Goal: Information Seeking & Learning: Learn about a topic

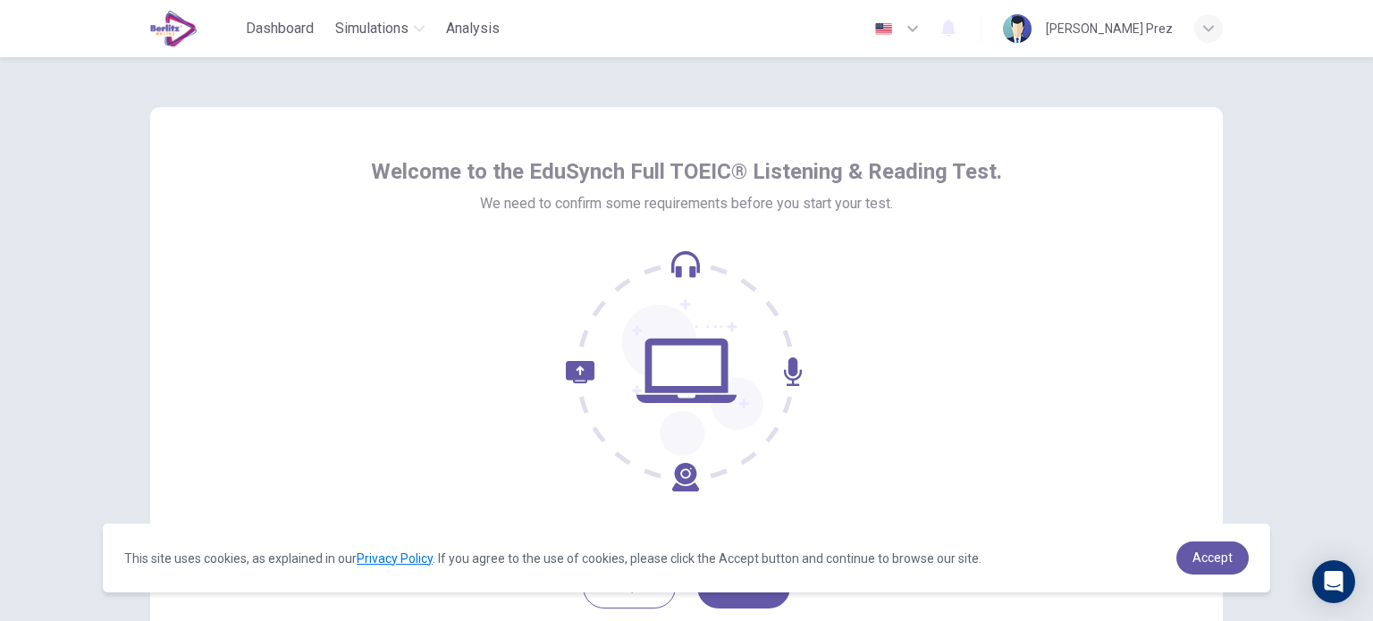
scroll to position [122, 0]
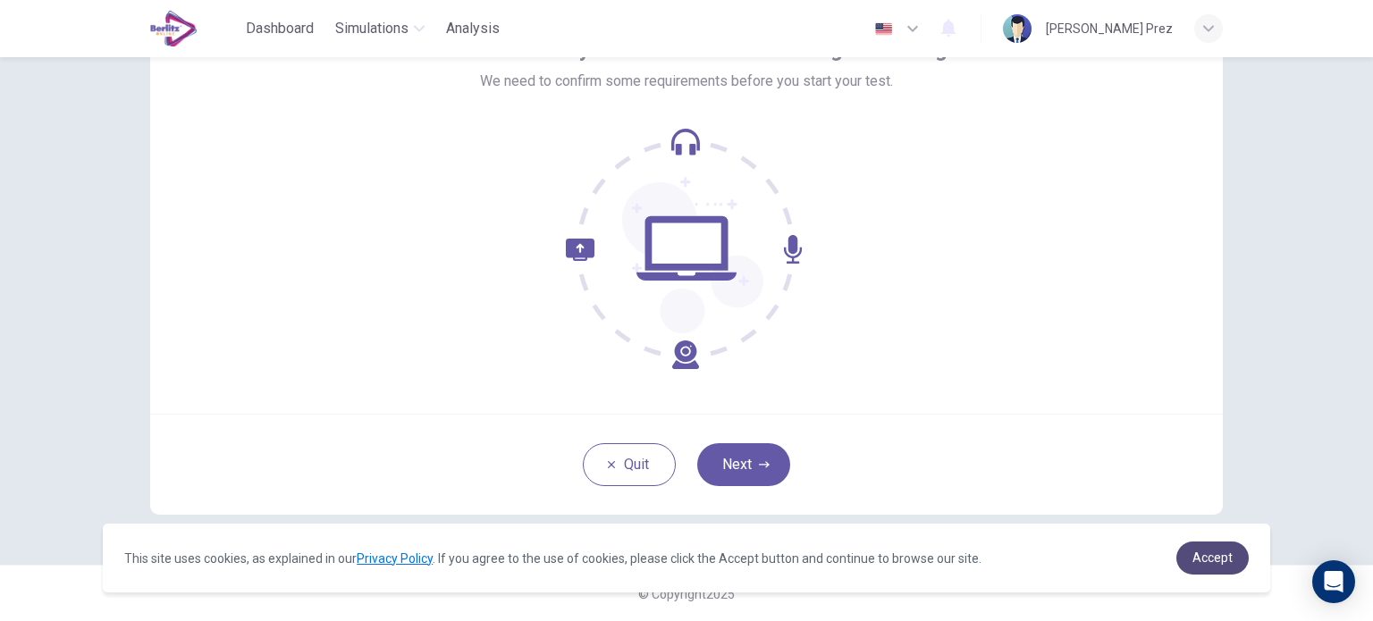
click at [1210, 557] on span "Accept" at bounding box center [1213, 558] width 40 height 14
click at [1227, 556] on span "Accept" at bounding box center [1213, 558] width 40 height 14
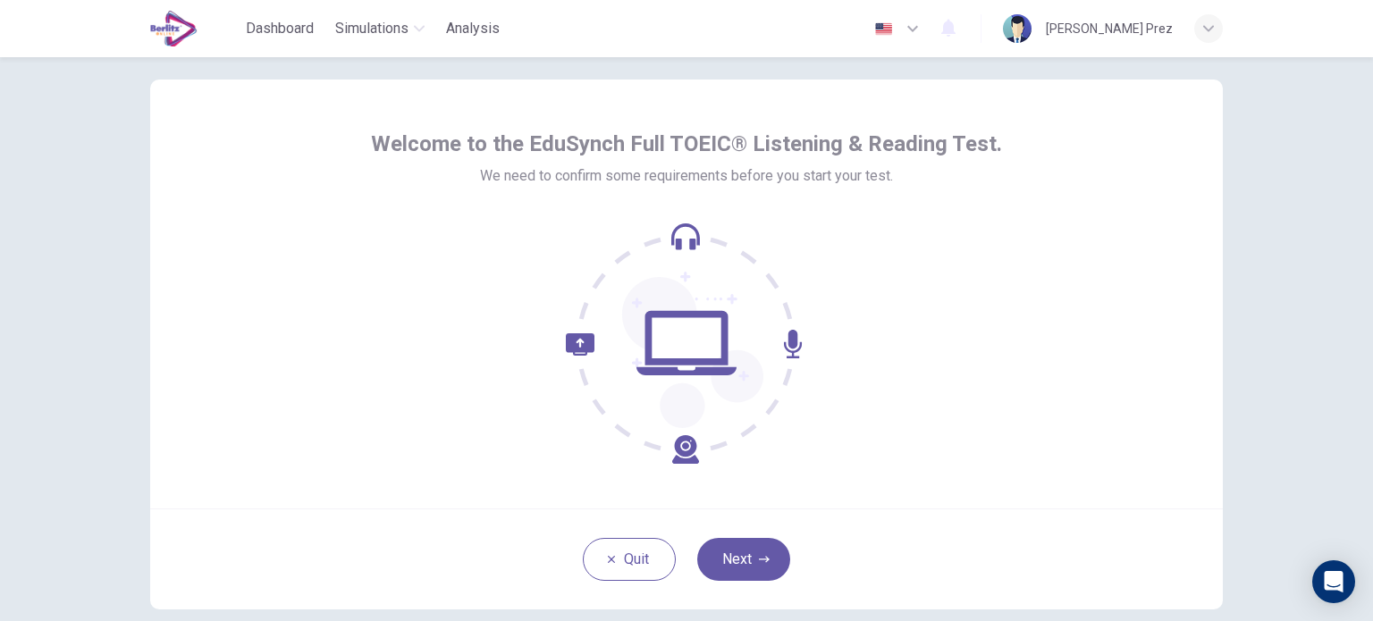
scroll to position [31, 0]
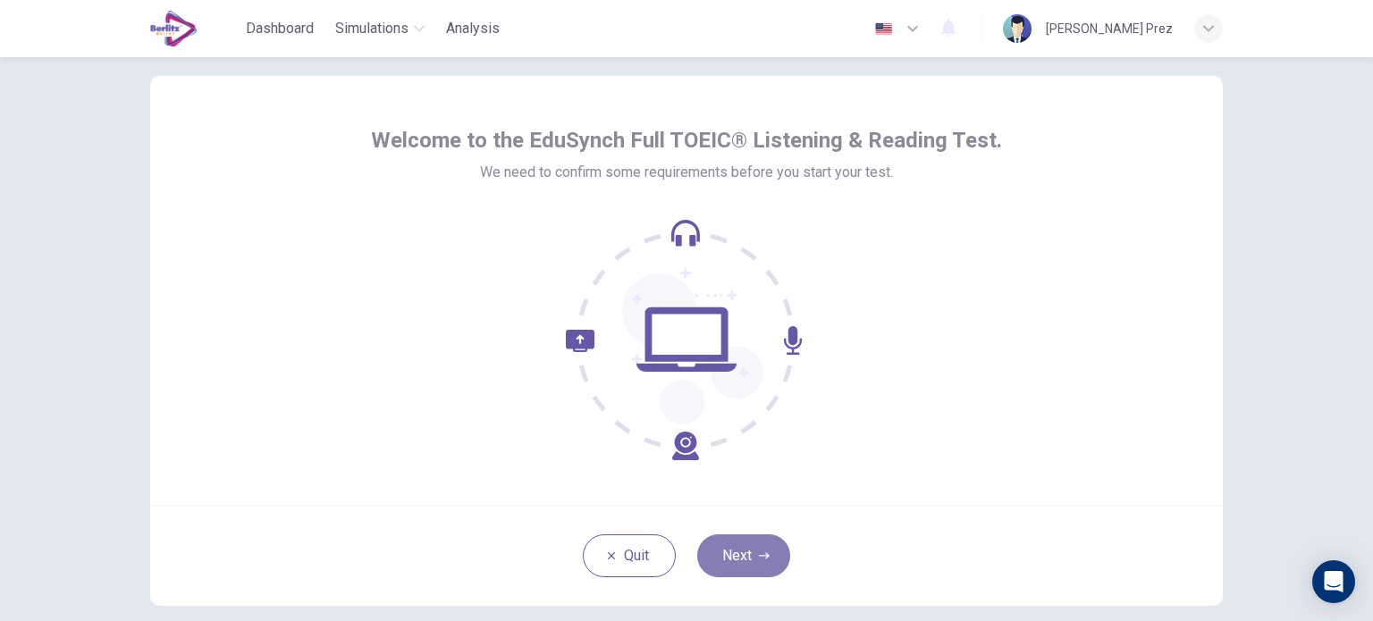
click at [726, 552] on button "Next" at bounding box center [743, 556] width 93 height 43
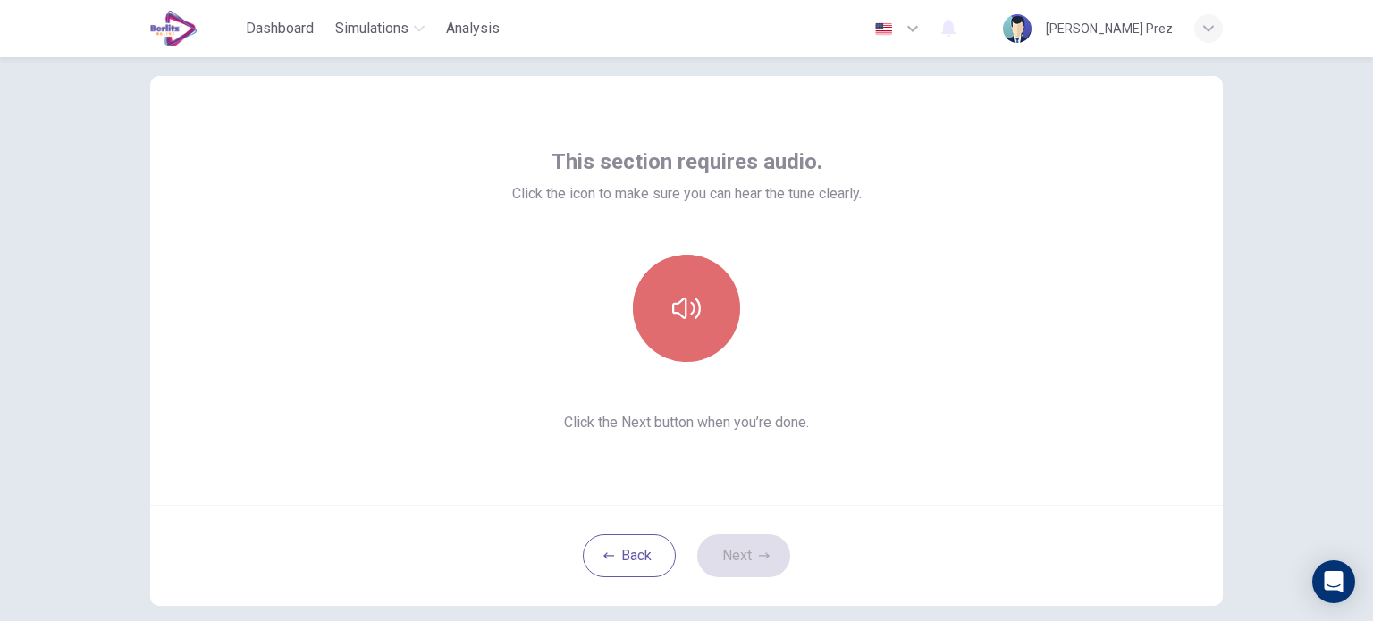
click at [670, 291] on button "button" at bounding box center [686, 308] width 107 height 107
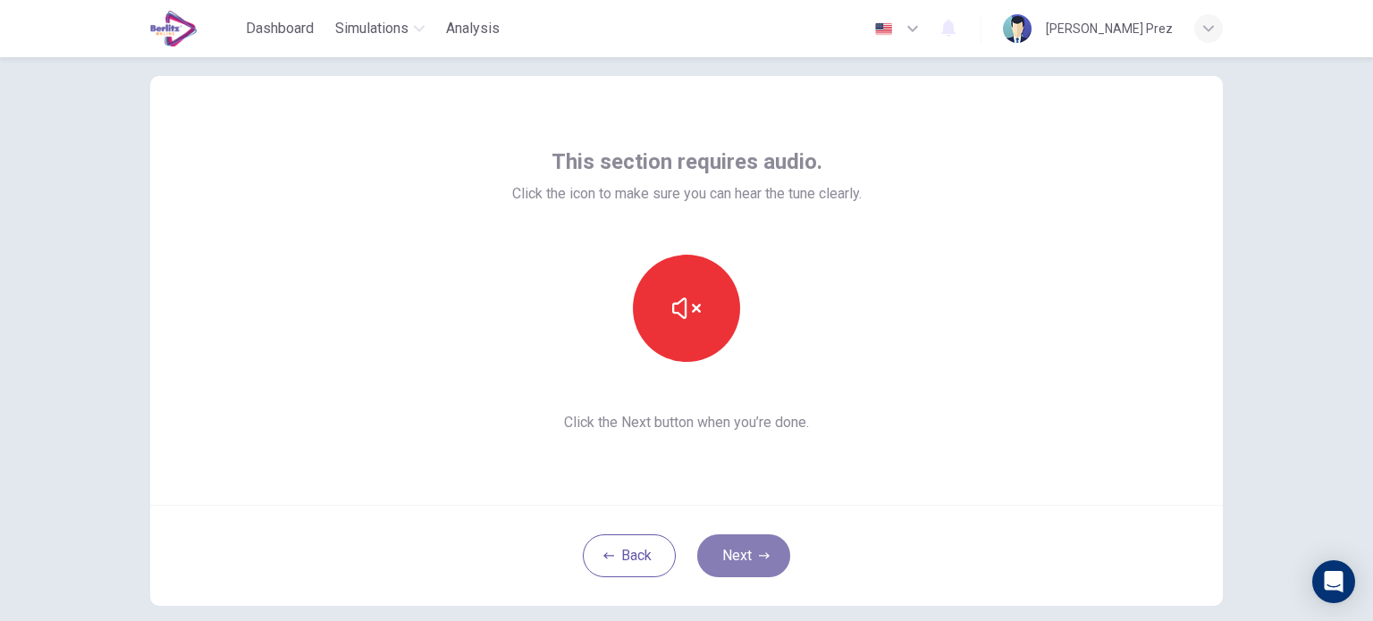
click at [744, 552] on button "Next" at bounding box center [743, 556] width 93 height 43
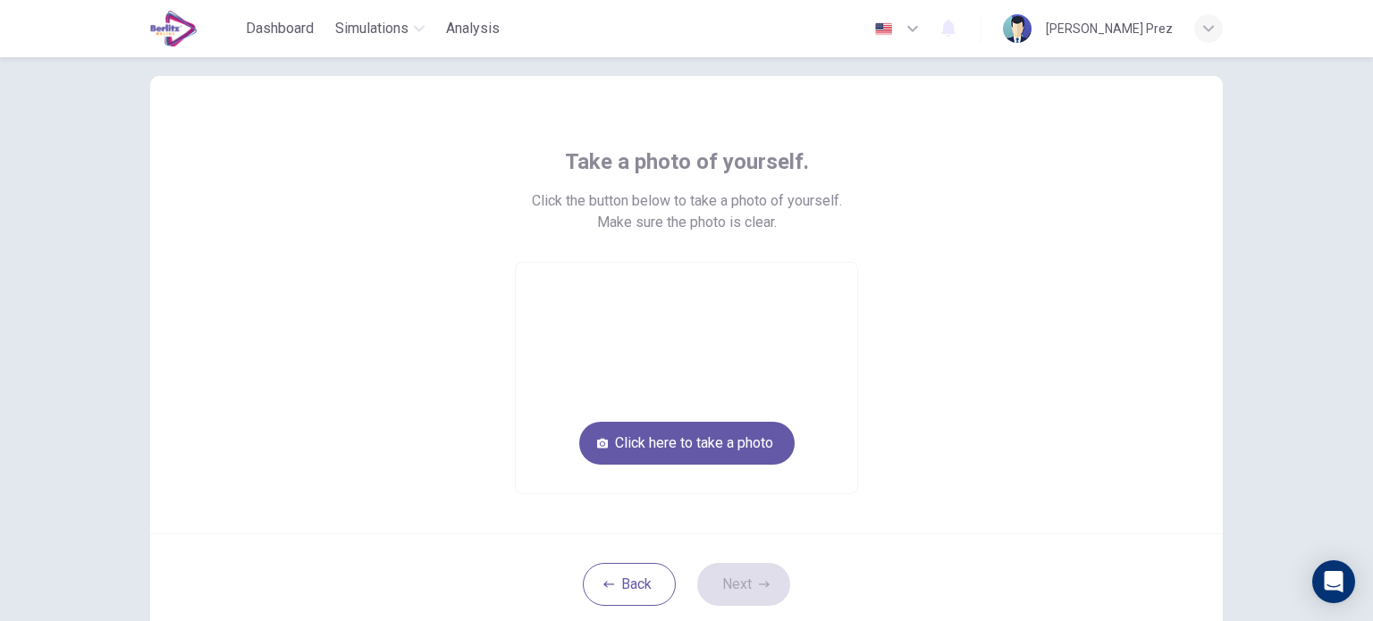
click at [736, 468] on video at bounding box center [687, 378] width 342 height 231
click at [726, 442] on button "Click here to take a photo" at bounding box center [686, 443] width 215 height 43
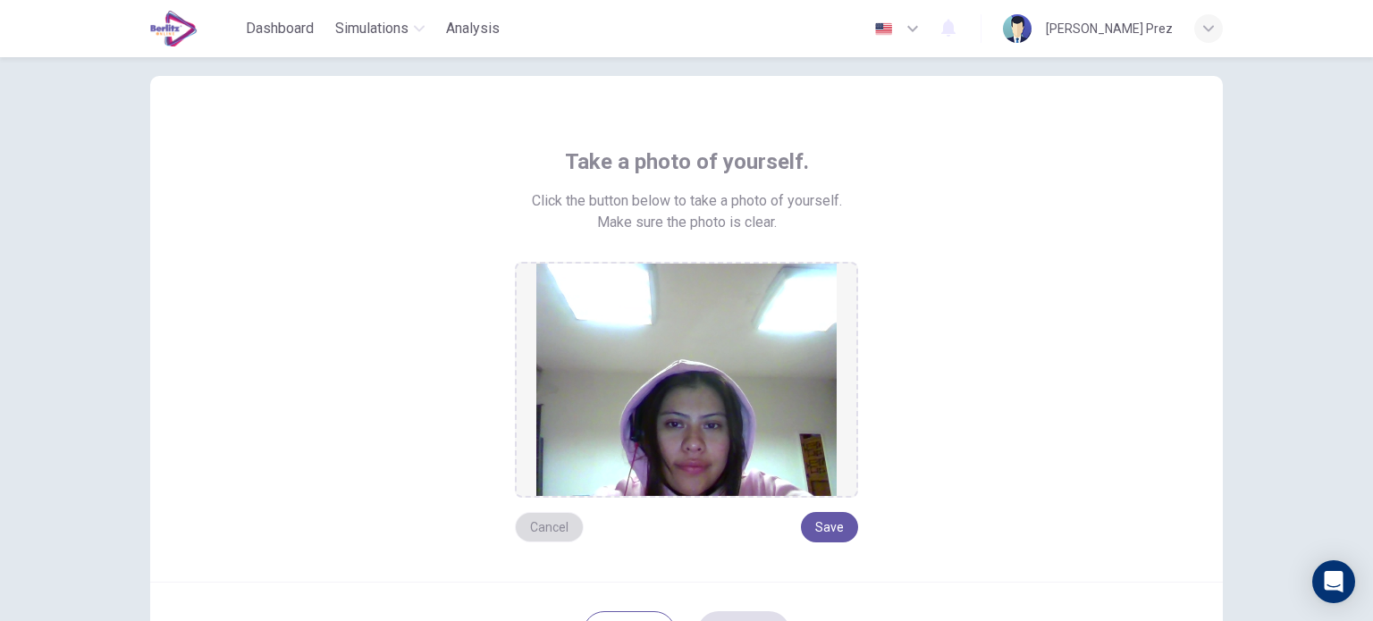
click at [540, 525] on button "Cancel" at bounding box center [549, 527] width 69 height 30
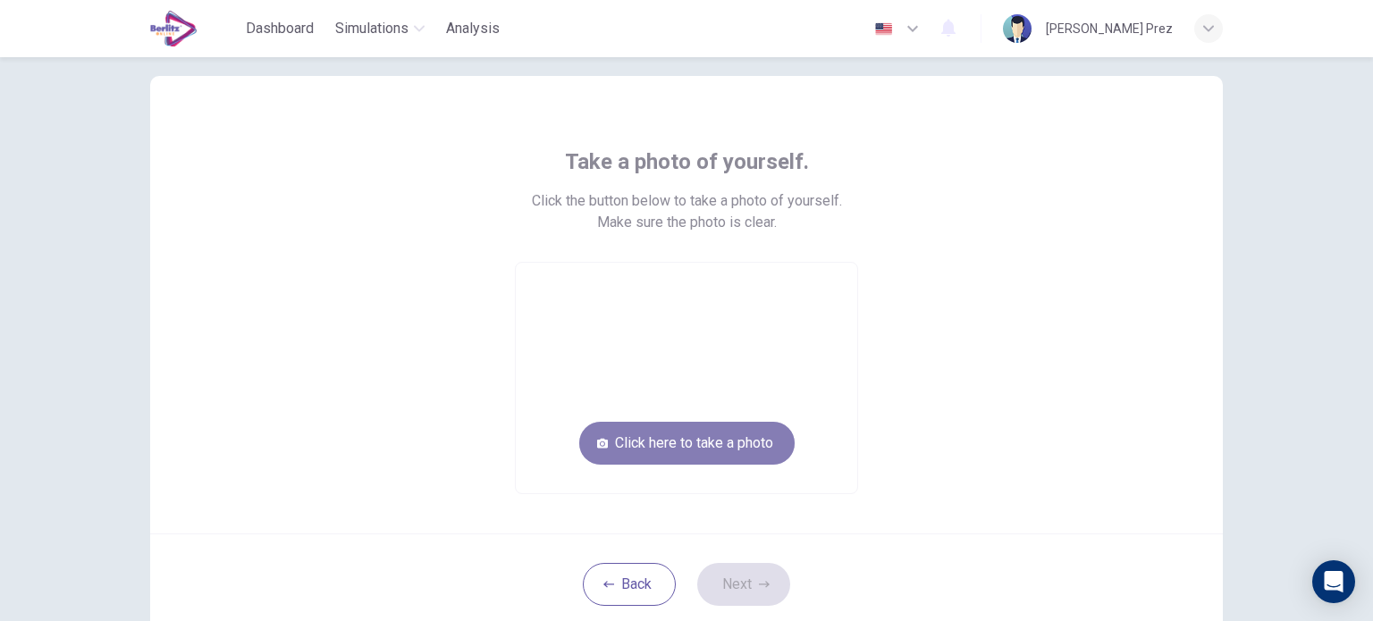
click at [693, 434] on button "Click here to take a photo" at bounding box center [686, 443] width 215 height 43
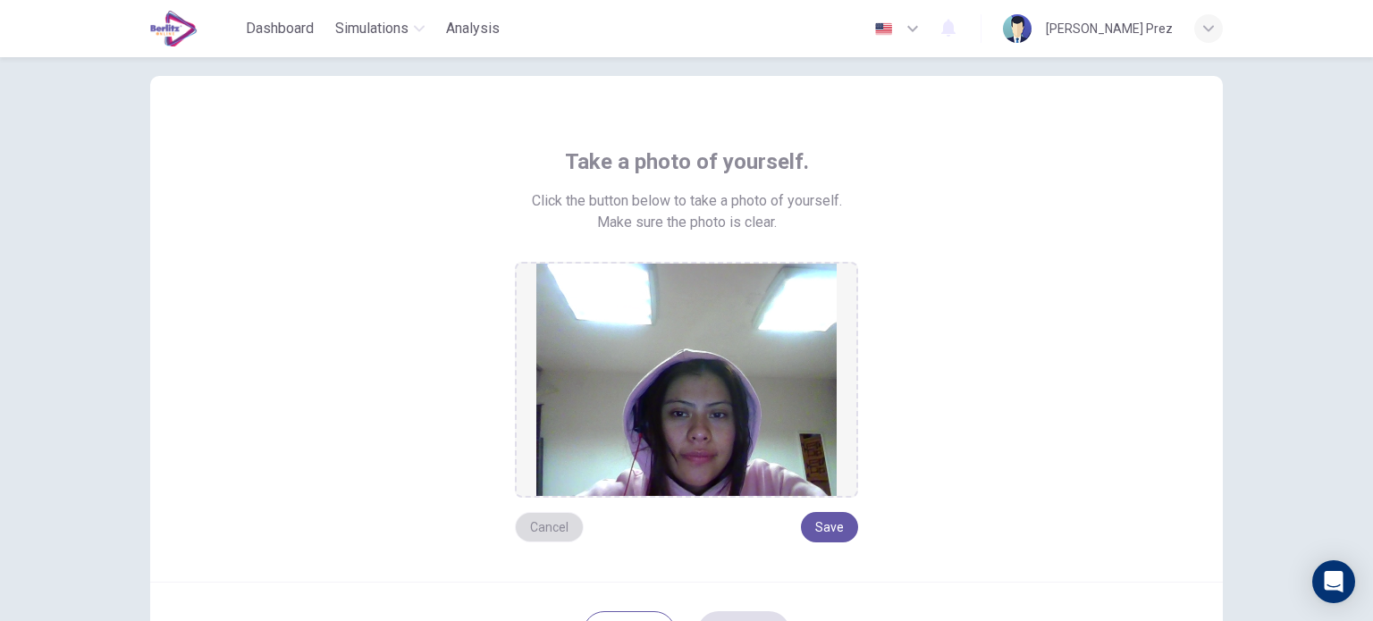
click at [535, 522] on button "Cancel" at bounding box center [549, 527] width 69 height 30
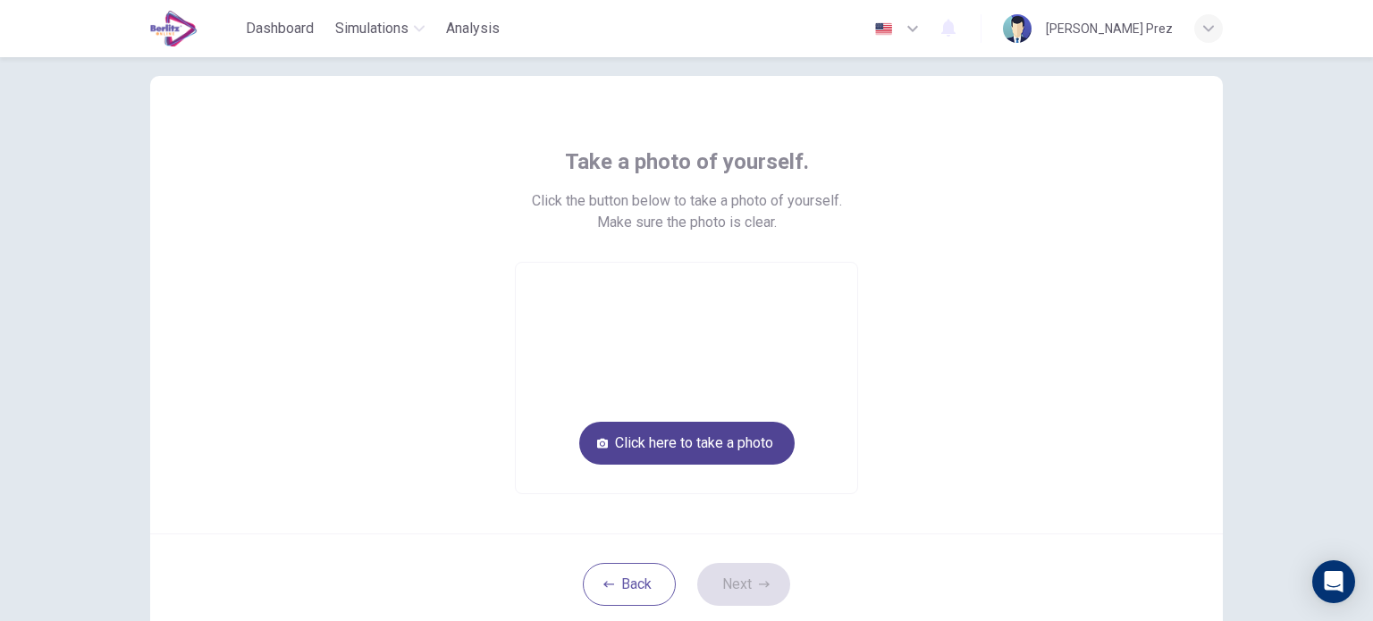
click at [740, 433] on button "Click here to take a photo" at bounding box center [686, 443] width 215 height 43
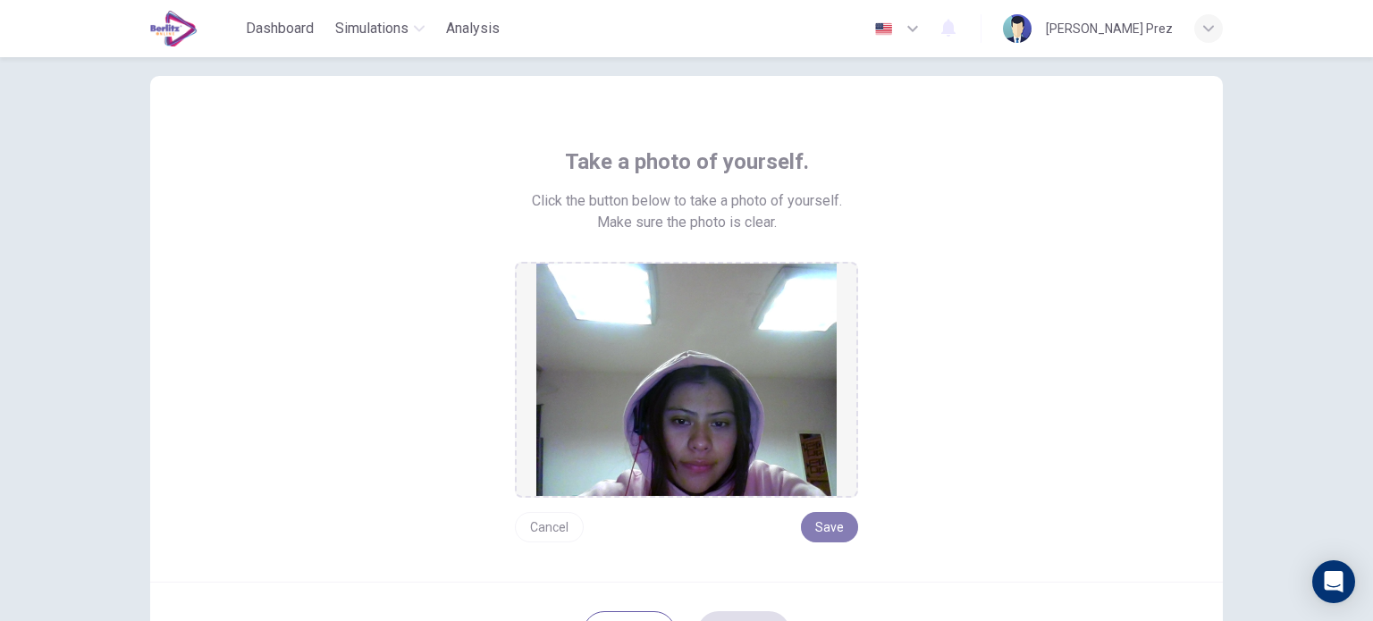
click at [830, 527] on button "Save" at bounding box center [829, 527] width 57 height 30
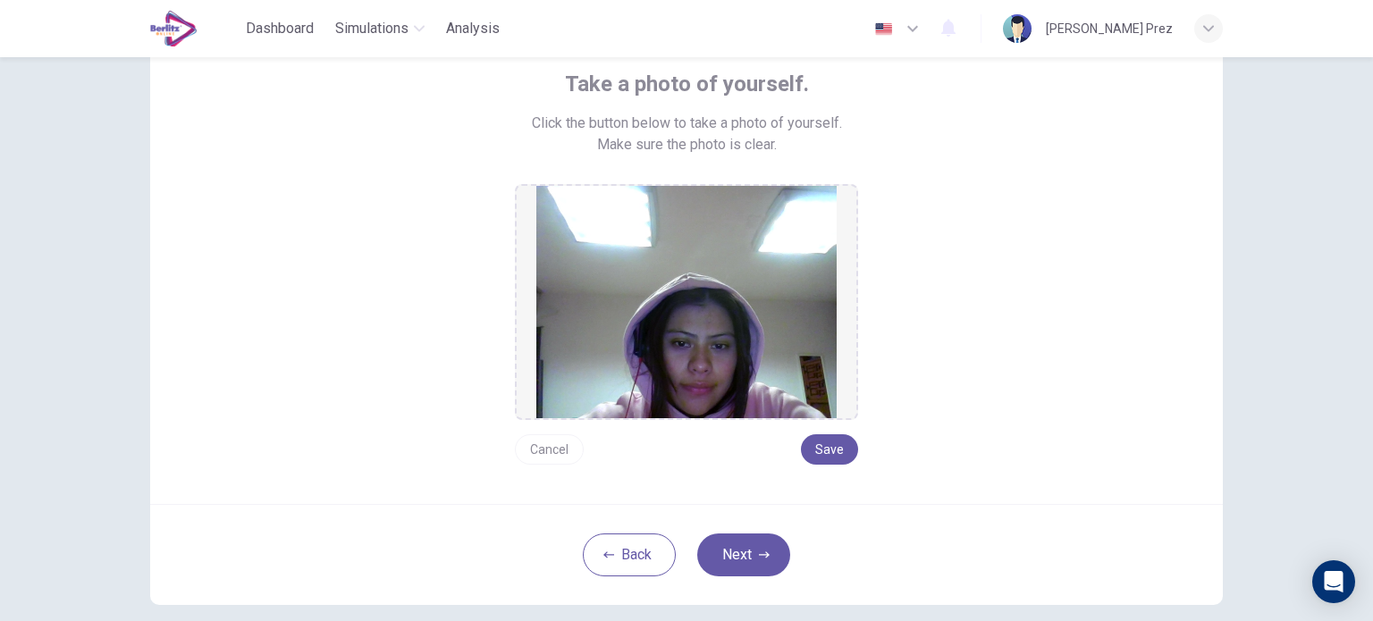
scroll to position [110, 0]
click at [758, 542] on button "Next" at bounding box center [743, 554] width 93 height 43
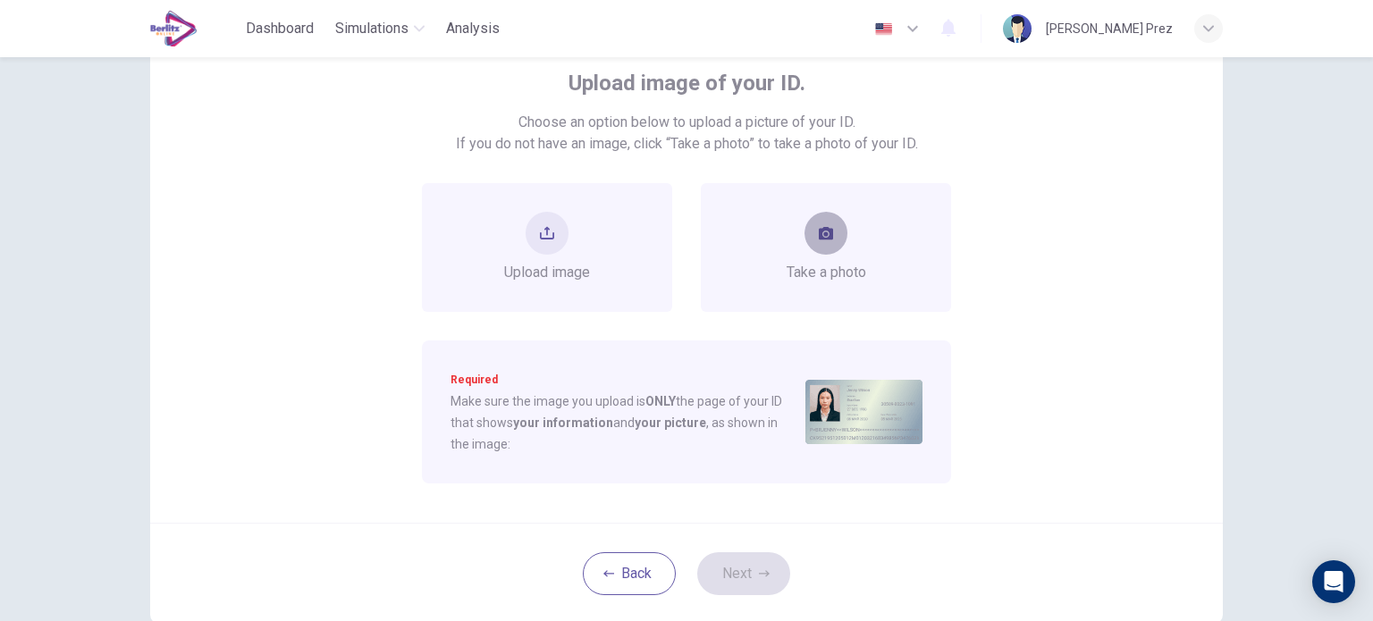
click at [821, 236] on icon "take photo" at bounding box center [826, 233] width 14 height 14
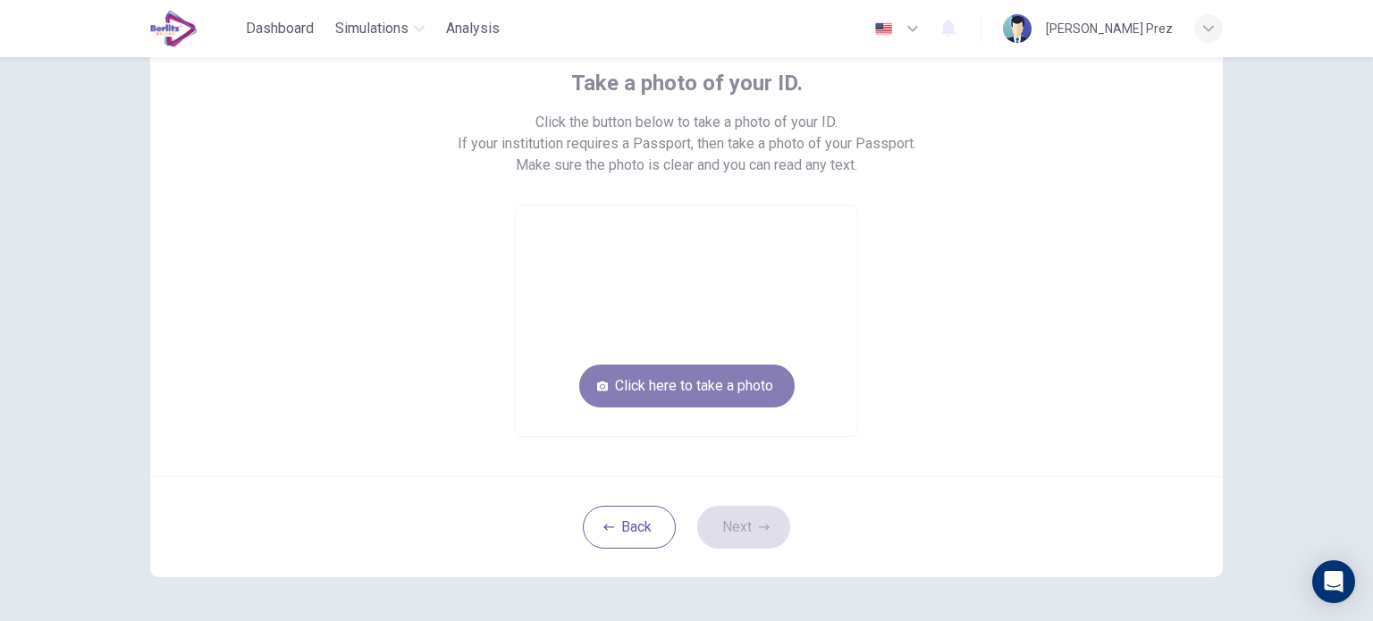
click at [739, 375] on button "Click here to take a photo" at bounding box center [686, 386] width 215 height 43
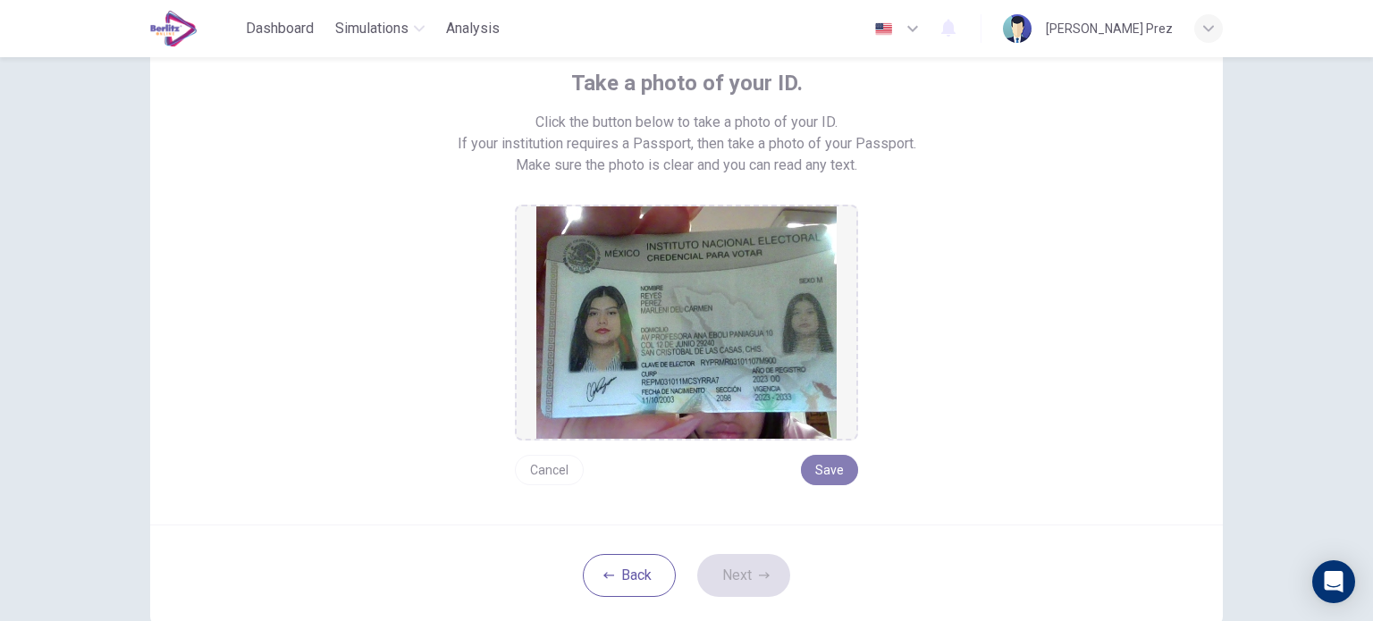
click at [848, 464] on button "Save" at bounding box center [829, 470] width 57 height 30
click at [722, 565] on button "Next" at bounding box center [743, 575] width 93 height 43
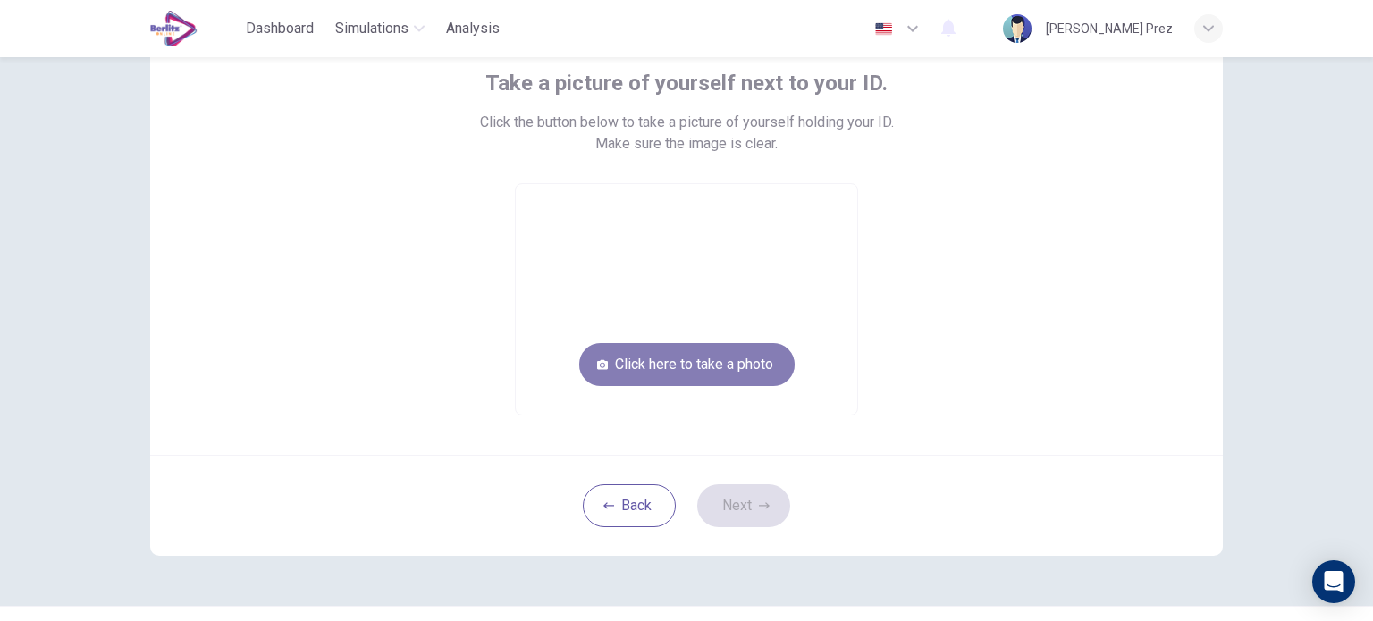
click at [704, 365] on button "Click here to take a photo" at bounding box center [686, 364] width 215 height 43
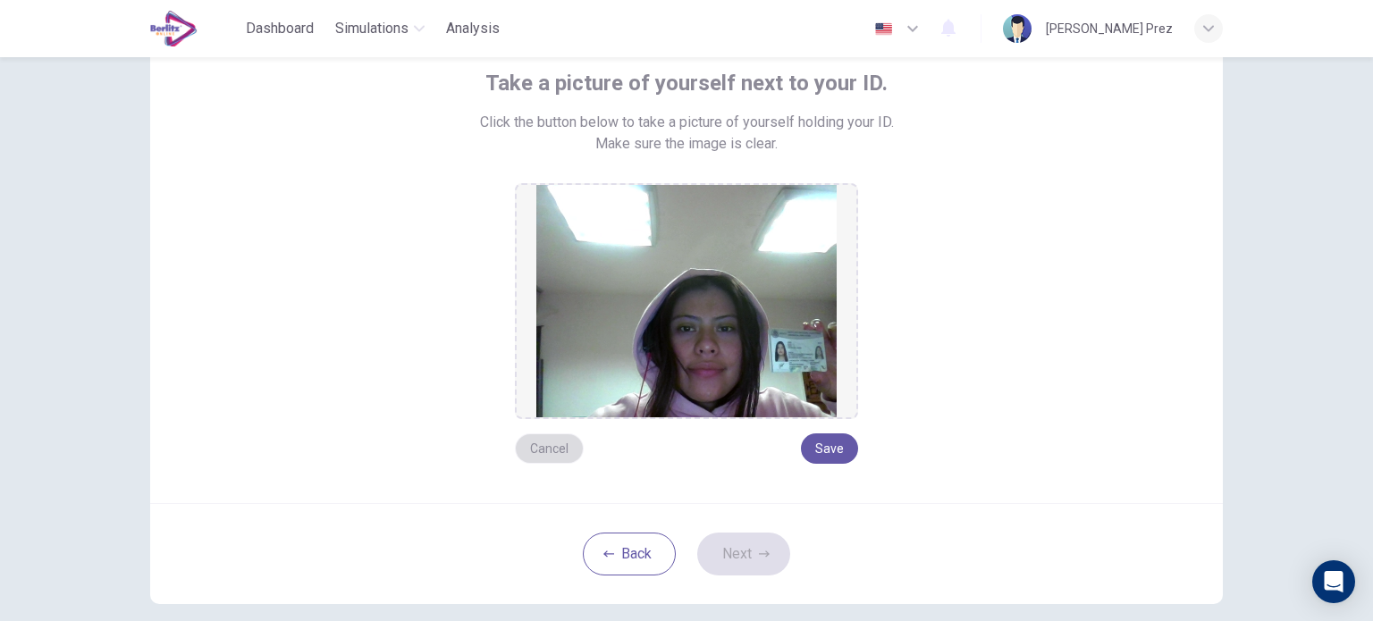
click at [540, 448] on button "Cancel" at bounding box center [549, 449] width 69 height 30
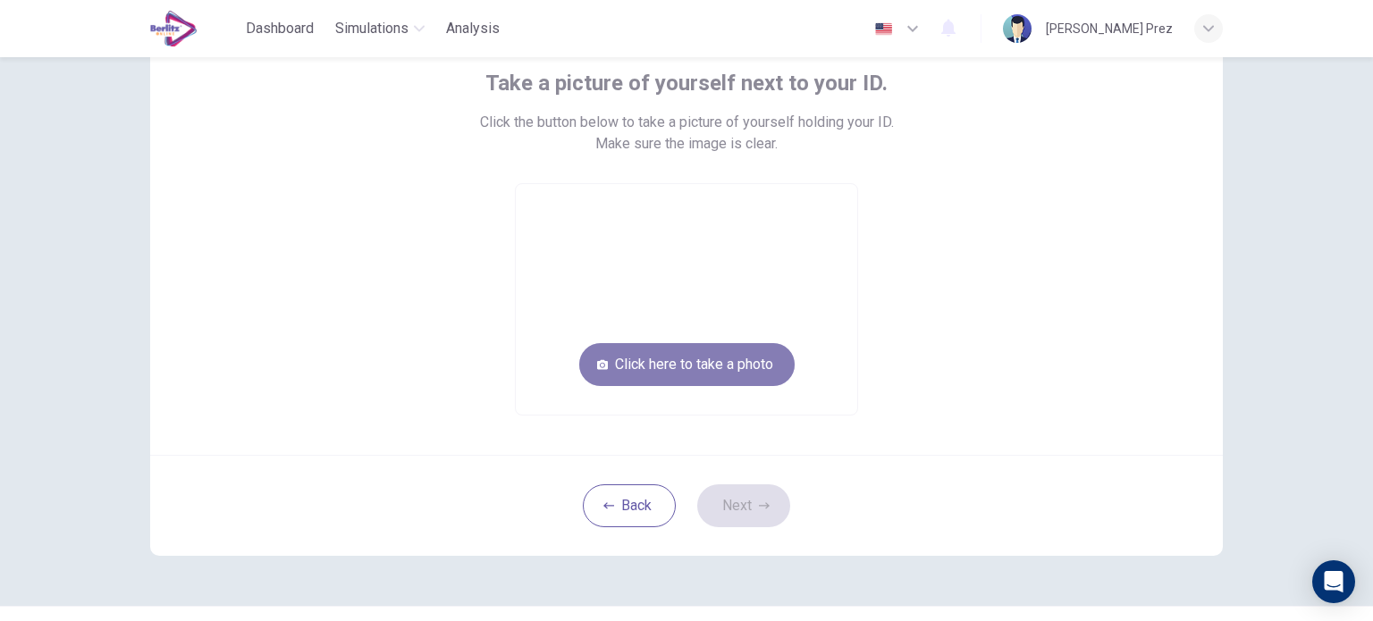
click at [671, 364] on button "Click here to take a photo" at bounding box center [686, 364] width 215 height 43
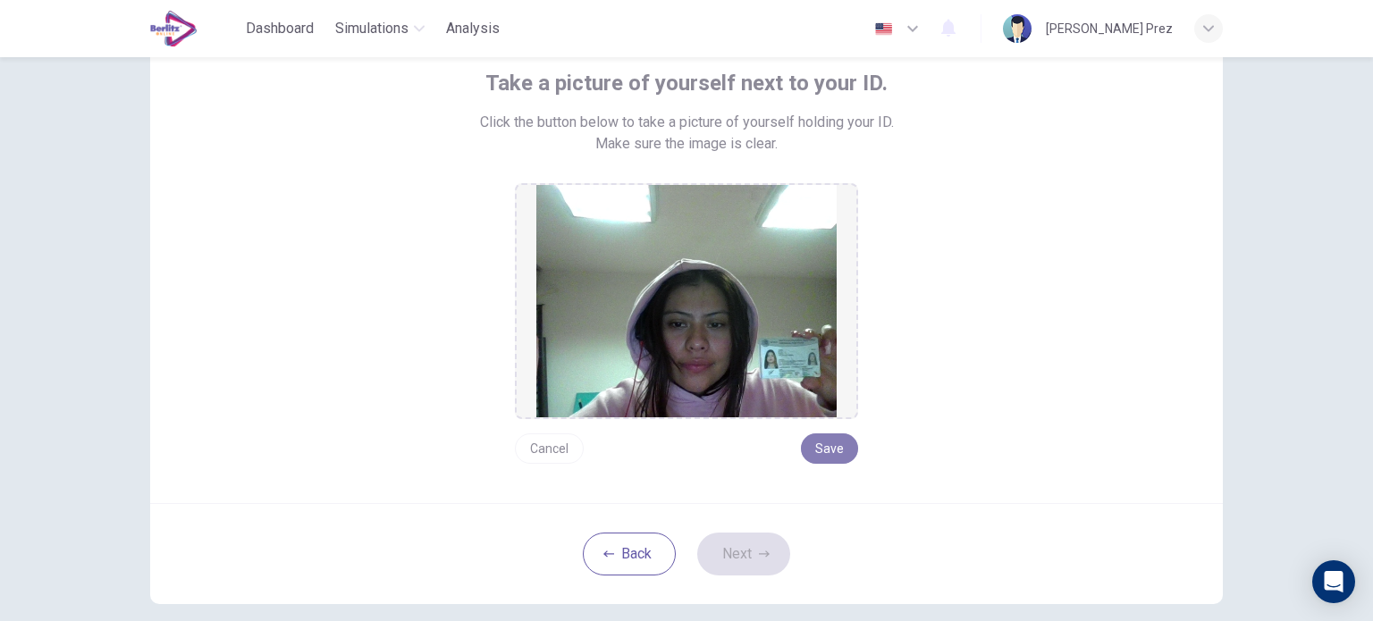
click at [820, 443] on button "Save" at bounding box center [829, 449] width 57 height 30
click at [739, 557] on button "Next" at bounding box center [743, 554] width 93 height 43
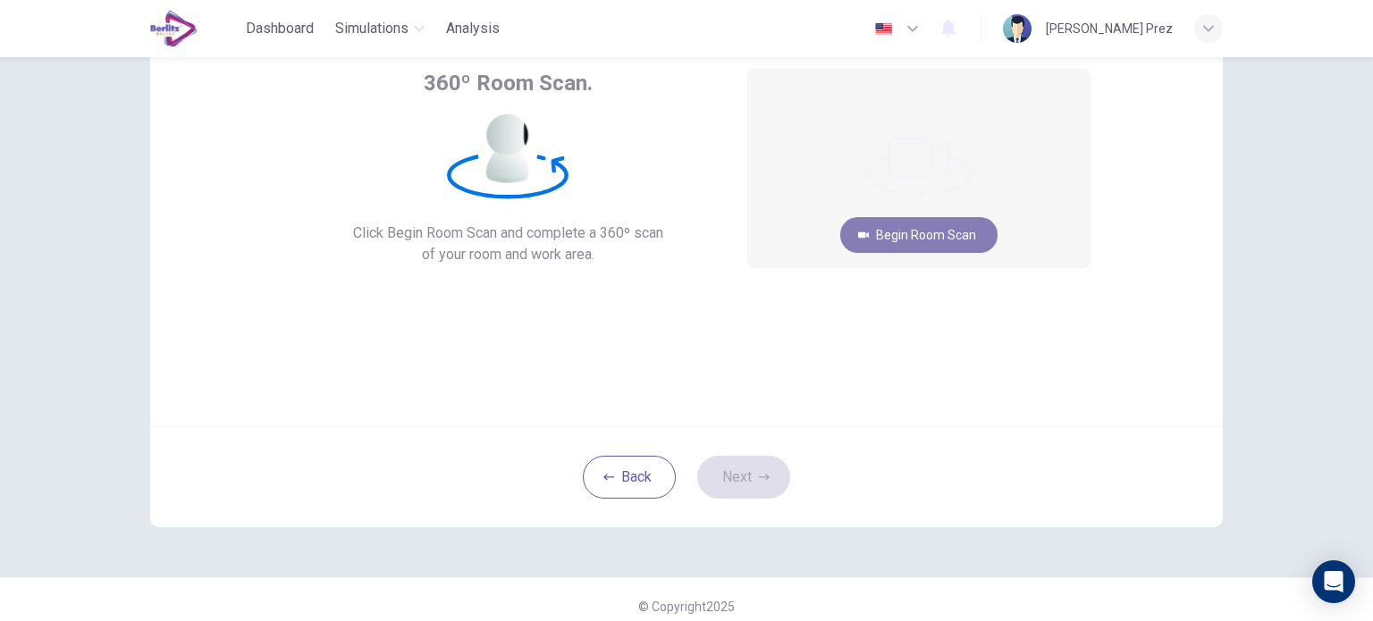
click at [919, 235] on button "Begin Room Scan" at bounding box center [918, 235] width 157 height 36
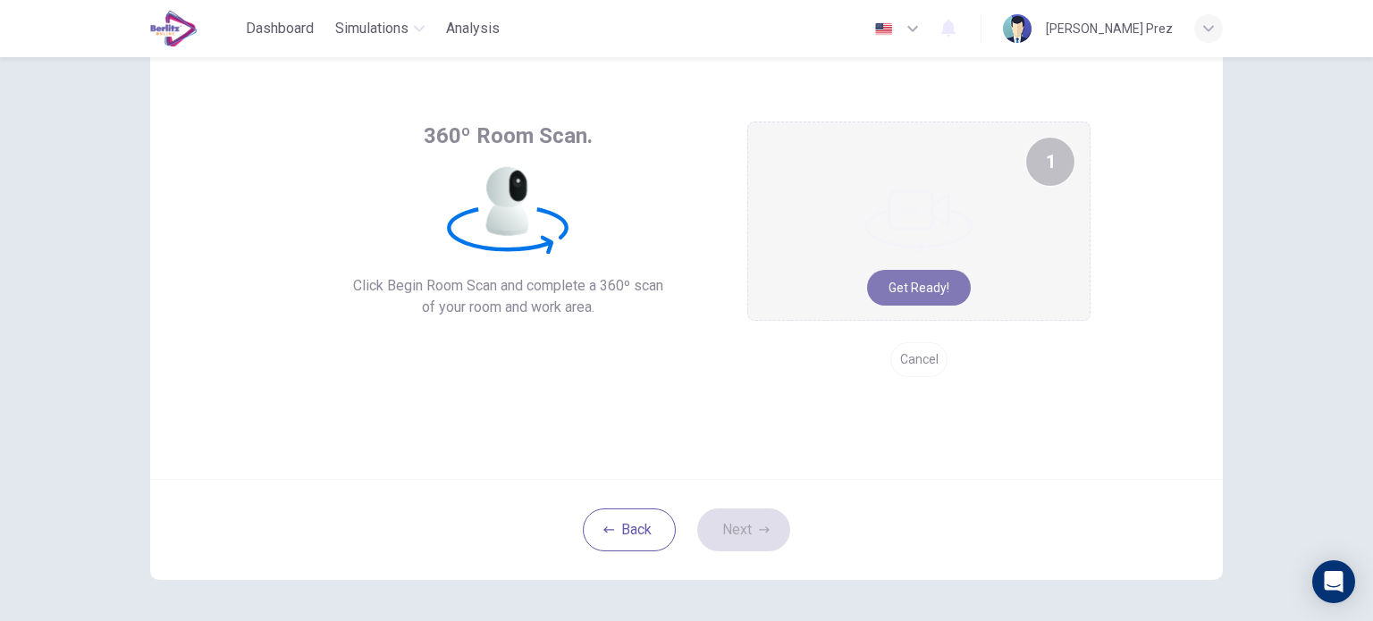
scroll to position [56, 0]
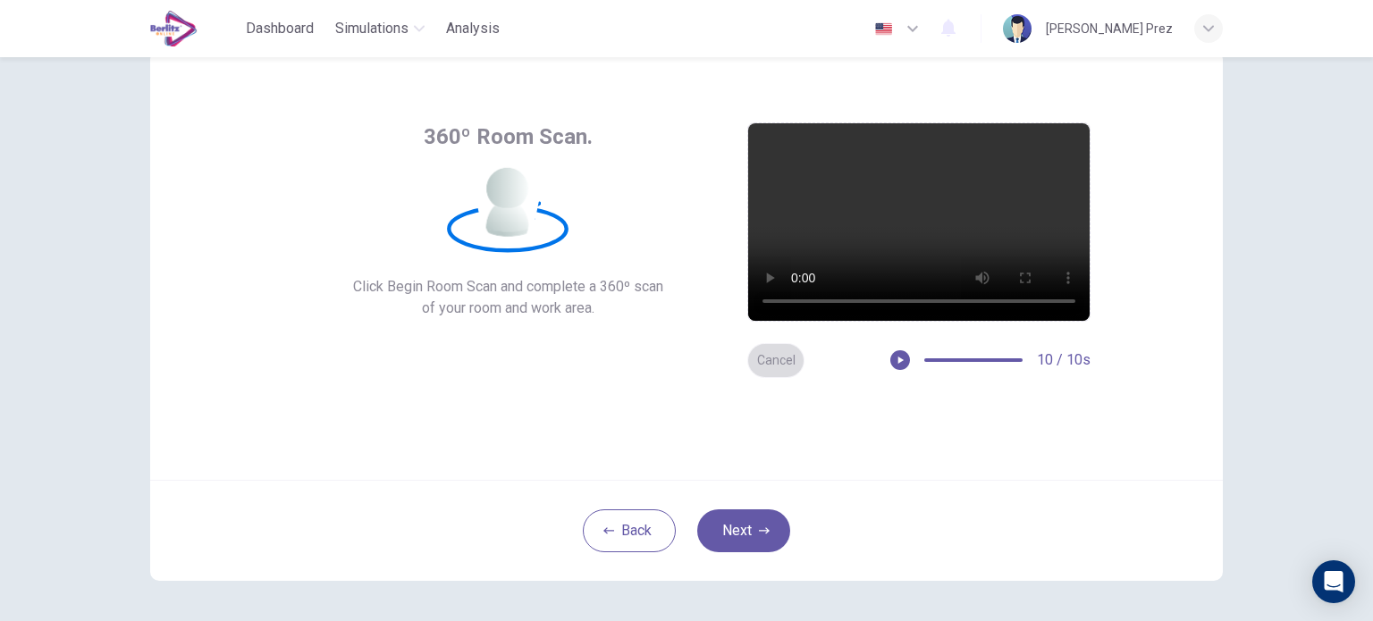
click at [769, 365] on button "Cancel" at bounding box center [775, 360] width 57 height 35
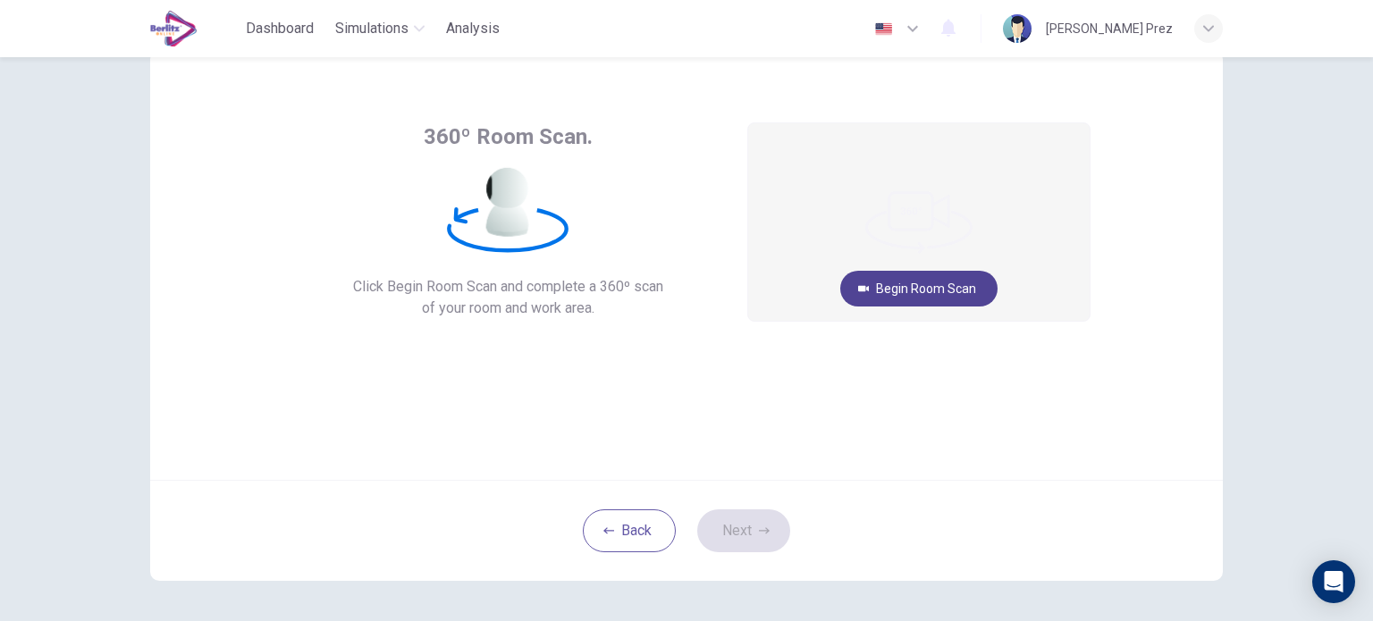
click at [890, 283] on button "Begin Room Scan" at bounding box center [918, 289] width 157 height 36
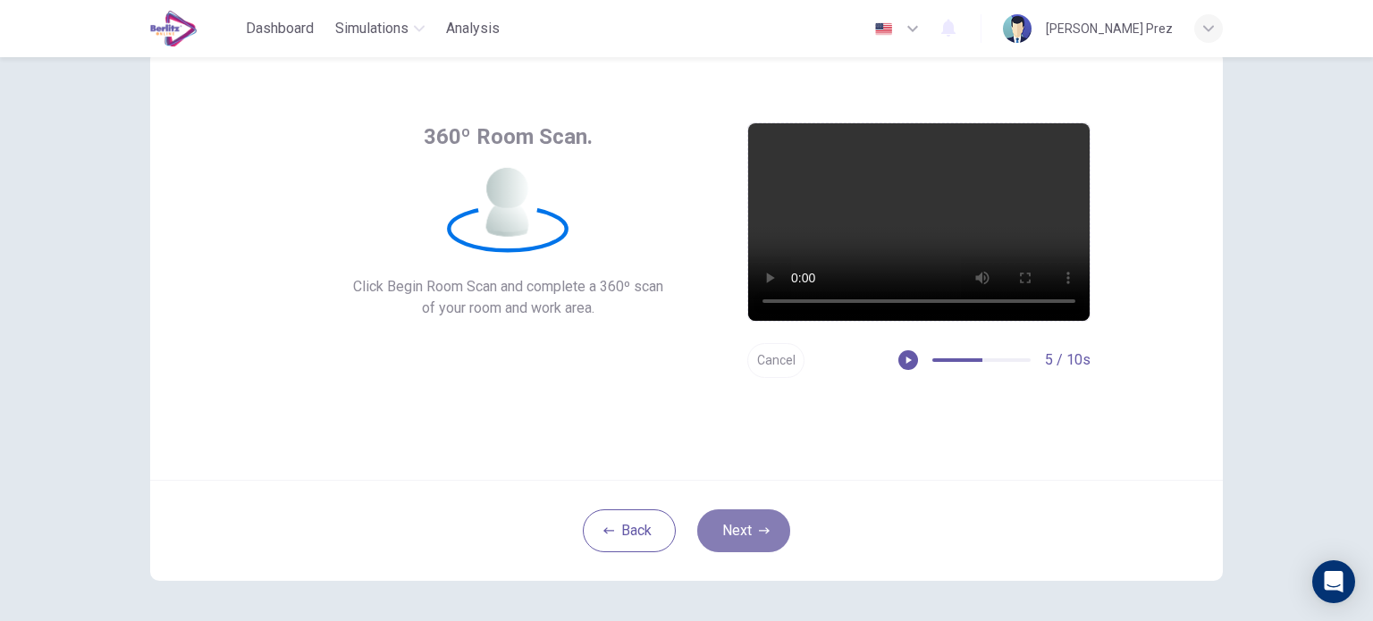
click at [768, 525] on button "Next" at bounding box center [743, 531] width 93 height 43
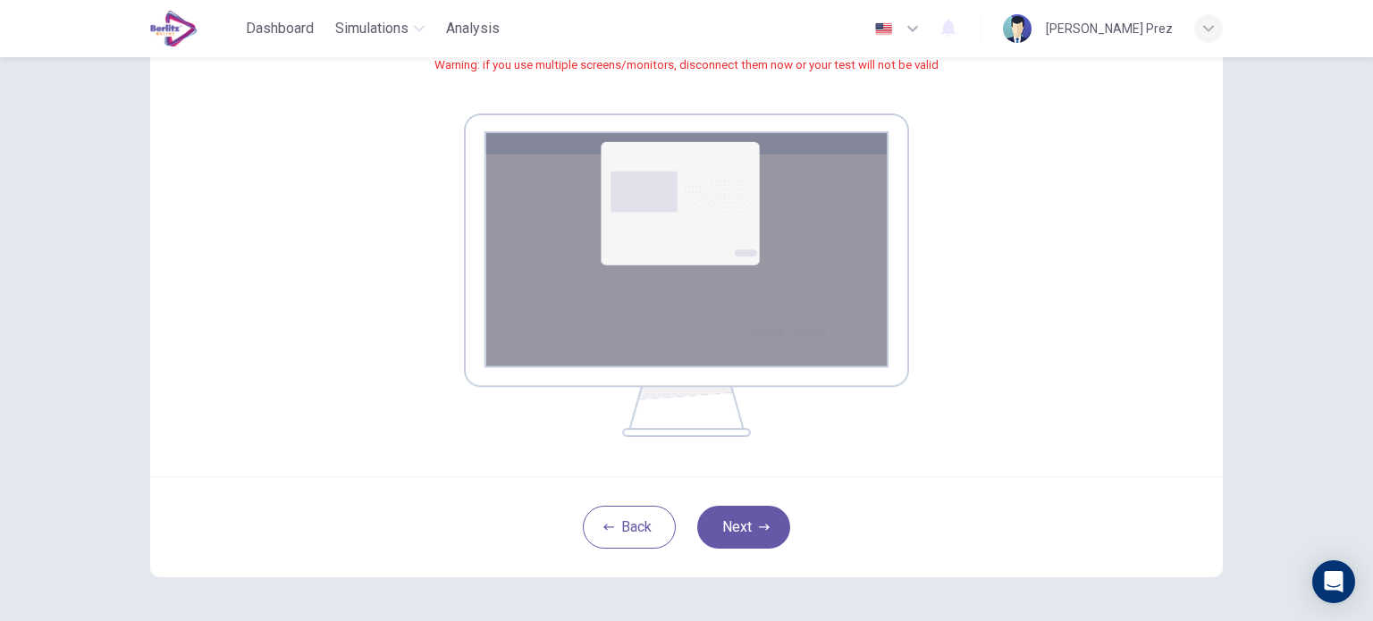
scroll to position [256, 0]
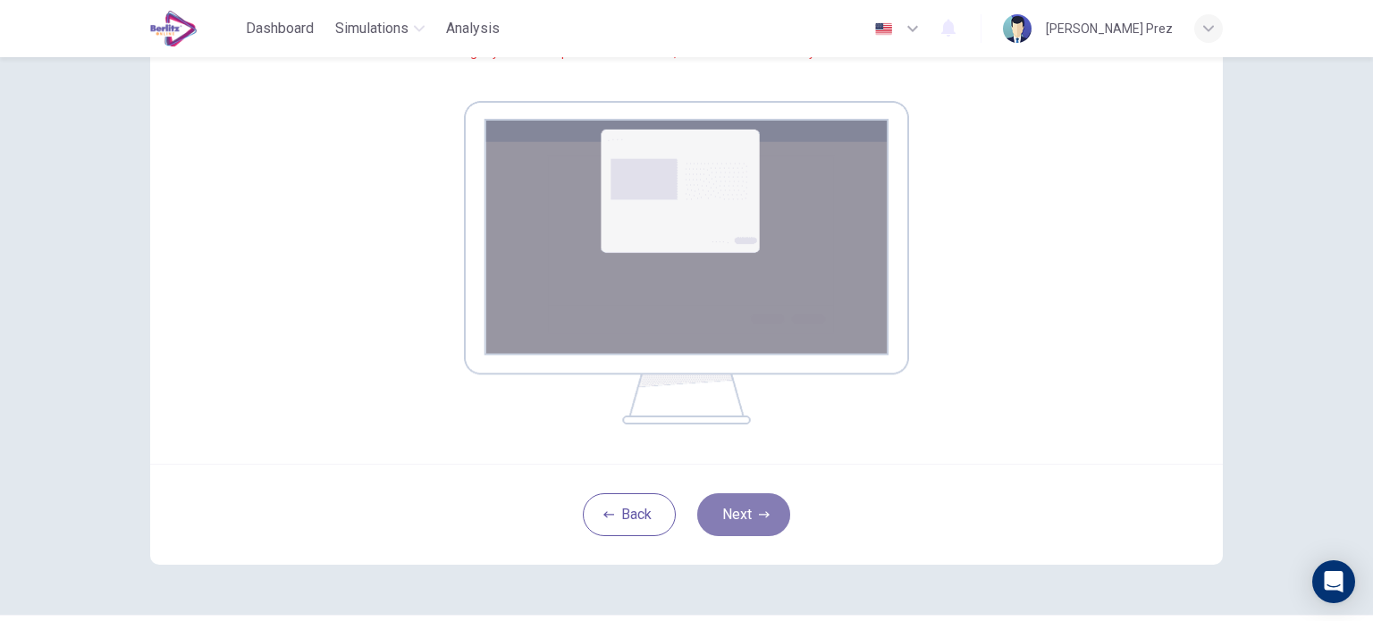
click at [741, 516] on button "Next" at bounding box center [743, 514] width 93 height 43
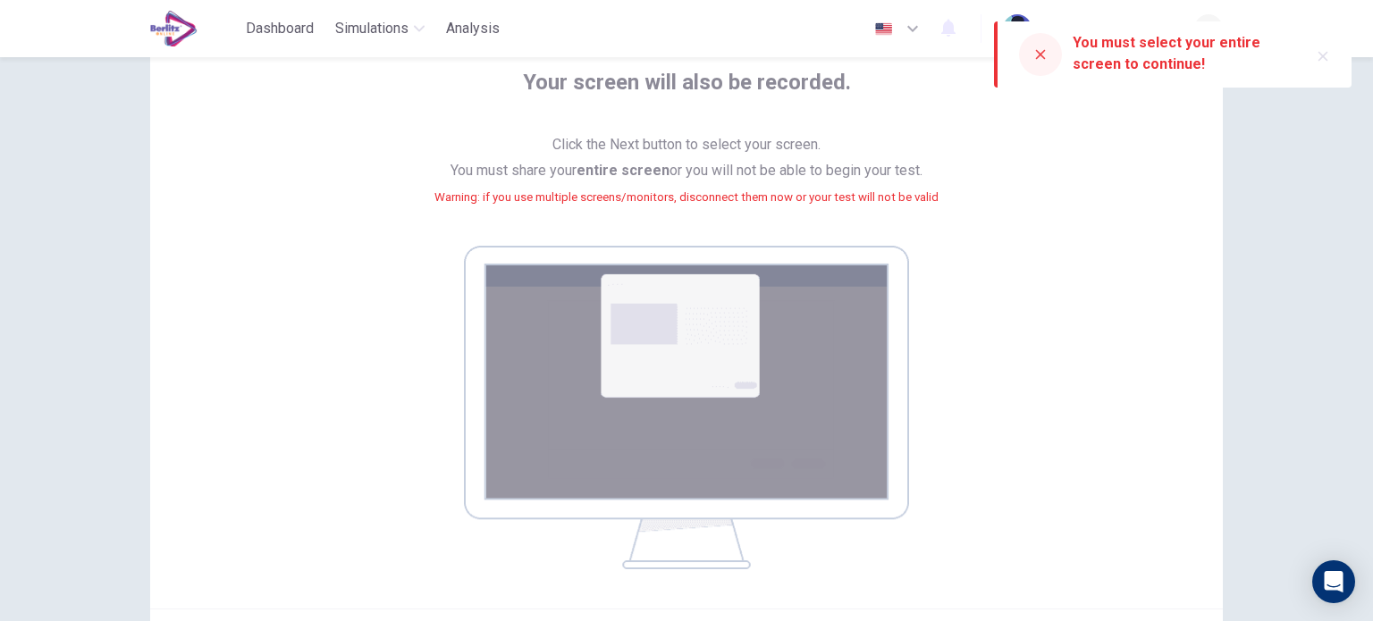
scroll to position [307, 0]
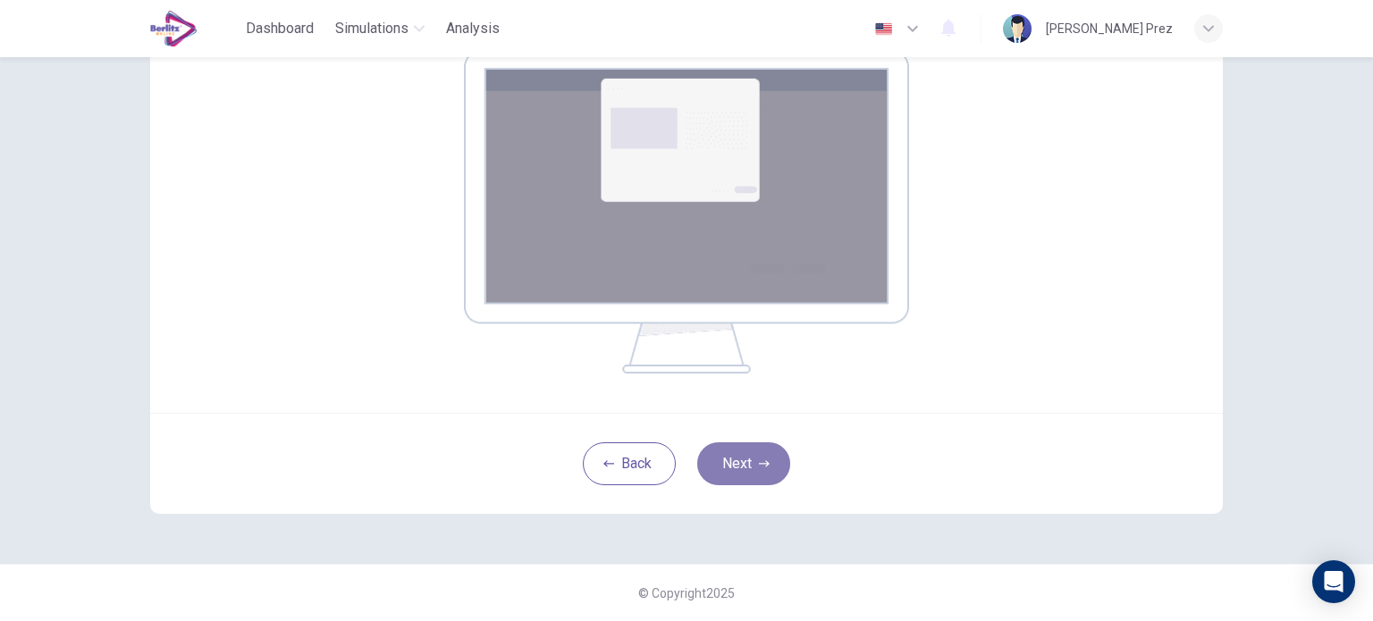
click at [738, 475] on button "Next" at bounding box center [743, 464] width 93 height 43
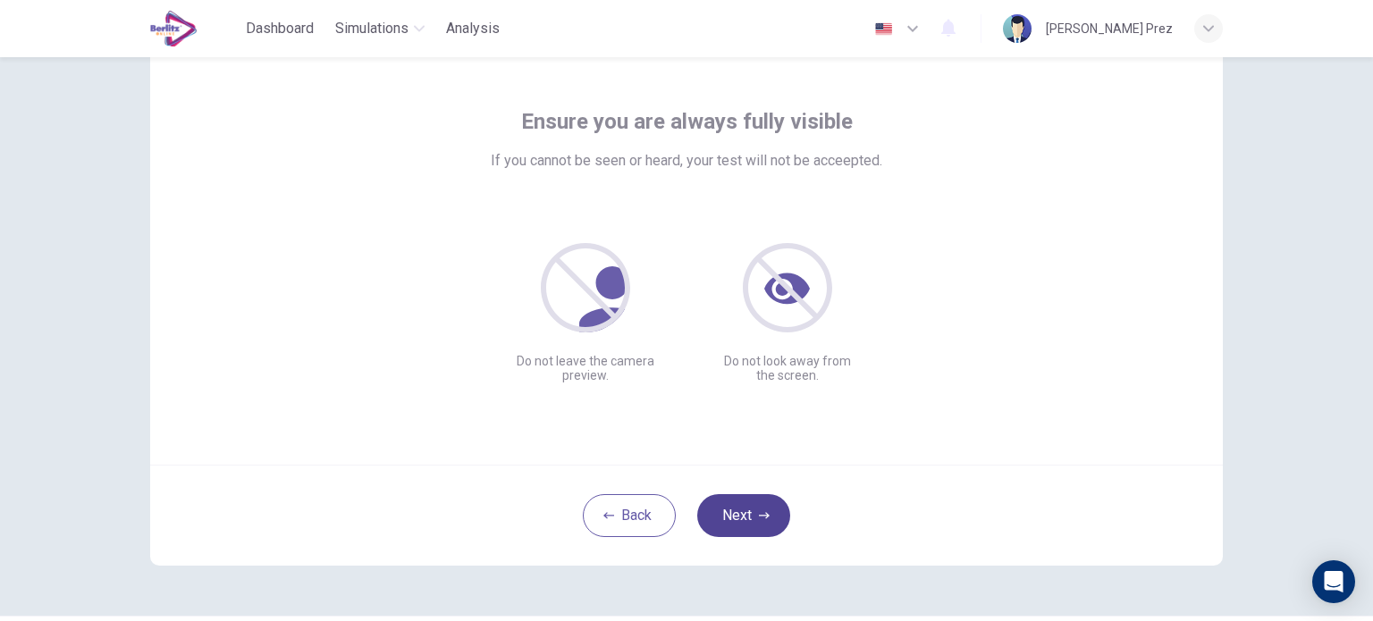
scroll to position [72, 0]
click at [742, 513] on button "Next" at bounding box center [743, 514] width 93 height 43
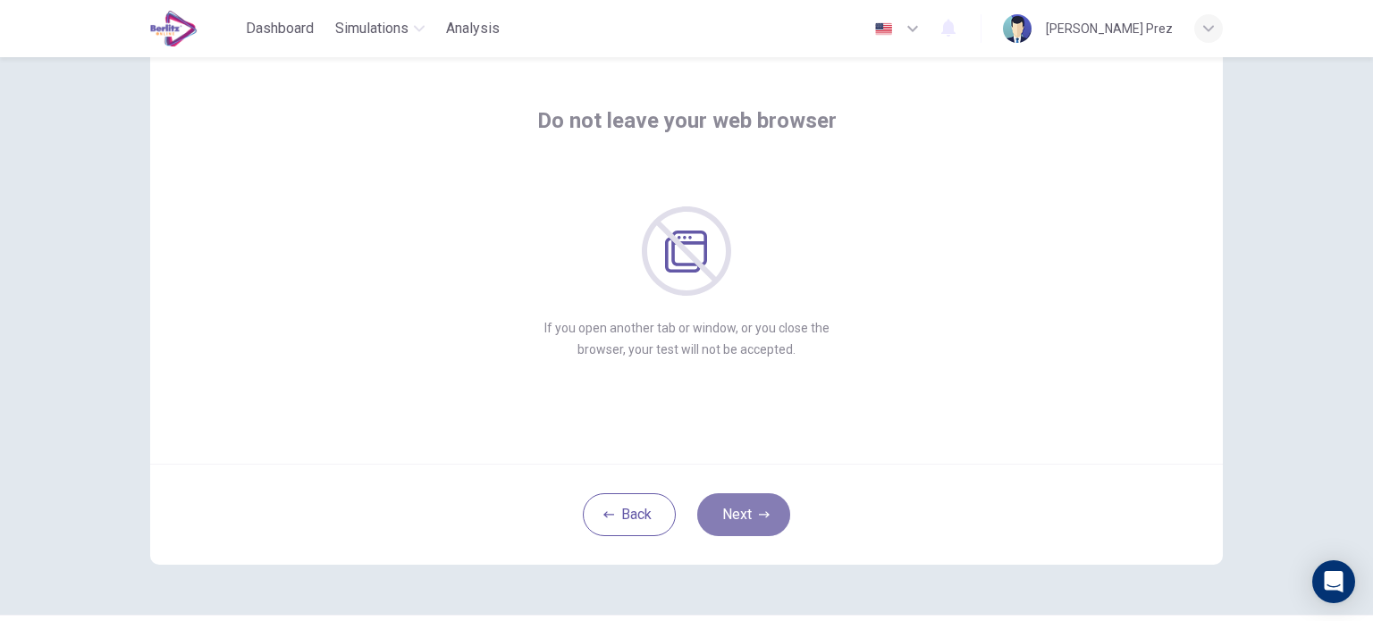
click at [759, 510] on icon "button" at bounding box center [764, 515] width 11 height 11
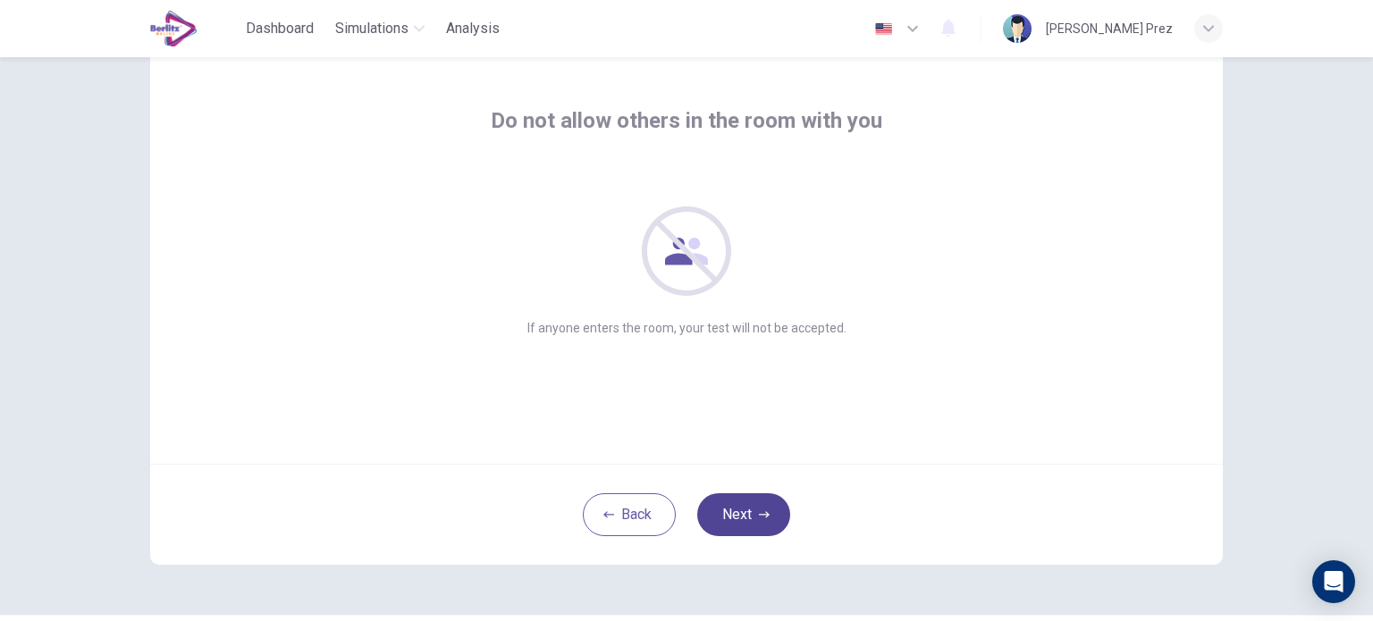
click at [745, 504] on button "Next" at bounding box center [743, 514] width 93 height 43
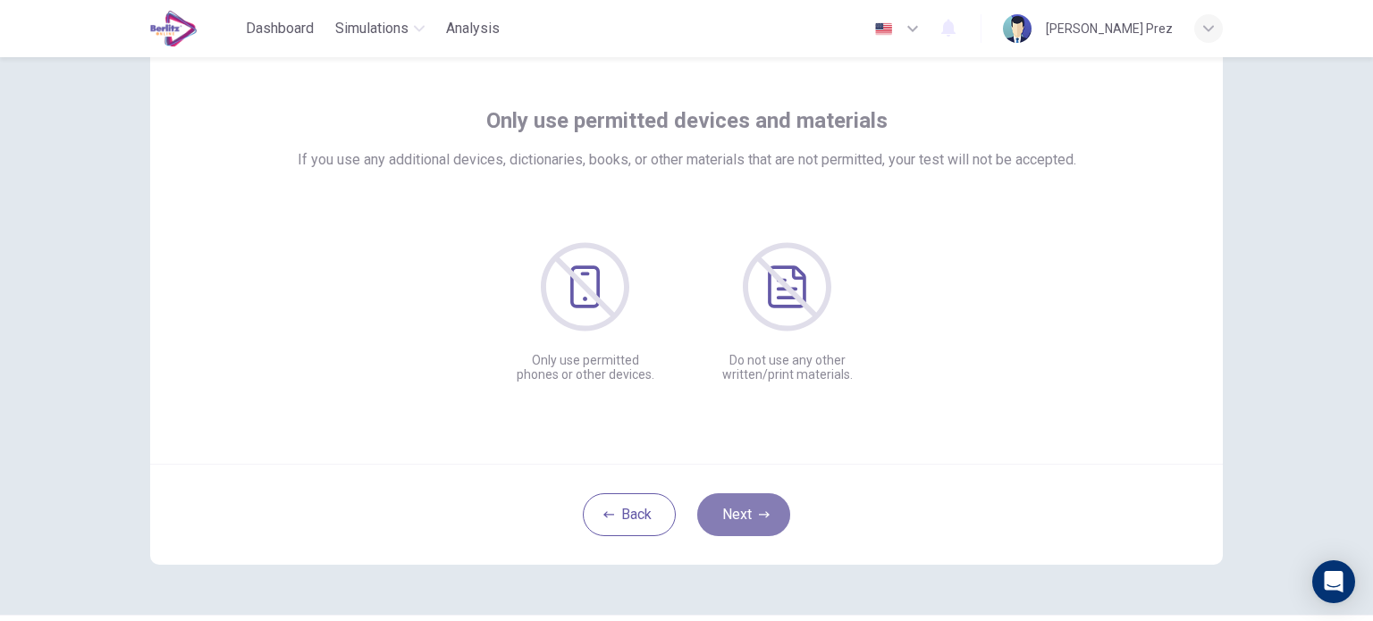
click at [759, 513] on icon "button" at bounding box center [764, 515] width 11 height 11
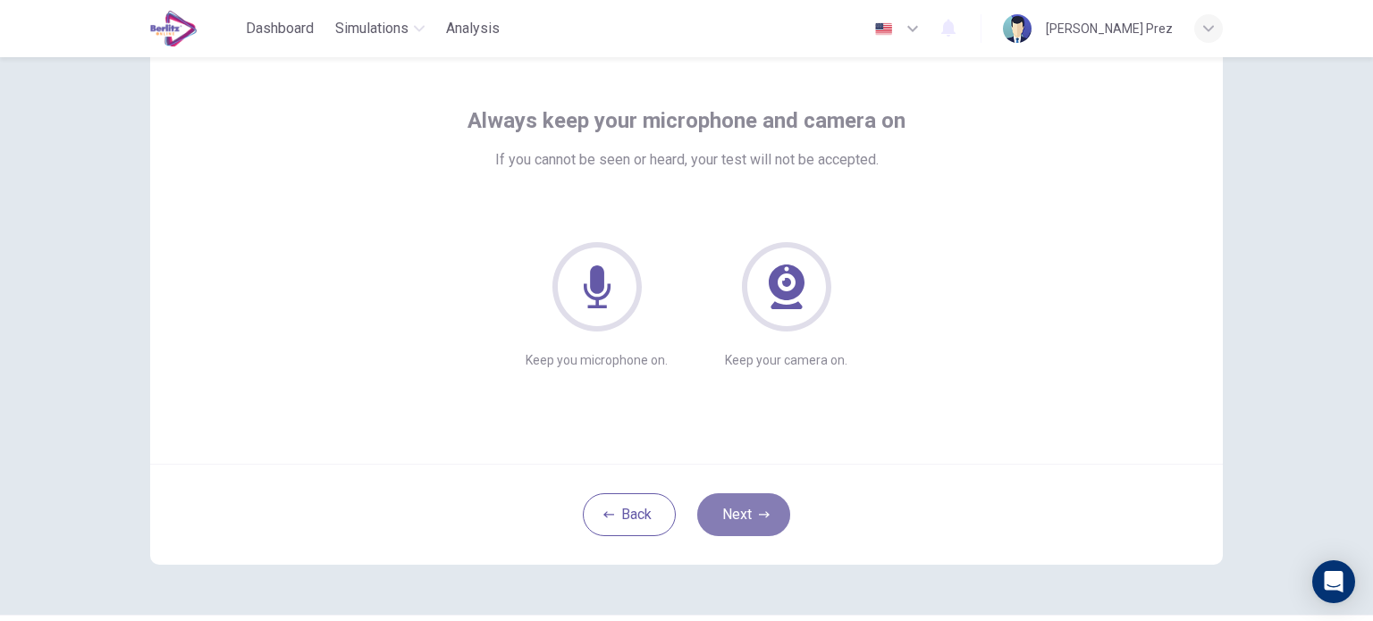
click at [759, 513] on icon "button" at bounding box center [764, 515] width 11 height 11
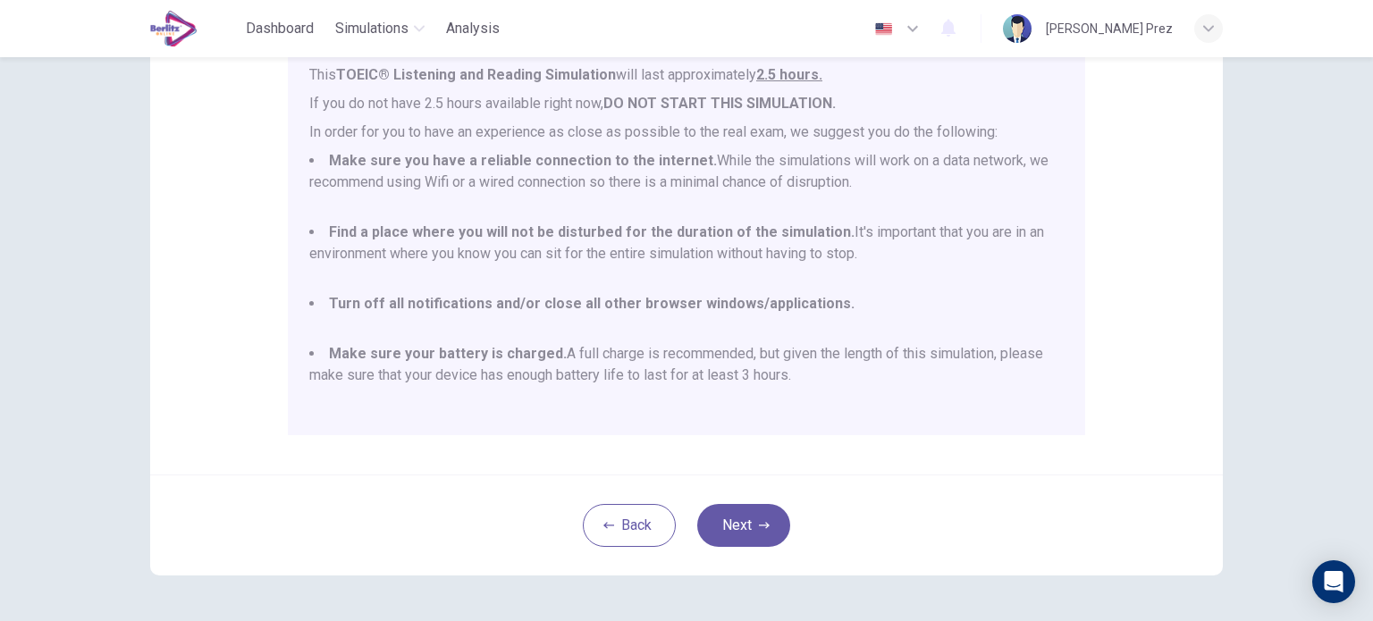
scroll to position [318, 0]
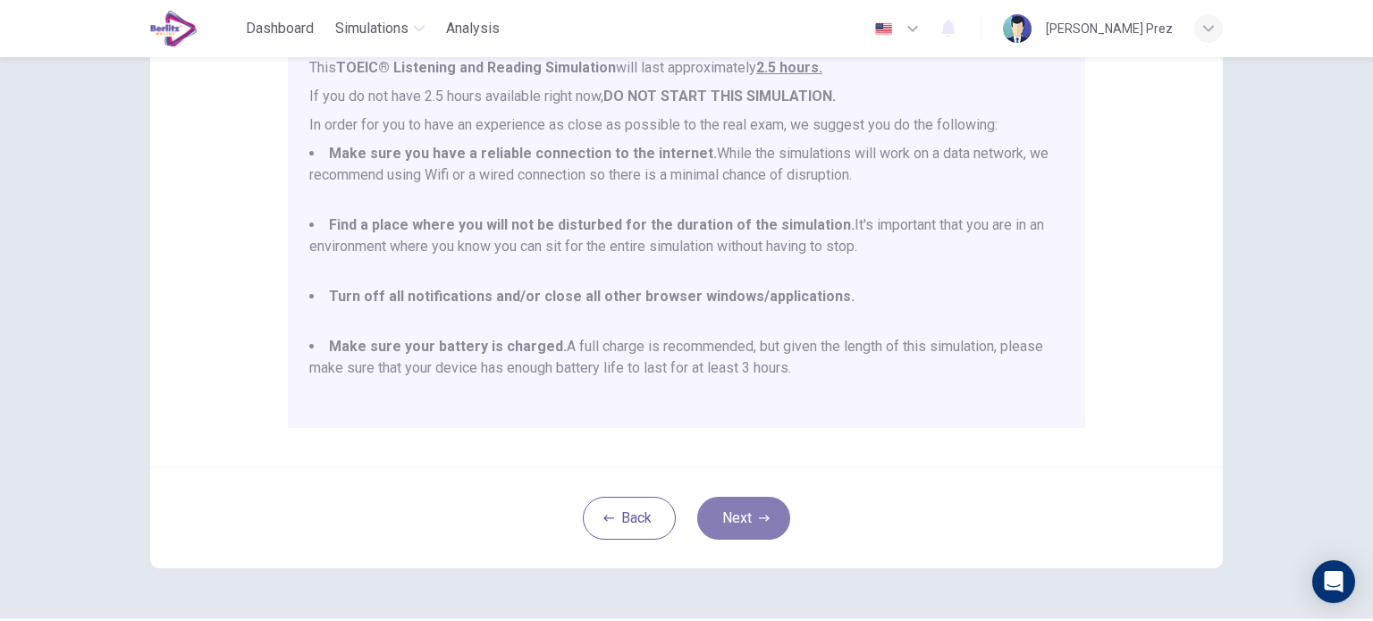
click at [752, 531] on button "Next" at bounding box center [743, 518] width 93 height 43
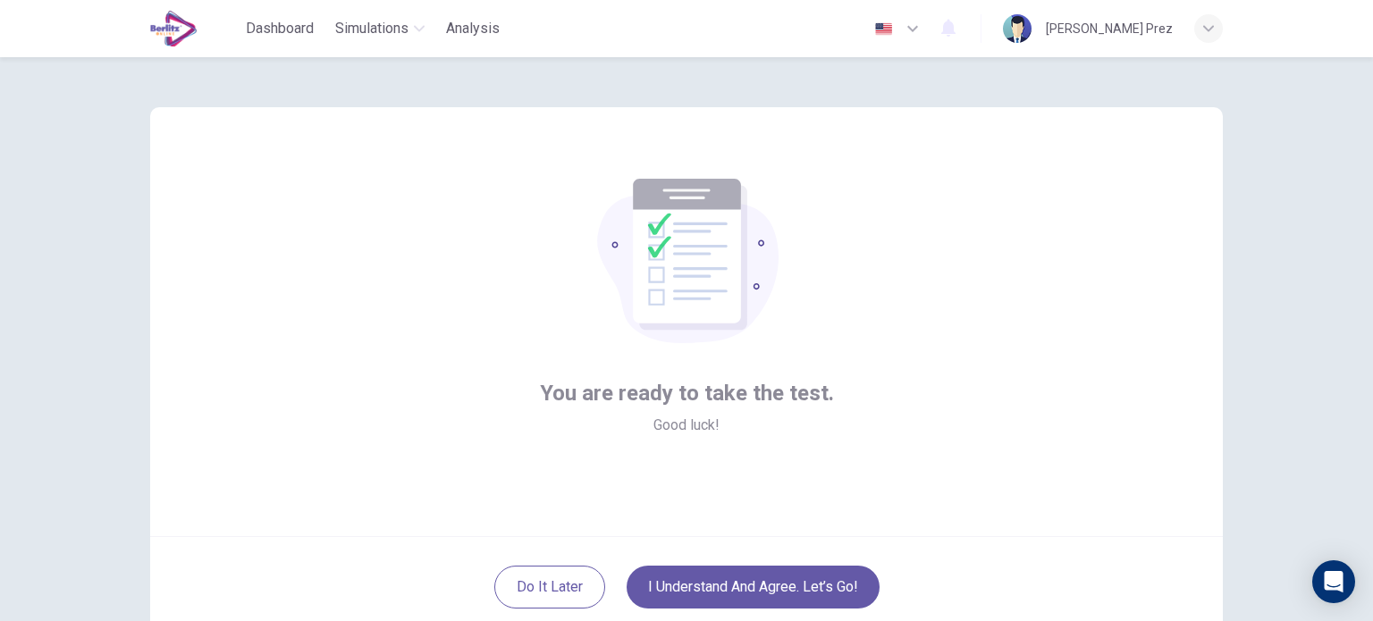
scroll to position [122, 0]
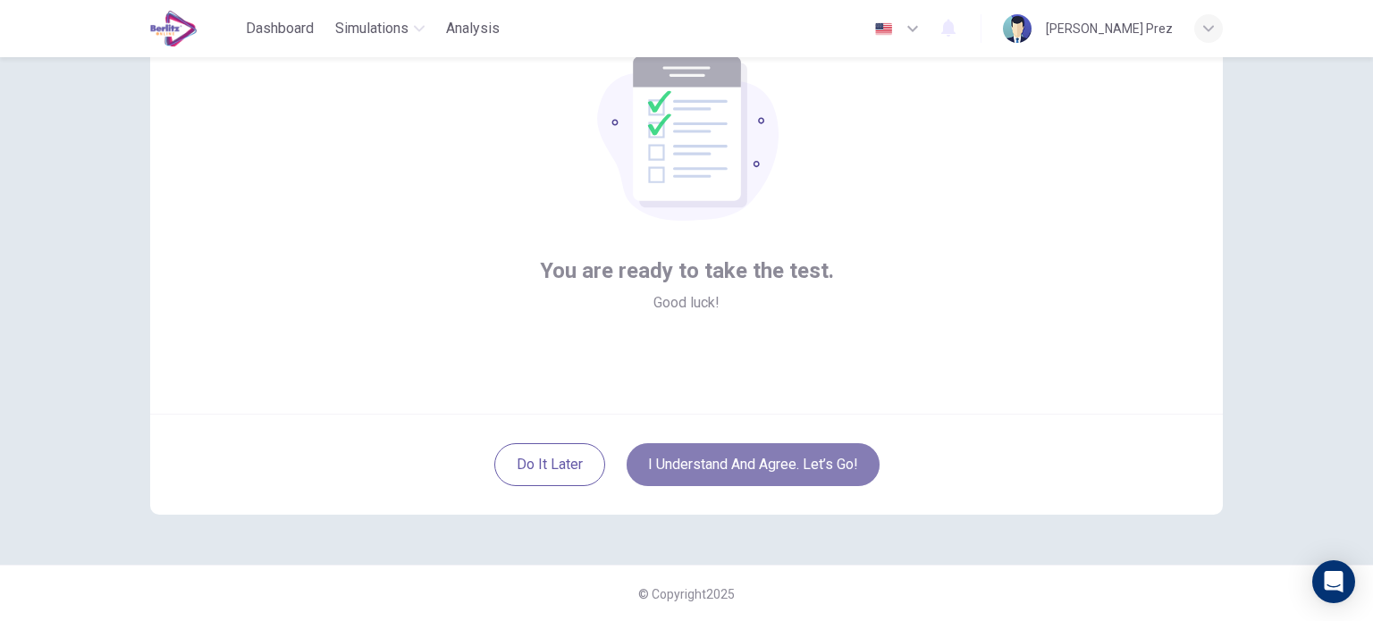
click at [769, 455] on button "I understand and agree. Let’s go!" at bounding box center [753, 464] width 253 height 43
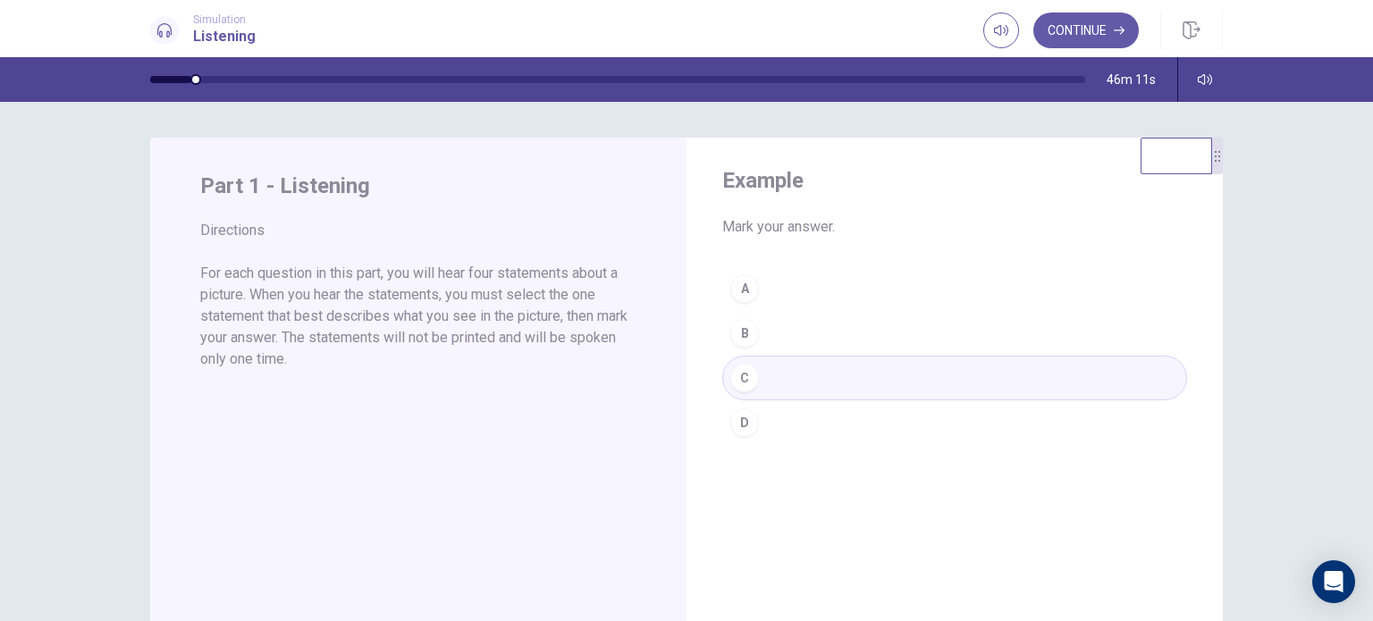
click at [1004, 388] on div "A B C D" at bounding box center [954, 355] width 465 height 179
drag, startPoint x: 1215, startPoint y: 180, endPoint x: 1237, endPoint y: 126, distance: 58.1
click at [1237, 126] on div "Example Mark your answer. A B C D Part 1 - Listening Directions For each questi…" at bounding box center [686, 361] width 1373 height 519
click at [1106, 28] on button "Continue" at bounding box center [1085, 31] width 105 height 36
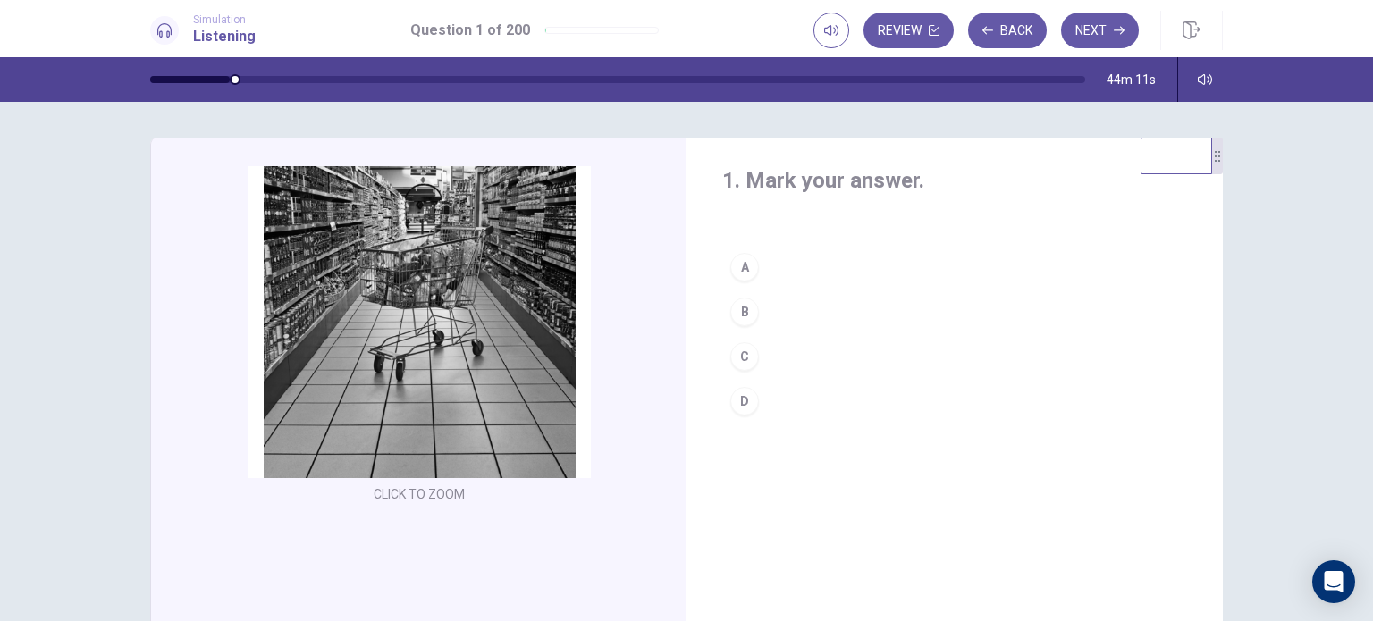
drag, startPoint x: 232, startPoint y: 81, endPoint x: 325, endPoint y: 107, distance: 95.7
click at [325, 107] on div "Simulation Listening Question 1 of 200 Review Back Next Question 1 of 200 Revie…" at bounding box center [686, 310] width 1373 height 621
click at [1014, 13] on button "Back" at bounding box center [1007, 31] width 79 height 36
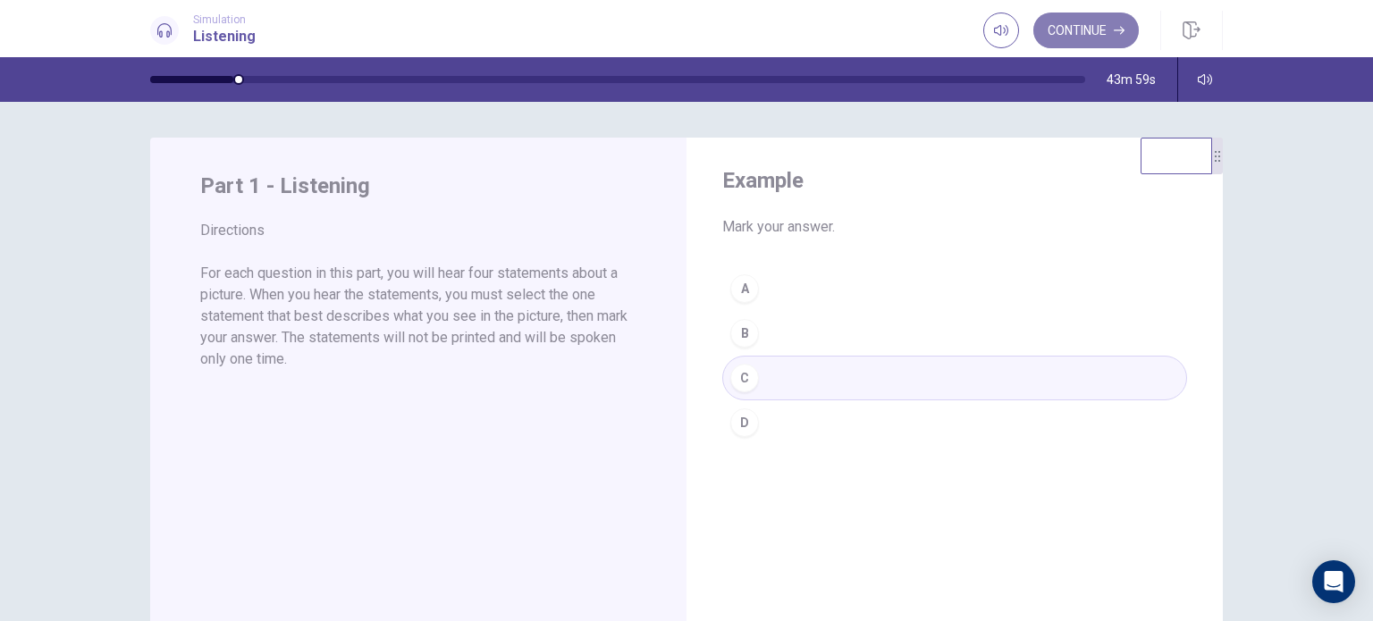
click at [1091, 23] on button "Continue" at bounding box center [1085, 31] width 105 height 36
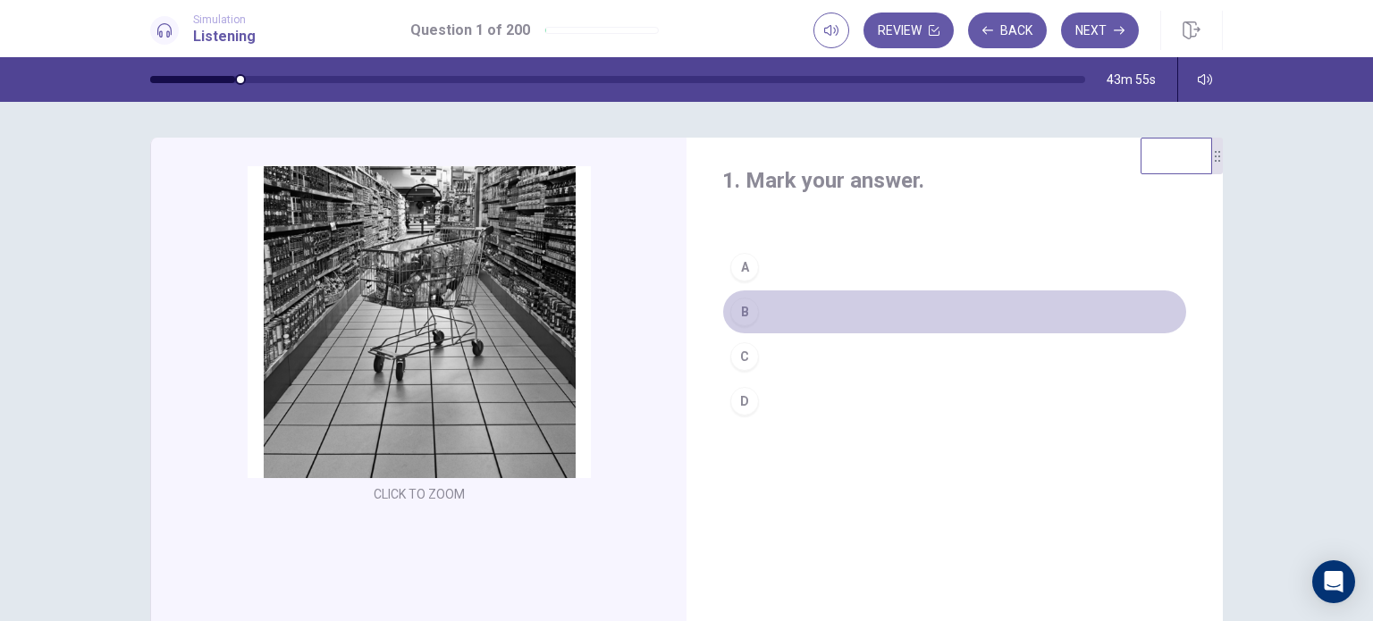
click at [746, 320] on div "B" at bounding box center [744, 312] width 29 height 29
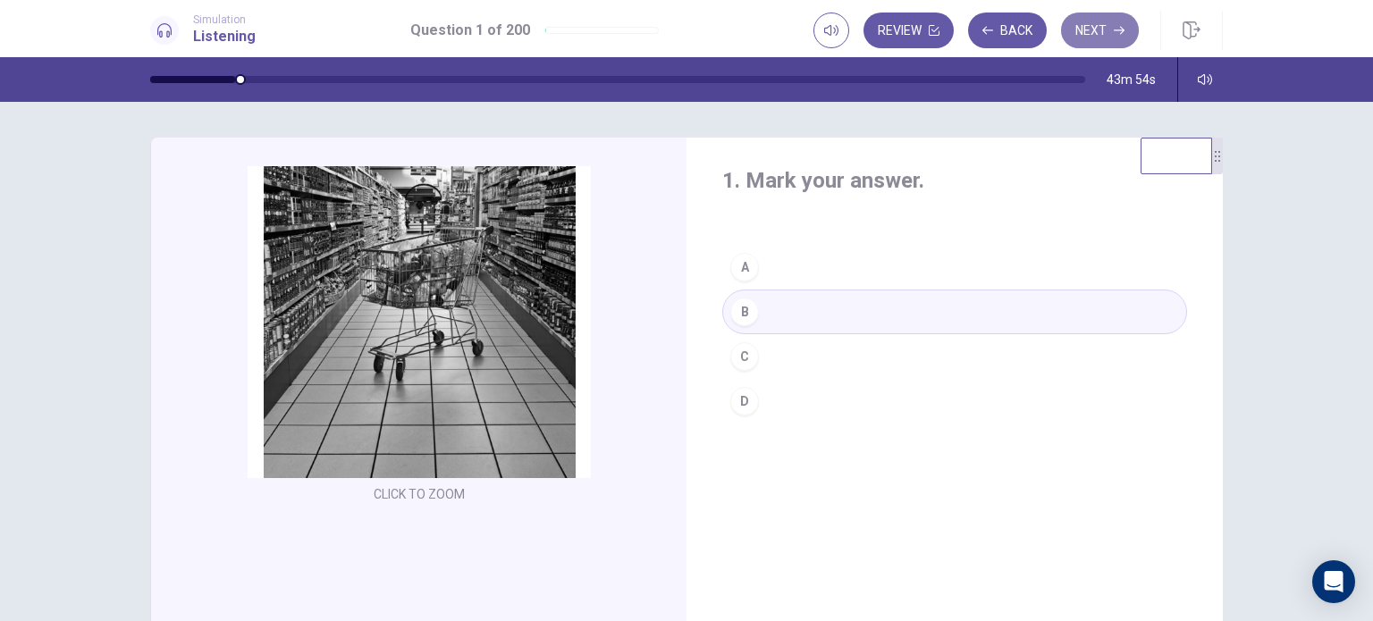
click at [1092, 24] on button "Next" at bounding box center [1100, 31] width 78 height 36
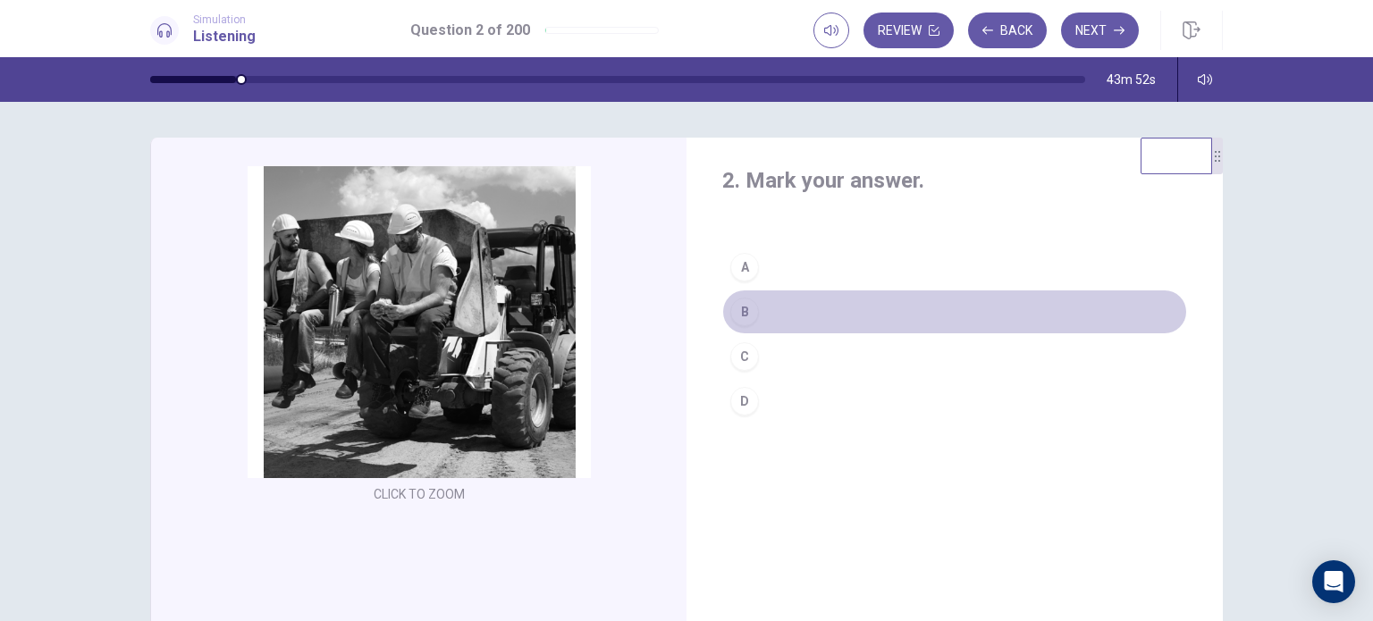
click at [780, 307] on button "B" at bounding box center [954, 312] width 465 height 45
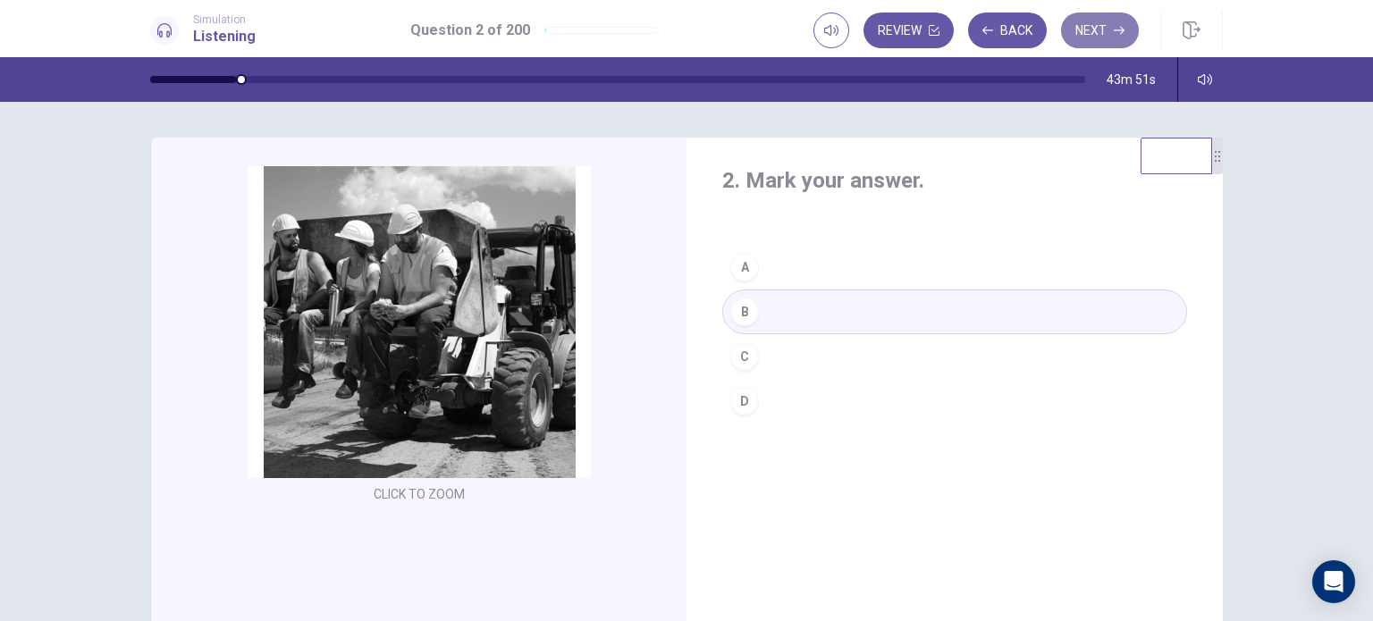
click at [1105, 29] on button "Next" at bounding box center [1100, 31] width 78 height 36
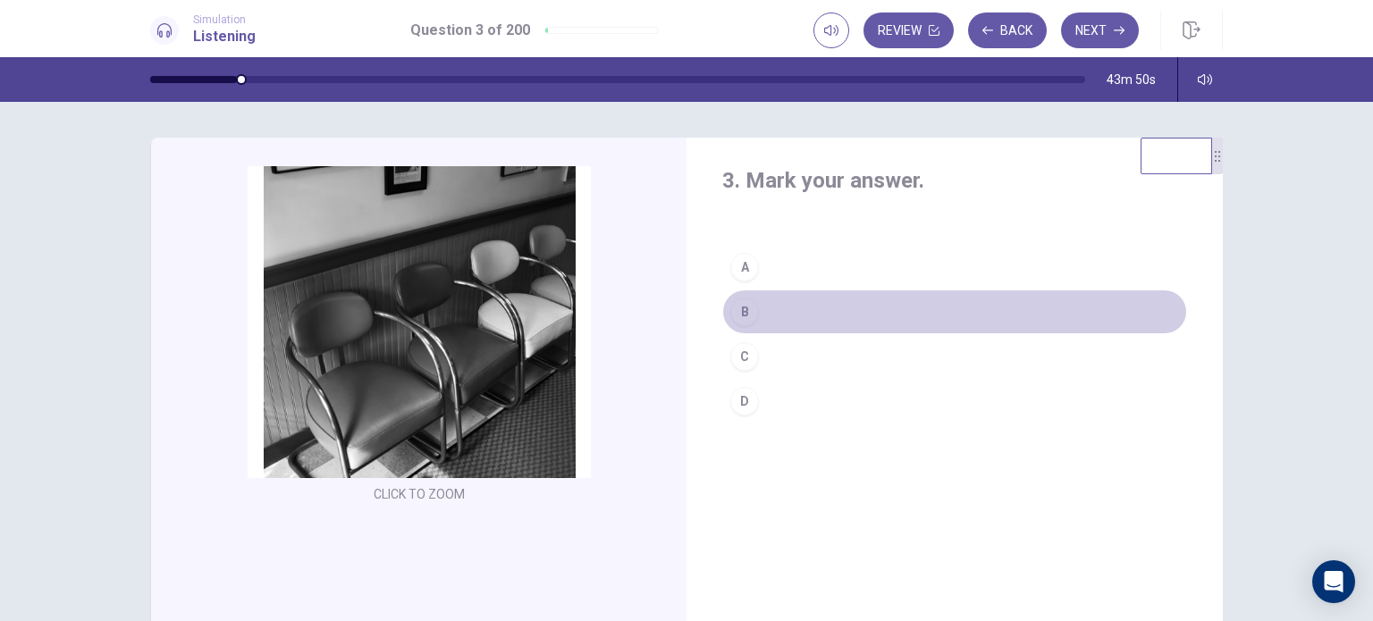
click at [896, 291] on button "B" at bounding box center [954, 312] width 465 height 45
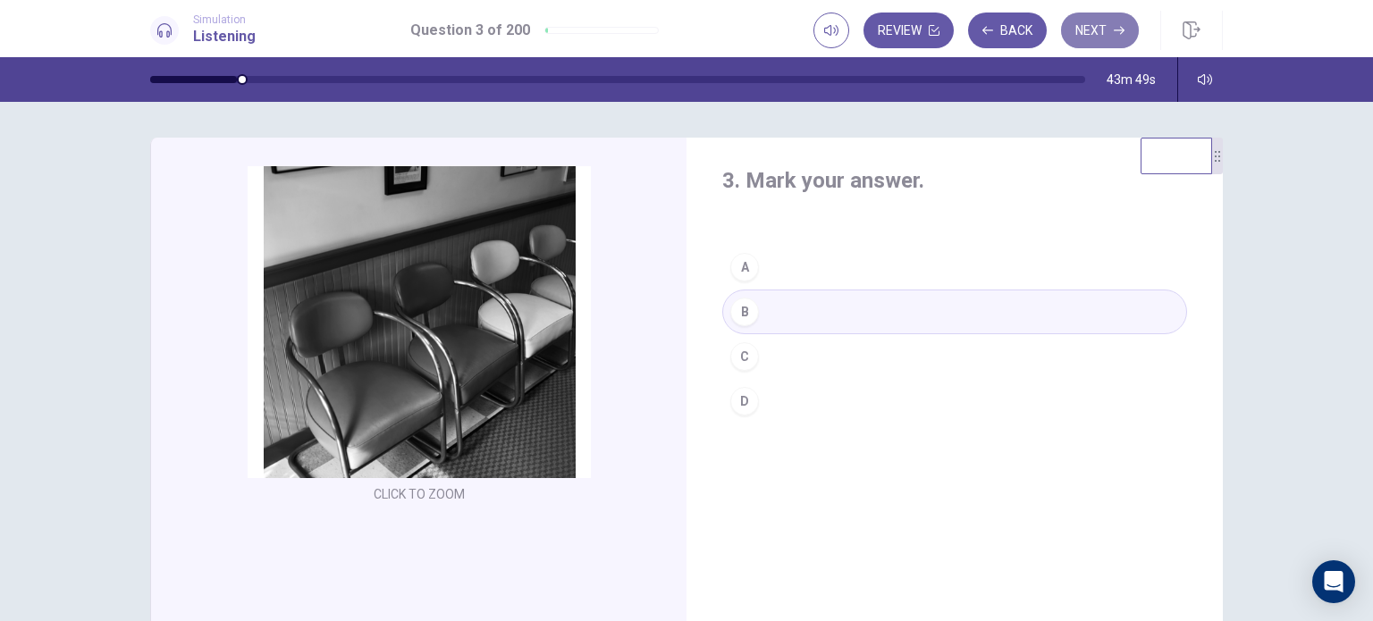
click at [1086, 34] on button "Next" at bounding box center [1100, 31] width 78 height 36
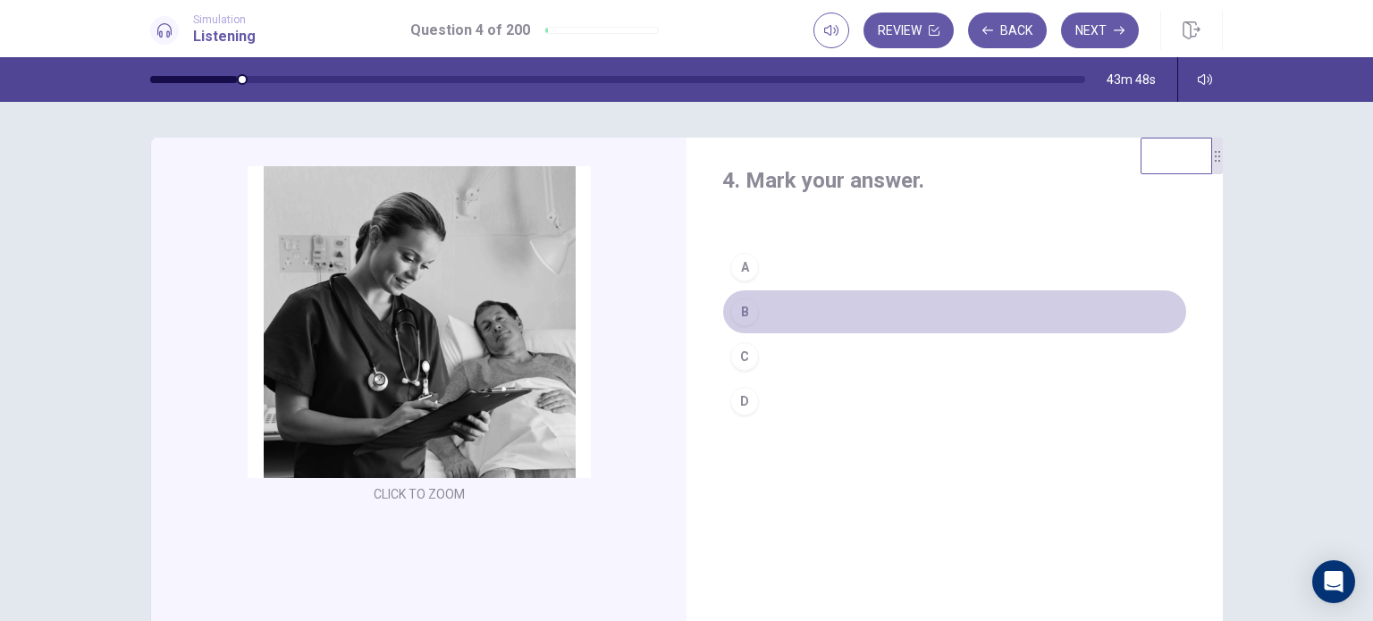
click at [888, 305] on button "B" at bounding box center [954, 312] width 465 height 45
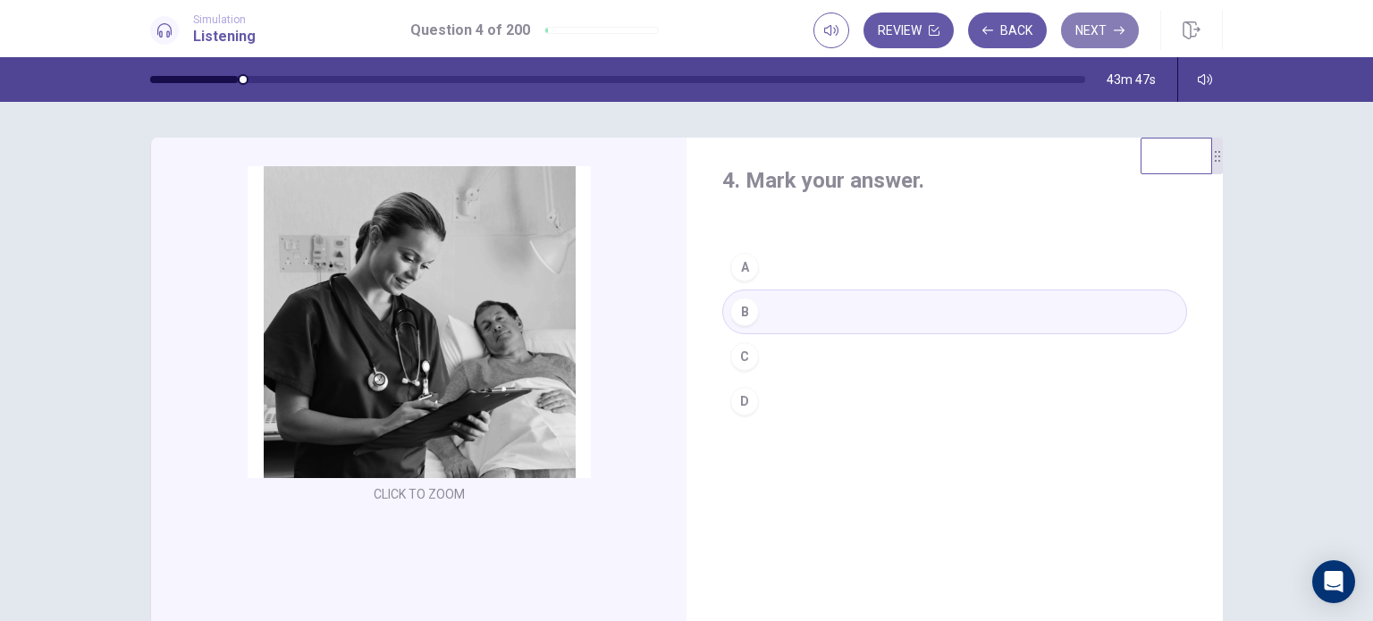
click at [1089, 24] on button "Next" at bounding box center [1100, 31] width 78 height 36
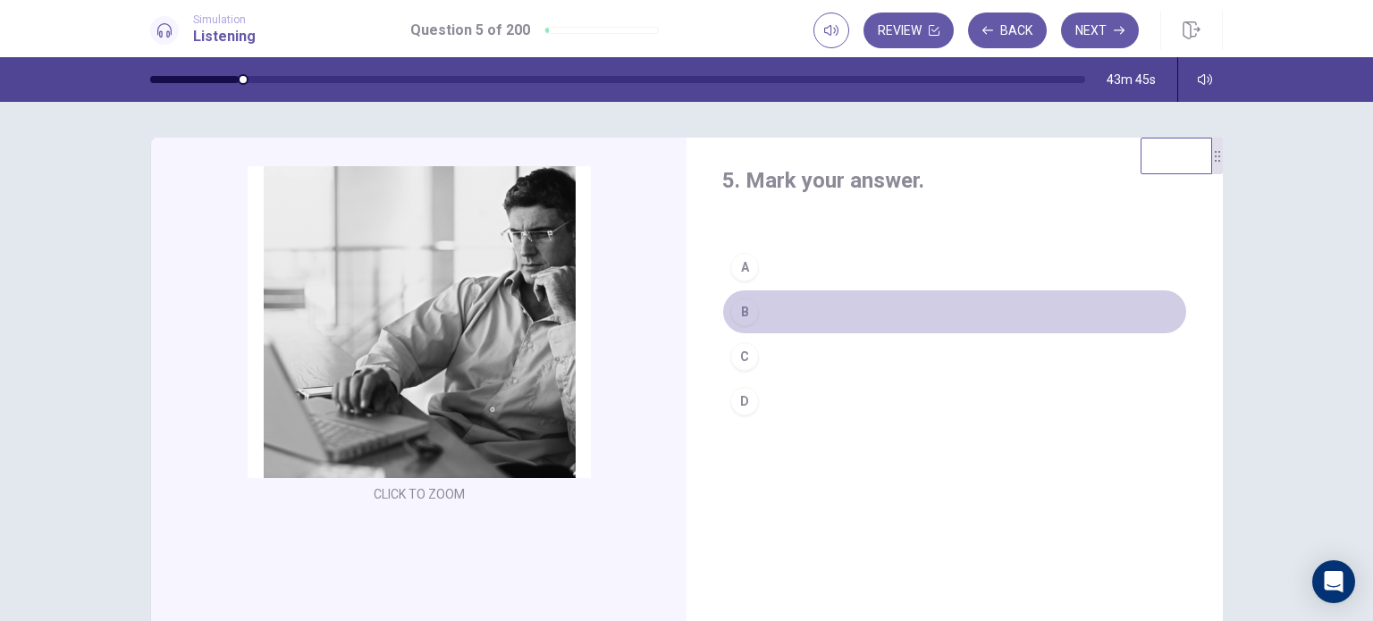
click at [910, 303] on button "B" at bounding box center [954, 312] width 465 height 45
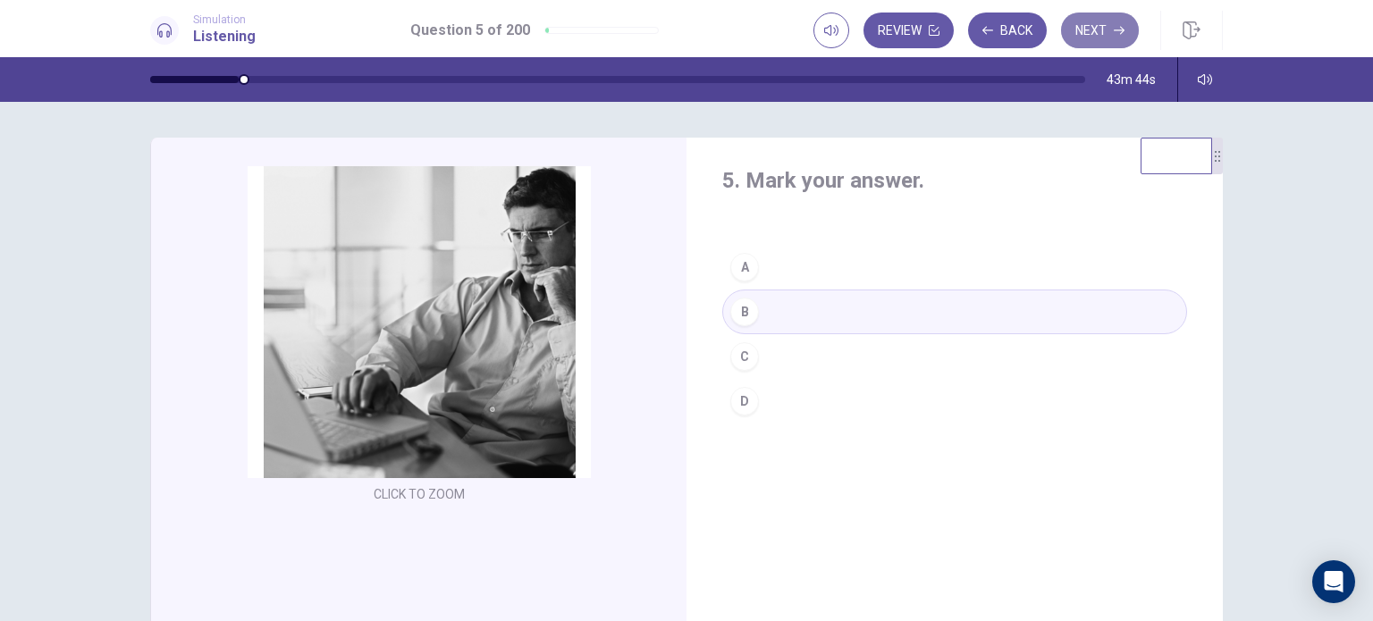
click at [1109, 38] on button "Next" at bounding box center [1100, 31] width 78 height 36
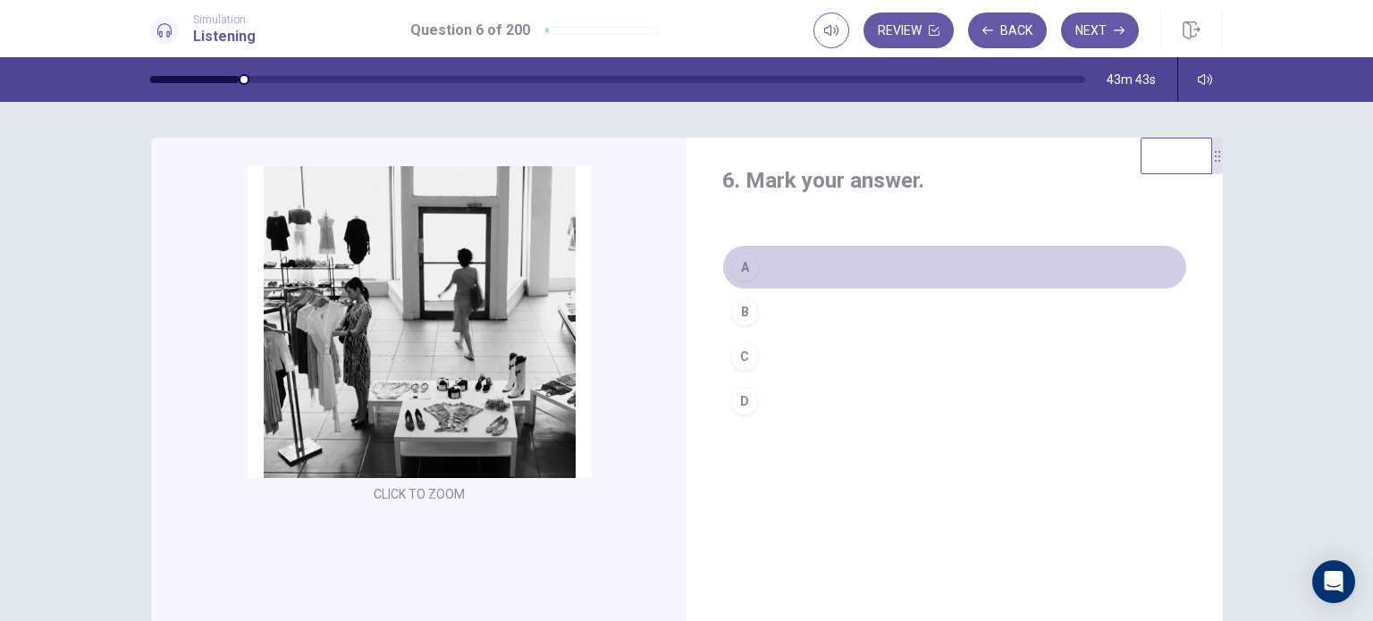
click at [967, 285] on button "A" at bounding box center [954, 267] width 465 height 45
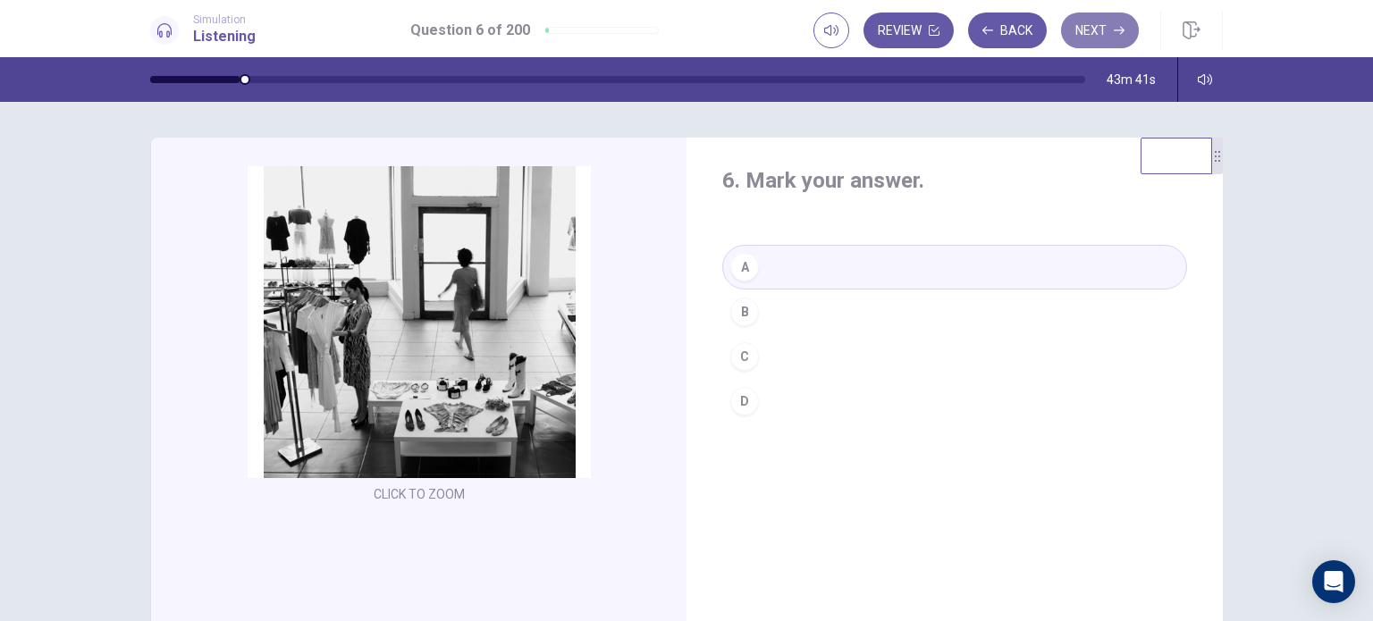
click at [1105, 36] on button "Next" at bounding box center [1100, 31] width 78 height 36
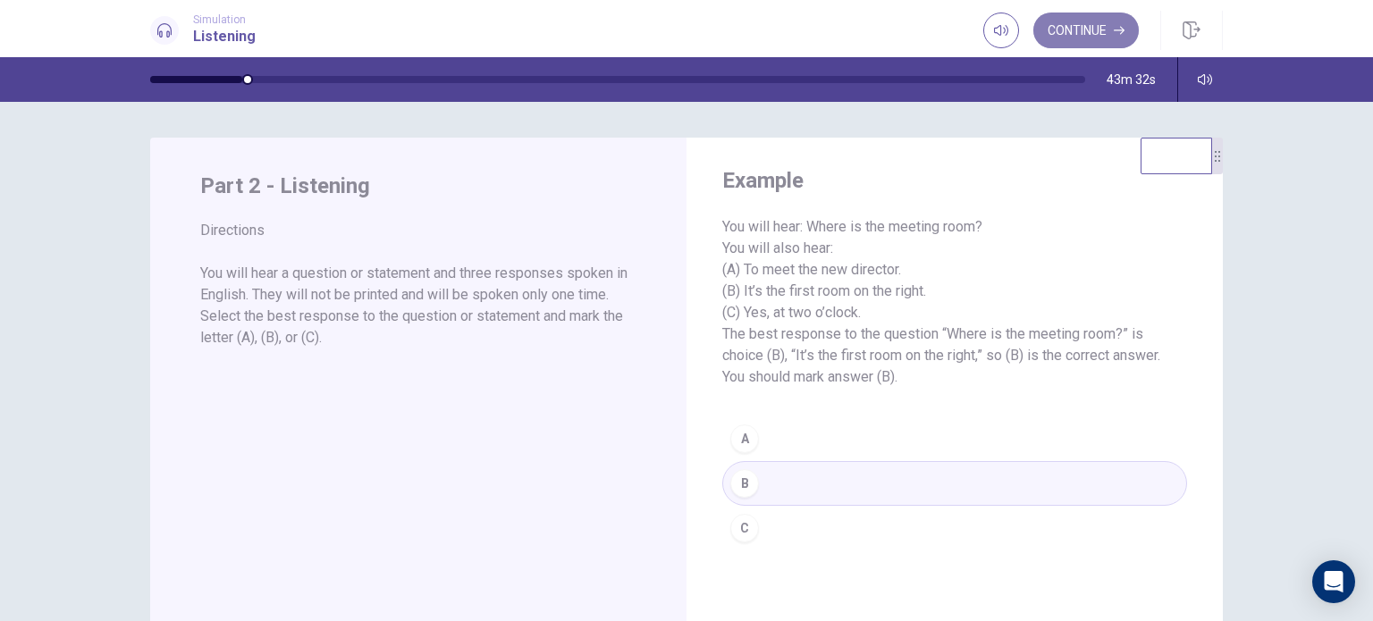
click at [1069, 35] on button "Continue" at bounding box center [1085, 31] width 105 height 36
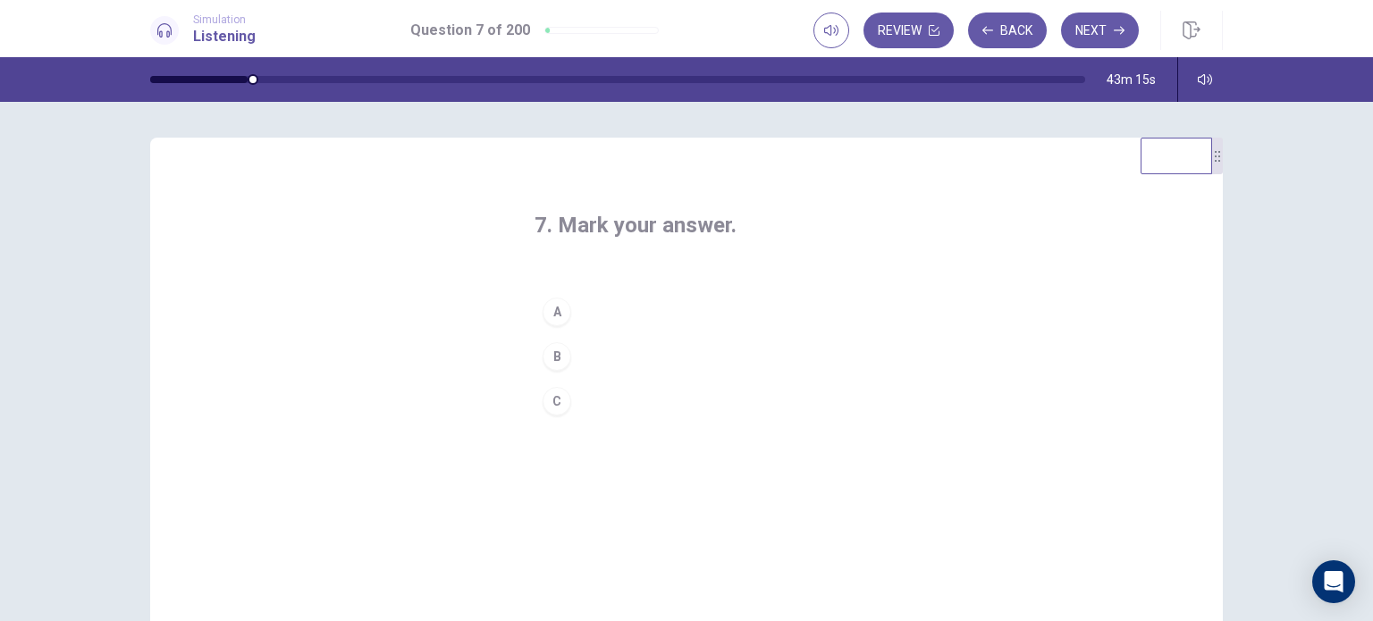
click at [551, 350] on div "B" at bounding box center [557, 356] width 29 height 29
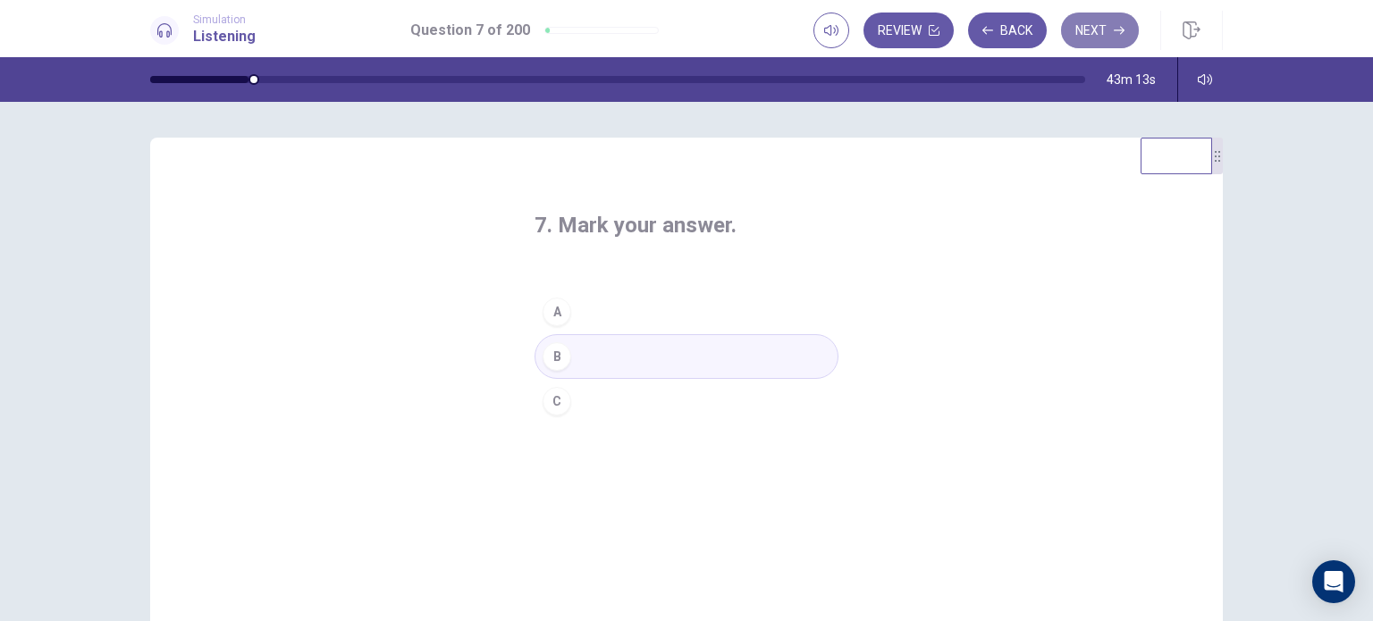
click at [1101, 30] on button "Next" at bounding box center [1100, 31] width 78 height 36
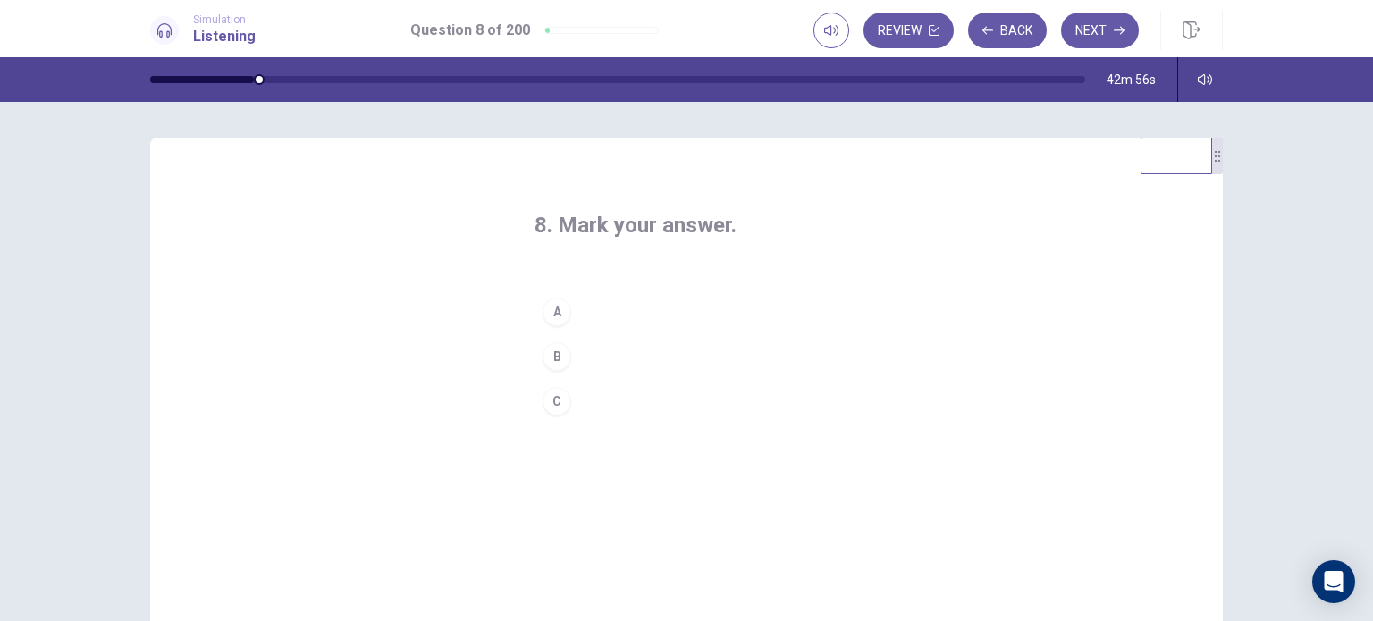
click at [555, 360] on div "B" at bounding box center [557, 356] width 29 height 29
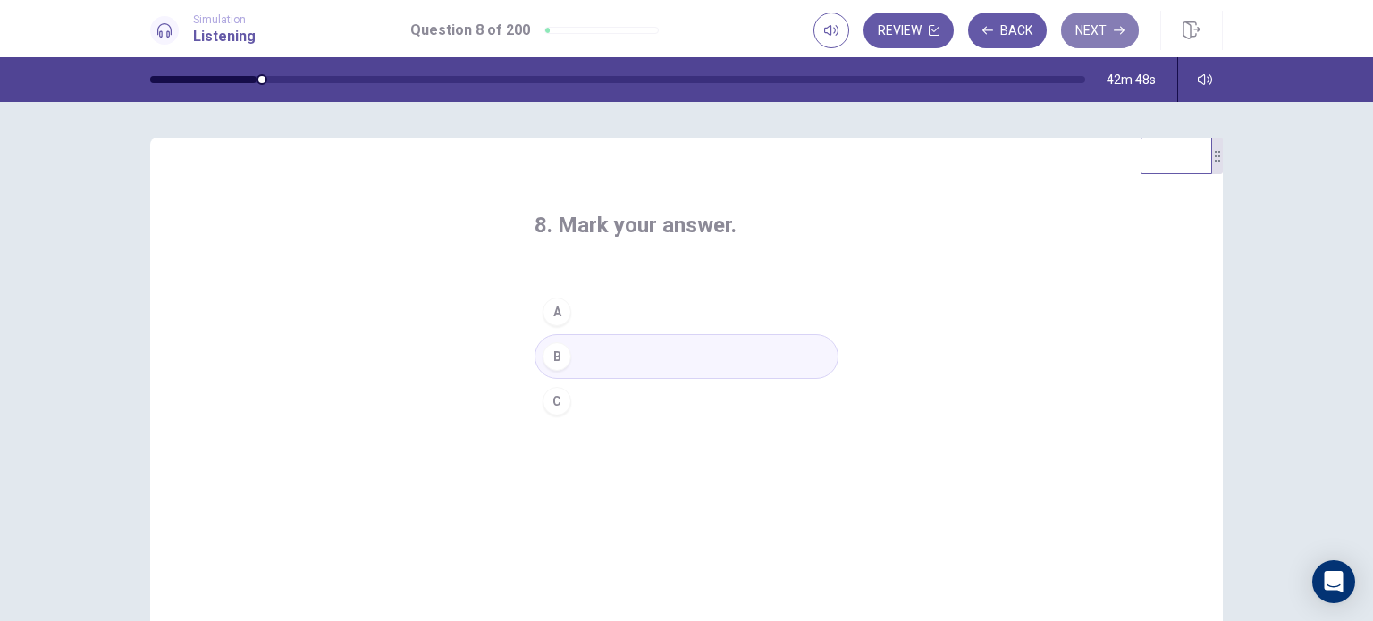
click at [1106, 35] on button "Next" at bounding box center [1100, 31] width 78 height 36
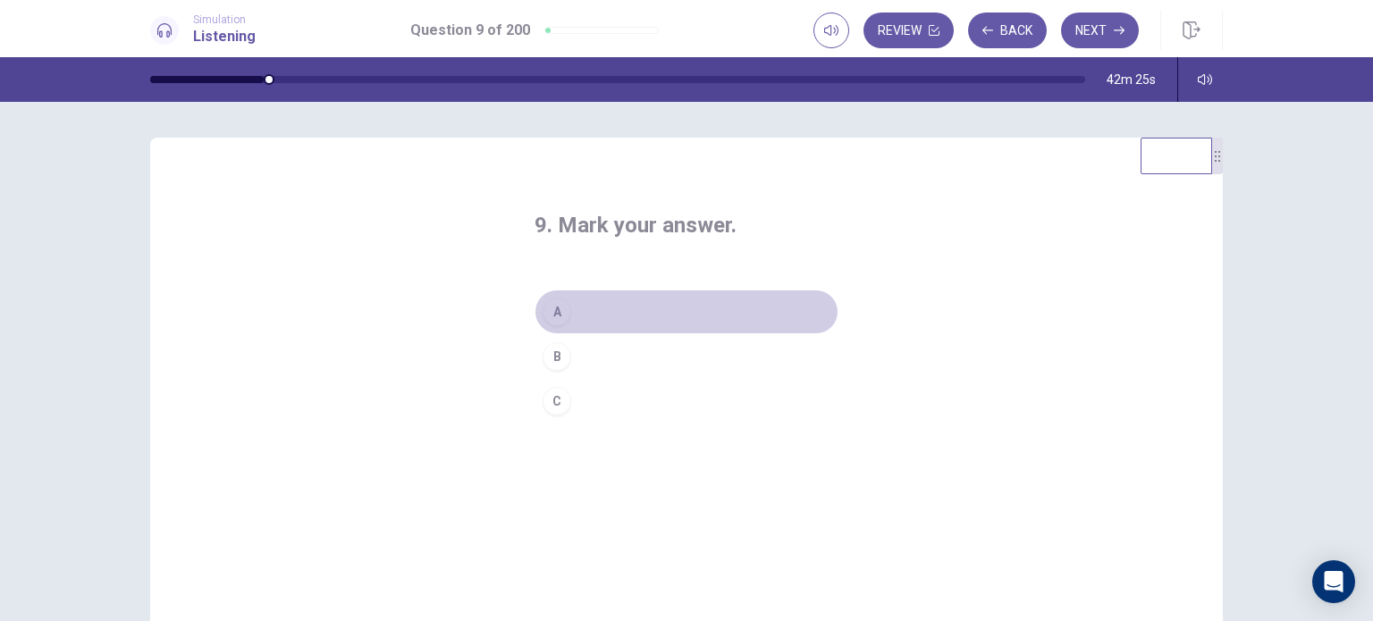
click at [556, 322] on div "A" at bounding box center [557, 312] width 29 height 29
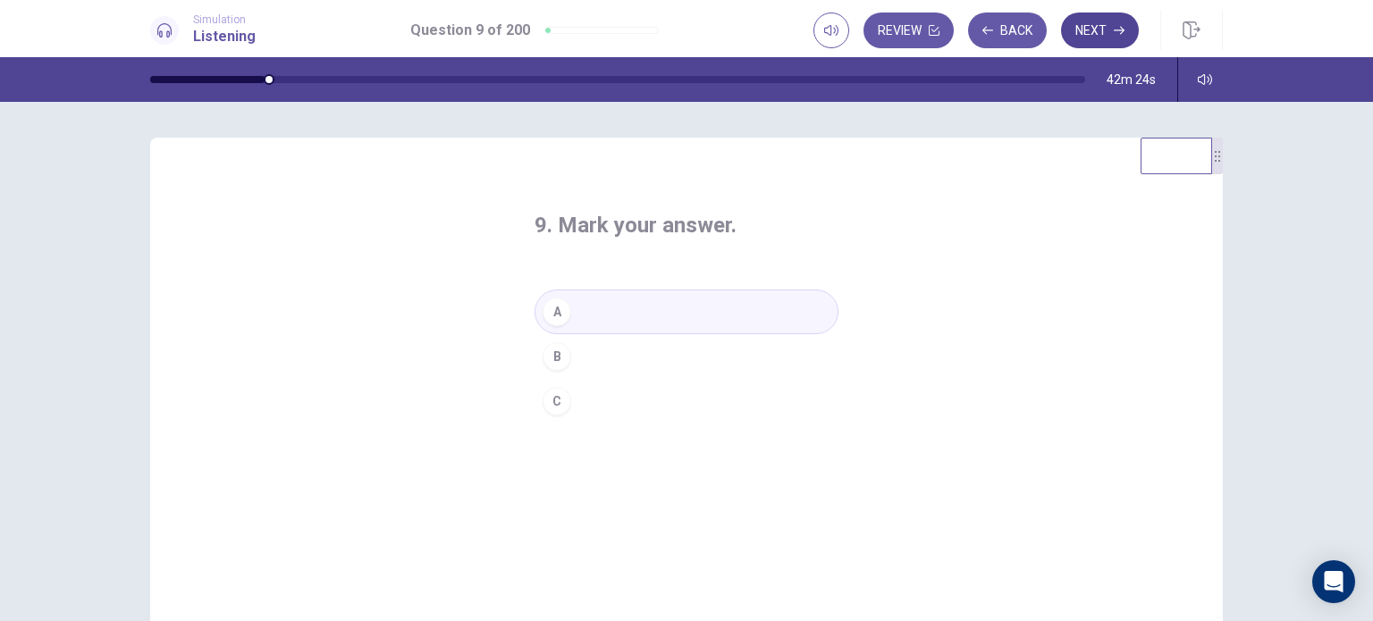
click at [1125, 43] on button "Next" at bounding box center [1100, 31] width 78 height 36
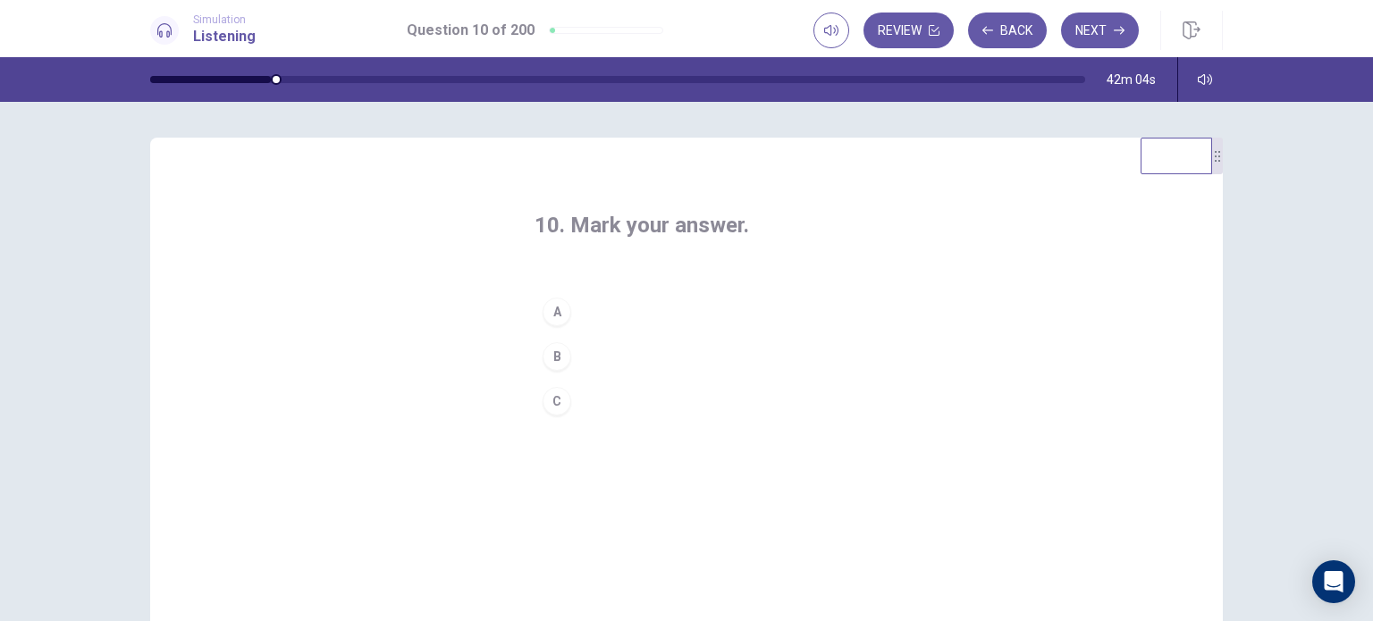
click at [561, 398] on div "C" at bounding box center [557, 401] width 29 height 29
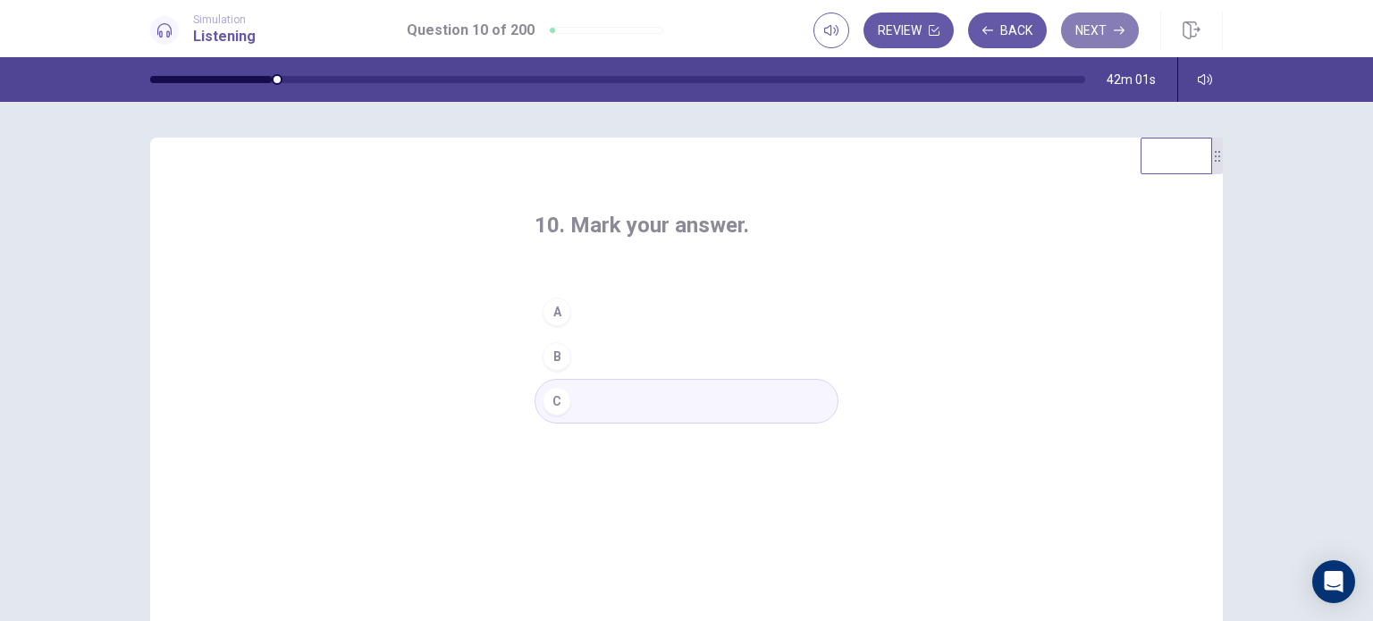
click at [1089, 34] on button "Next" at bounding box center [1100, 31] width 78 height 36
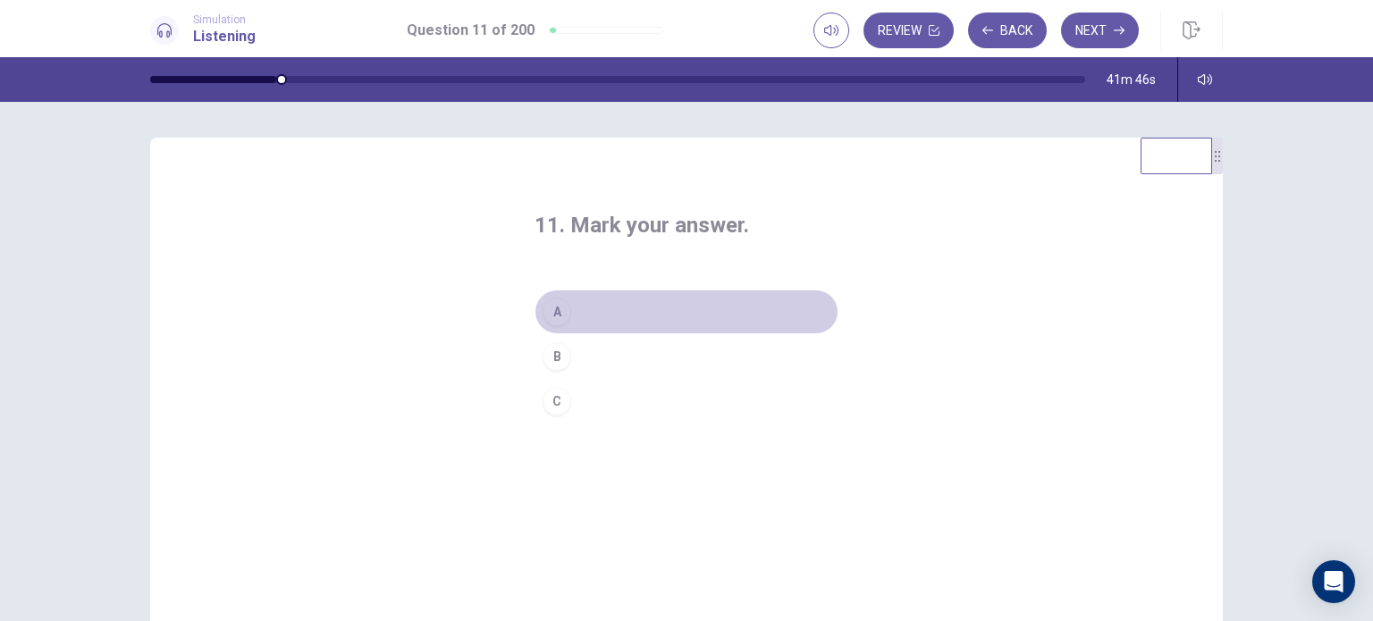
click at [561, 319] on div "A" at bounding box center [557, 312] width 29 height 29
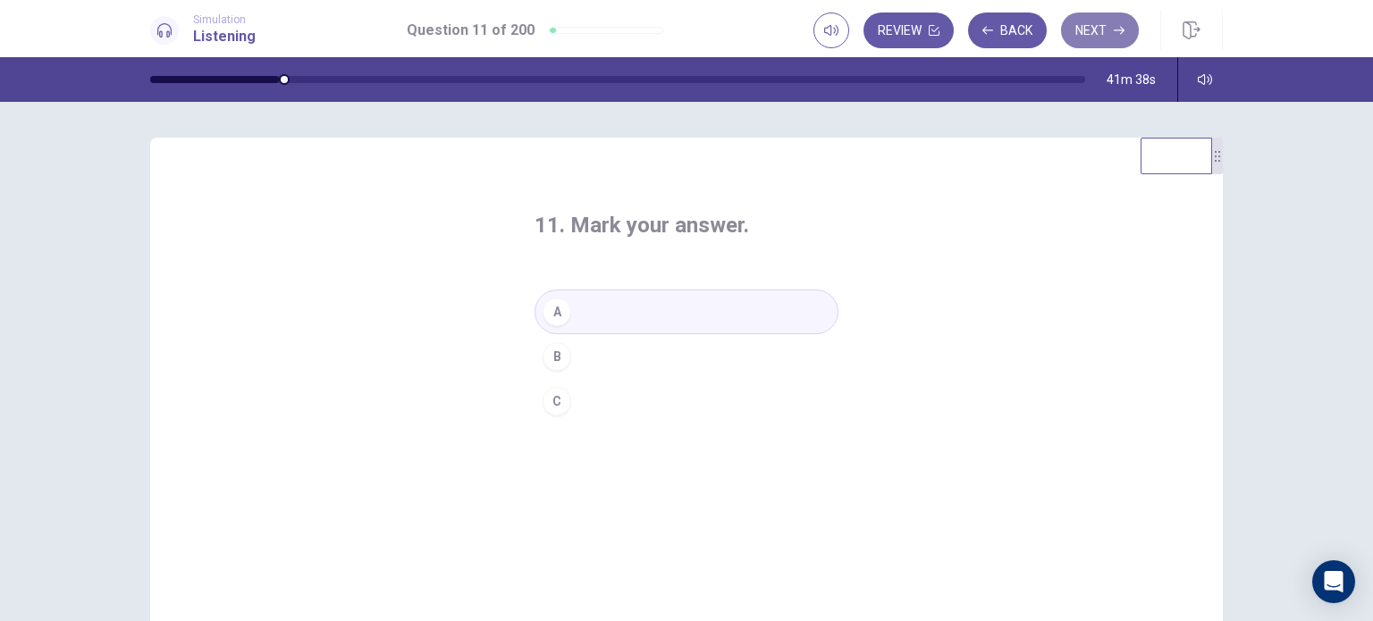
click at [1092, 22] on button "Next" at bounding box center [1100, 31] width 78 height 36
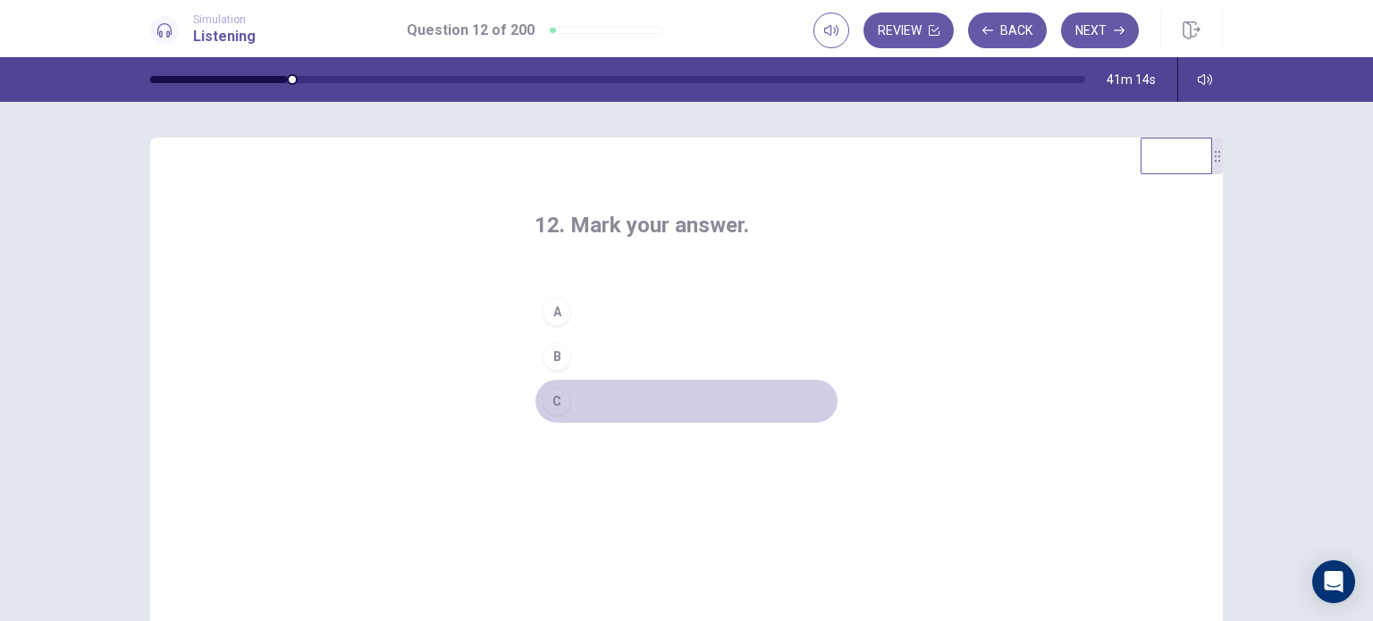
click at [579, 393] on button "C" at bounding box center [687, 401] width 304 height 45
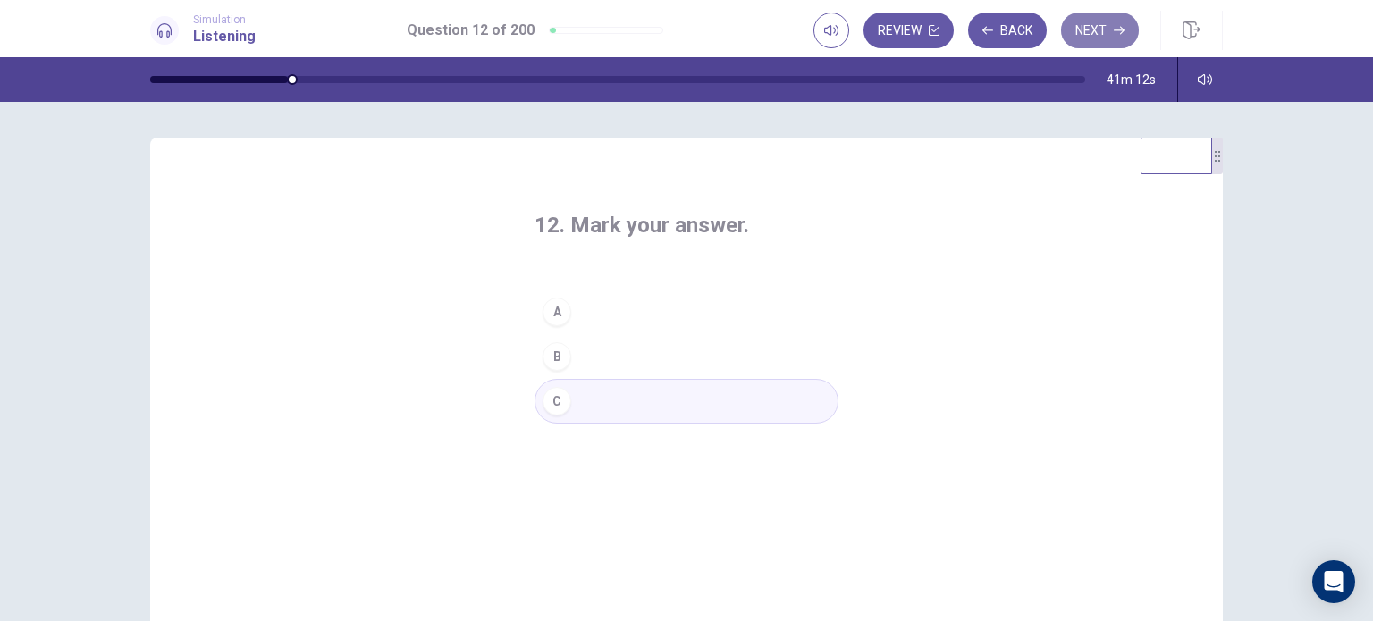
click at [1110, 14] on button "Next" at bounding box center [1100, 31] width 78 height 36
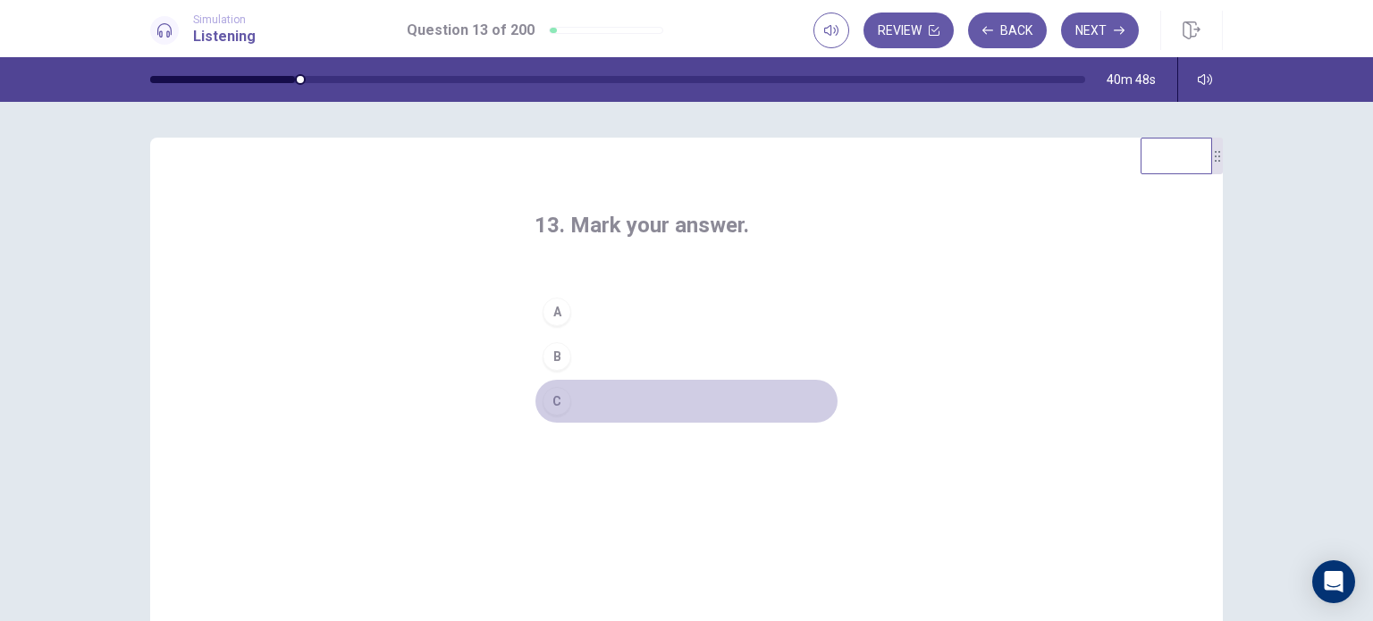
click at [563, 396] on div "C" at bounding box center [557, 401] width 29 height 29
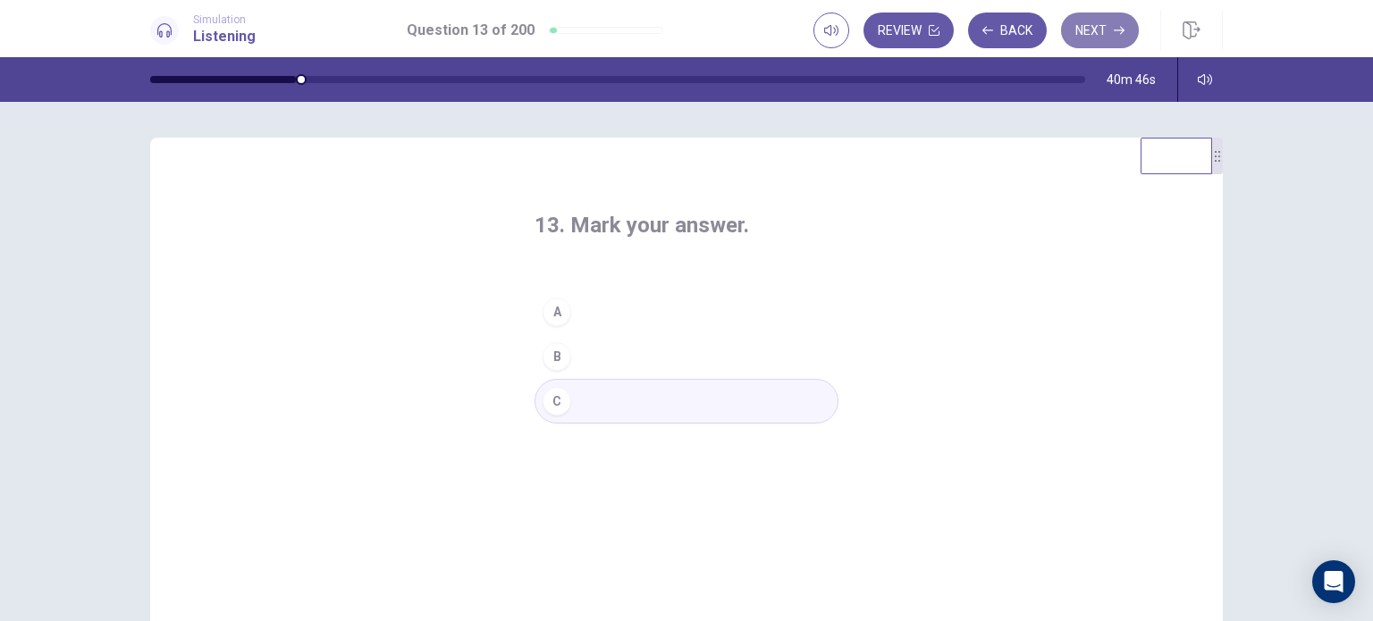
click at [1087, 35] on button "Next" at bounding box center [1100, 31] width 78 height 36
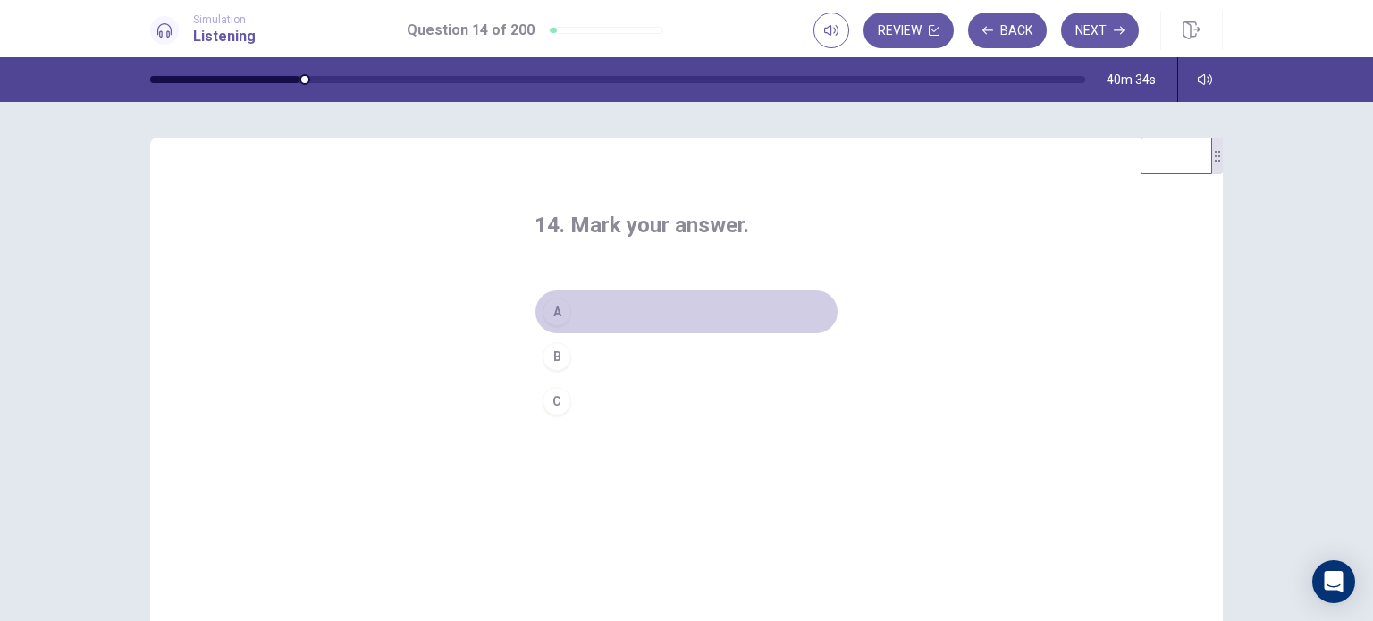
click at [574, 316] on button "A" at bounding box center [687, 312] width 304 height 45
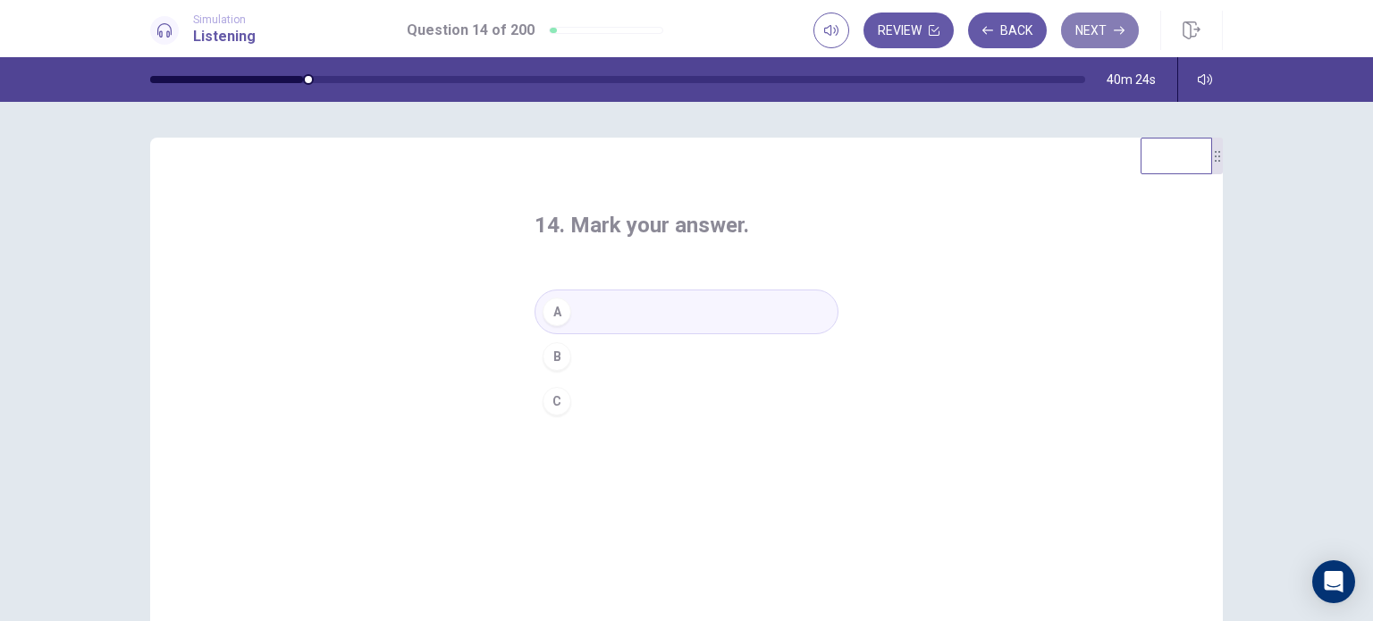
click at [1105, 33] on button "Next" at bounding box center [1100, 31] width 78 height 36
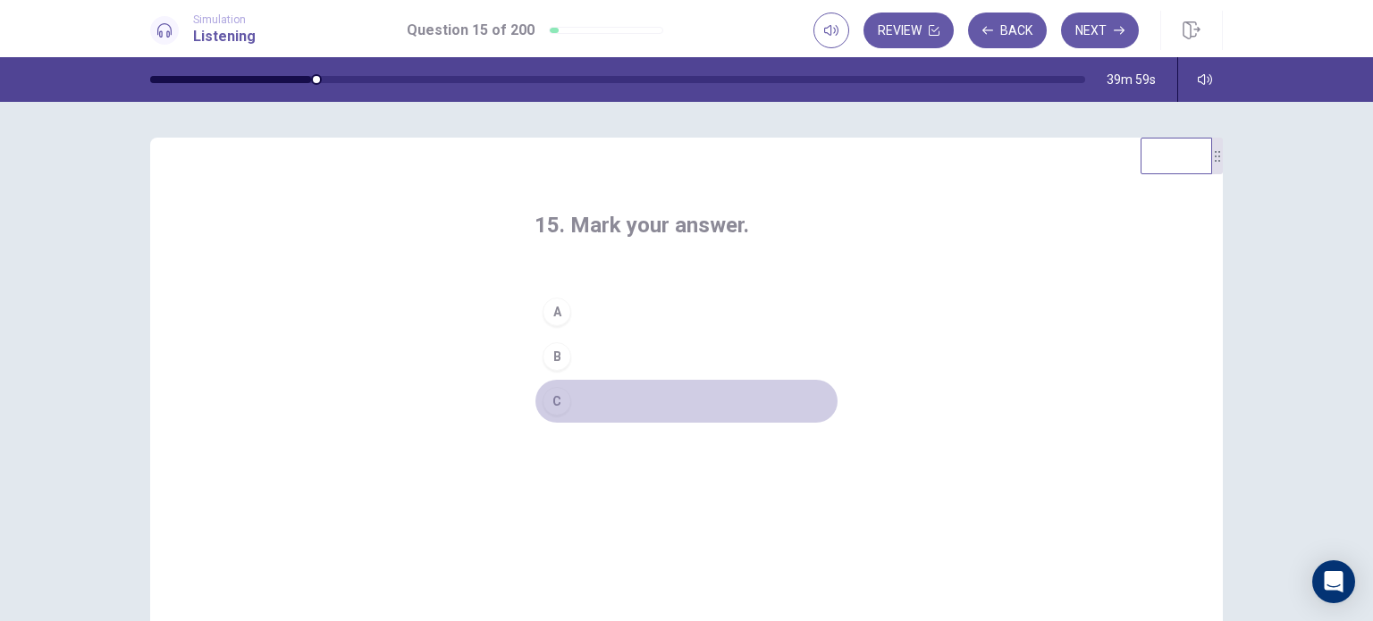
click at [586, 387] on button "C" at bounding box center [687, 401] width 304 height 45
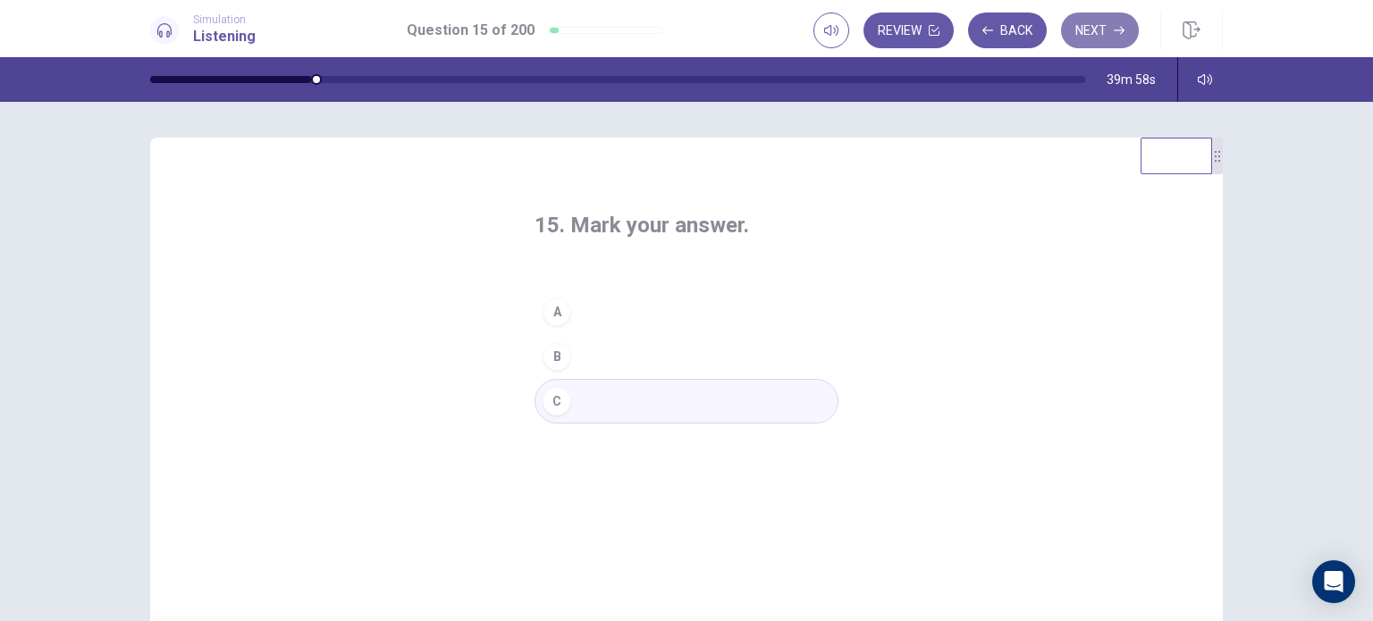
click at [1101, 37] on button "Next" at bounding box center [1100, 31] width 78 height 36
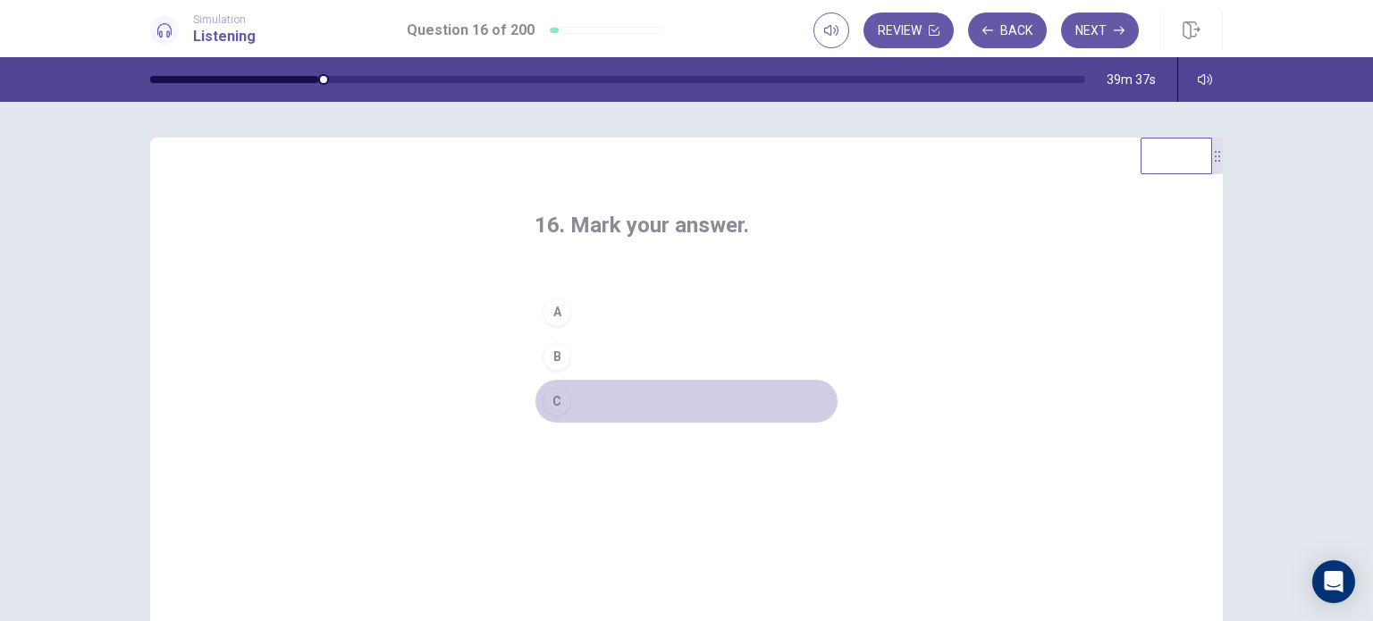
click at [579, 396] on button "C" at bounding box center [687, 401] width 304 height 45
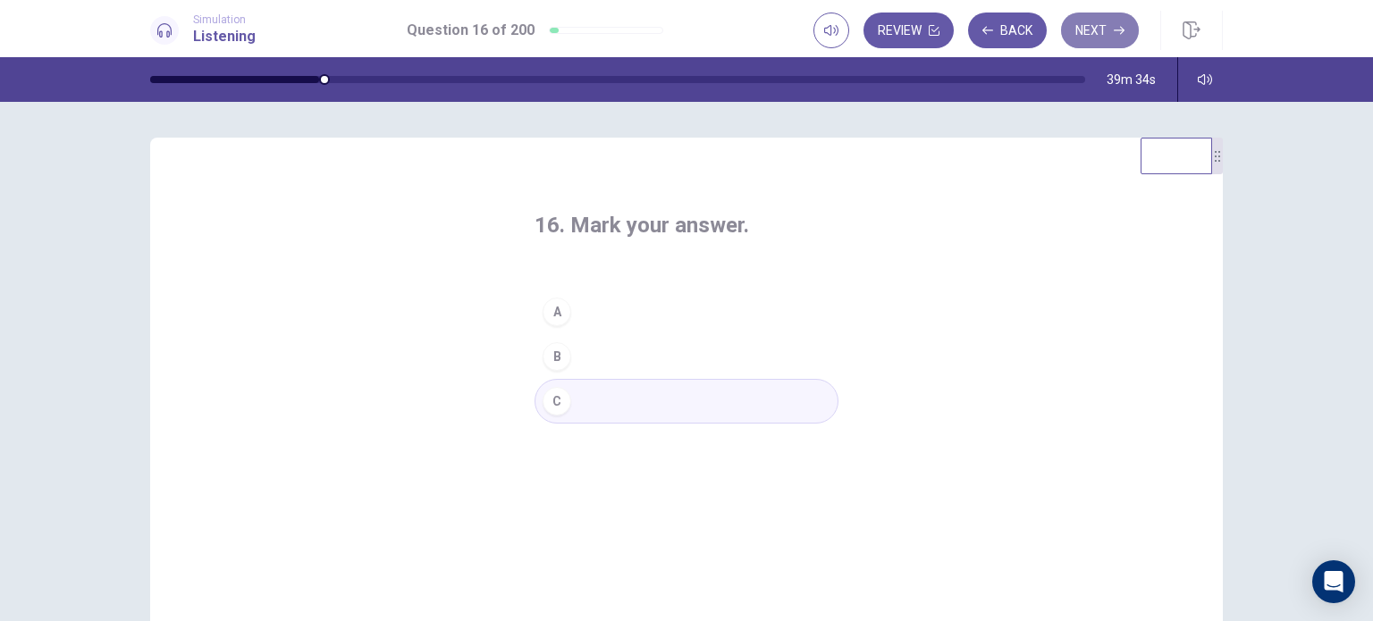
click at [1094, 37] on button "Next" at bounding box center [1100, 31] width 78 height 36
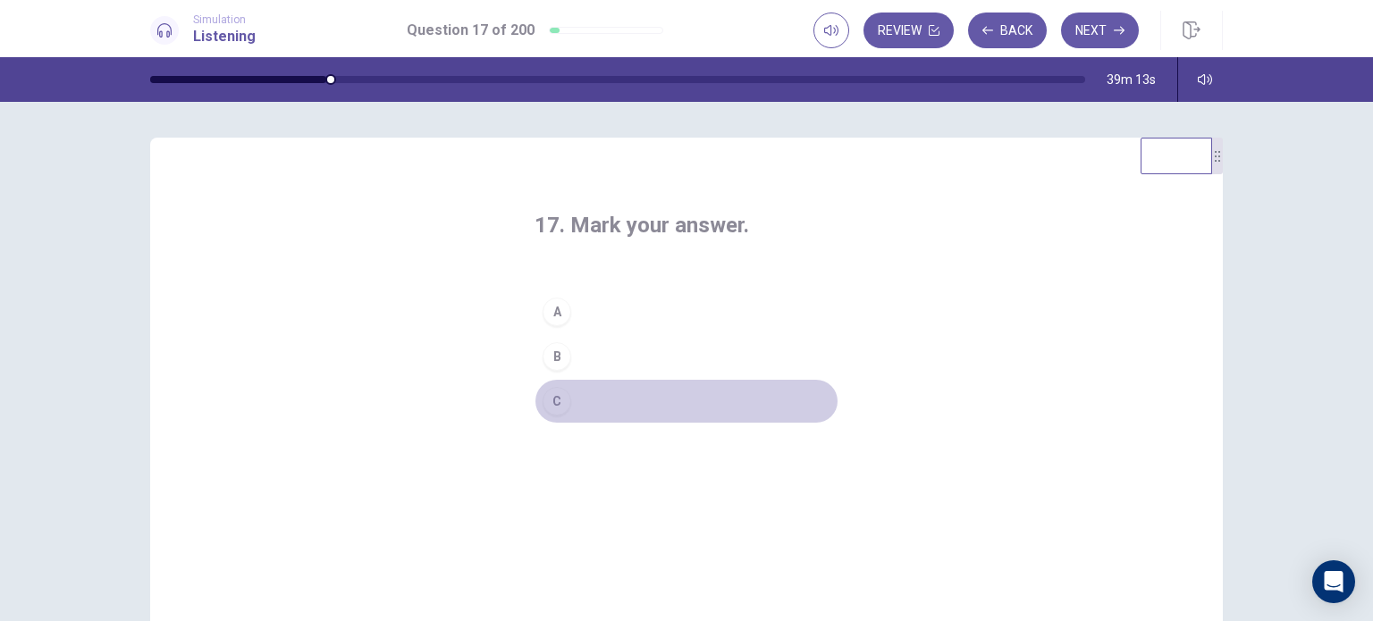
click at [618, 403] on button "C" at bounding box center [687, 401] width 304 height 45
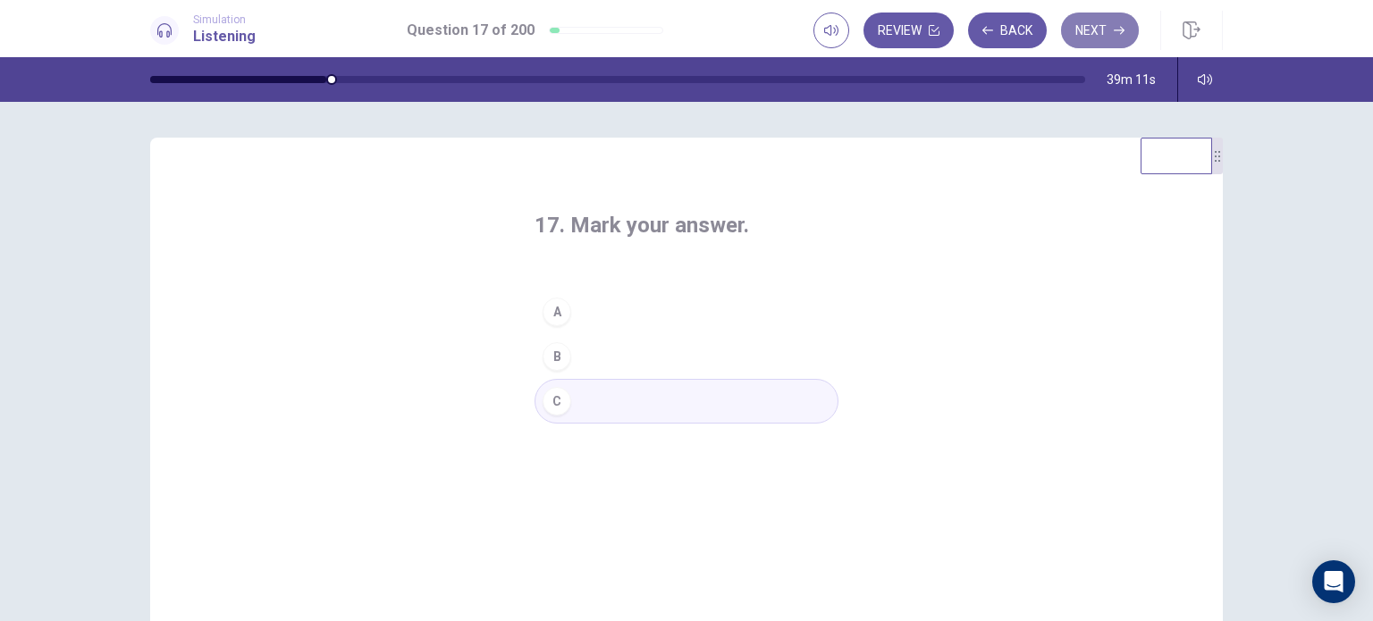
click at [1112, 28] on button "Next" at bounding box center [1100, 31] width 78 height 36
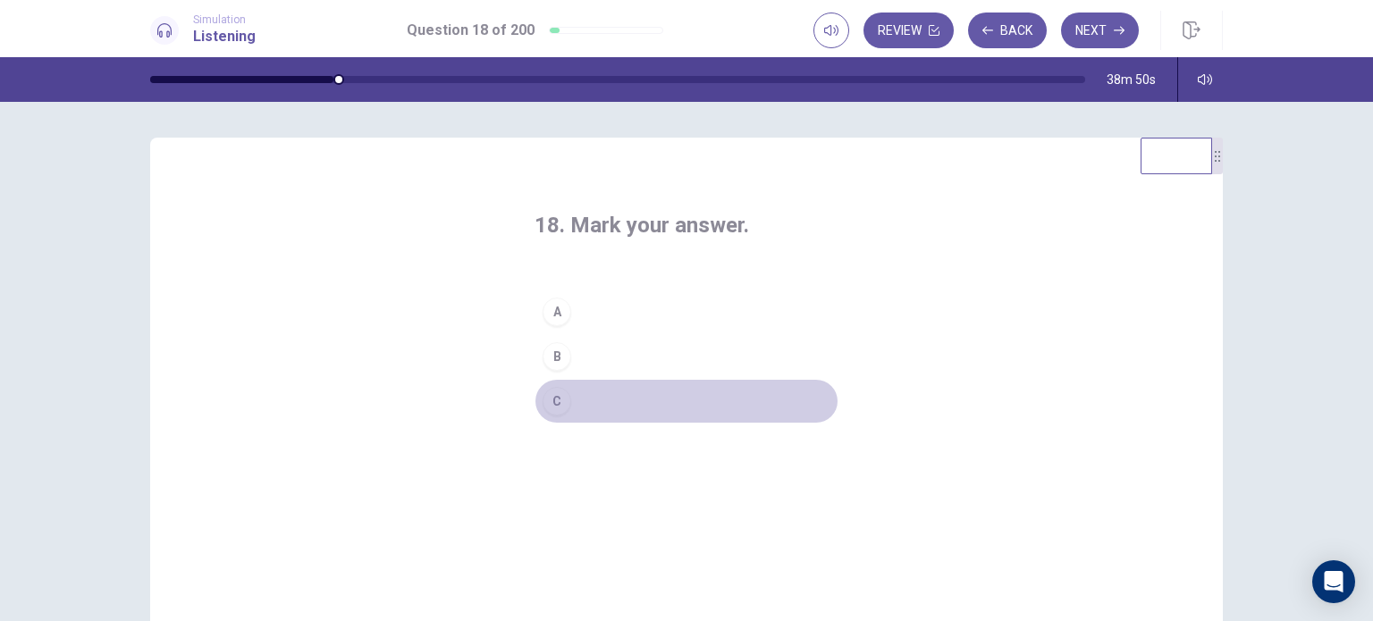
click at [565, 394] on button "C" at bounding box center [687, 401] width 304 height 45
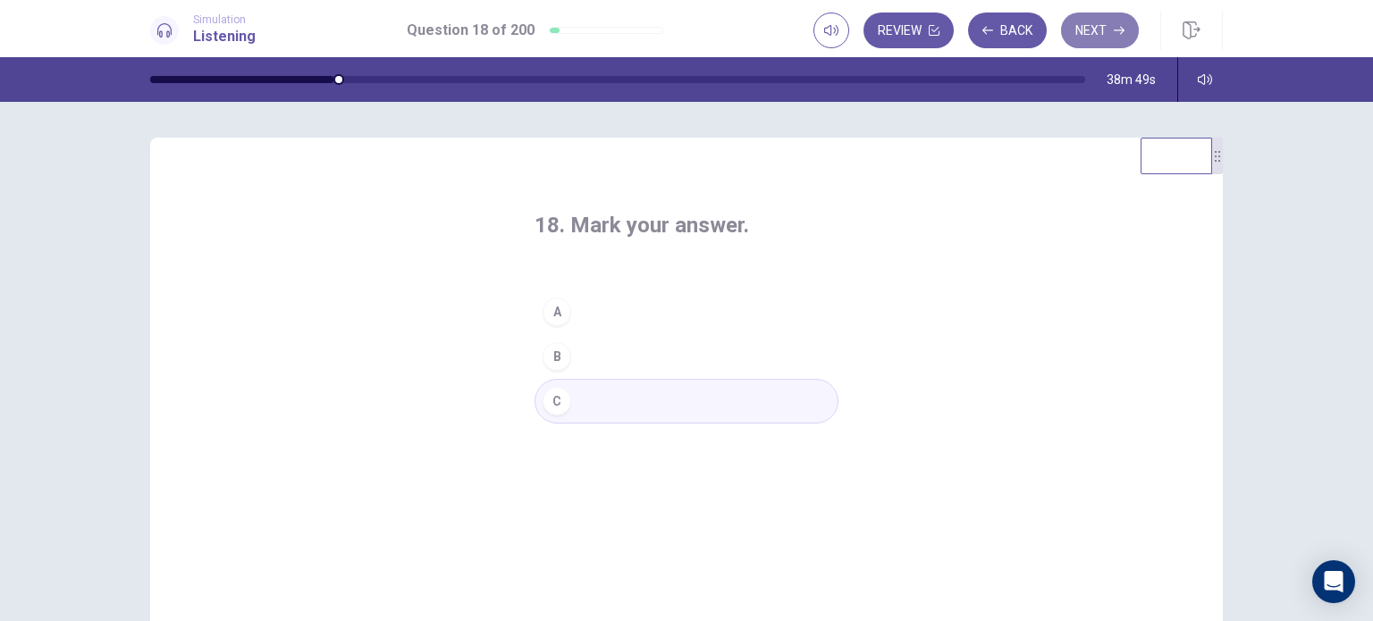
click at [1109, 26] on button "Next" at bounding box center [1100, 31] width 78 height 36
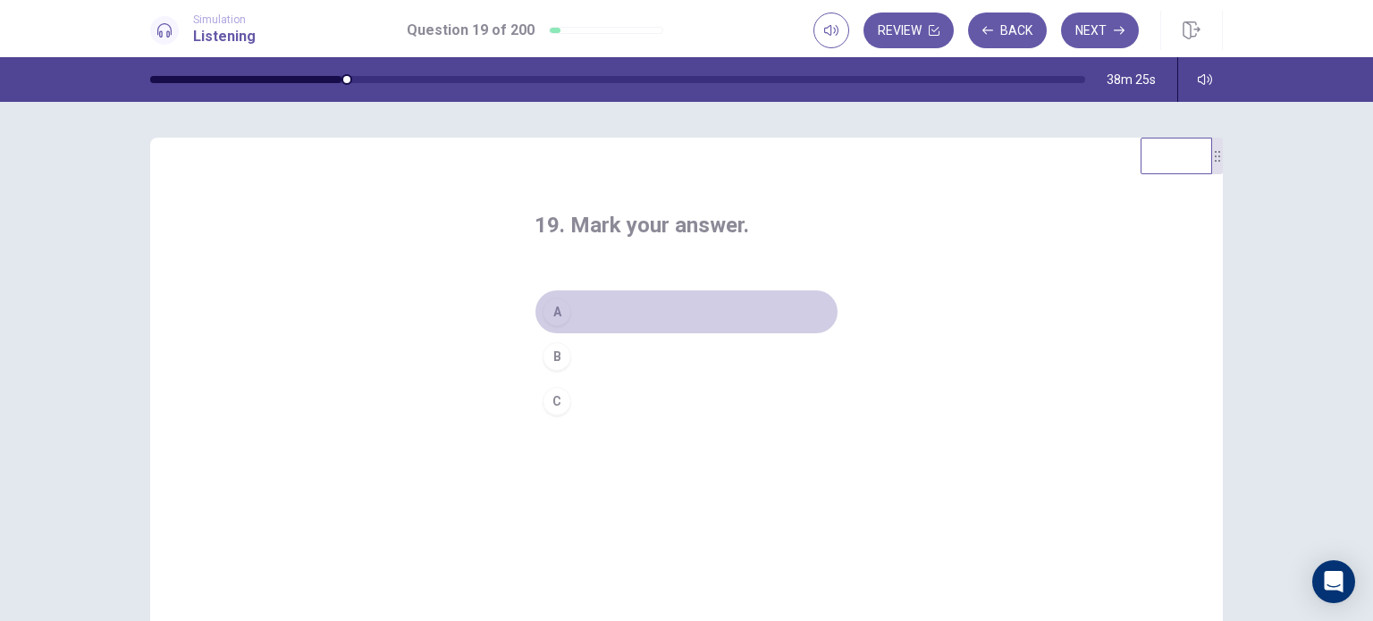
click at [571, 296] on button "A" at bounding box center [687, 312] width 304 height 45
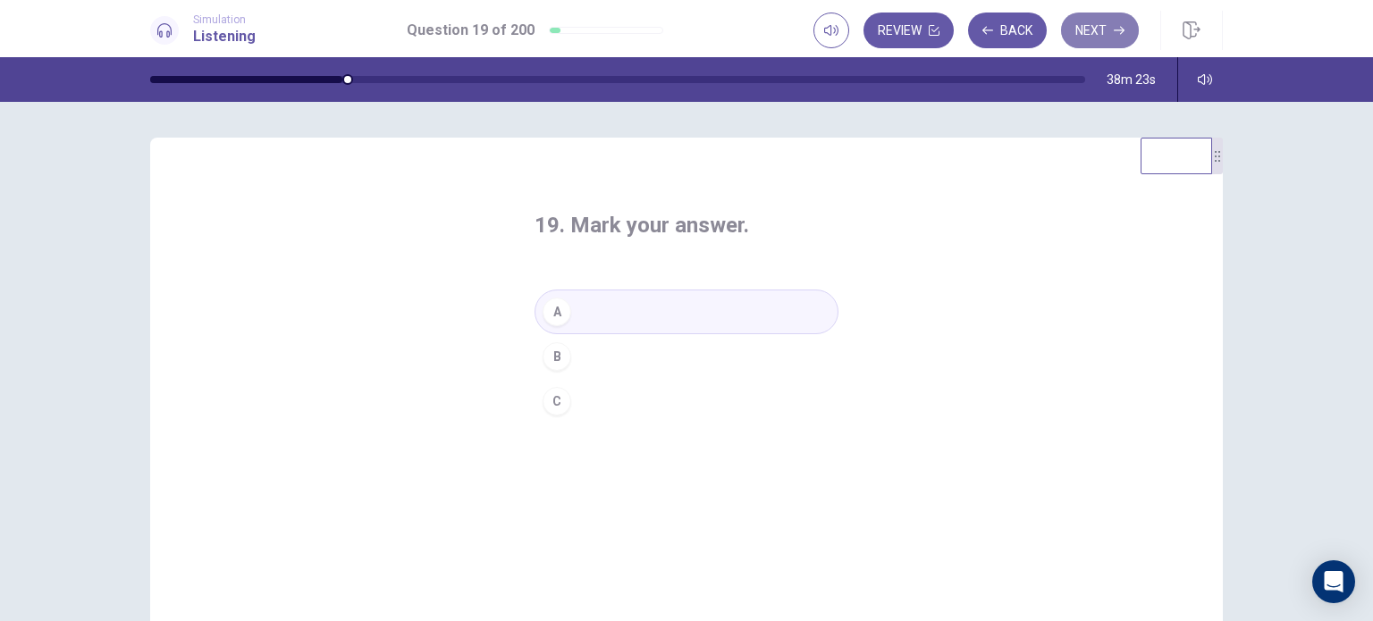
click at [1105, 35] on button "Next" at bounding box center [1100, 31] width 78 height 36
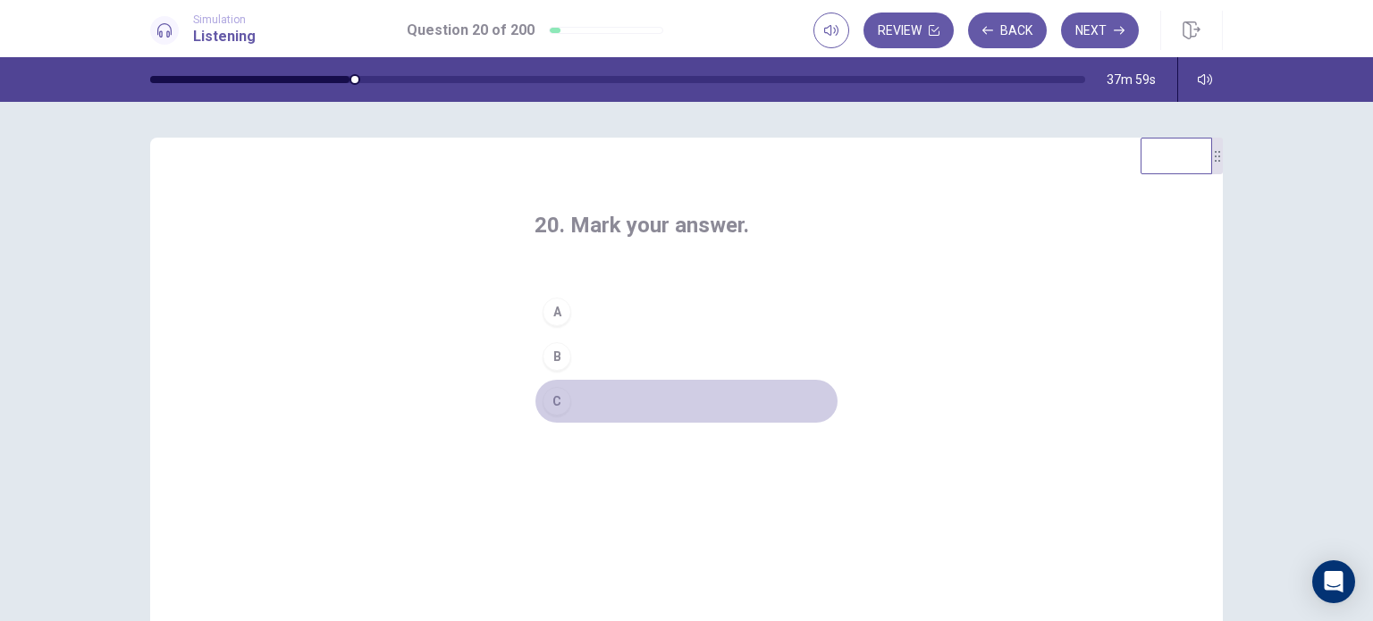
click at [569, 402] on button "C" at bounding box center [687, 401] width 304 height 45
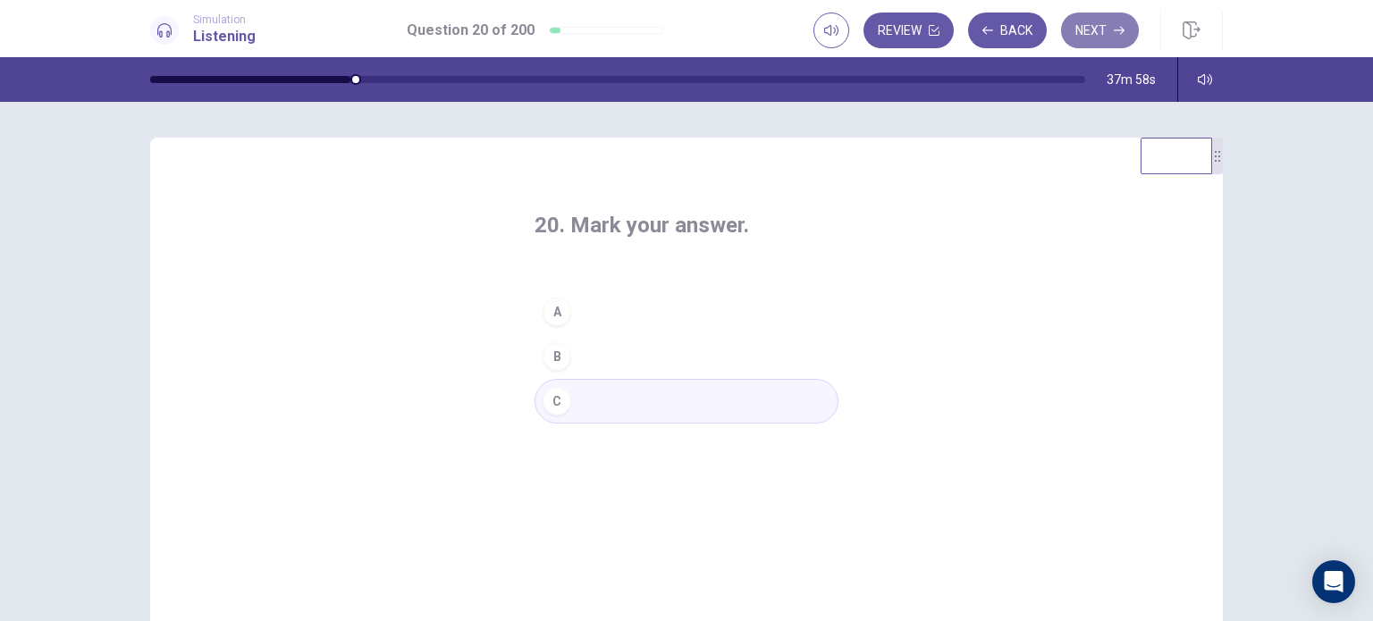
click at [1100, 24] on button "Next" at bounding box center [1100, 31] width 78 height 36
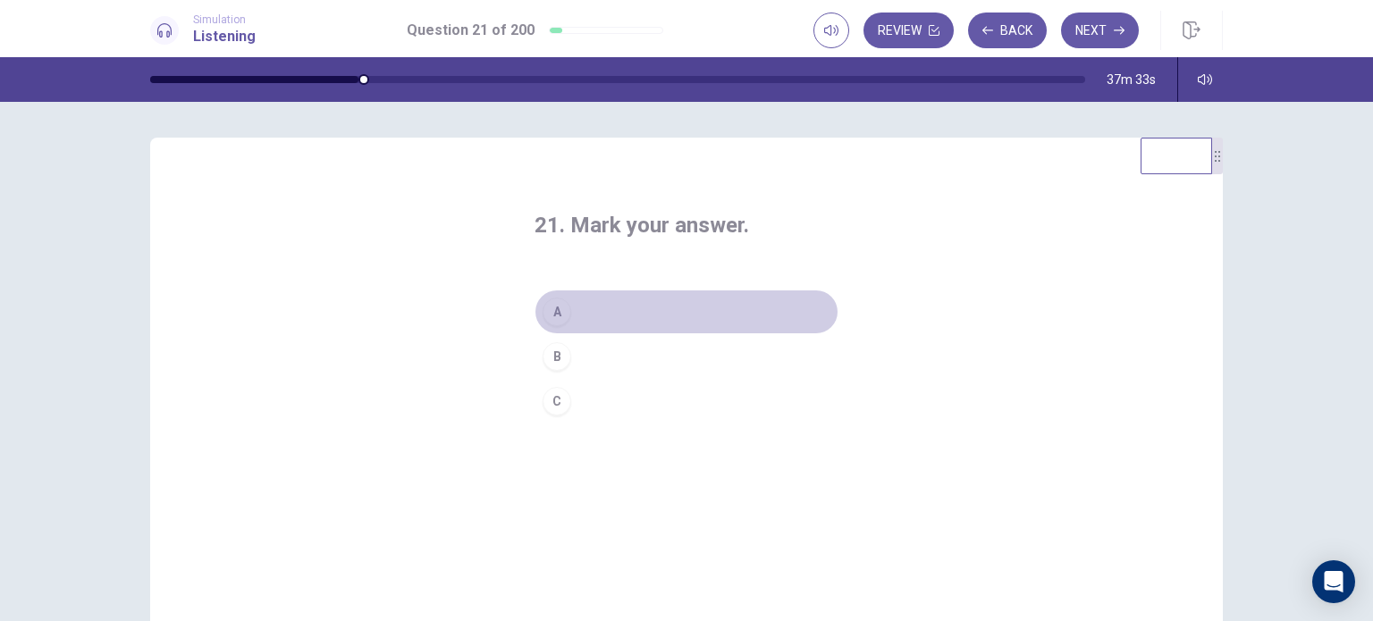
click at [605, 311] on button "A" at bounding box center [687, 312] width 304 height 45
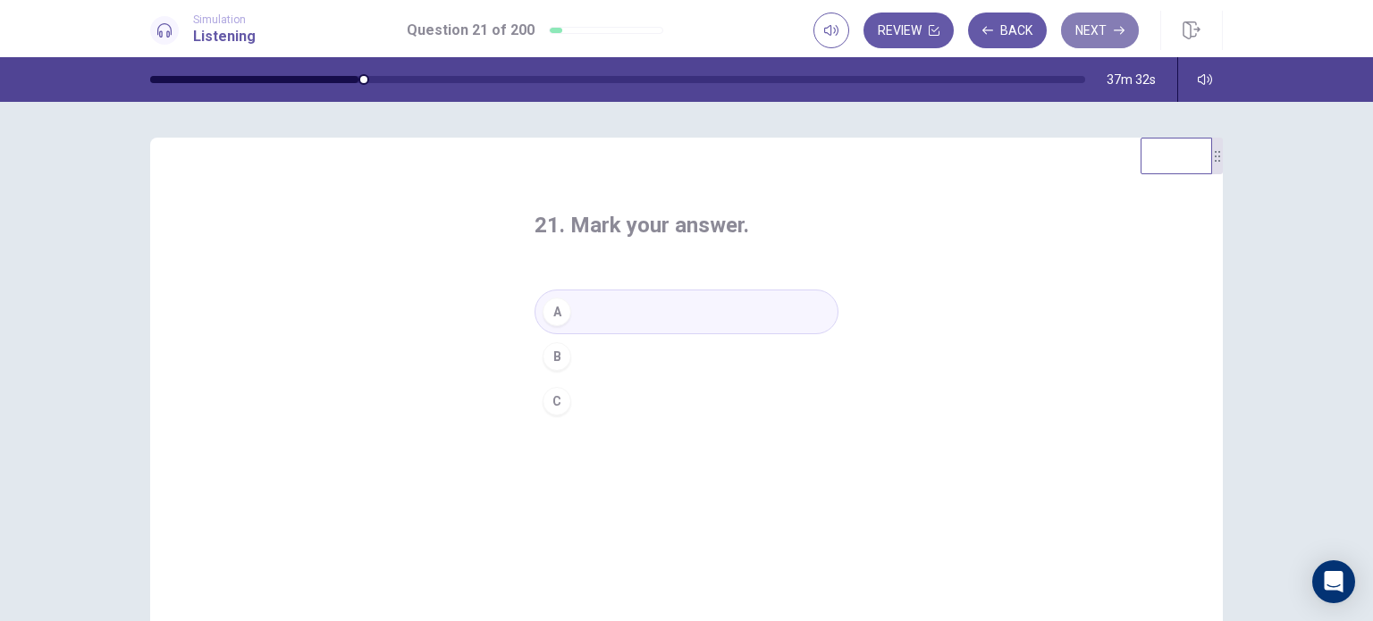
click at [1128, 31] on button "Next" at bounding box center [1100, 31] width 78 height 36
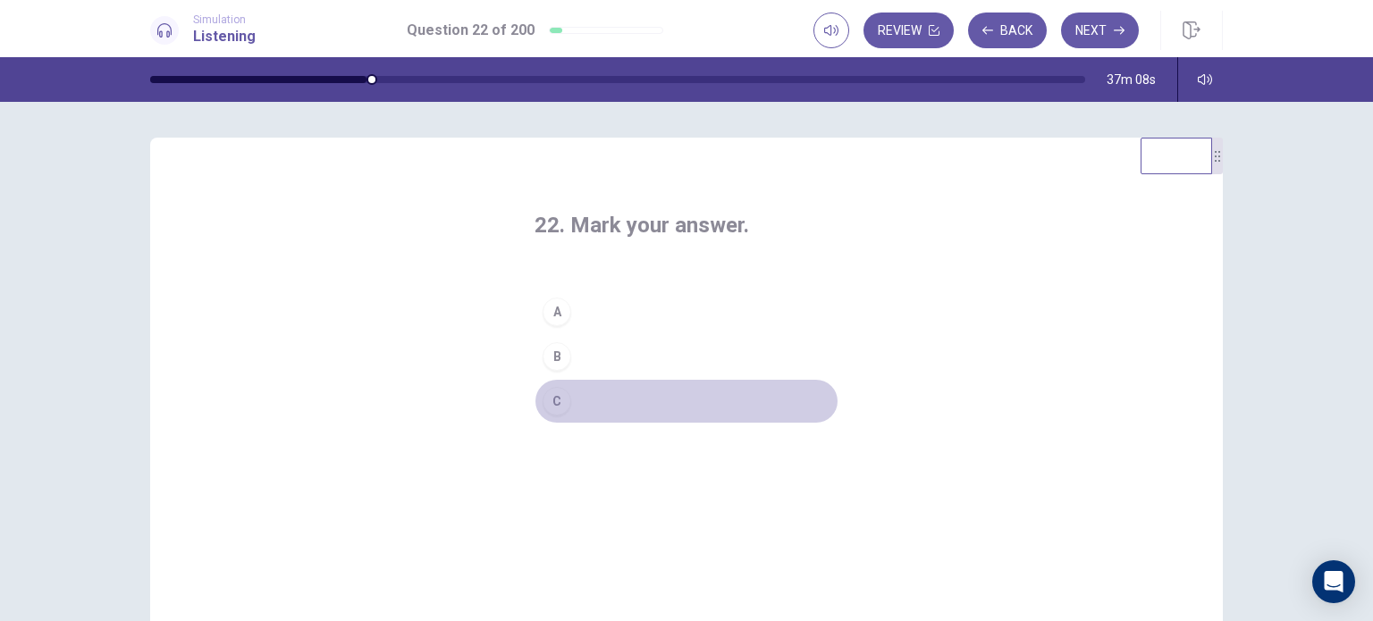
click at [585, 392] on button "C" at bounding box center [687, 401] width 304 height 45
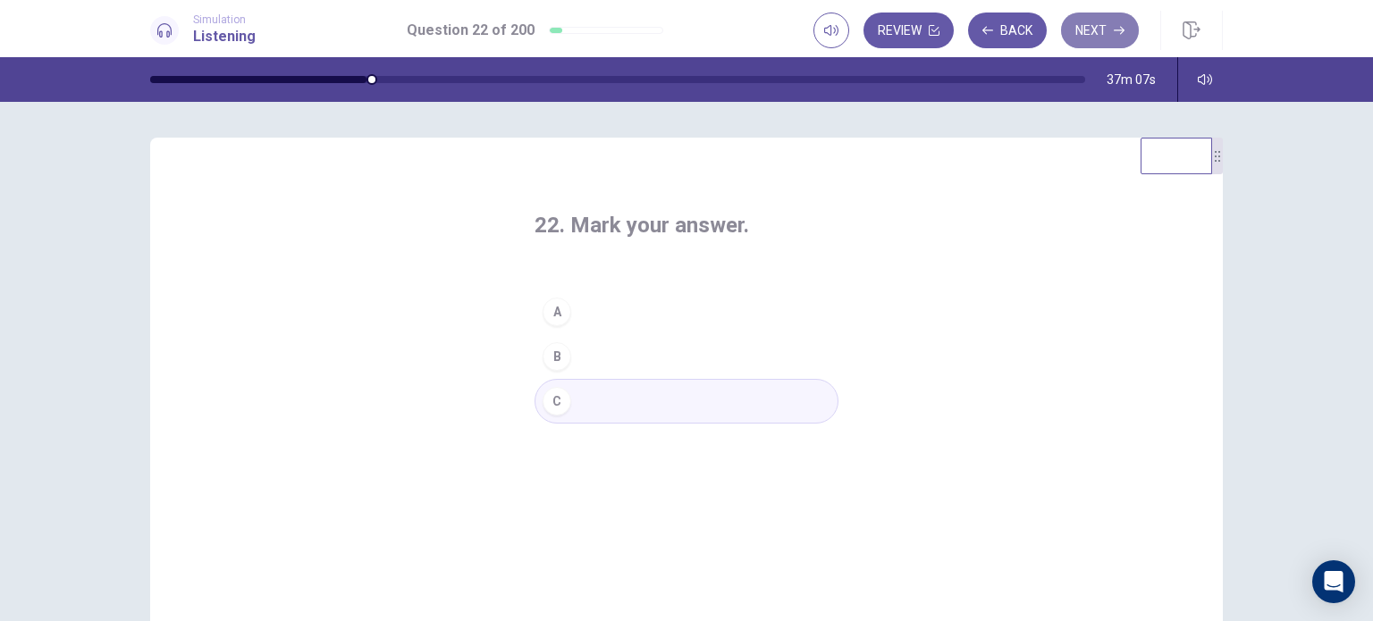
click at [1125, 26] on button "Next" at bounding box center [1100, 31] width 78 height 36
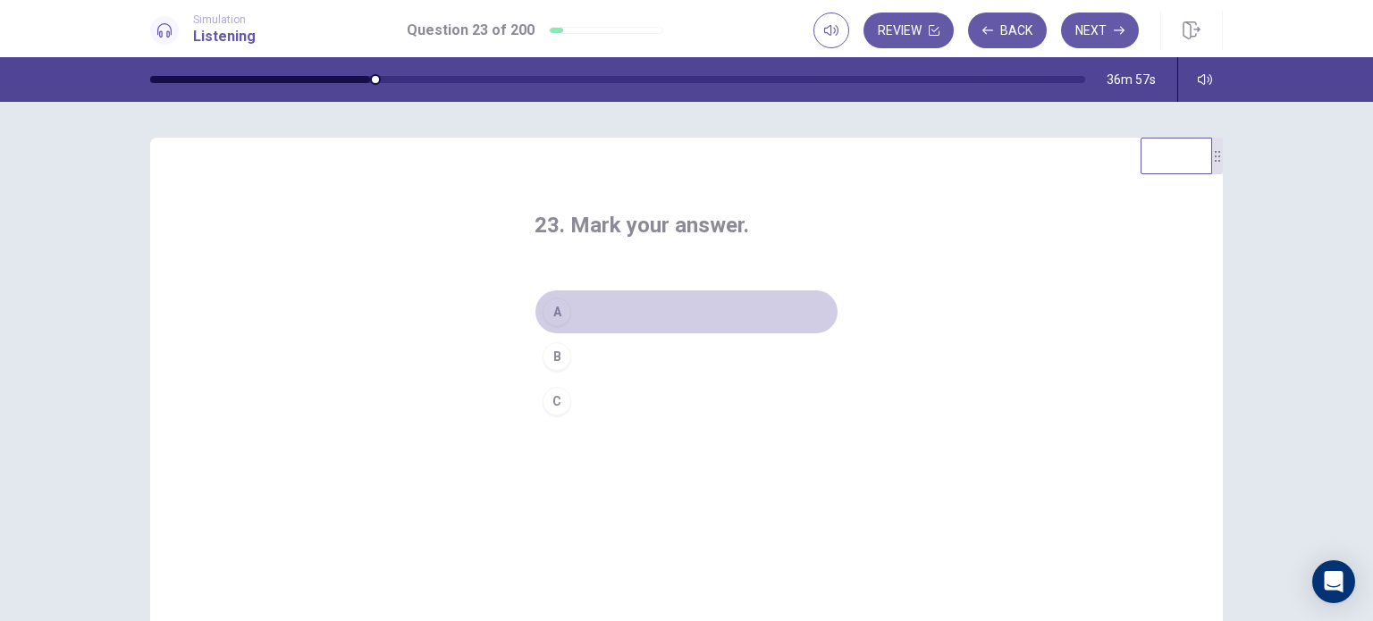
click at [572, 318] on button "A" at bounding box center [687, 312] width 304 height 45
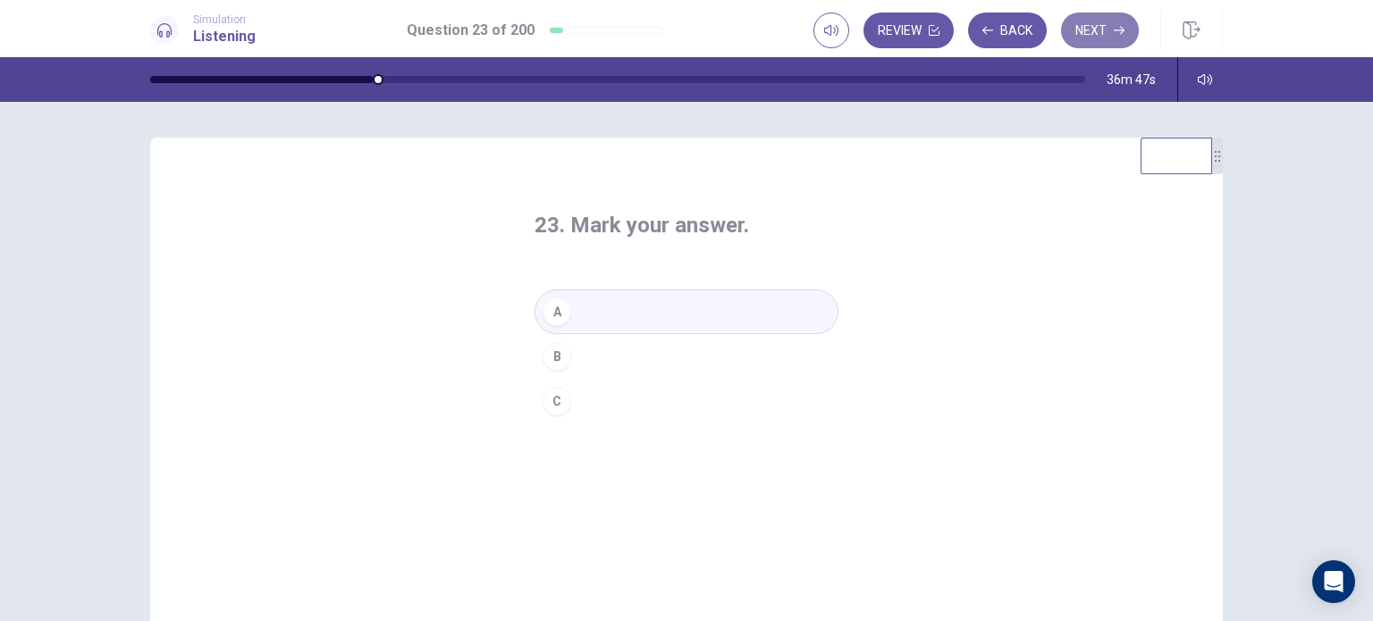
click at [1112, 24] on button "Next" at bounding box center [1100, 31] width 78 height 36
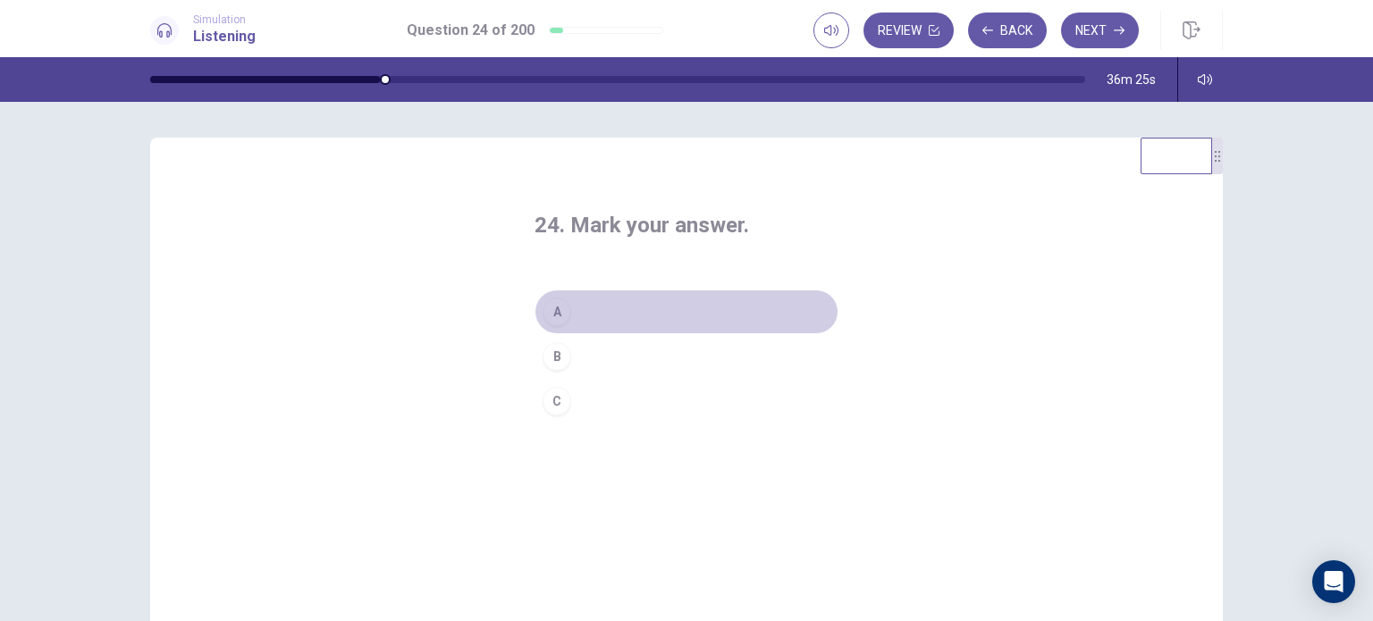
click at [546, 316] on div "A" at bounding box center [557, 312] width 29 height 29
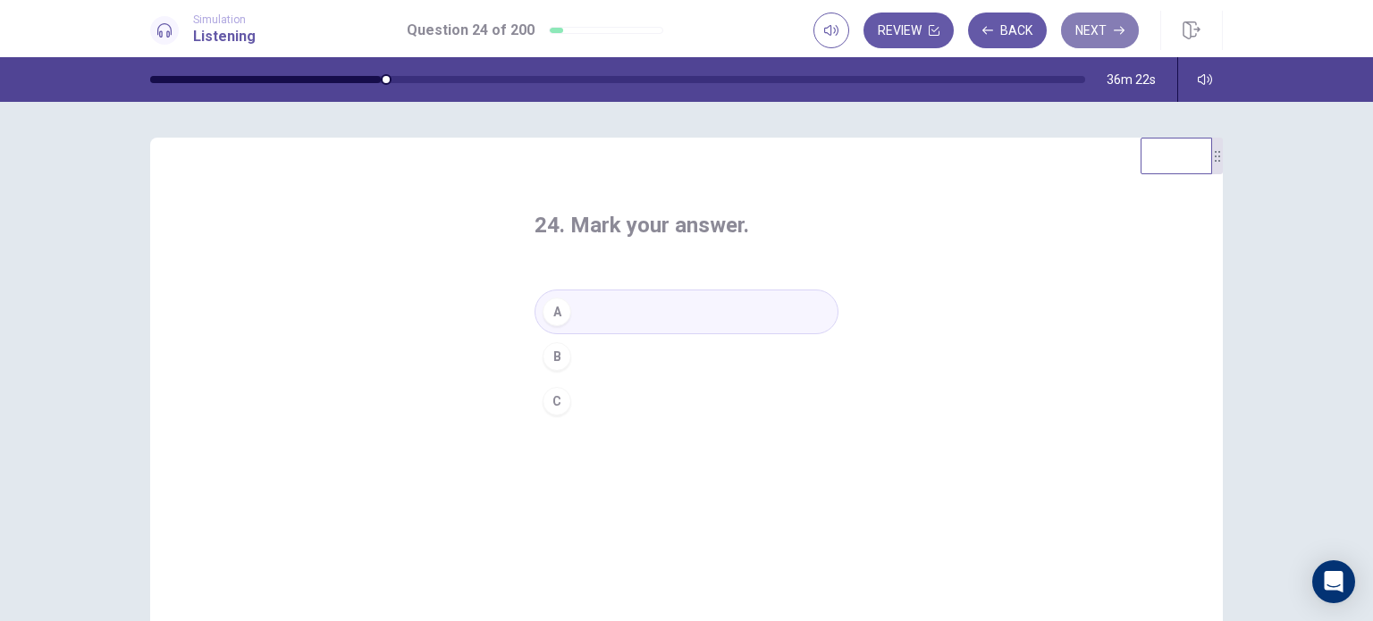
click at [1092, 22] on button "Next" at bounding box center [1100, 31] width 78 height 36
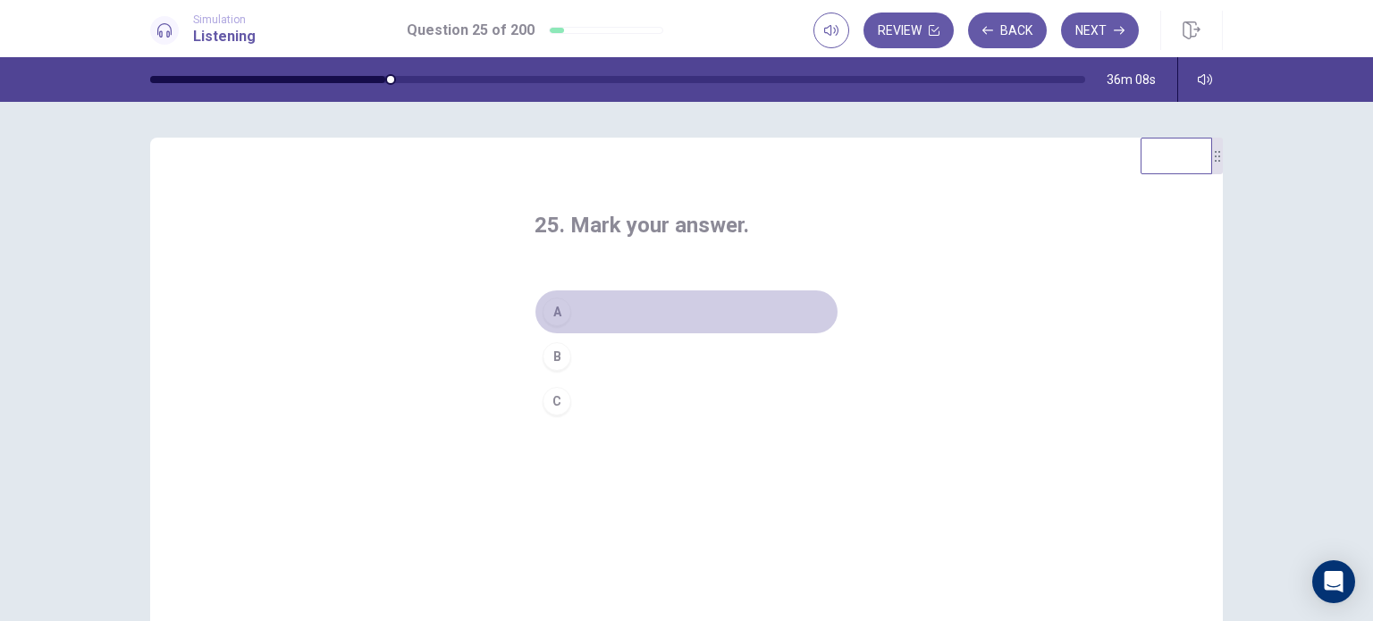
click at [662, 299] on button "A" at bounding box center [687, 312] width 304 height 45
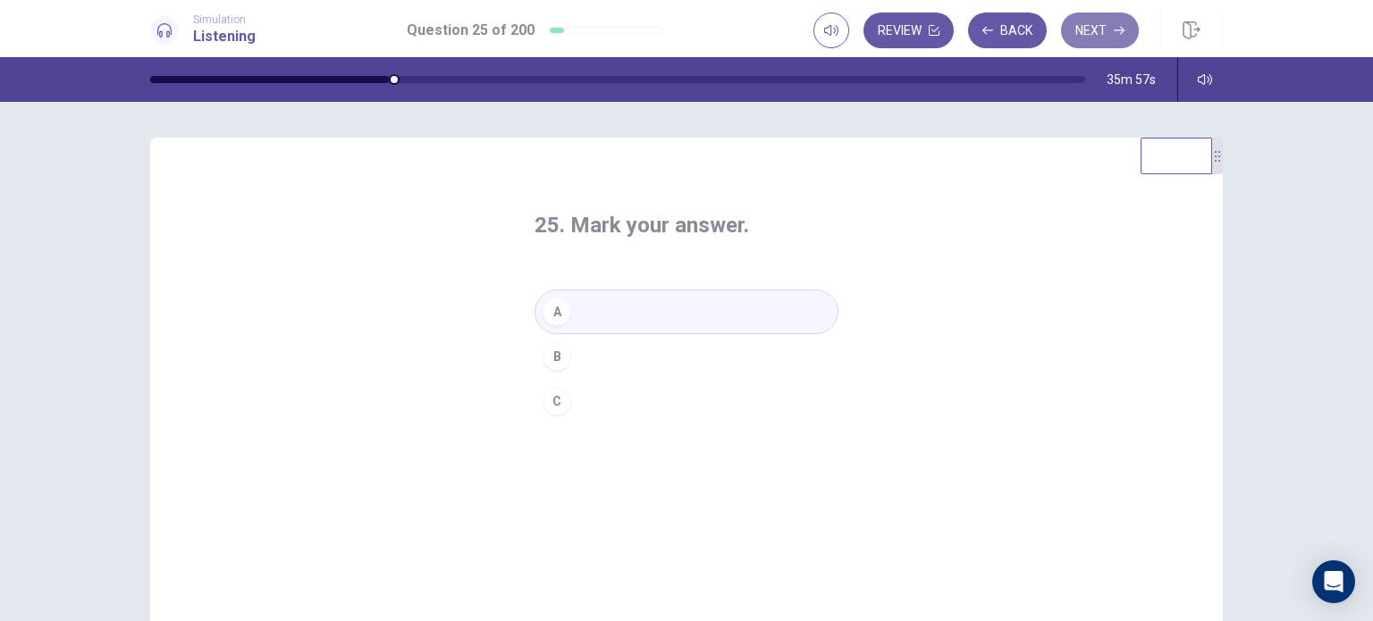
click at [1124, 32] on icon "button" at bounding box center [1119, 30] width 11 height 11
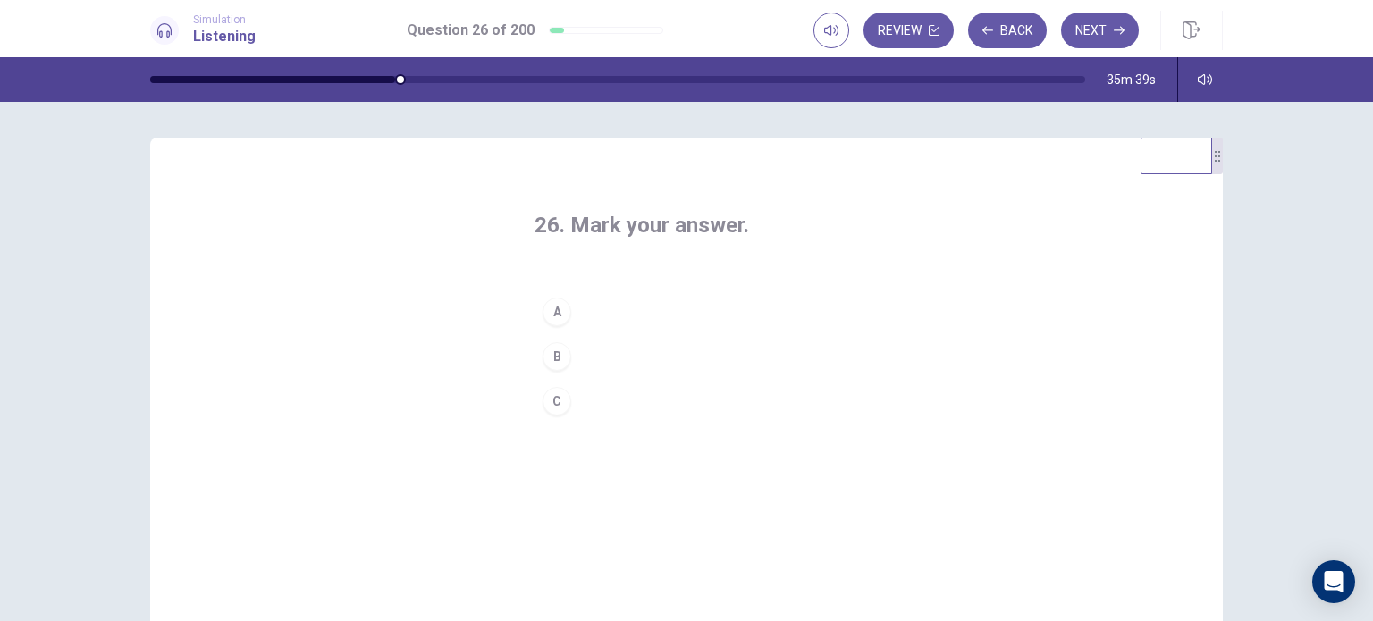
click at [647, 346] on button "B" at bounding box center [687, 356] width 304 height 45
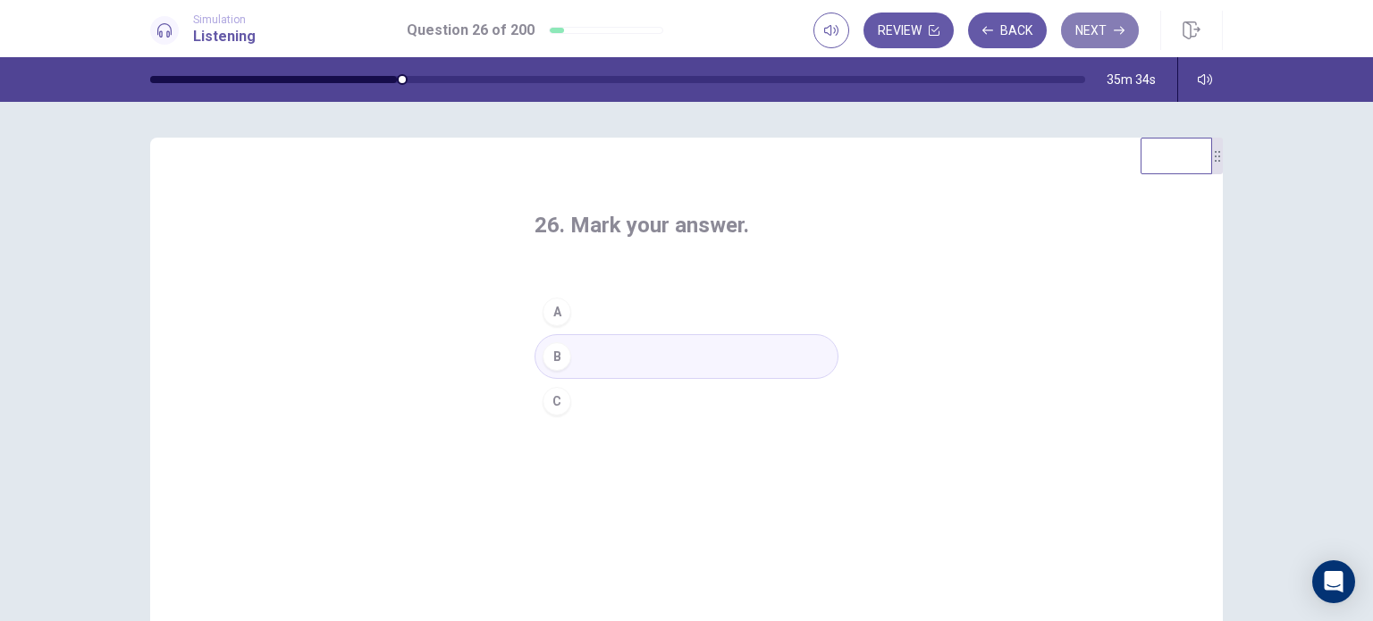
click at [1101, 24] on button "Next" at bounding box center [1100, 31] width 78 height 36
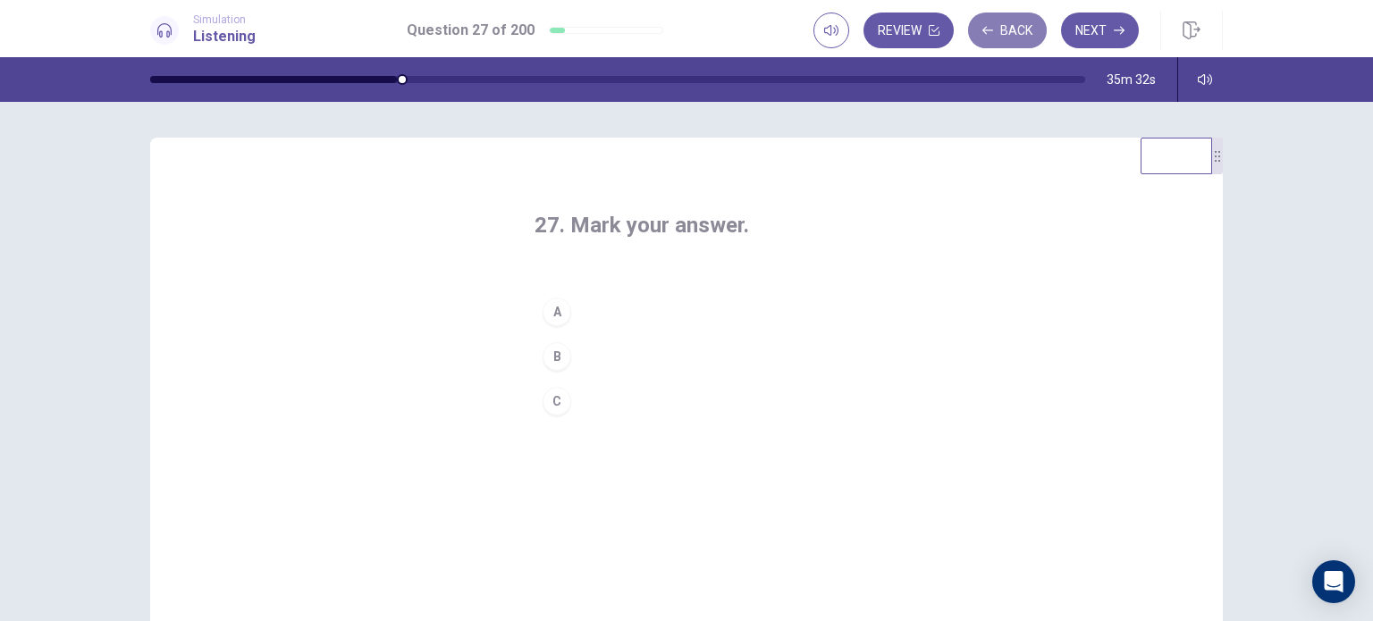
click at [1029, 27] on button "Back" at bounding box center [1007, 31] width 79 height 36
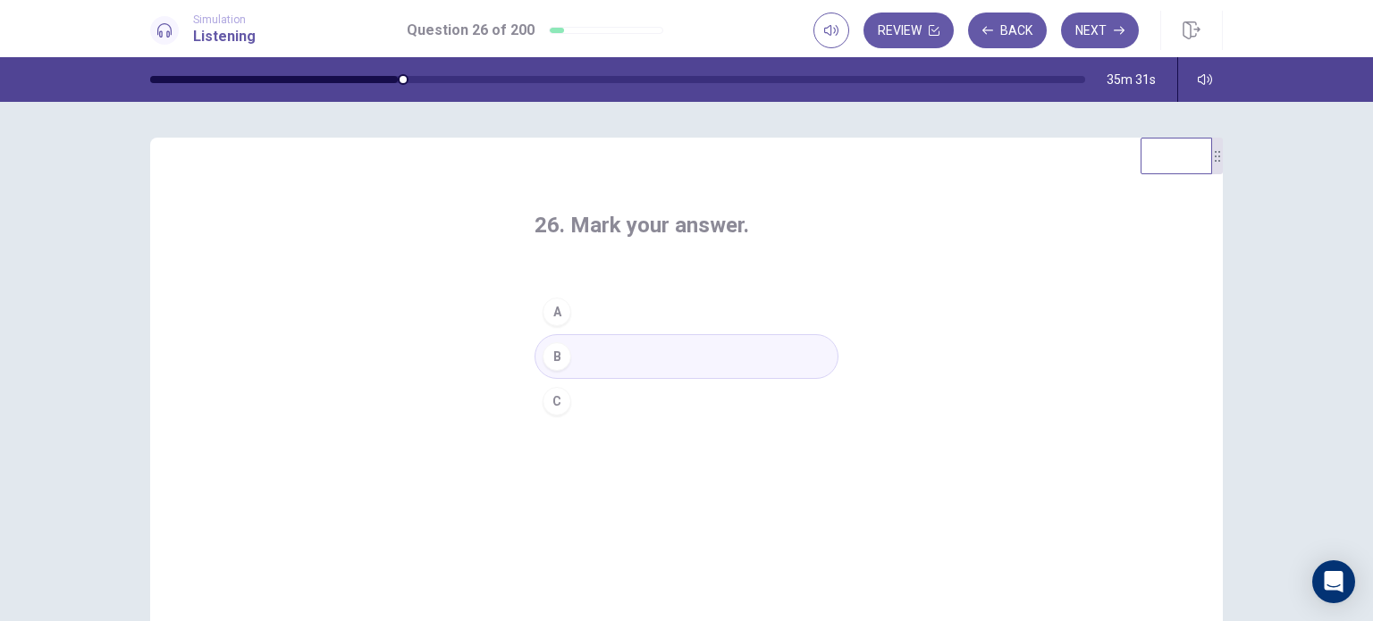
click at [650, 314] on button "A" at bounding box center [687, 312] width 304 height 45
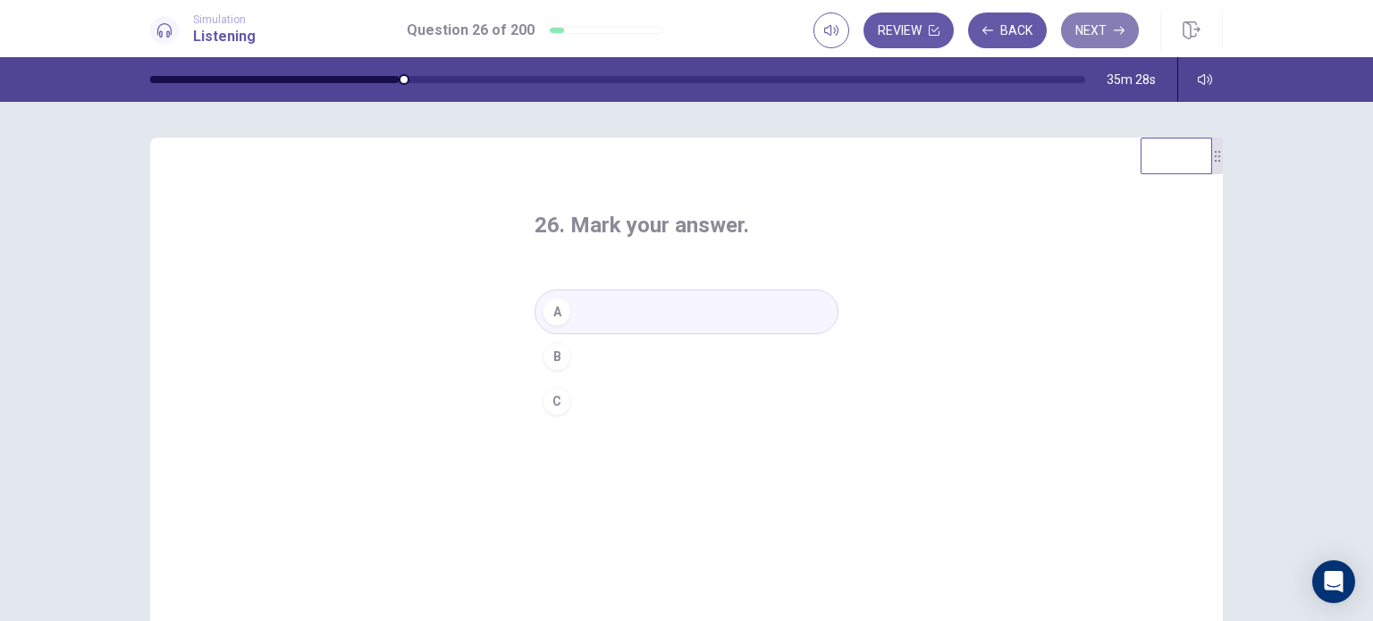
click at [1117, 23] on button "Next" at bounding box center [1100, 31] width 78 height 36
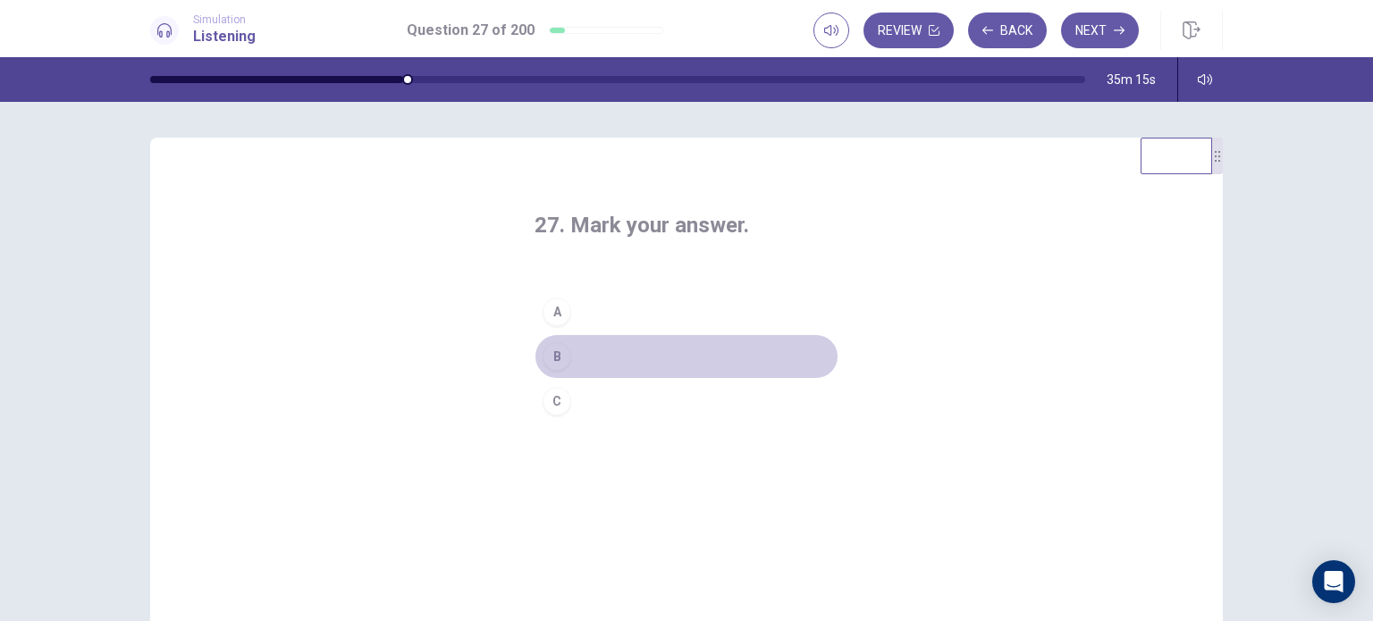
click at [594, 354] on button "B" at bounding box center [687, 356] width 304 height 45
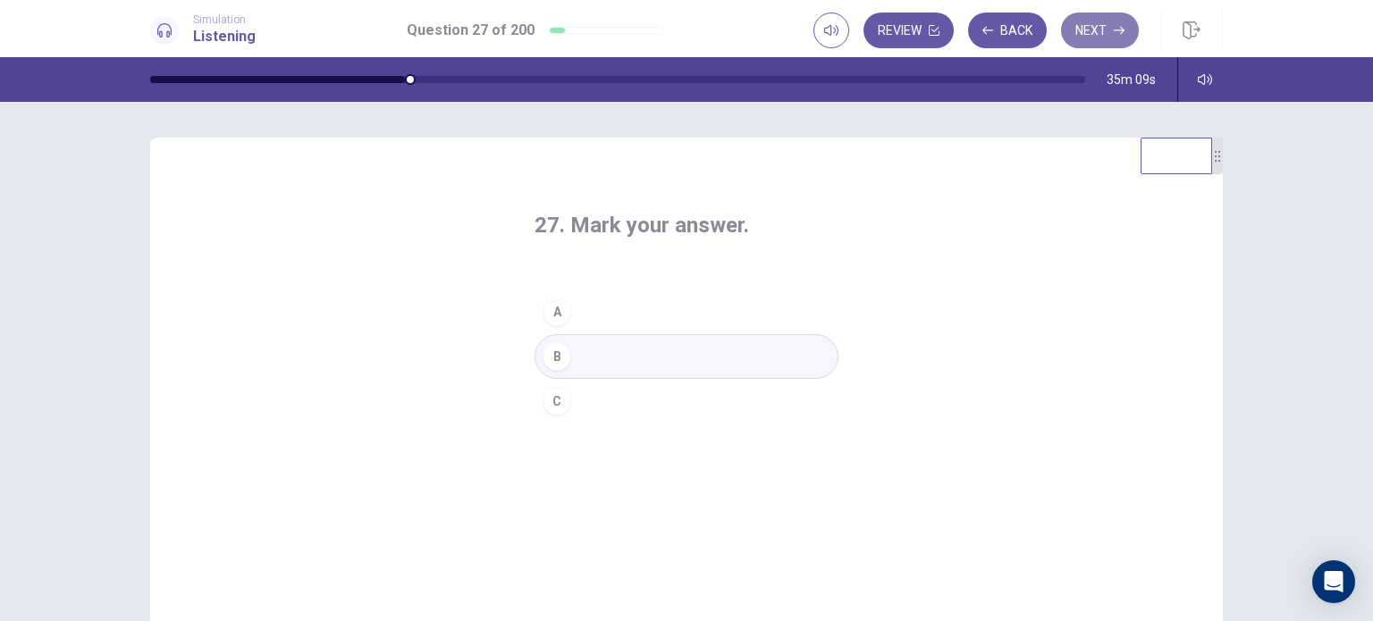
click at [1097, 30] on button "Next" at bounding box center [1100, 31] width 78 height 36
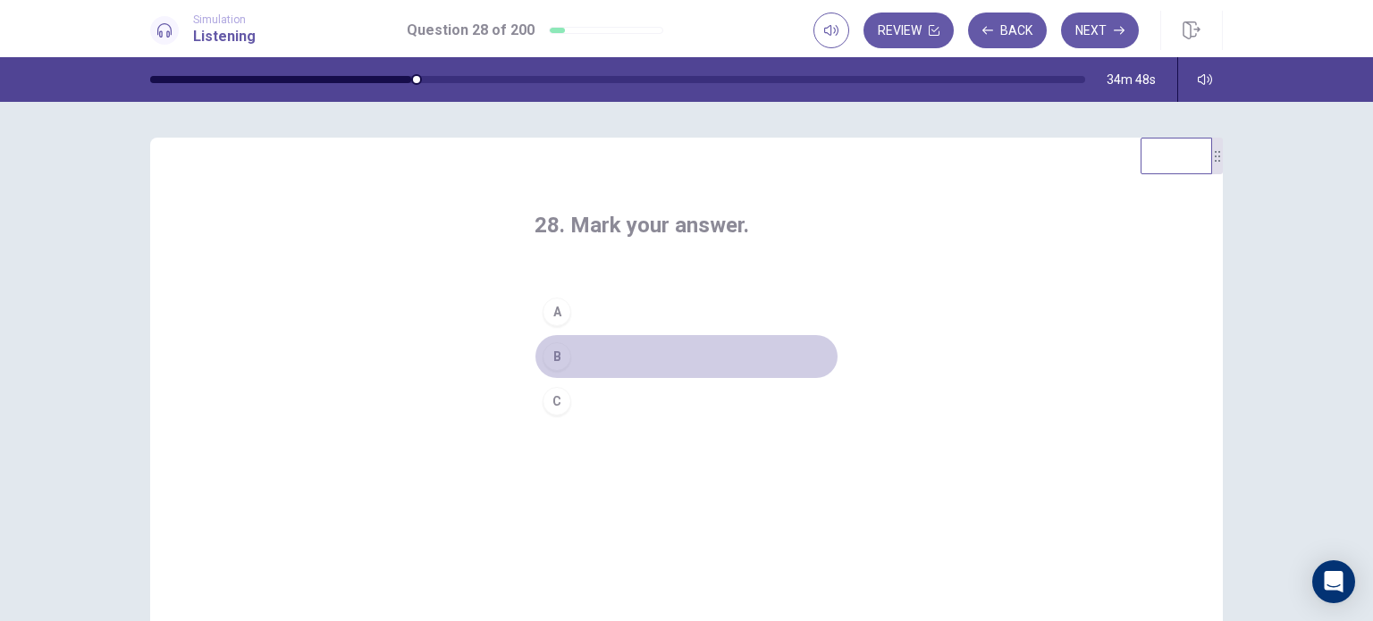
click at [543, 360] on div "B" at bounding box center [557, 356] width 29 height 29
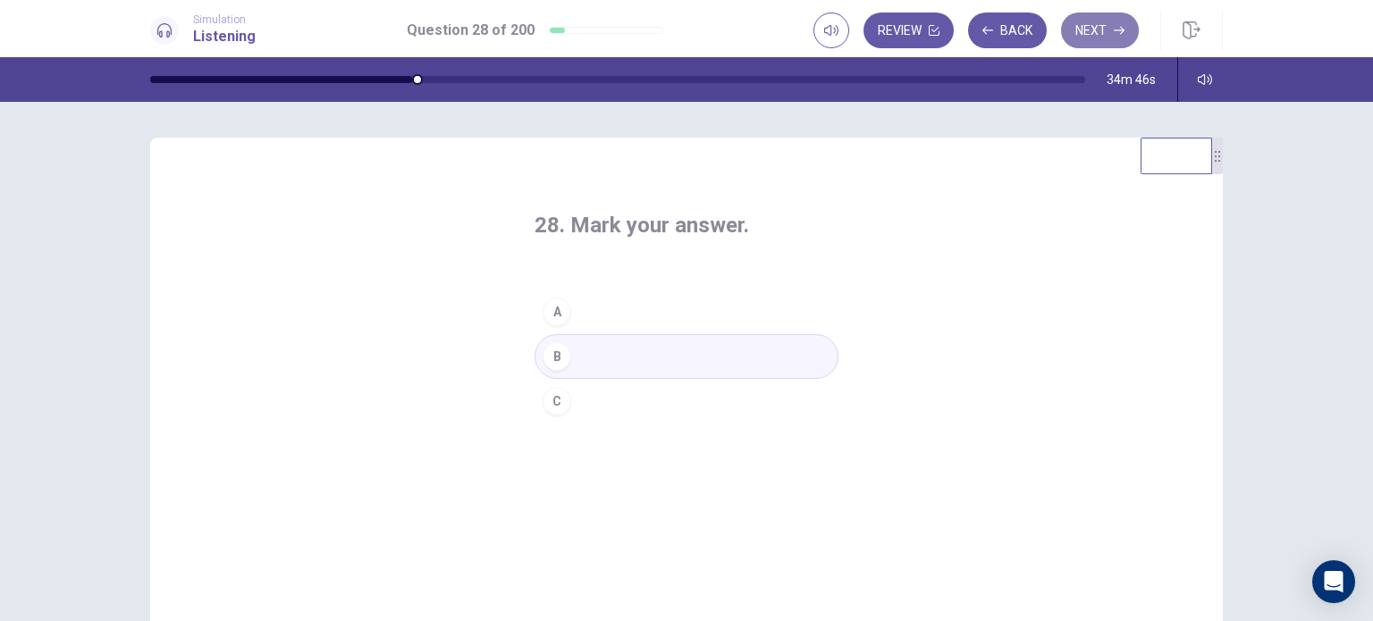
click at [1104, 24] on button "Next" at bounding box center [1100, 31] width 78 height 36
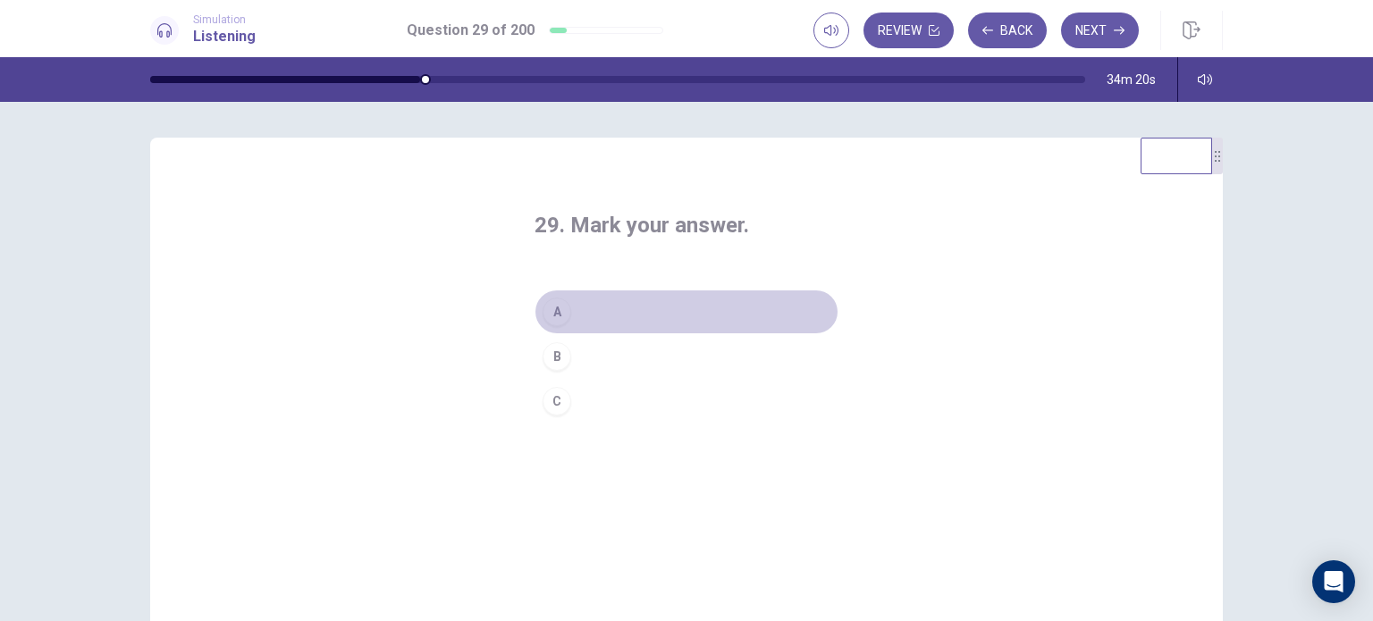
click at [552, 323] on div "A" at bounding box center [557, 312] width 29 height 29
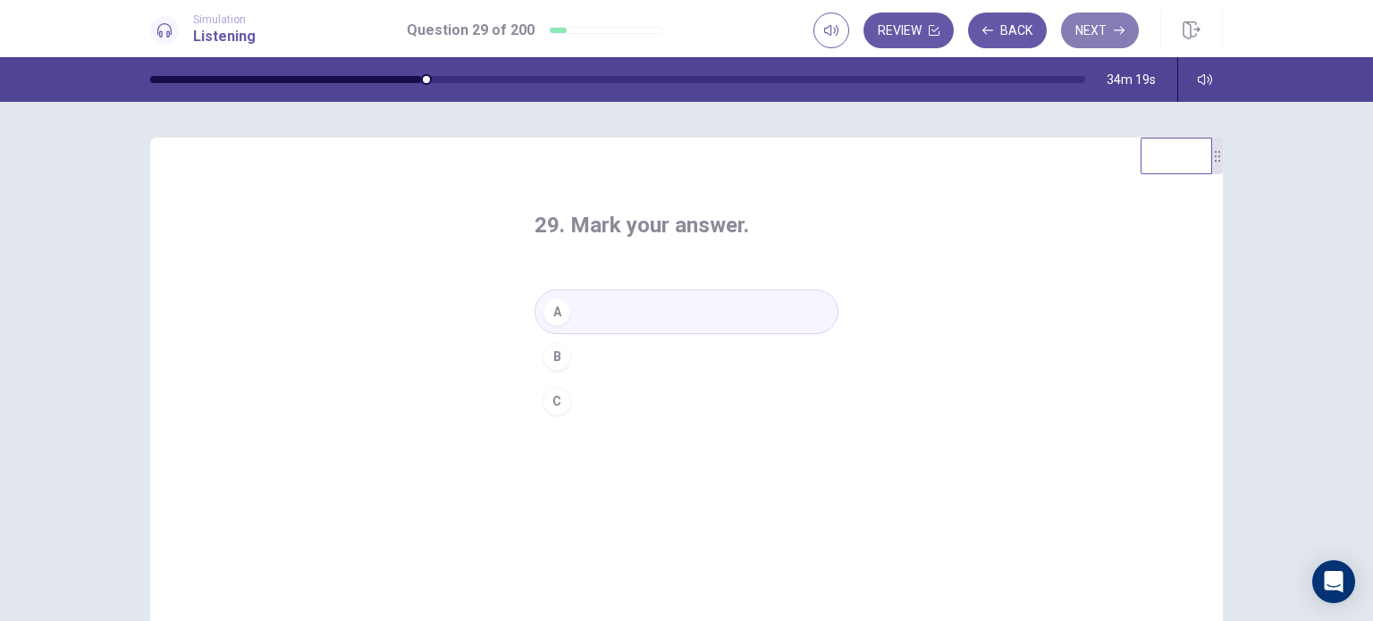
click at [1119, 18] on button "Next" at bounding box center [1100, 31] width 78 height 36
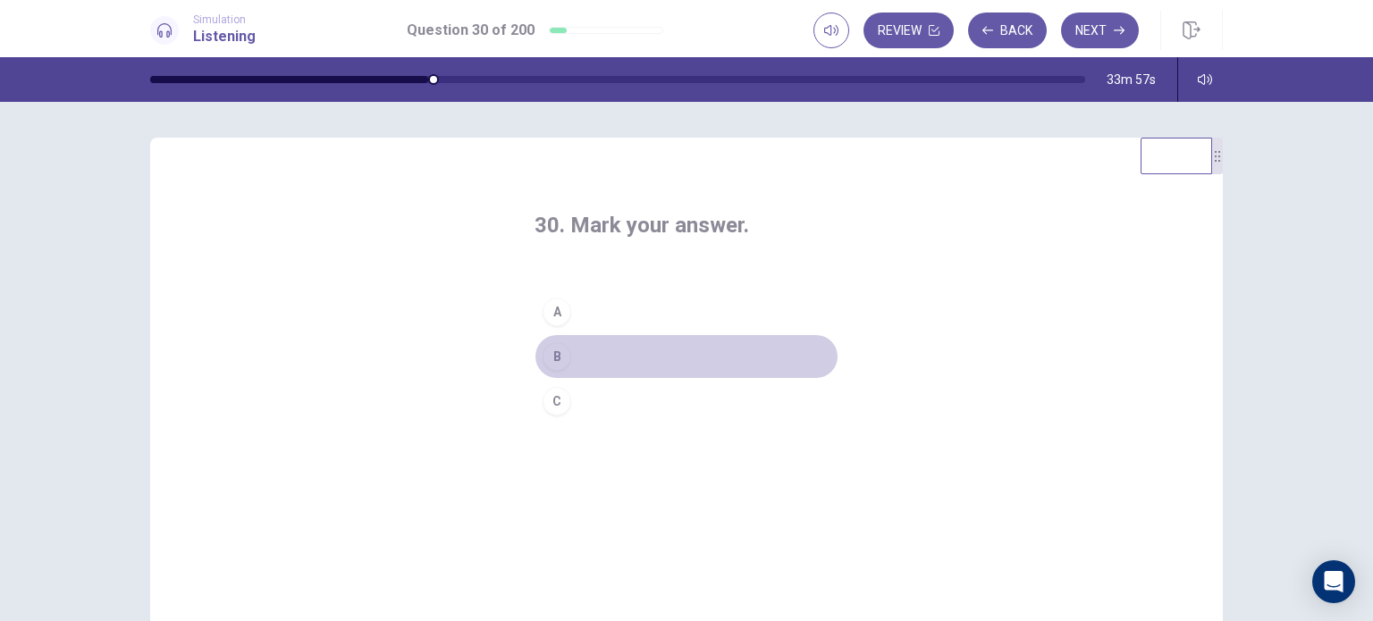
click at [551, 358] on div "B" at bounding box center [557, 356] width 29 height 29
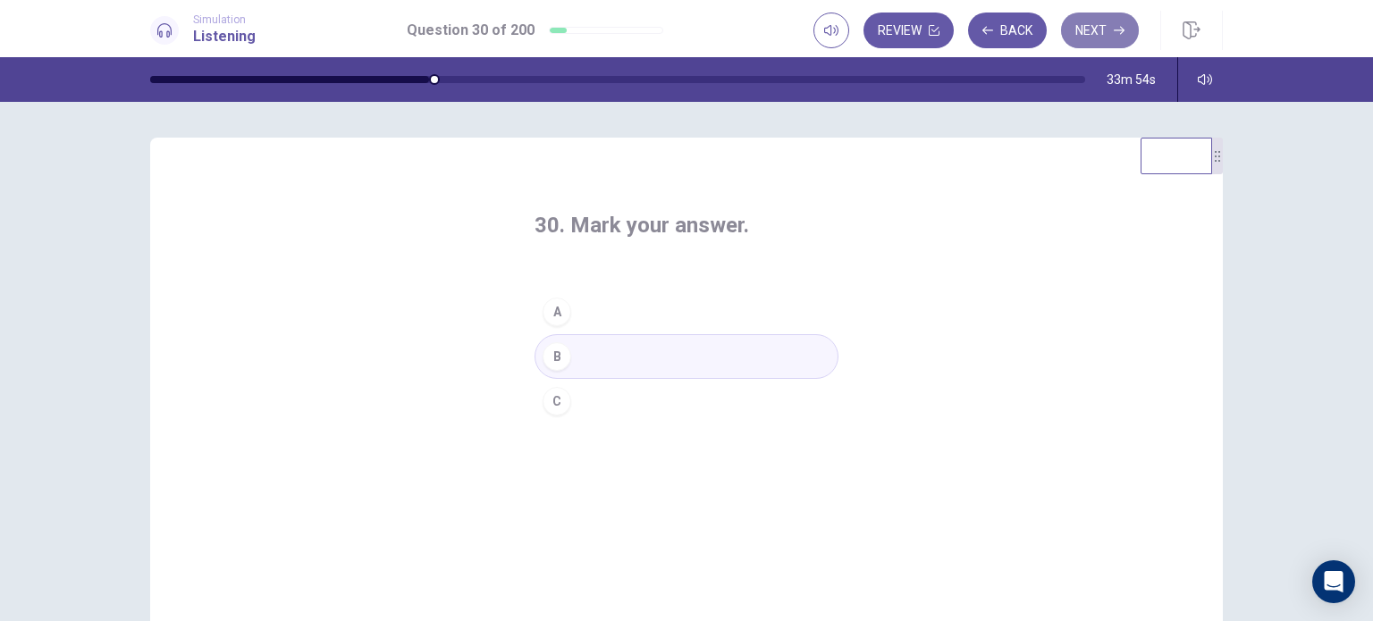
click at [1111, 38] on button "Next" at bounding box center [1100, 31] width 78 height 36
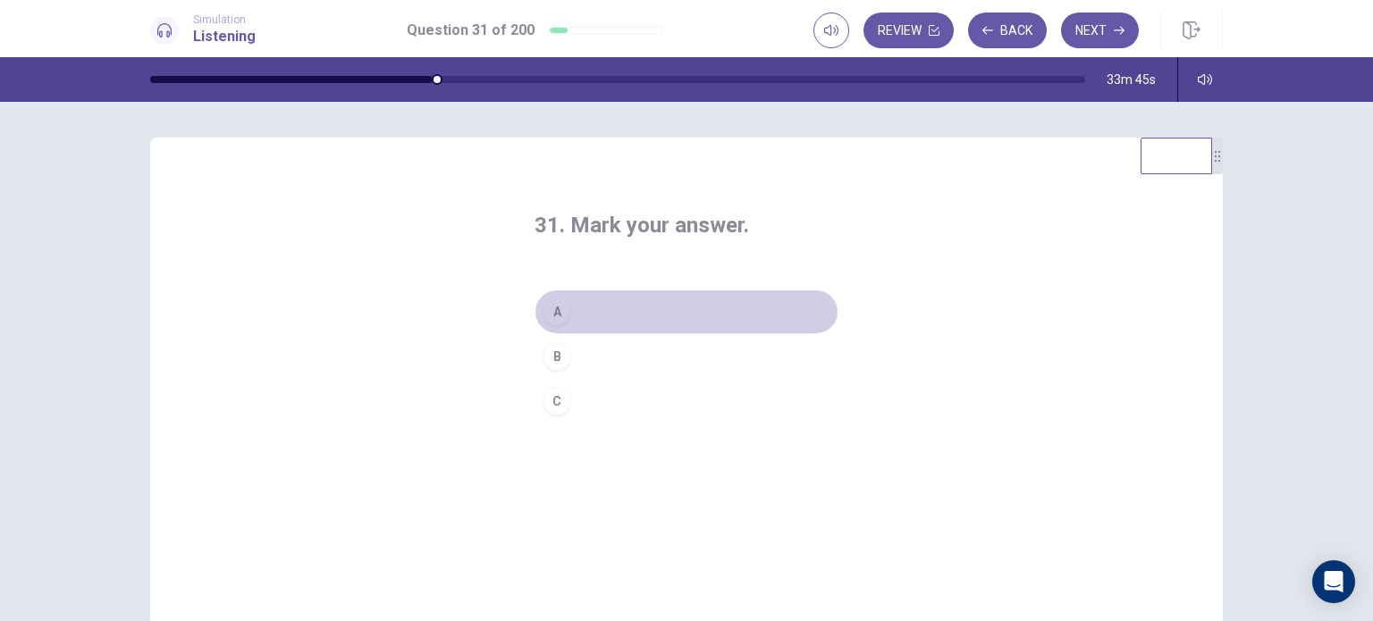
click at [611, 317] on button "A" at bounding box center [687, 312] width 304 height 45
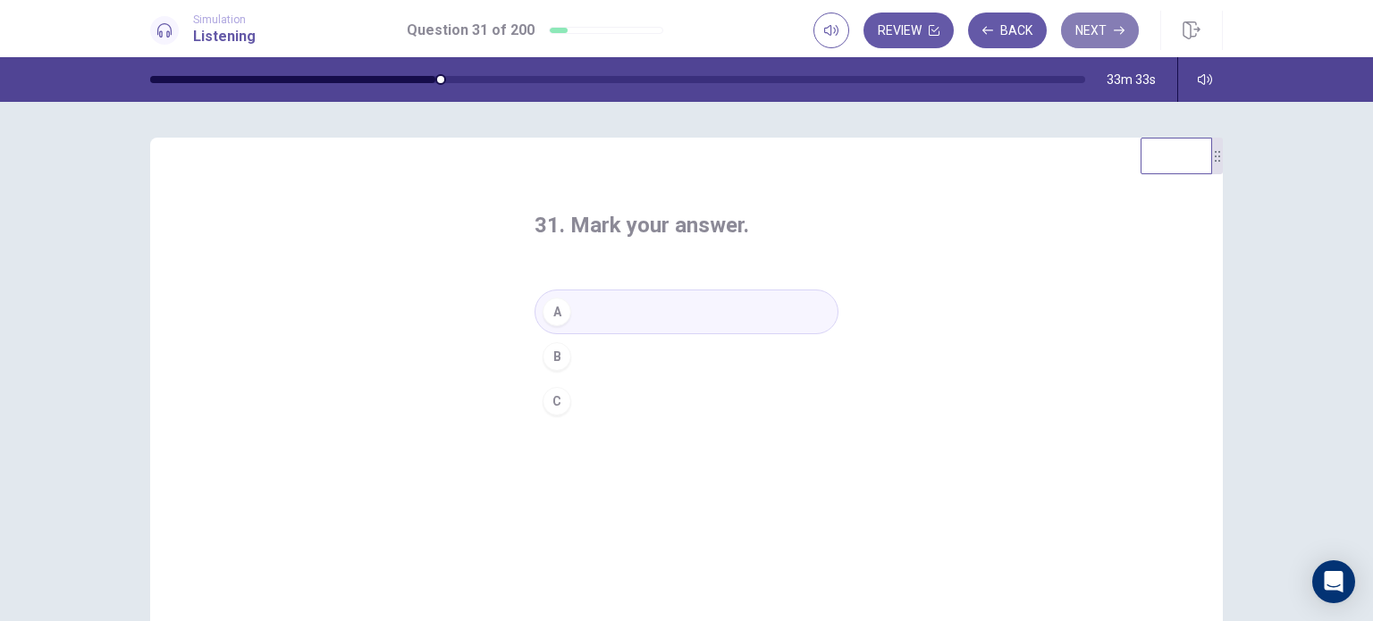
click at [1118, 25] on icon "button" at bounding box center [1119, 30] width 11 height 11
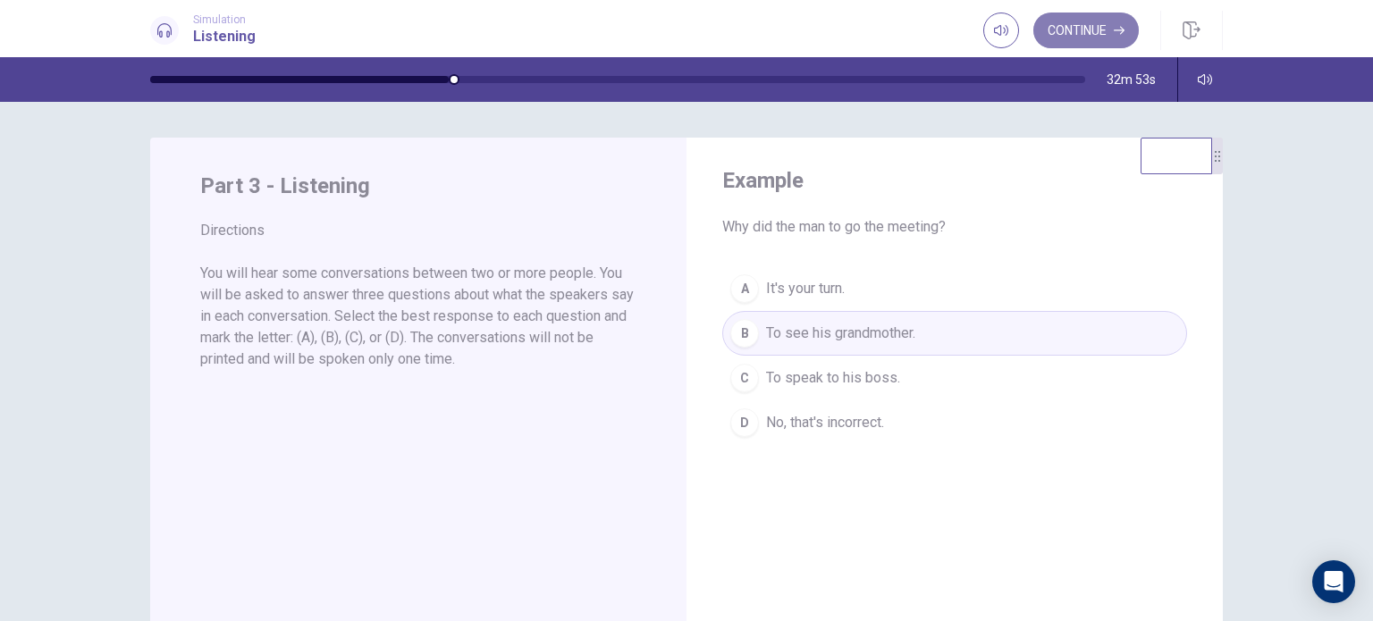
click at [1109, 31] on button "Continue" at bounding box center [1085, 31] width 105 height 36
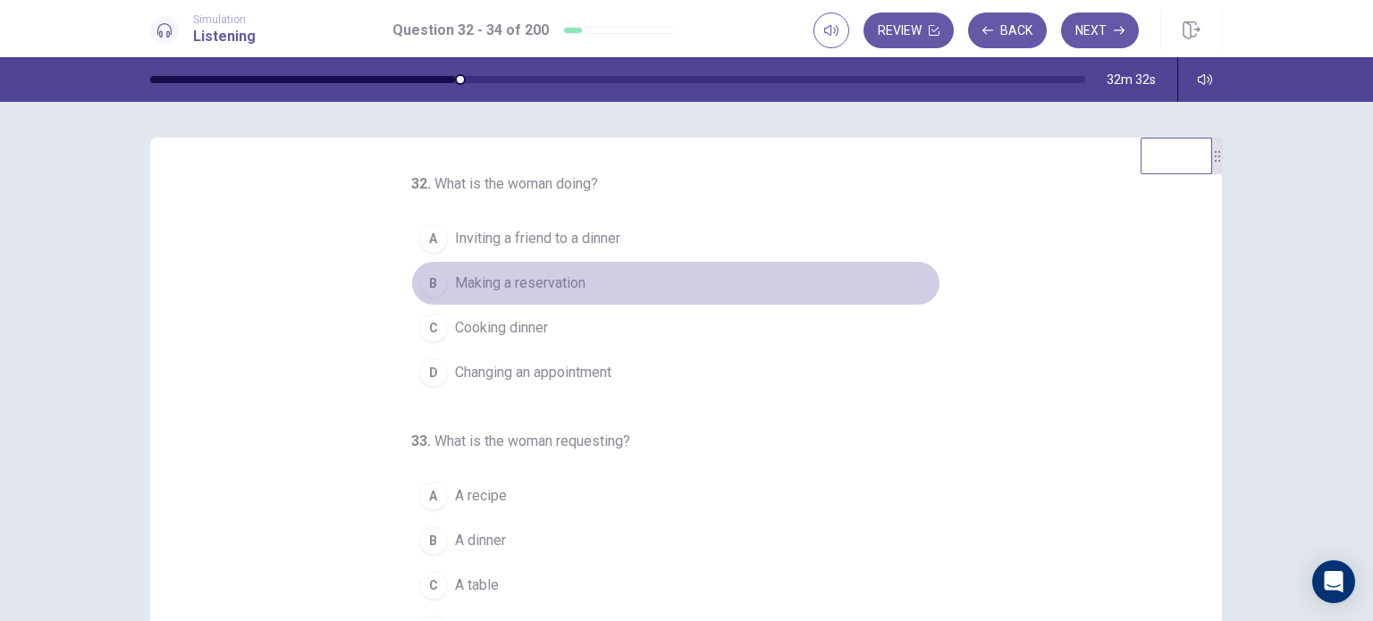
click at [528, 277] on span "Making a reservation" at bounding box center [520, 283] width 131 height 21
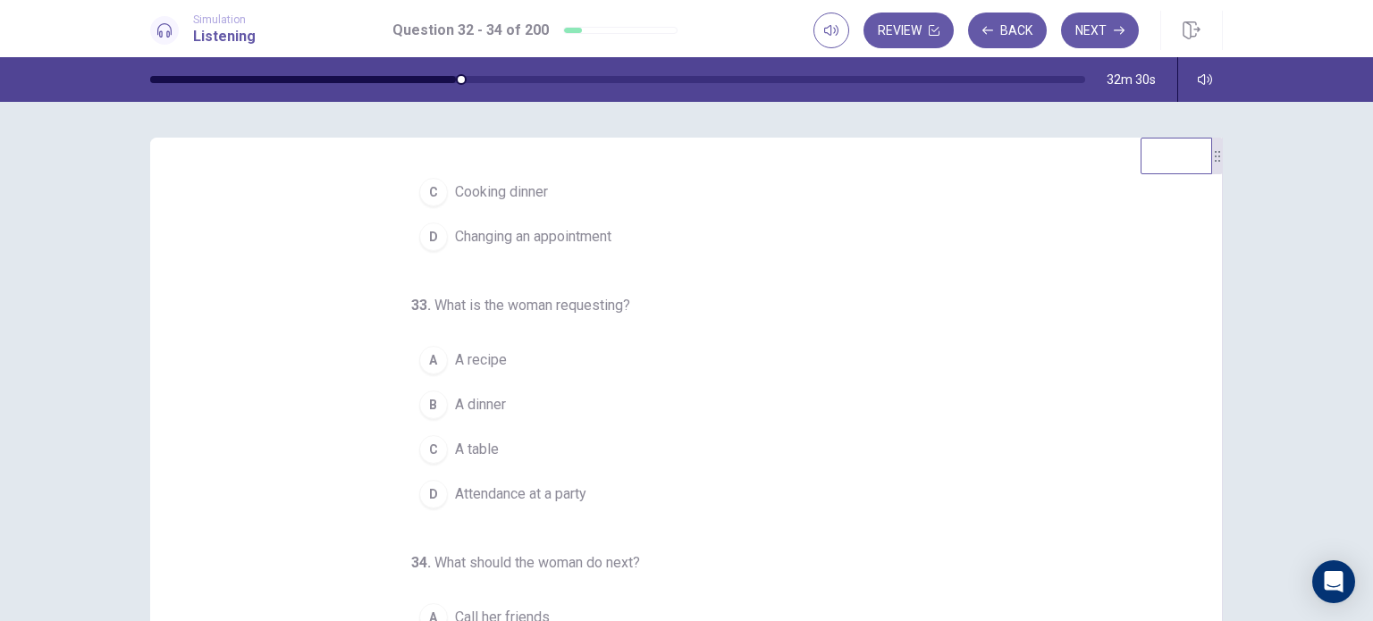
scroll to position [182, 0]
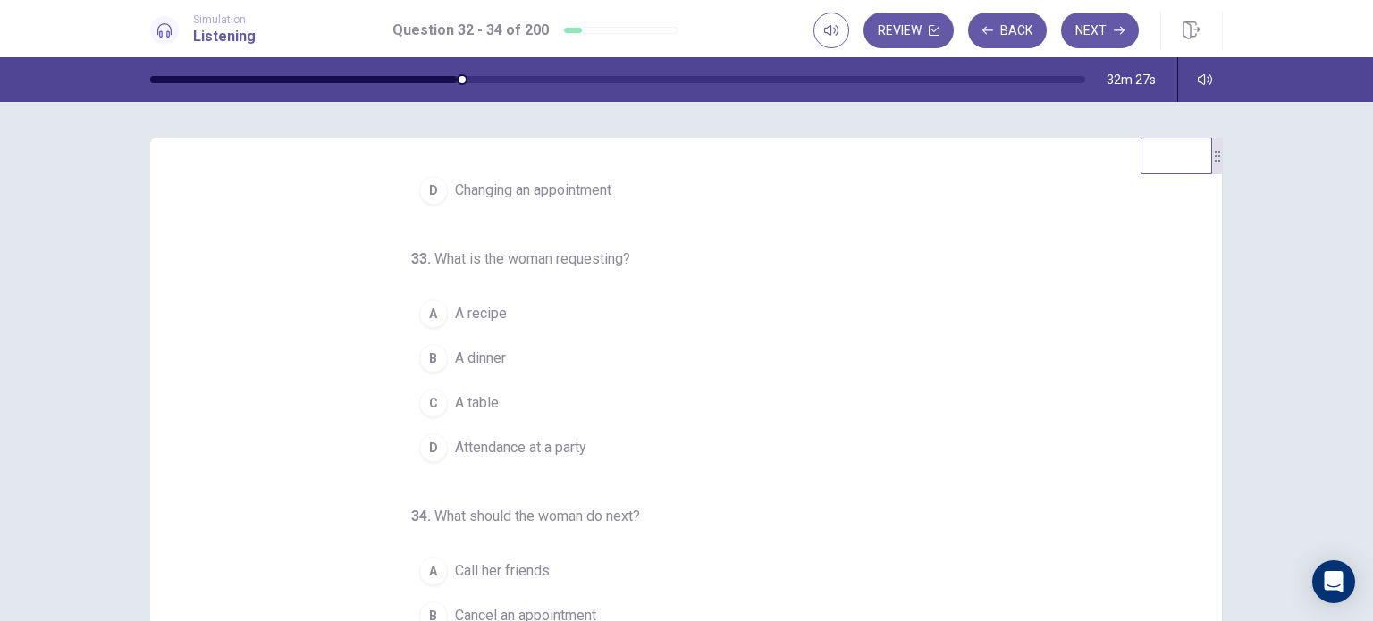
click at [542, 402] on button "C A table" at bounding box center [675, 403] width 529 height 45
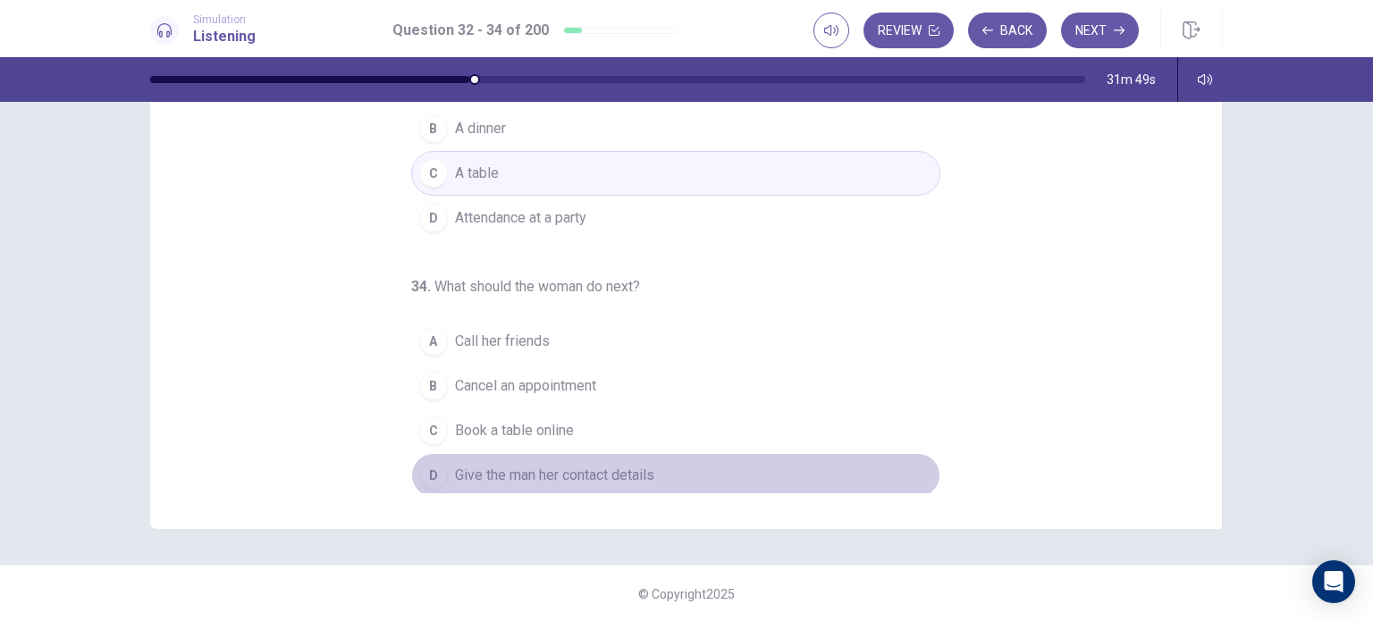
click at [549, 478] on span "Give the man her contact details" at bounding box center [554, 475] width 199 height 21
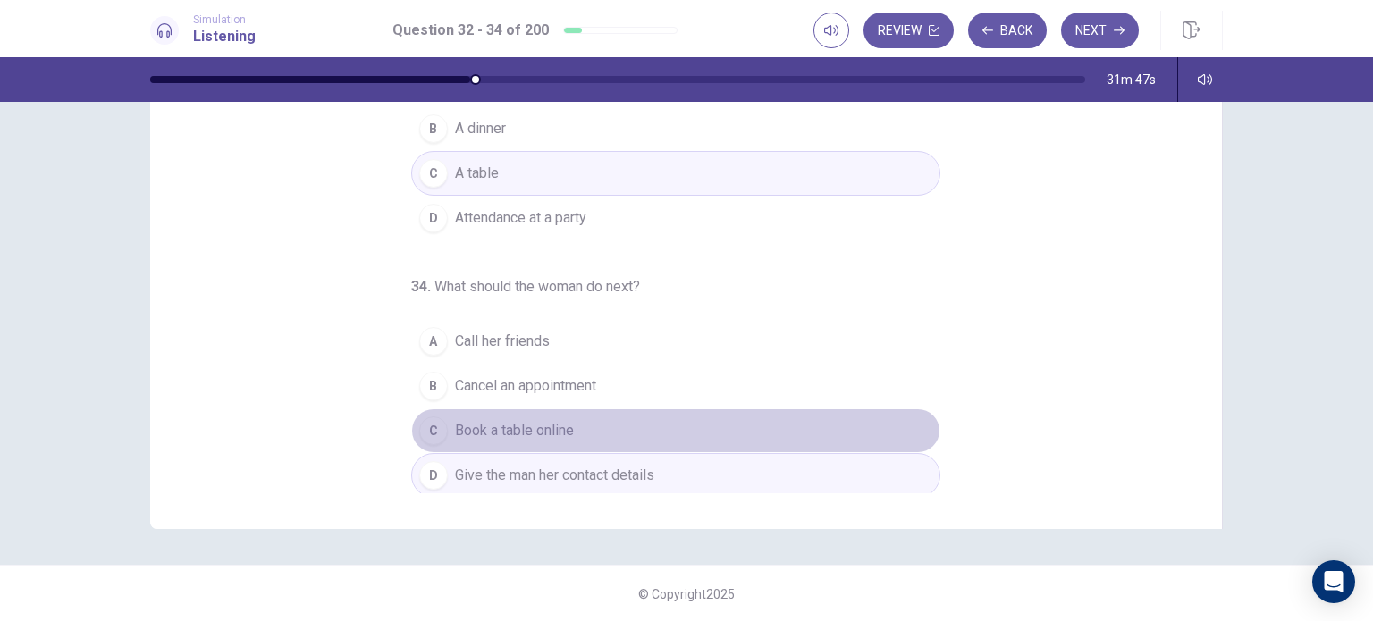
click at [519, 436] on span "Book a table online" at bounding box center [514, 430] width 119 height 21
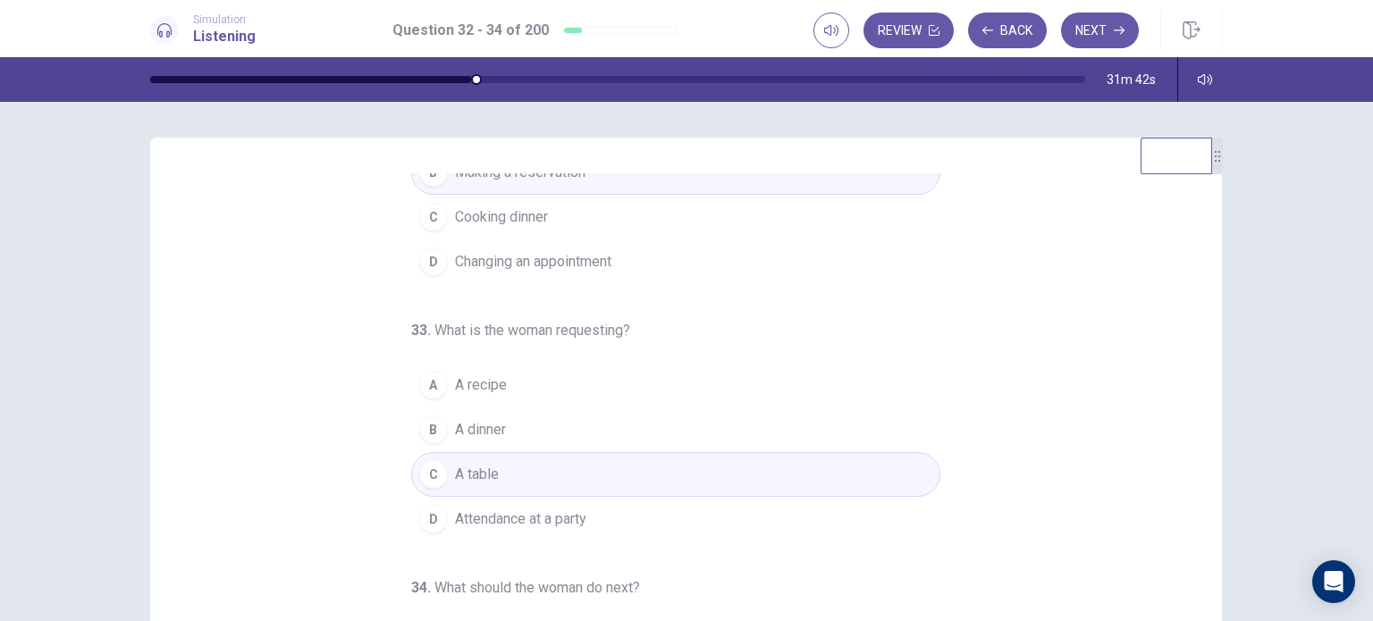
scroll to position [0, 0]
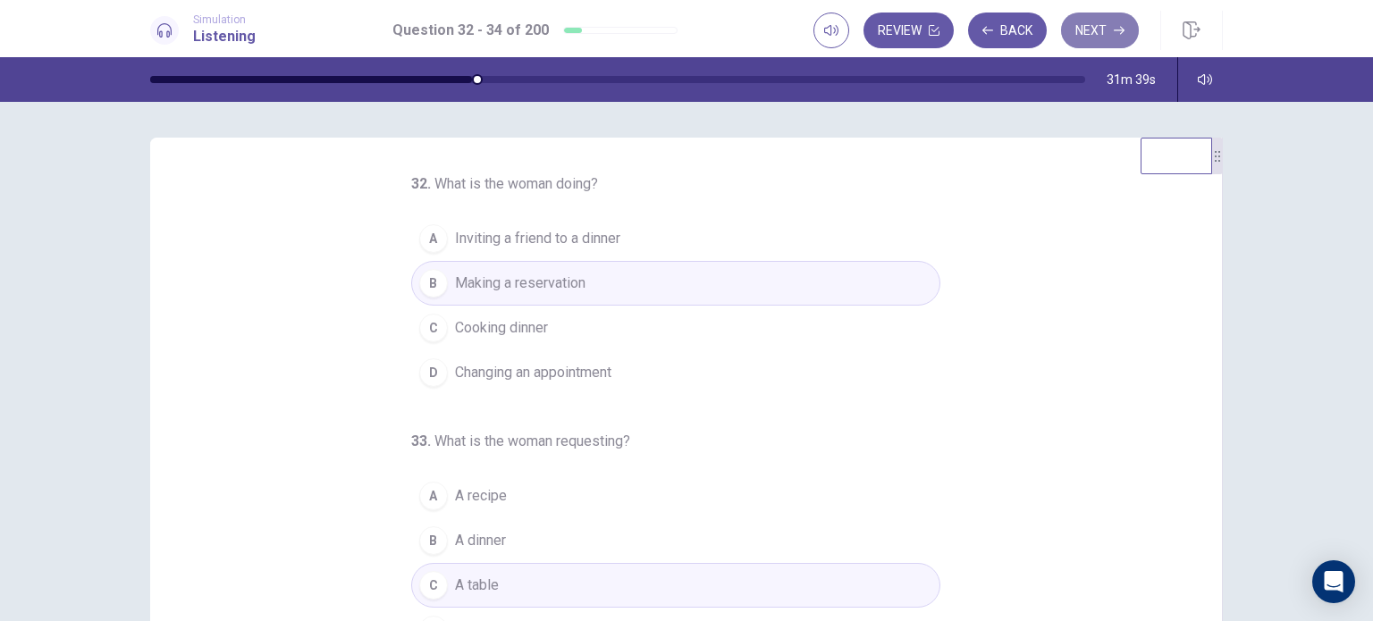
click at [1073, 38] on button "Next" at bounding box center [1100, 31] width 78 height 36
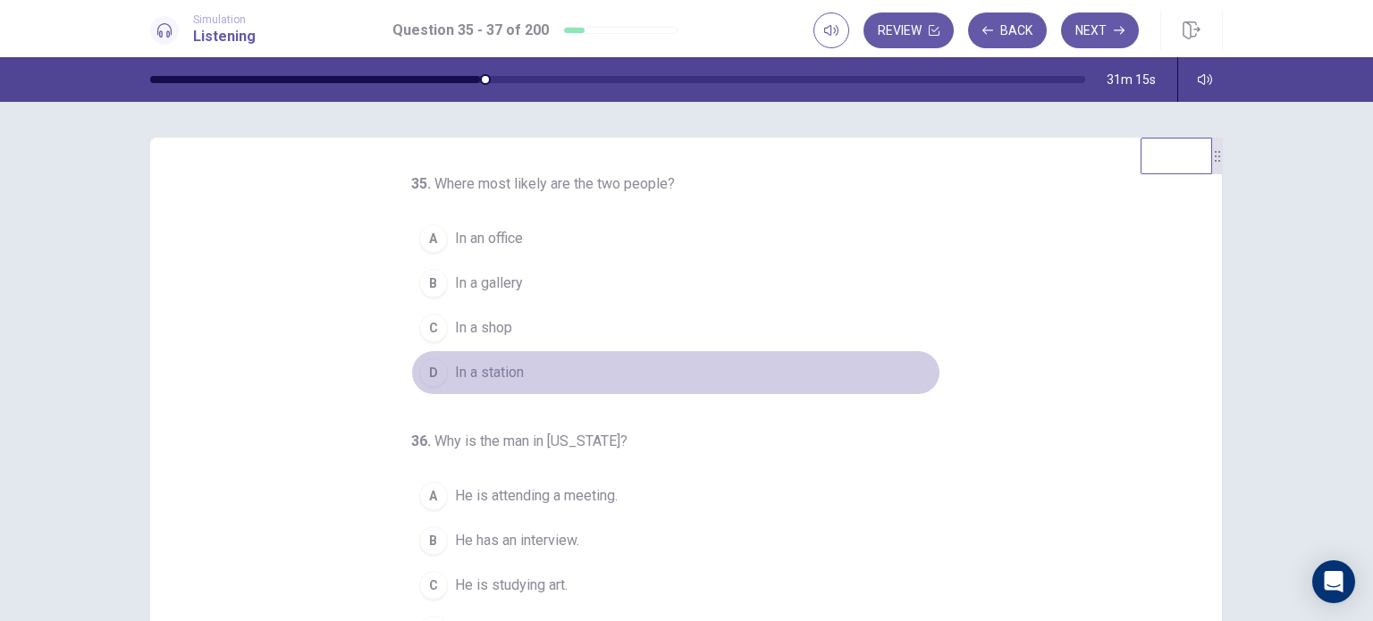
click at [709, 351] on button "D In a station" at bounding box center [675, 372] width 529 height 45
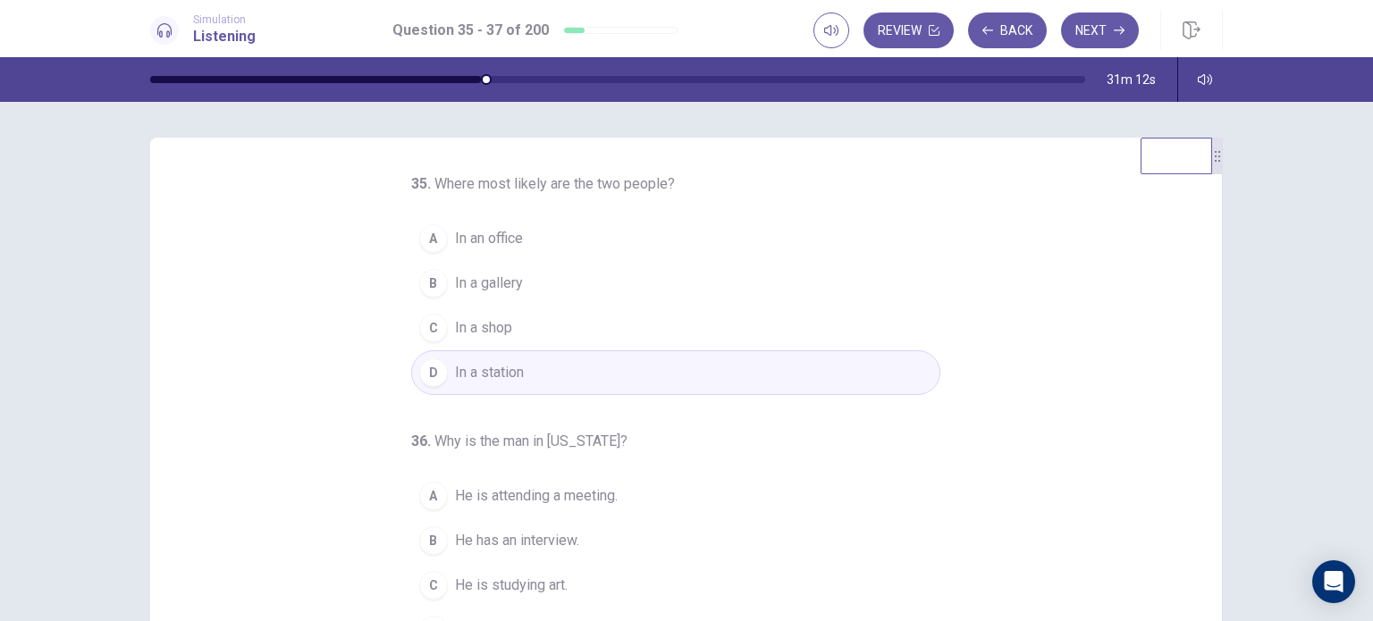
click at [787, 374] on button "D In a station" at bounding box center [675, 372] width 529 height 45
click at [722, 261] on button "B In a gallery" at bounding box center [675, 283] width 529 height 45
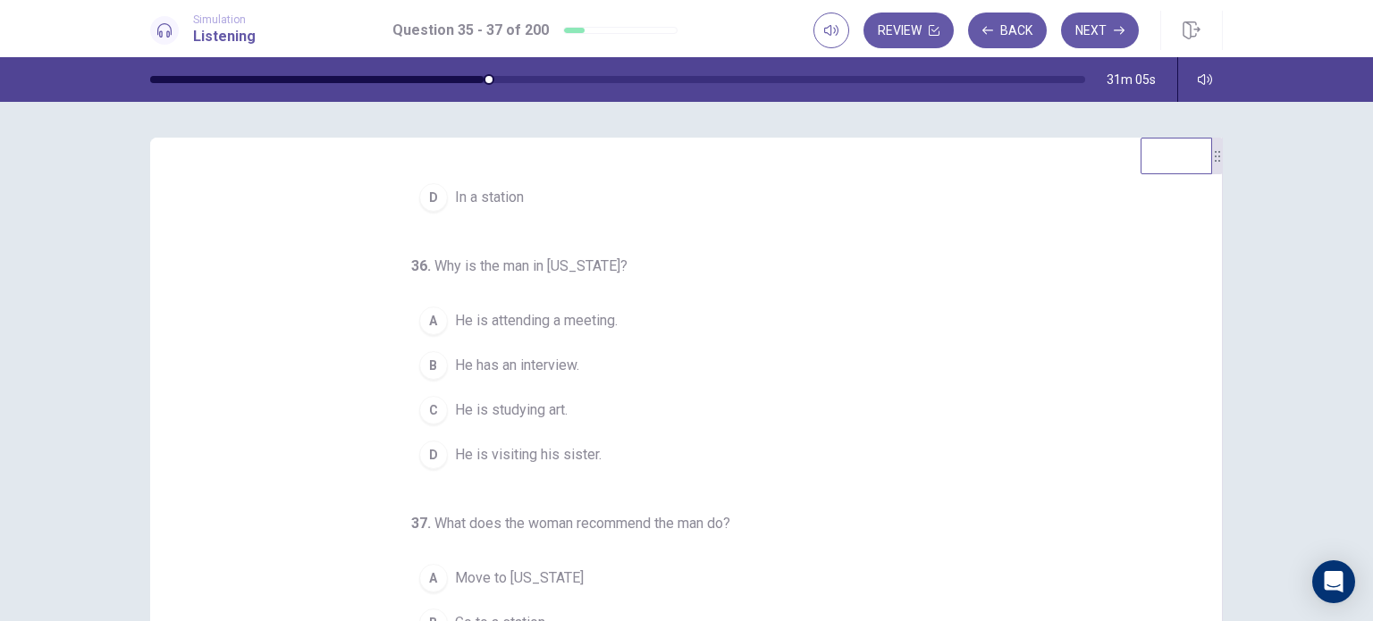
scroll to position [179, 0]
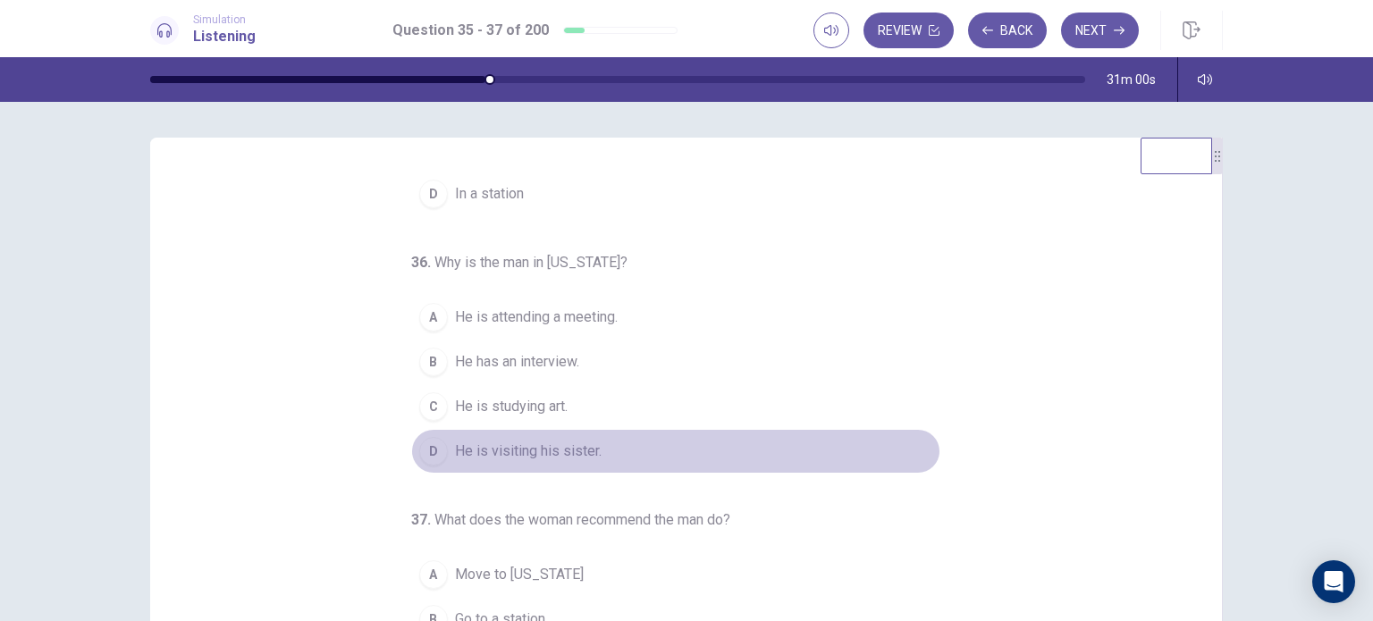
click at [584, 457] on span "He is visiting his sister." at bounding box center [528, 451] width 147 height 21
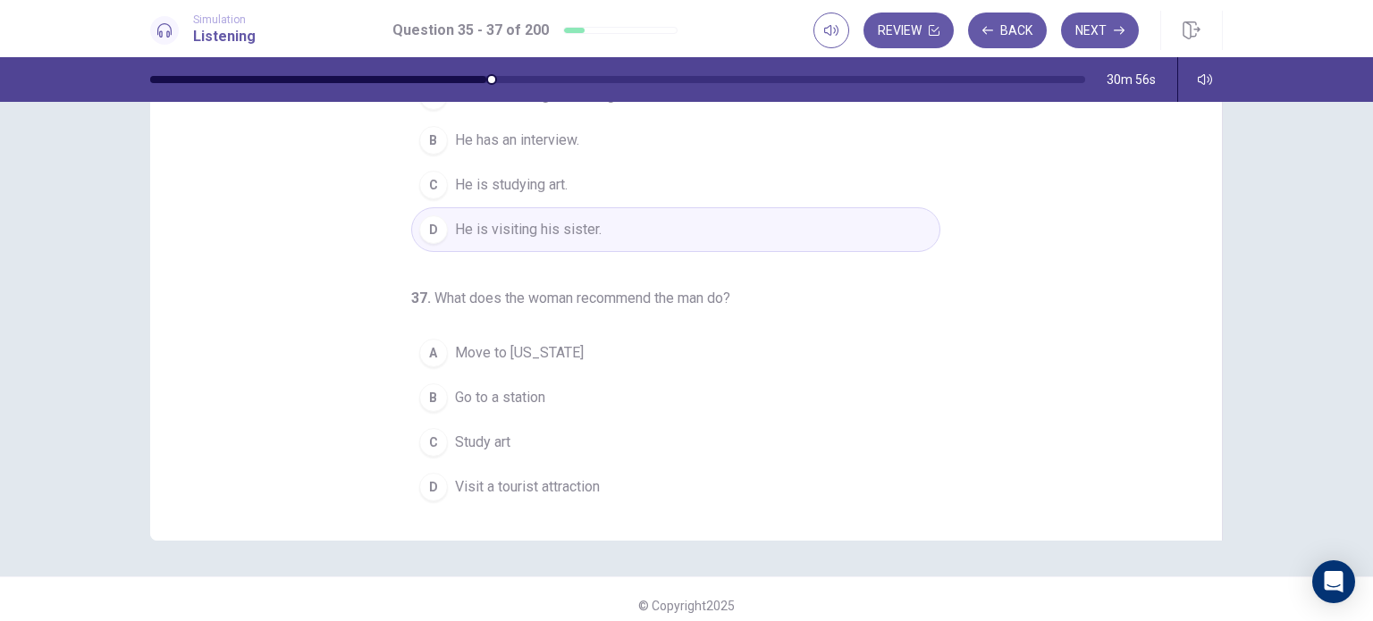
scroll to position [230, 0]
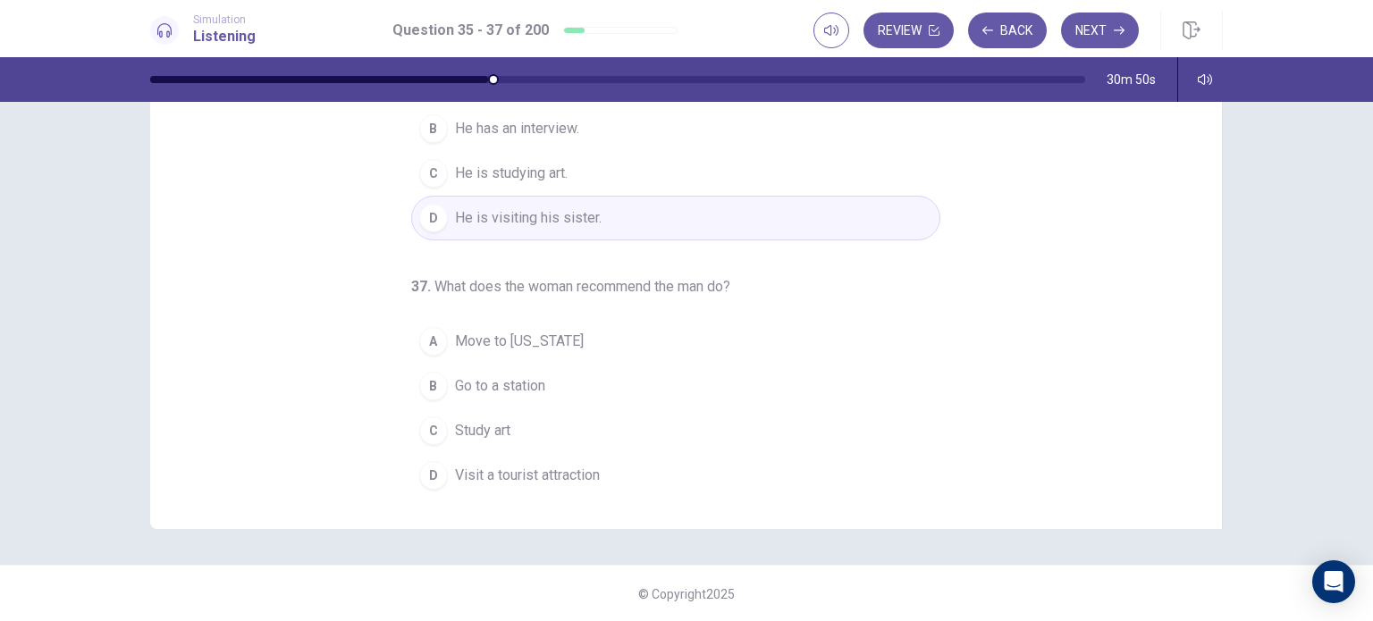
click at [539, 473] on span "Visit a tourist attraction" at bounding box center [527, 475] width 145 height 21
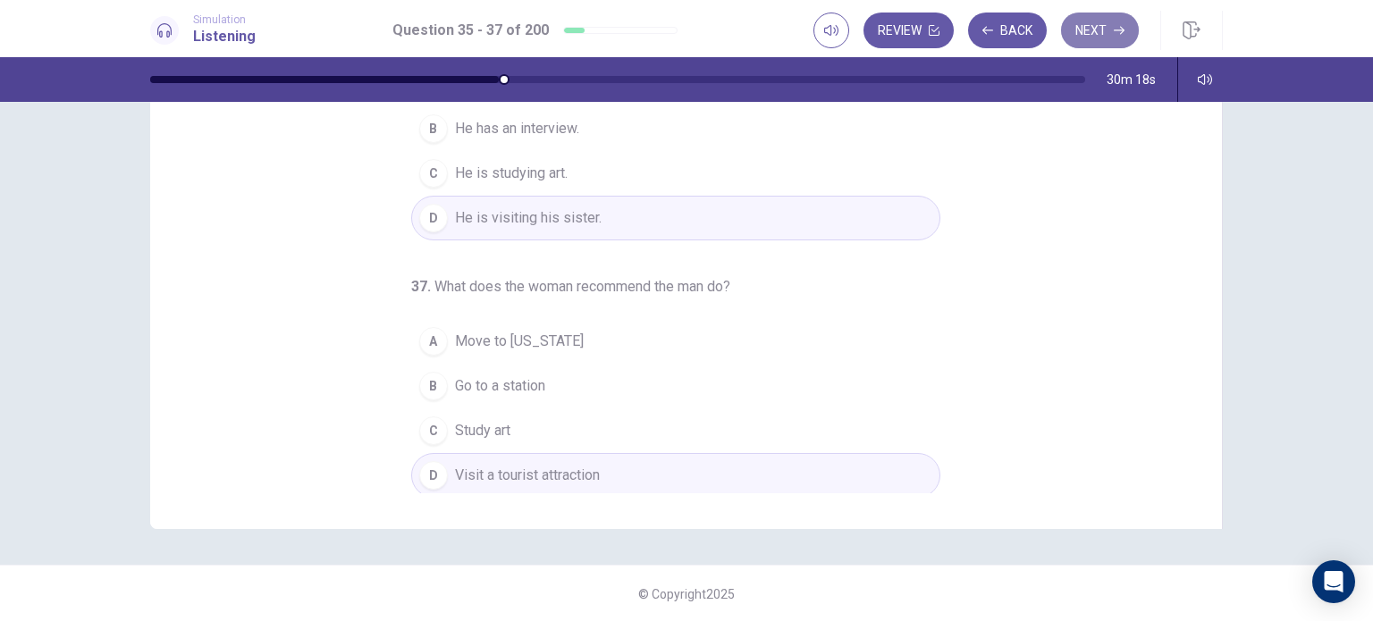
click at [1100, 25] on button "Next" at bounding box center [1100, 31] width 78 height 36
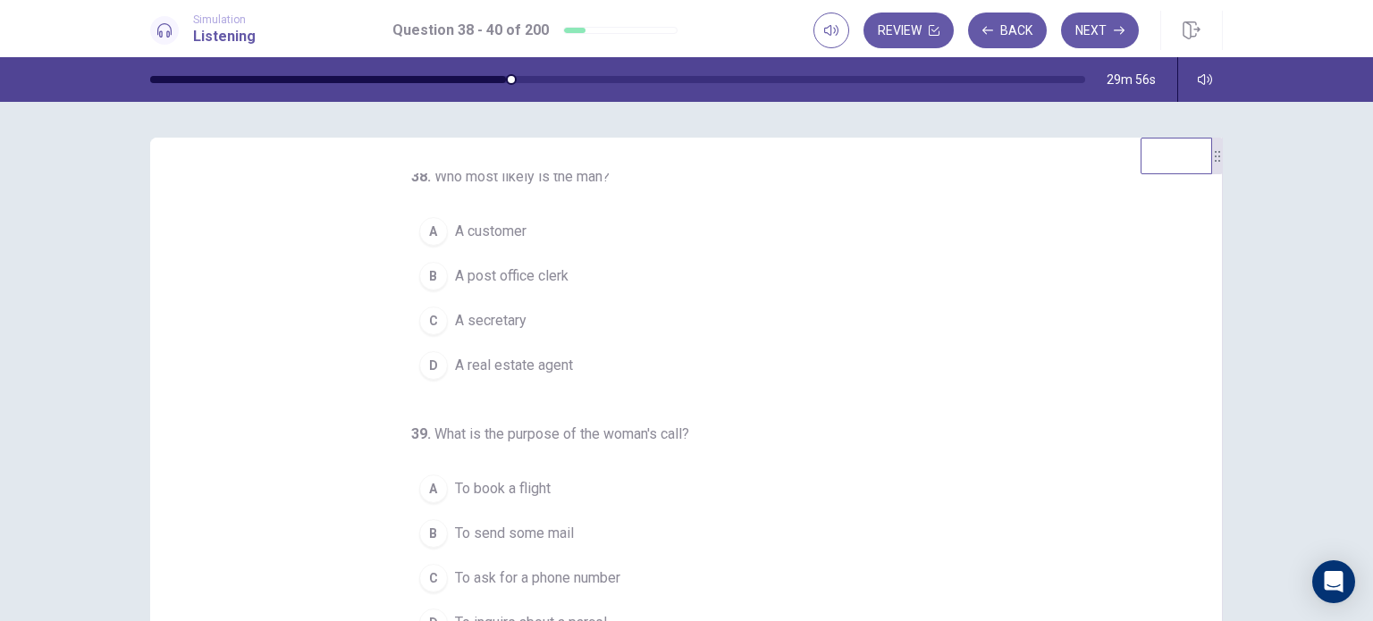
scroll to position [0, 0]
click at [615, 275] on button "B A post office clerk" at bounding box center [675, 283] width 529 height 45
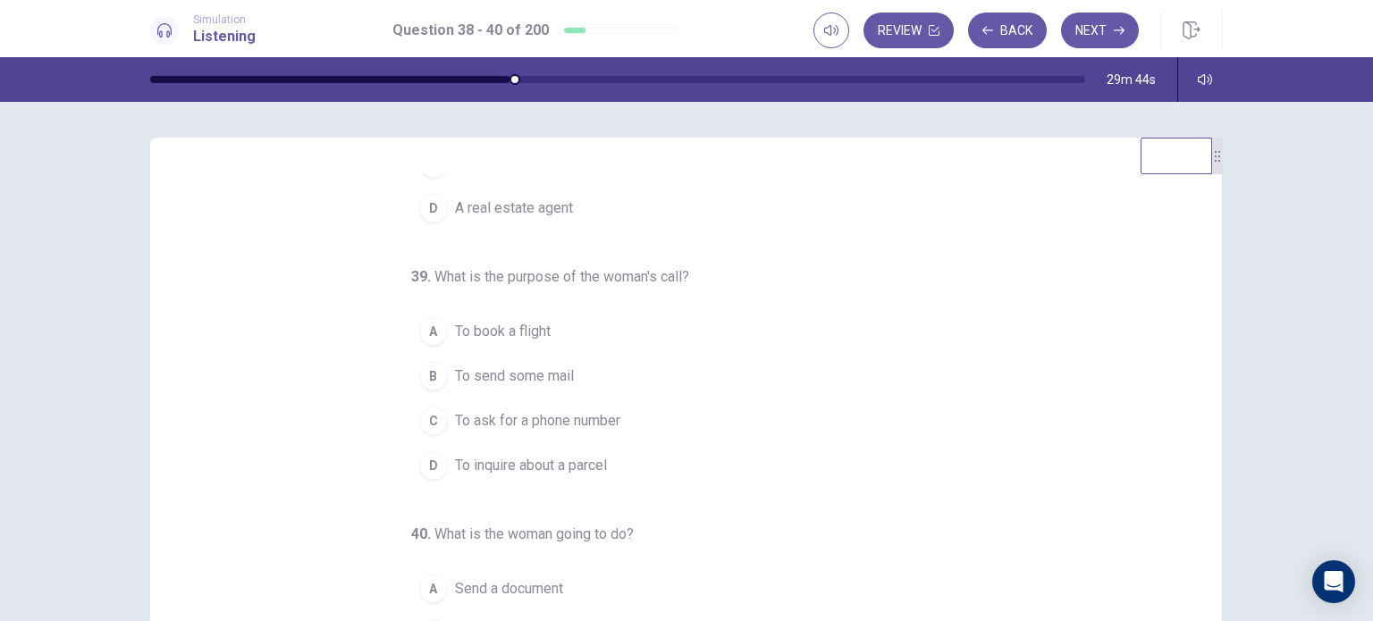
scroll to position [182, 0]
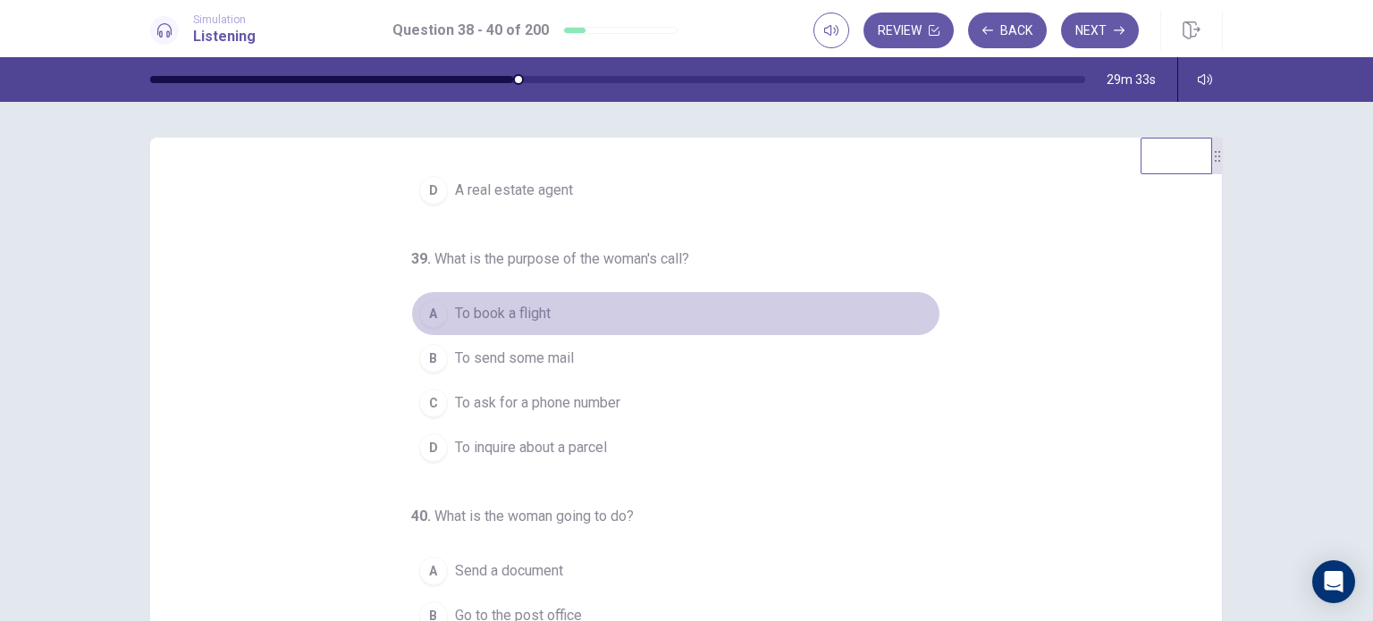
click at [522, 311] on span "To book a flight" at bounding box center [503, 313] width 96 height 21
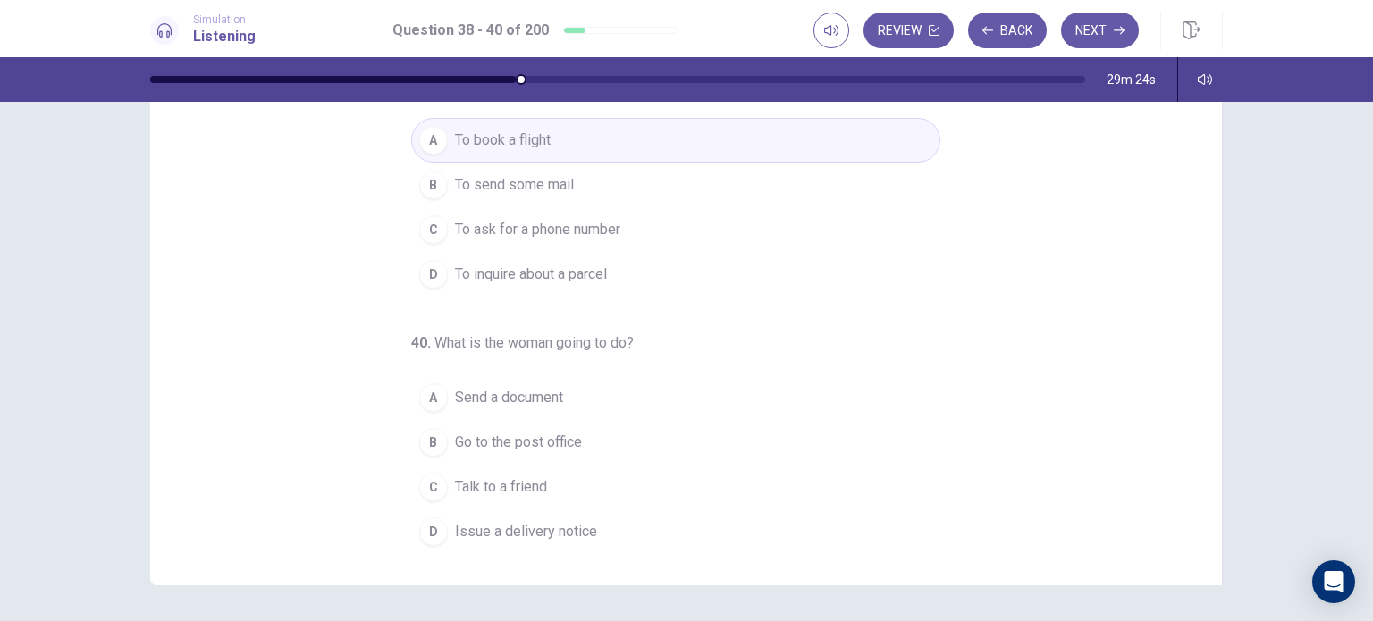
scroll to position [190, 0]
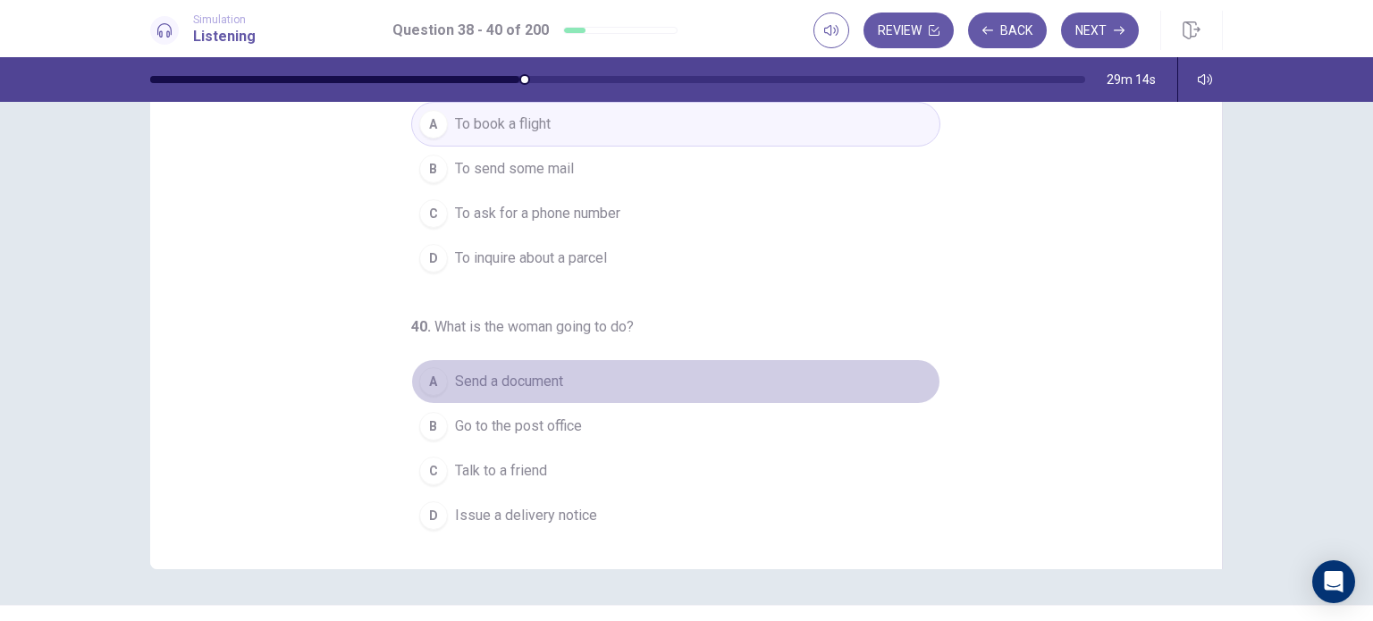
click at [530, 371] on span "Send a document" at bounding box center [509, 381] width 108 height 21
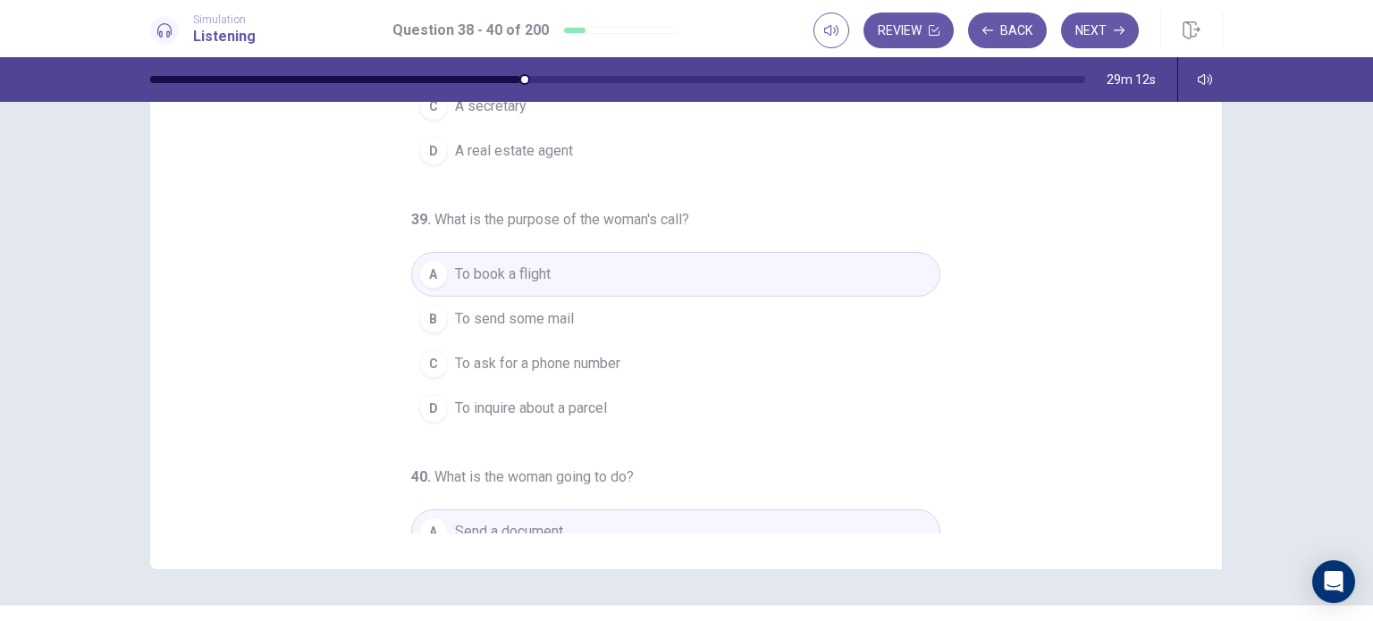
scroll to position [32, 0]
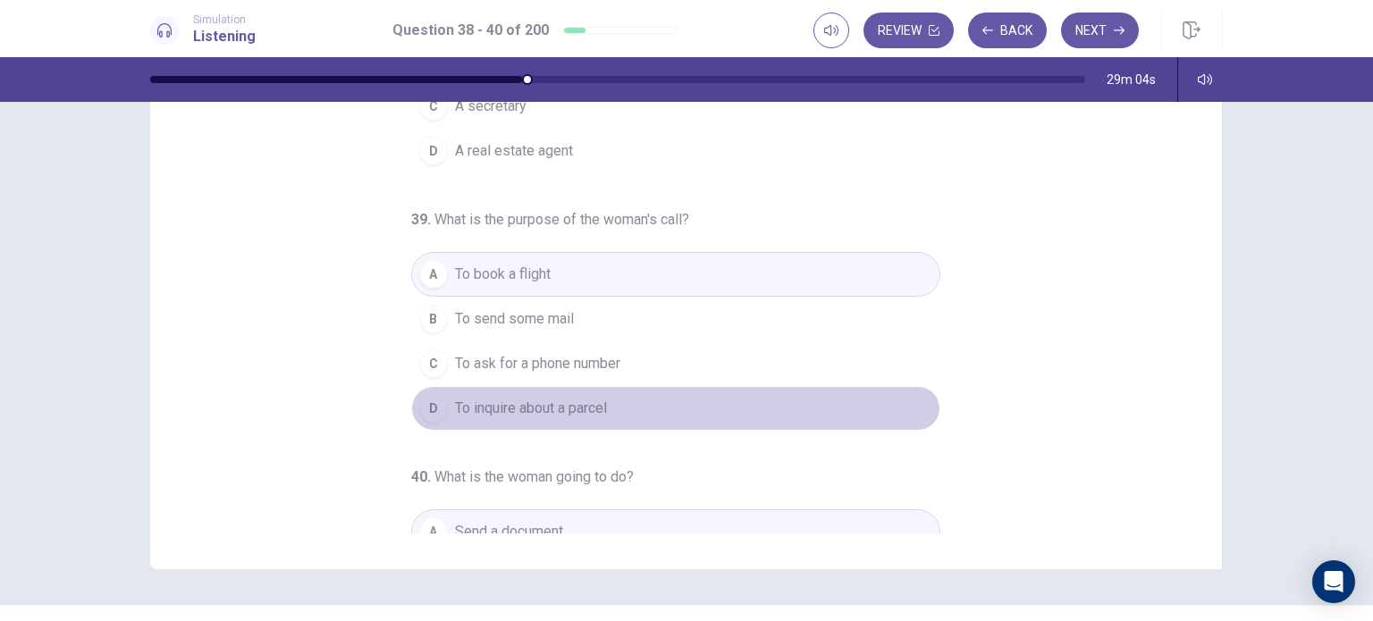
click at [597, 412] on span "To inquire about a parcel" at bounding box center [531, 408] width 152 height 21
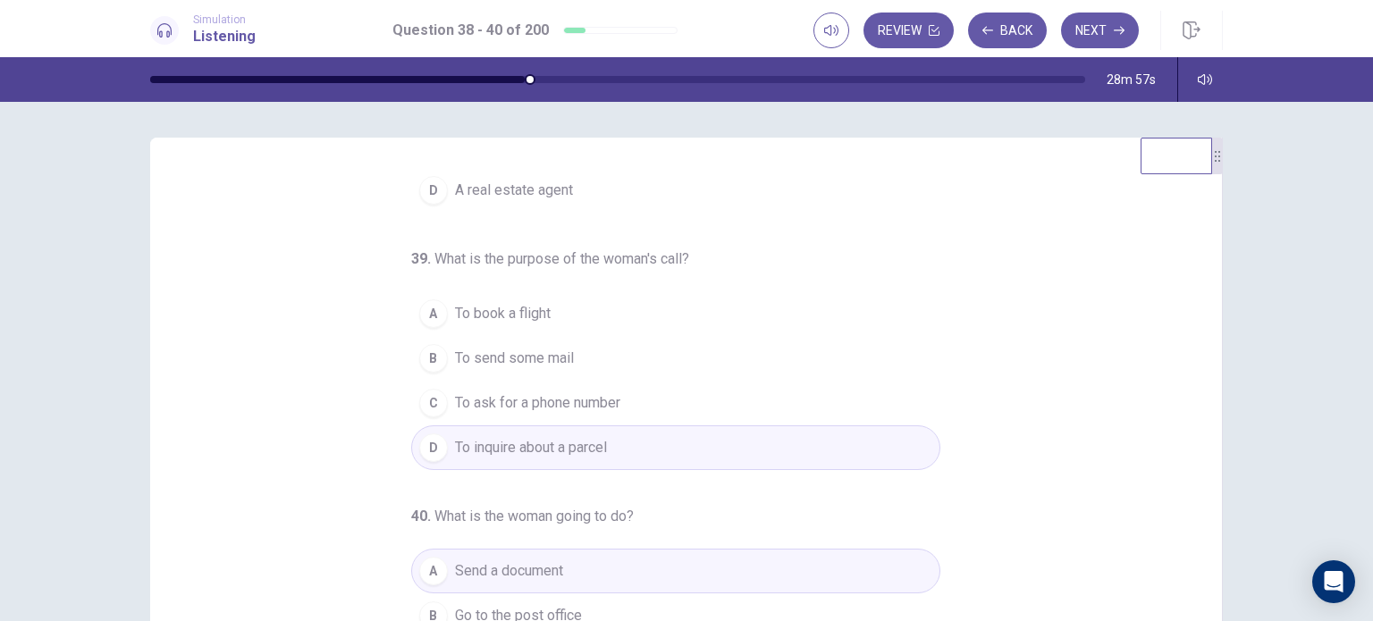
scroll to position [0, 0]
click at [1116, 28] on icon "button" at bounding box center [1119, 30] width 11 height 11
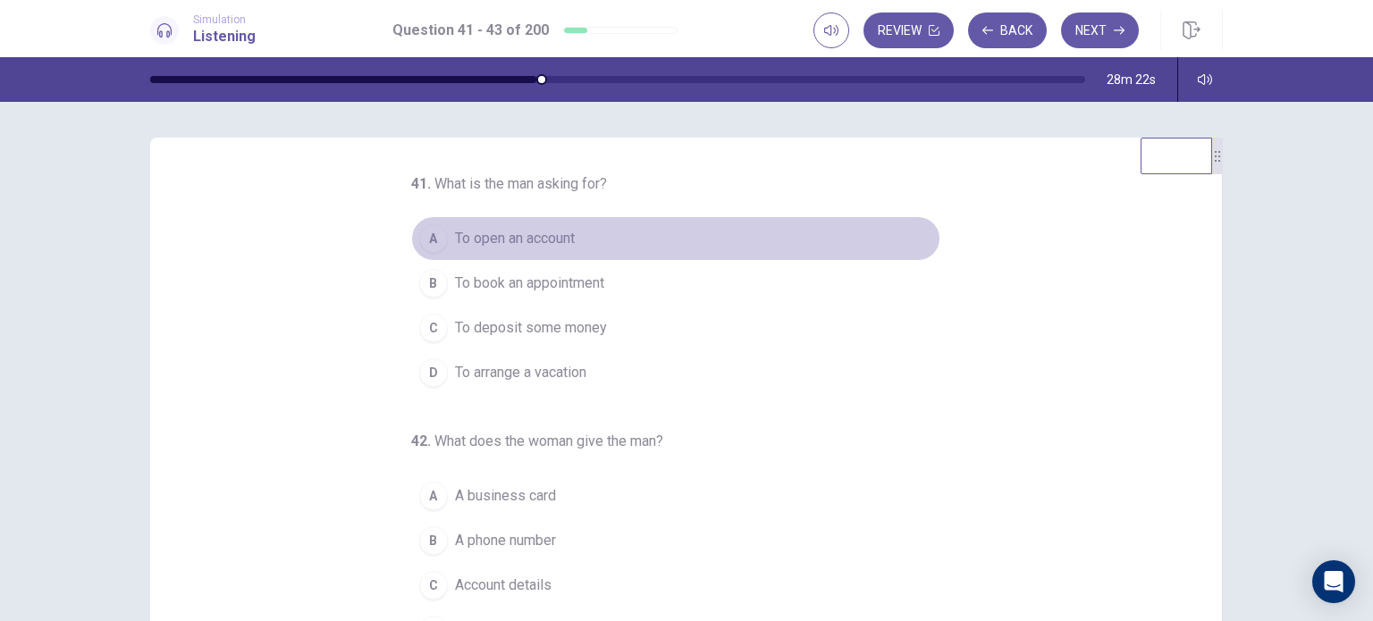
click at [562, 224] on button "A To open an account" at bounding box center [675, 238] width 529 height 45
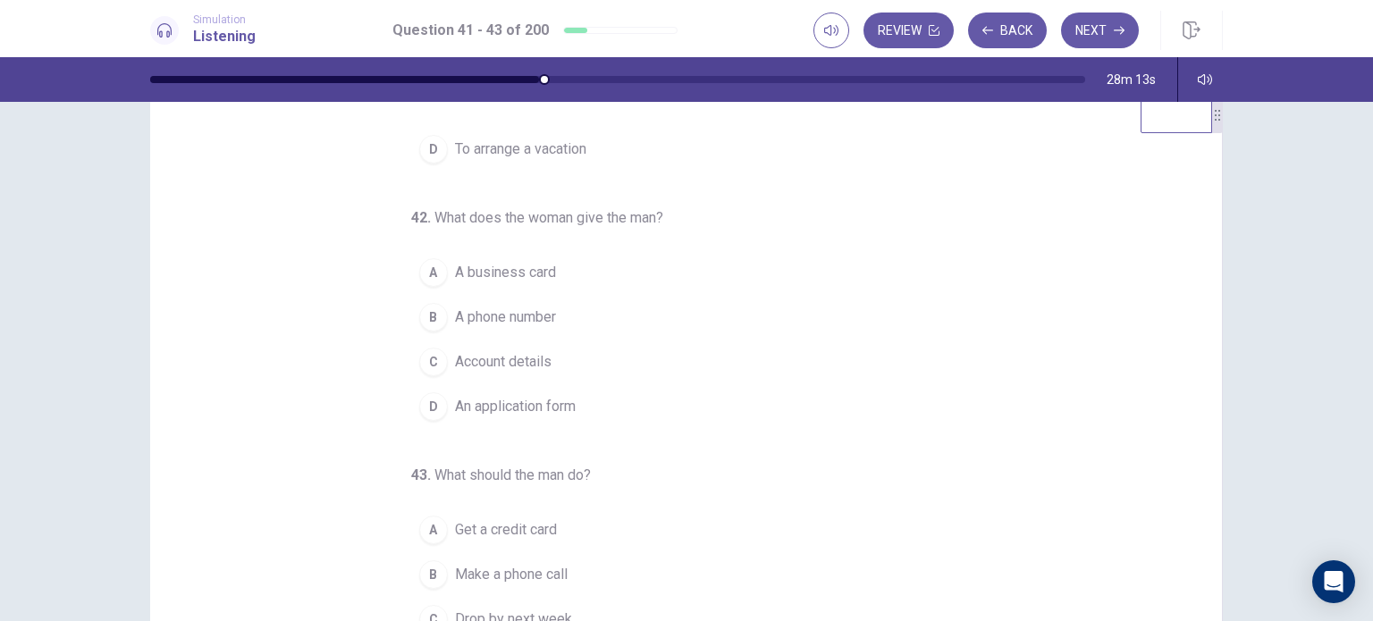
scroll to position [42, 0]
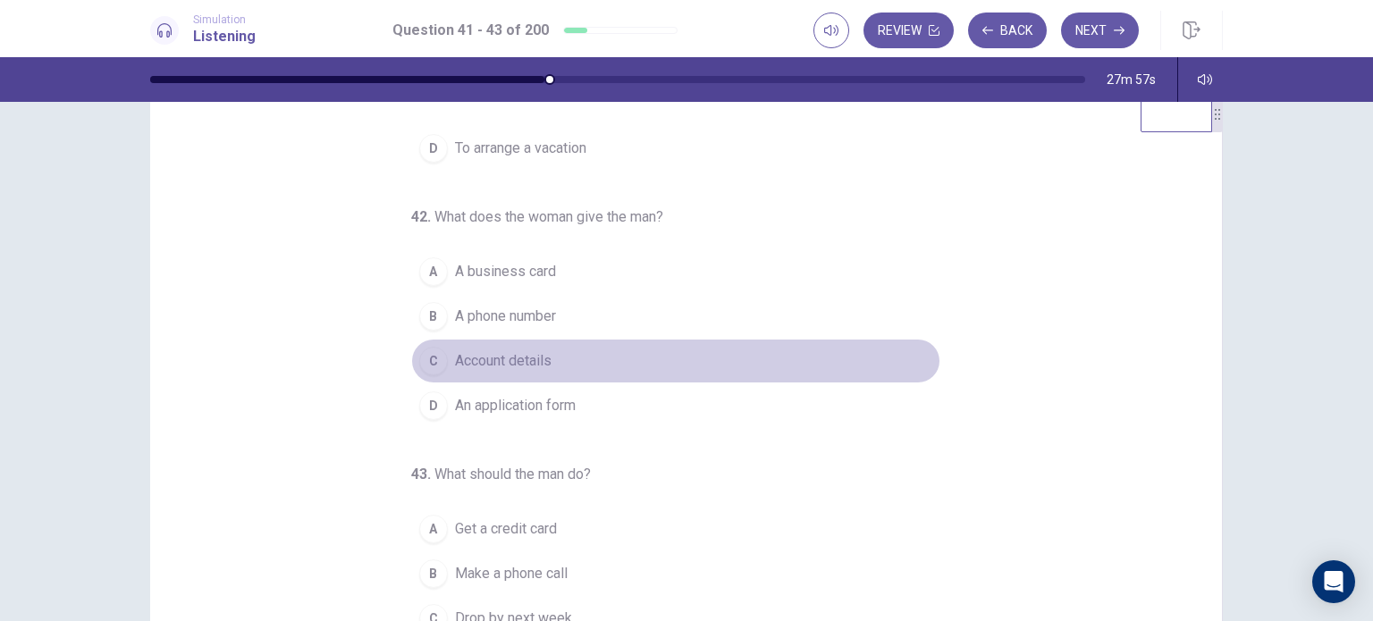
click at [547, 356] on button "C Account details" at bounding box center [675, 361] width 529 height 45
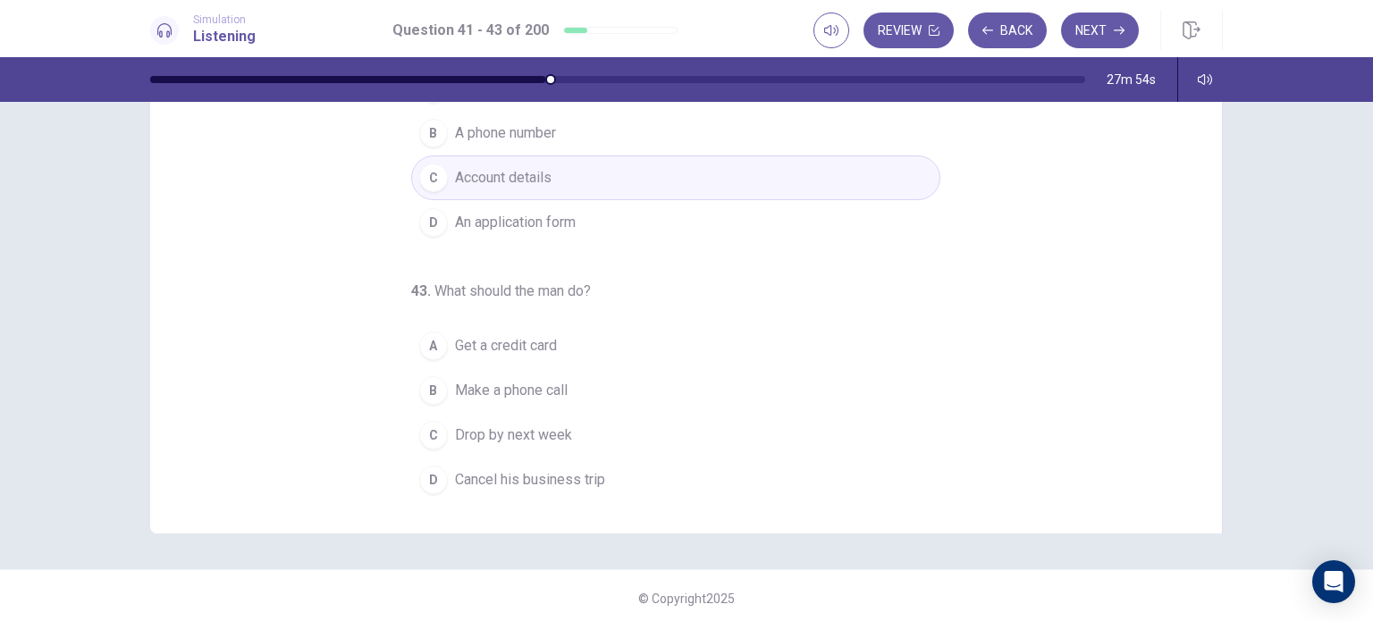
scroll to position [228, 0]
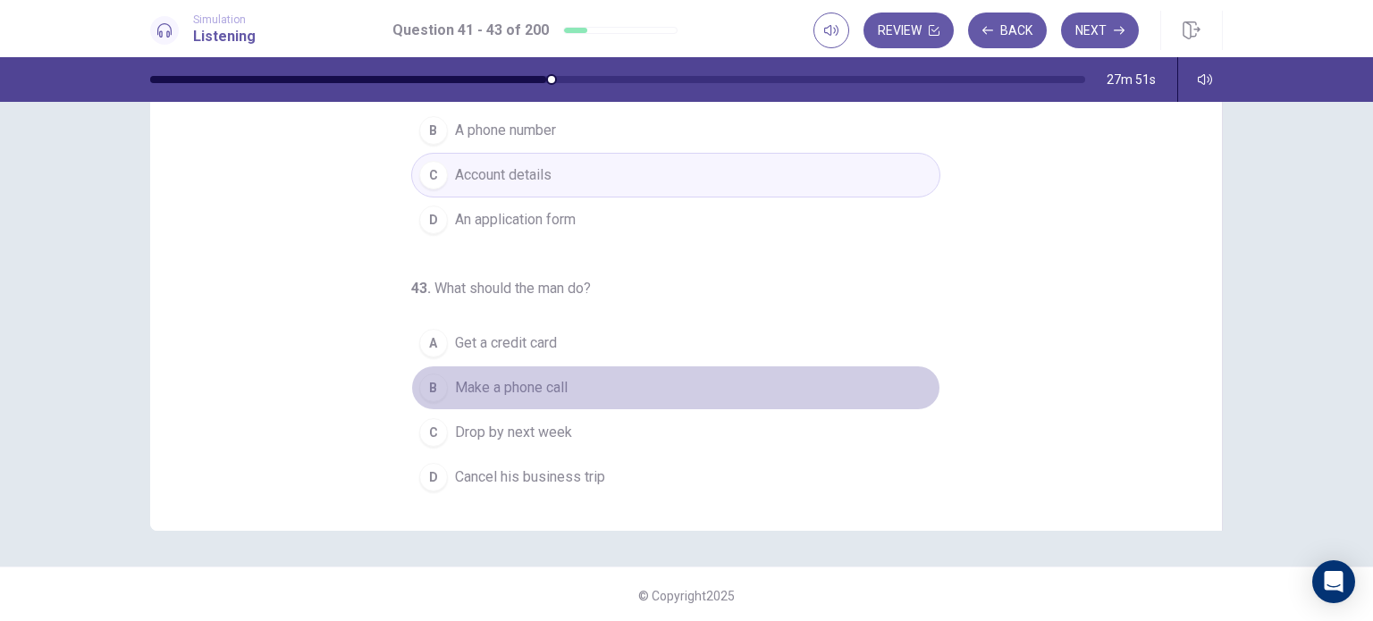
click at [529, 401] on button "B Make a phone call" at bounding box center [675, 388] width 529 height 45
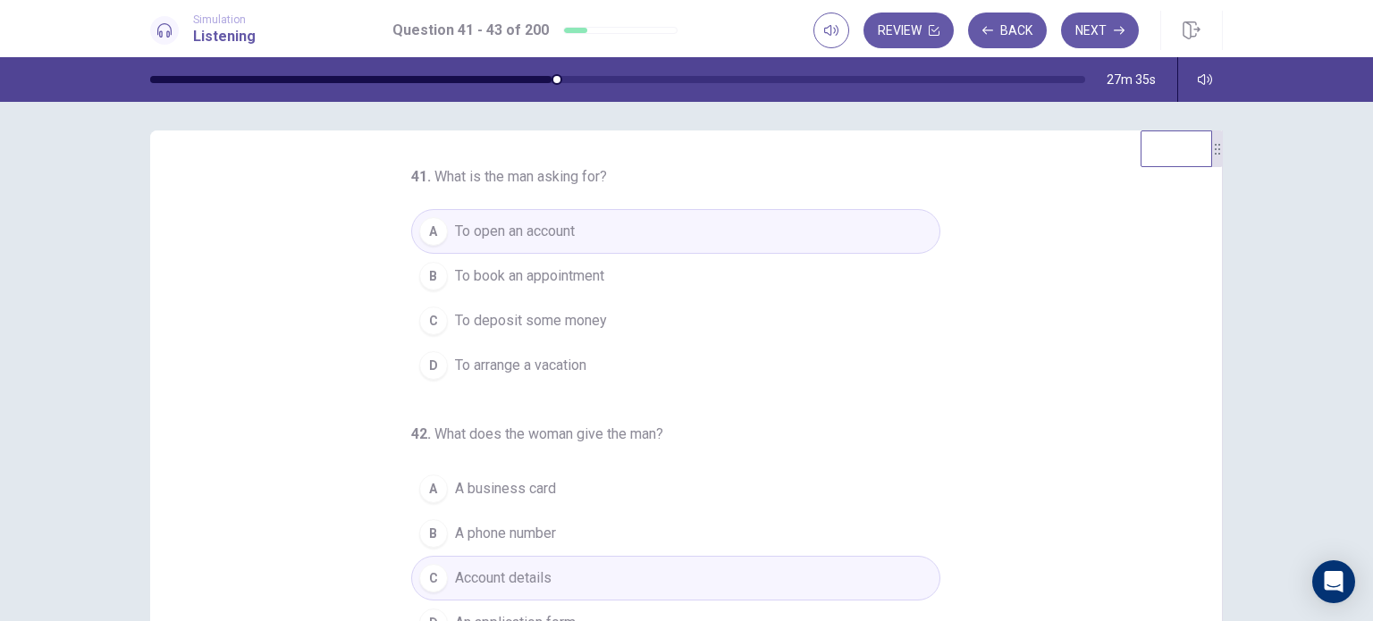
scroll to position [3, 0]
click at [1119, 30] on icon "button" at bounding box center [1119, 31] width 11 height 8
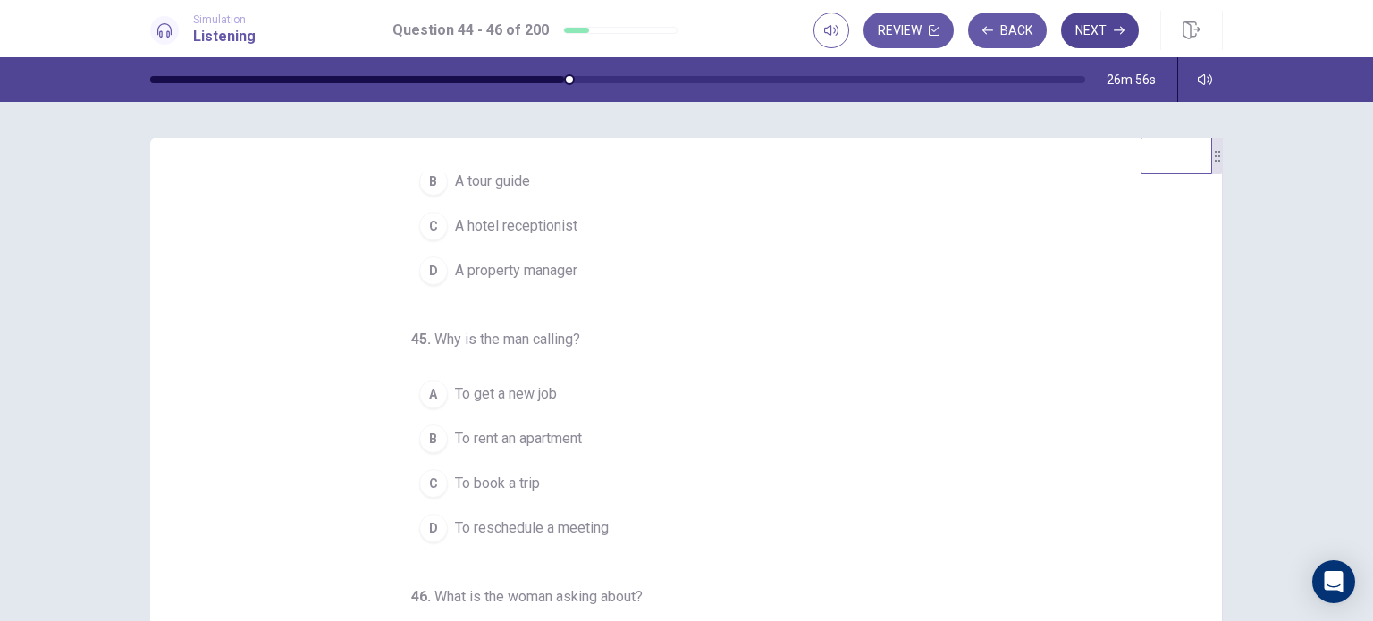
scroll to position [109, 0]
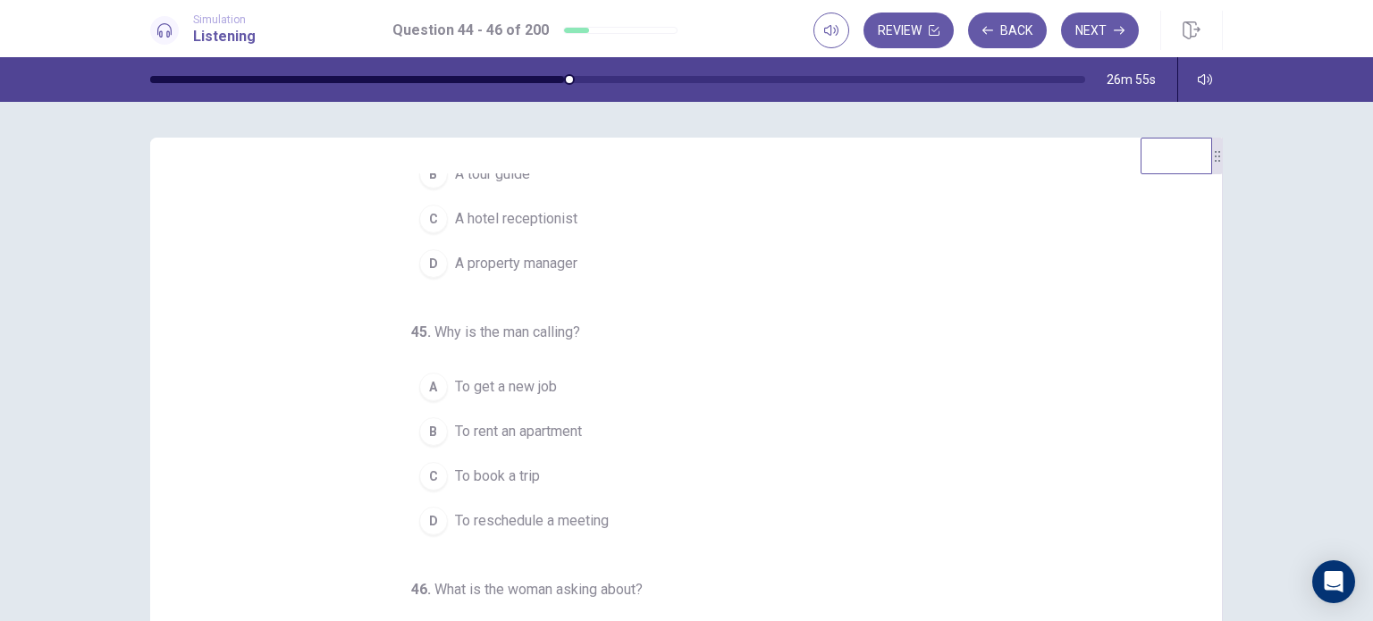
click at [657, 383] on button "A To get a new job" at bounding box center [675, 387] width 529 height 45
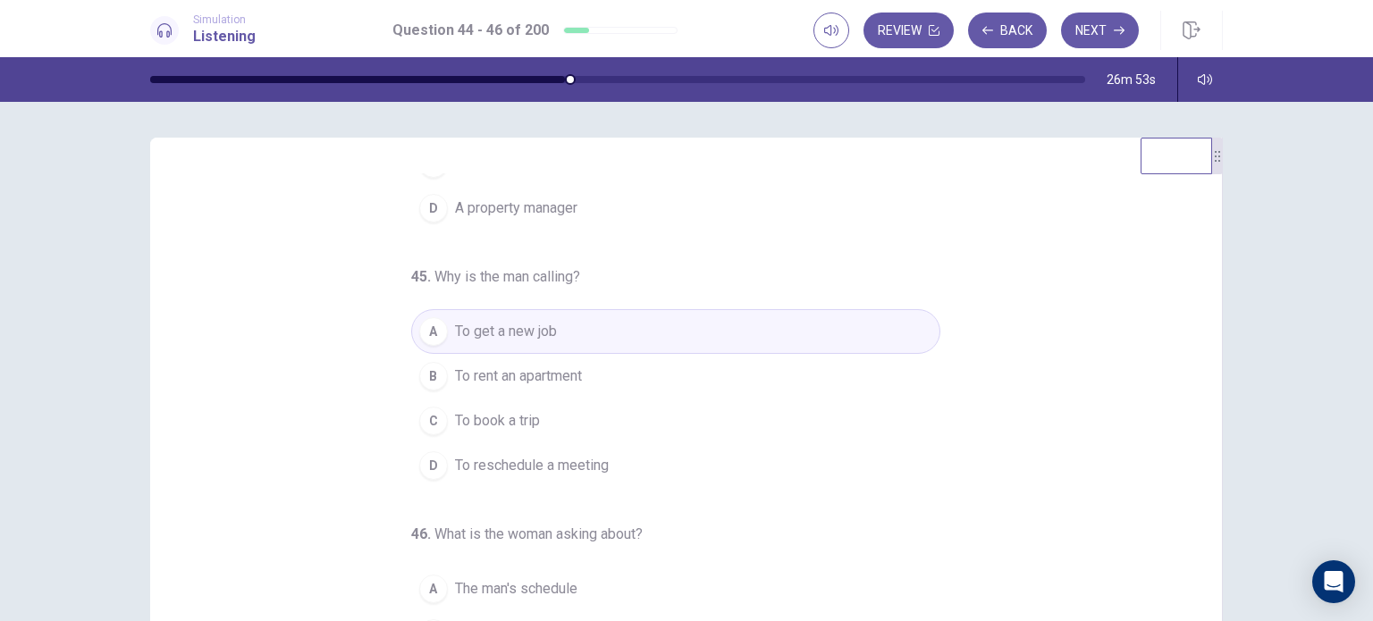
scroll to position [182, 0]
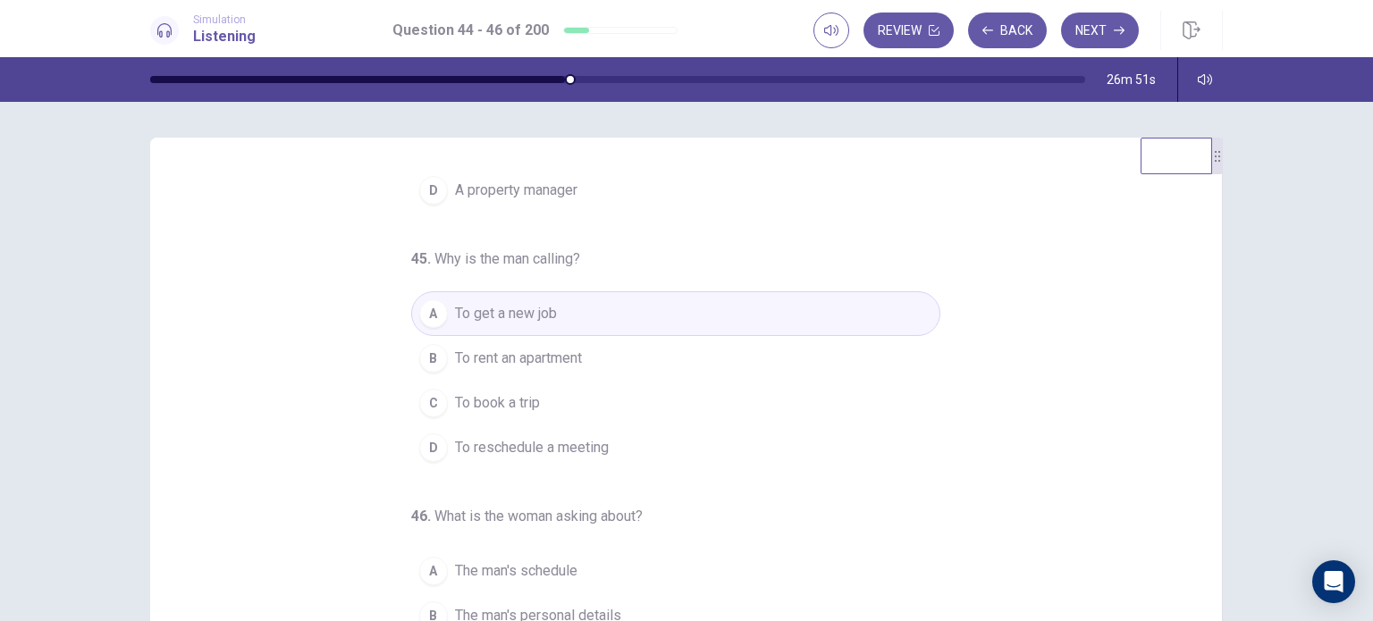
click at [732, 362] on button "B To rent an apartment" at bounding box center [675, 358] width 529 height 45
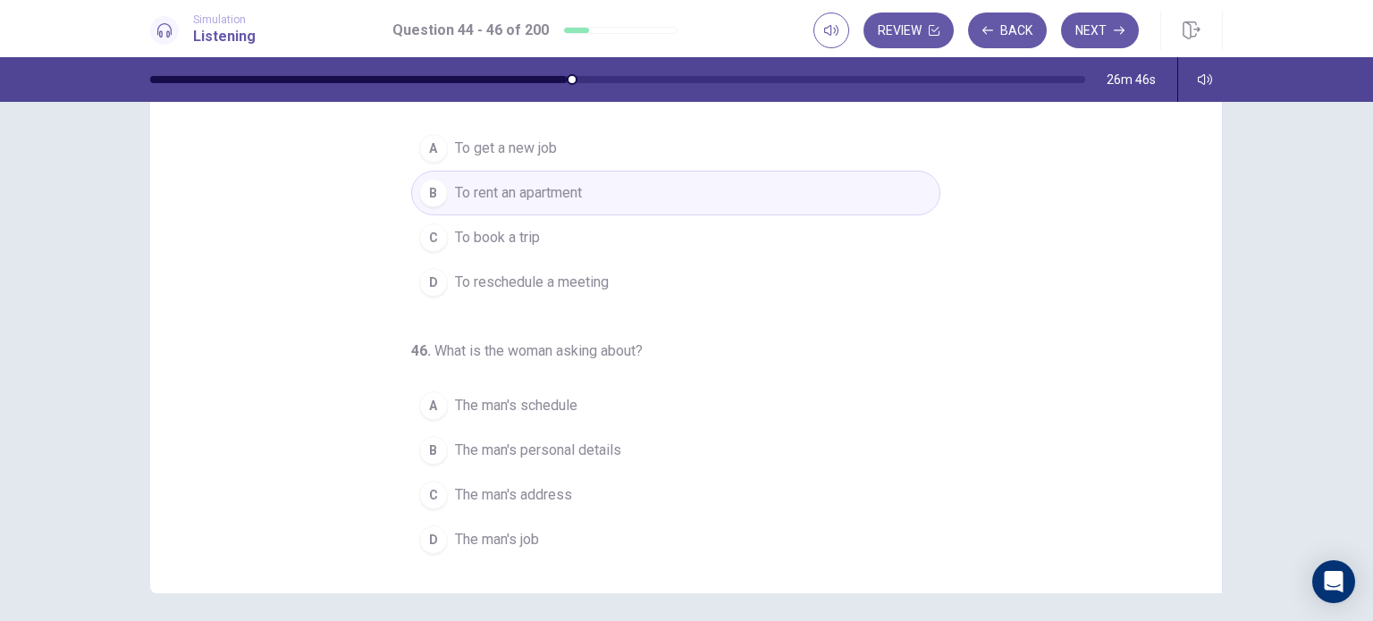
scroll to position [172, 0]
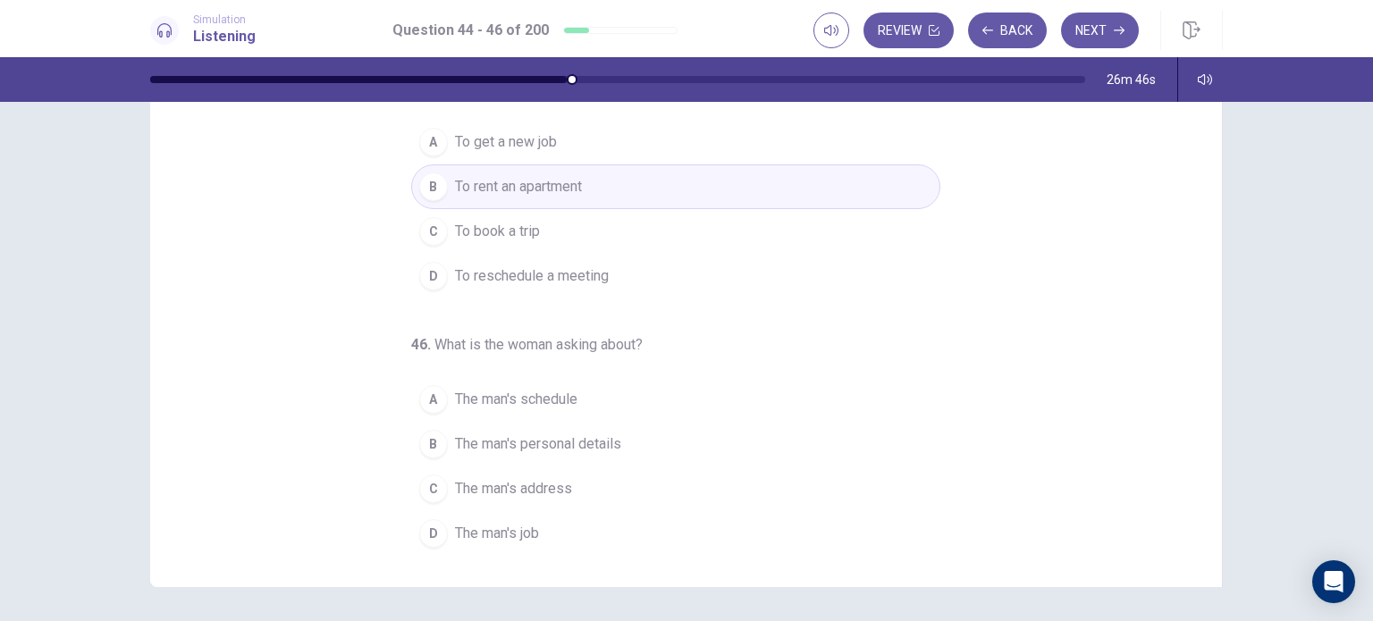
click at [1265, 465] on div "44 . Who most likely is the woman? A A recruiter B A tour guide C A hotel recep…" at bounding box center [686, 361] width 1373 height 519
click at [577, 404] on button "A The man's schedule" at bounding box center [675, 399] width 529 height 45
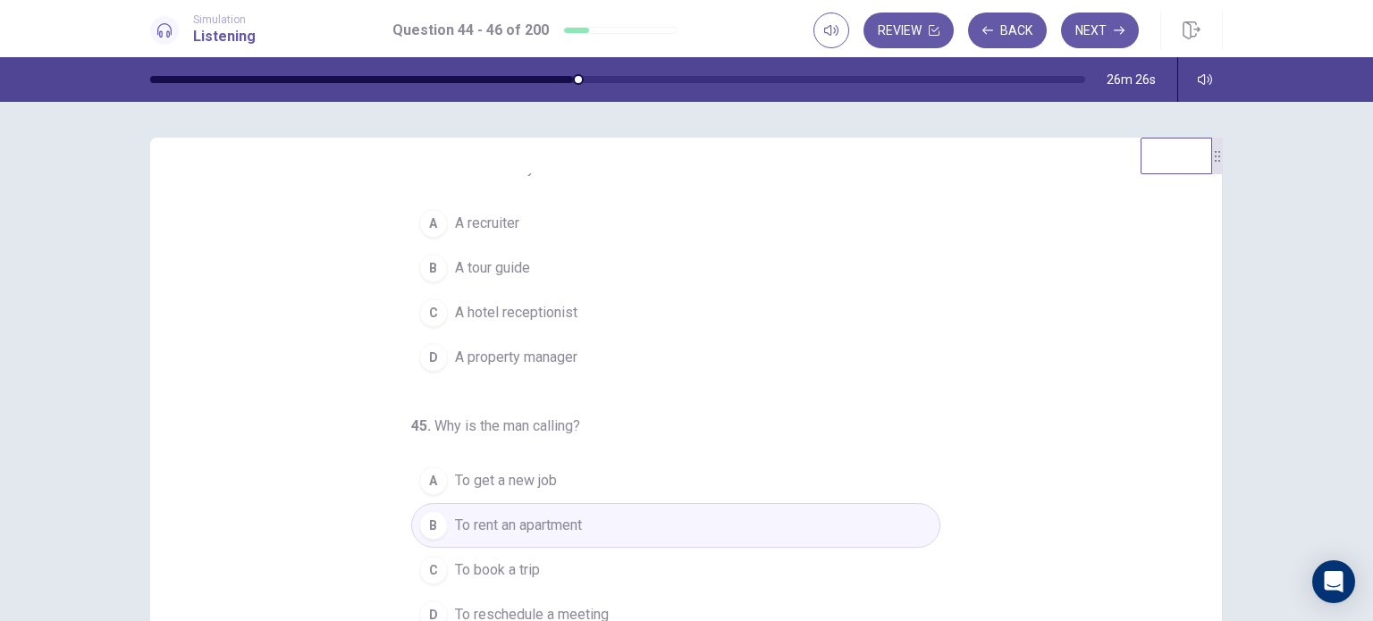
scroll to position [0, 0]
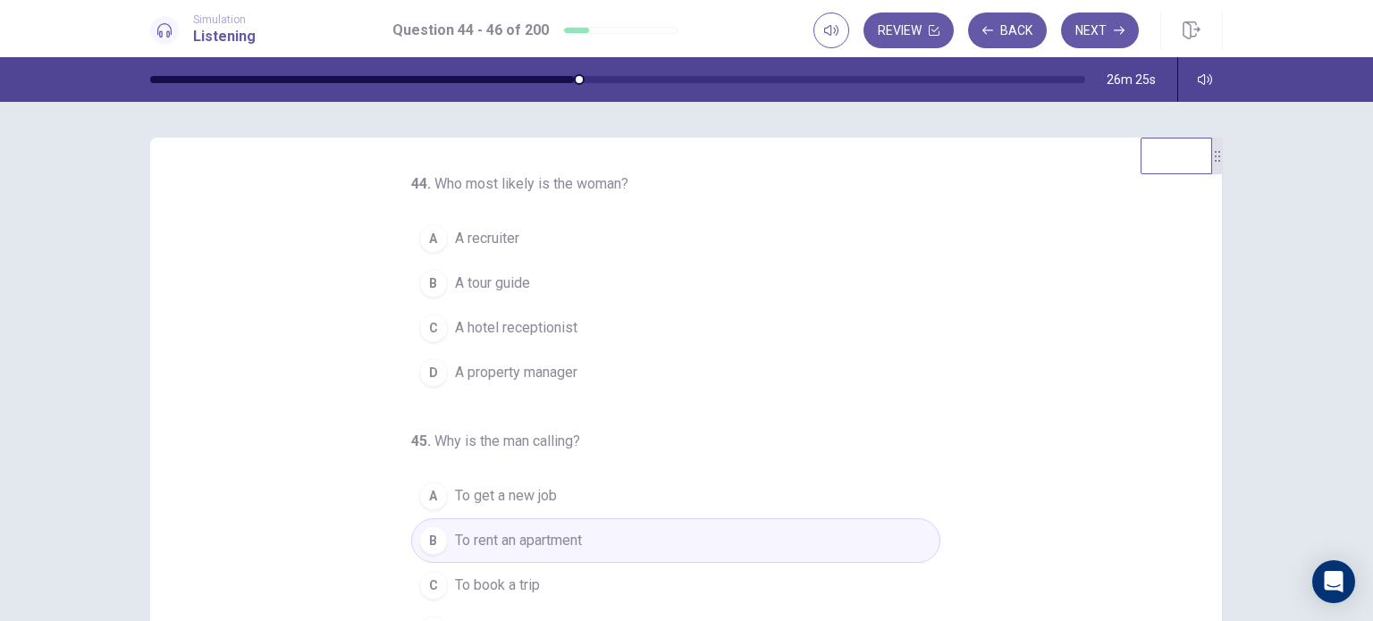
click at [642, 371] on button "D A property manager" at bounding box center [675, 372] width 529 height 45
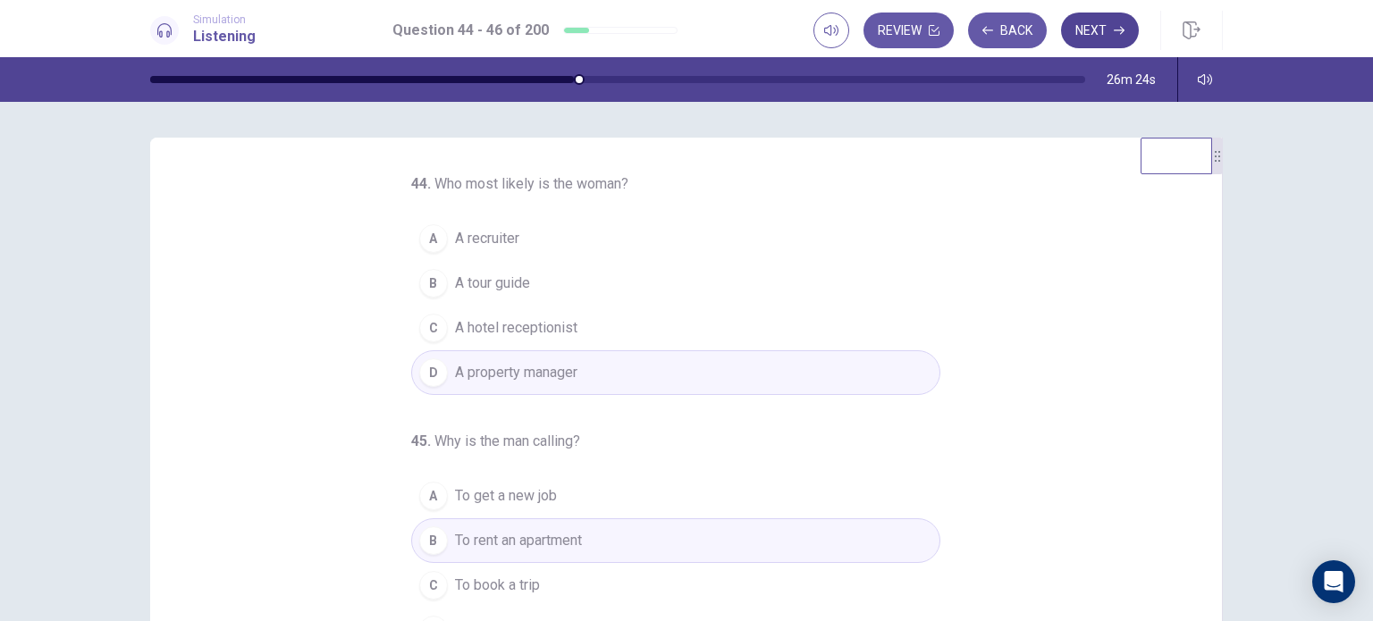
click at [1094, 23] on button "Next" at bounding box center [1100, 31] width 78 height 36
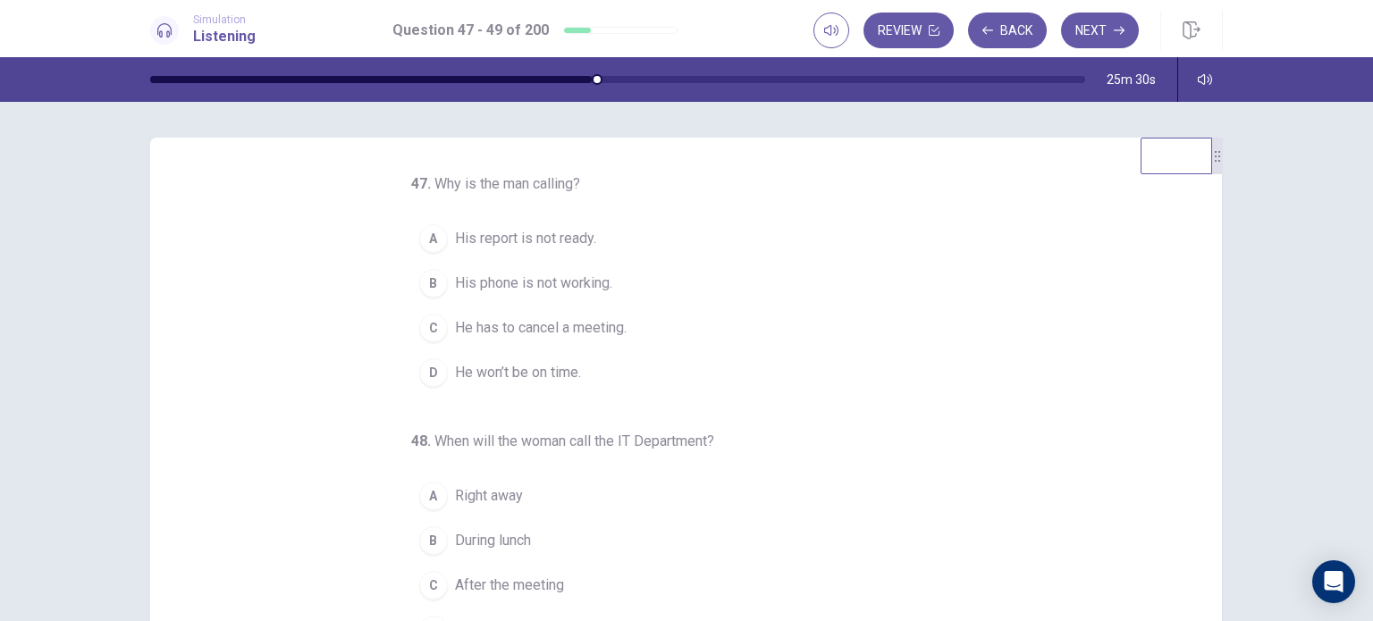
click at [604, 299] on button "B His phone is not working." at bounding box center [675, 283] width 529 height 45
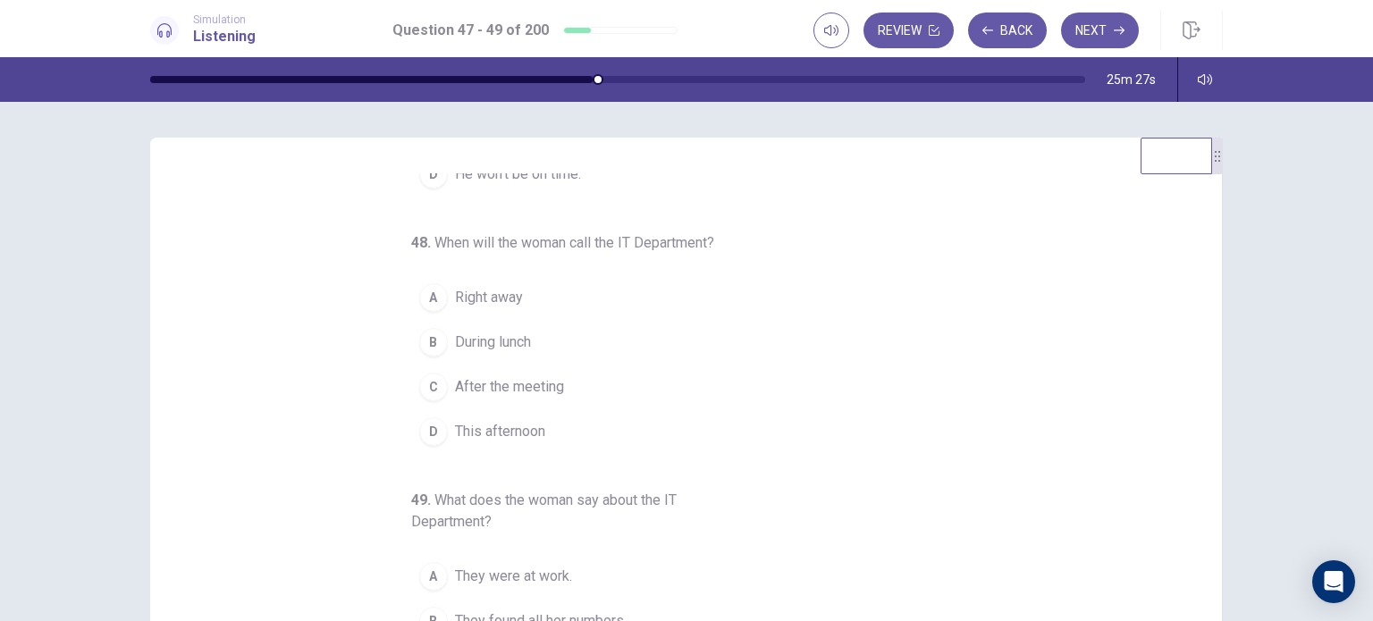
scroll to position [204, 0]
click at [634, 428] on button "D This afternoon" at bounding box center [675, 426] width 529 height 45
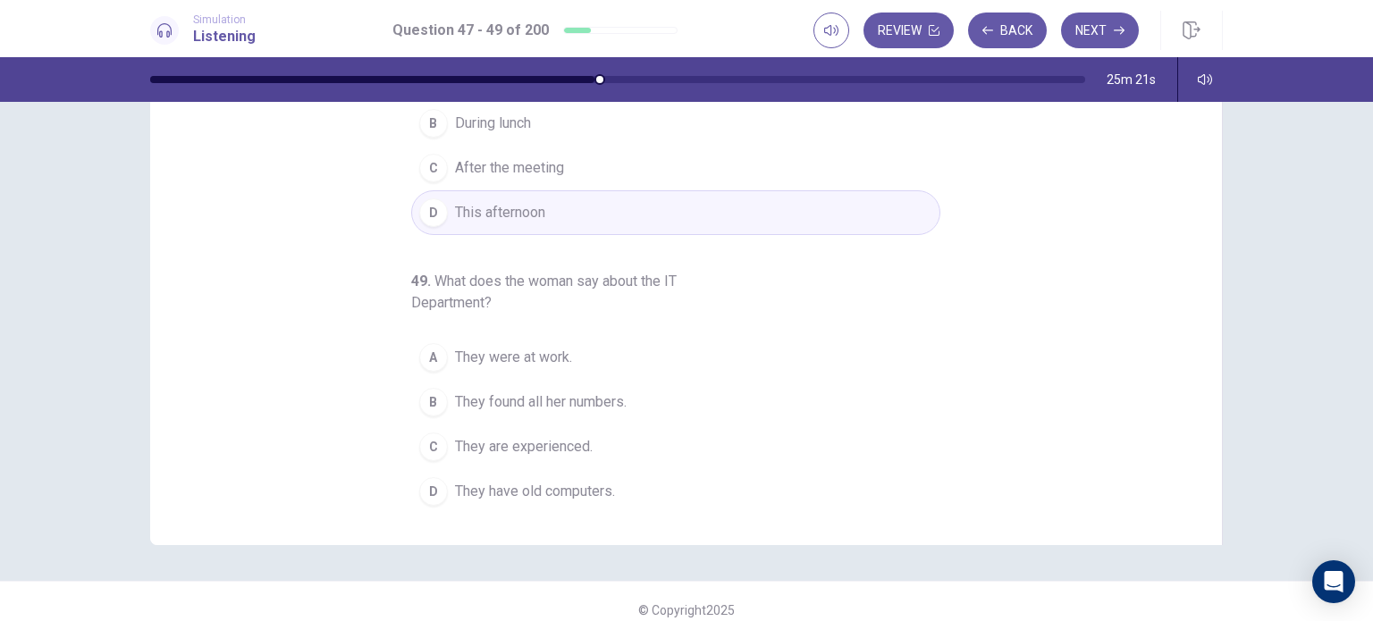
scroll to position [218, 0]
click at [651, 400] on button "B They found all her numbers." at bounding box center [675, 397] width 529 height 45
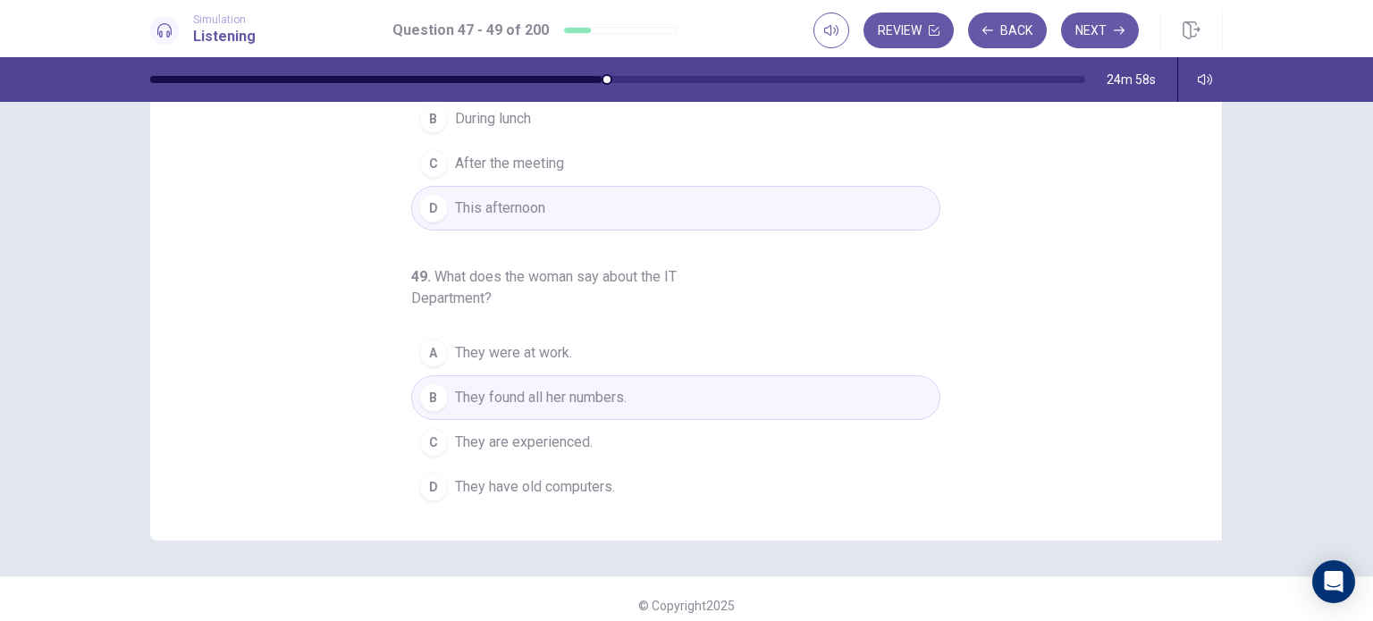
click at [672, 436] on button "C They are experienced." at bounding box center [675, 442] width 529 height 45
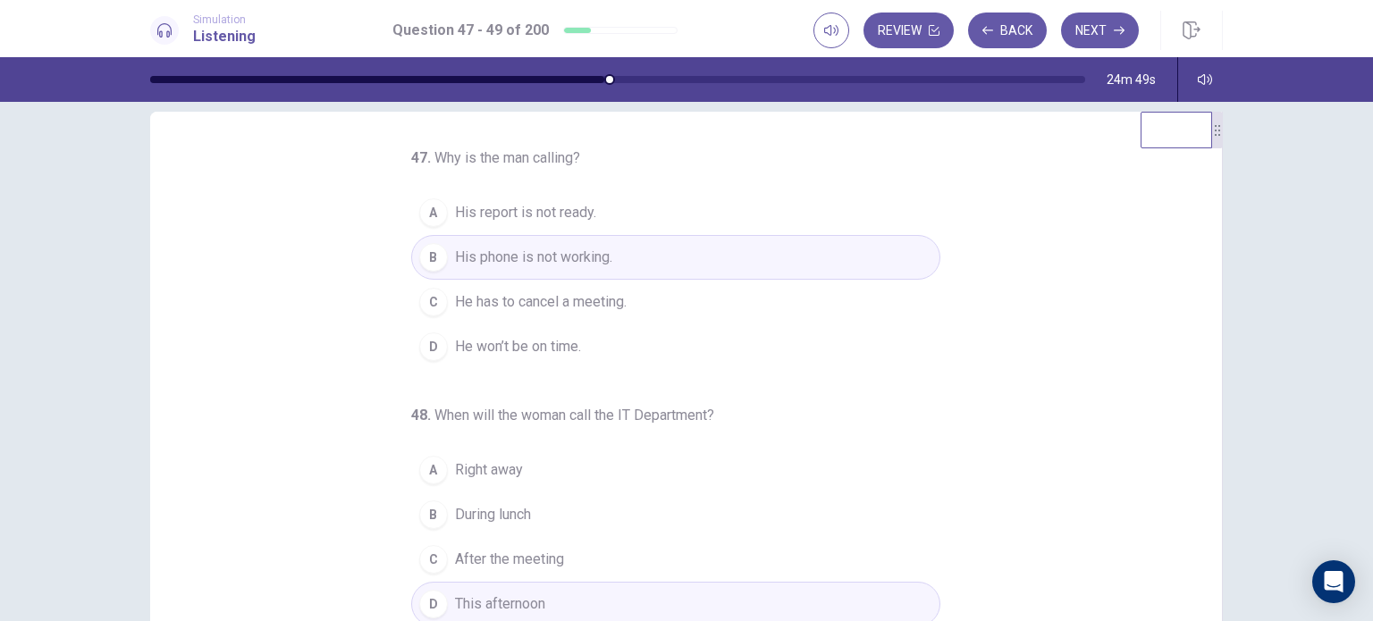
scroll to position [0, 0]
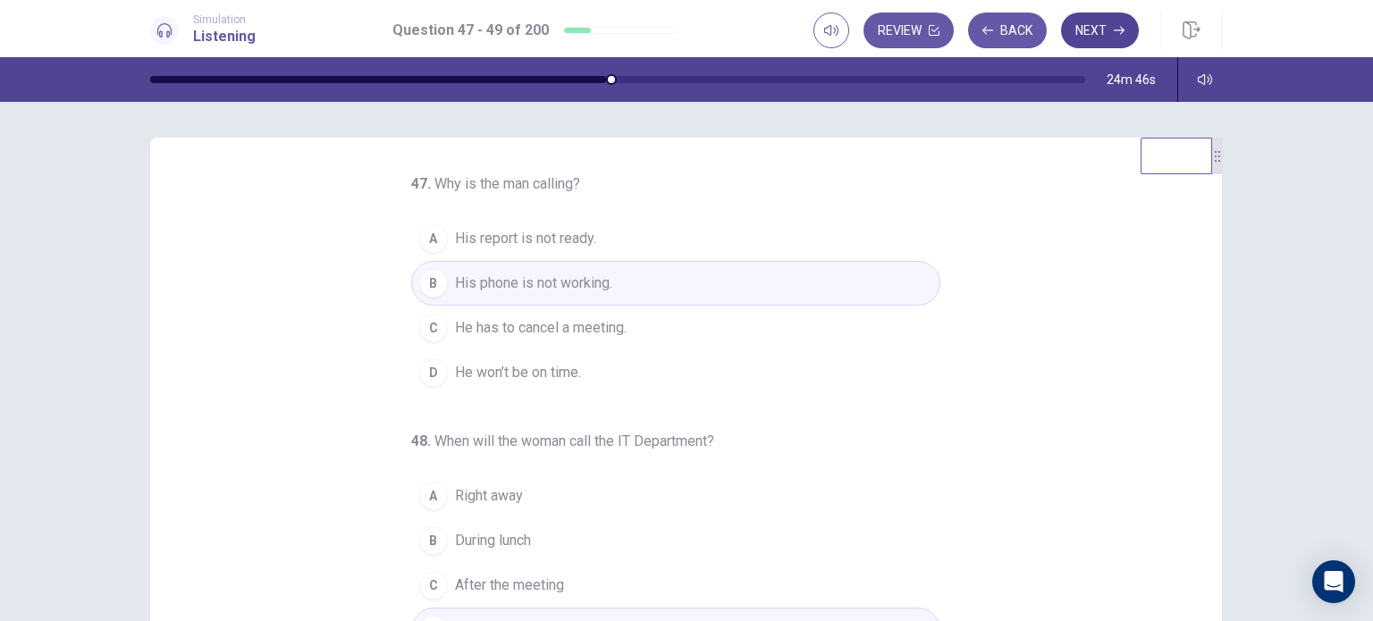
click at [1116, 46] on button "Next" at bounding box center [1100, 31] width 78 height 36
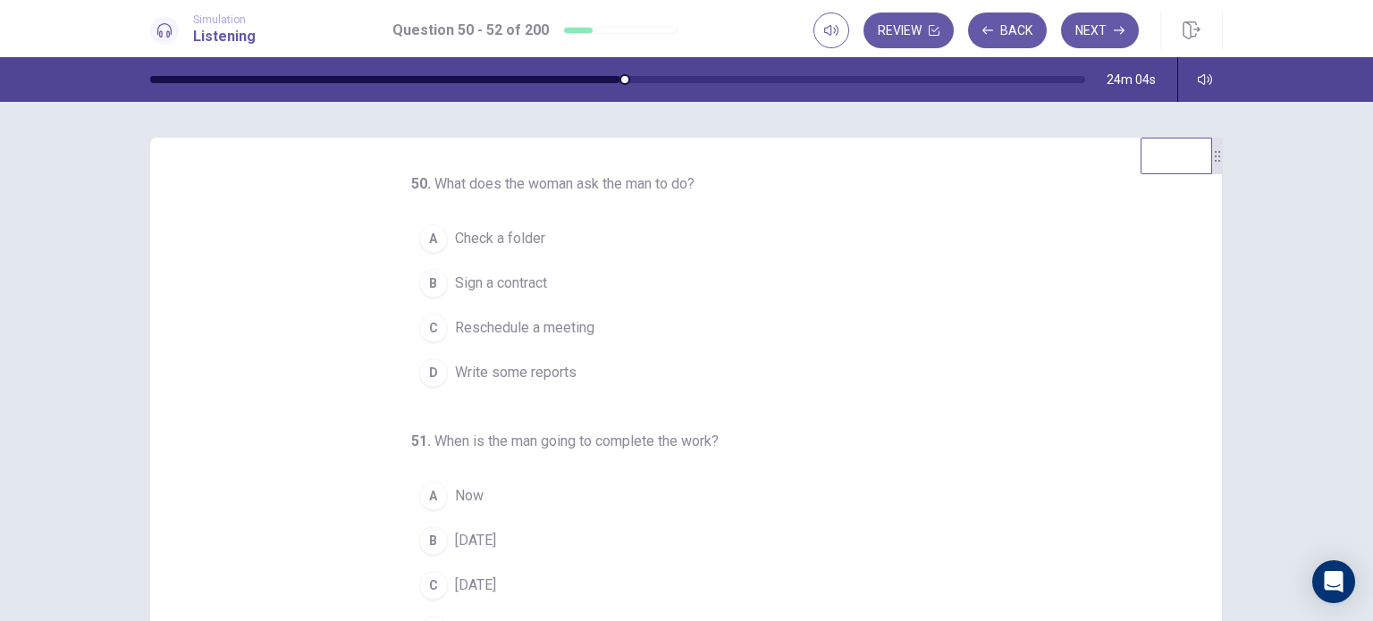
click at [848, 382] on button "D Write some reports" at bounding box center [675, 372] width 529 height 45
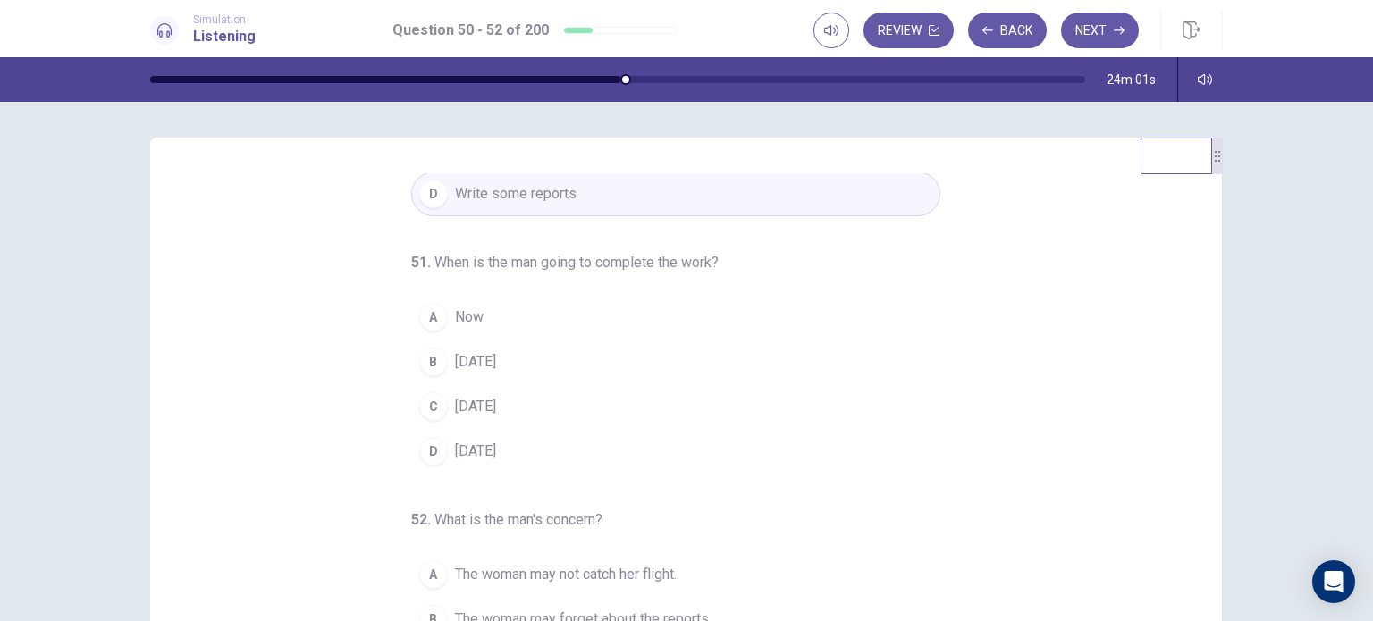
scroll to position [182, 0]
click at [845, 345] on button "B [DATE]" at bounding box center [675, 358] width 529 height 45
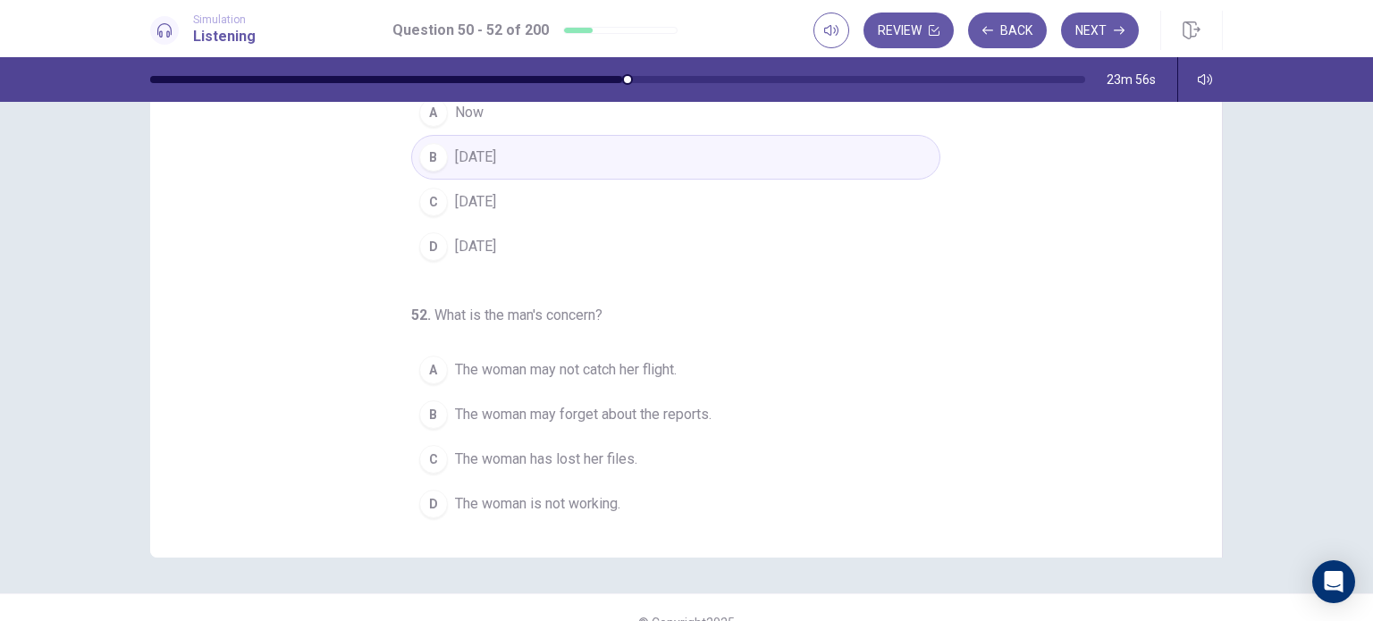
scroll to position [203, 0]
click at [840, 352] on button "A The woman may not catch her flight." at bounding box center [675, 368] width 529 height 45
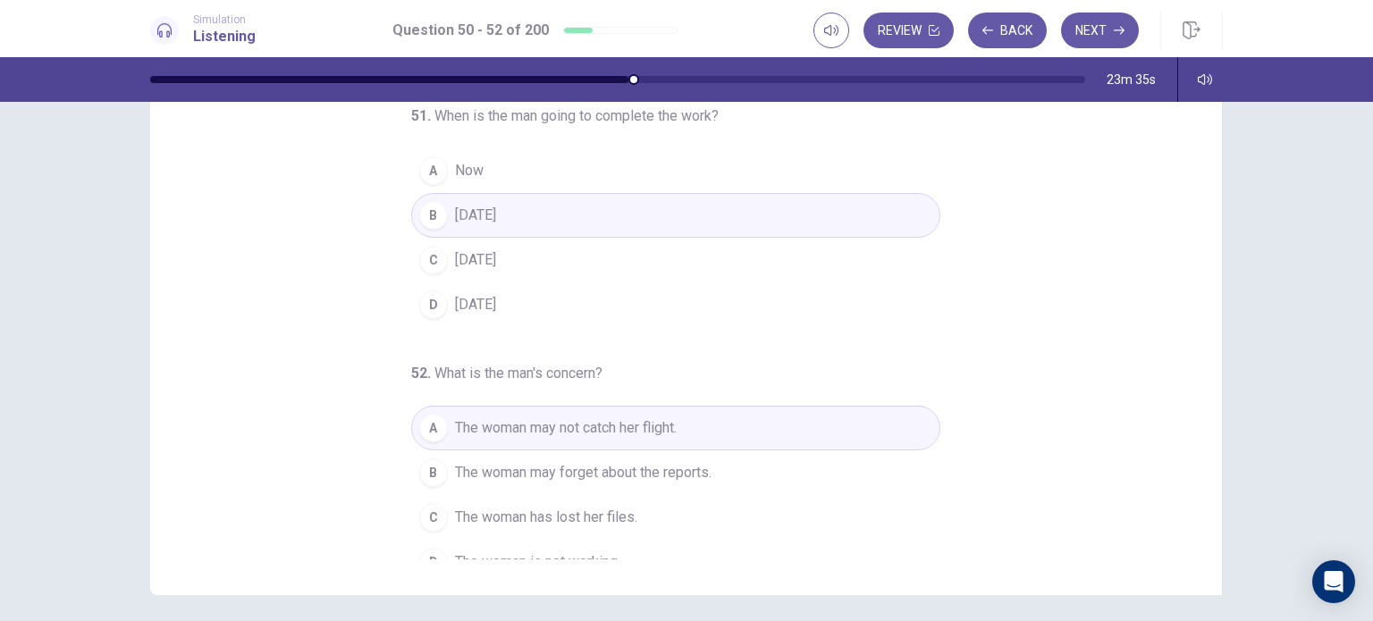
scroll to position [182, 0]
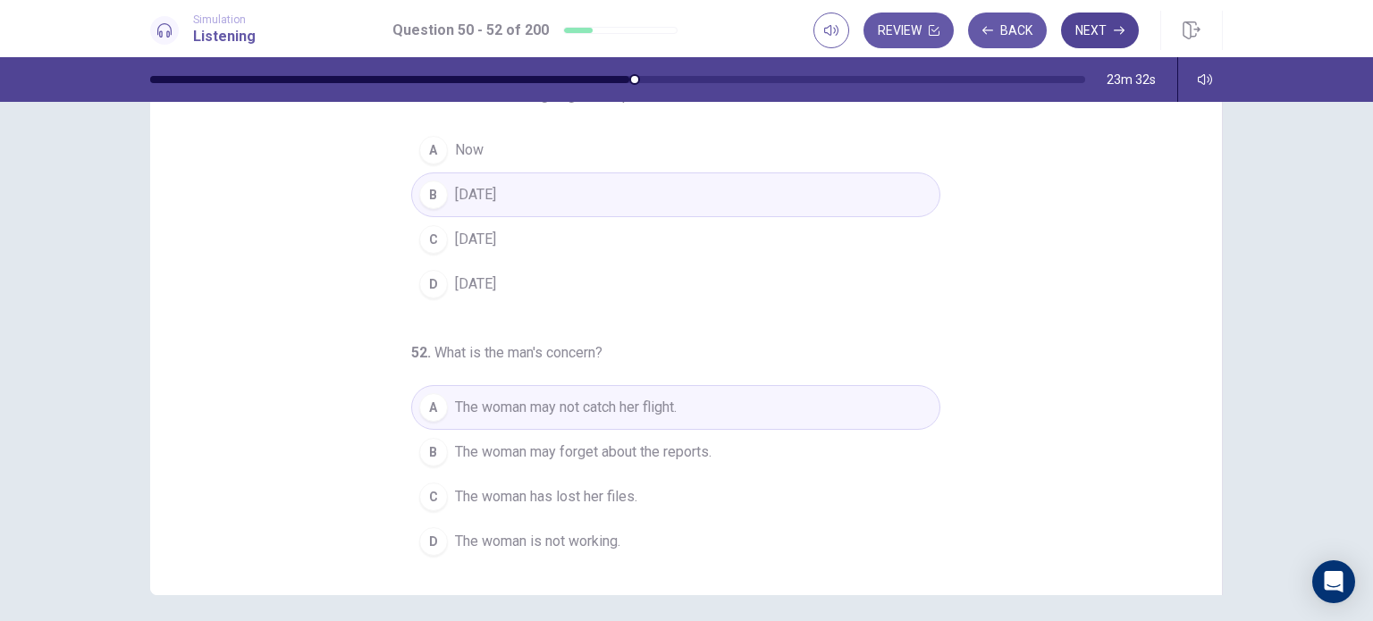
click at [1094, 41] on button "Next" at bounding box center [1100, 31] width 78 height 36
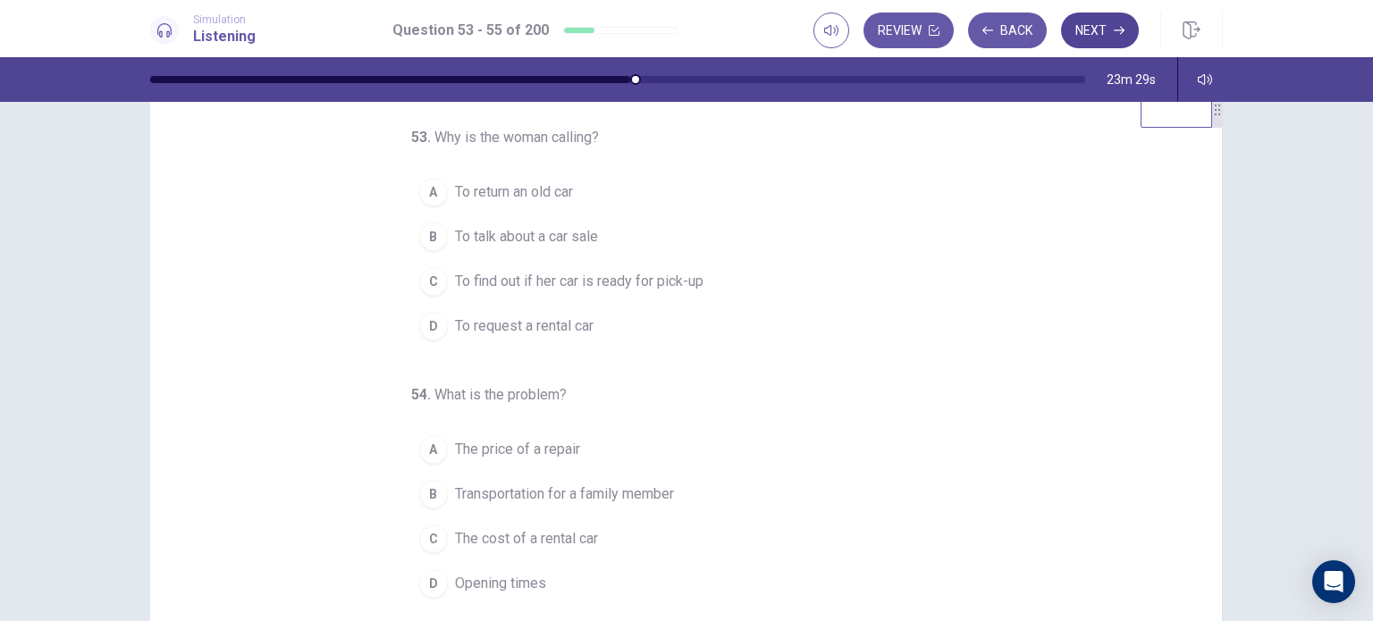
scroll to position [0, 0]
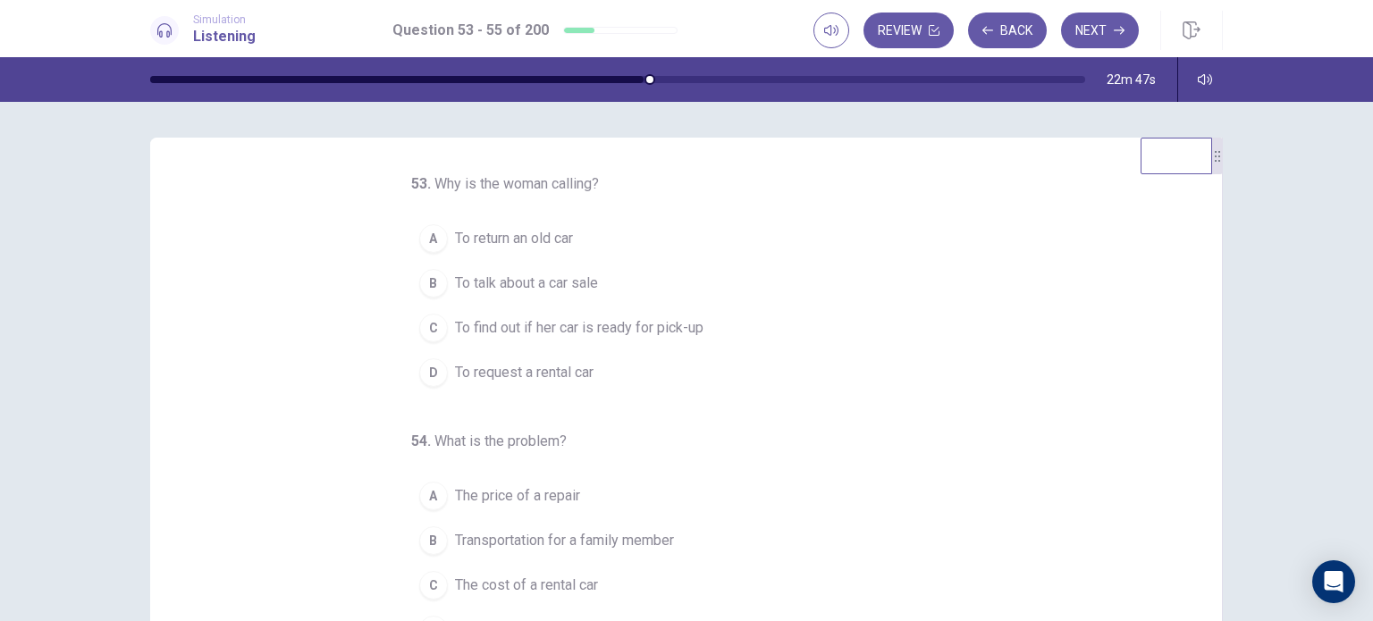
click at [779, 335] on button "C To find out if her car is ready for pick-up" at bounding box center [675, 328] width 529 height 45
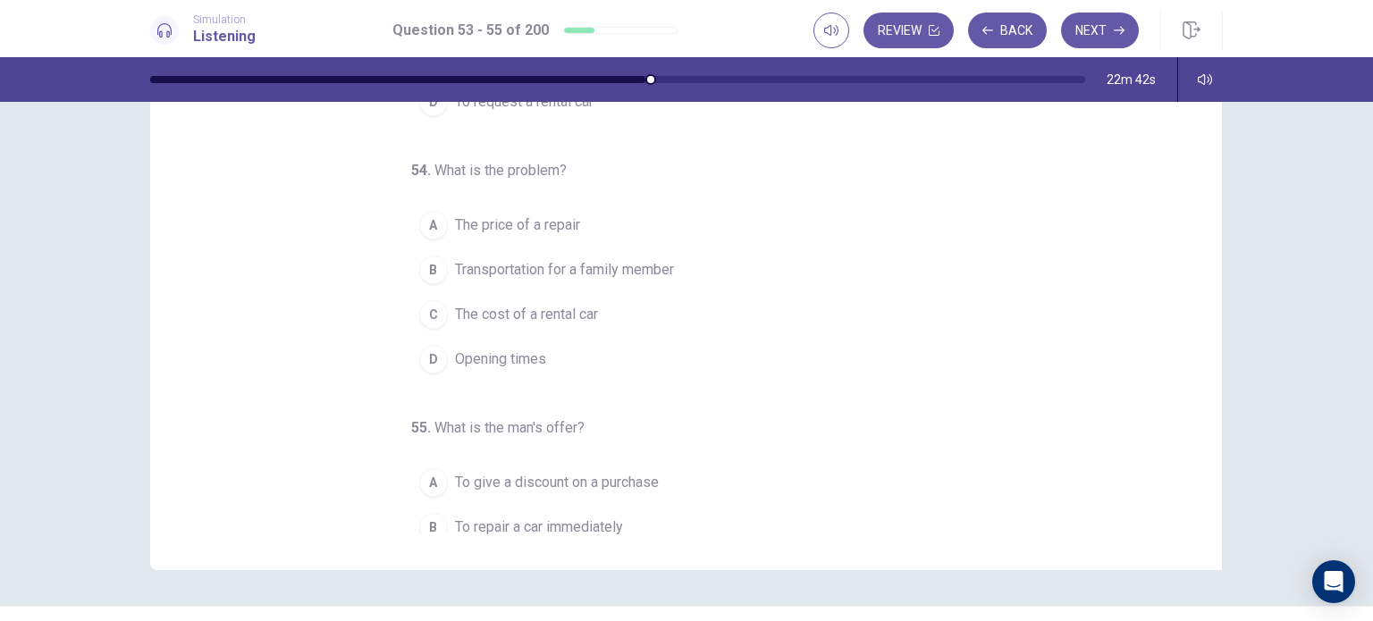
scroll to position [84, 0]
click at [876, 249] on button "B Transportation for a family member" at bounding box center [675, 268] width 529 height 45
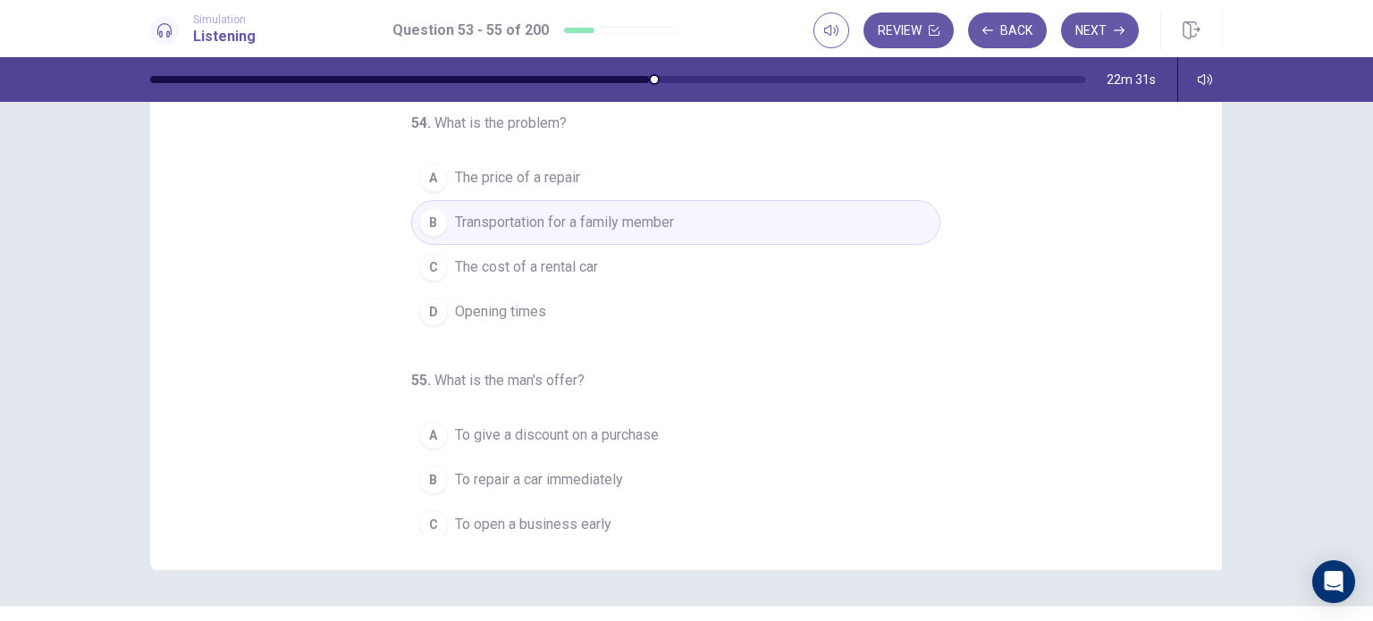
scroll to position [182, 0]
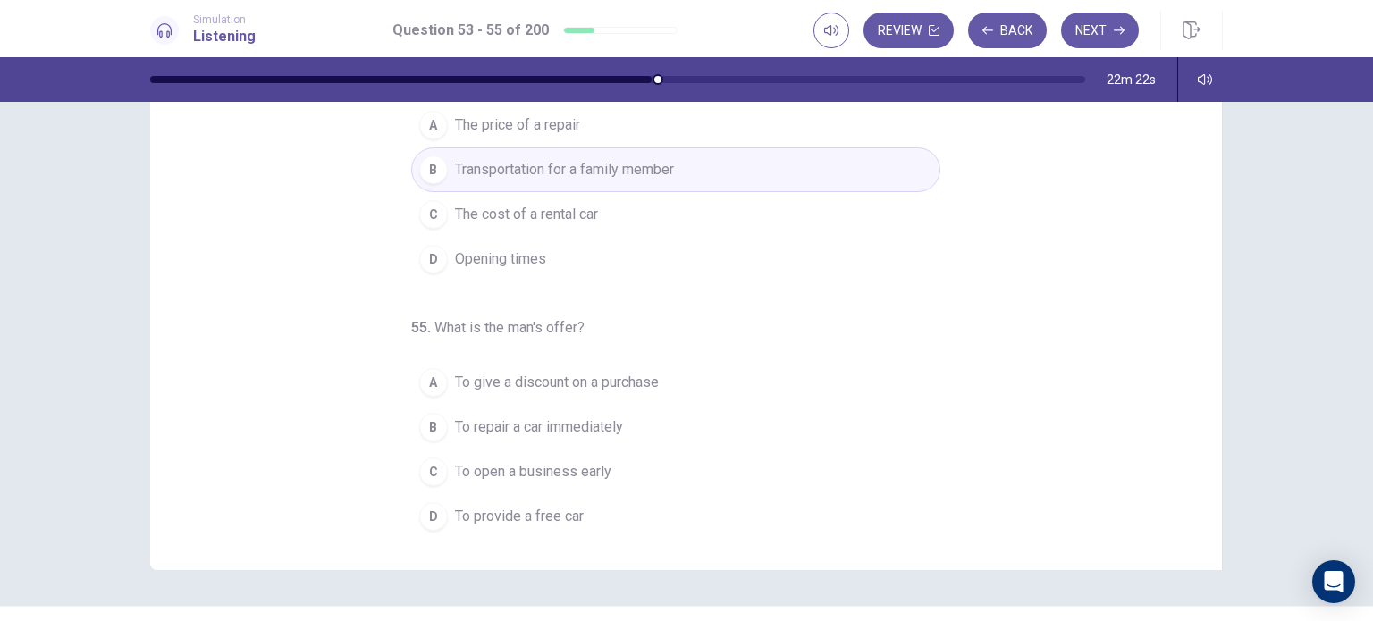
click at [794, 520] on button "D To provide a free car" at bounding box center [675, 516] width 529 height 45
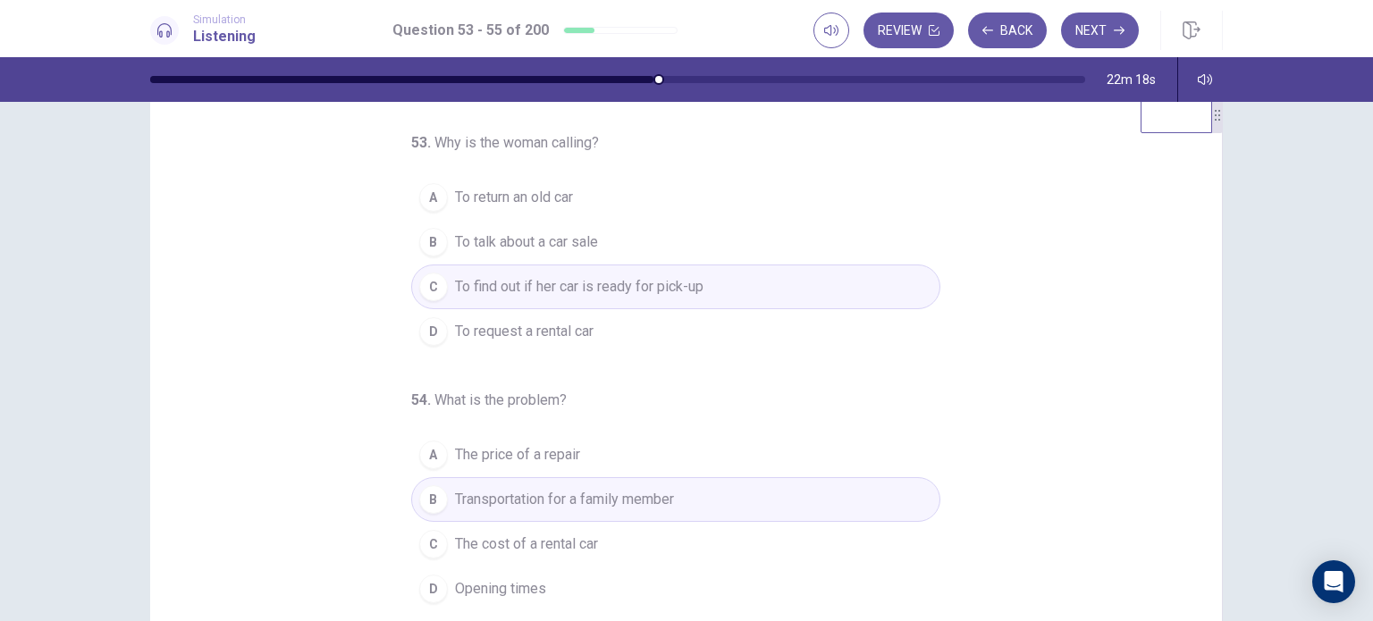
scroll to position [37, 0]
click at [1103, 38] on button "Next" at bounding box center [1100, 31] width 78 height 36
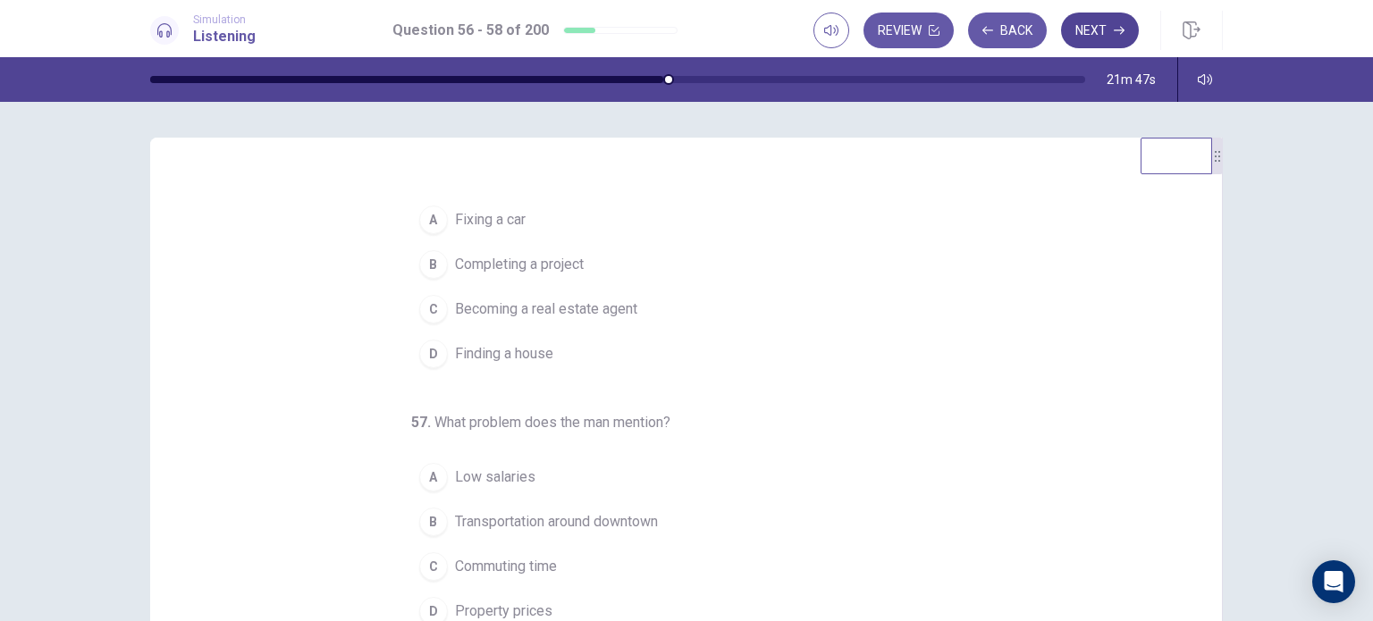
scroll to position [0, 0]
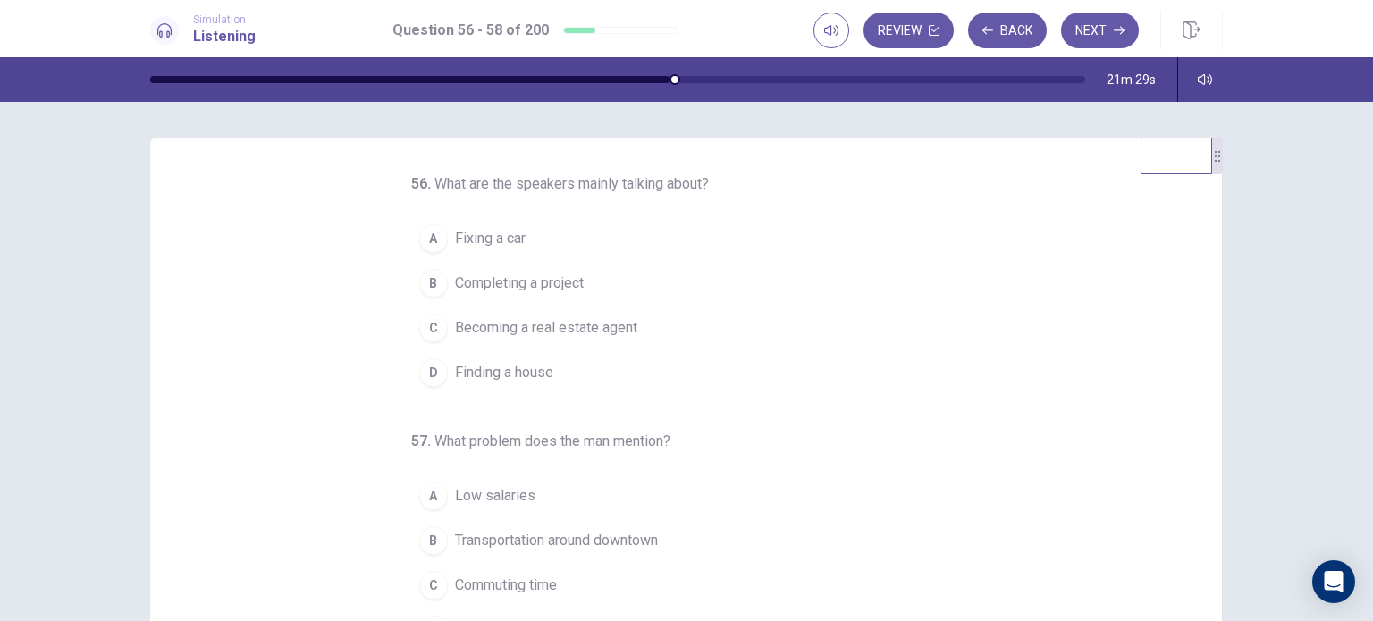
click at [615, 325] on span "Becoming a real estate agent" at bounding box center [546, 327] width 182 height 21
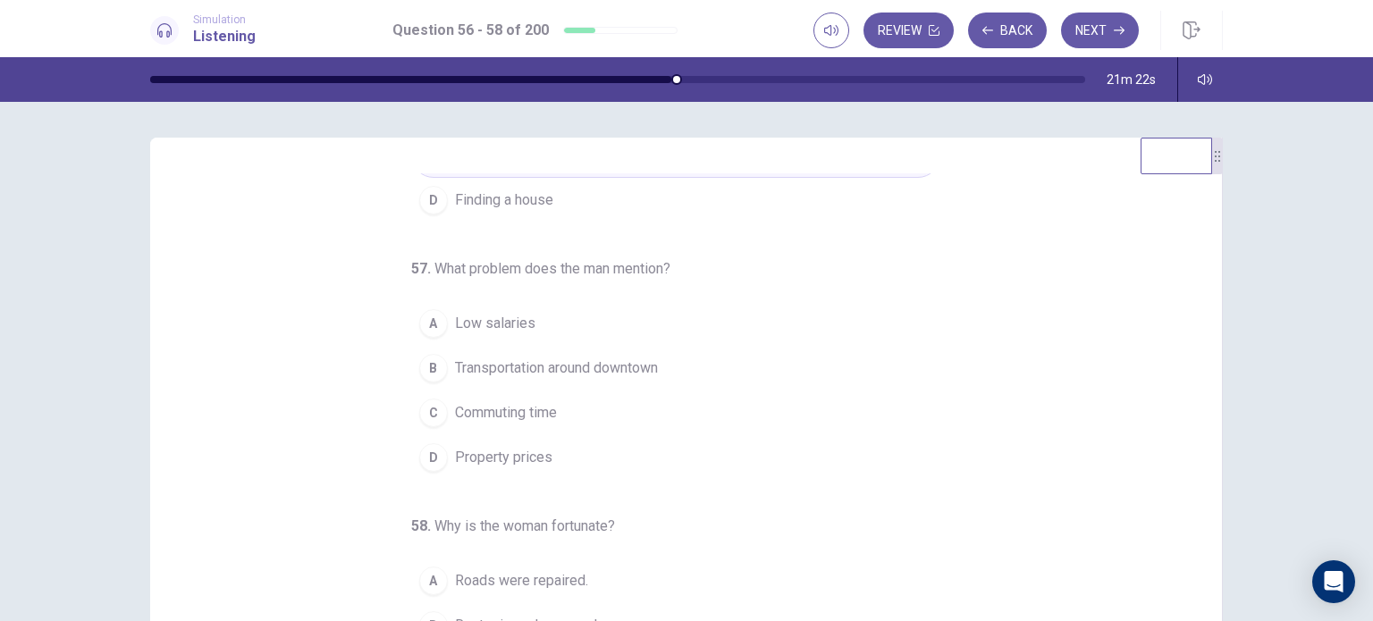
scroll to position [182, 0]
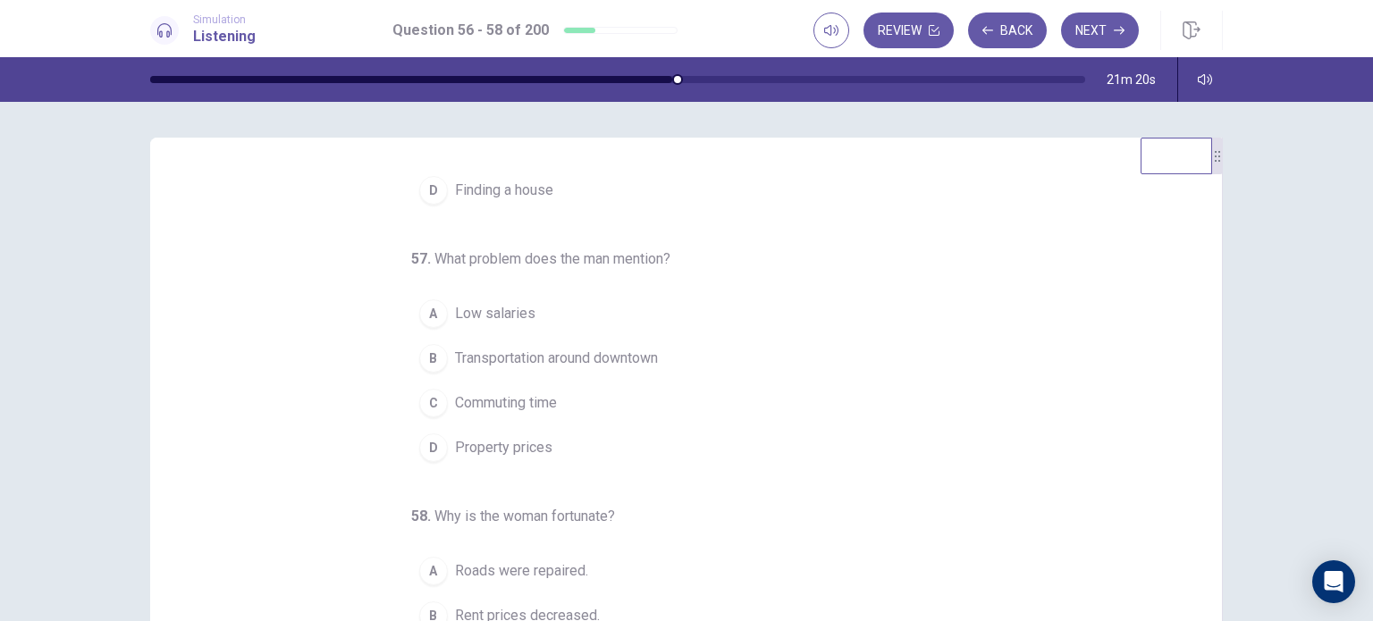
click at [805, 461] on button "D Property prices" at bounding box center [675, 448] width 529 height 45
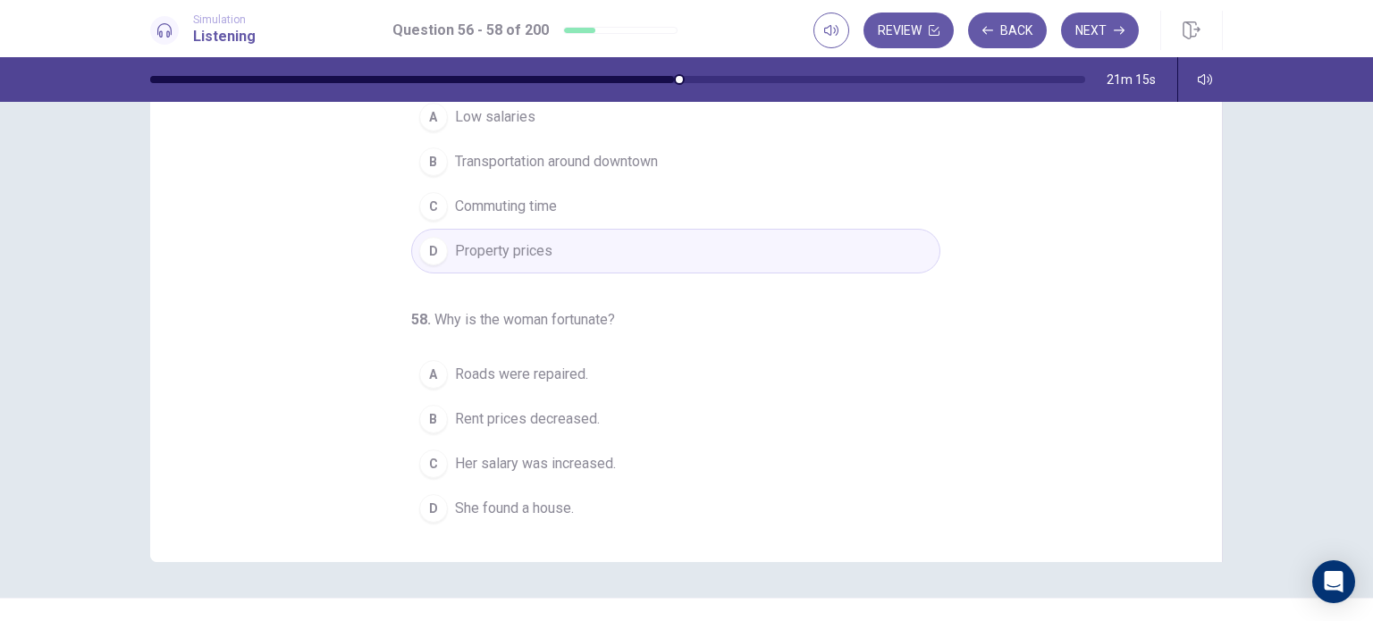
scroll to position [200, 0]
click at [814, 405] on button "B Rent prices decreased." at bounding box center [675, 415] width 529 height 45
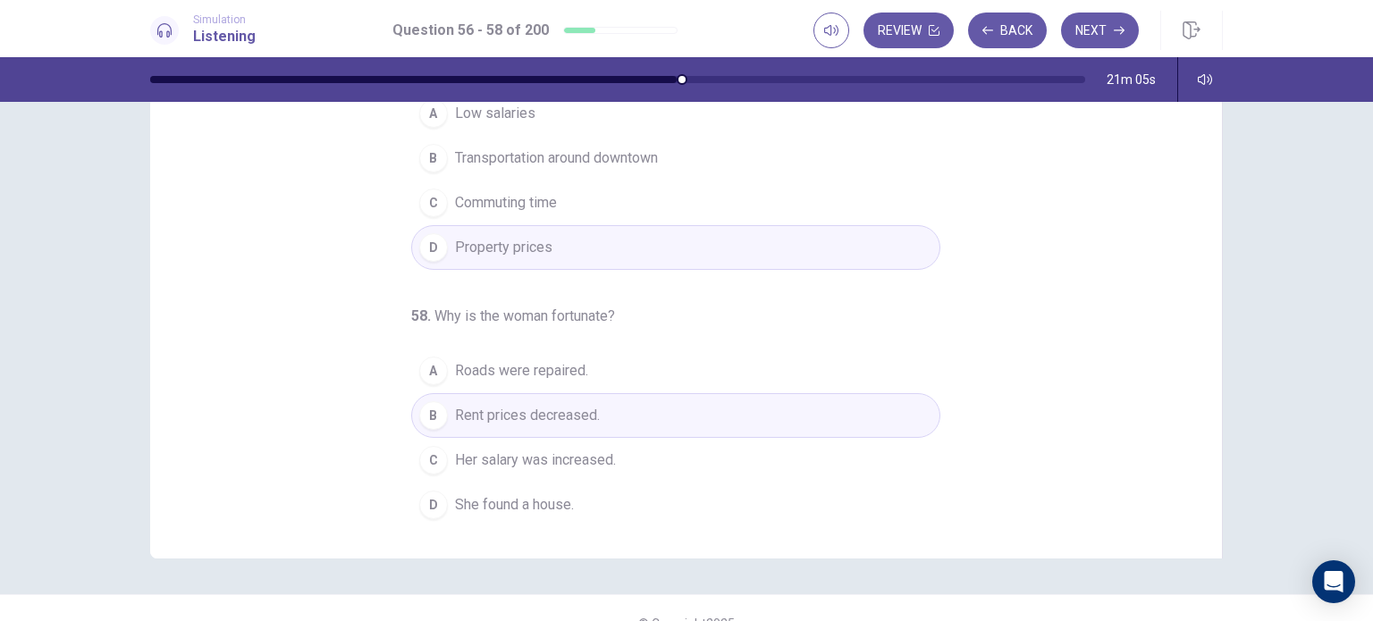
click at [873, 364] on button "A Roads were repaired." at bounding box center [675, 371] width 529 height 45
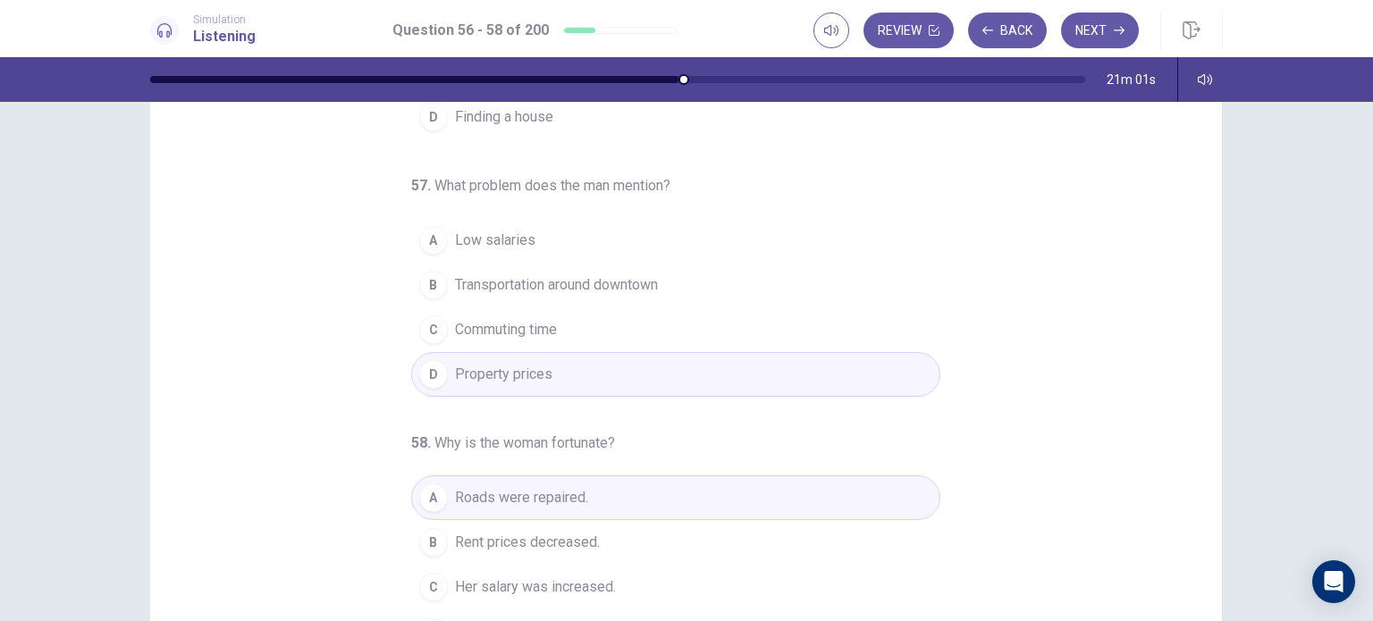
scroll to position [0, 0]
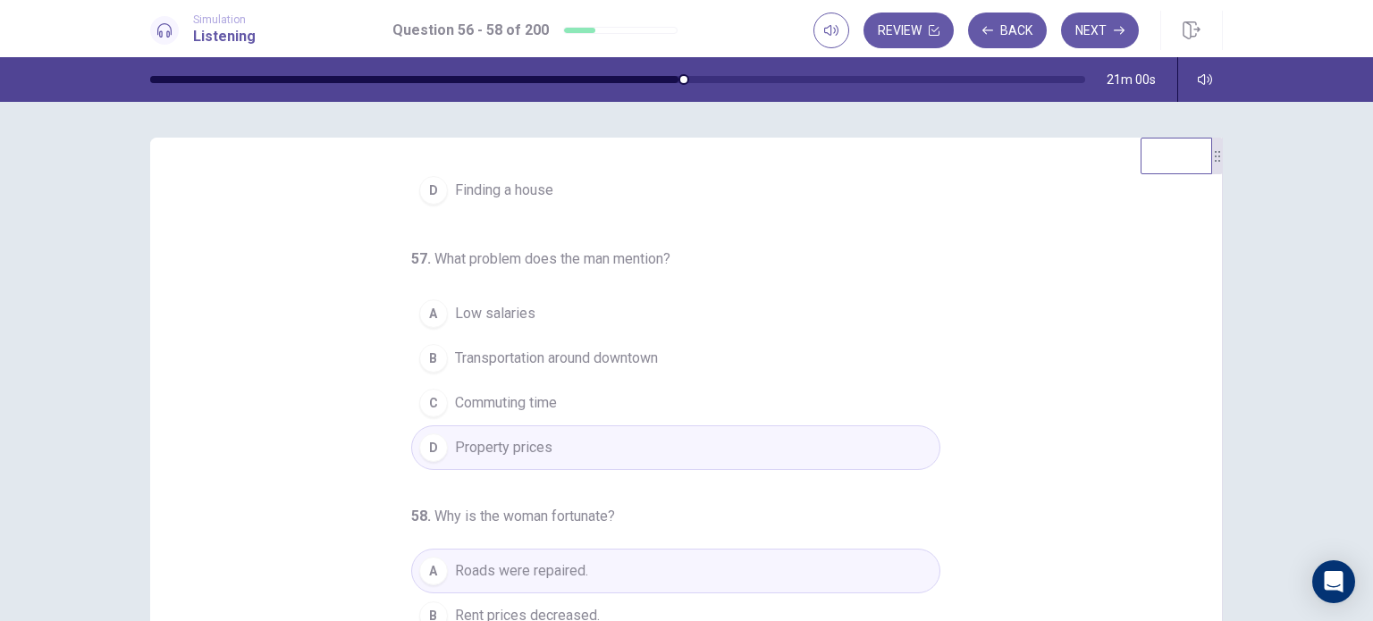
click at [1238, 506] on div "56 . What are the speakers mainly talking about? A Fixing a car B Completing a …" at bounding box center [687, 448] width 1130 height 621
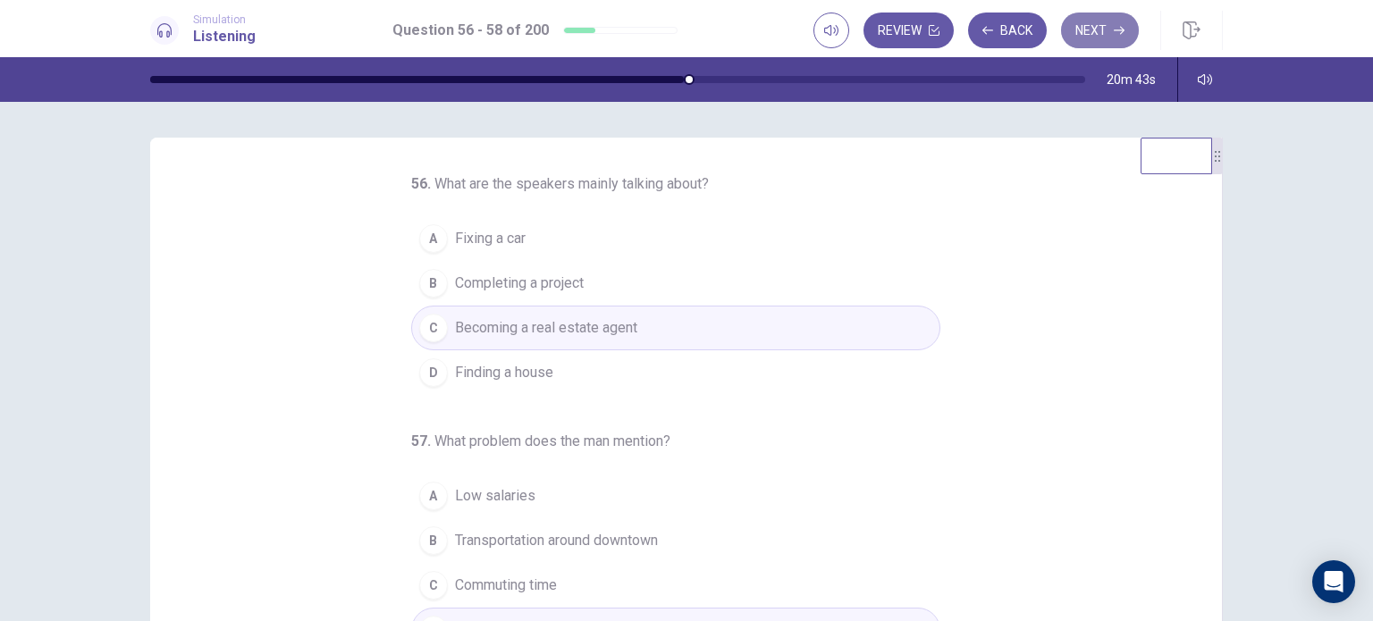
click at [1101, 30] on button "Next" at bounding box center [1100, 31] width 78 height 36
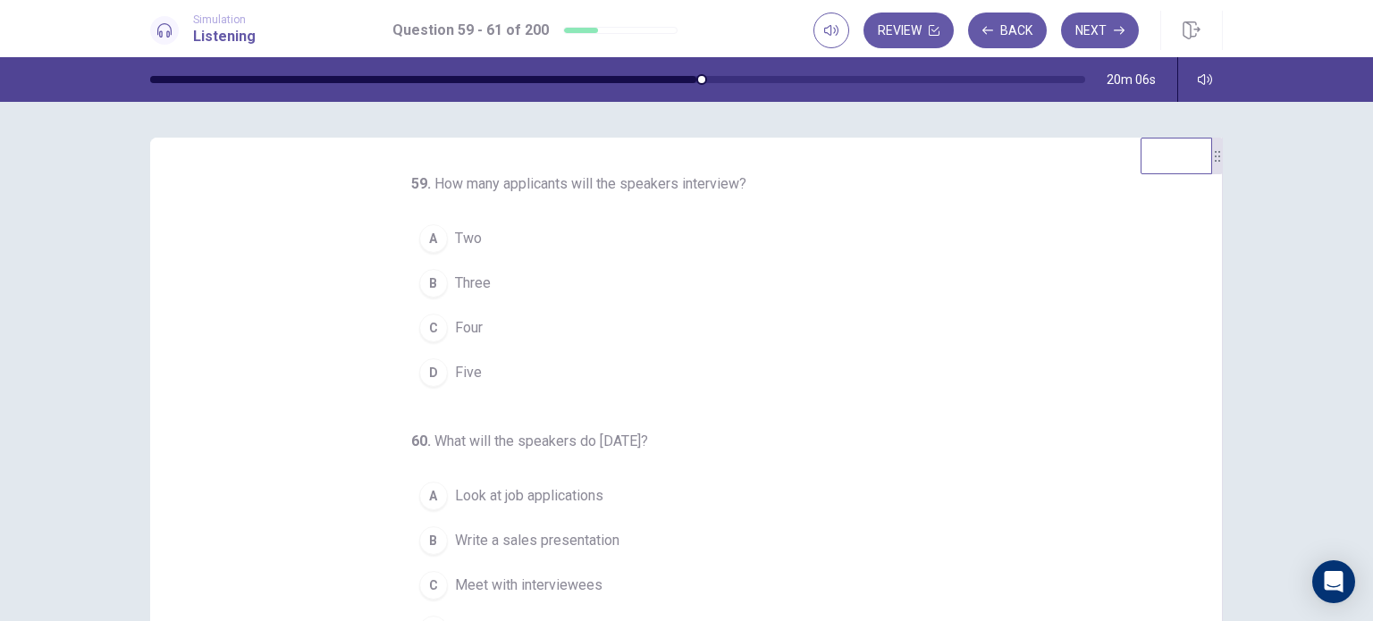
click at [561, 376] on button "D Five" at bounding box center [675, 372] width 529 height 45
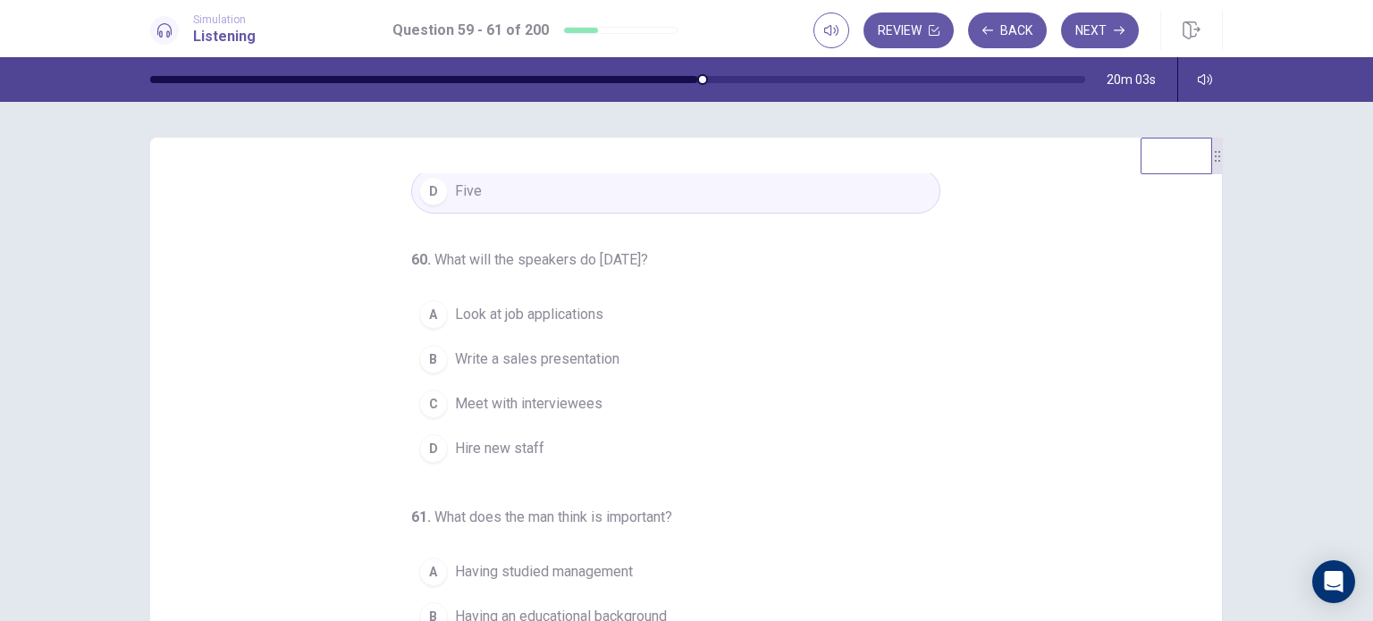
scroll to position [182, 0]
click at [592, 403] on button "C Meet with interviewees" at bounding box center [675, 403] width 529 height 45
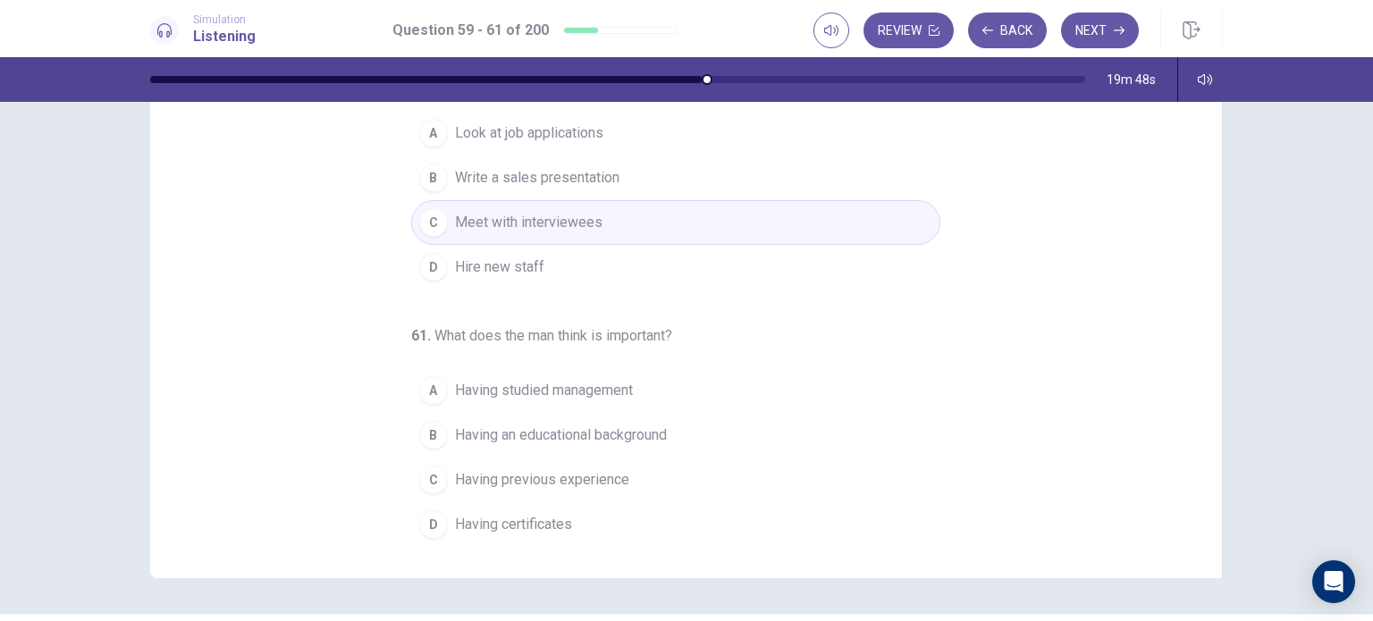
scroll to position [181, 0]
click at [653, 479] on button "C Having previous experience" at bounding box center [675, 479] width 529 height 45
click at [660, 384] on button "A Having studied management" at bounding box center [675, 389] width 529 height 45
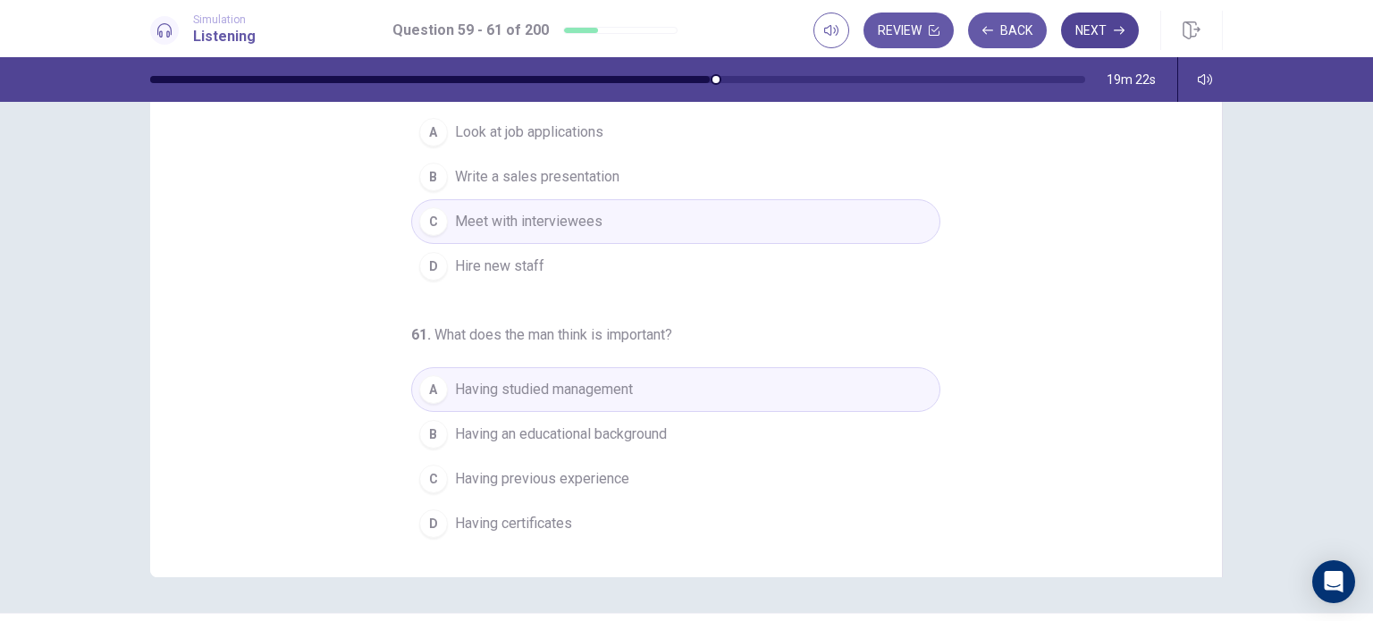
click at [1101, 37] on button "Next" at bounding box center [1100, 31] width 78 height 36
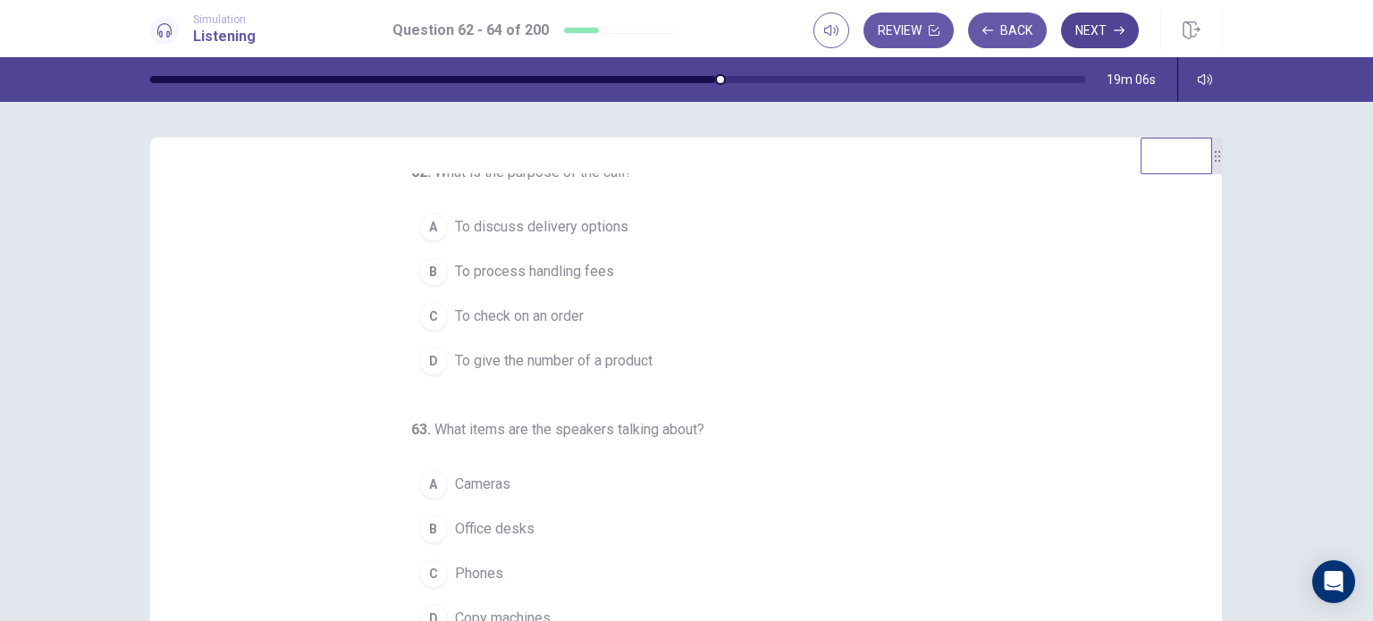
scroll to position [0, 0]
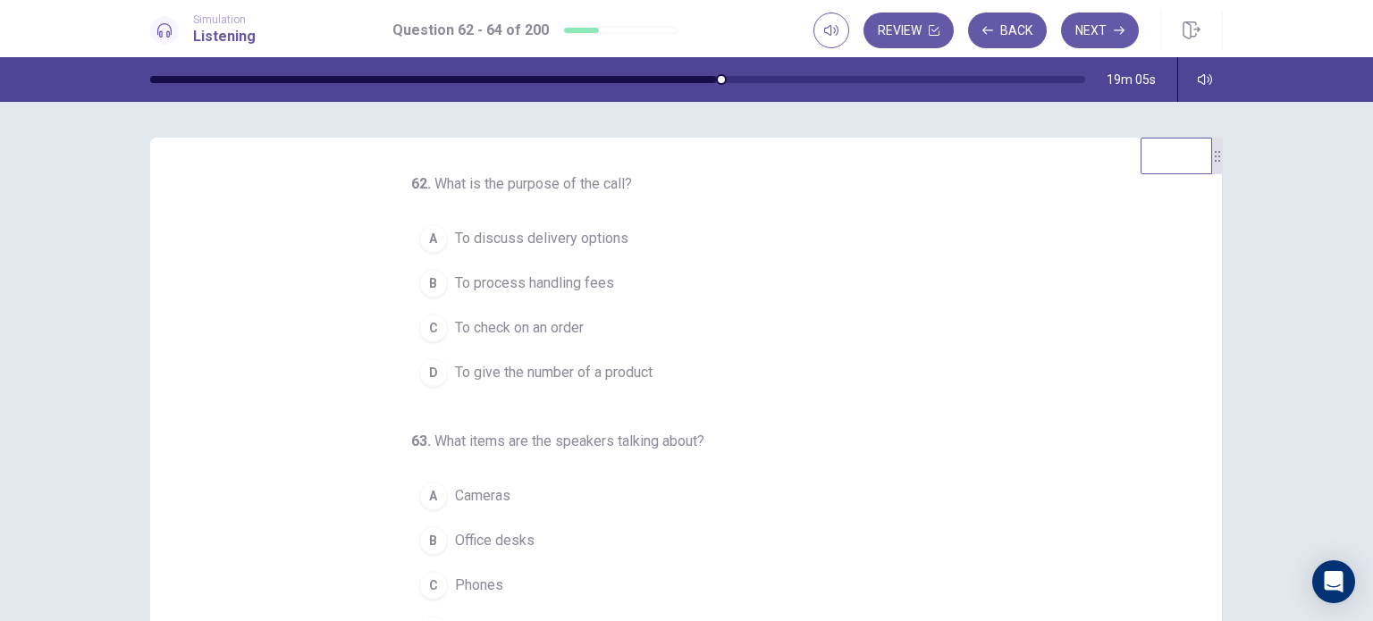
click at [689, 216] on button "A To discuss delivery options" at bounding box center [675, 238] width 529 height 45
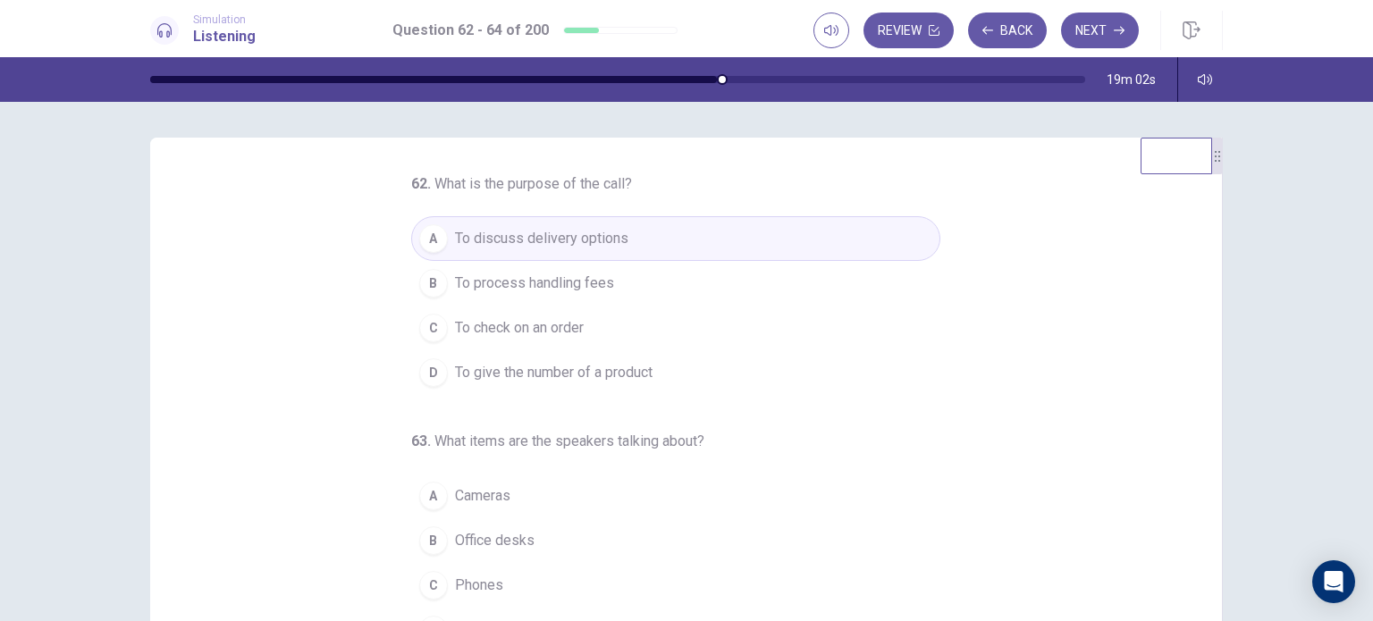
click at [697, 249] on button "A To discuss delivery options" at bounding box center [675, 238] width 529 height 45
click at [730, 240] on button "A To discuss delivery options" at bounding box center [675, 238] width 529 height 45
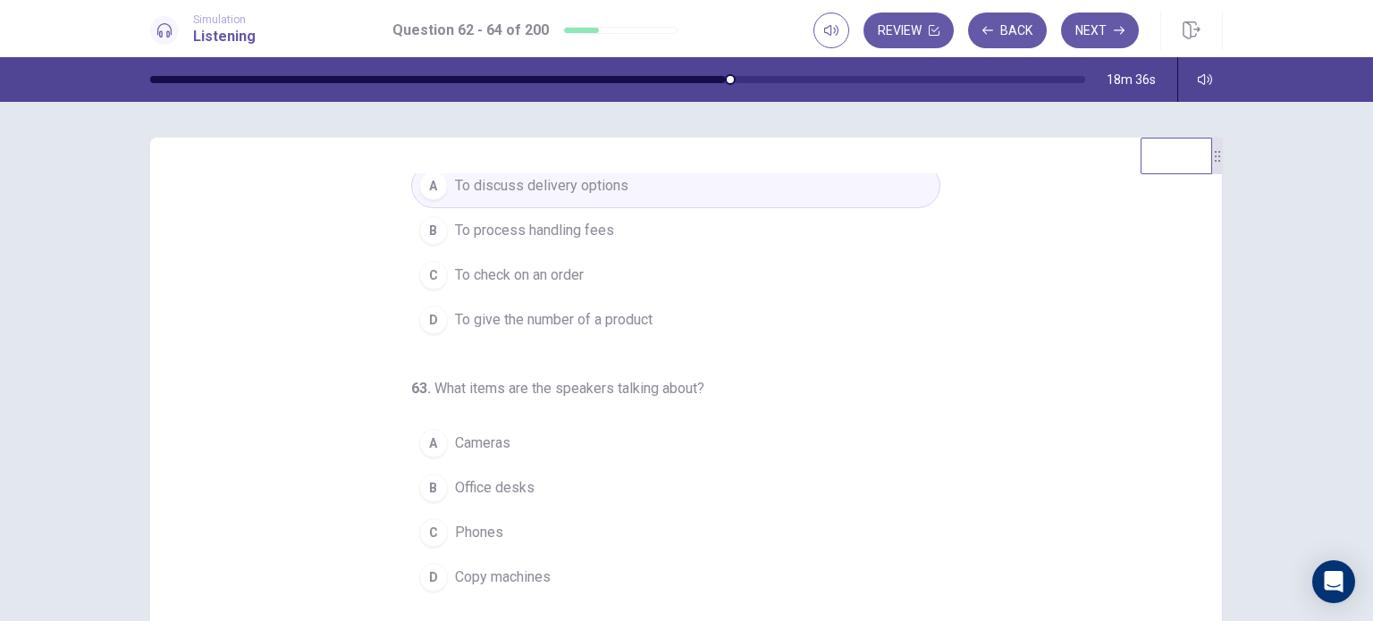
scroll to position [54, 0]
click at [746, 256] on button "C To check on an order" at bounding box center [675, 274] width 529 height 45
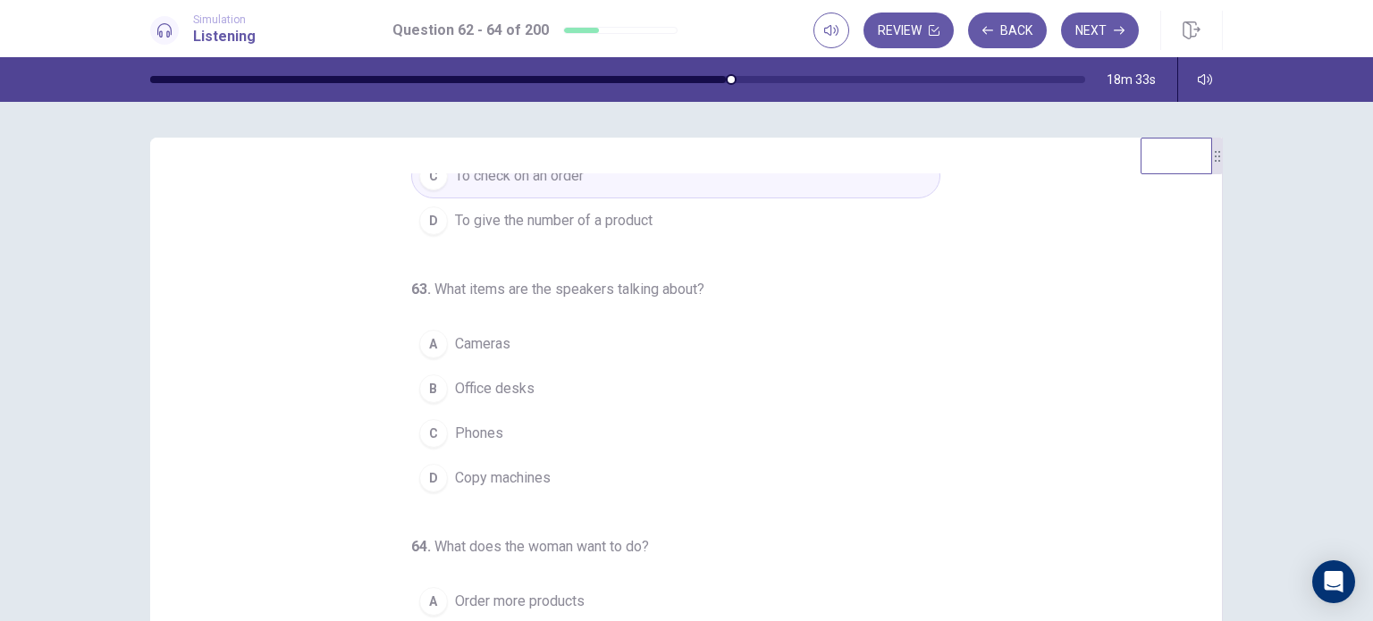
scroll to position [182, 0]
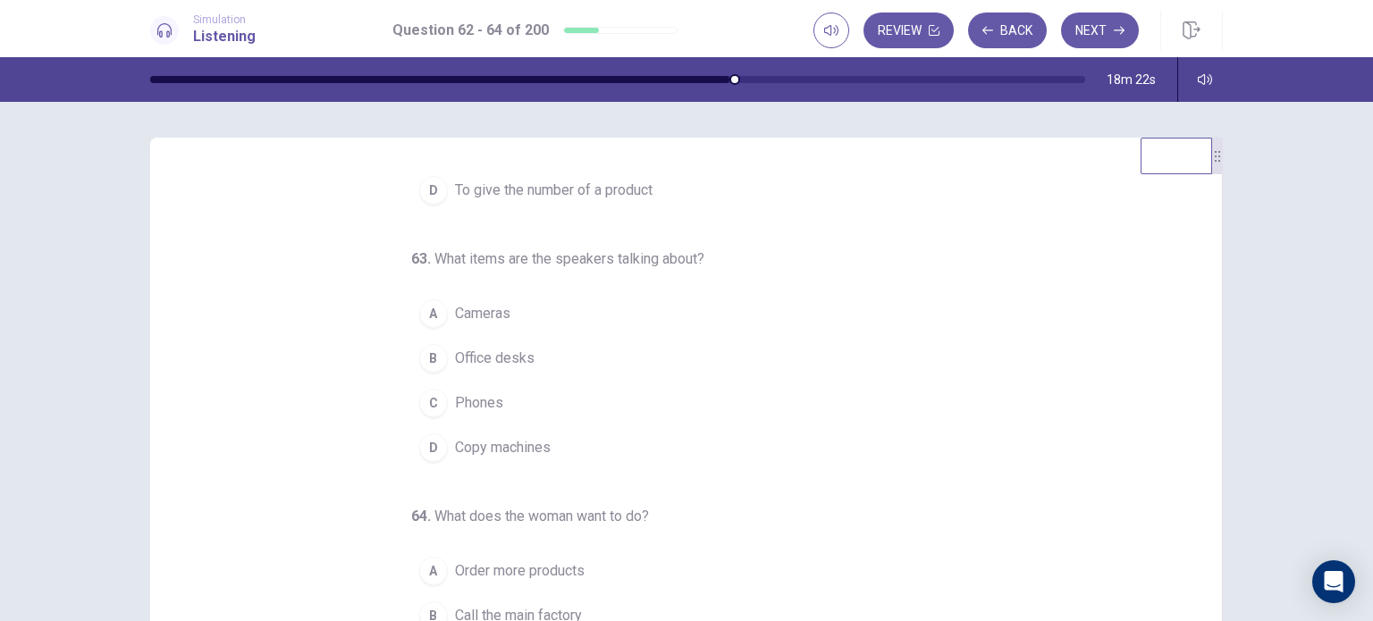
click at [620, 461] on button "D Copy machines" at bounding box center [675, 448] width 529 height 45
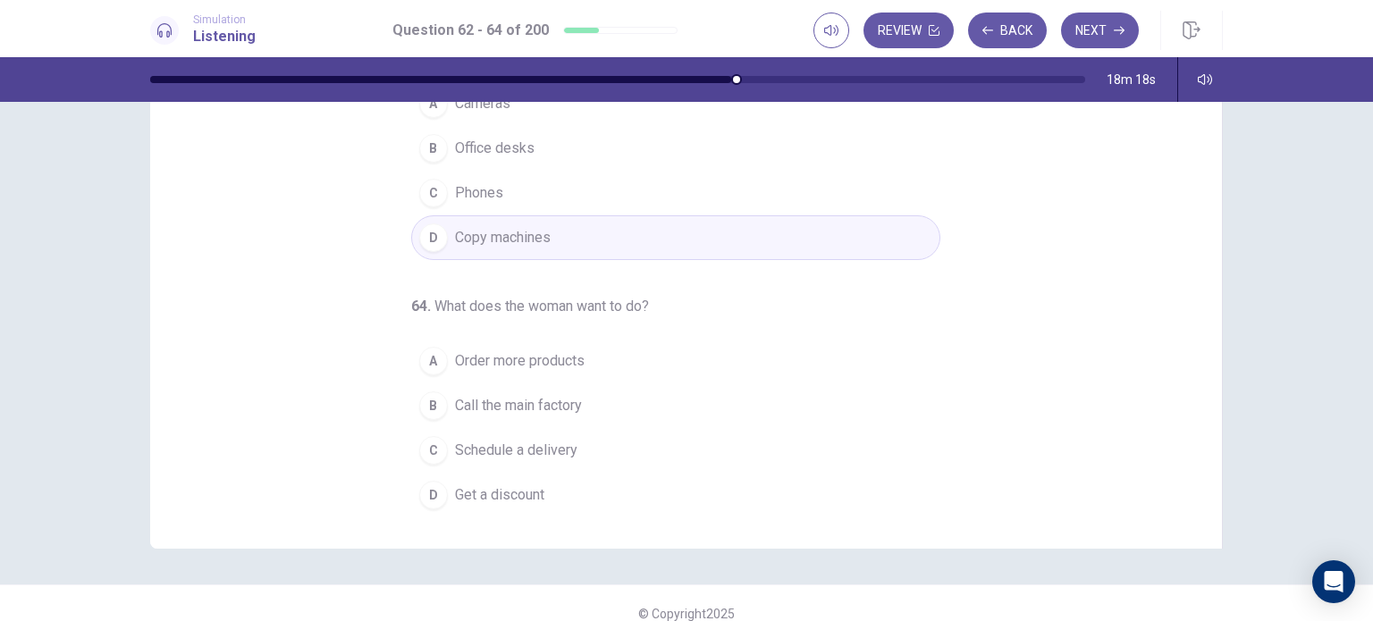
scroll to position [218, 0]
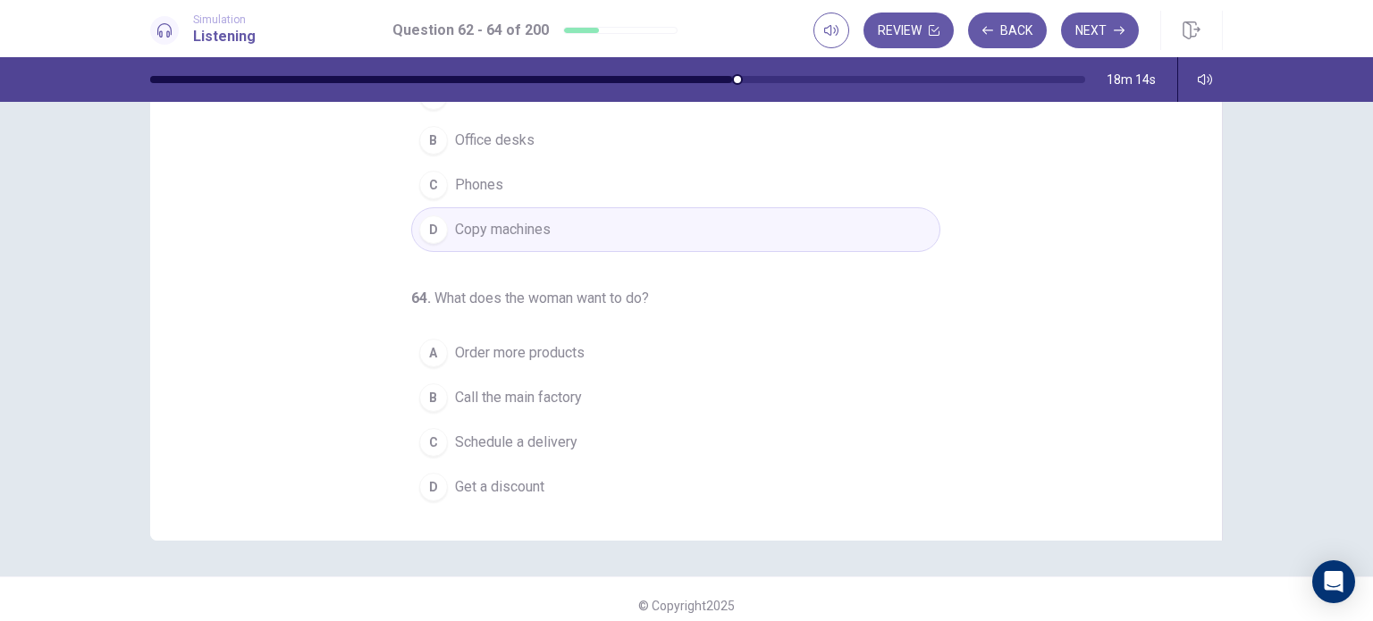
click at [554, 349] on span "Order more products" at bounding box center [520, 352] width 130 height 21
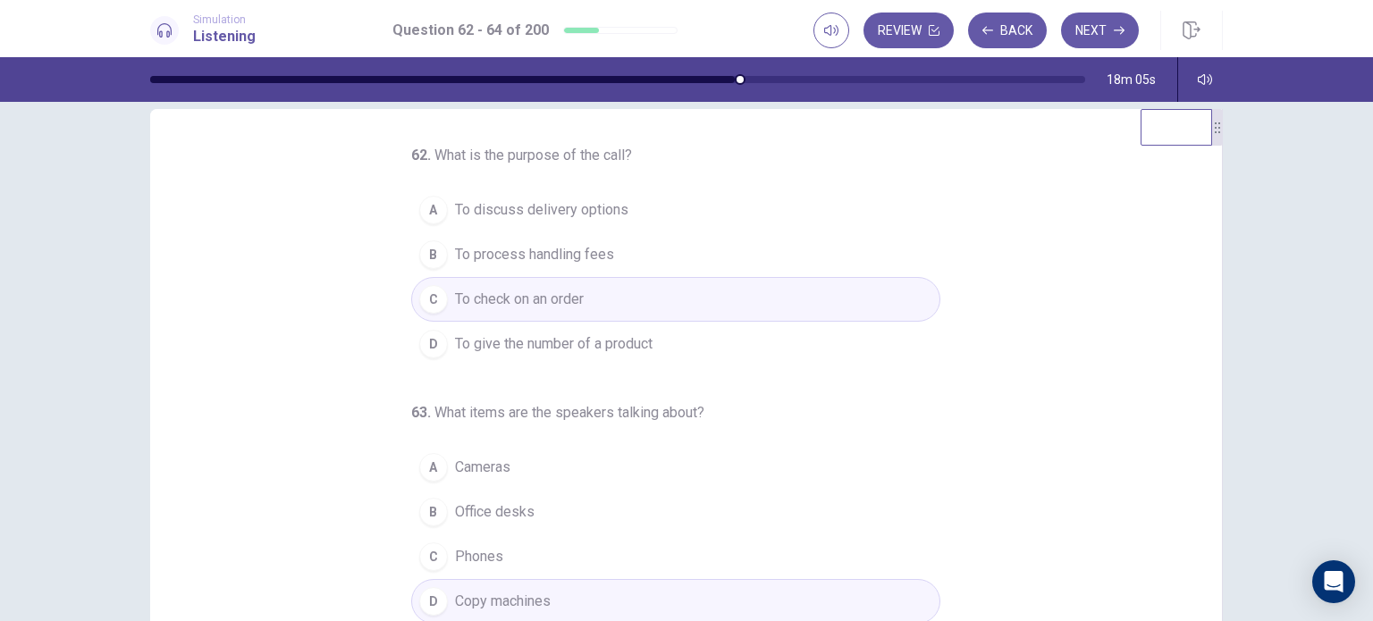
scroll to position [0, 0]
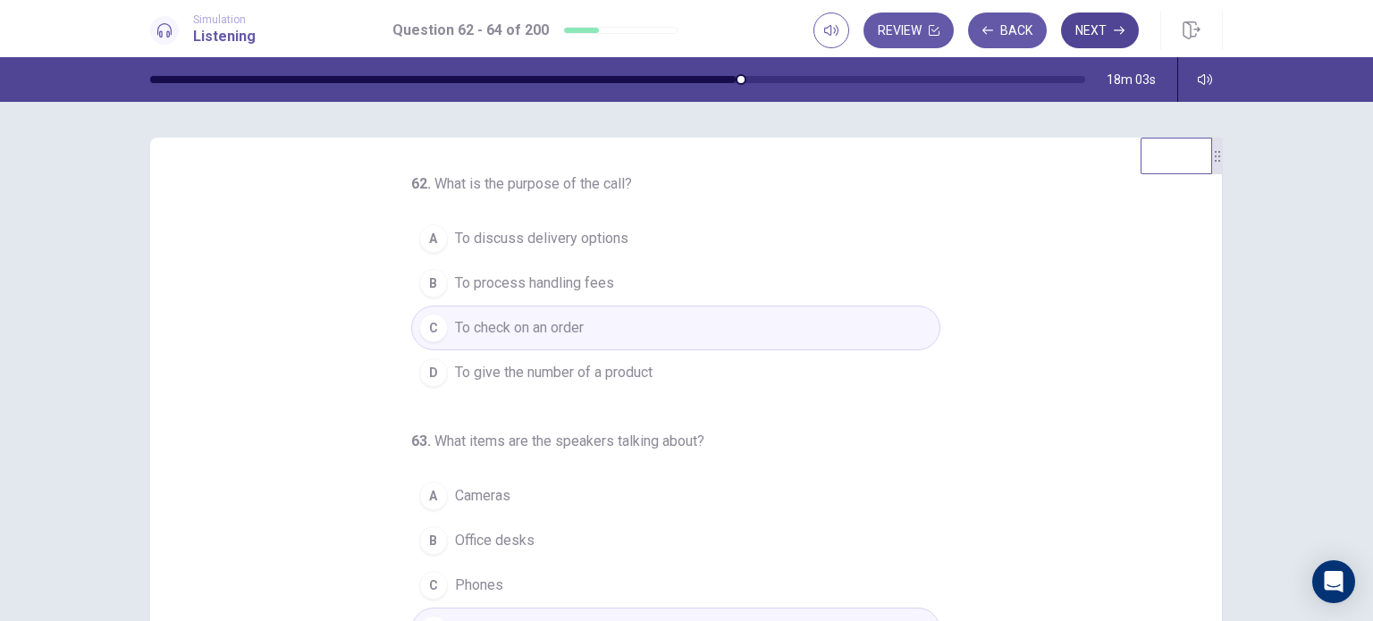
click at [1104, 44] on button "Next" at bounding box center [1100, 31] width 78 height 36
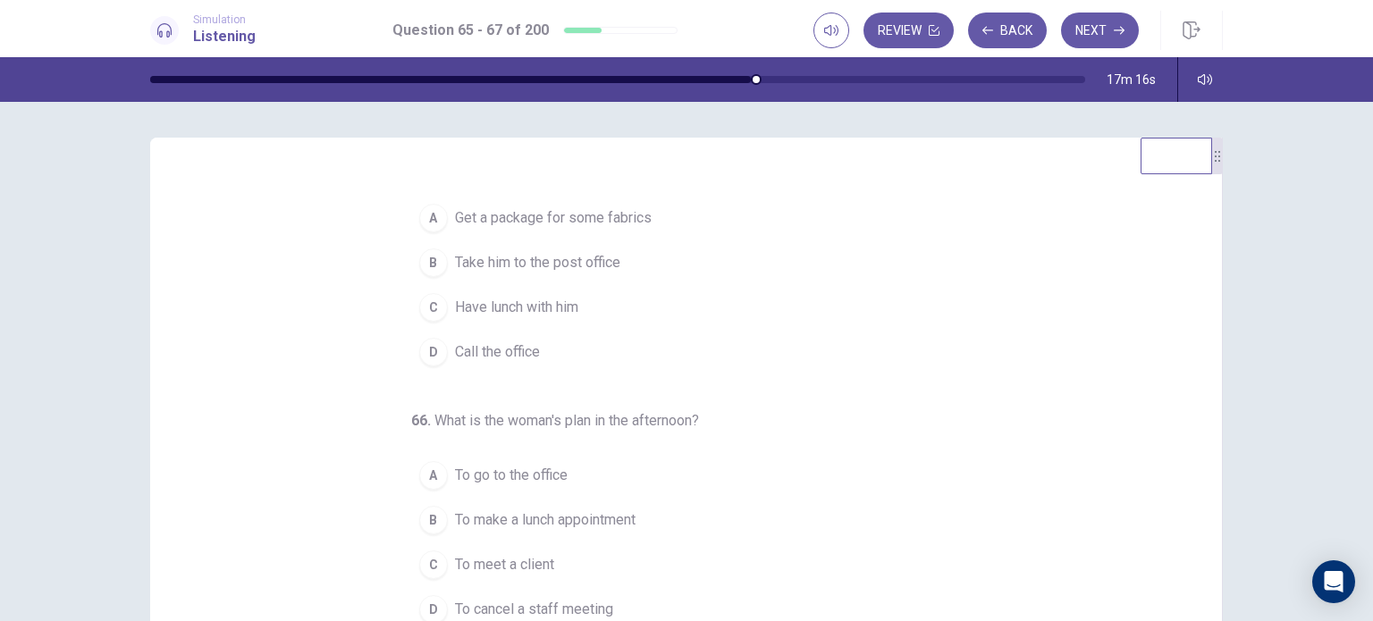
scroll to position [21, 0]
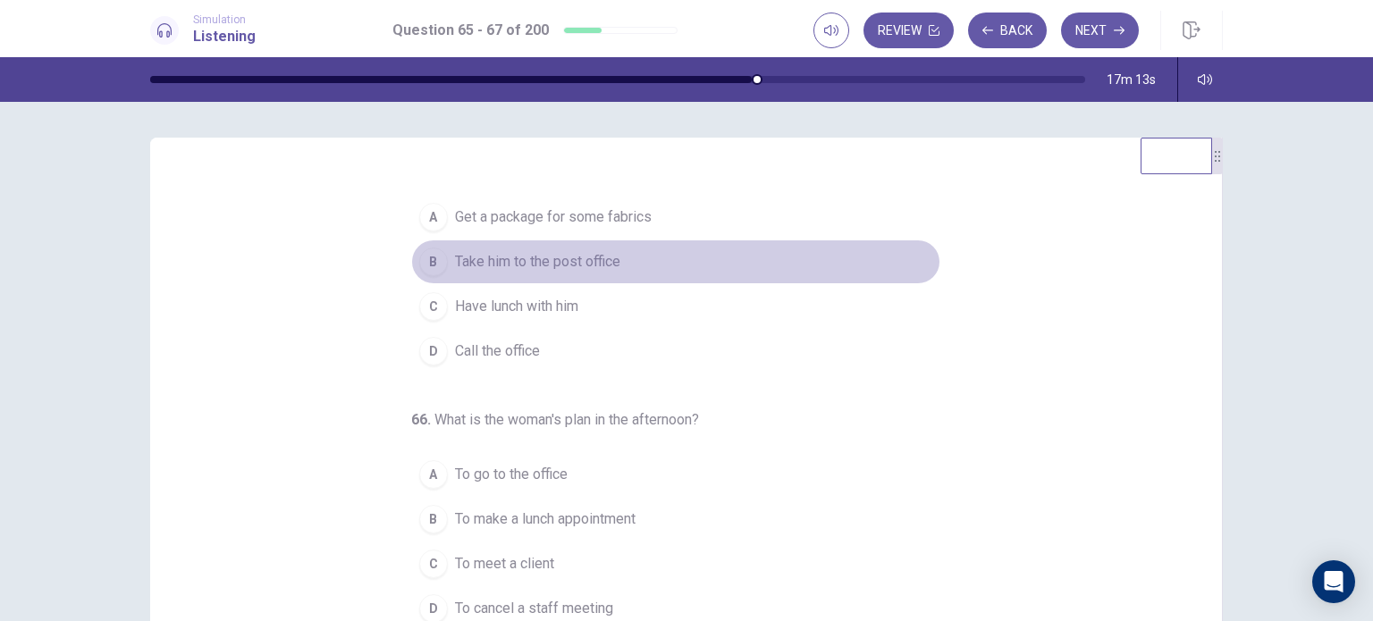
click at [567, 260] on span "Take him to the post office" at bounding box center [537, 261] width 165 height 21
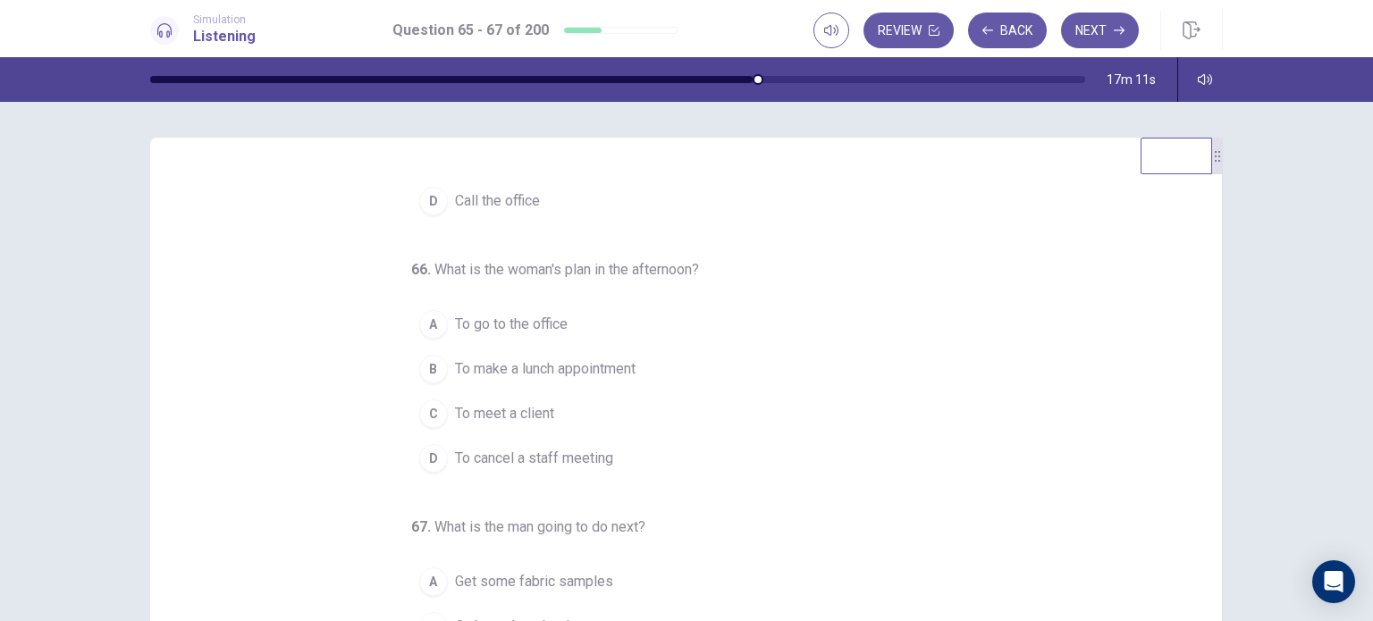
scroll to position [182, 0]
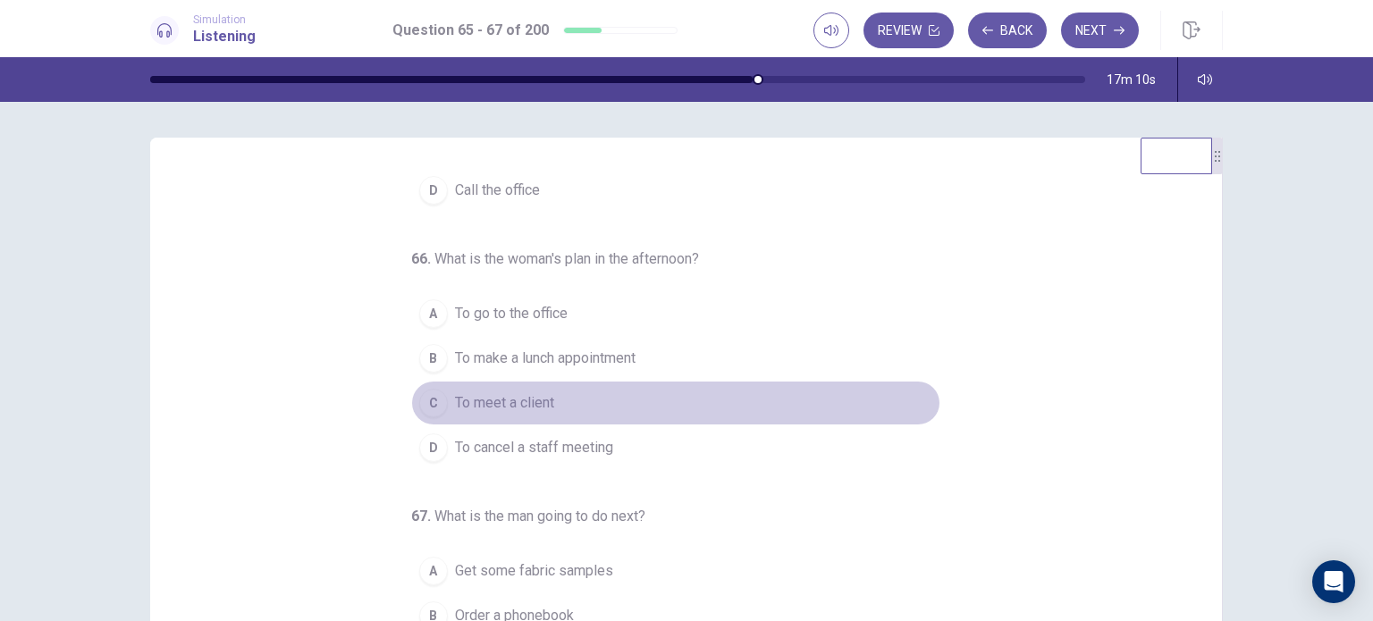
click at [520, 403] on span "To meet a client" at bounding box center [504, 402] width 99 height 21
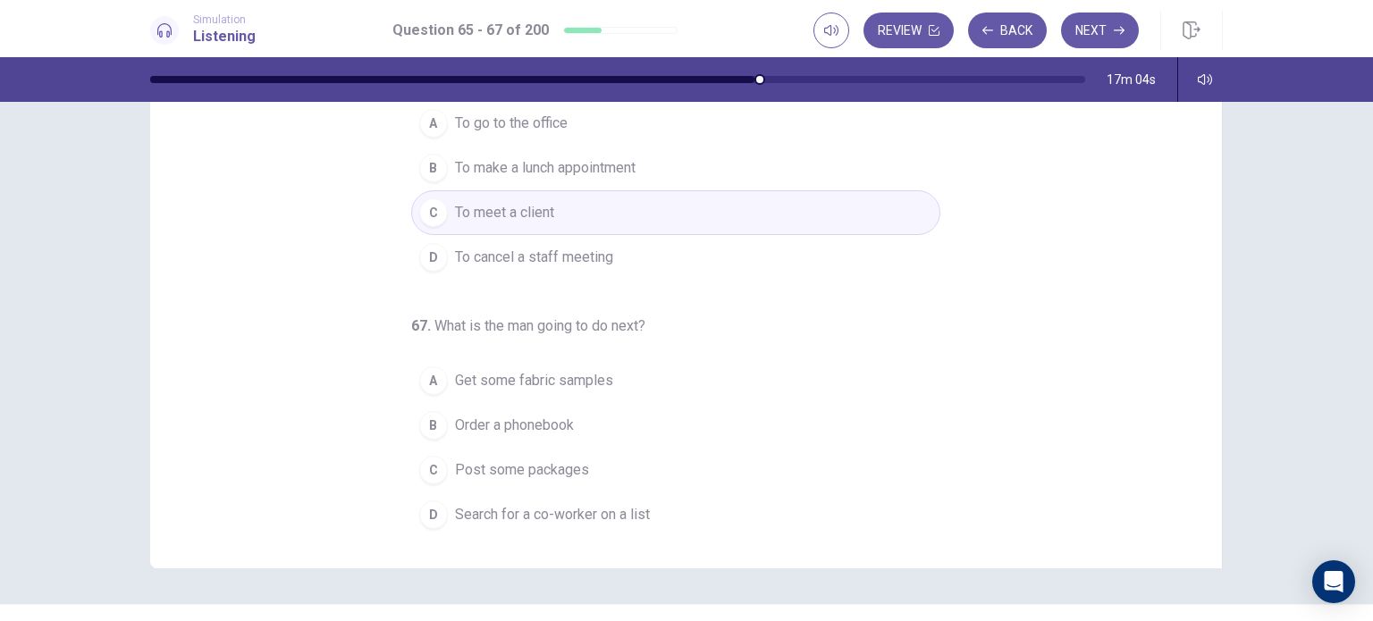
scroll to position [196, 0]
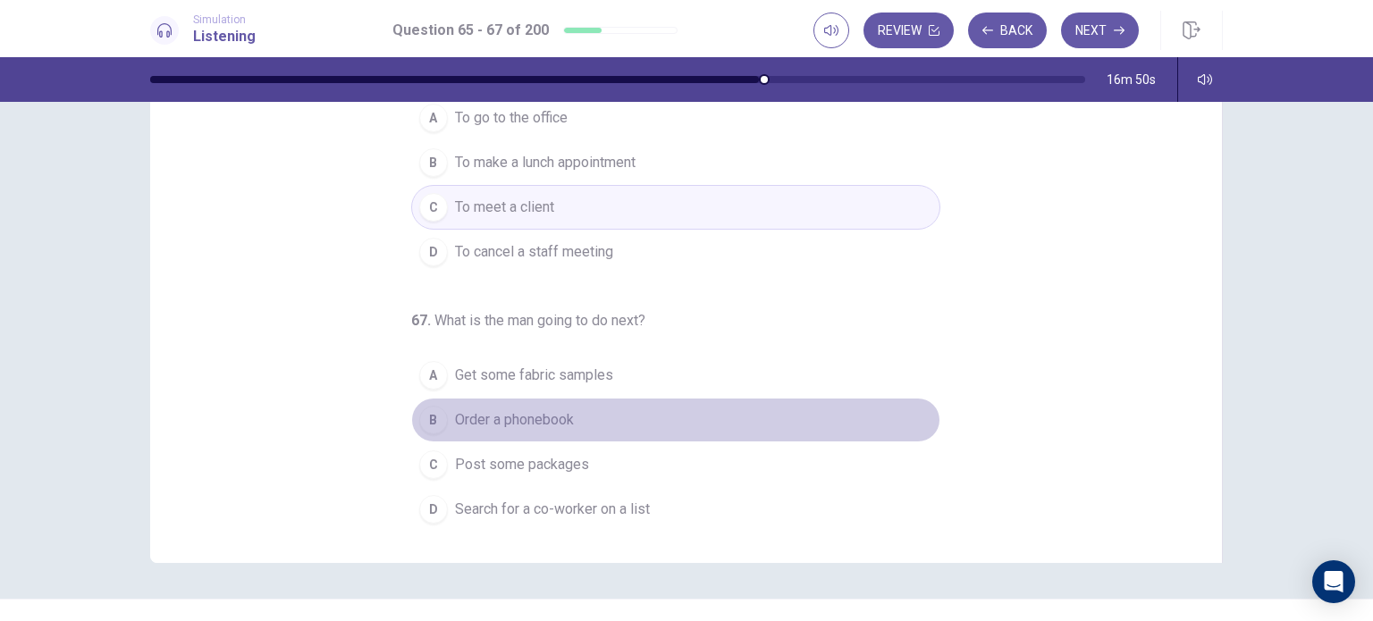
click at [527, 410] on span "Order a phonebook" at bounding box center [514, 419] width 119 height 21
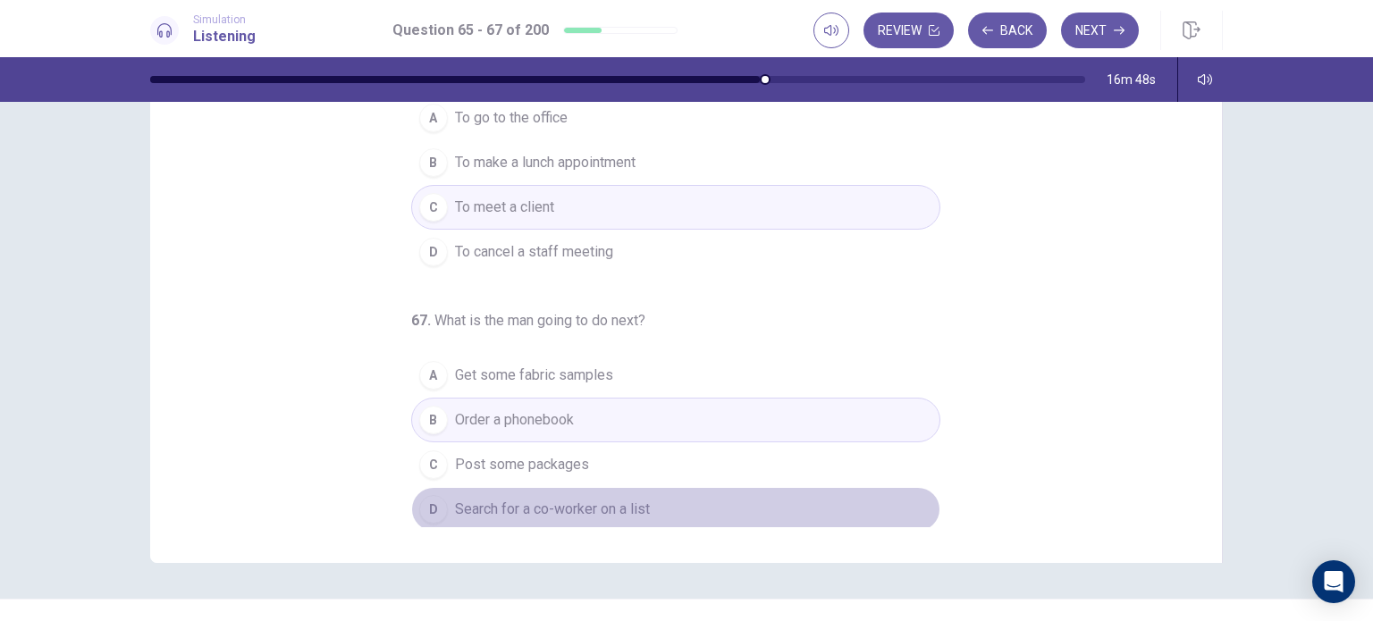
click at [552, 512] on span "Search for a co-worker on a list" at bounding box center [552, 509] width 195 height 21
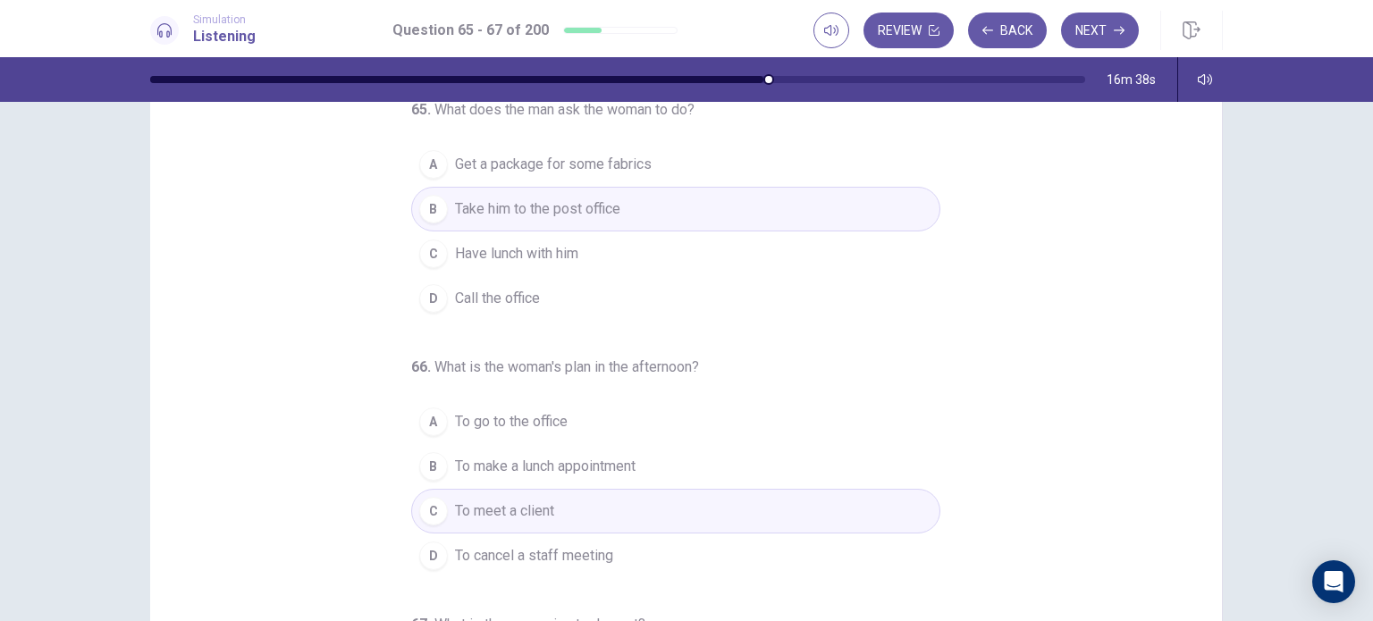
scroll to position [0, 0]
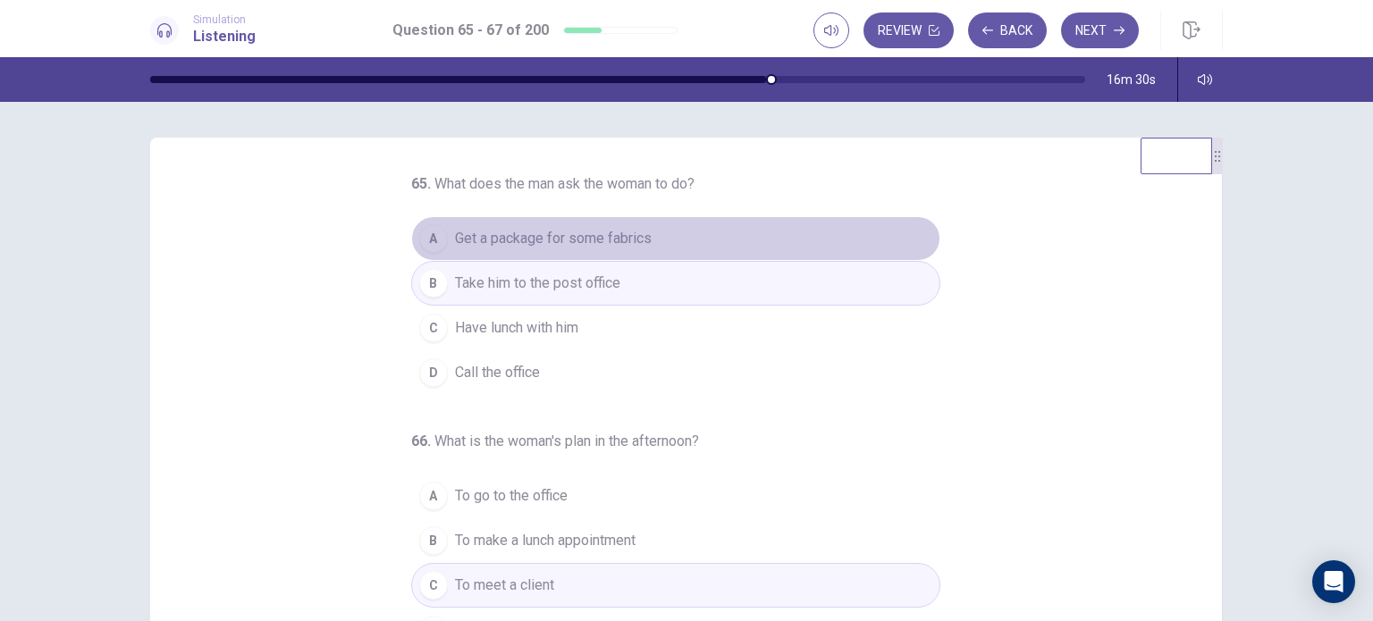
click at [780, 229] on button "A Get a package for some fabrics" at bounding box center [675, 238] width 529 height 45
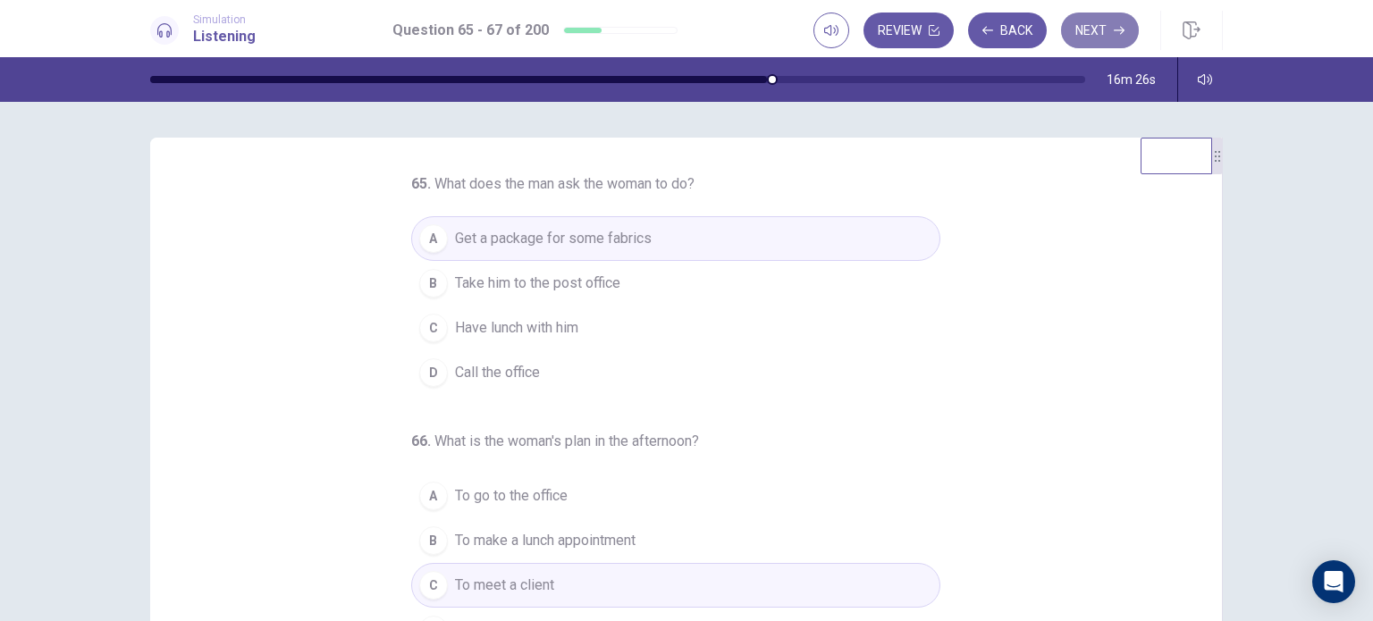
click at [1122, 29] on icon "button" at bounding box center [1119, 30] width 11 height 11
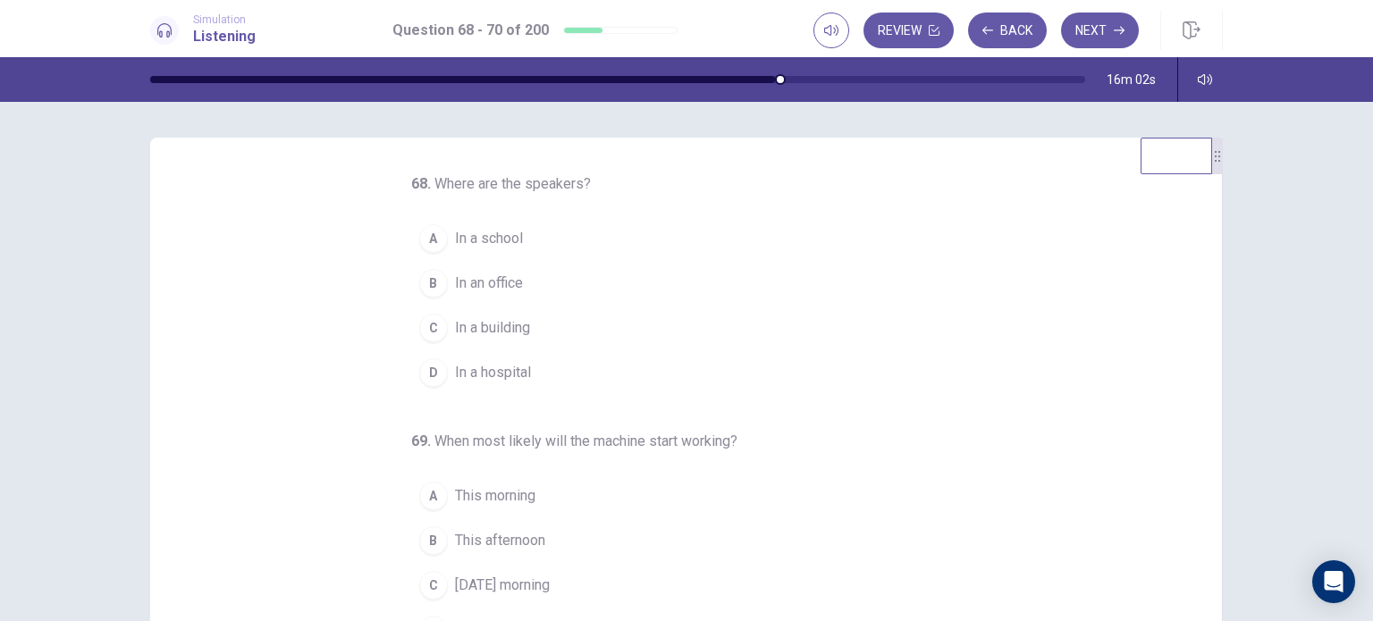
click at [557, 287] on button "B In an office" at bounding box center [675, 283] width 529 height 45
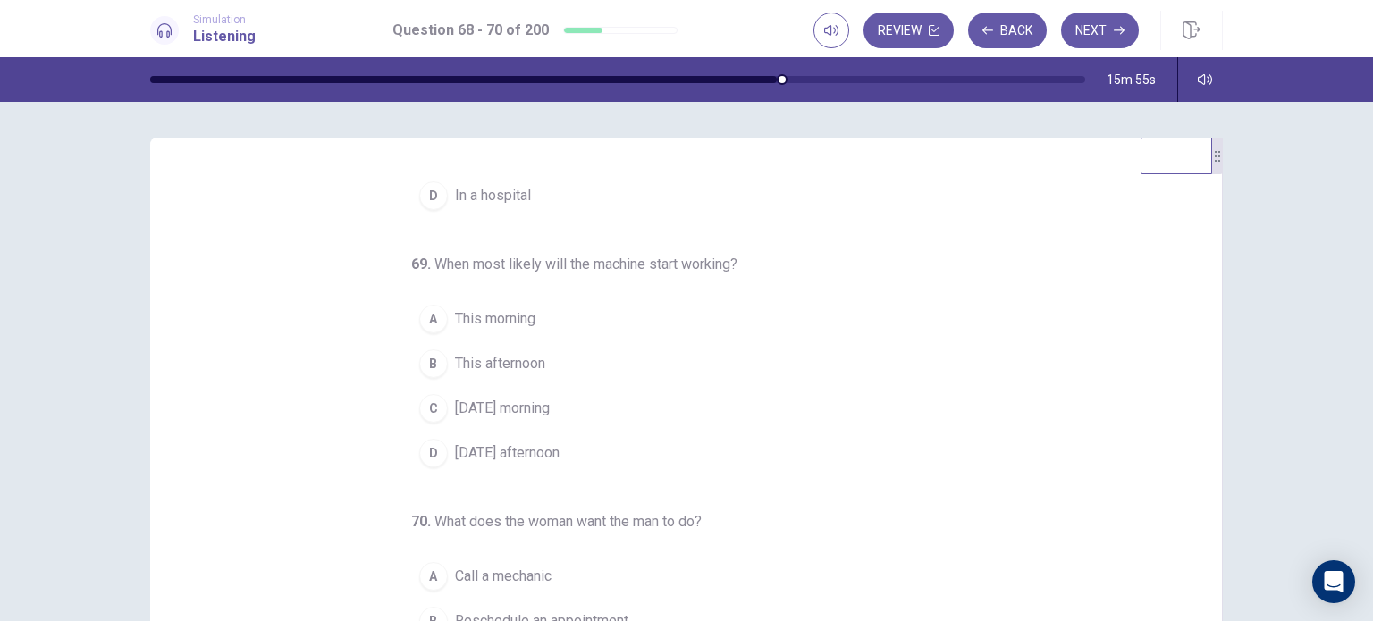
scroll to position [182, 0]
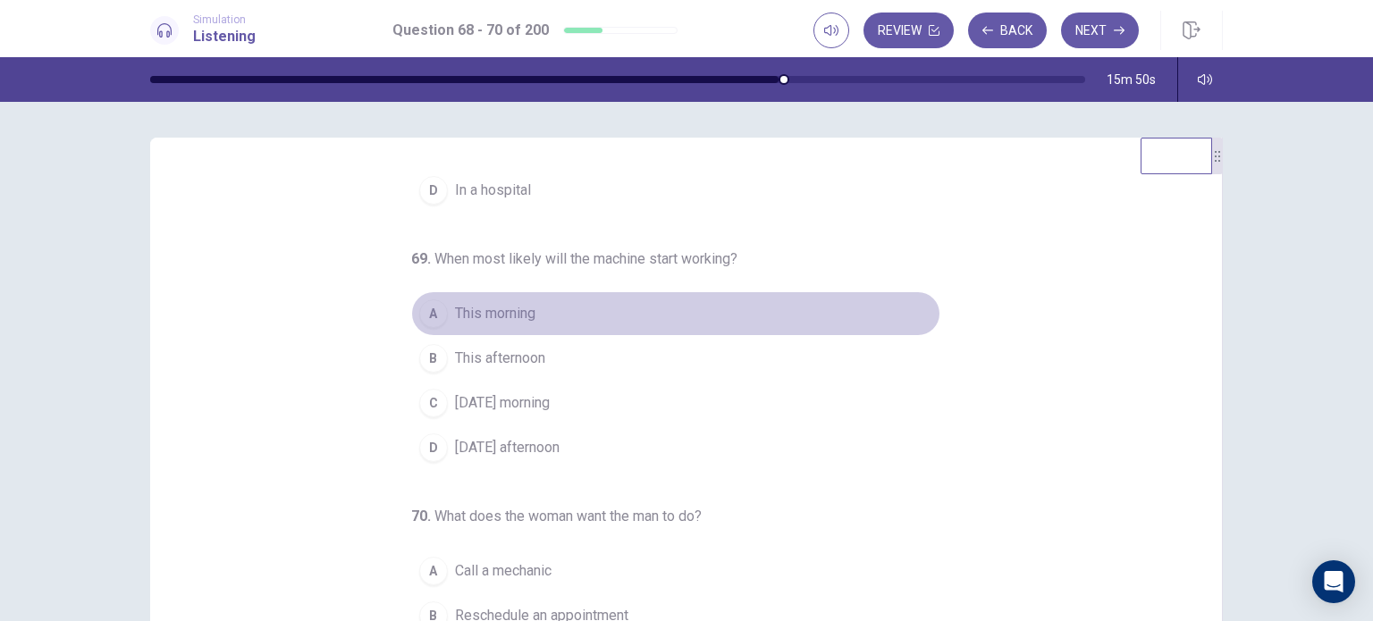
click at [487, 313] on span "This morning" at bounding box center [495, 313] width 80 height 21
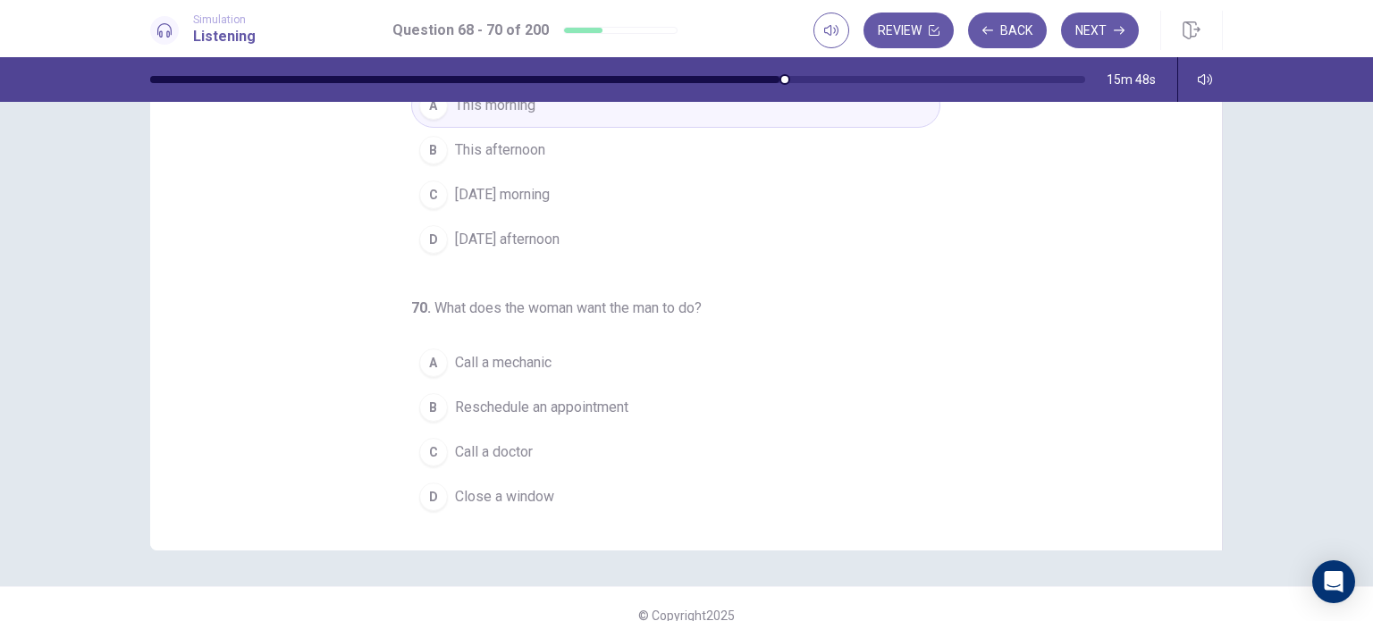
scroll to position [211, 0]
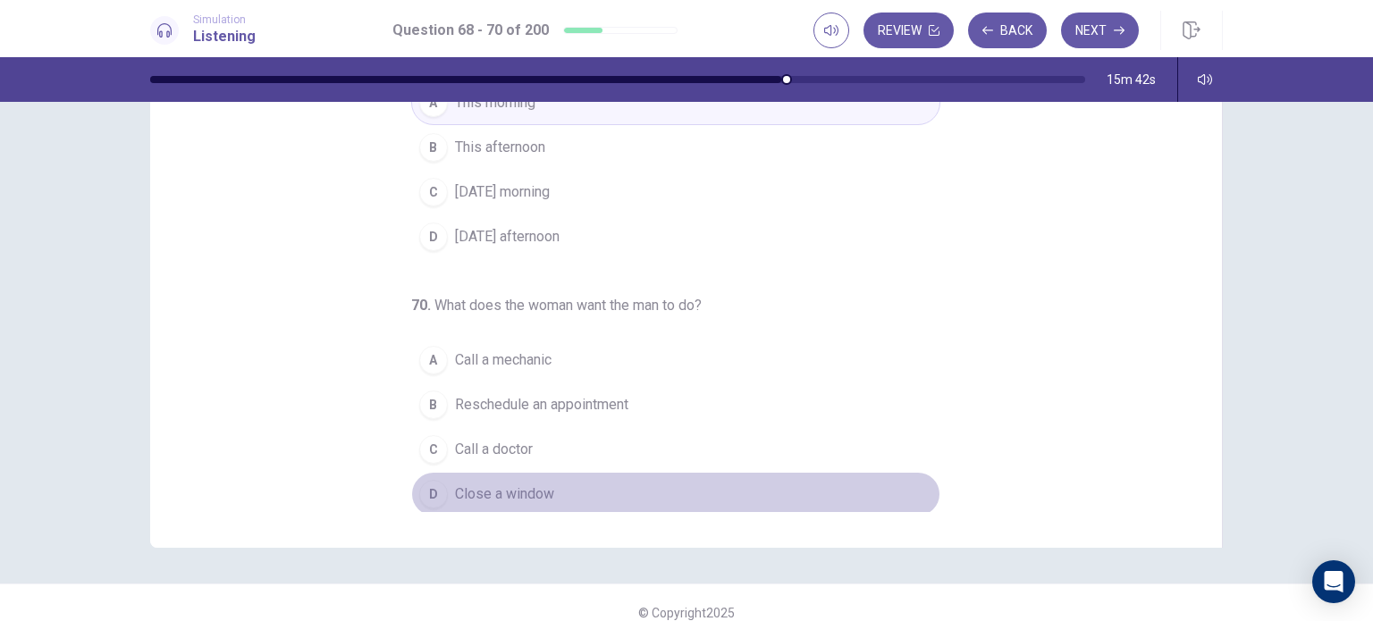
click at [534, 496] on span "Close a window" at bounding box center [504, 494] width 99 height 21
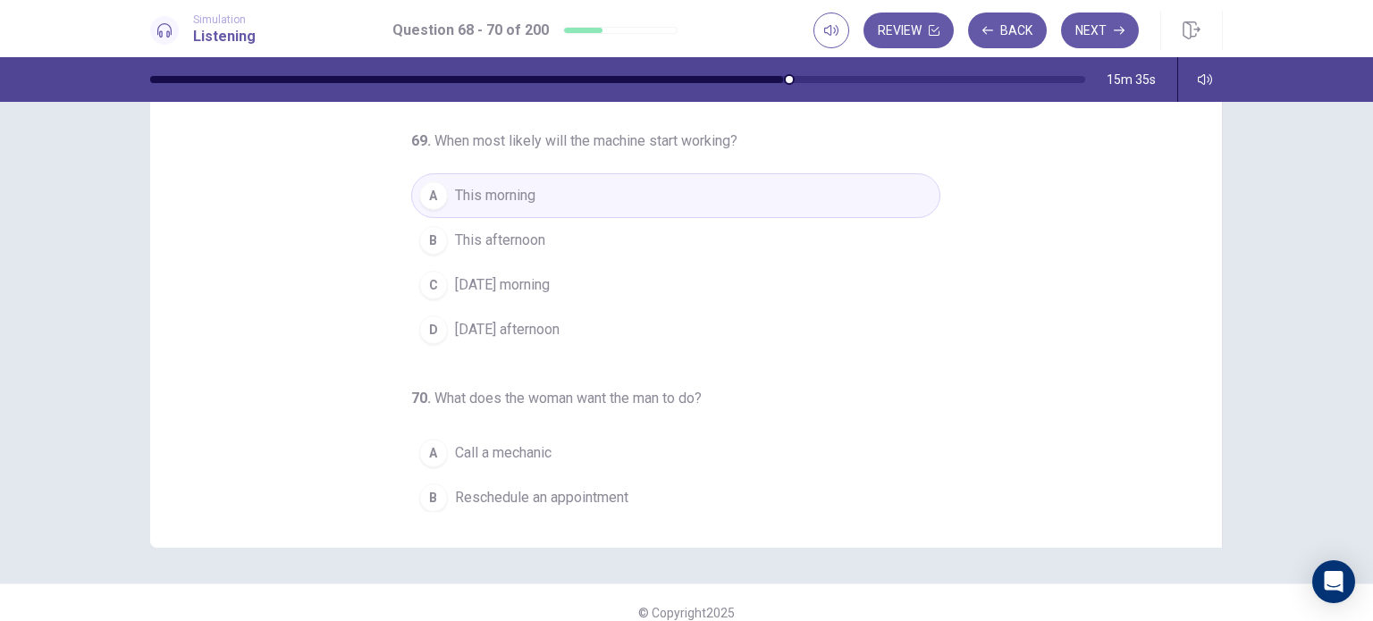
scroll to position [0, 0]
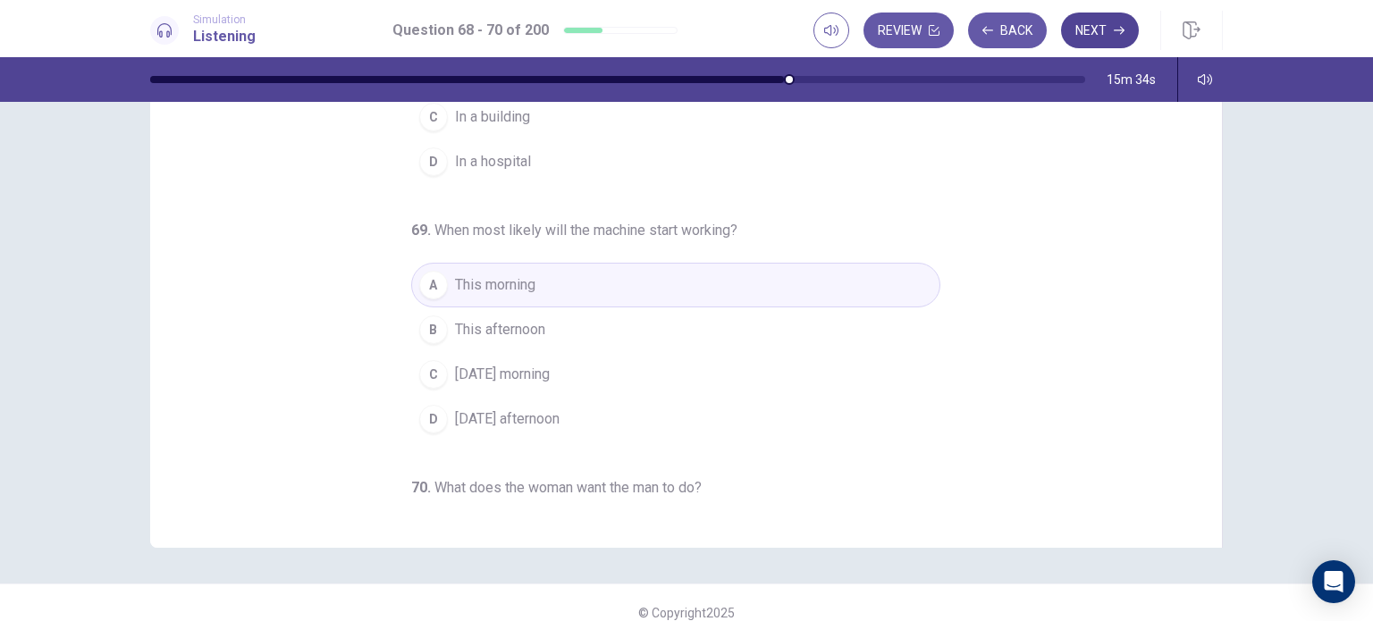
click at [1104, 28] on button "Next" at bounding box center [1100, 31] width 78 height 36
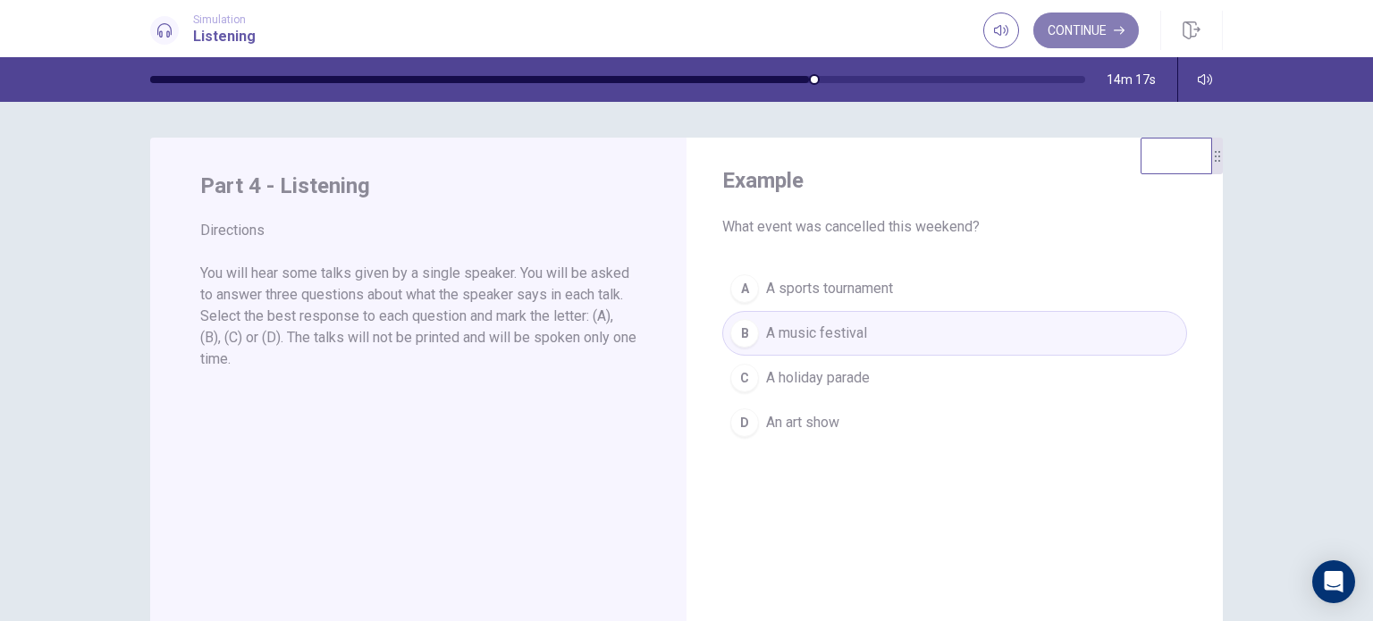
click at [1097, 23] on button "Continue" at bounding box center [1085, 31] width 105 height 36
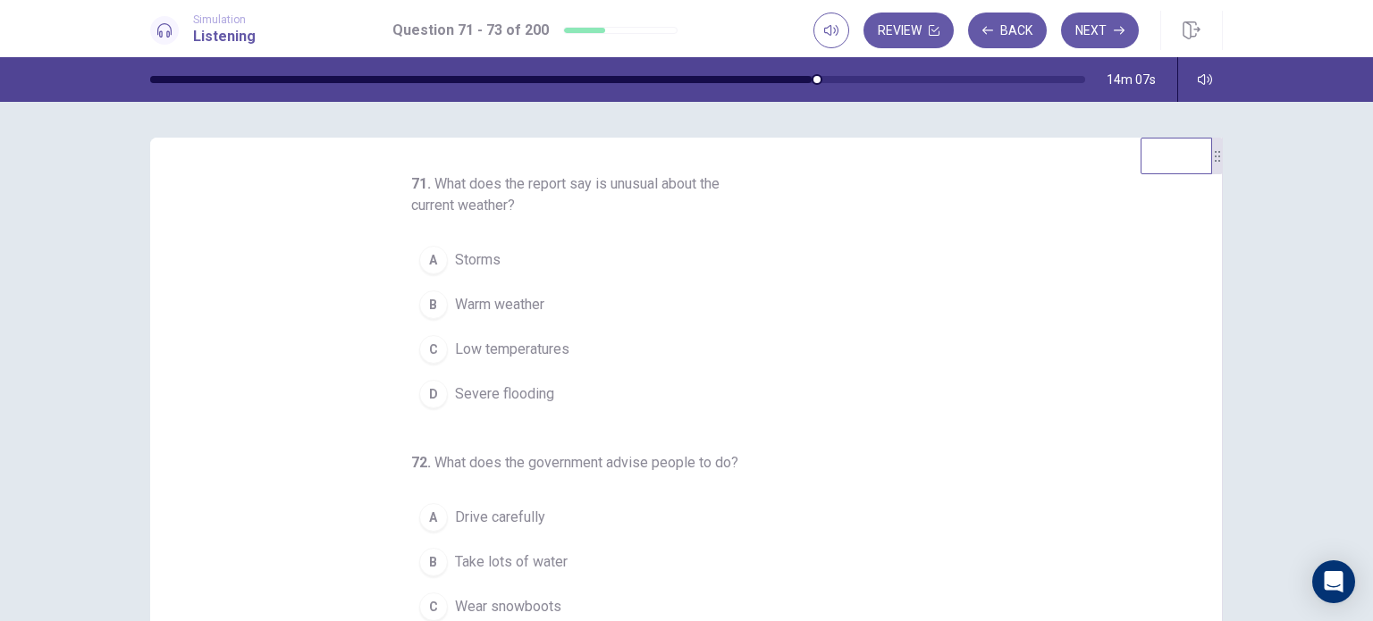
click at [555, 352] on span "Low temperatures" at bounding box center [512, 349] width 114 height 21
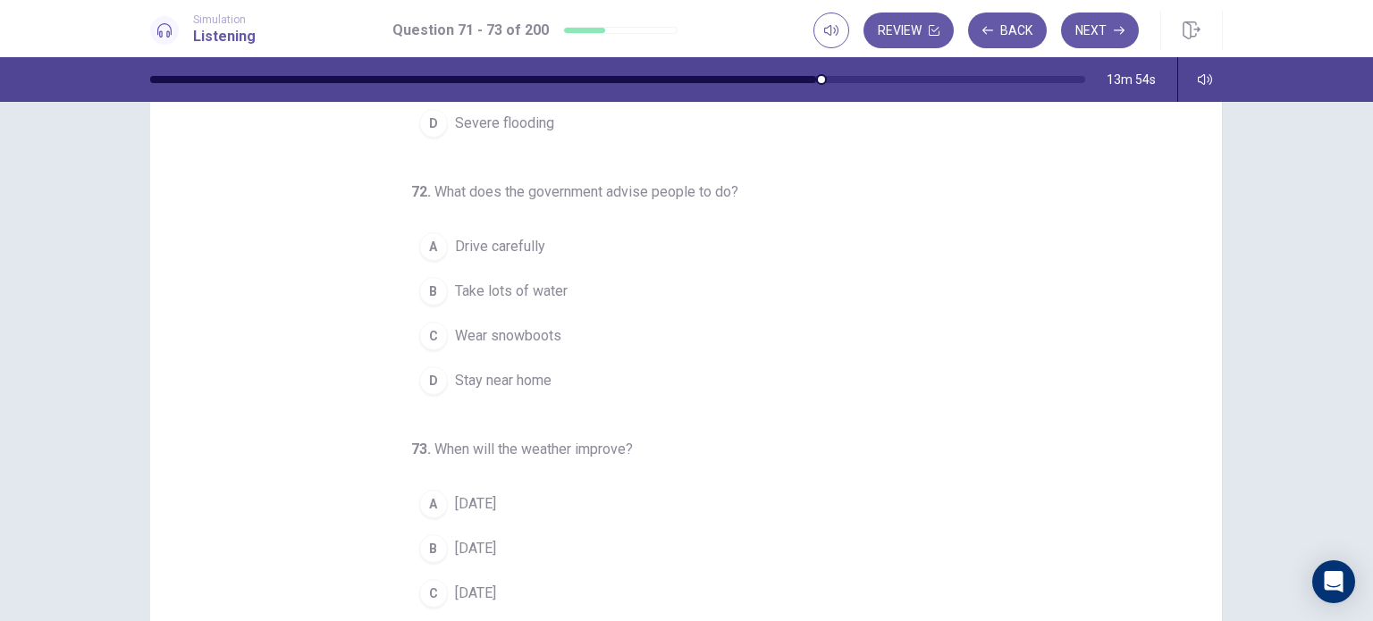
scroll to position [195, 0]
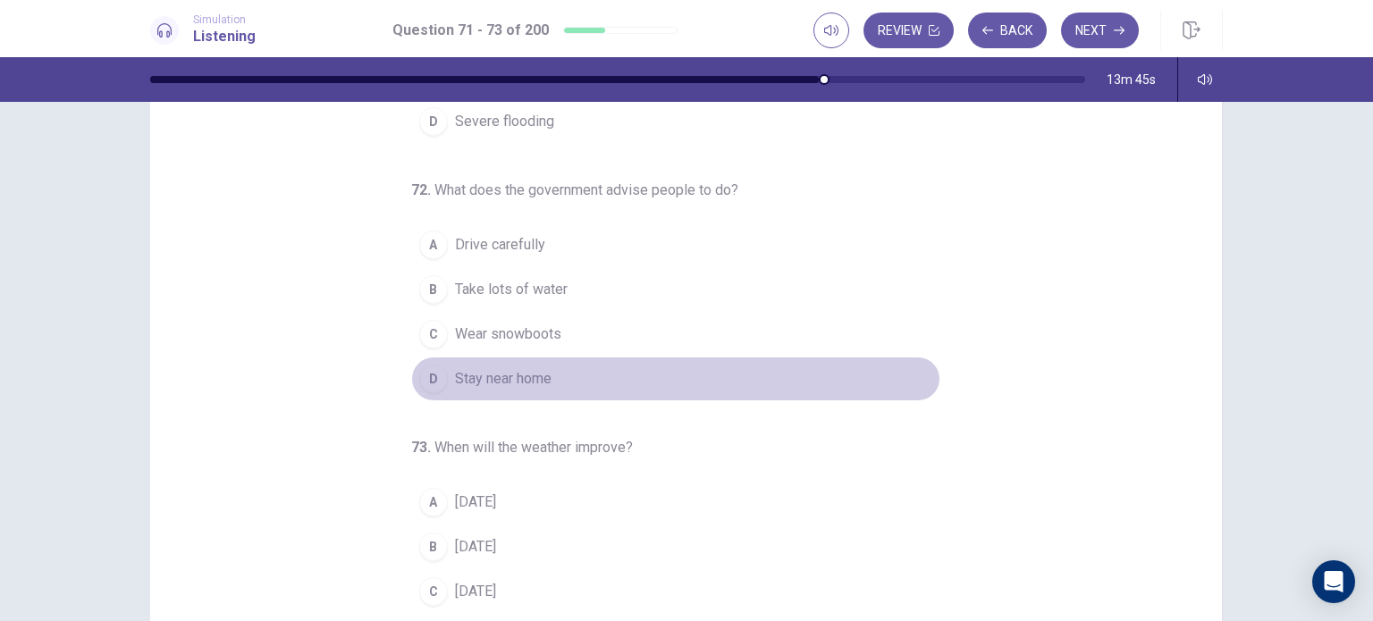
click at [526, 384] on span "Stay near home" at bounding box center [503, 378] width 97 height 21
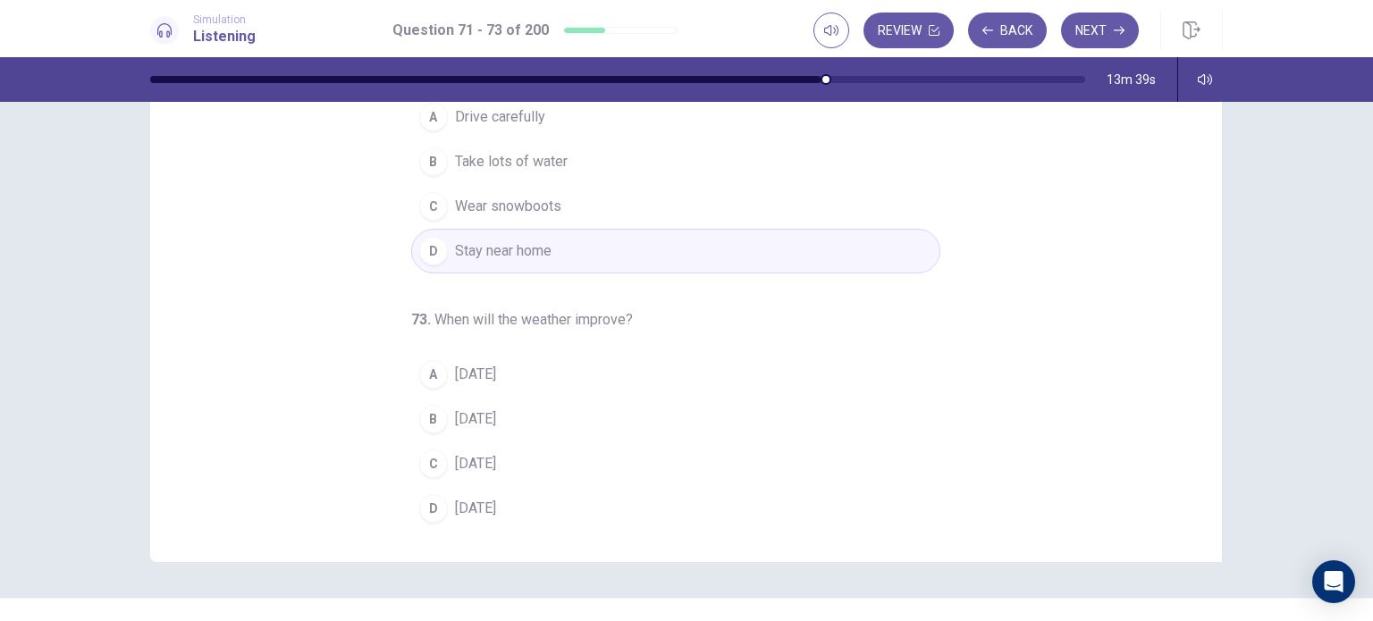
scroll to position [215, 0]
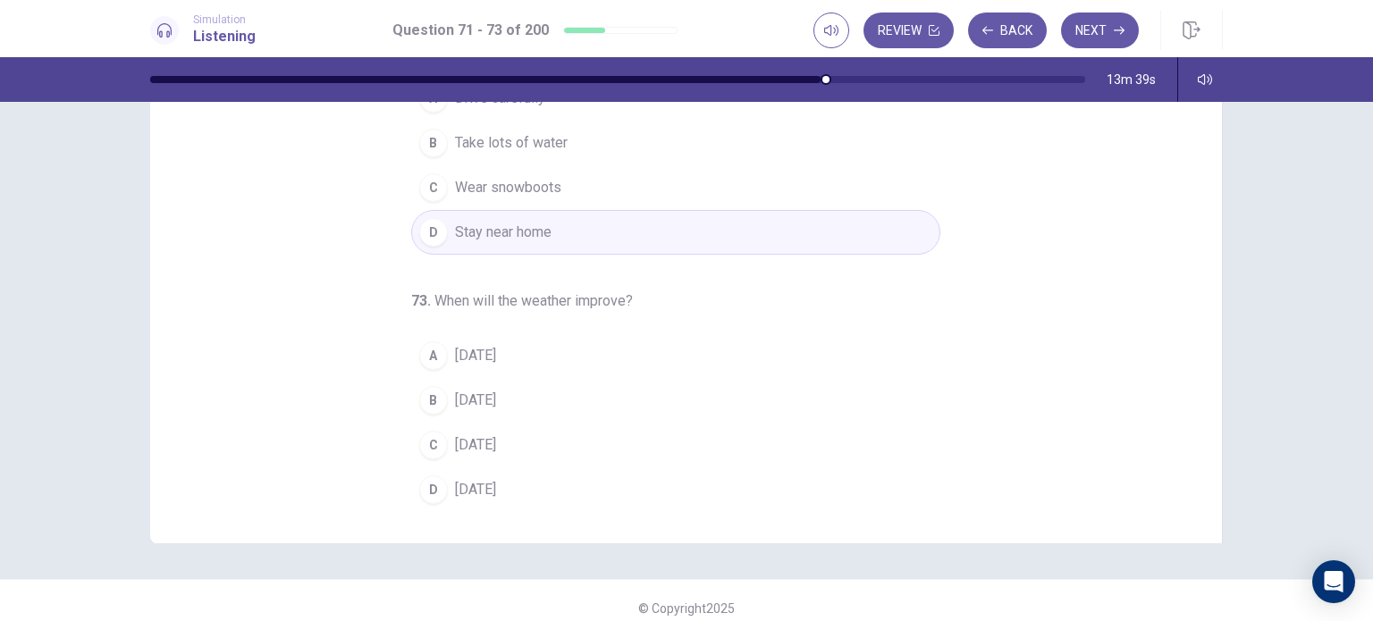
click at [565, 441] on button "C [DATE]" at bounding box center [675, 445] width 529 height 45
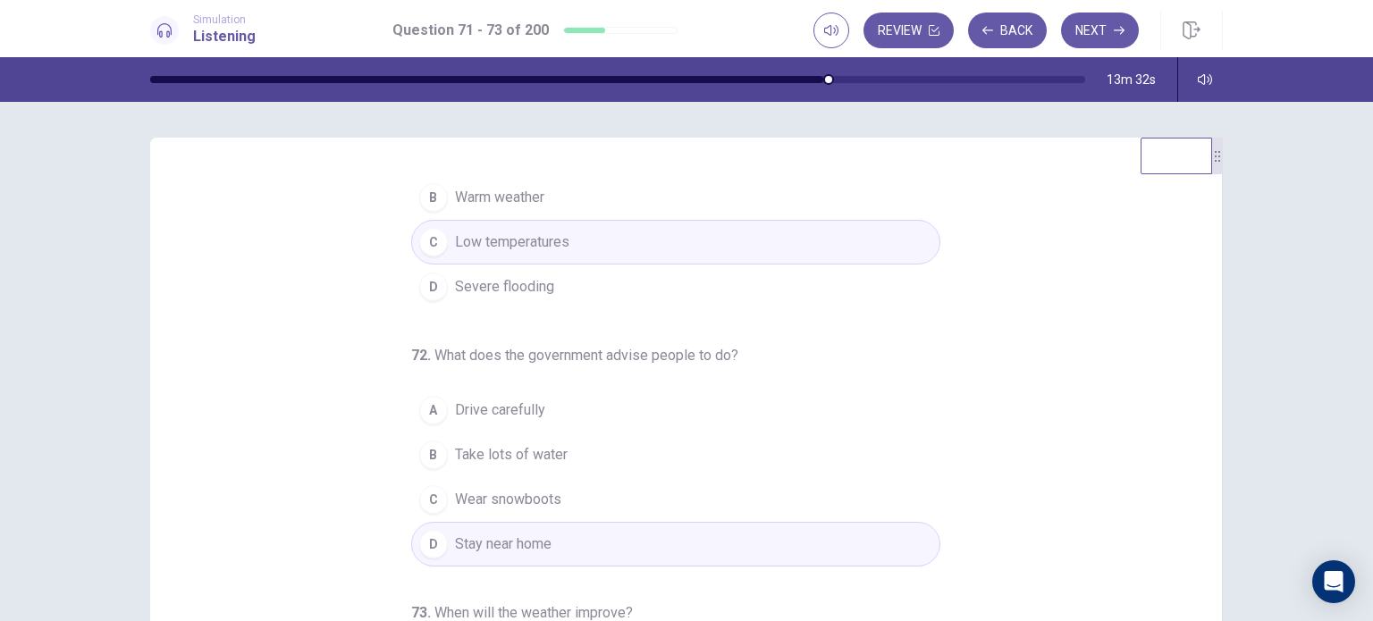
scroll to position [0, 0]
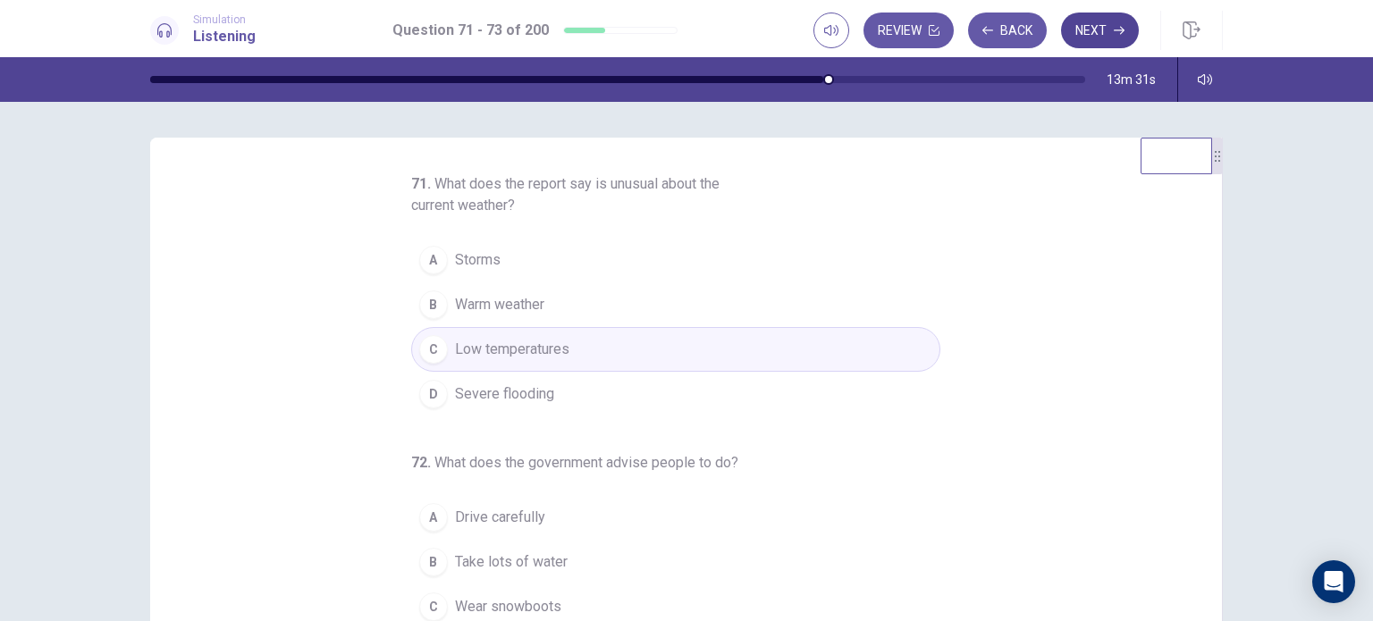
click at [1119, 30] on icon "button" at bounding box center [1119, 31] width 11 height 8
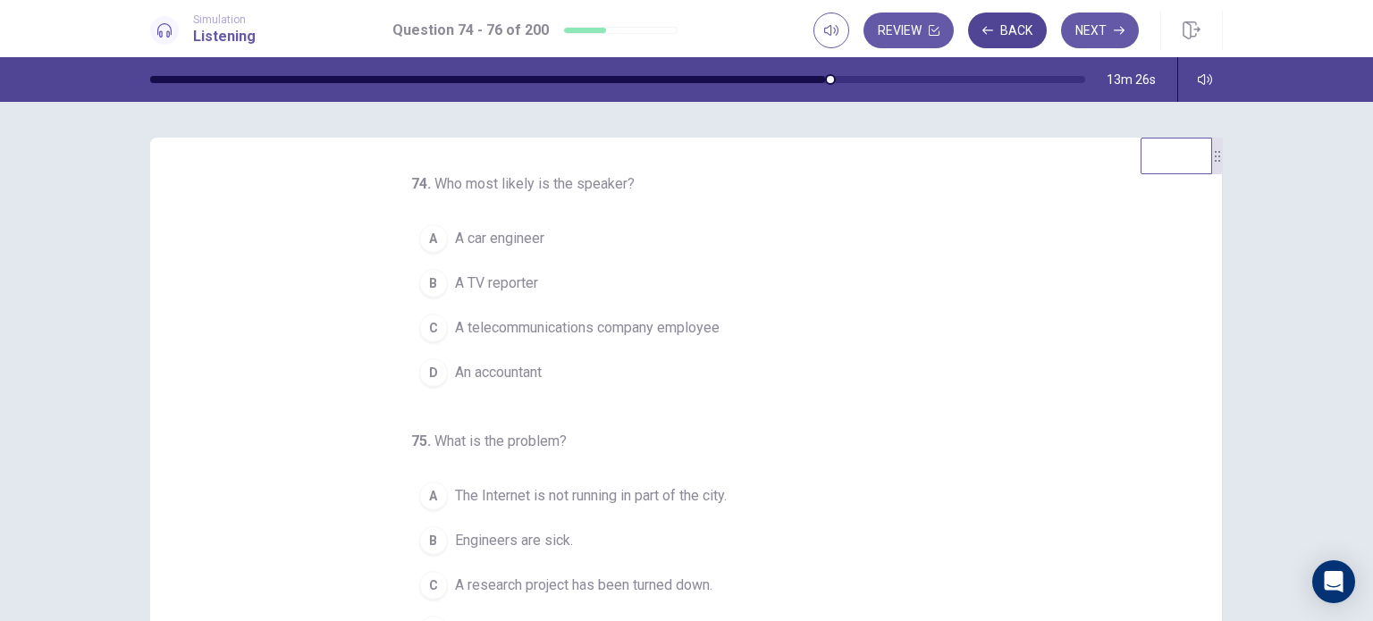
click at [1012, 16] on button "Back" at bounding box center [1007, 31] width 79 height 36
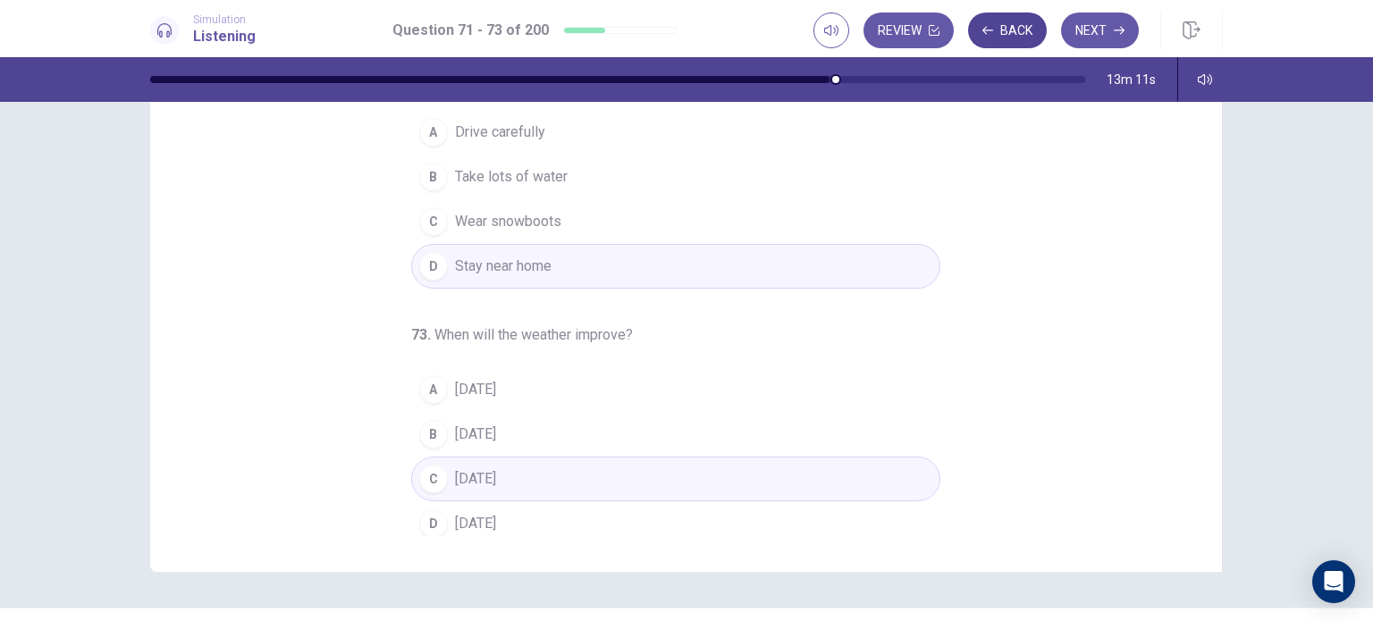
scroll to position [204, 0]
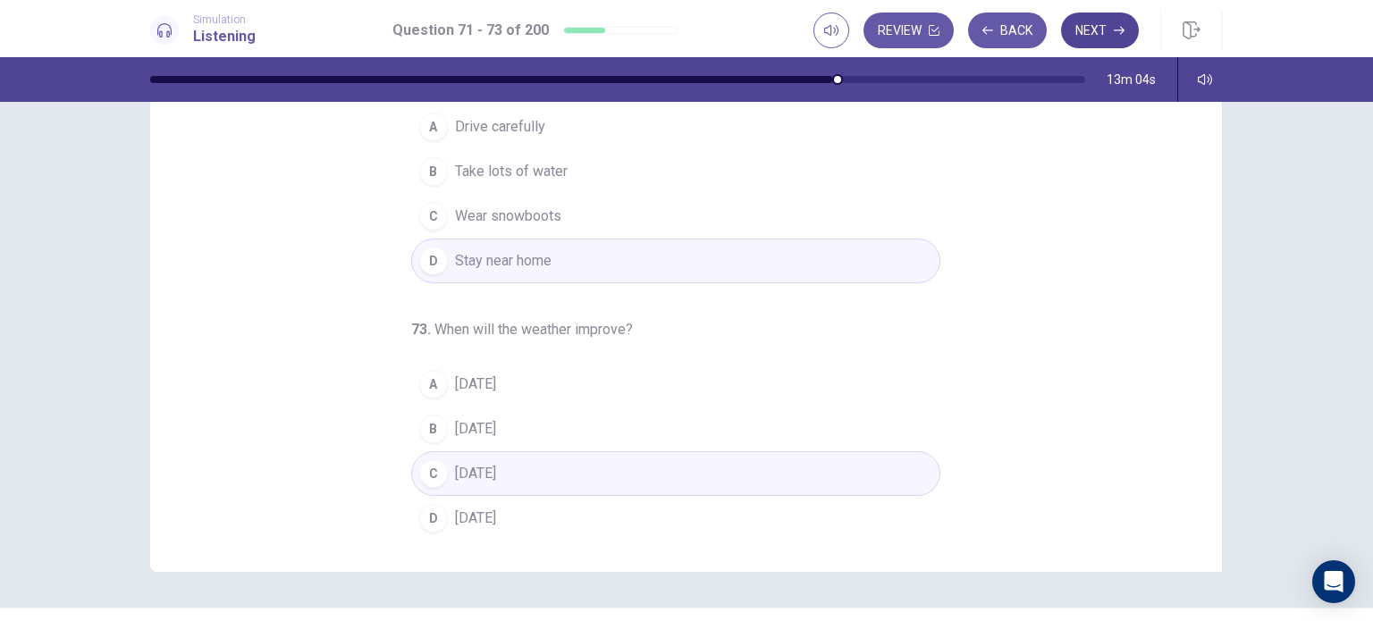
click at [1095, 41] on button "Next" at bounding box center [1100, 31] width 78 height 36
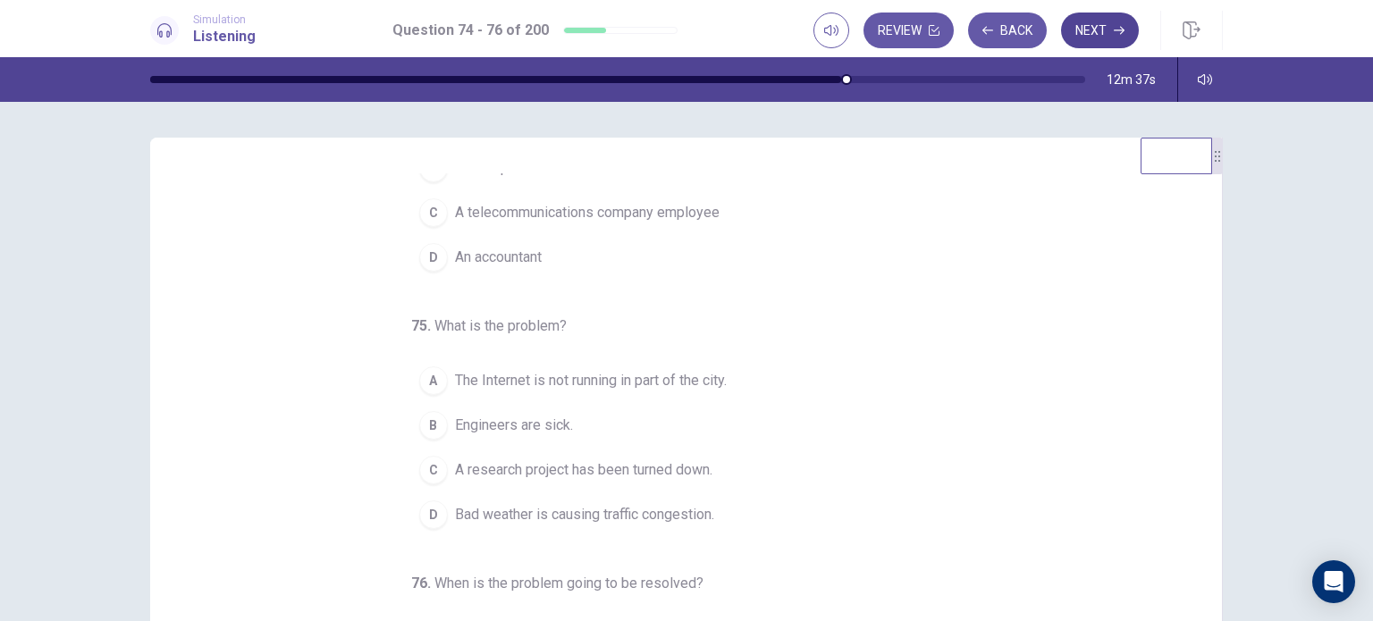
scroll to position [116, 0]
click at [790, 521] on button "D Bad weather is causing traffic congestion." at bounding box center [675, 514] width 529 height 45
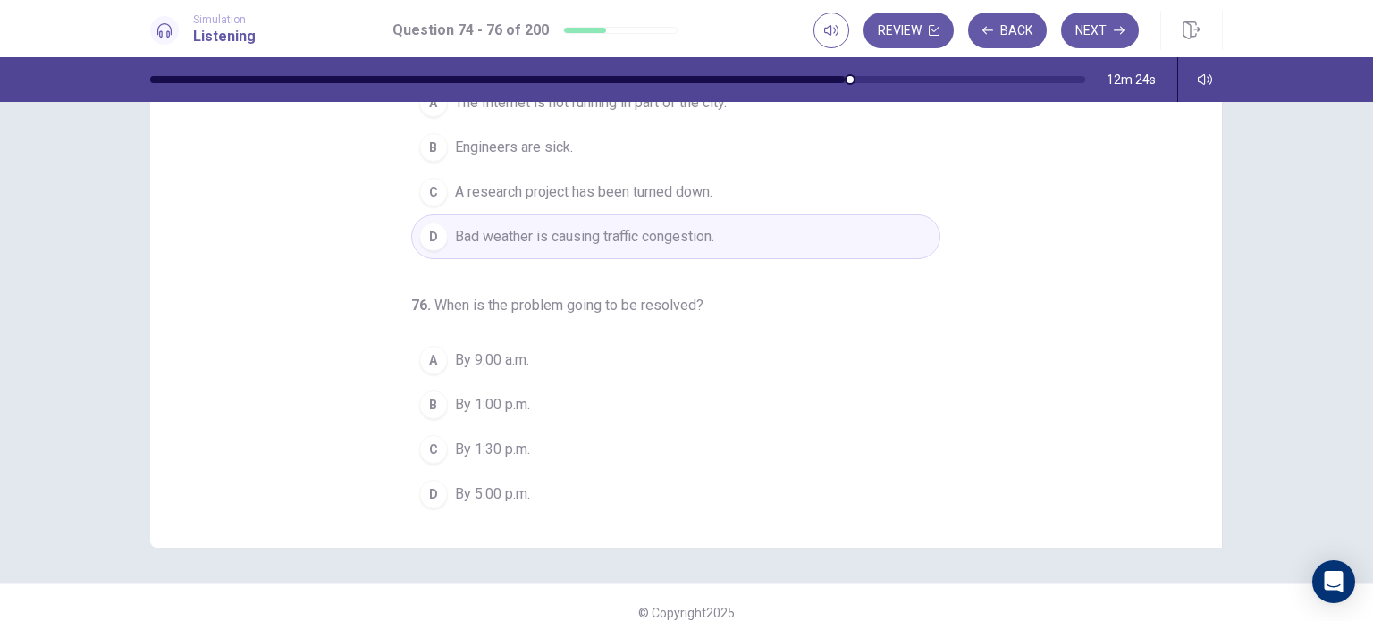
scroll to position [214, 0]
click at [485, 409] on span "By 1:00 p.m." at bounding box center [492, 402] width 75 height 21
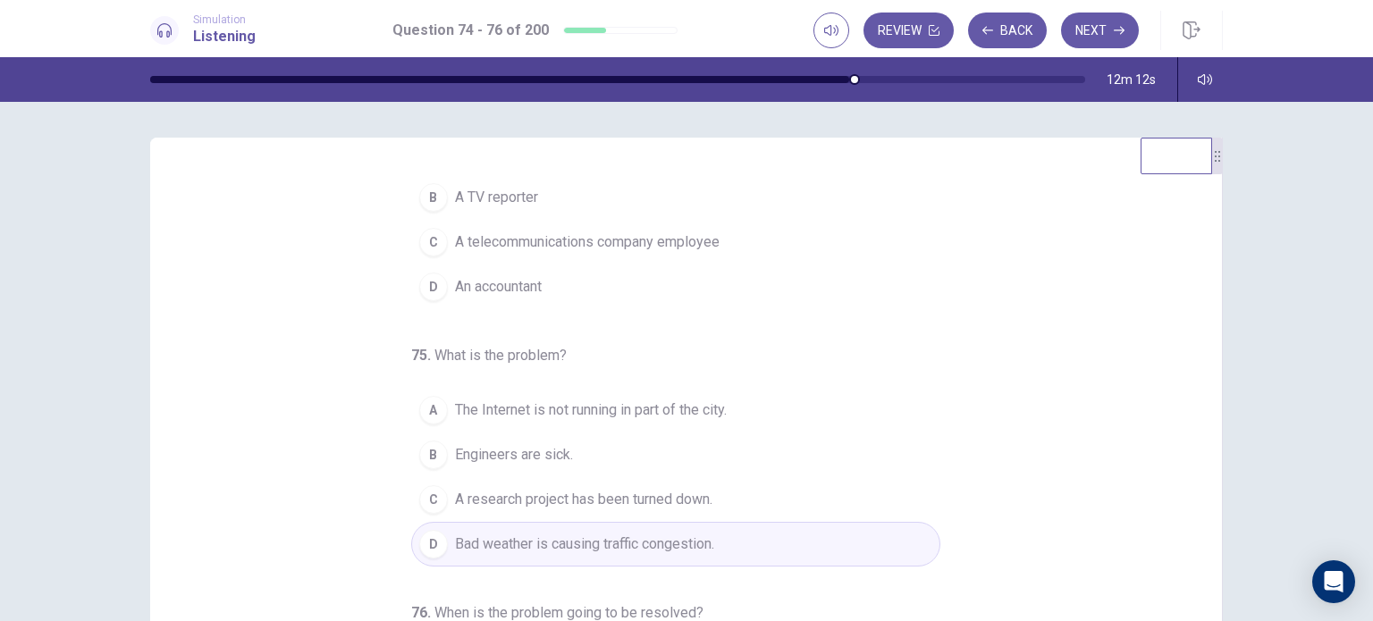
scroll to position [0, 0]
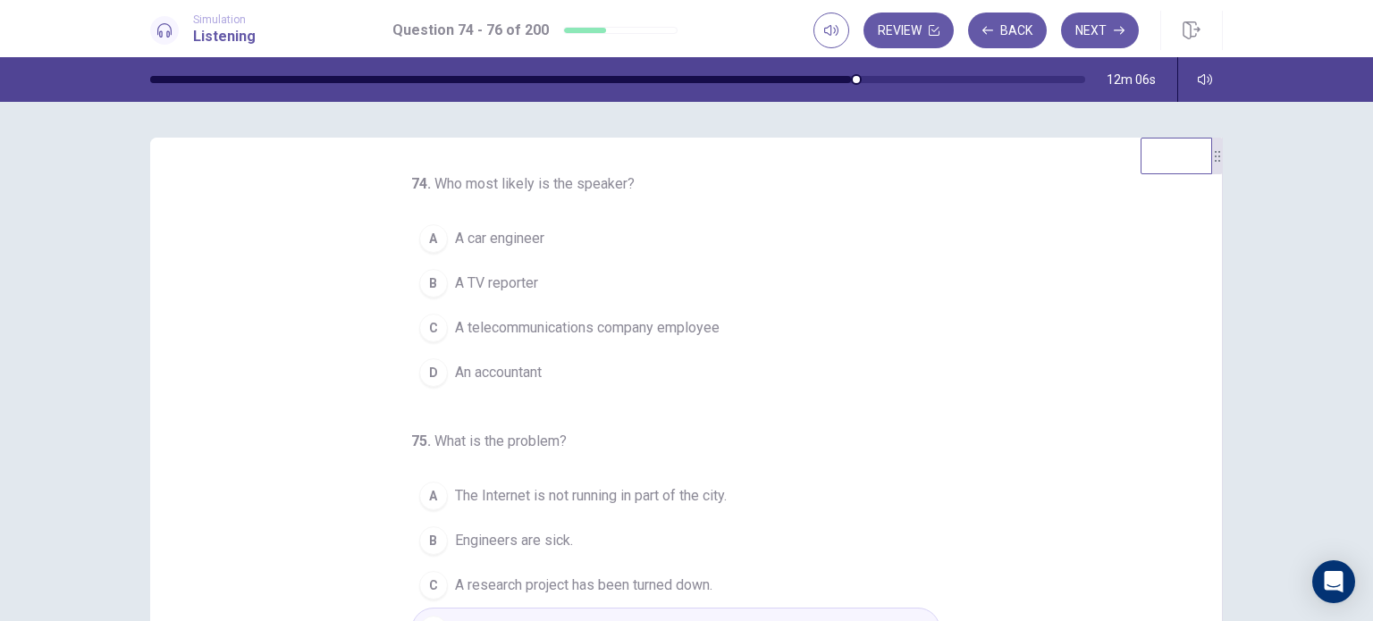
click at [715, 338] on button "C A telecommunications company employee" at bounding box center [675, 328] width 529 height 45
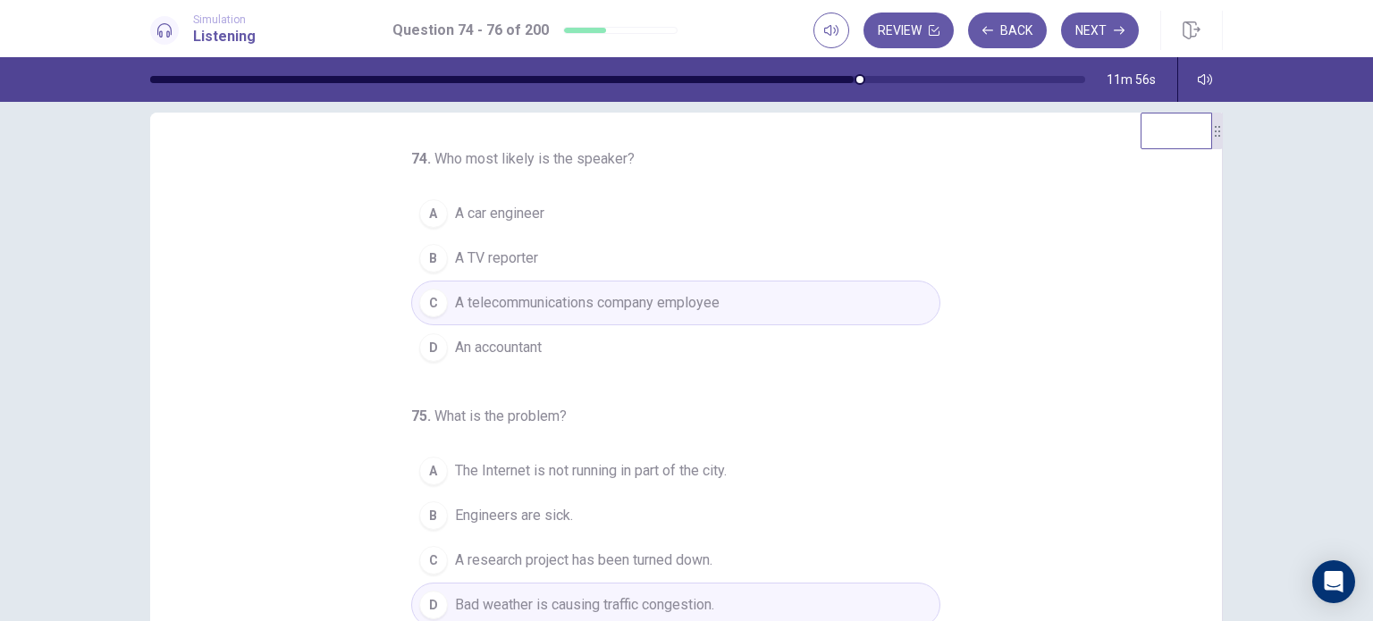
scroll to position [36, 0]
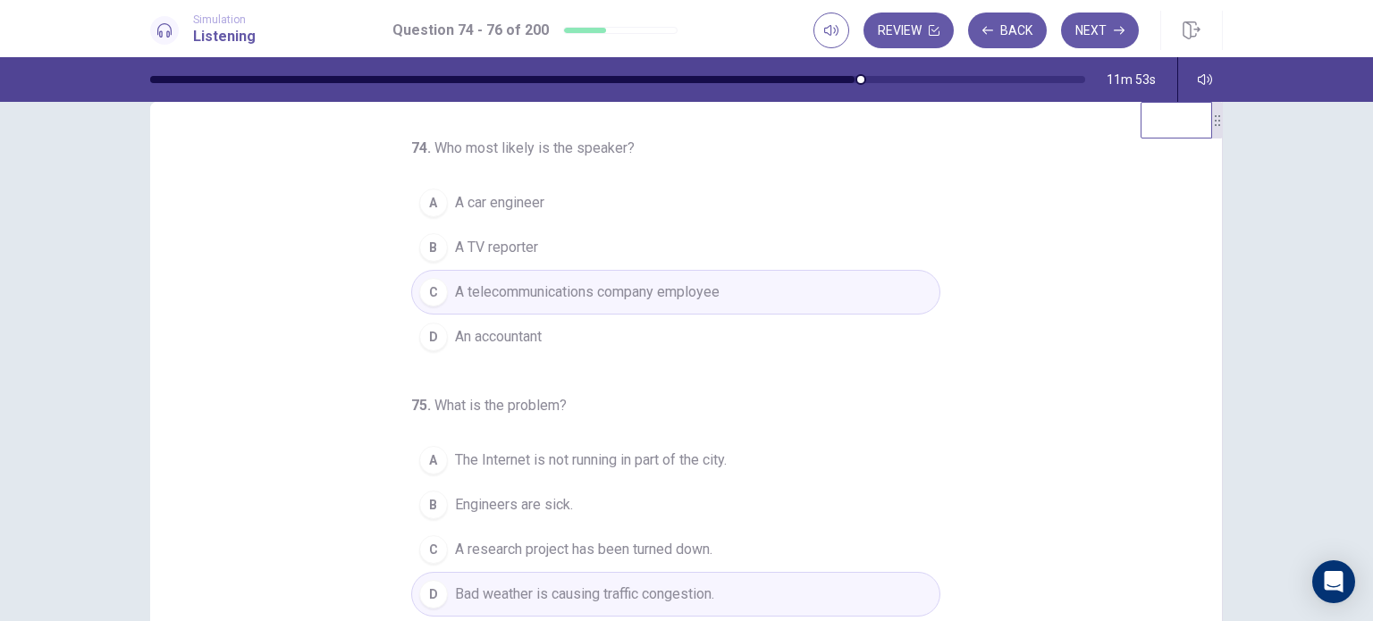
click at [879, 236] on button "B A TV reporter" at bounding box center [675, 247] width 529 height 45
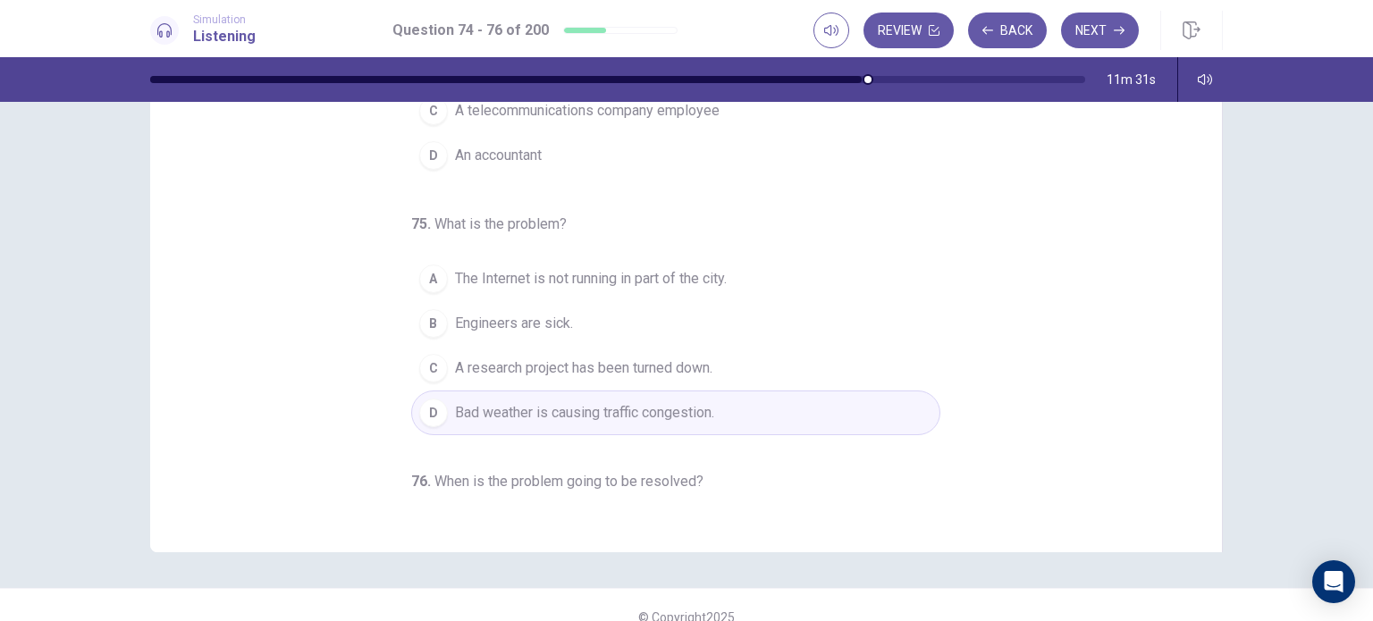
scroll to position [0, 0]
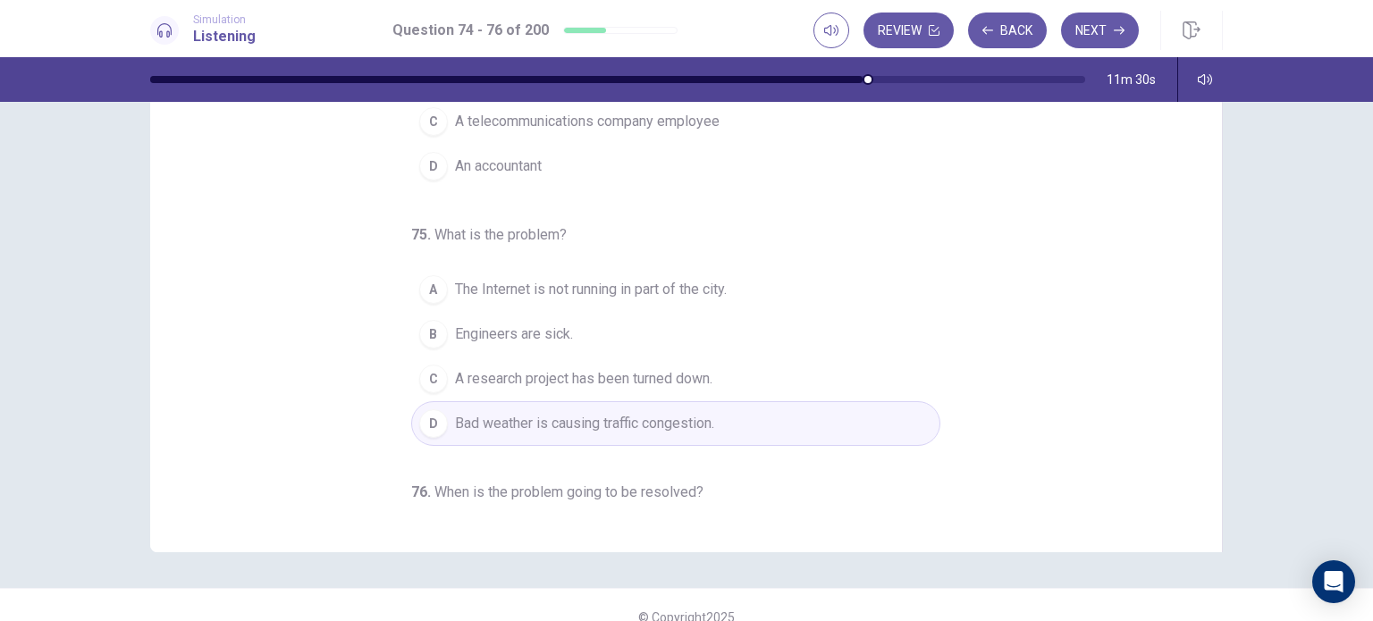
click at [806, 284] on button "A The Internet is not running in part of the city." at bounding box center [675, 289] width 529 height 45
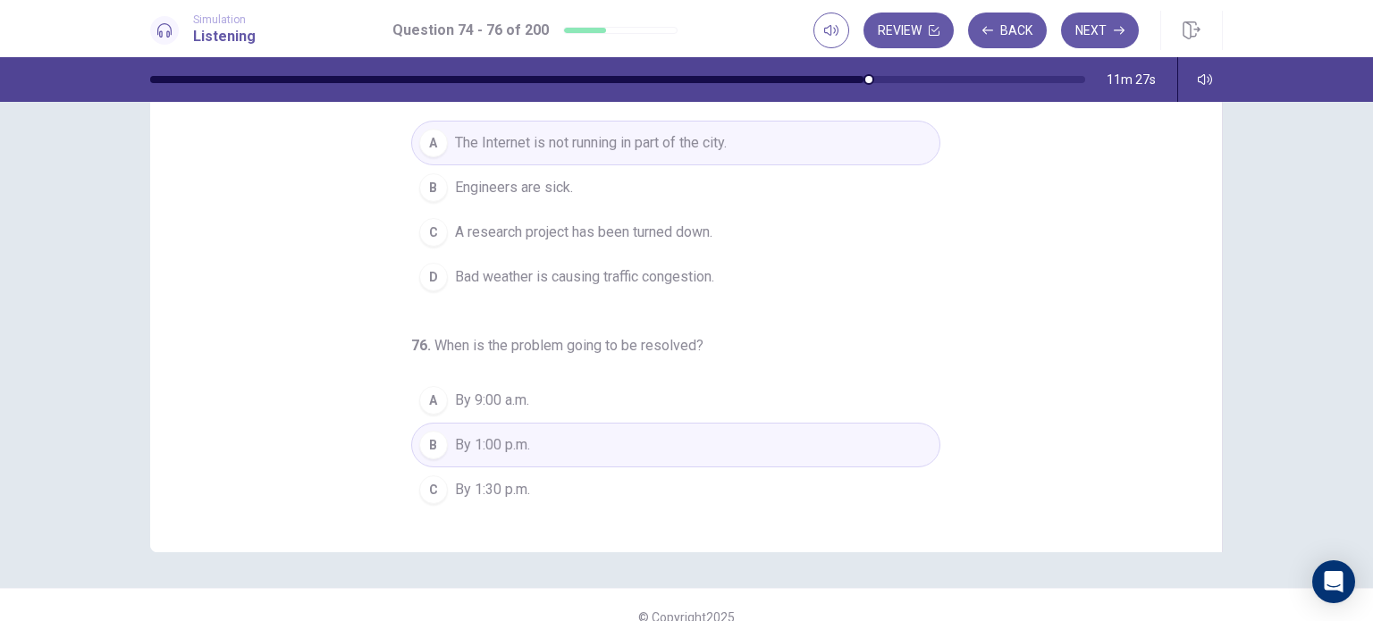
scroll to position [147, 0]
click at [1116, 33] on icon "button" at bounding box center [1119, 30] width 11 height 11
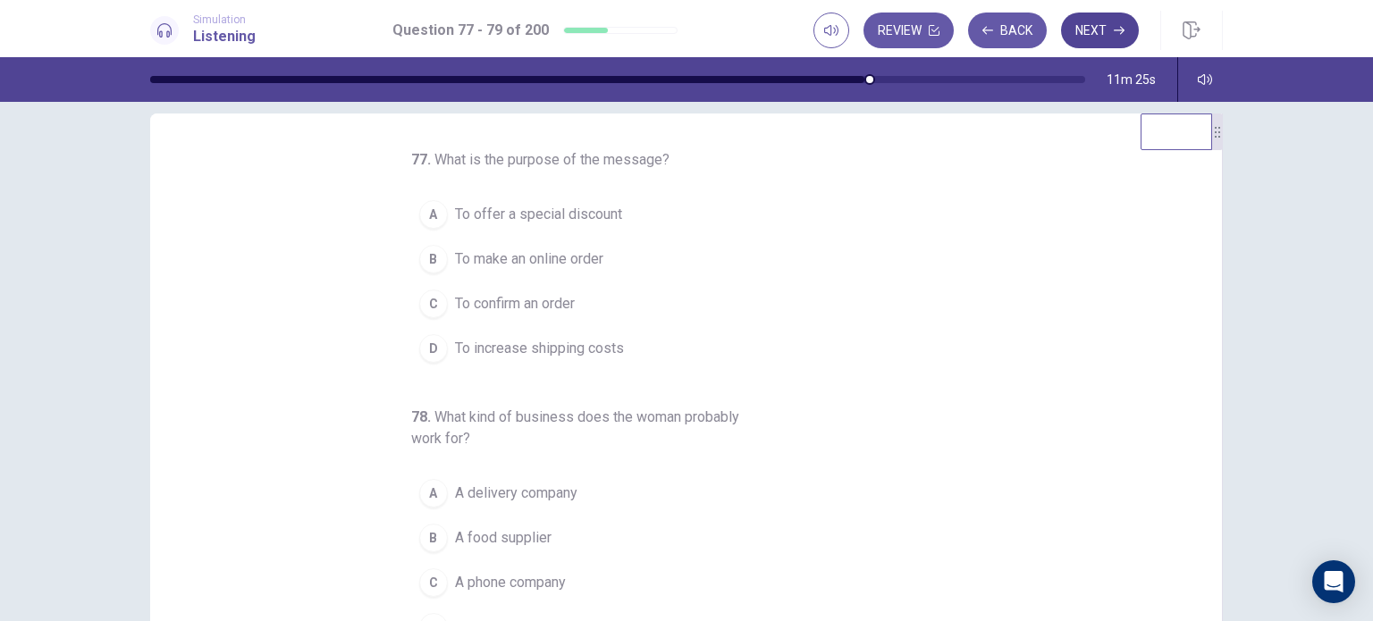
scroll to position [18, 0]
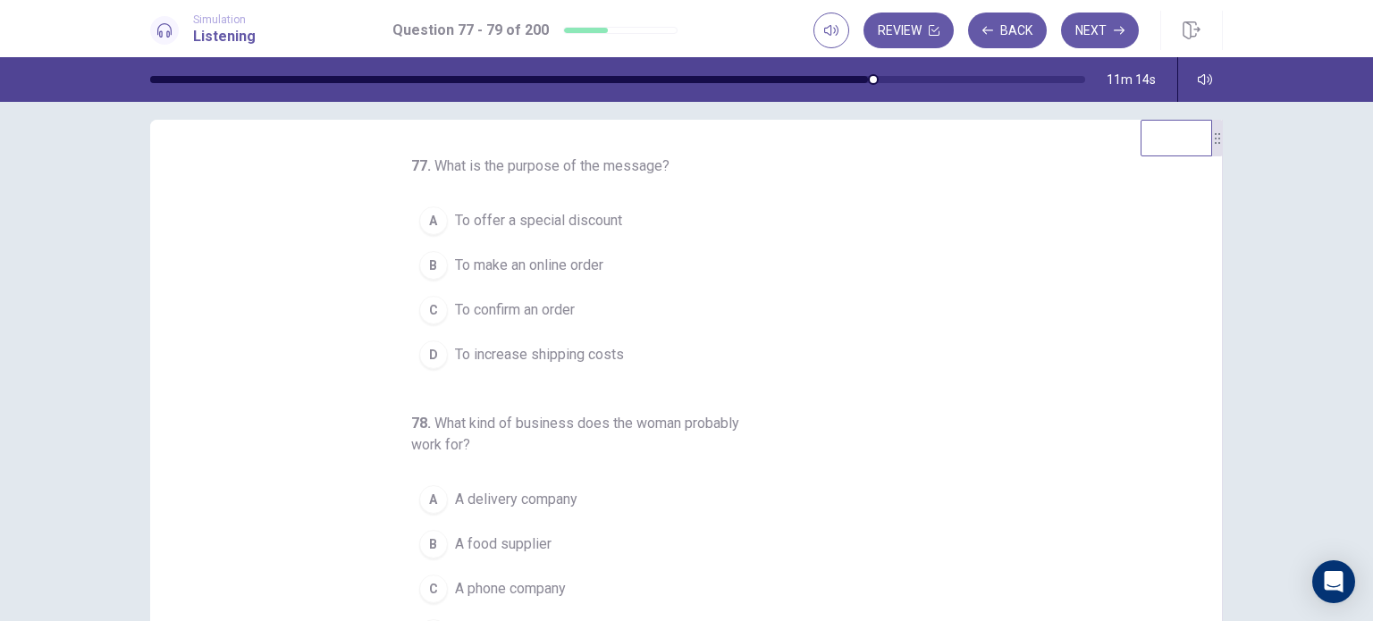
click at [609, 306] on button "C To confirm an order" at bounding box center [675, 310] width 529 height 45
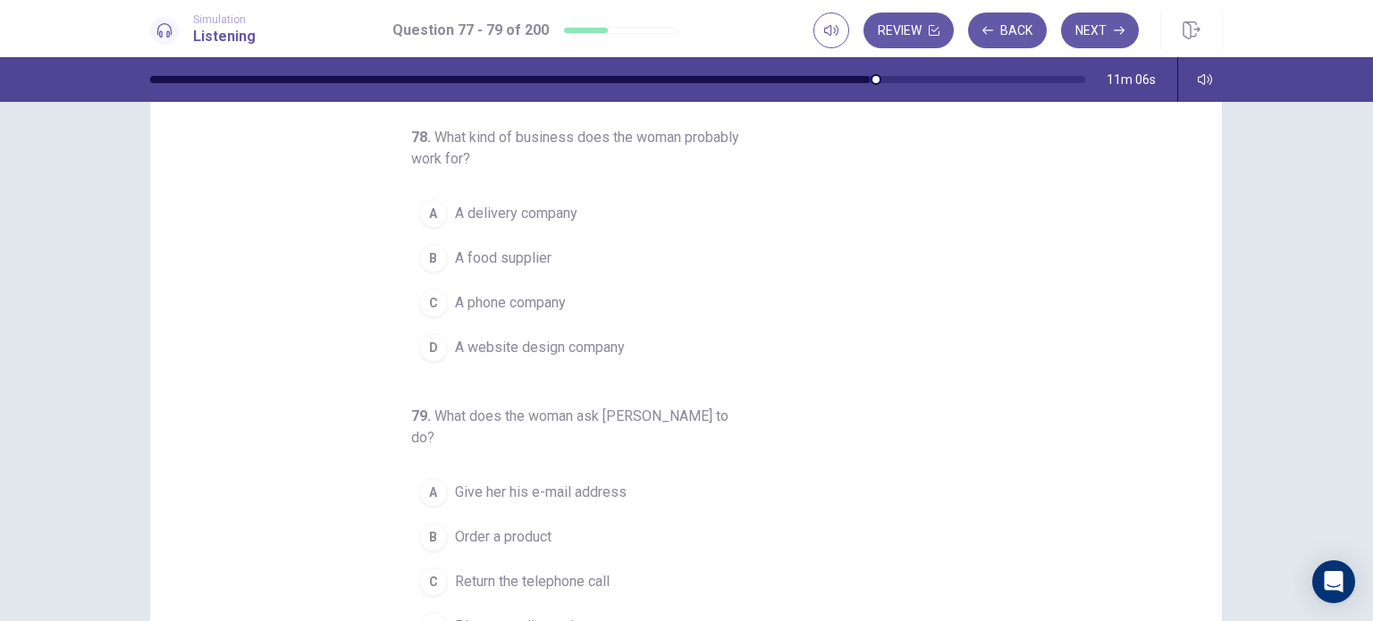
scroll to position [101, 0]
click at [561, 212] on span "A delivery company" at bounding box center [516, 212] width 122 height 21
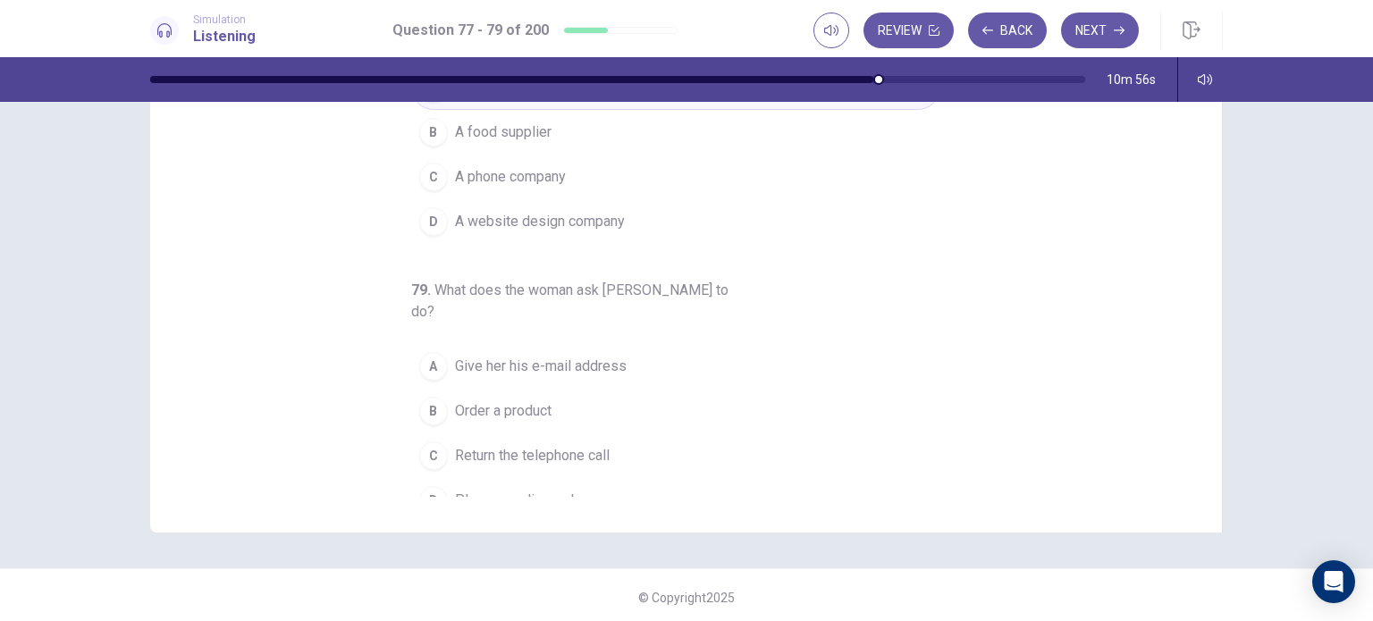
scroll to position [225, 0]
click at [623, 345] on button "A Give her his e-mail address" at bounding box center [675, 367] width 529 height 45
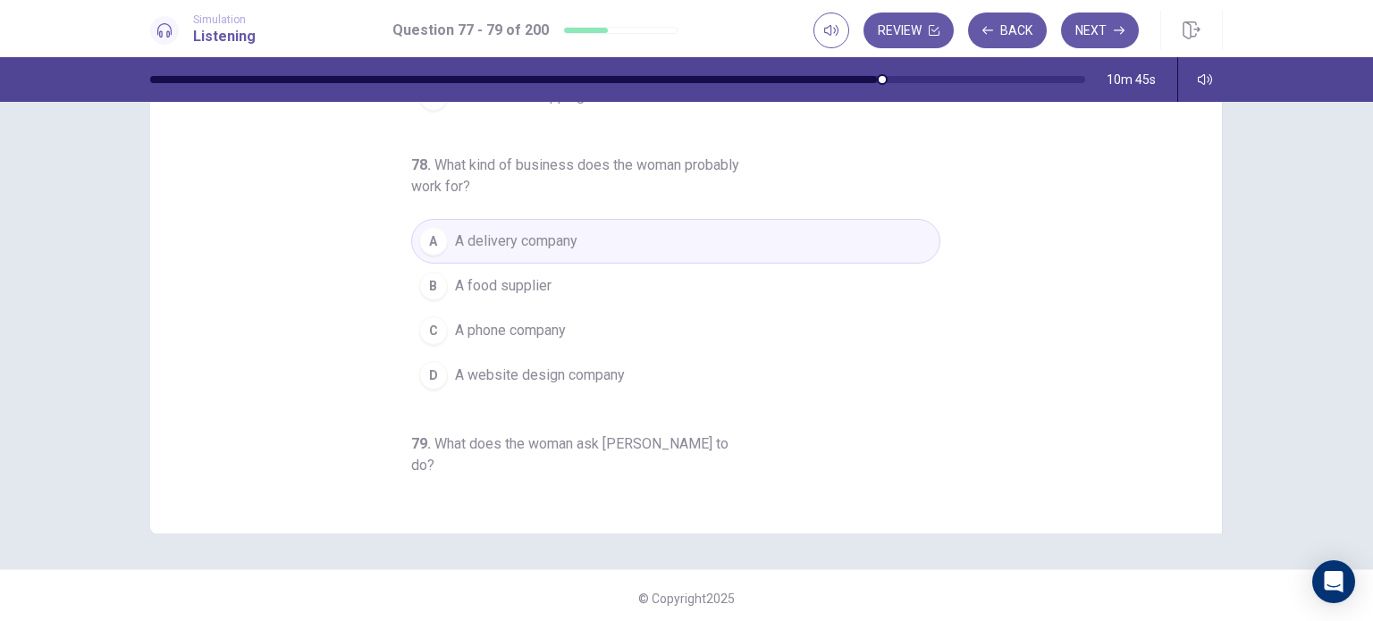
scroll to position [0, 0]
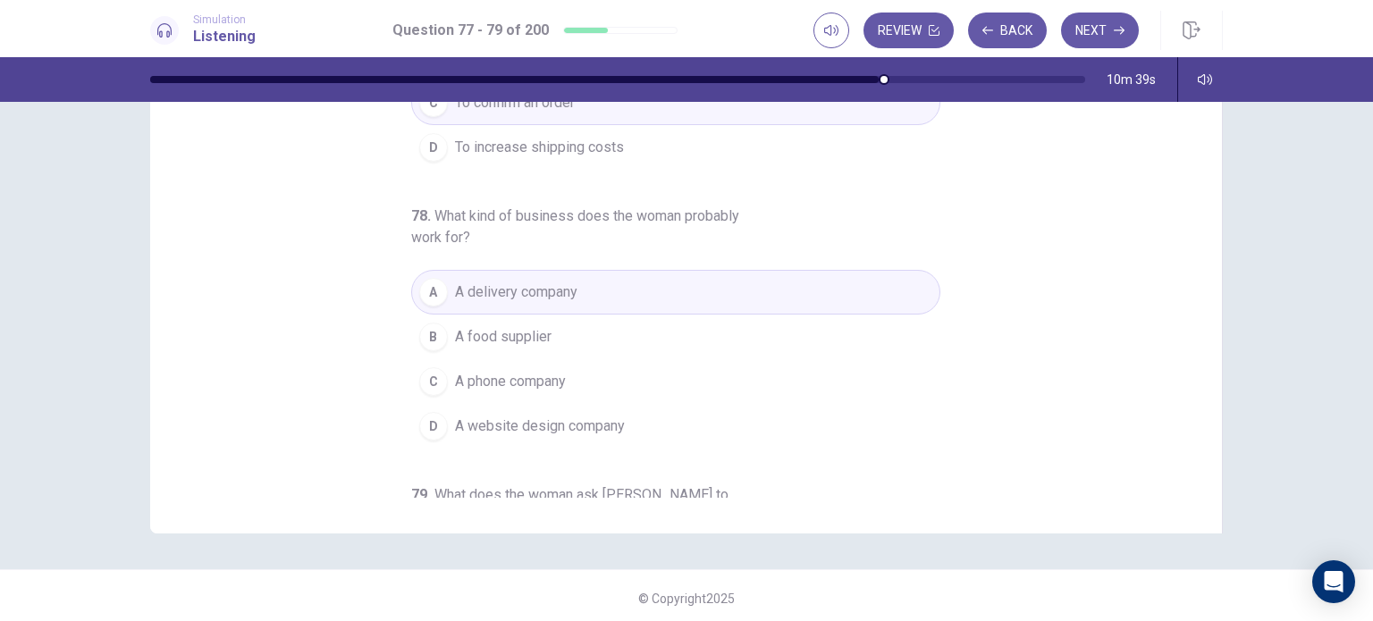
click at [697, 428] on button "D A website design company" at bounding box center [675, 426] width 529 height 45
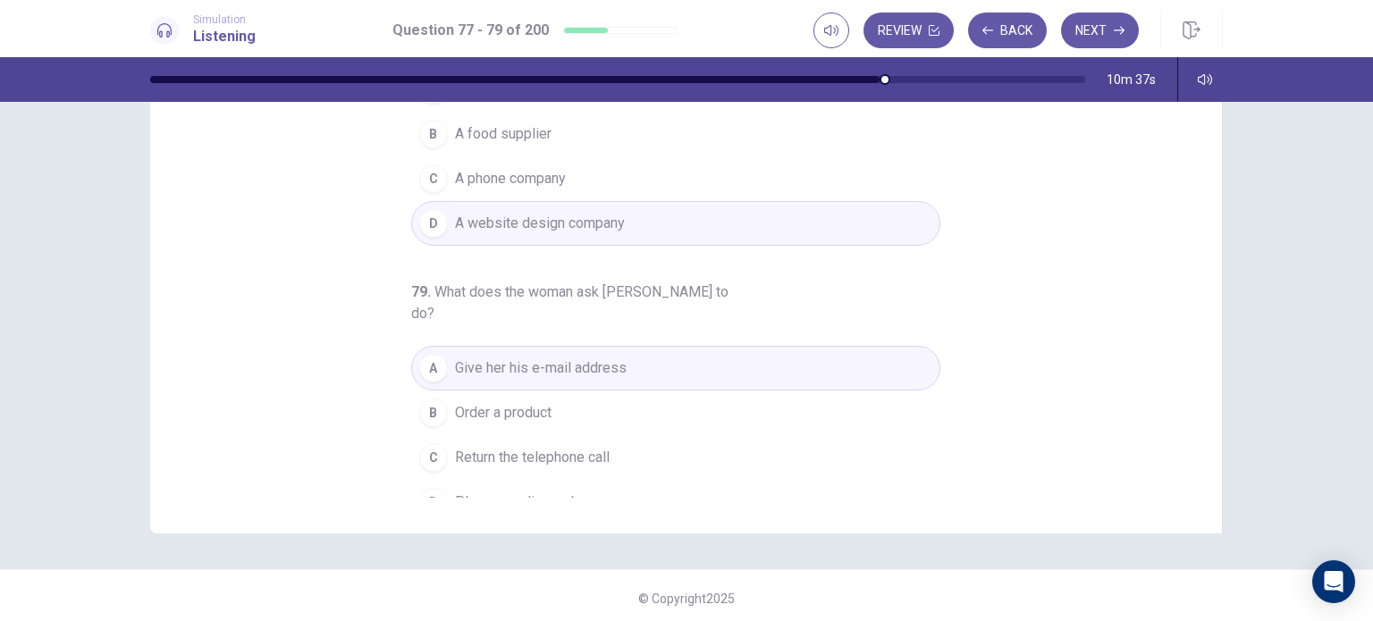
scroll to position [204, 0]
click at [744, 390] on button "B Order a product" at bounding box center [675, 412] width 529 height 45
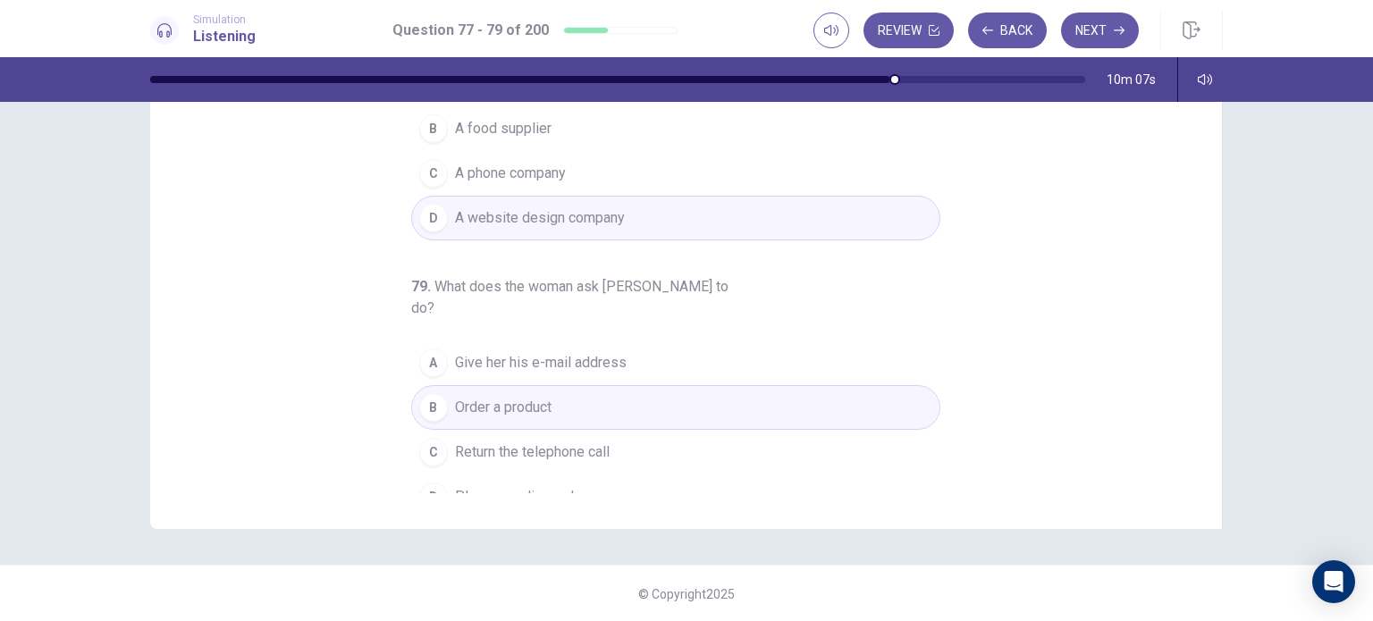
scroll to position [0, 0]
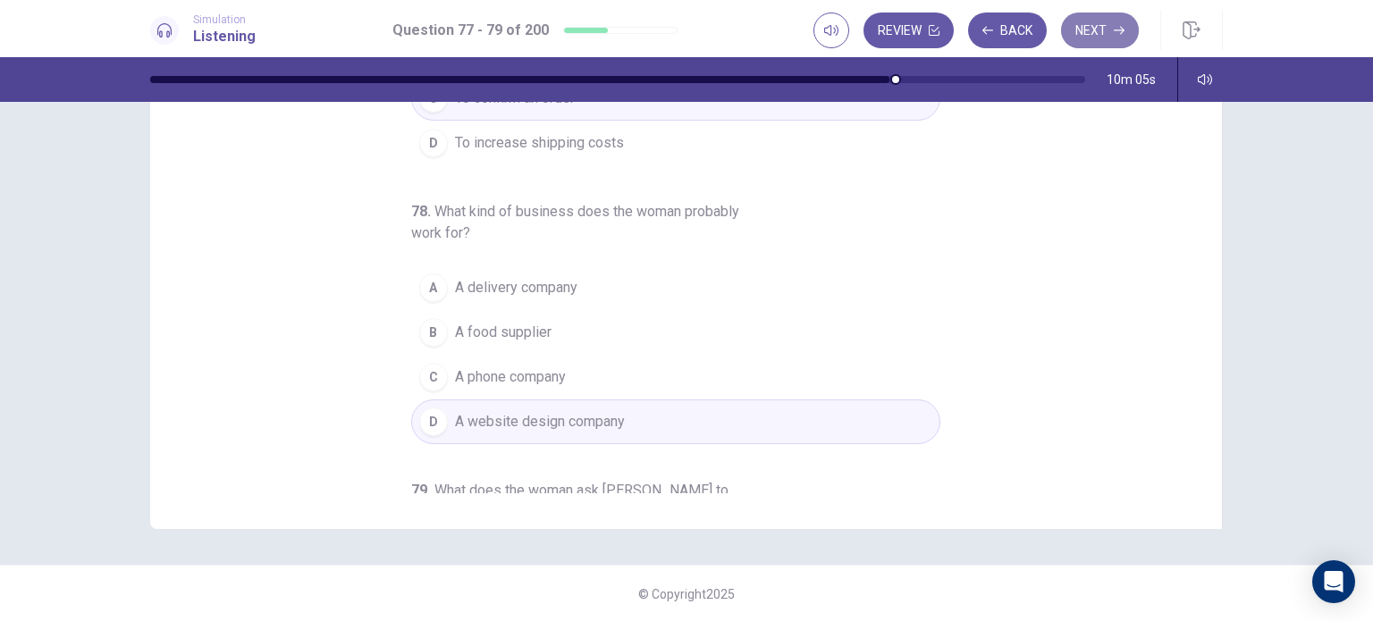
click at [1107, 28] on button "Next" at bounding box center [1100, 31] width 78 height 36
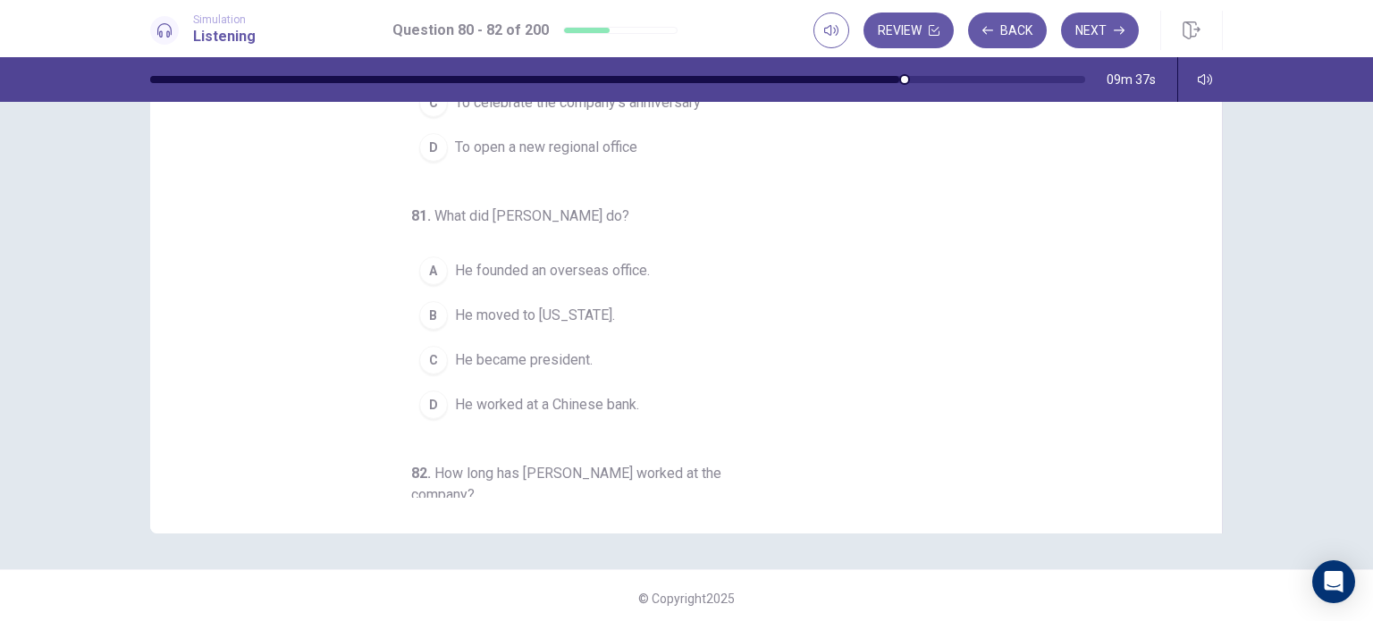
click at [561, 405] on span "He worked at a Chinese bank." at bounding box center [547, 404] width 184 height 21
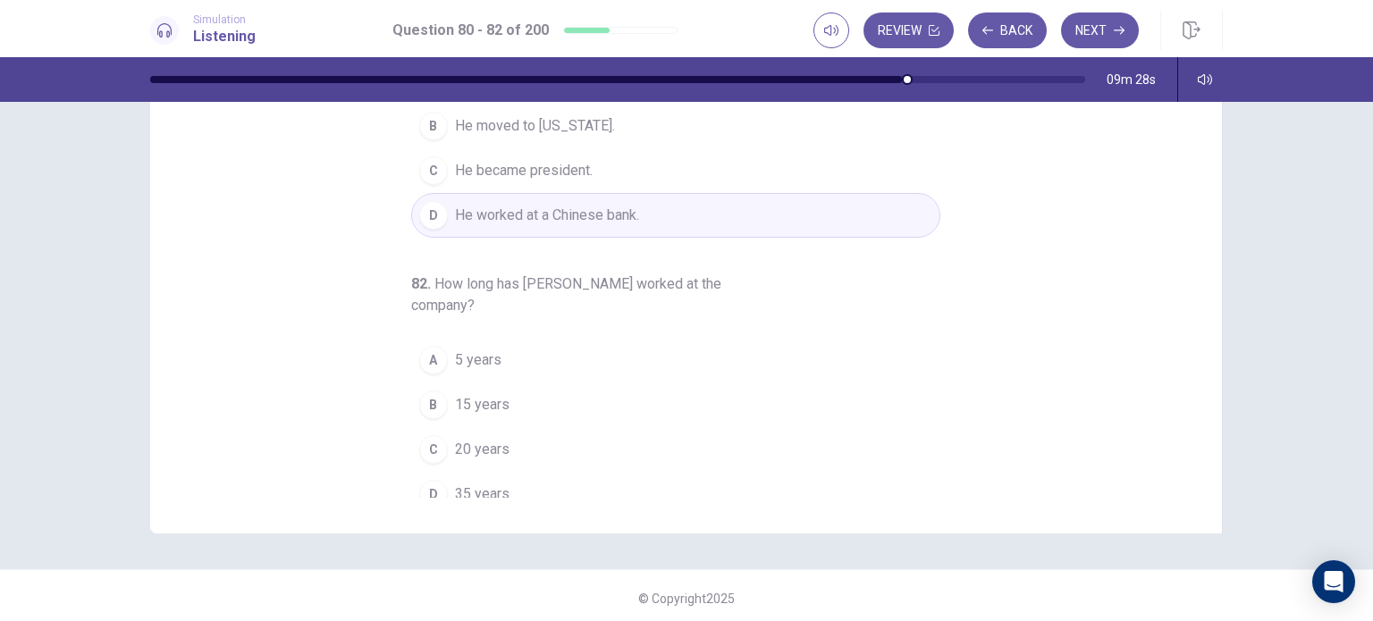
scroll to position [204, 0]
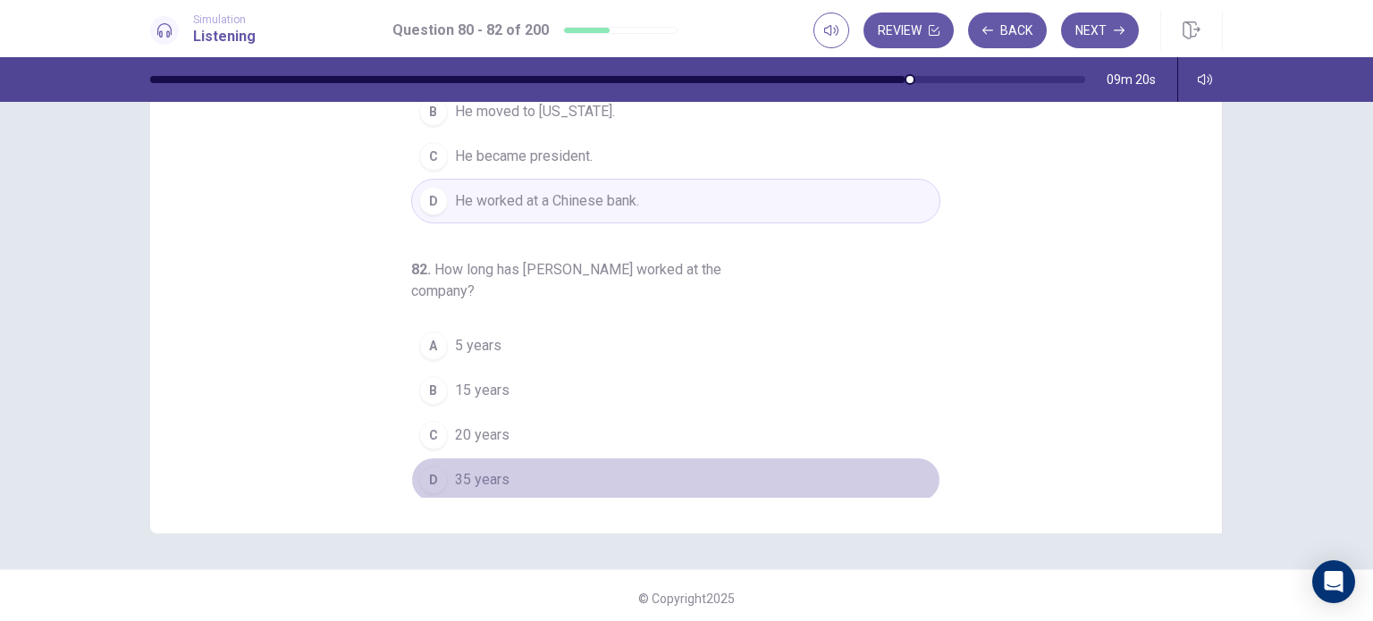
click at [506, 475] on button "D 35 years" at bounding box center [675, 480] width 529 height 45
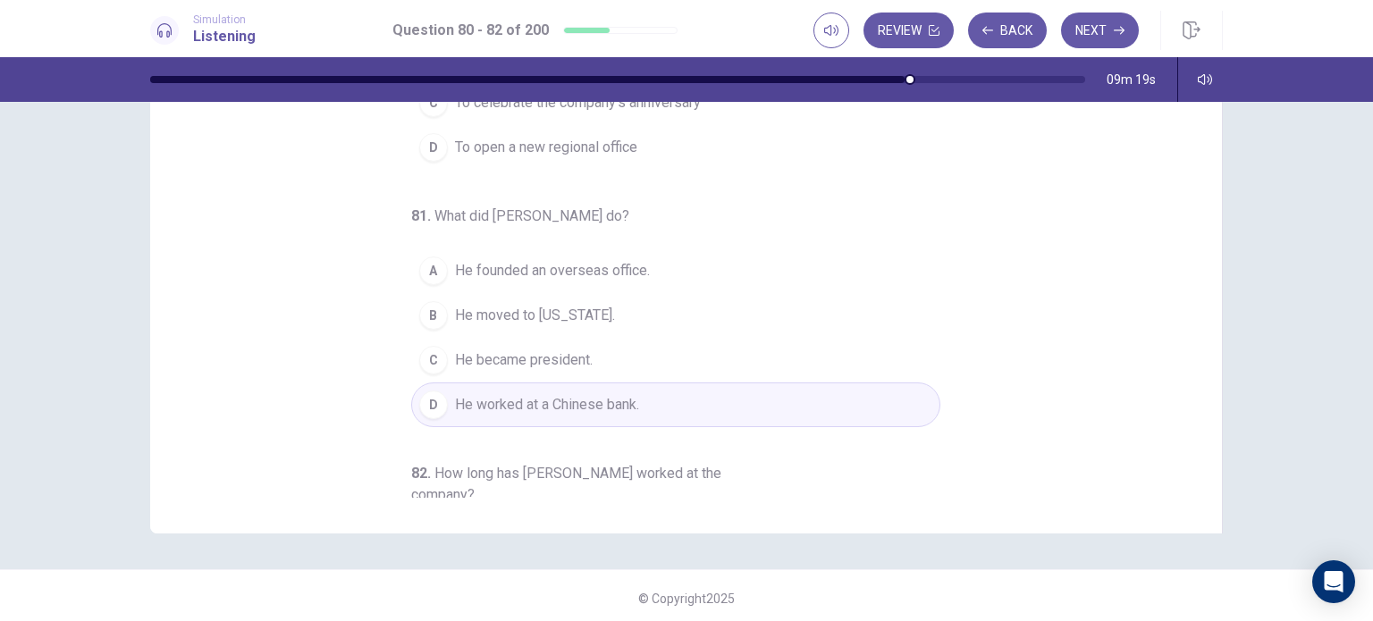
scroll to position [0, 0]
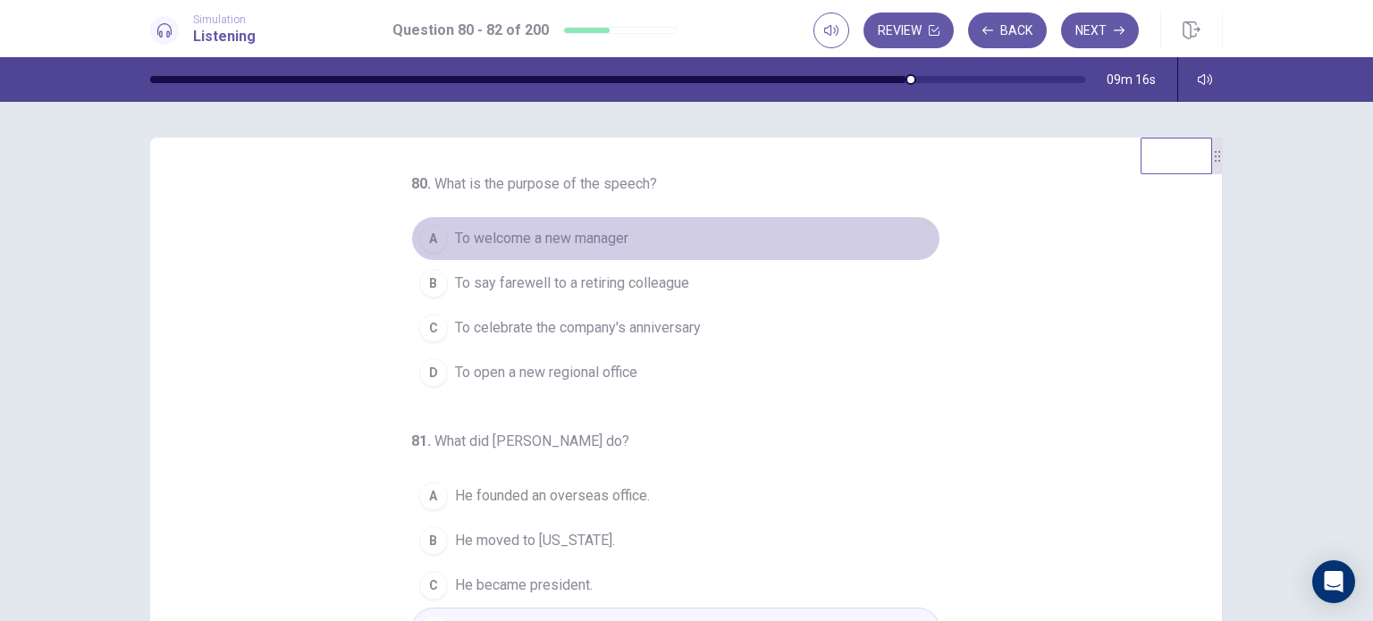
click at [592, 237] on span "To welcome a new manager" at bounding box center [541, 238] width 173 height 21
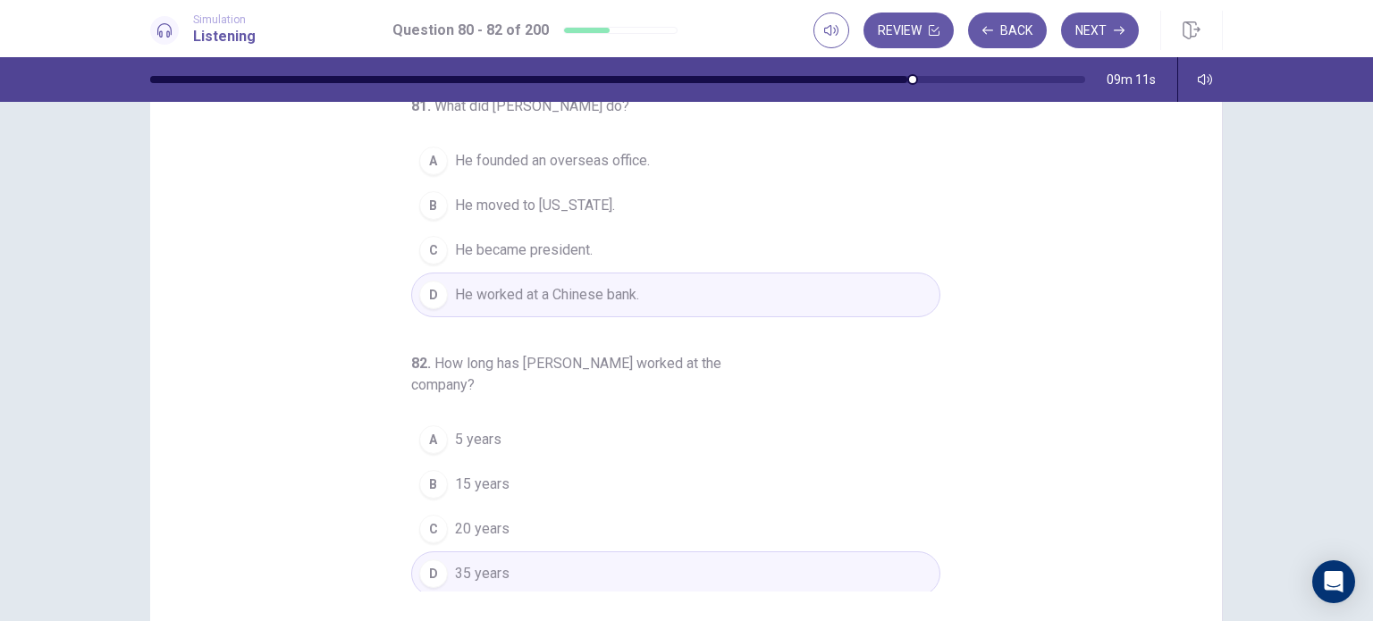
scroll to position [132, 0]
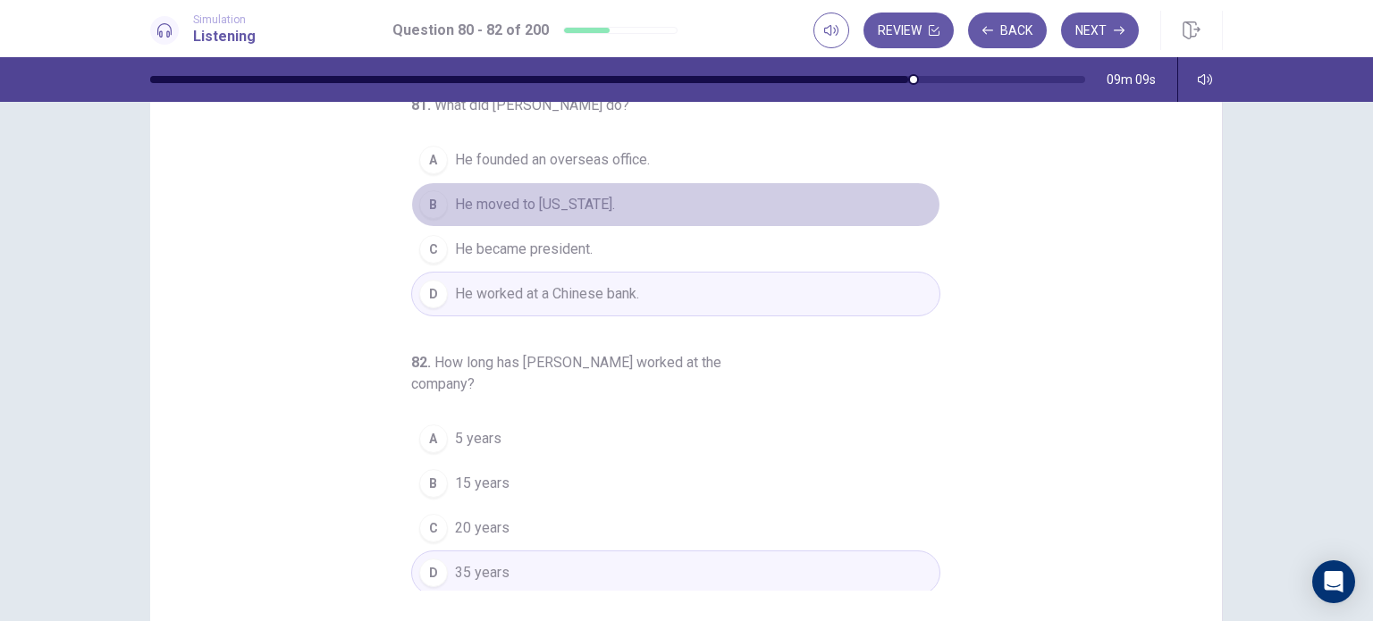
click at [603, 199] on button "B He moved to [US_STATE]." at bounding box center [675, 204] width 529 height 45
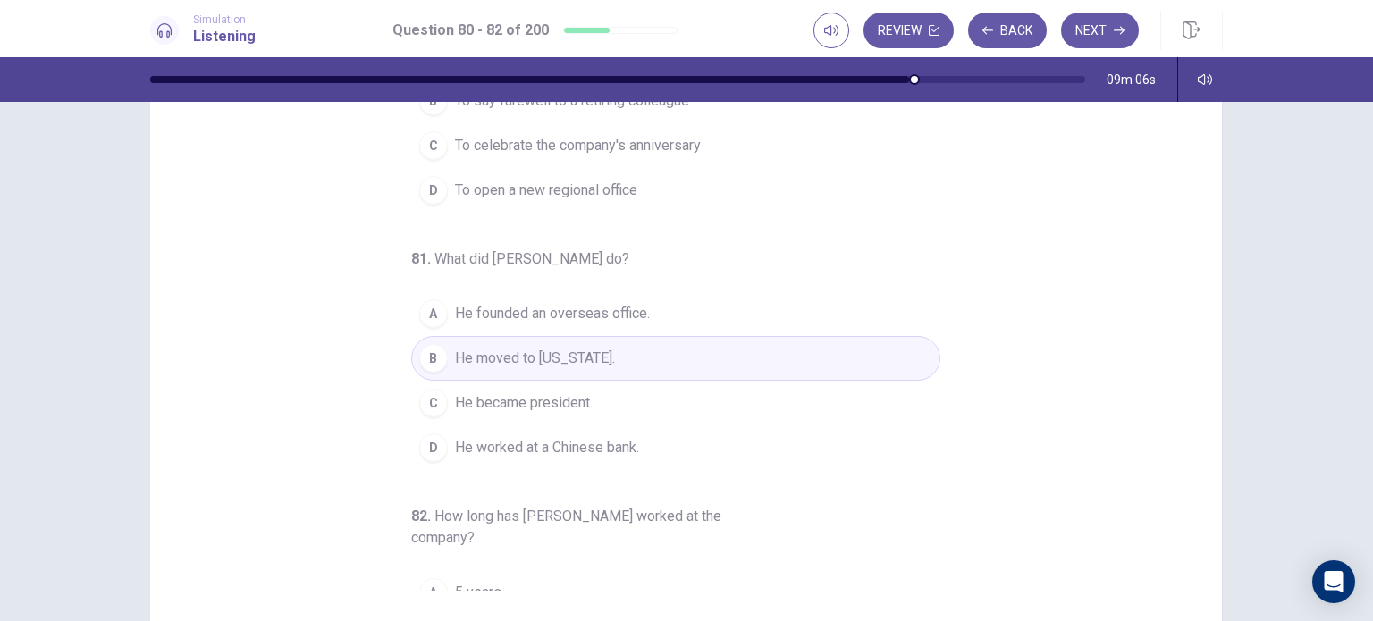
scroll to position [204, 0]
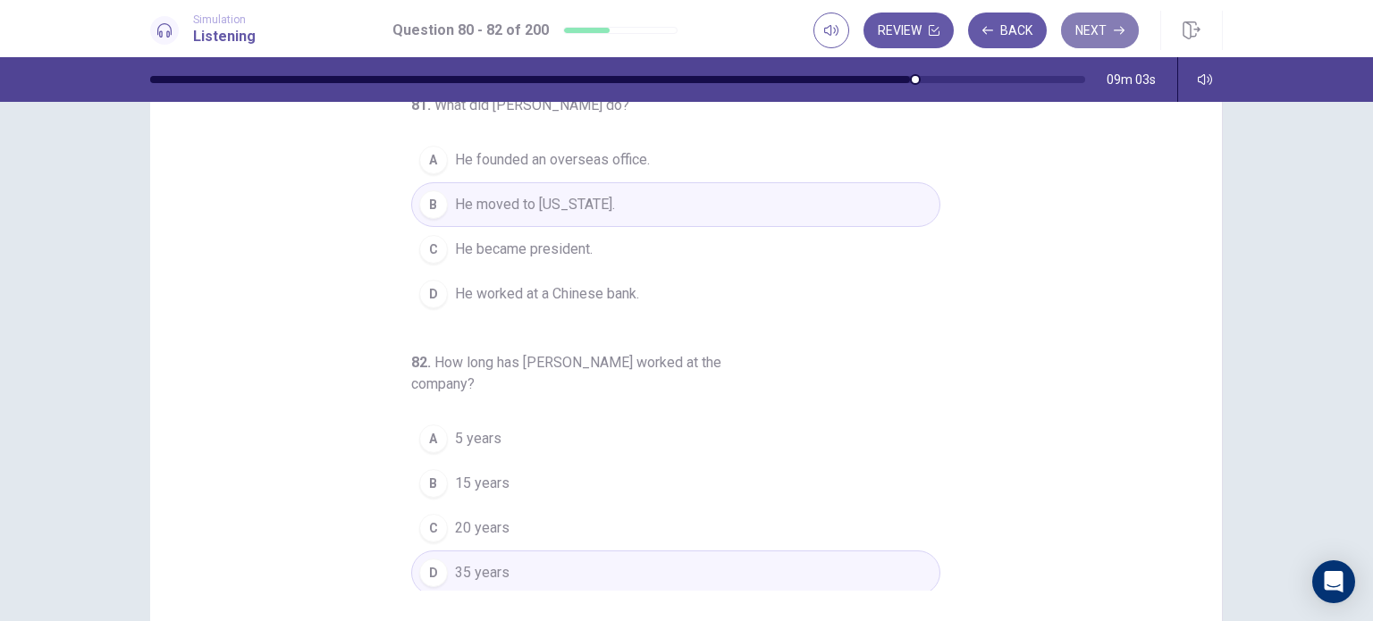
click at [1105, 30] on button "Next" at bounding box center [1100, 31] width 78 height 36
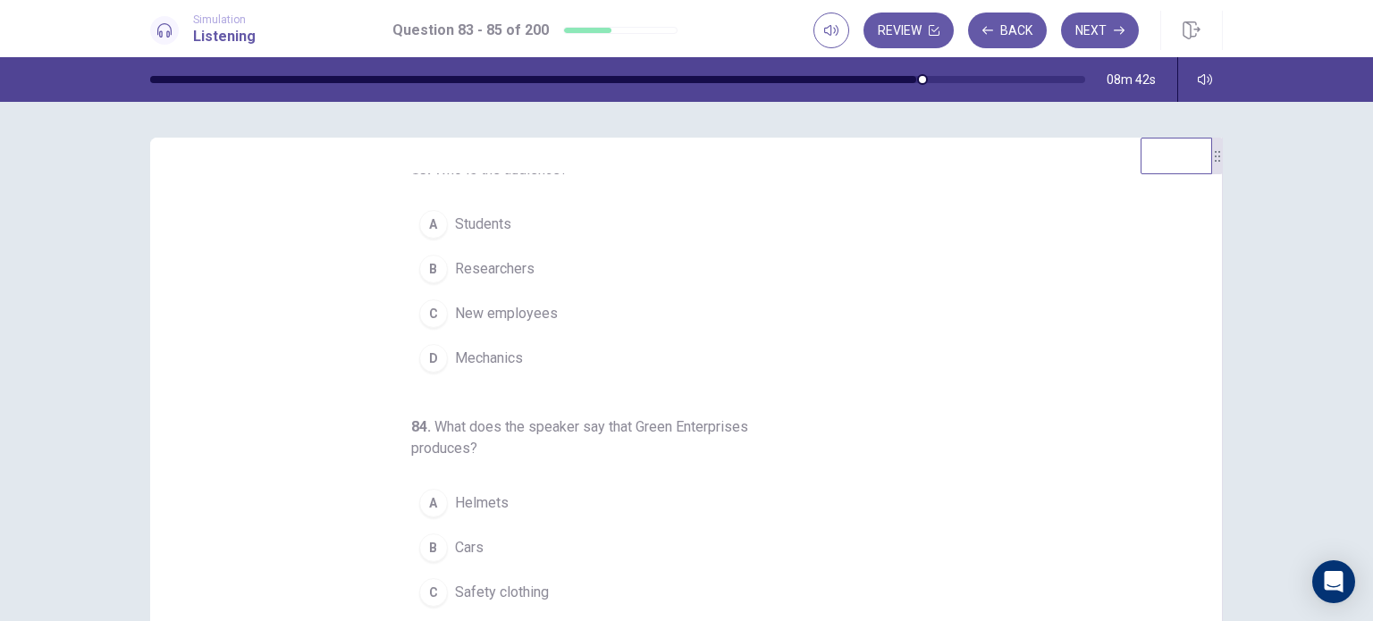
scroll to position [0, 0]
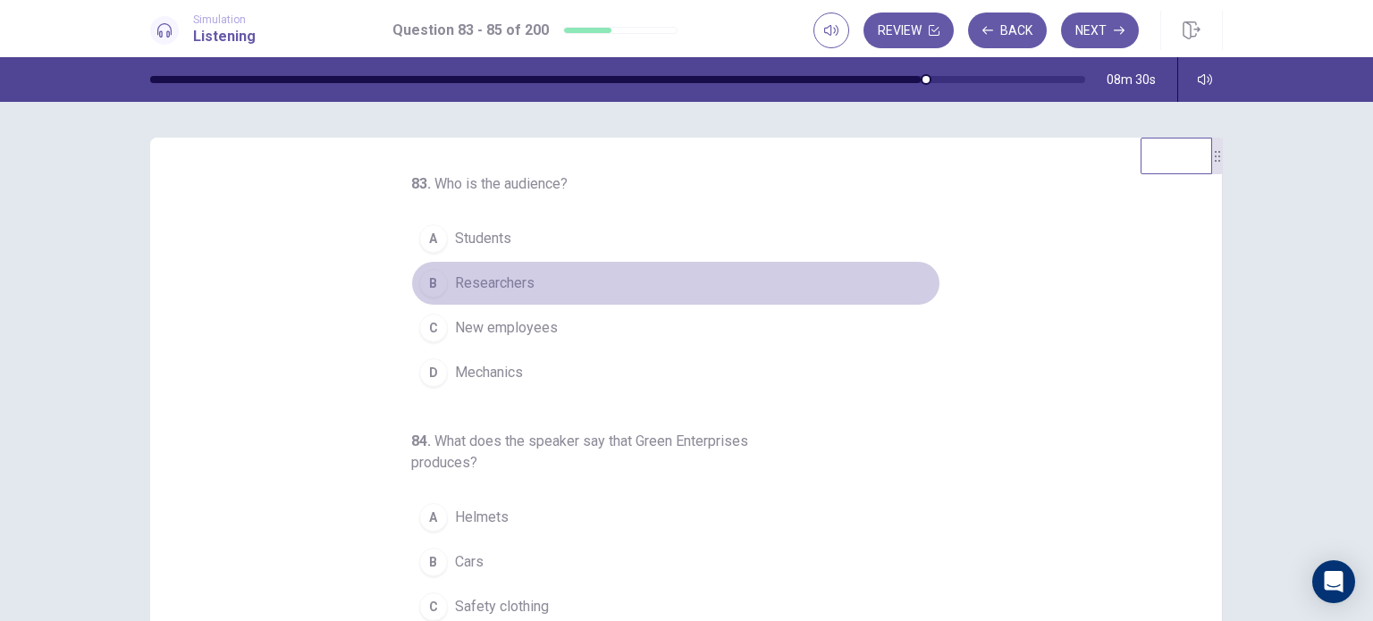
click at [704, 289] on button "B Researchers" at bounding box center [675, 283] width 529 height 45
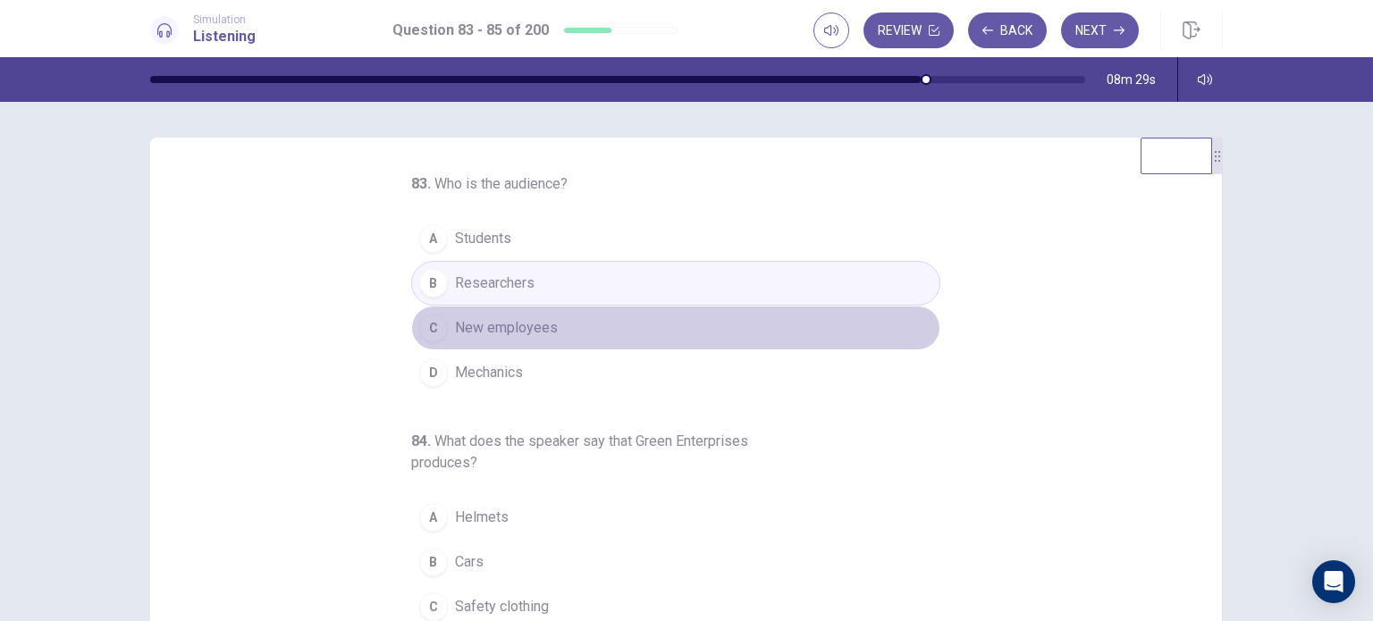
click at [708, 314] on button "C New employees" at bounding box center [675, 328] width 529 height 45
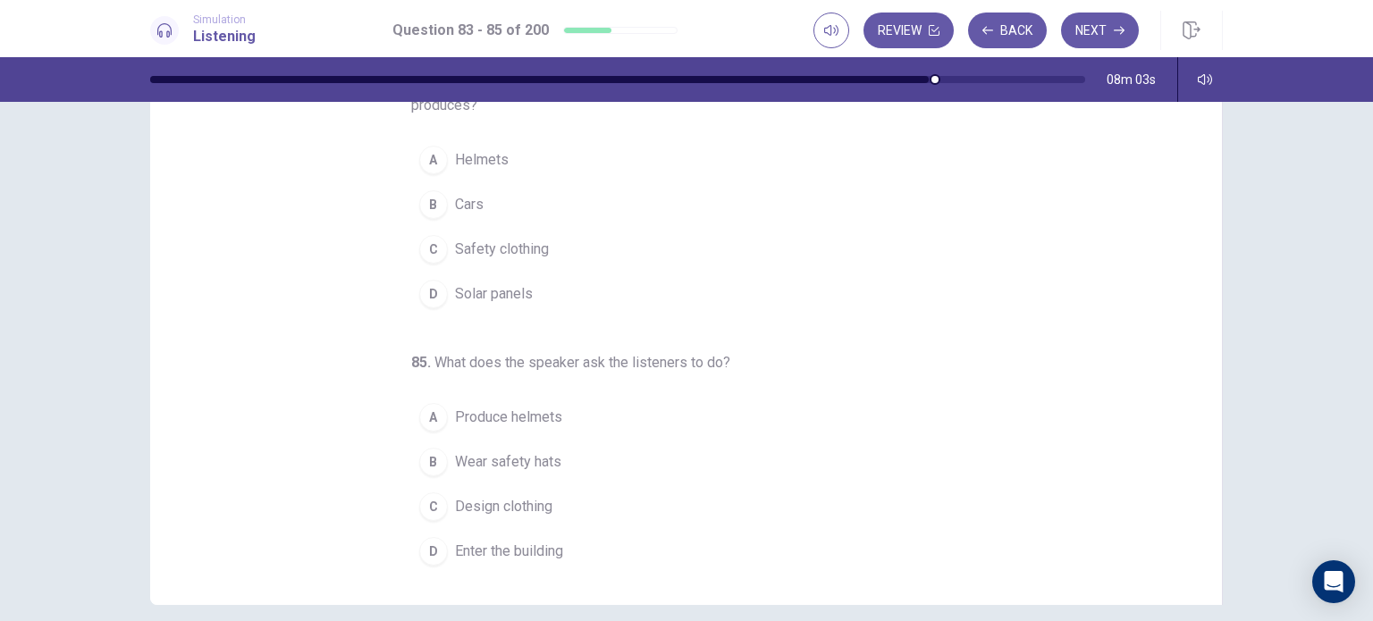
scroll to position [156, 0]
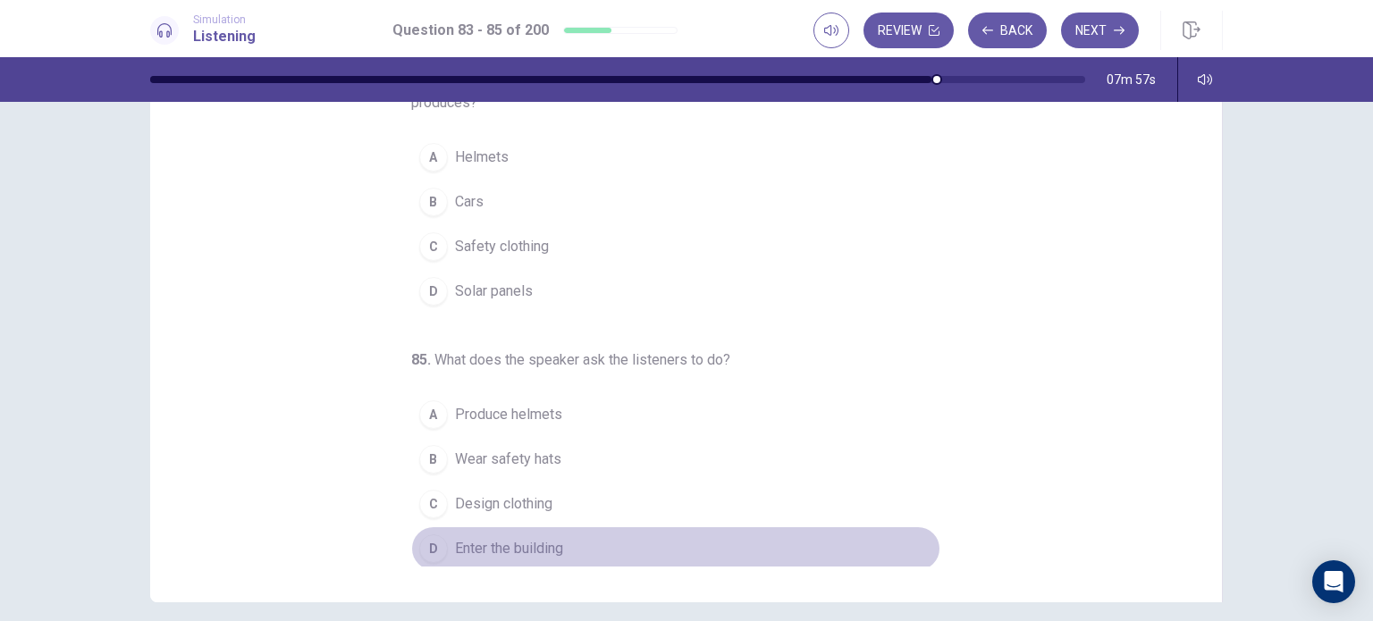
click at [516, 544] on span "Enter the building" at bounding box center [509, 548] width 108 height 21
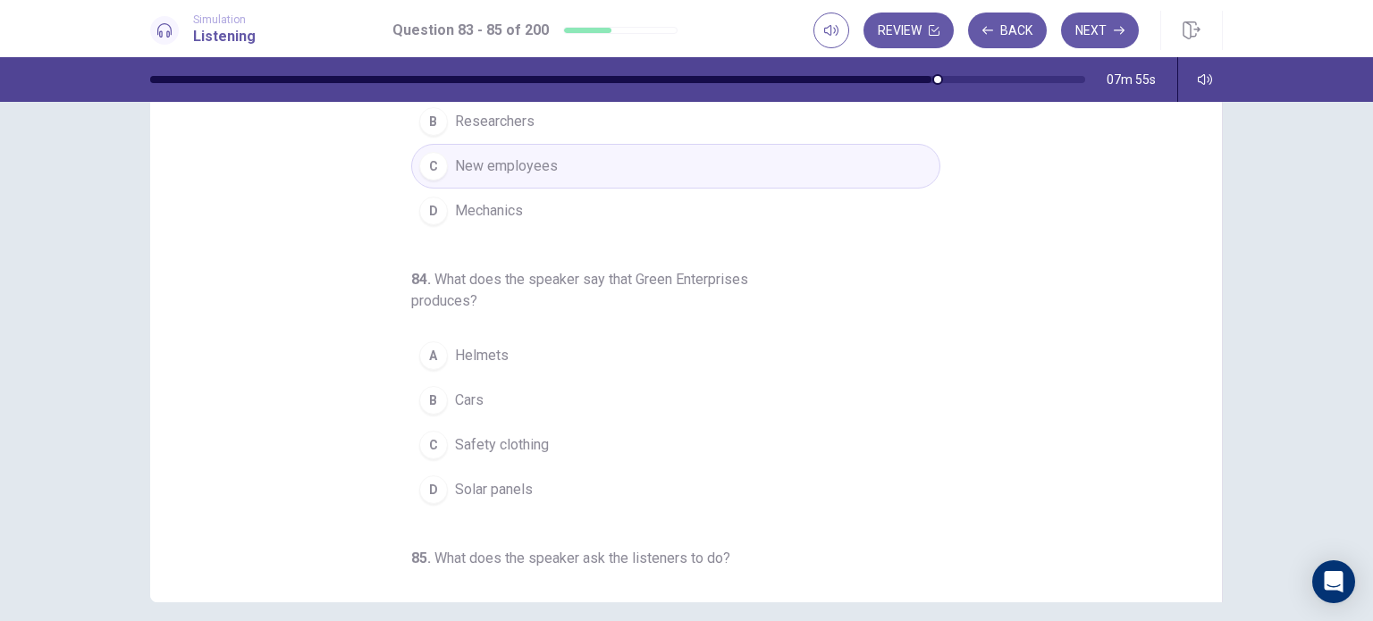
scroll to position [0, 0]
click at [489, 357] on span "Helmets" at bounding box center [482, 360] width 54 height 21
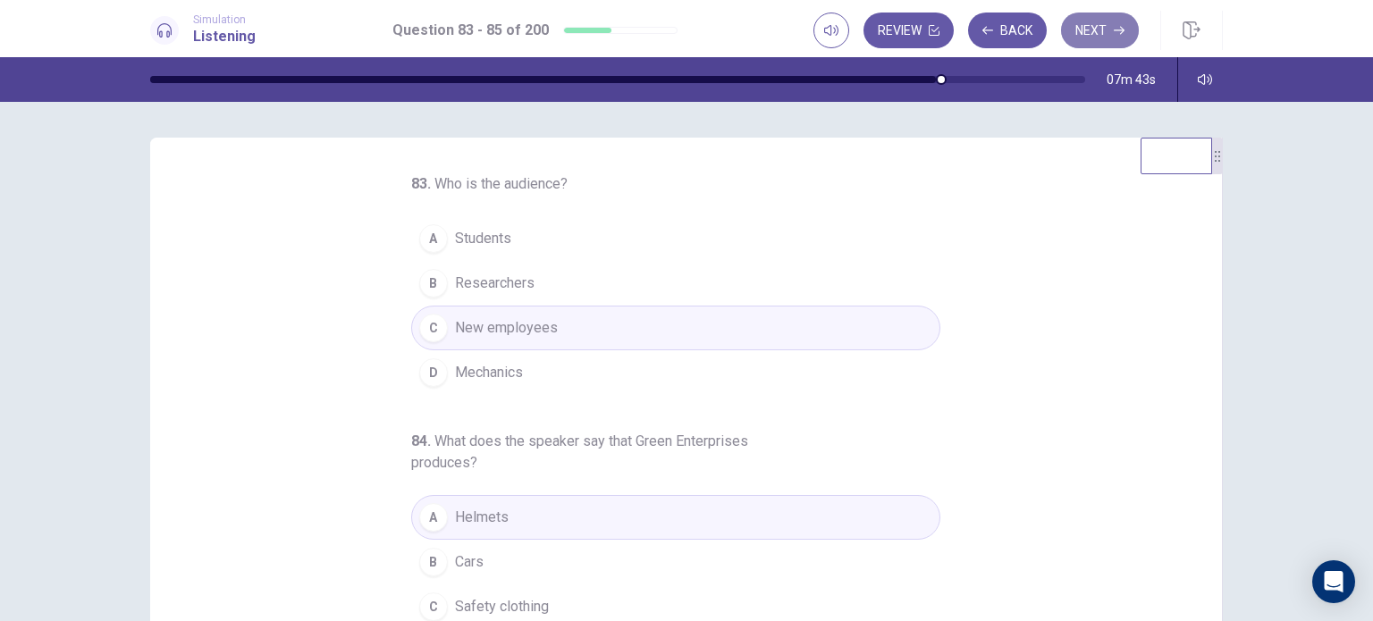
click at [1115, 32] on icon "button" at bounding box center [1119, 30] width 11 height 11
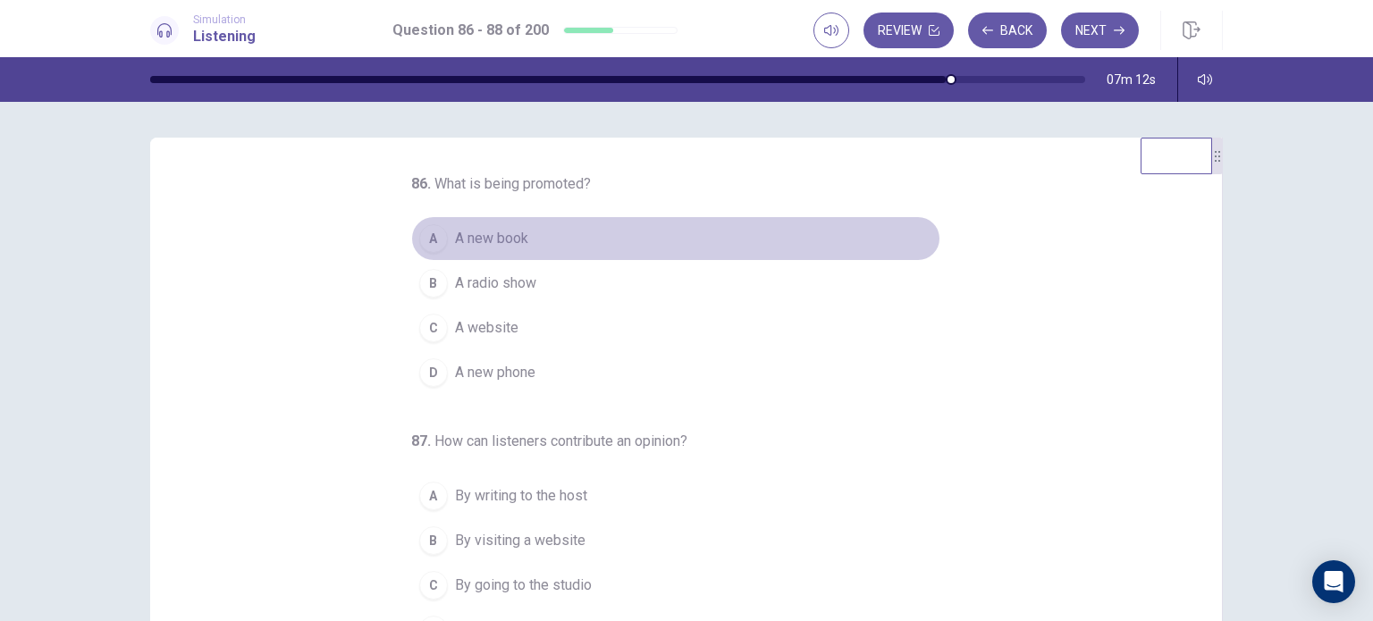
click at [519, 239] on span "A new book" at bounding box center [491, 238] width 73 height 21
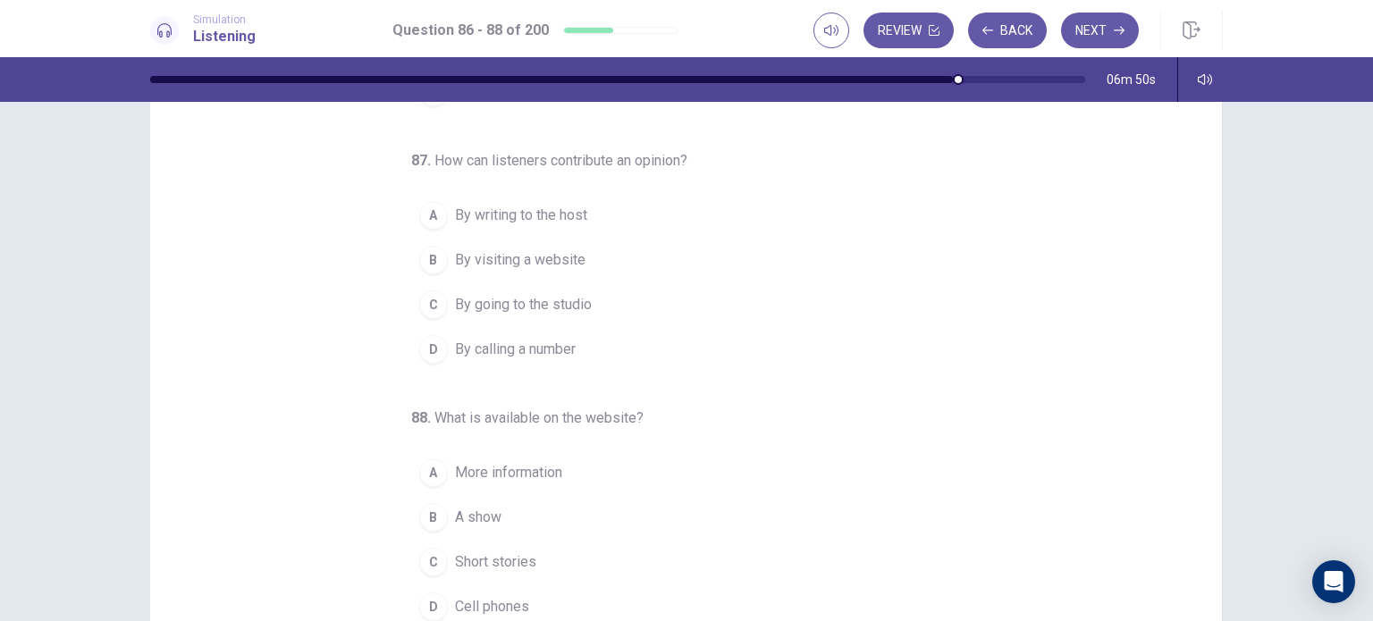
scroll to position [100, 0]
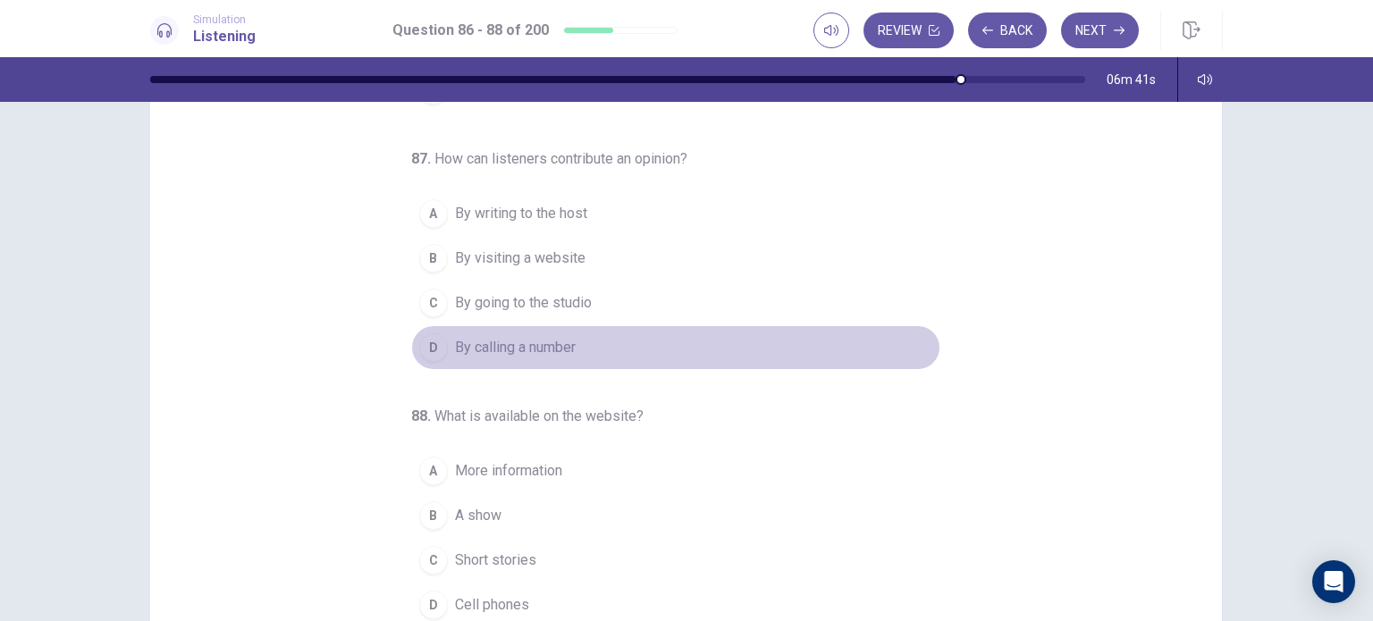
click at [542, 352] on span "By calling a number" at bounding box center [515, 347] width 121 height 21
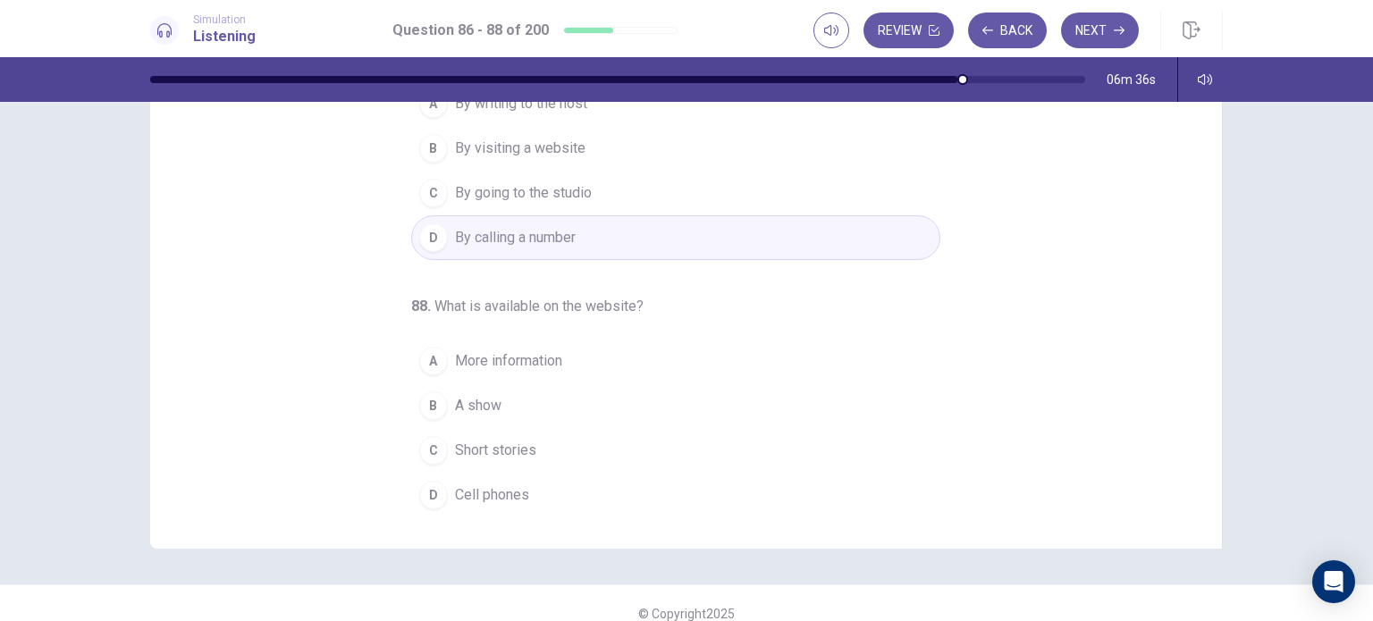
scroll to position [211, 0]
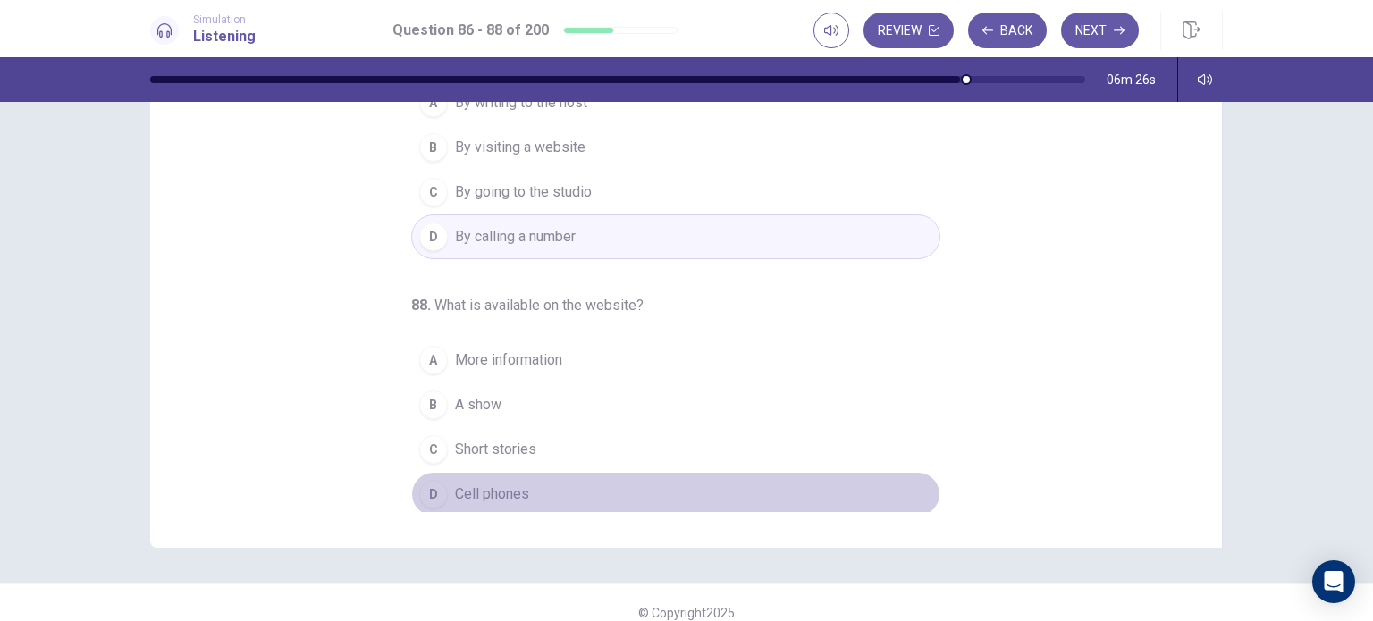
click at [526, 489] on button "D Cell phones" at bounding box center [675, 494] width 529 height 45
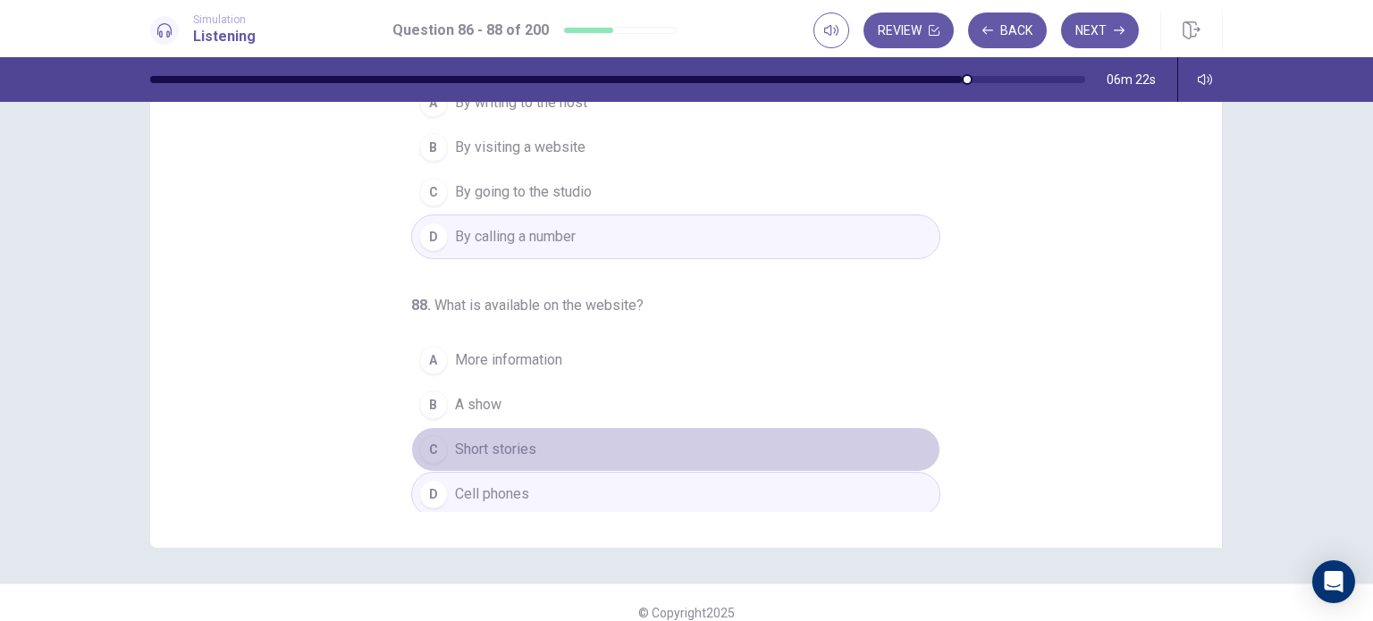
click at [522, 452] on span "Short stories" at bounding box center [495, 449] width 81 height 21
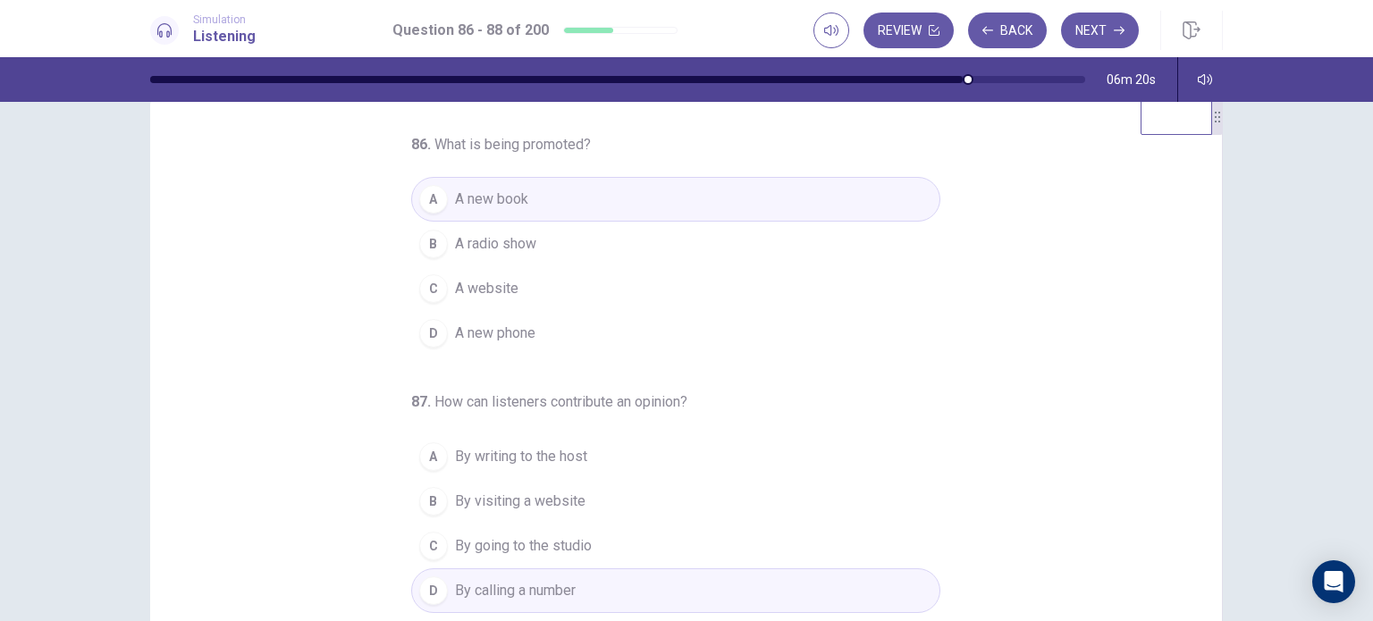
scroll to position [0, 0]
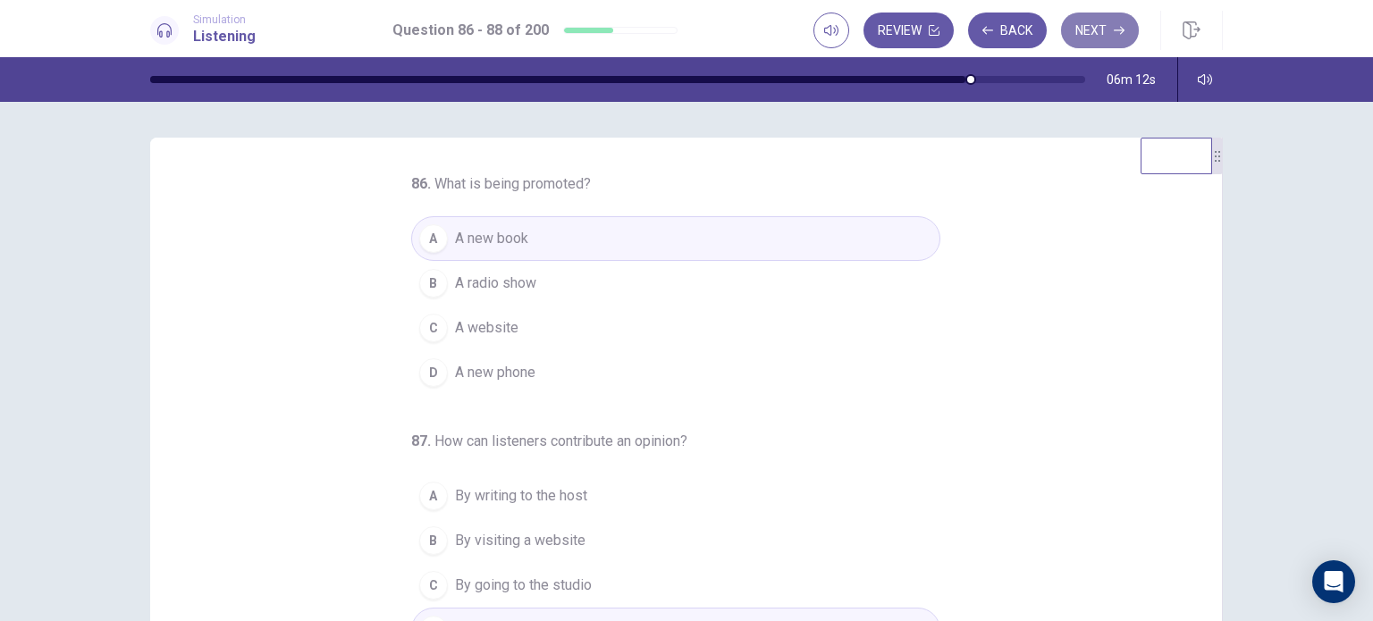
click at [1116, 17] on button "Next" at bounding box center [1100, 31] width 78 height 36
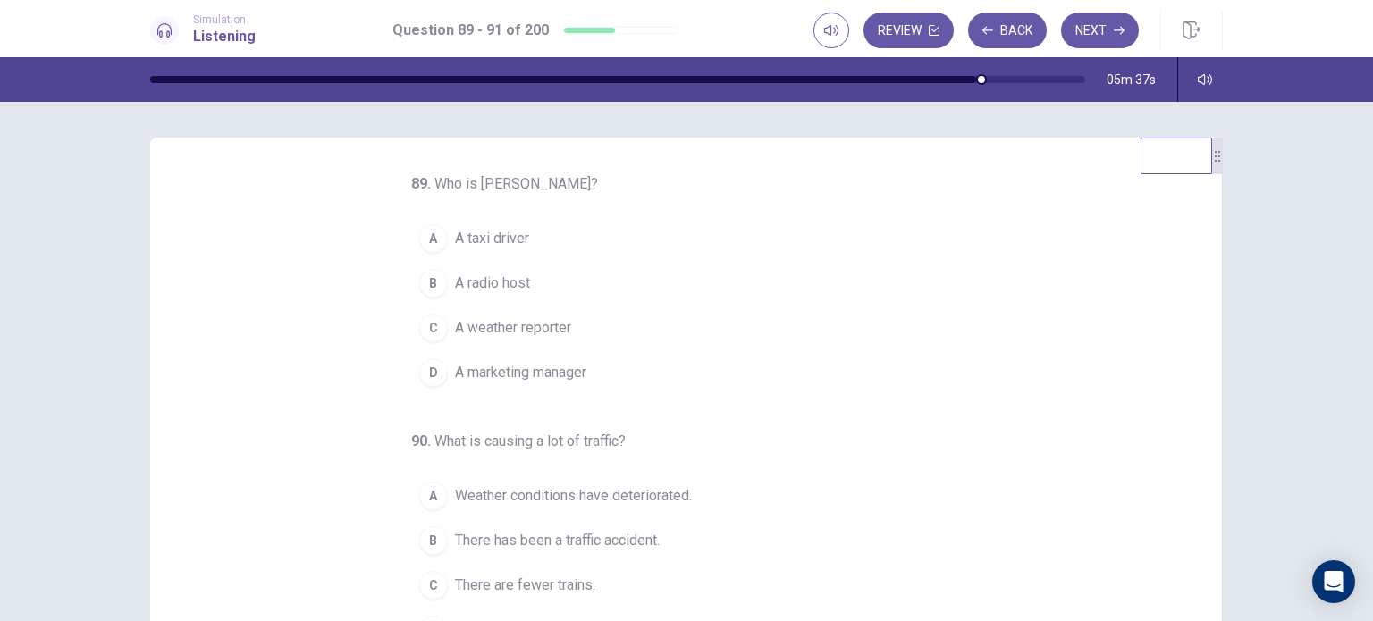
click at [887, 278] on button "B A radio host" at bounding box center [675, 283] width 529 height 45
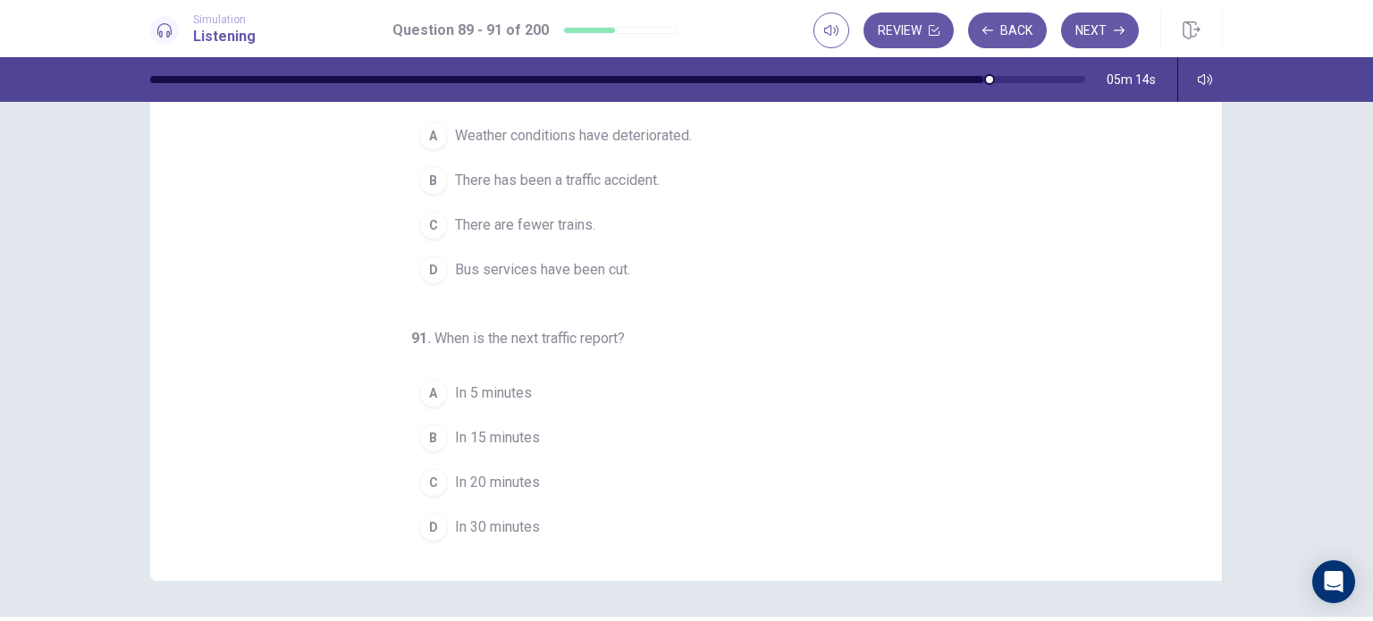
scroll to position [179, 0]
click at [615, 449] on button "B In 15 minutes" at bounding box center [675, 437] width 529 height 45
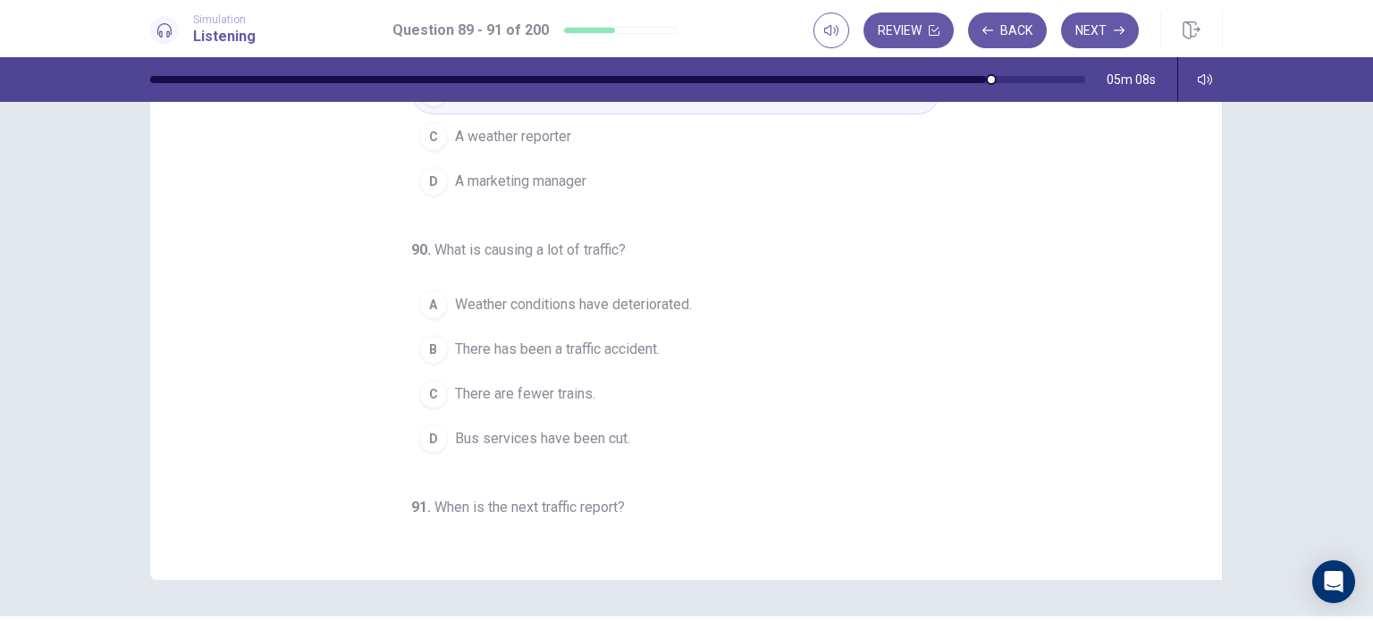
scroll to position [0, 0]
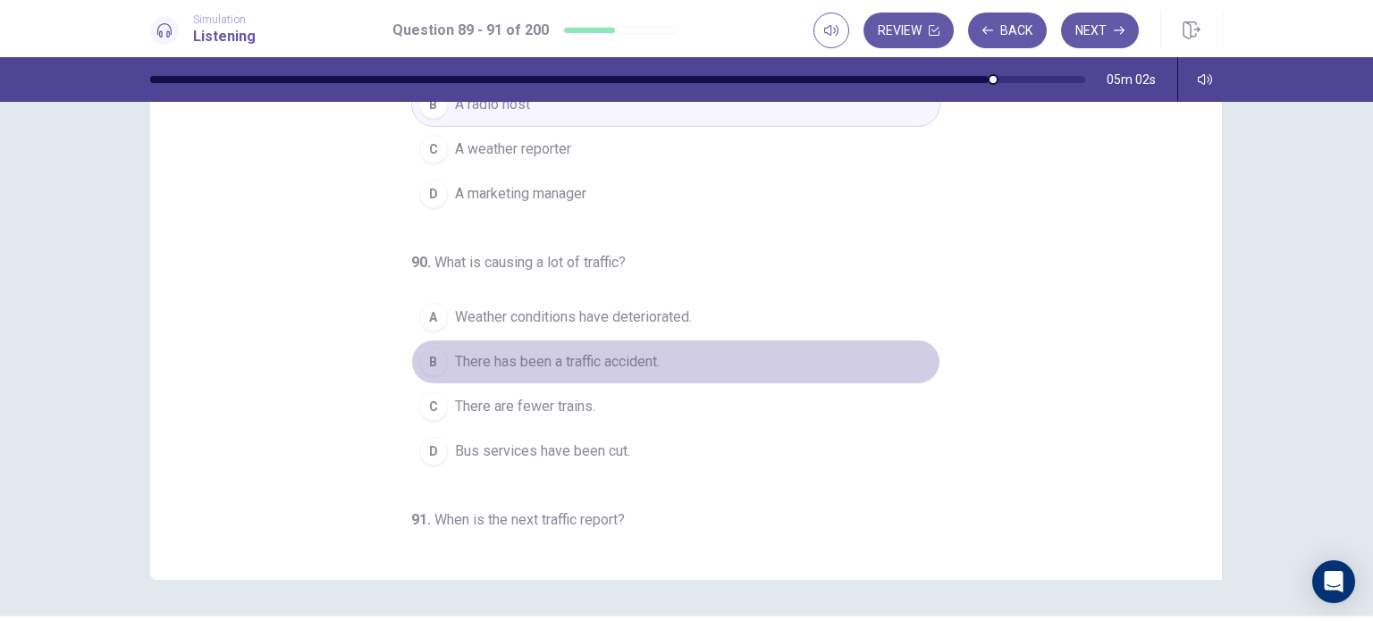
click at [622, 353] on span "There has been a traffic accident." at bounding box center [557, 361] width 205 height 21
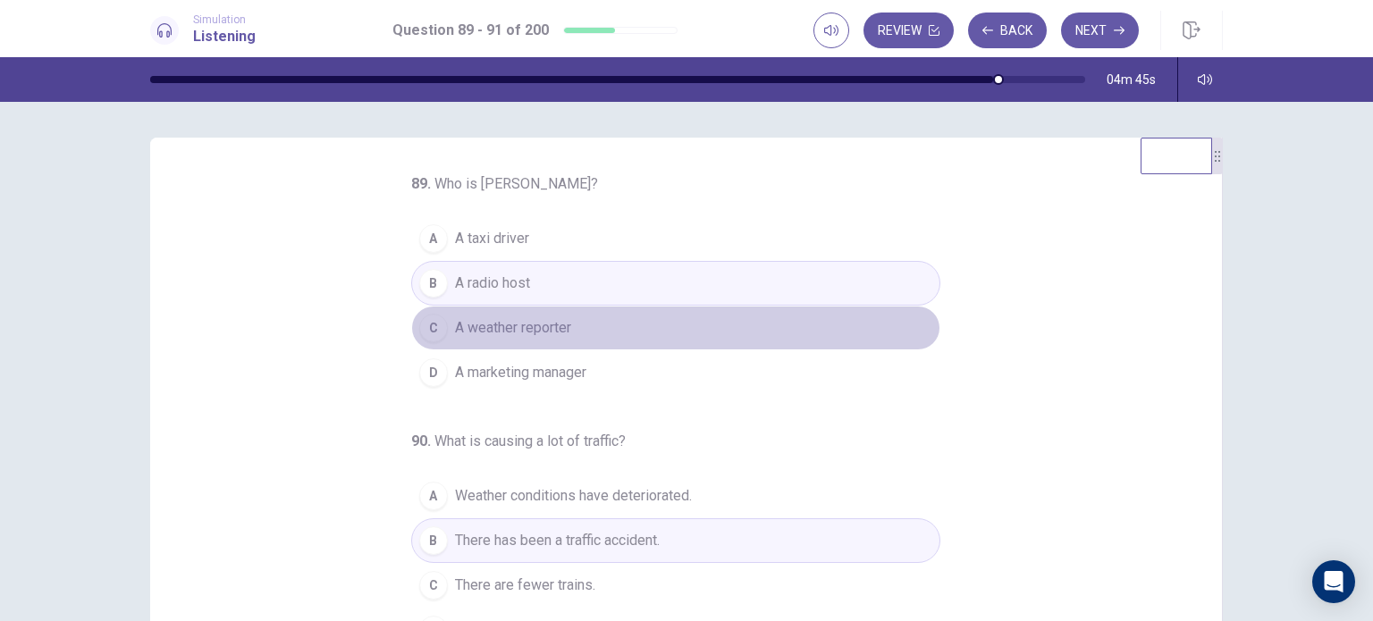
click at [586, 335] on button "C A weather reporter" at bounding box center [675, 328] width 529 height 45
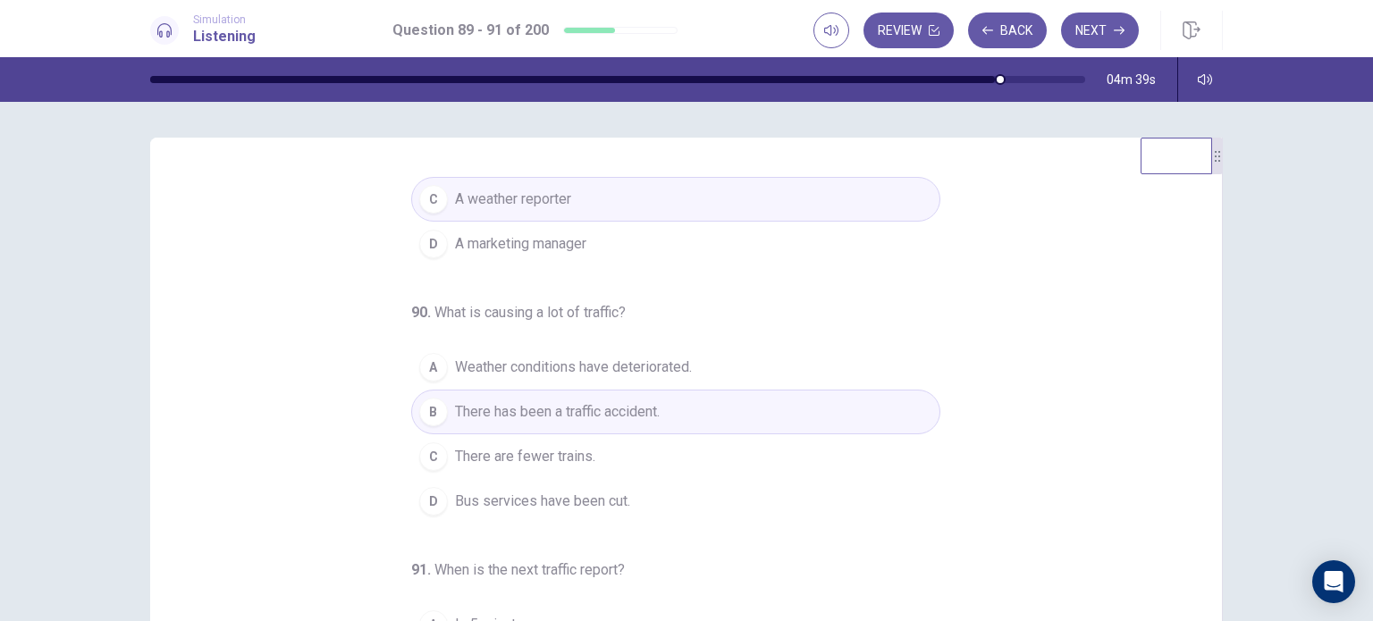
scroll to position [182, 0]
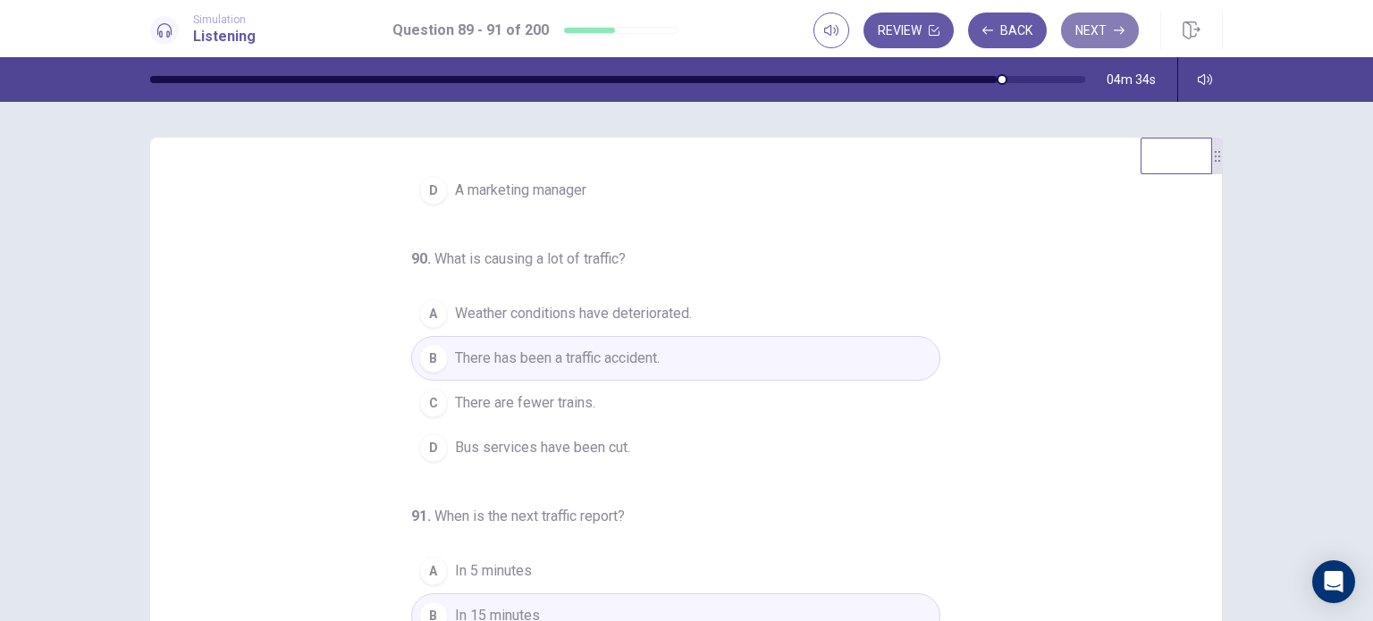
click at [1109, 21] on button "Next" at bounding box center [1100, 31] width 78 height 36
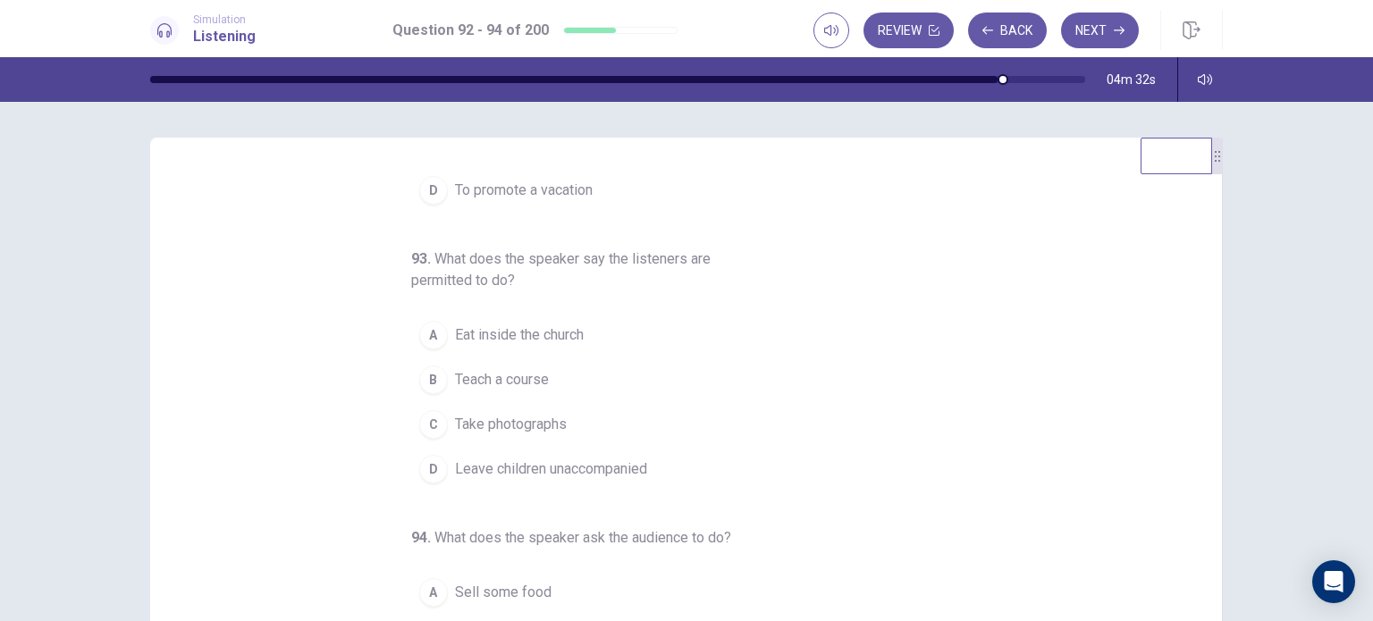
scroll to position [0, 0]
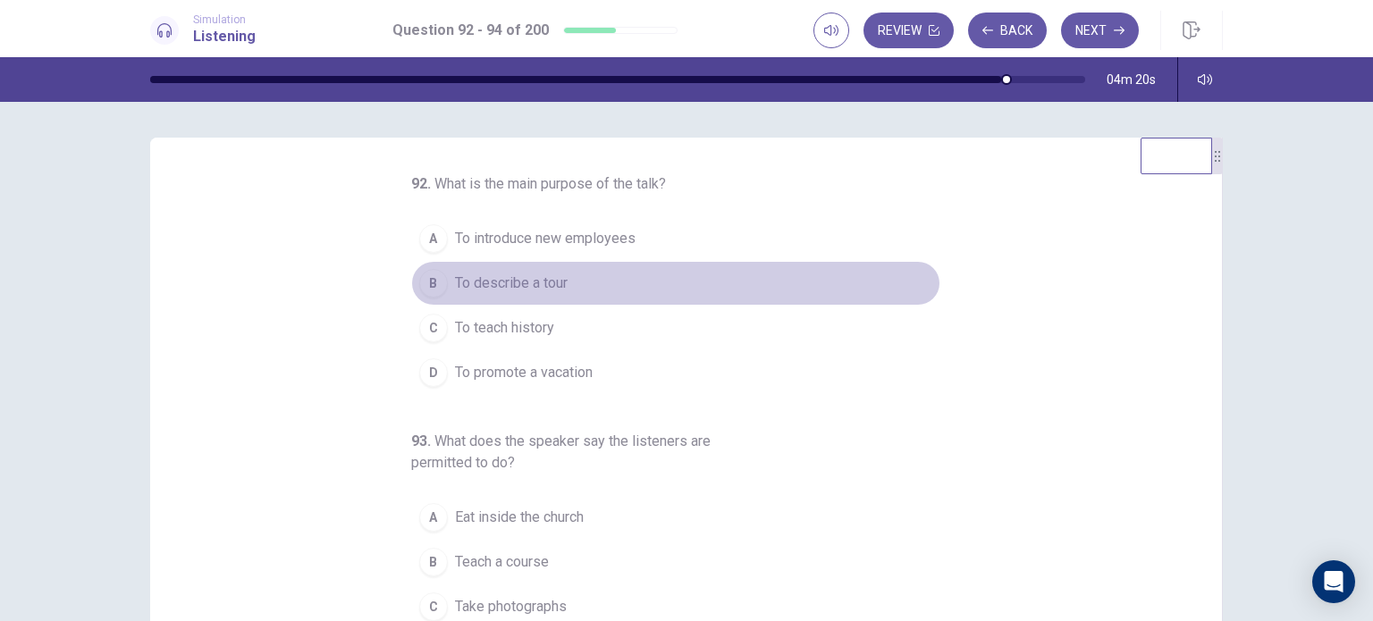
click at [531, 285] on span "To describe a tour" at bounding box center [511, 283] width 113 height 21
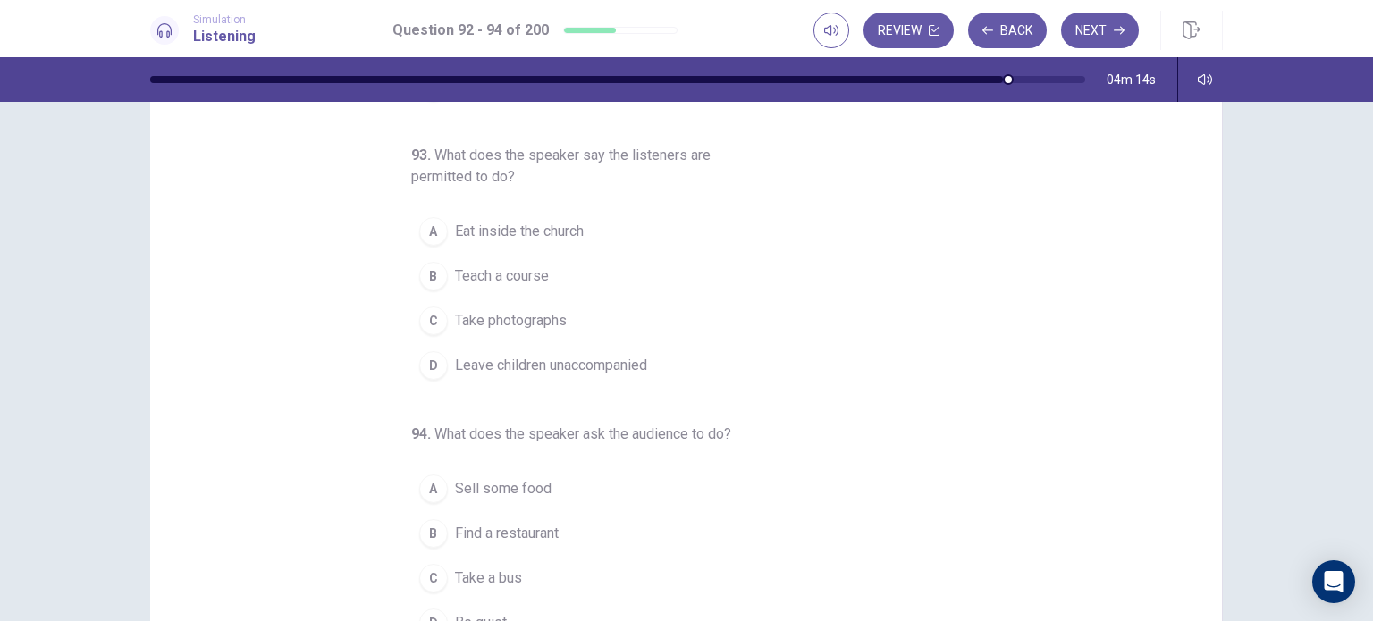
scroll to position [86, 0]
click at [544, 316] on span "Take photographs" at bounding box center [511, 317] width 112 height 21
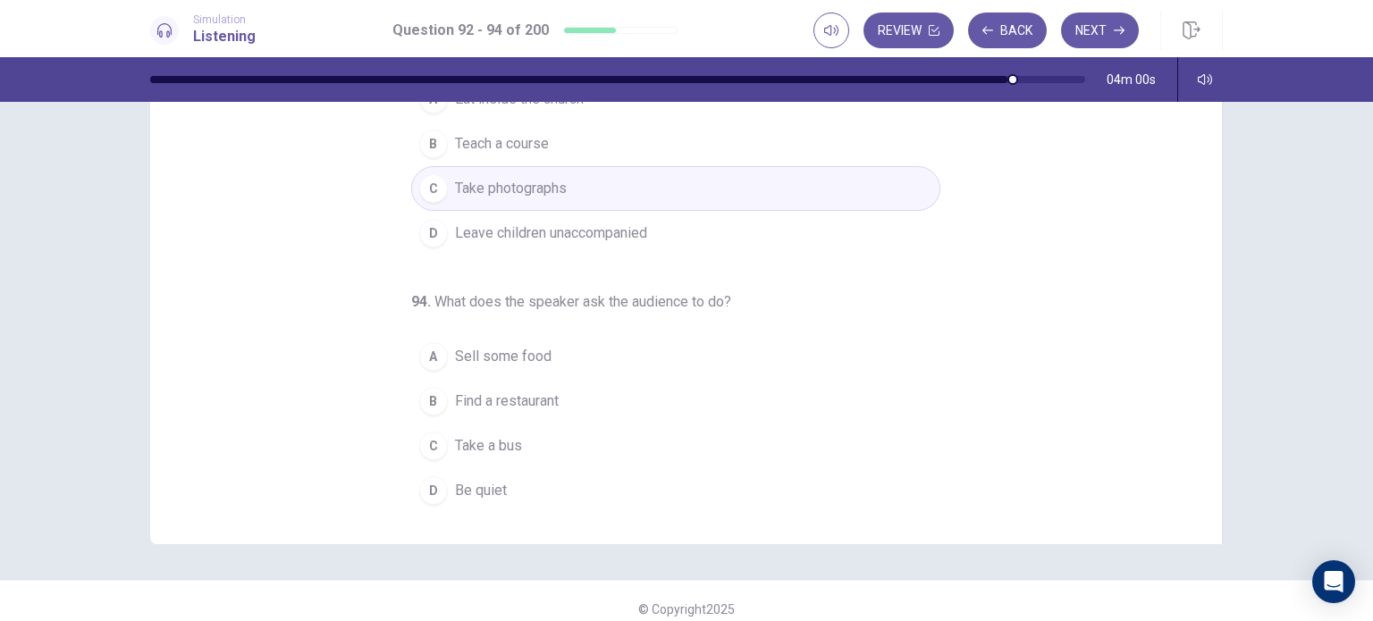
scroll to position [222, 0]
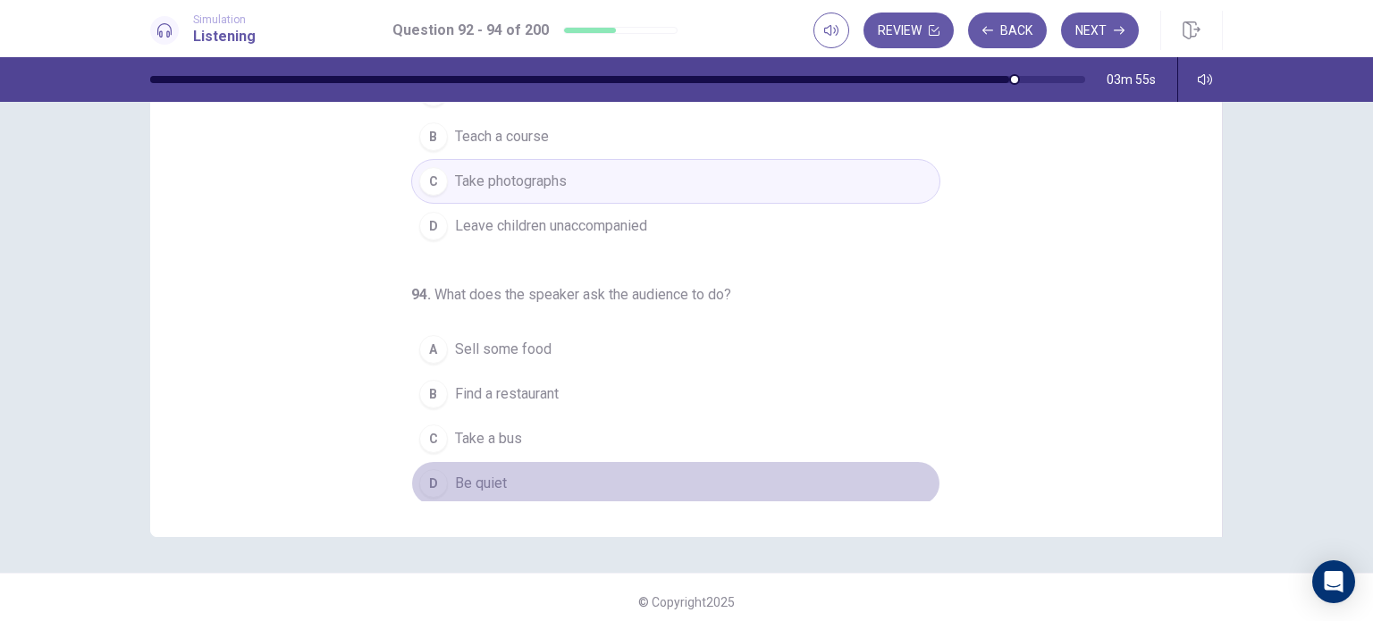
click at [504, 482] on button "D Be quiet" at bounding box center [675, 483] width 529 height 45
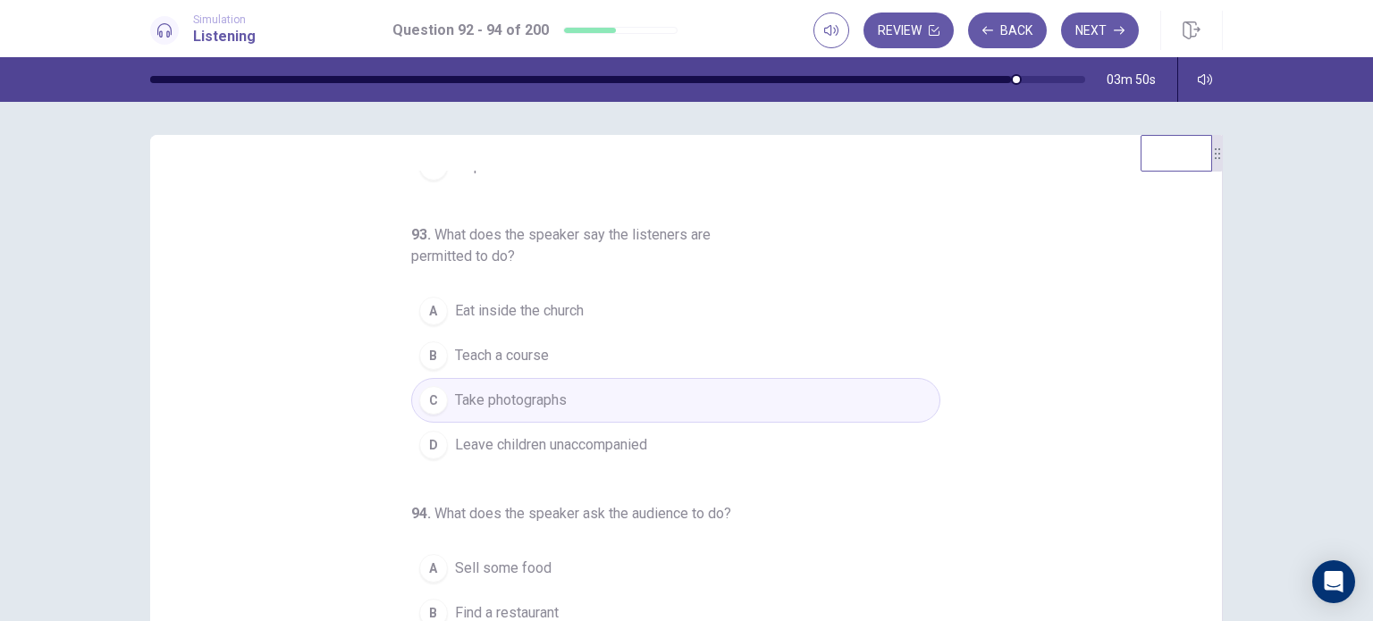
scroll to position [0, 0]
click at [1088, 36] on button "Next" at bounding box center [1100, 31] width 78 height 36
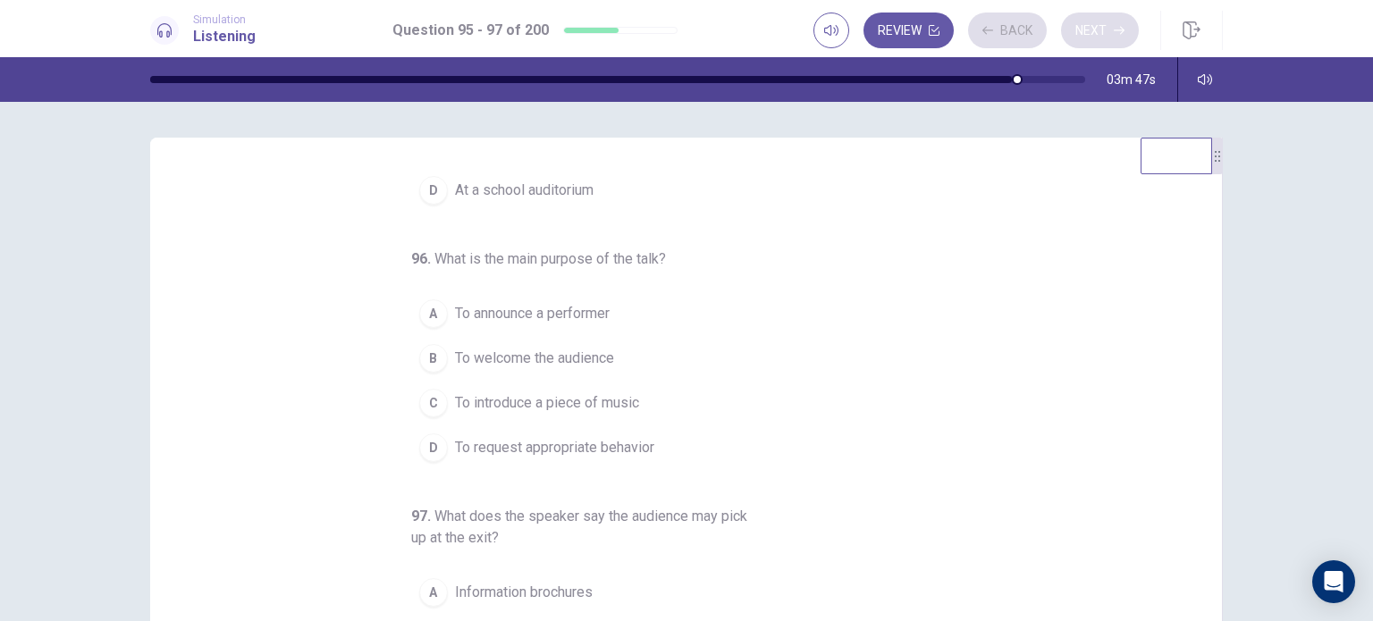
scroll to position [225, 0]
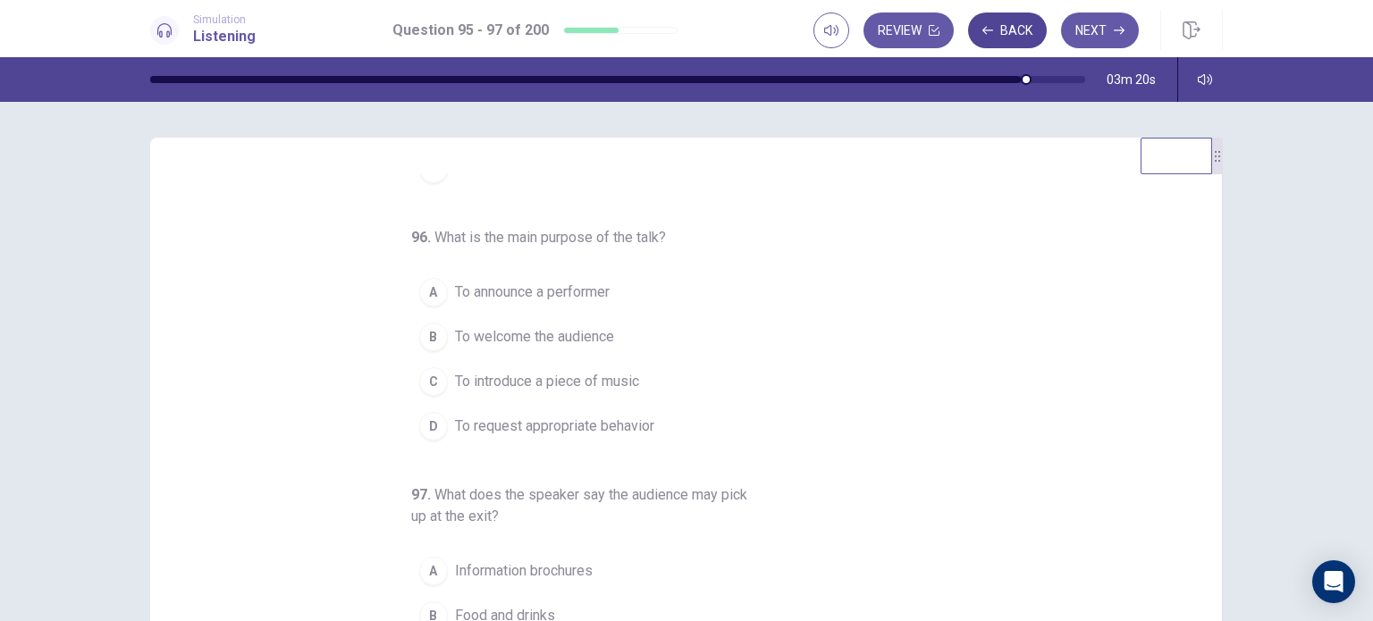
click at [1010, 30] on button "Back" at bounding box center [1007, 31] width 79 height 36
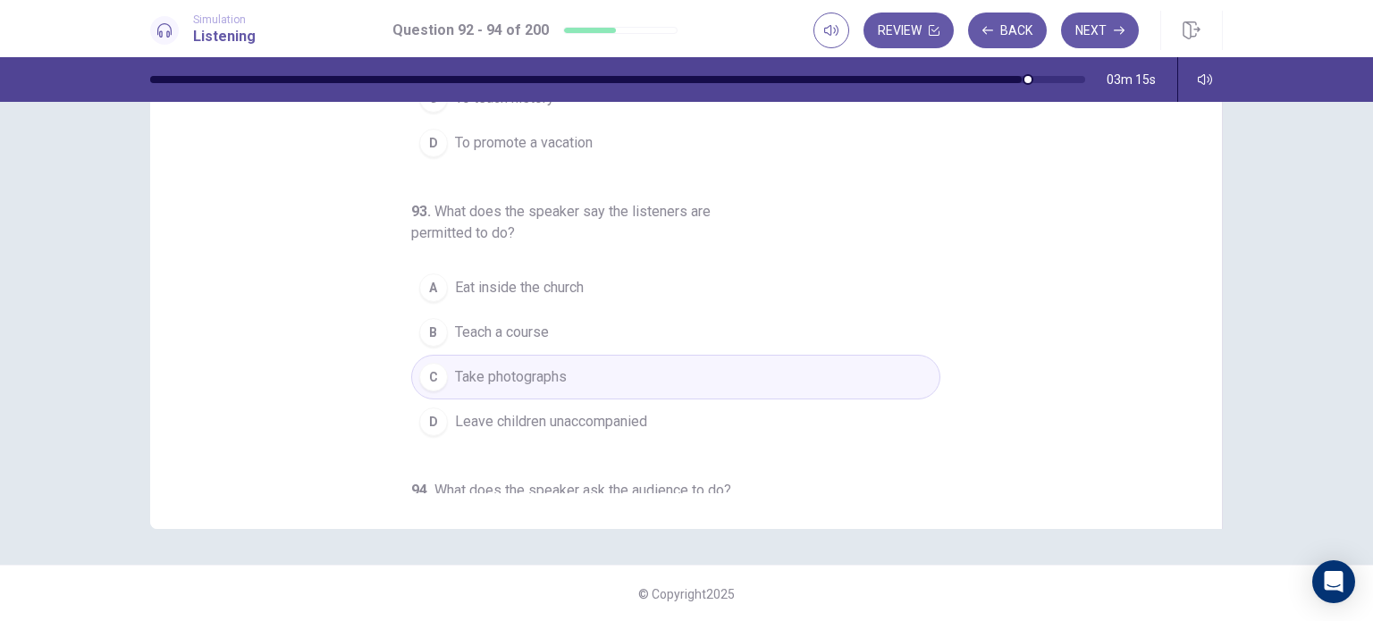
scroll to position [0, 0]
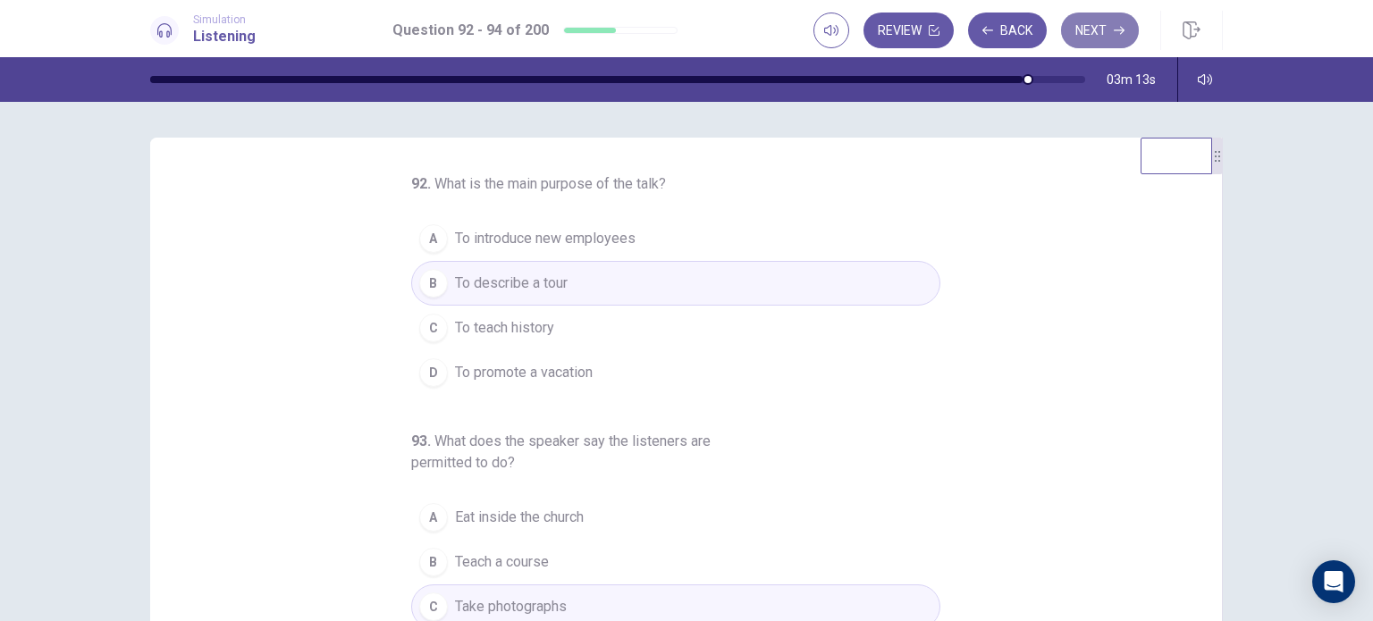
click at [1105, 21] on button "Next" at bounding box center [1100, 31] width 78 height 36
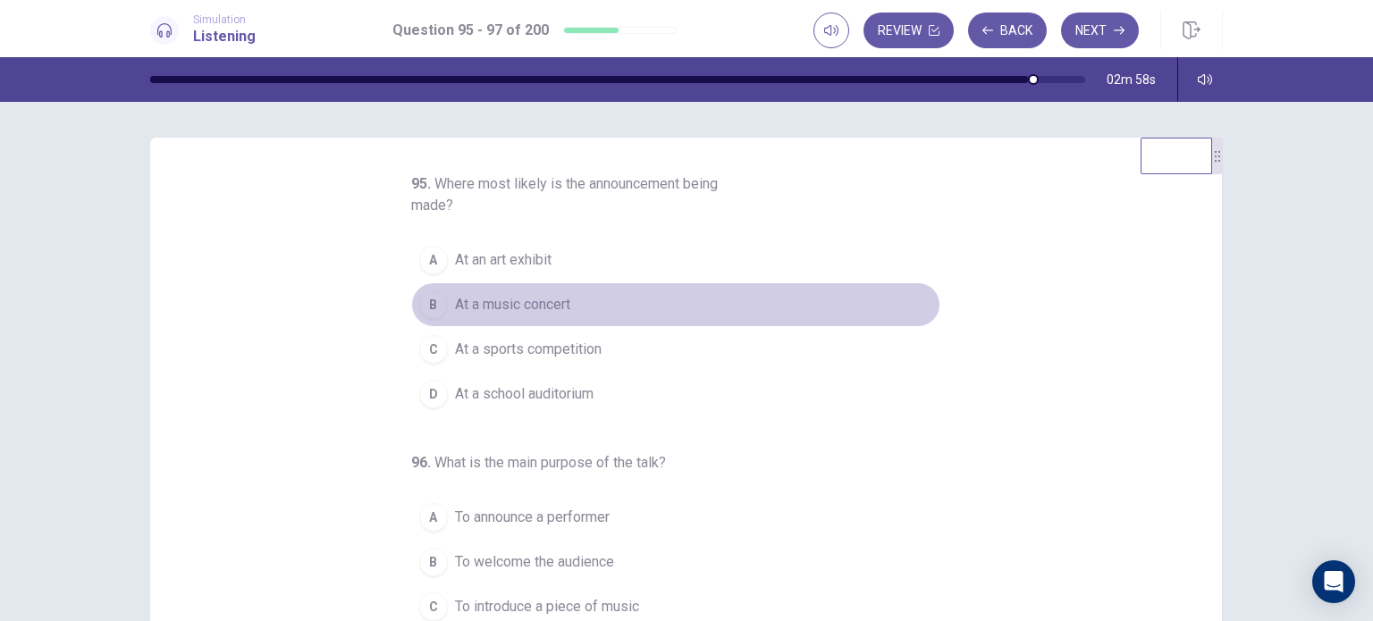
click at [529, 304] on span "At a music concert" at bounding box center [512, 304] width 115 height 21
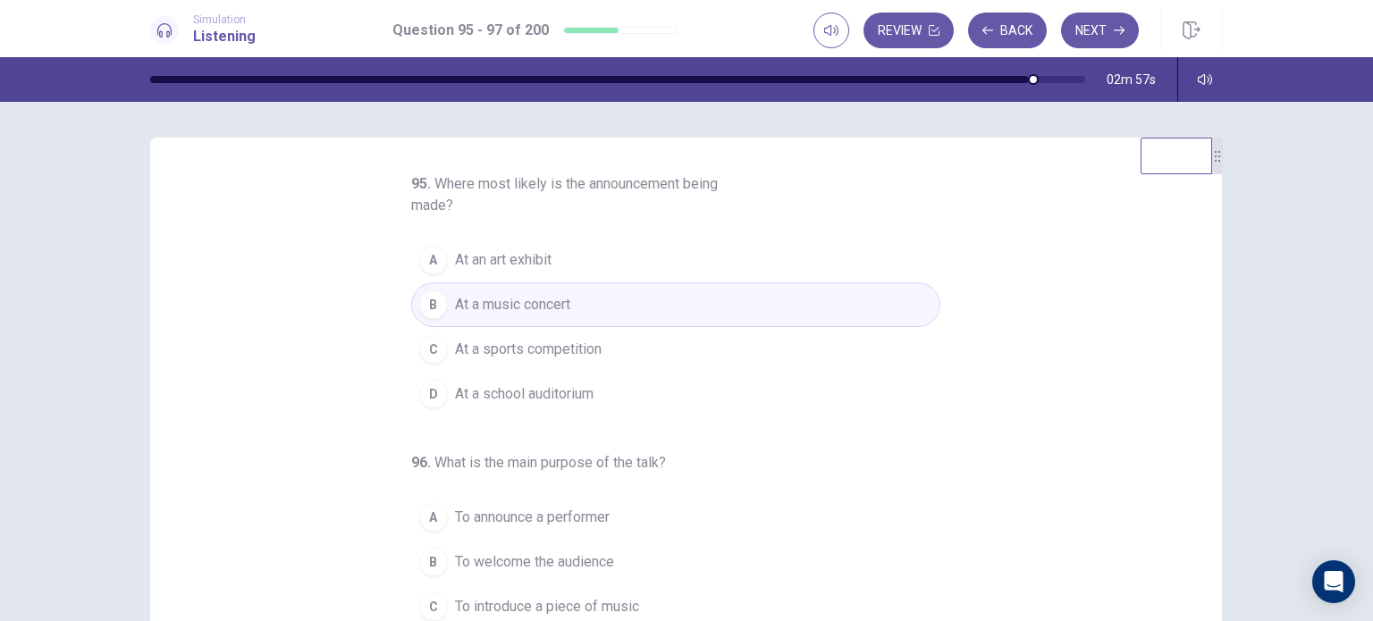
click at [529, 304] on span "At a music concert" at bounding box center [512, 304] width 115 height 21
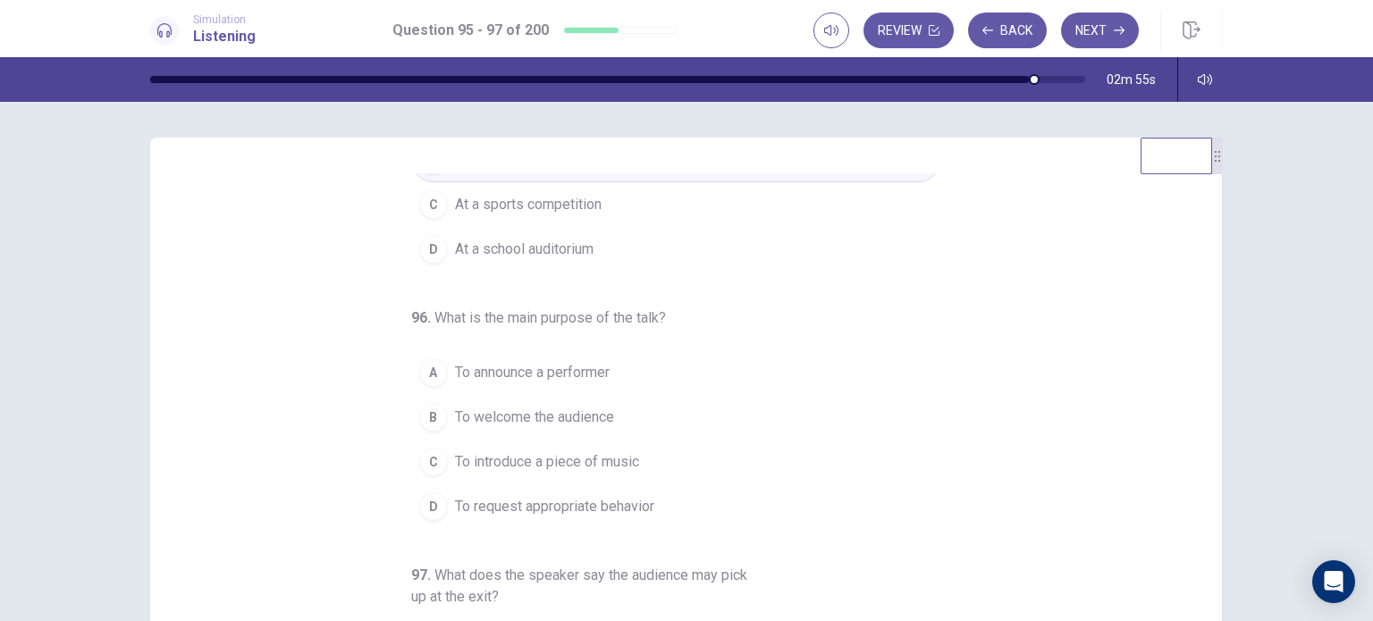
scroll to position [157, 0]
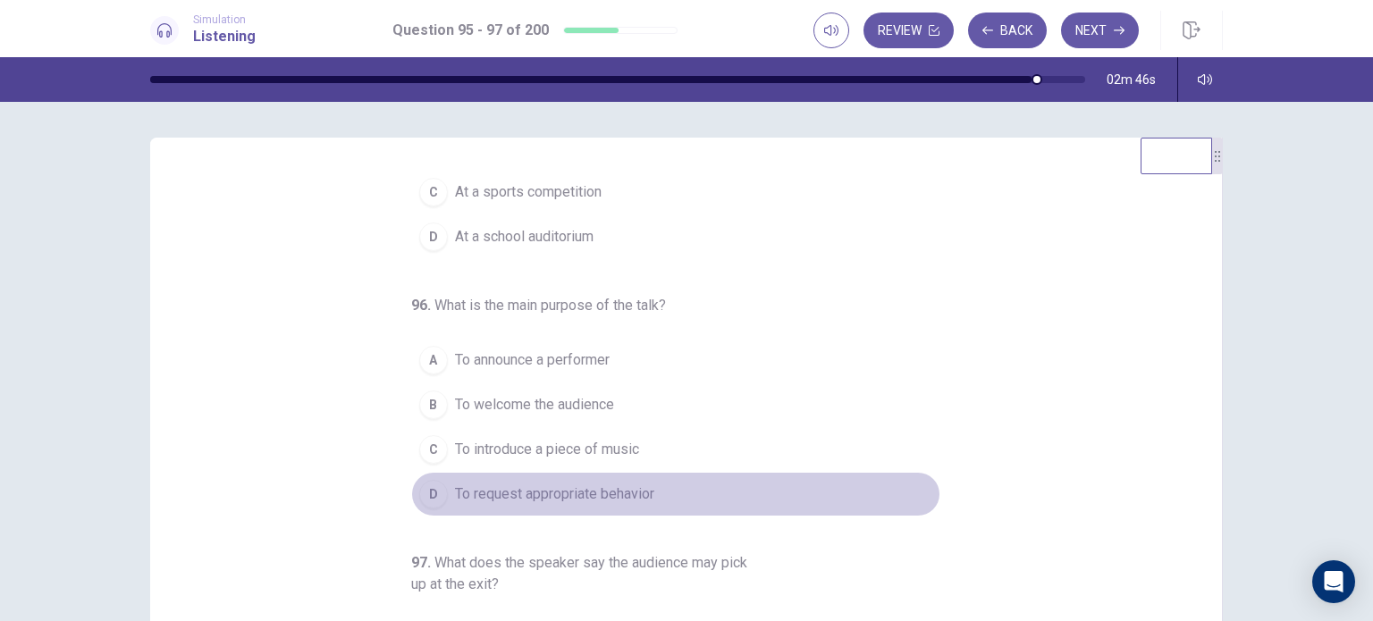
click at [620, 494] on span "To request appropriate behavior" at bounding box center [554, 494] width 199 height 21
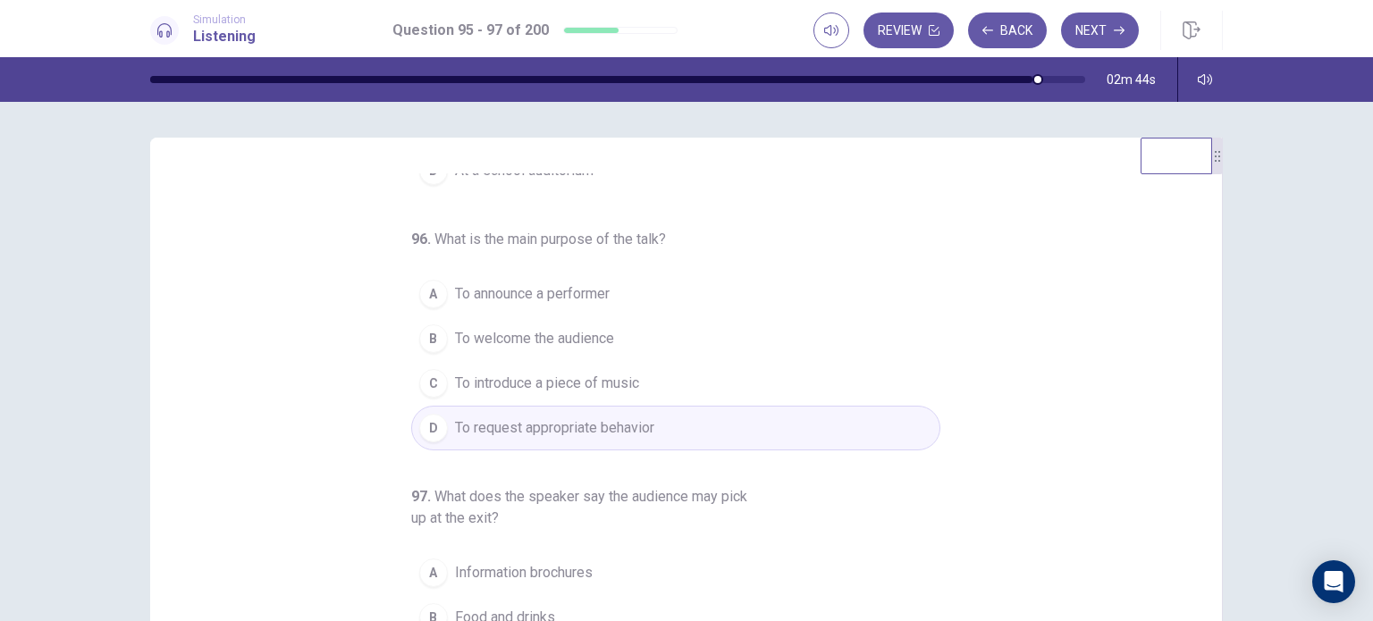
scroll to position [225, 0]
click at [1155, 350] on div "95 . Where most likely is the announcement being made? A At an art exhibit B At…" at bounding box center [693, 448] width 1029 height 550
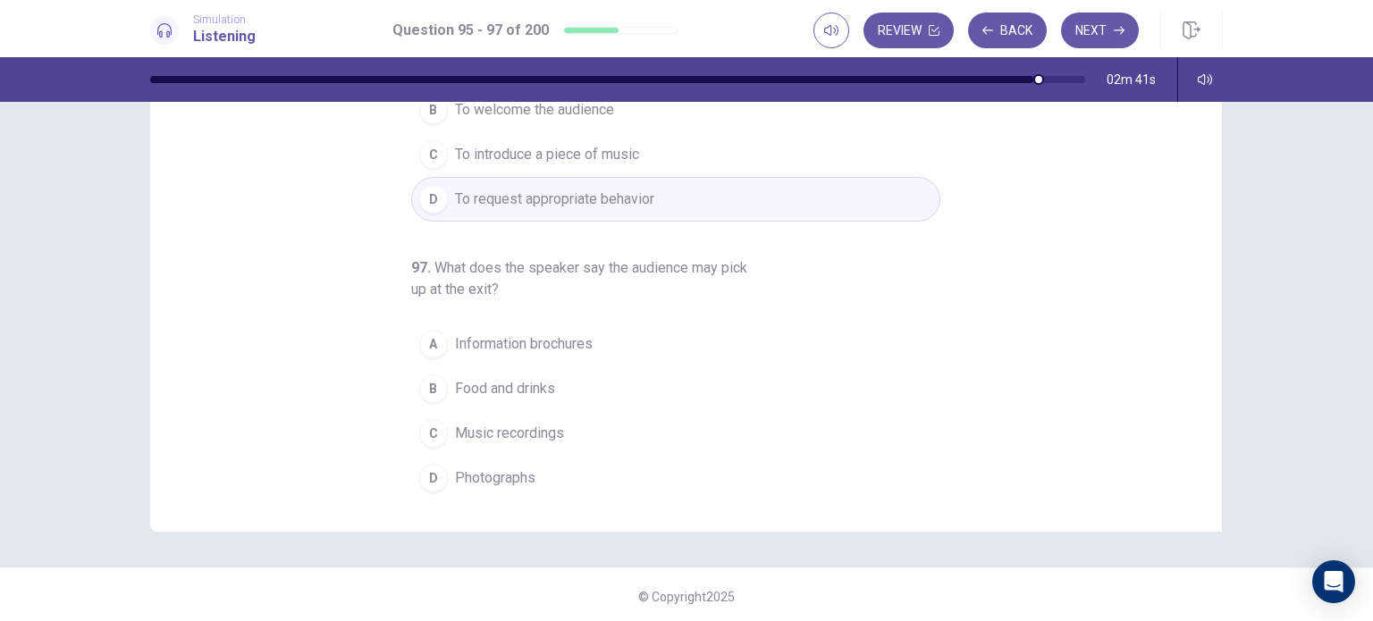
scroll to position [228, 0]
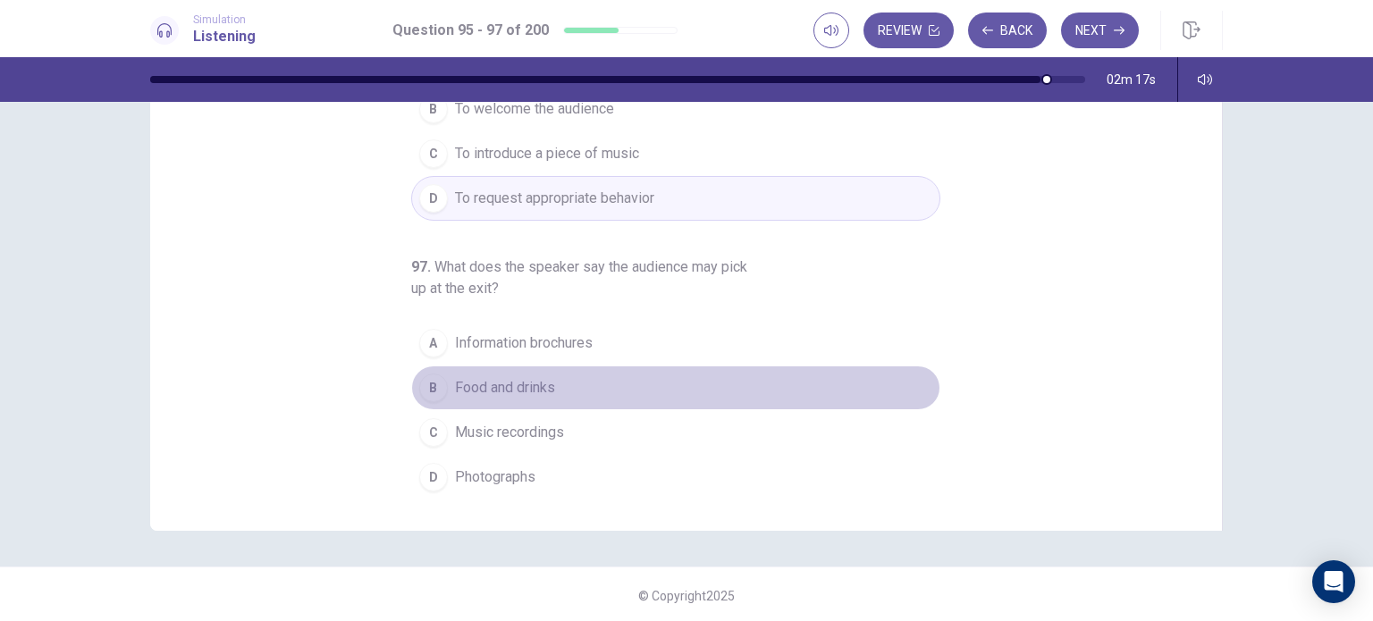
click at [472, 391] on span "Food and drinks" at bounding box center [505, 387] width 100 height 21
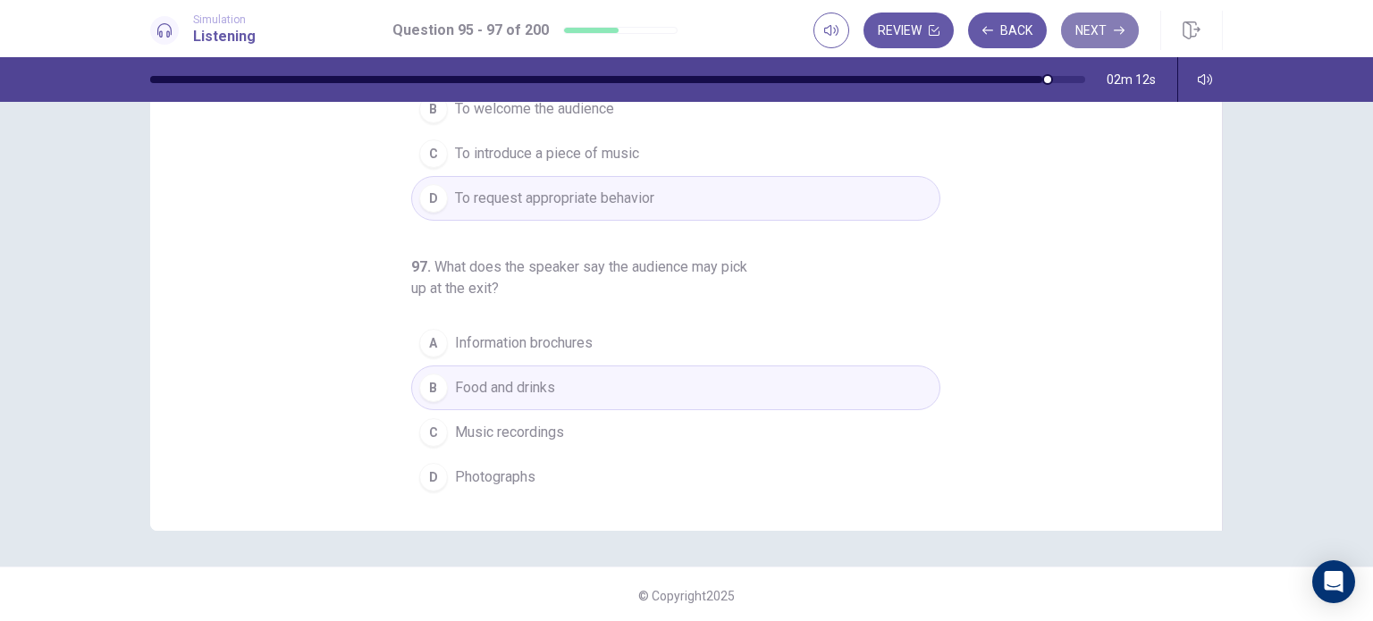
click at [1092, 33] on button "Next" at bounding box center [1100, 31] width 78 height 36
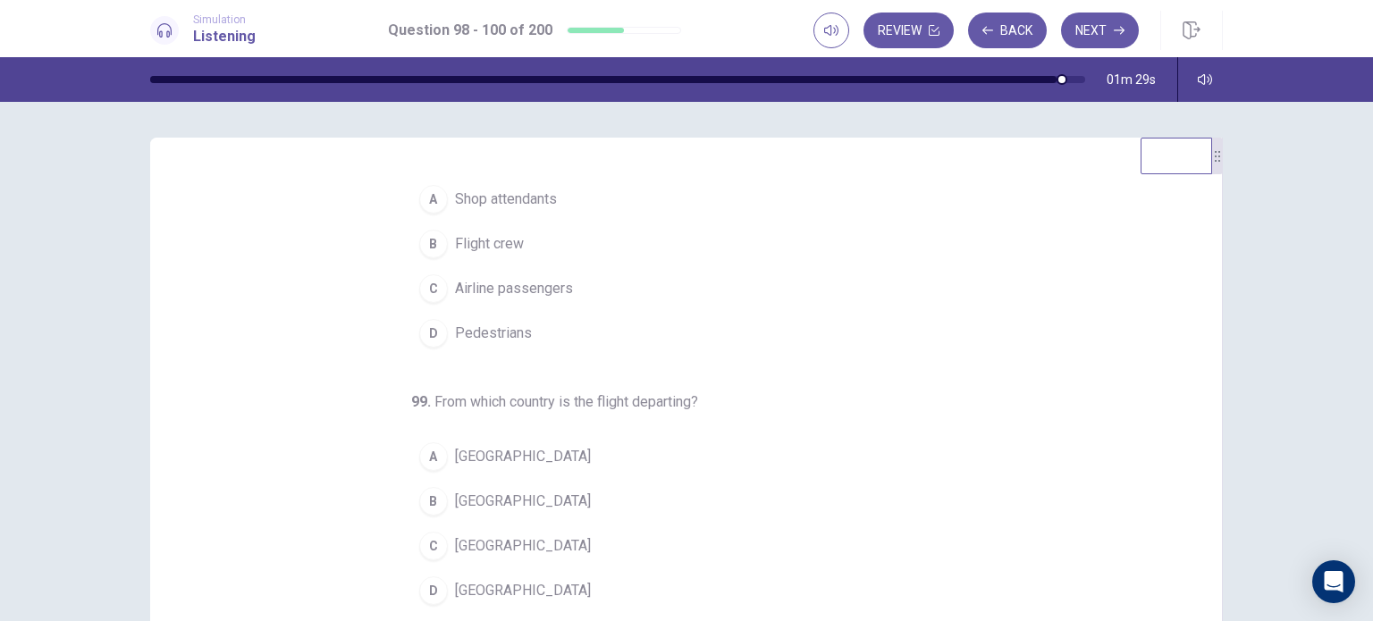
scroll to position [0, 0]
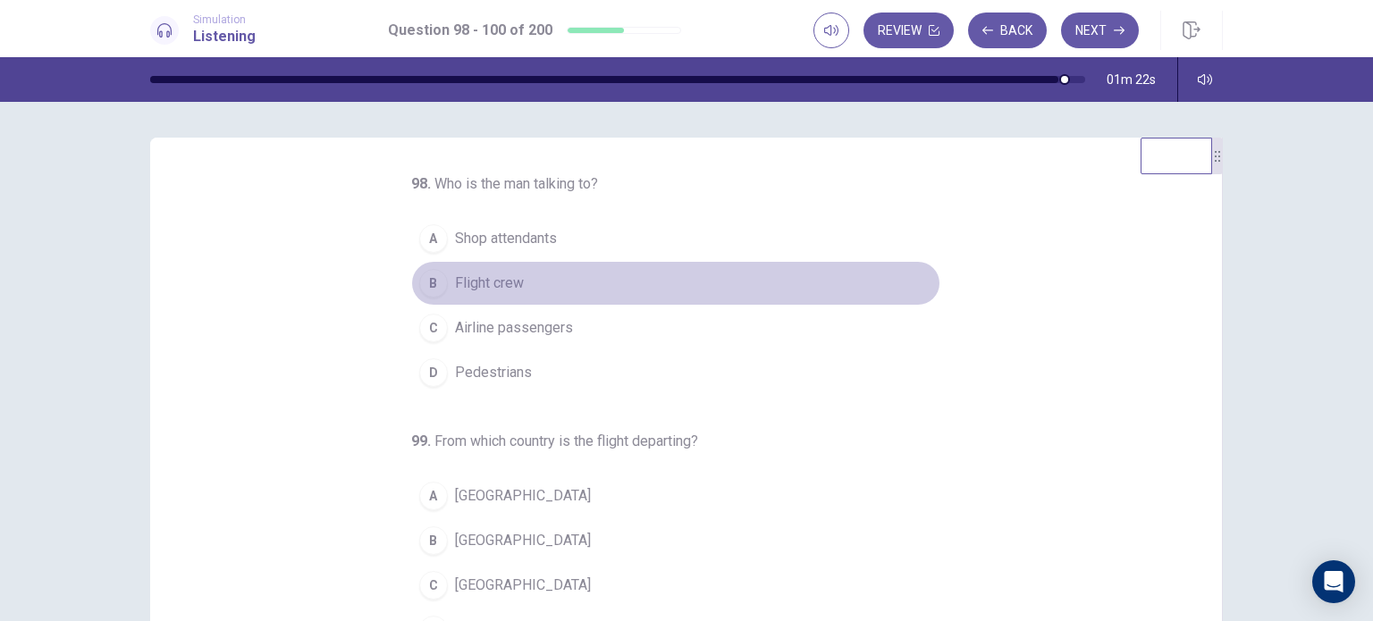
click at [501, 275] on span "Flight crew" at bounding box center [489, 283] width 69 height 21
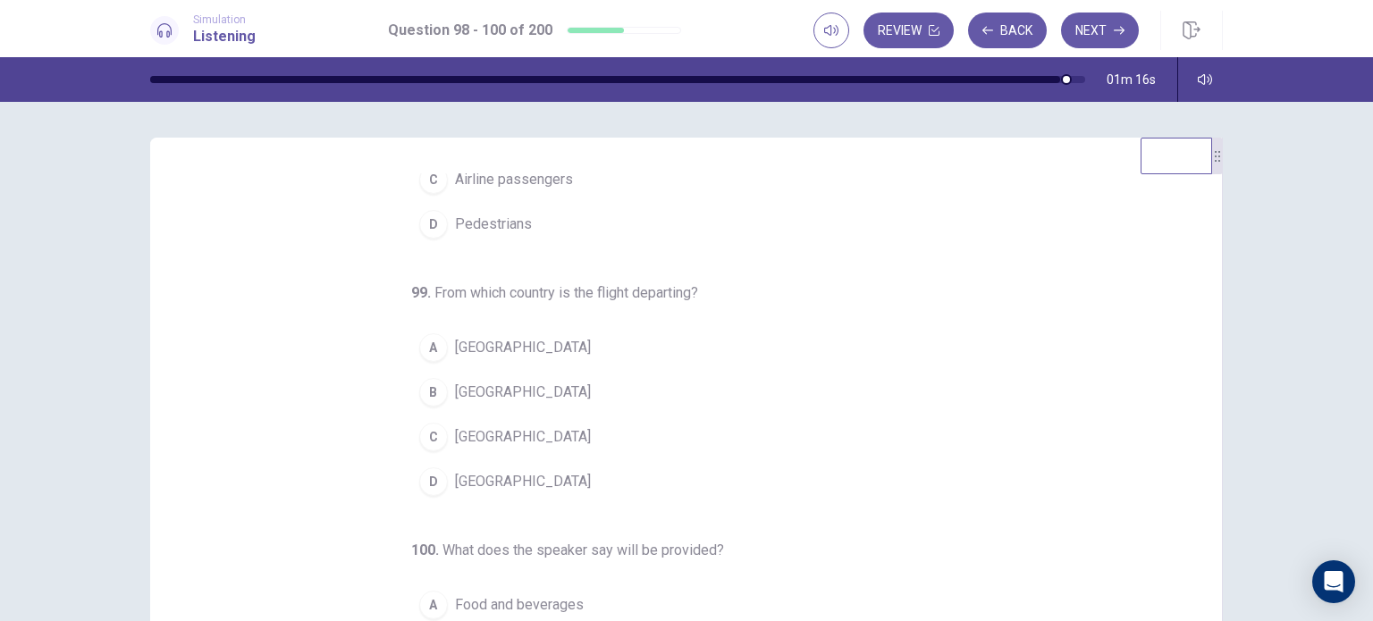
scroll to position [149, 0]
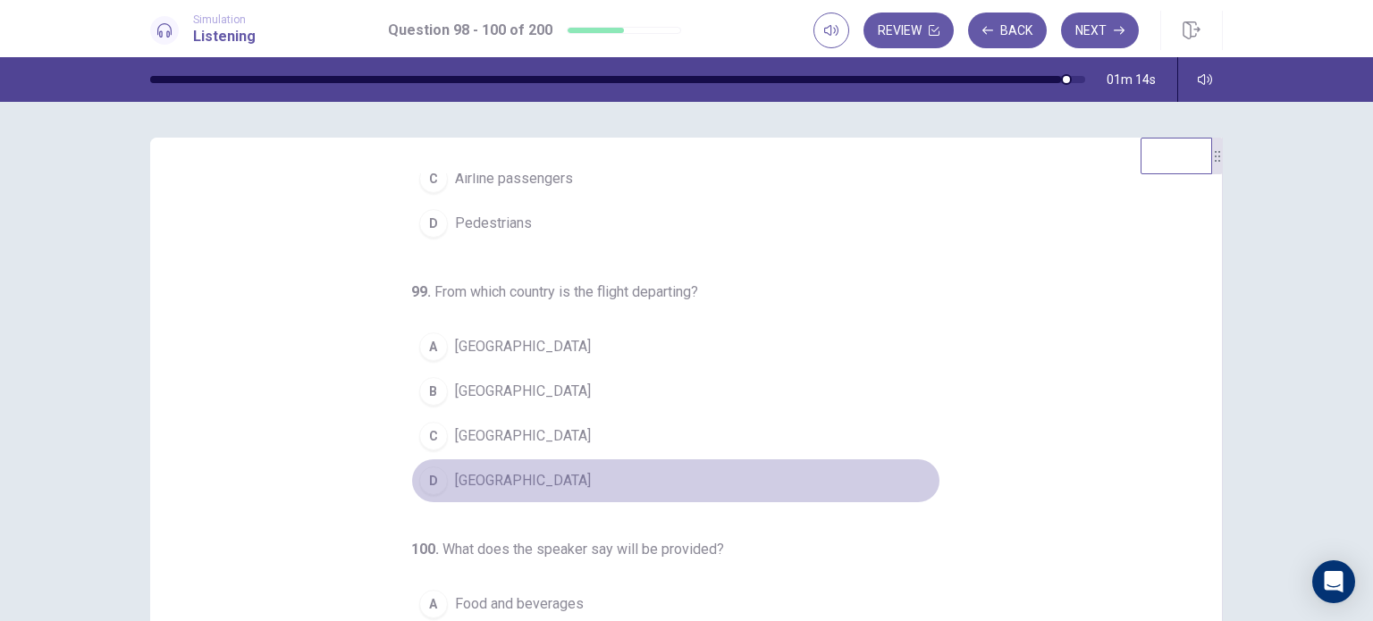
click at [457, 487] on span "[GEOGRAPHIC_DATA]" at bounding box center [523, 480] width 136 height 21
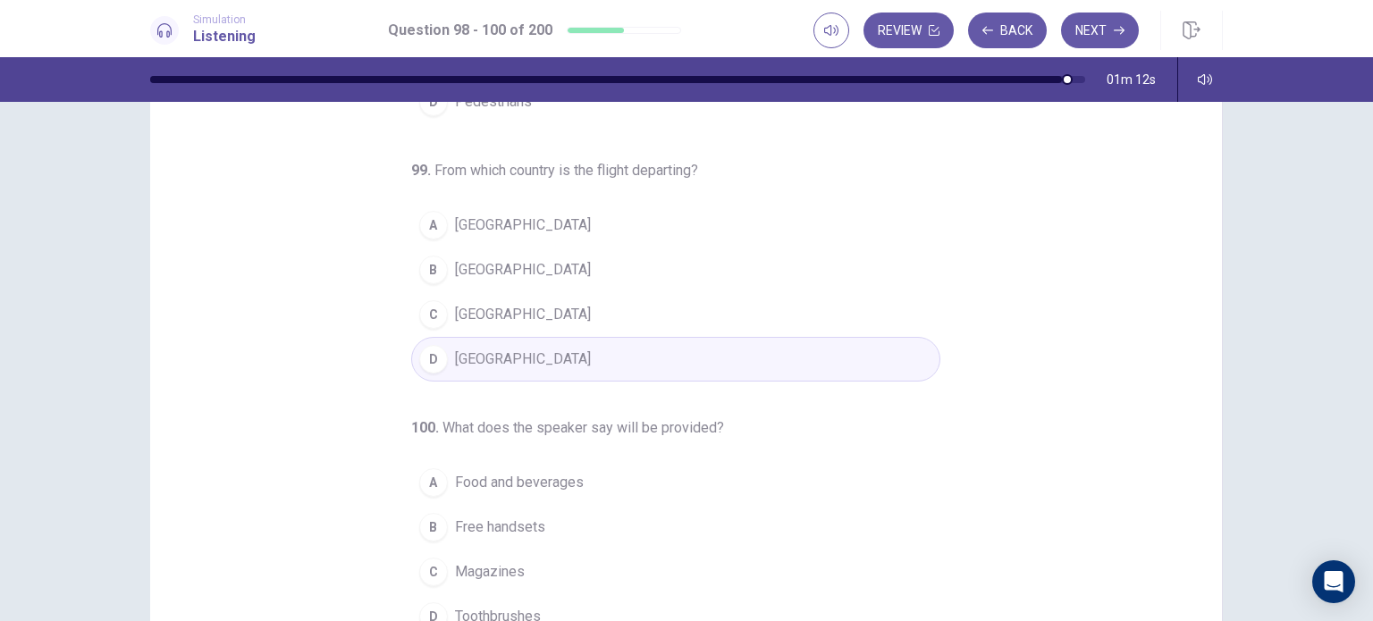
scroll to position [111, 0]
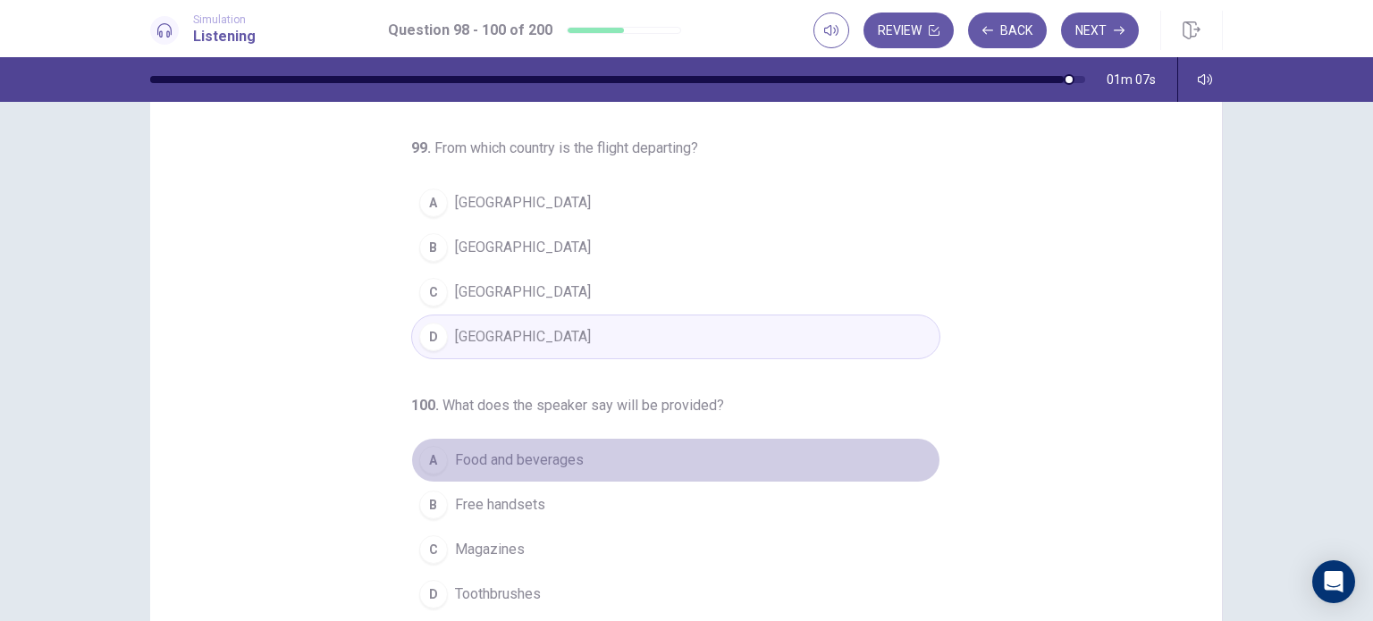
click at [544, 457] on span "Food and beverages" at bounding box center [519, 460] width 129 height 21
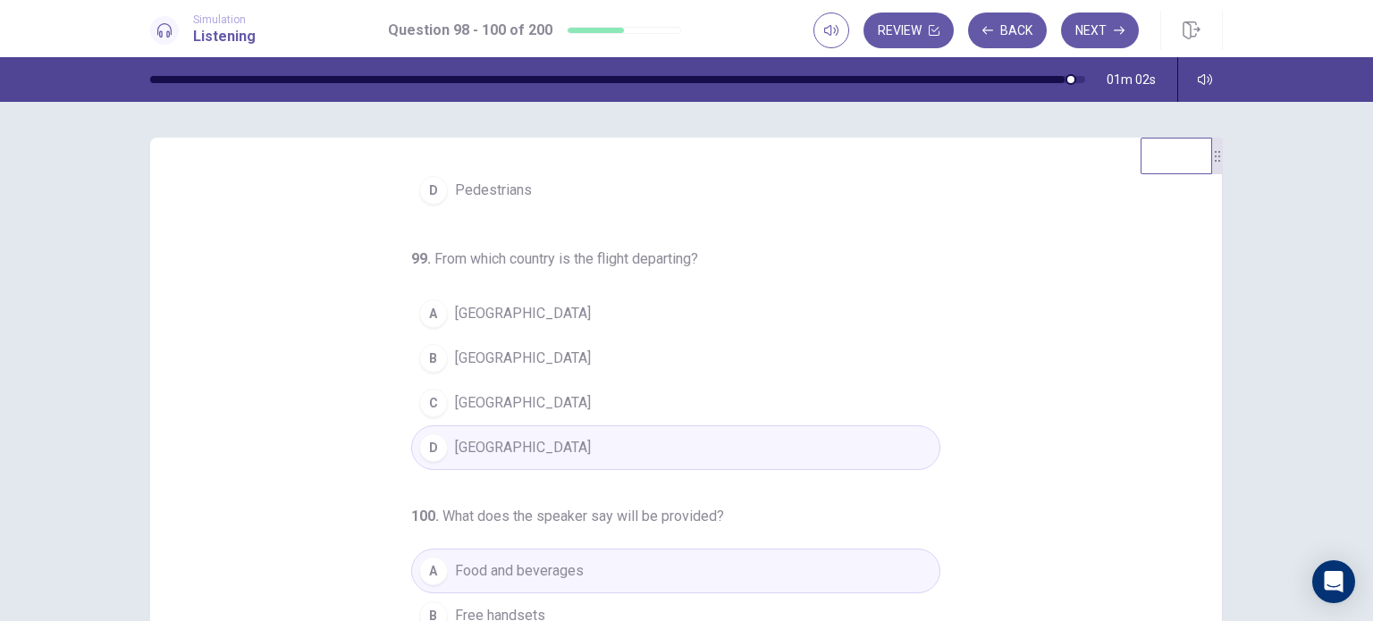
scroll to position [0, 0]
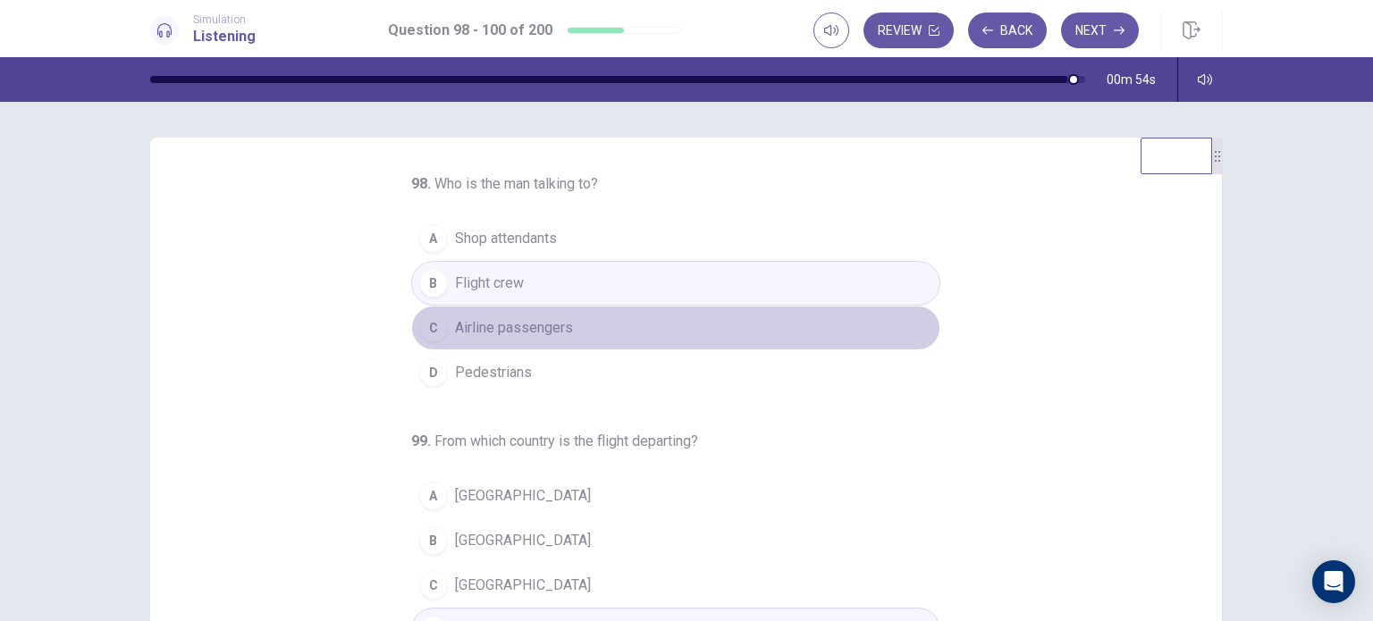
click at [561, 329] on span "Airline passengers" at bounding box center [514, 327] width 118 height 21
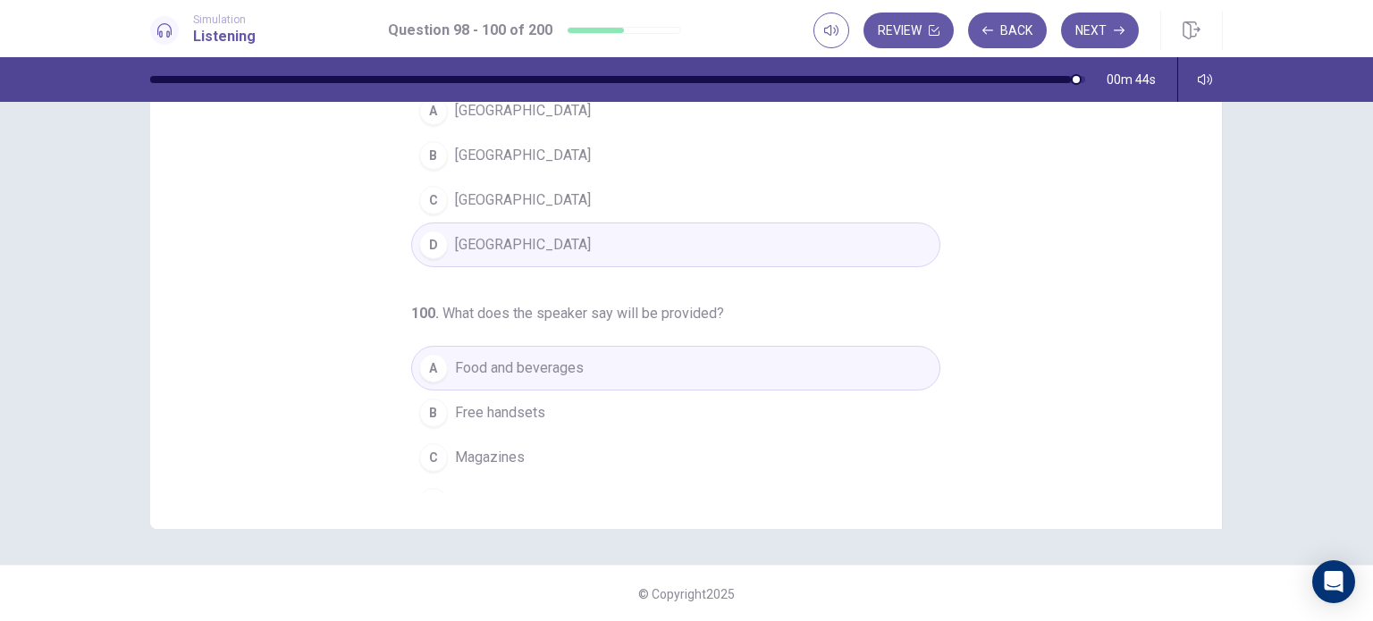
scroll to position [182, 0]
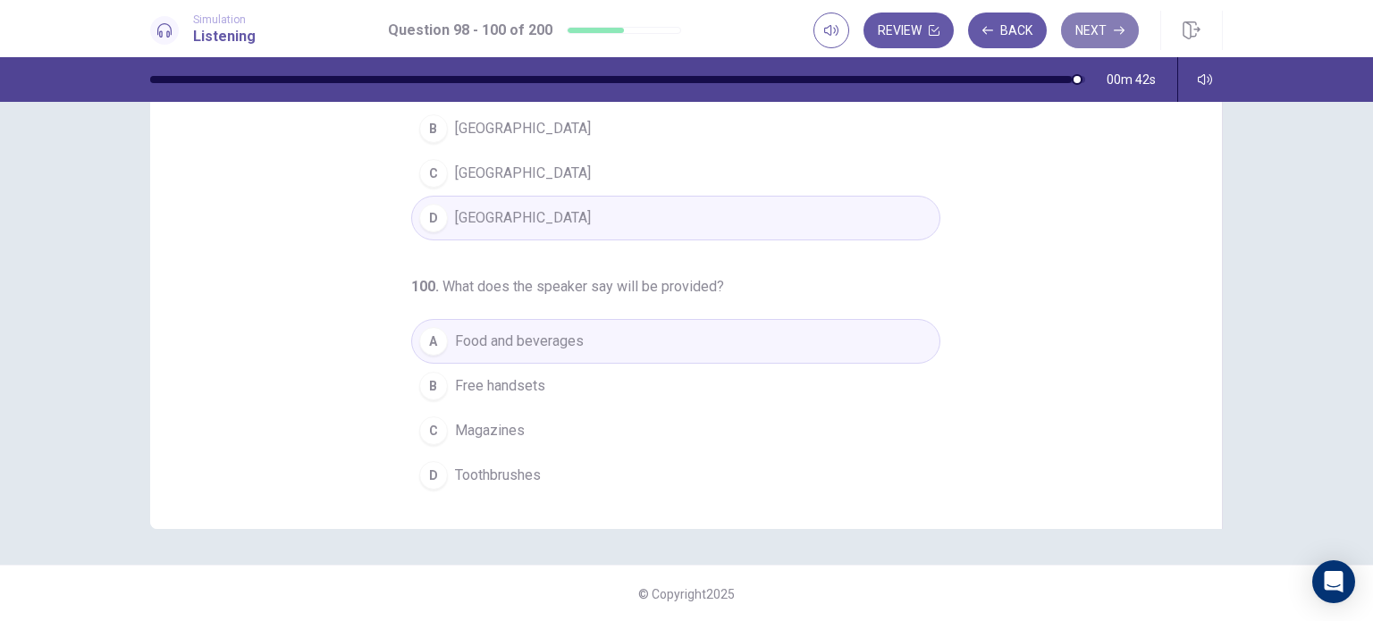
click at [1111, 17] on button "Next" at bounding box center [1100, 31] width 78 height 36
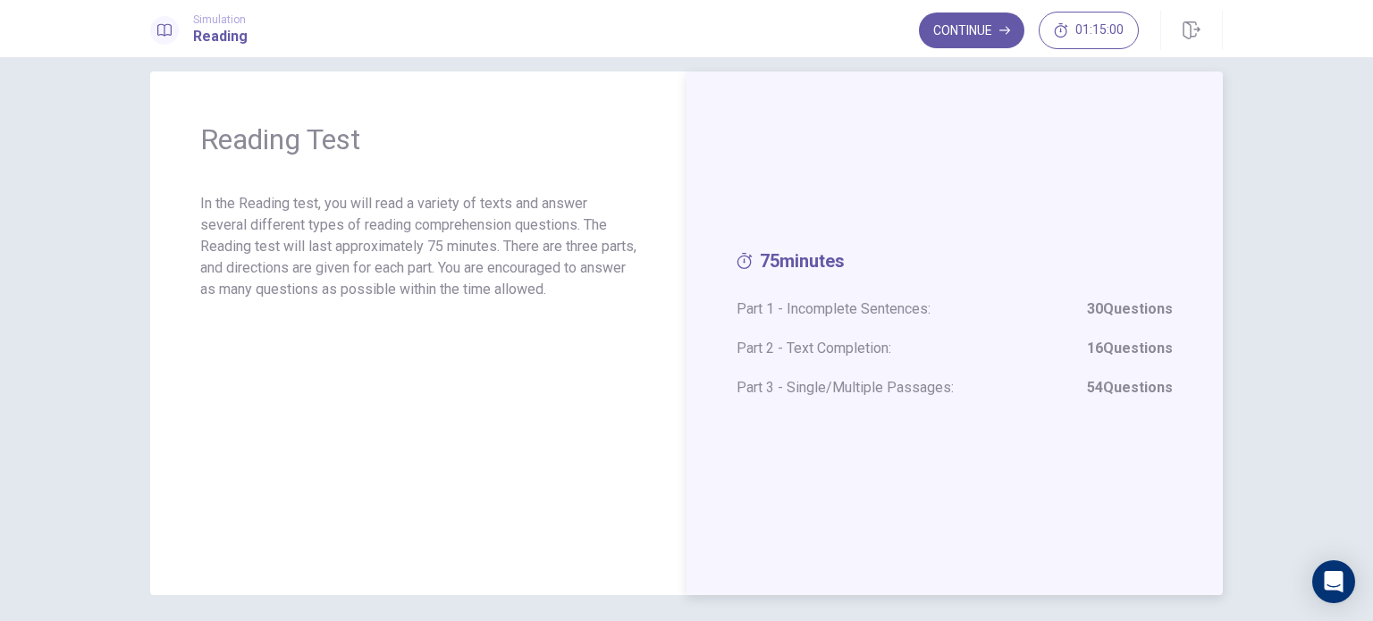
scroll to position [0, 0]
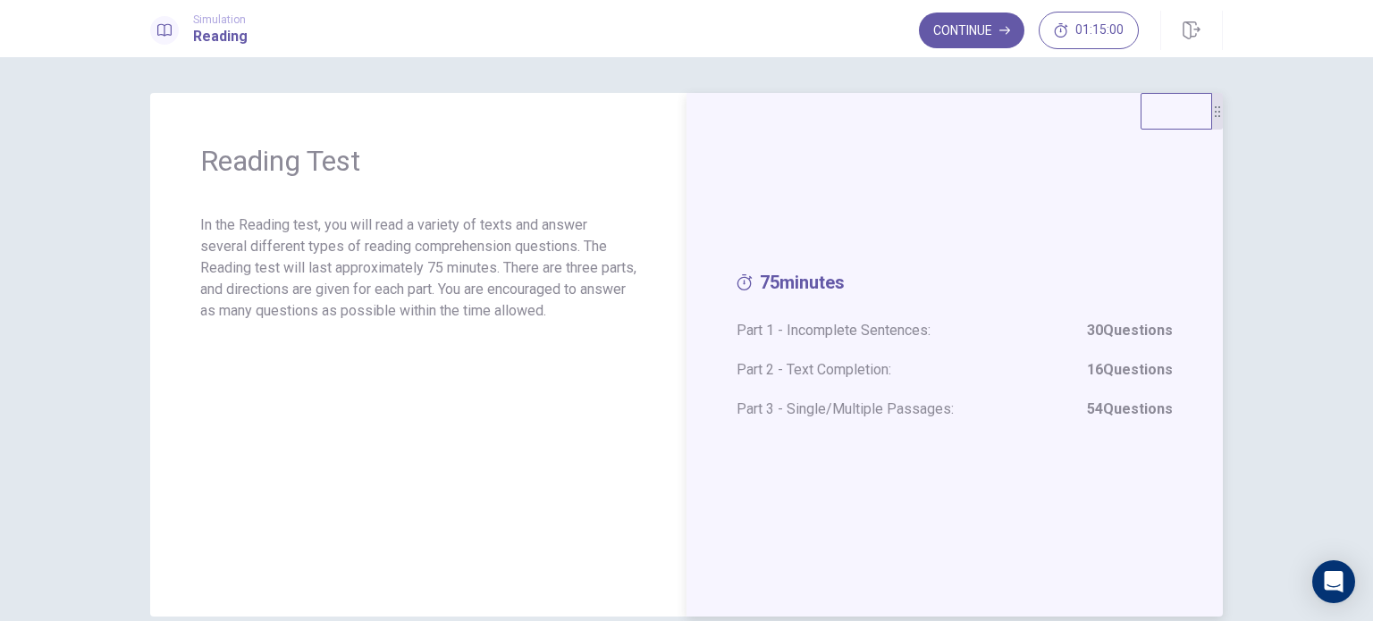
click at [966, 251] on div "75 minutes Part 1 - Incomplete Sentences: 30 Questions Part 2 - Text Completion…" at bounding box center [955, 355] width 536 height 524
click at [986, 23] on button "Continue" at bounding box center [971, 31] width 105 height 36
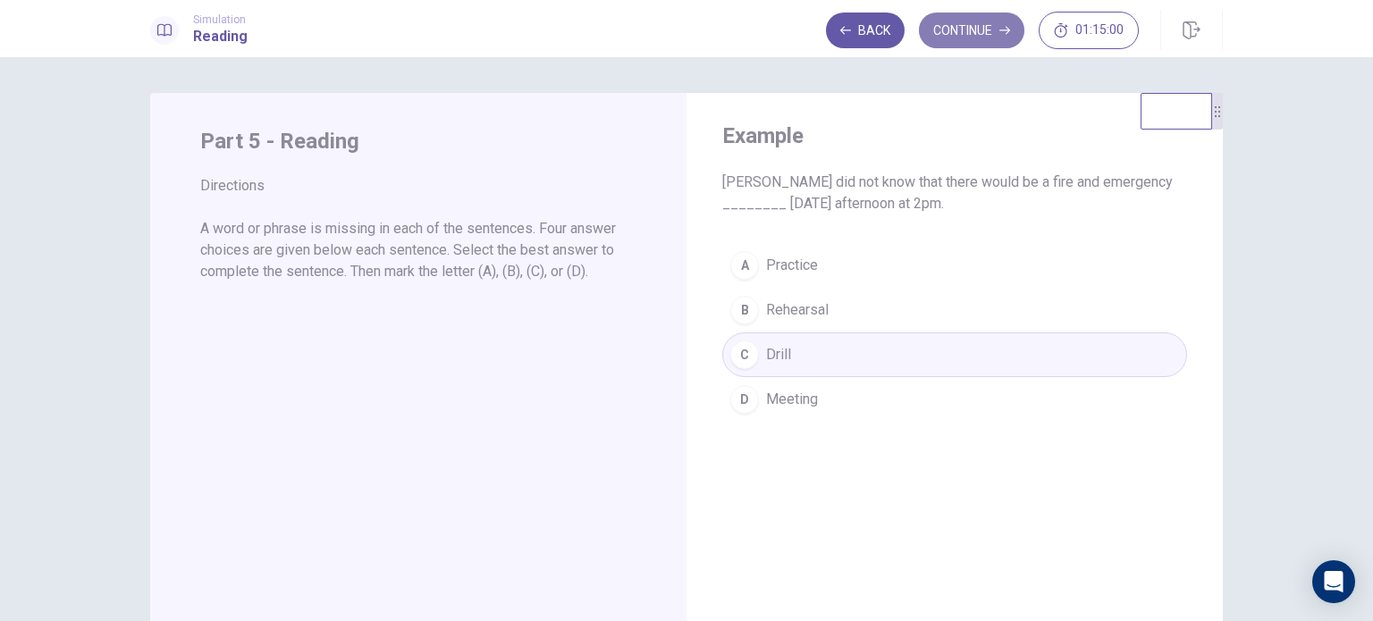
click at [969, 31] on button "Continue" at bounding box center [971, 31] width 105 height 36
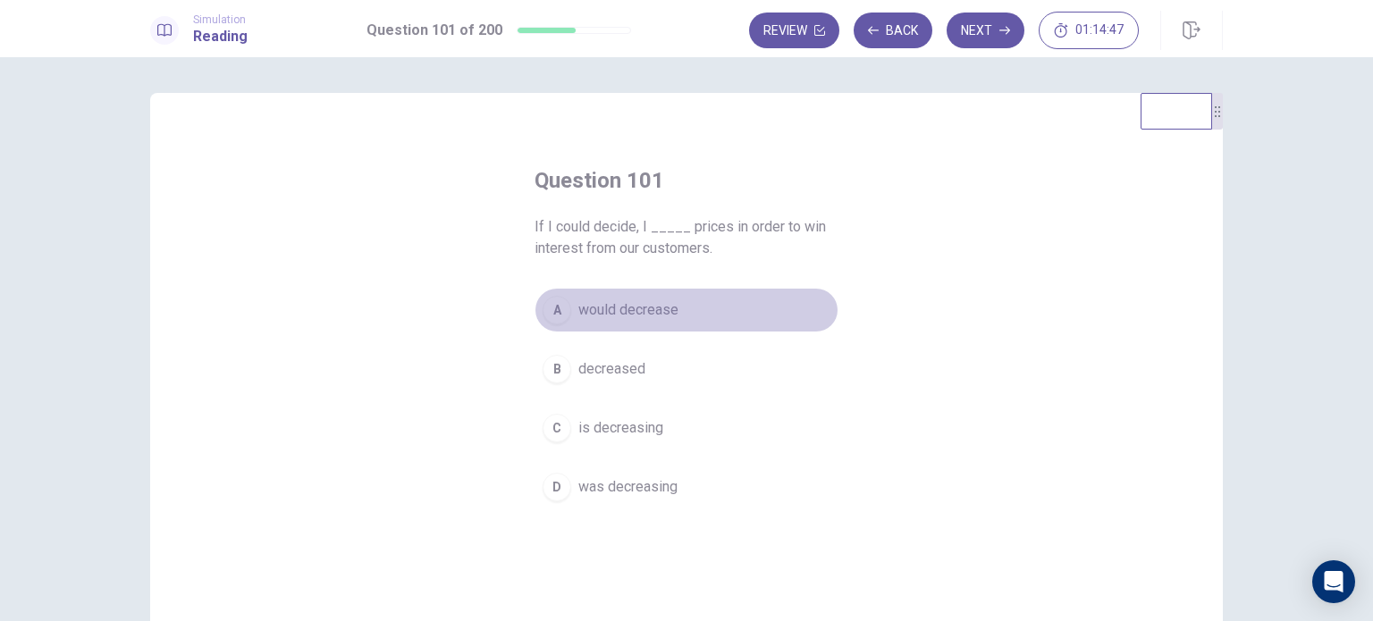
click at [623, 310] on span "would decrease" at bounding box center [628, 309] width 100 height 21
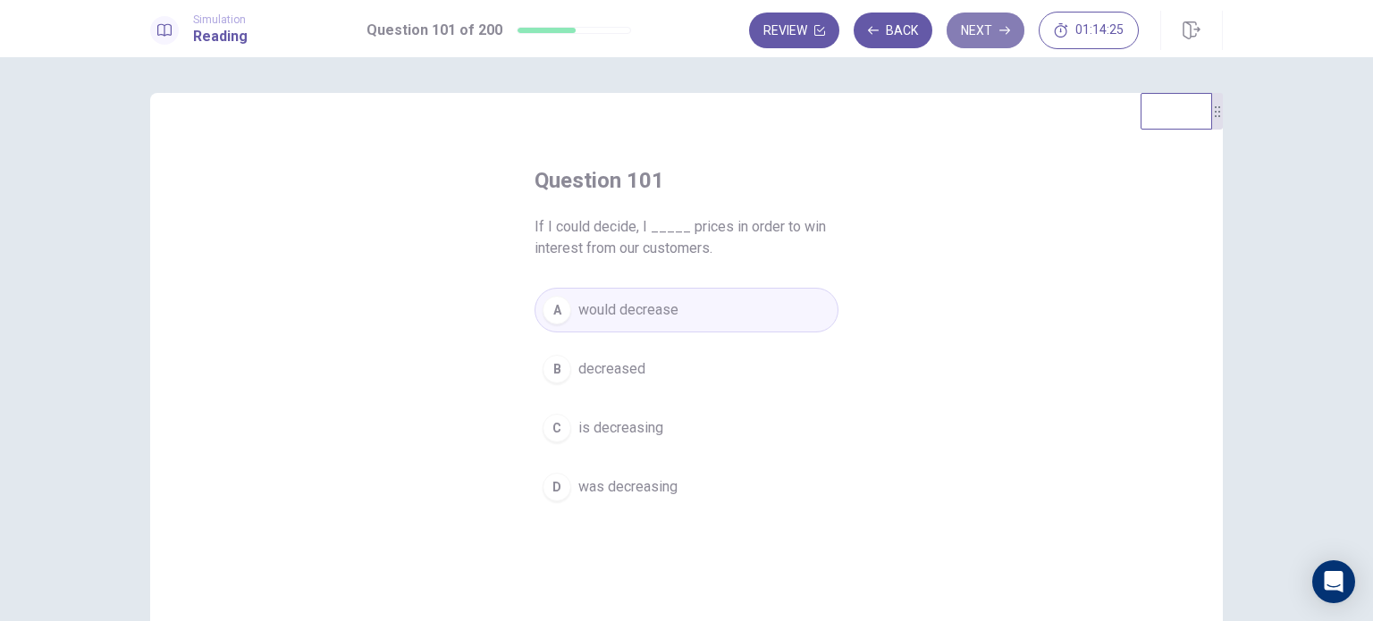
click at [992, 30] on button "Next" at bounding box center [986, 31] width 78 height 36
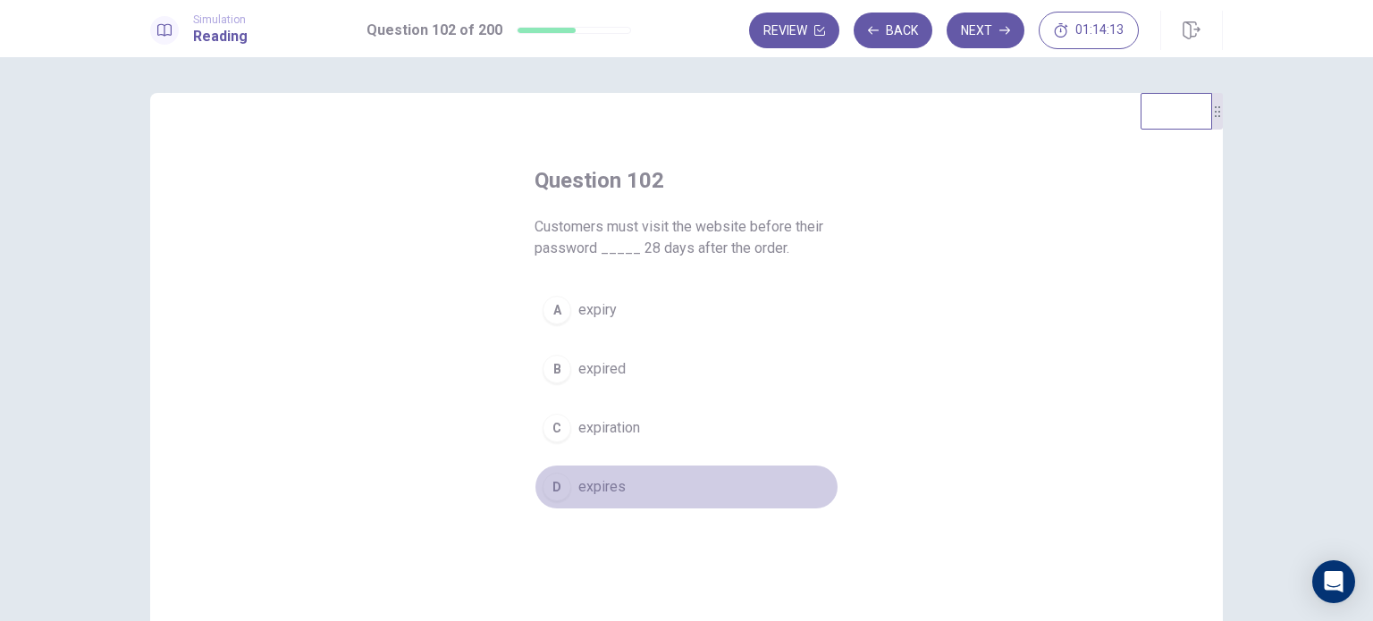
click at [601, 493] on span "expires" at bounding box center [601, 487] width 47 height 21
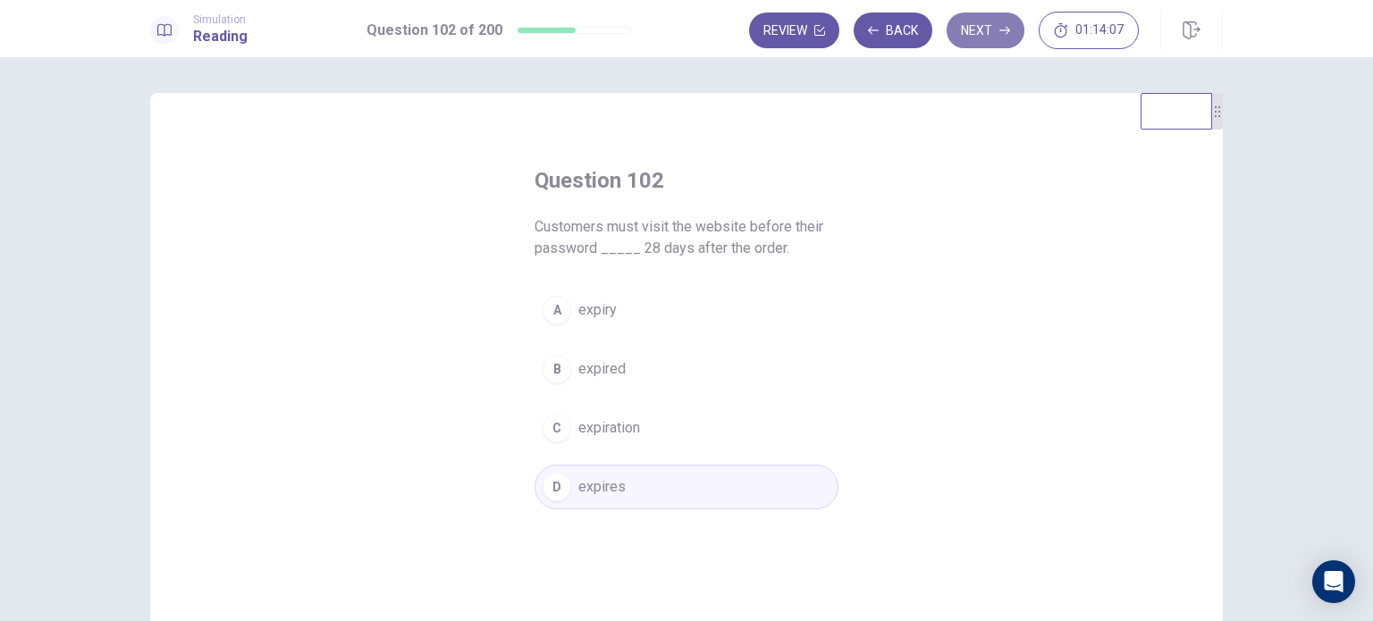
click at [982, 31] on button "Next" at bounding box center [986, 31] width 78 height 36
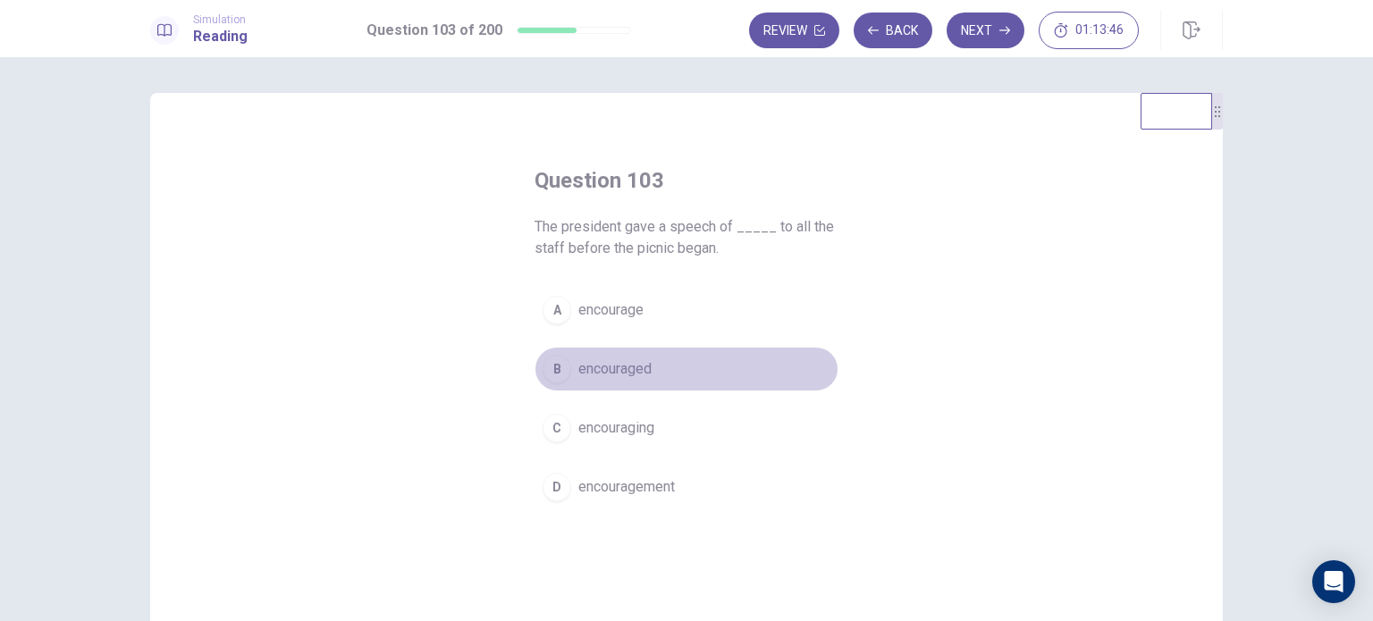
click at [620, 375] on span "encouraged" at bounding box center [614, 368] width 73 height 21
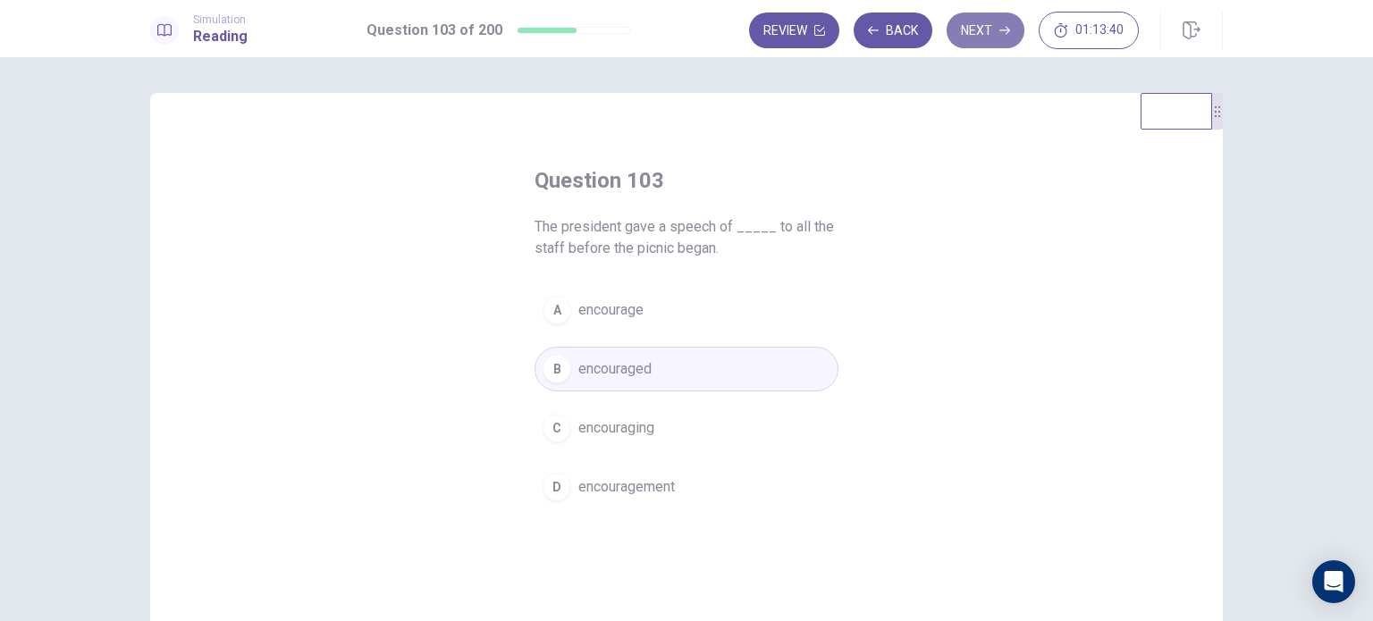
click at [982, 36] on button "Next" at bounding box center [986, 31] width 78 height 36
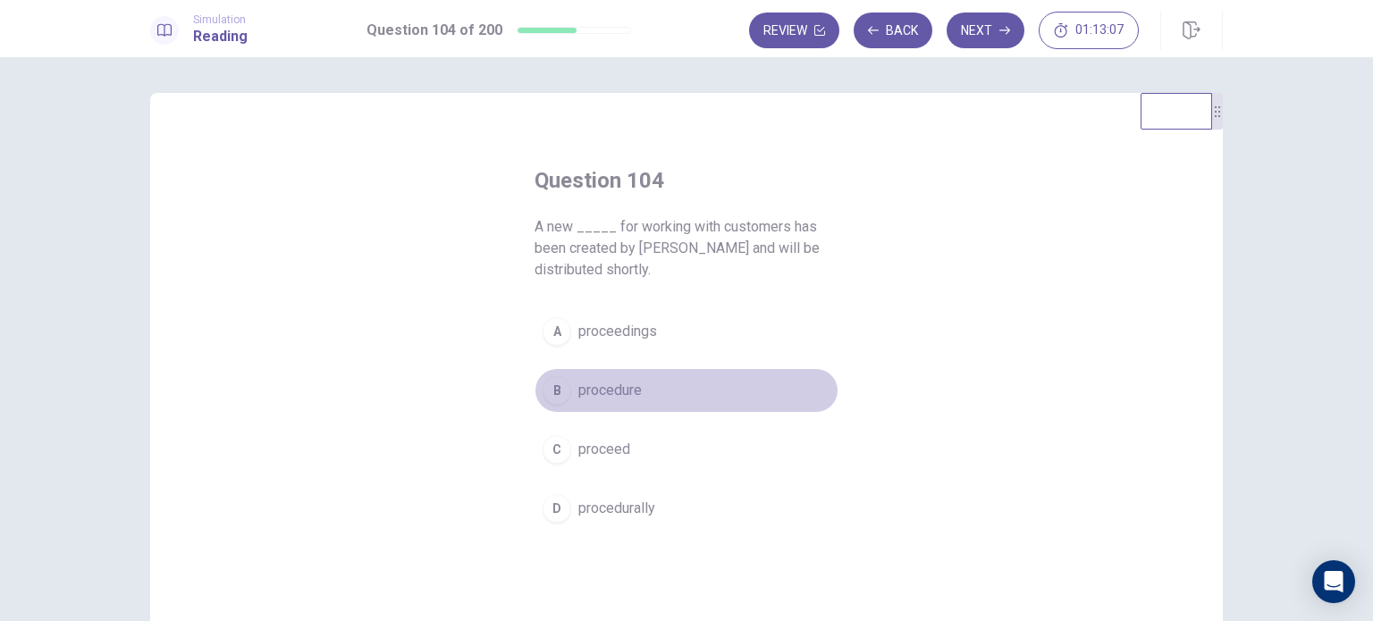
click at [627, 387] on span "procedure" at bounding box center [609, 390] width 63 height 21
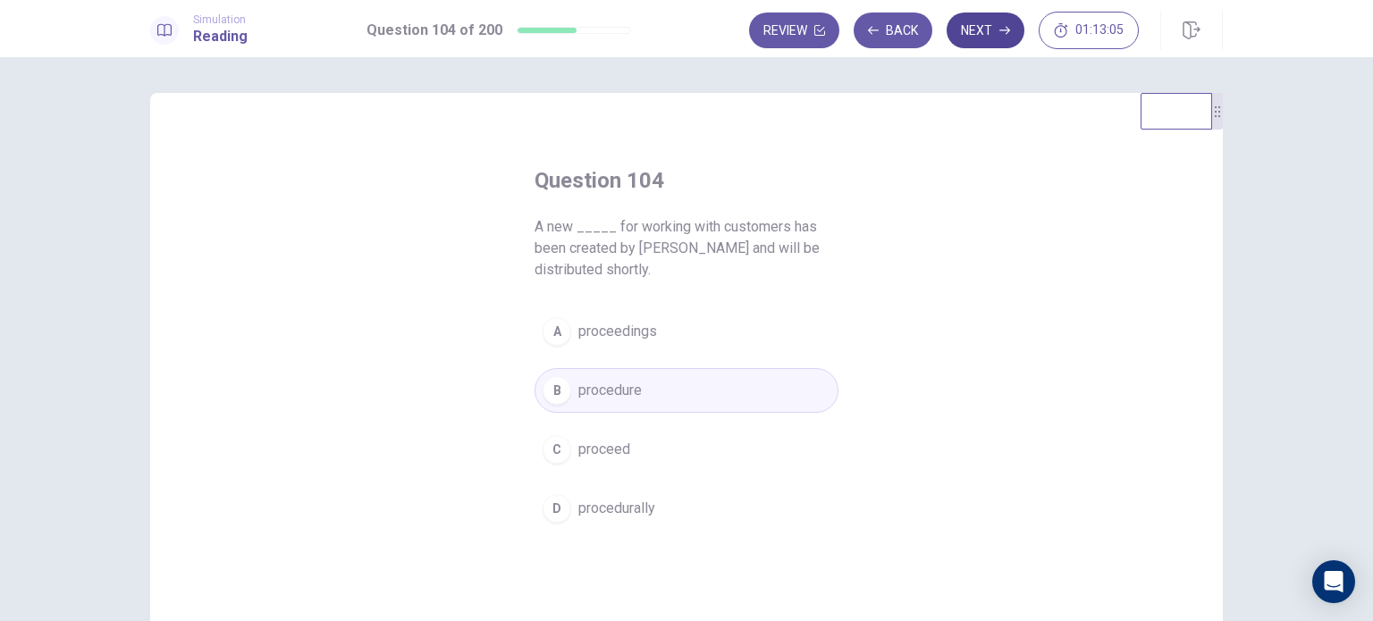
click at [994, 30] on button "Next" at bounding box center [986, 31] width 78 height 36
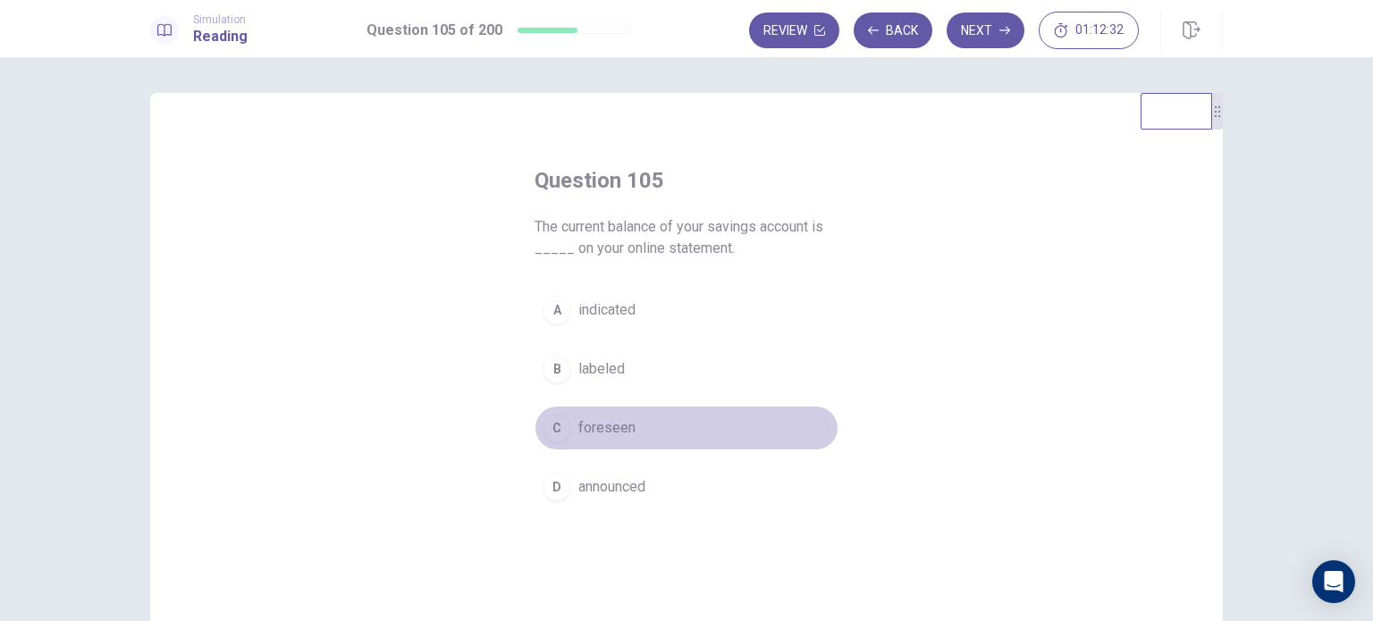
click at [603, 421] on span "foreseen" at bounding box center [606, 428] width 57 height 21
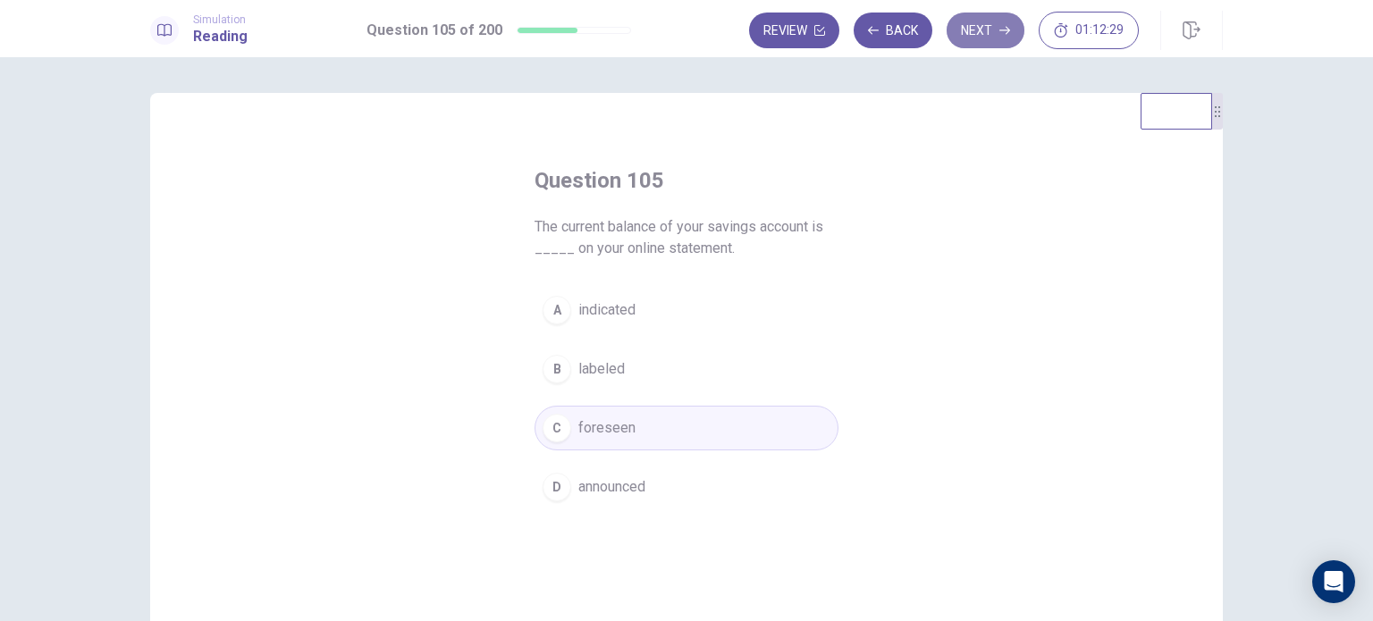
click at [986, 33] on button "Next" at bounding box center [986, 31] width 78 height 36
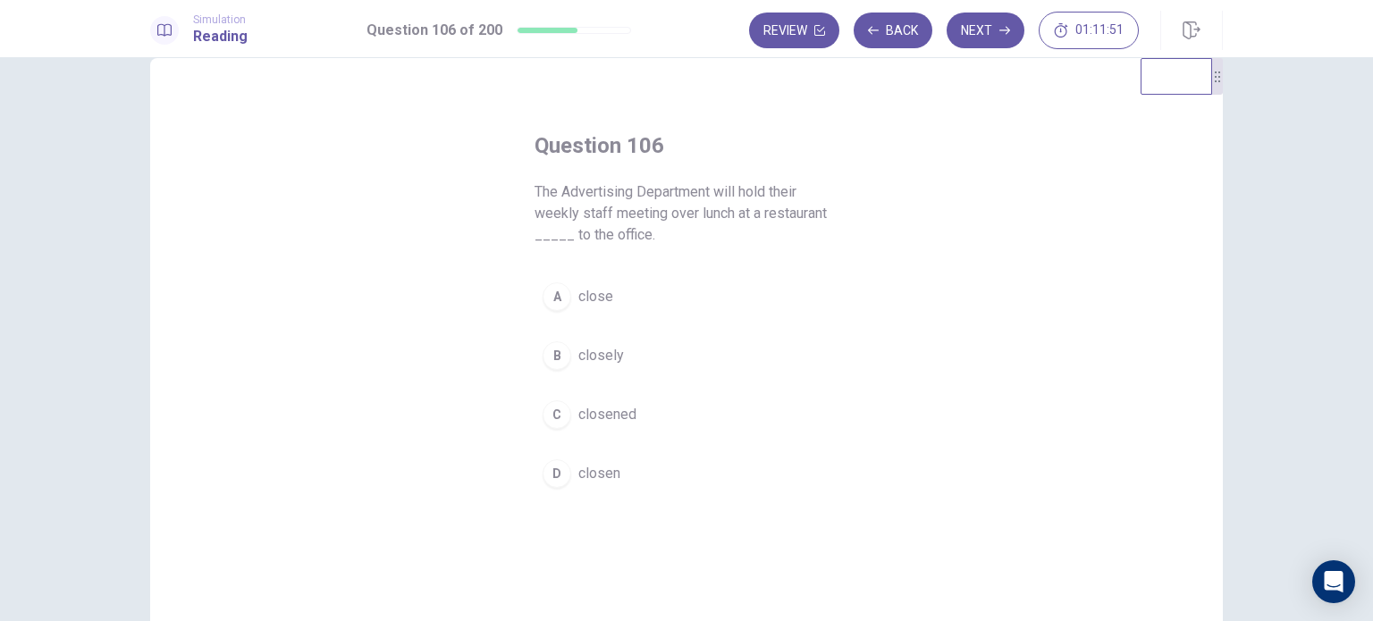
scroll to position [35, 0]
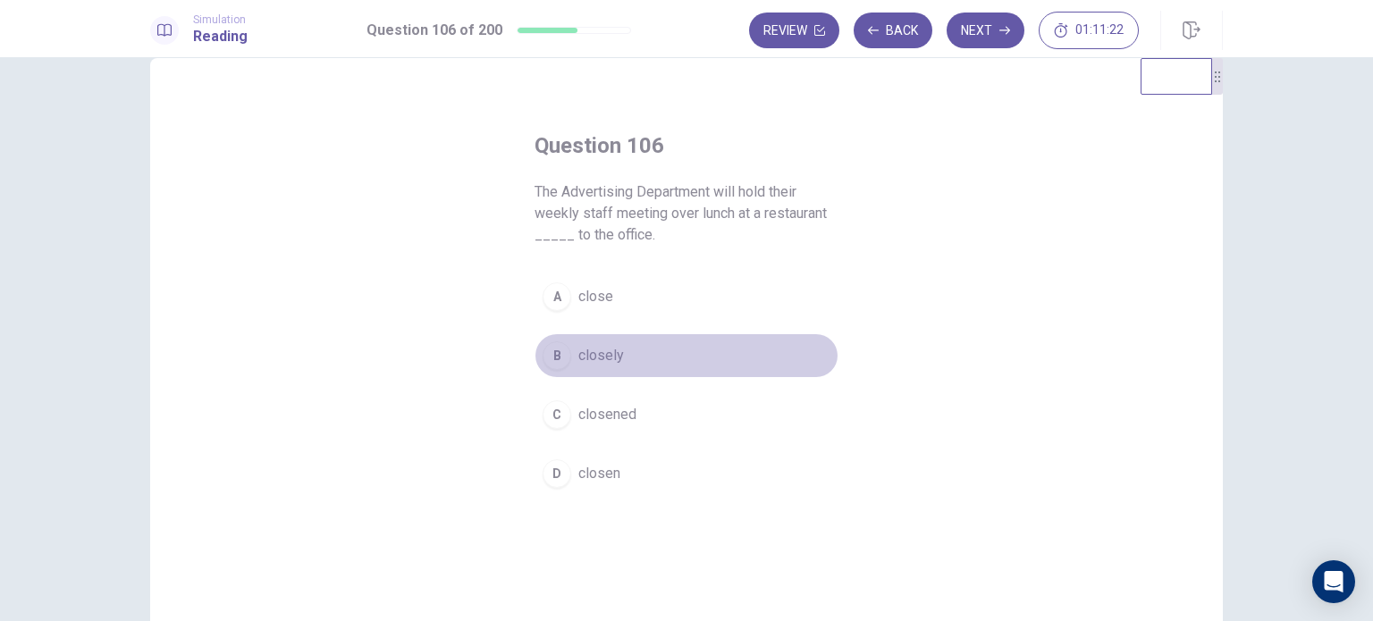
click at [631, 351] on button "B closely" at bounding box center [687, 355] width 304 height 45
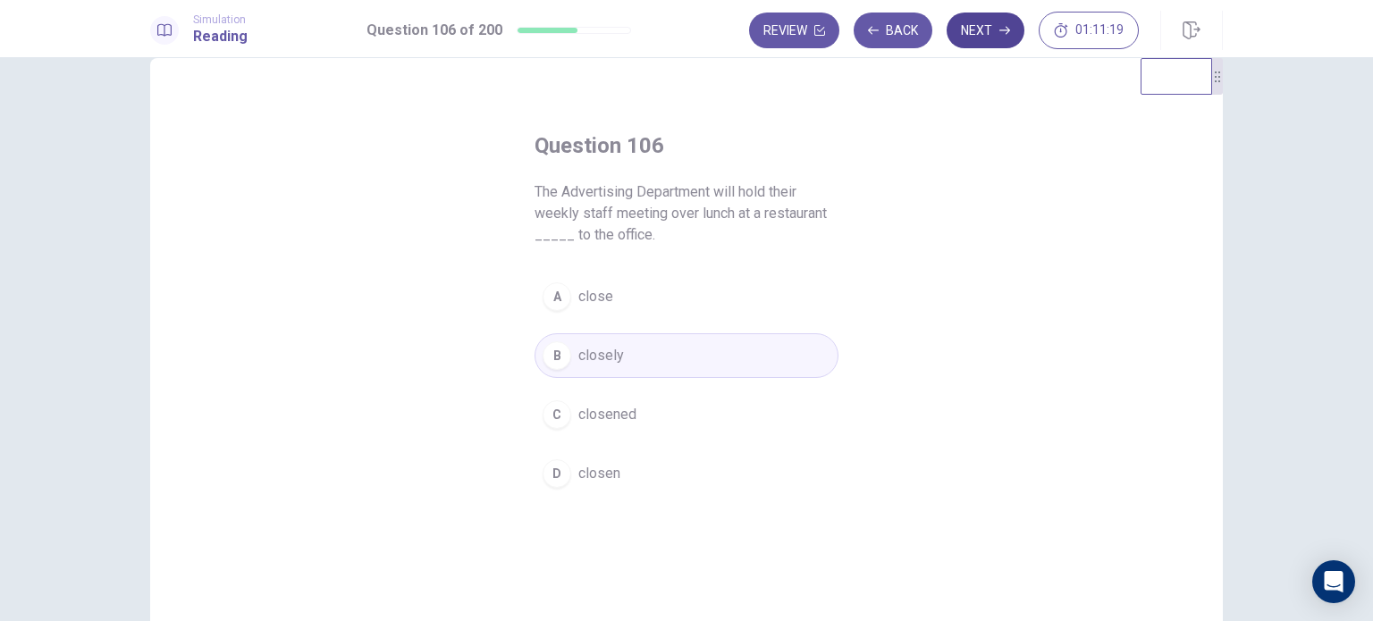
click at [992, 32] on button "Next" at bounding box center [986, 31] width 78 height 36
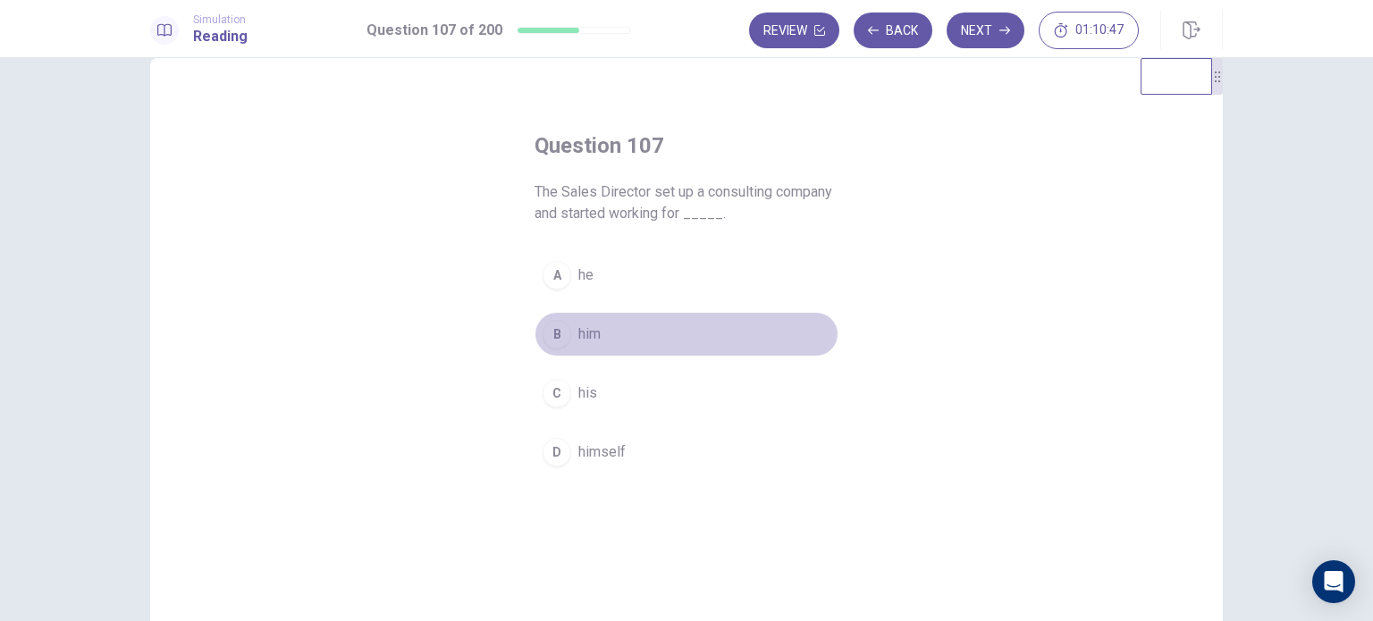
click at [585, 333] on span "him" at bounding box center [589, 334] width 22 height 21
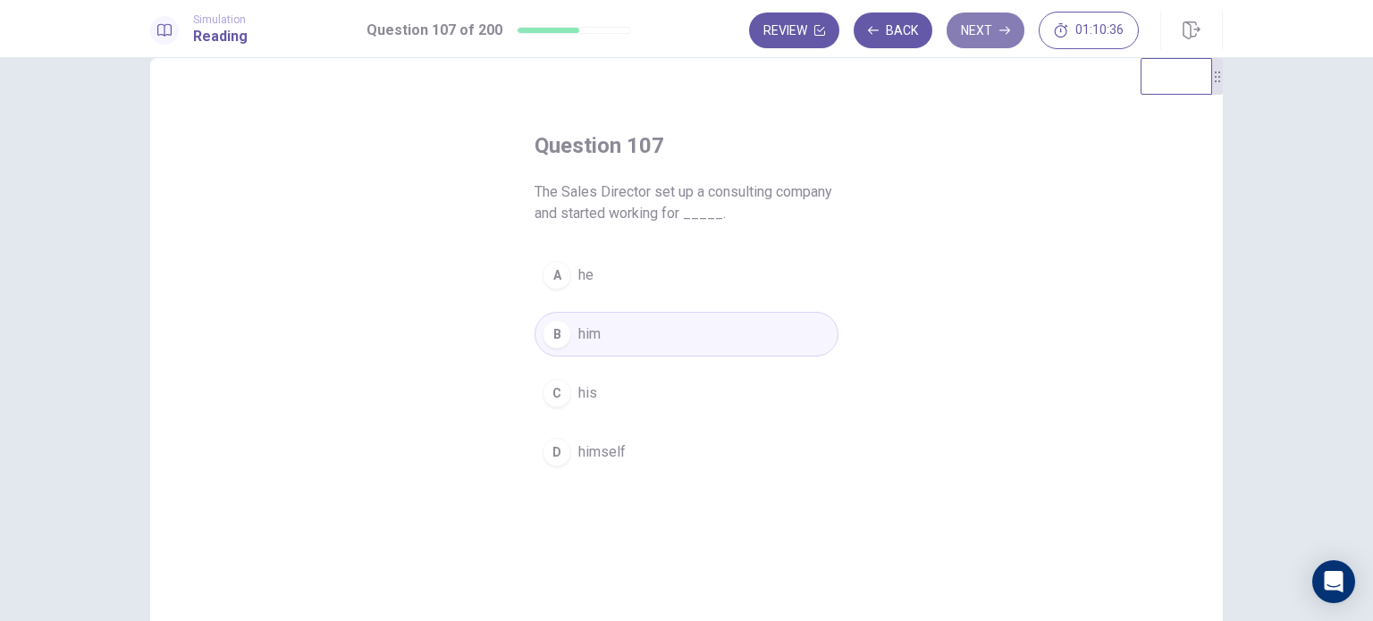
click at [1011, 28] on button "Next" at bounding box center [986, 31] width 78 height 36
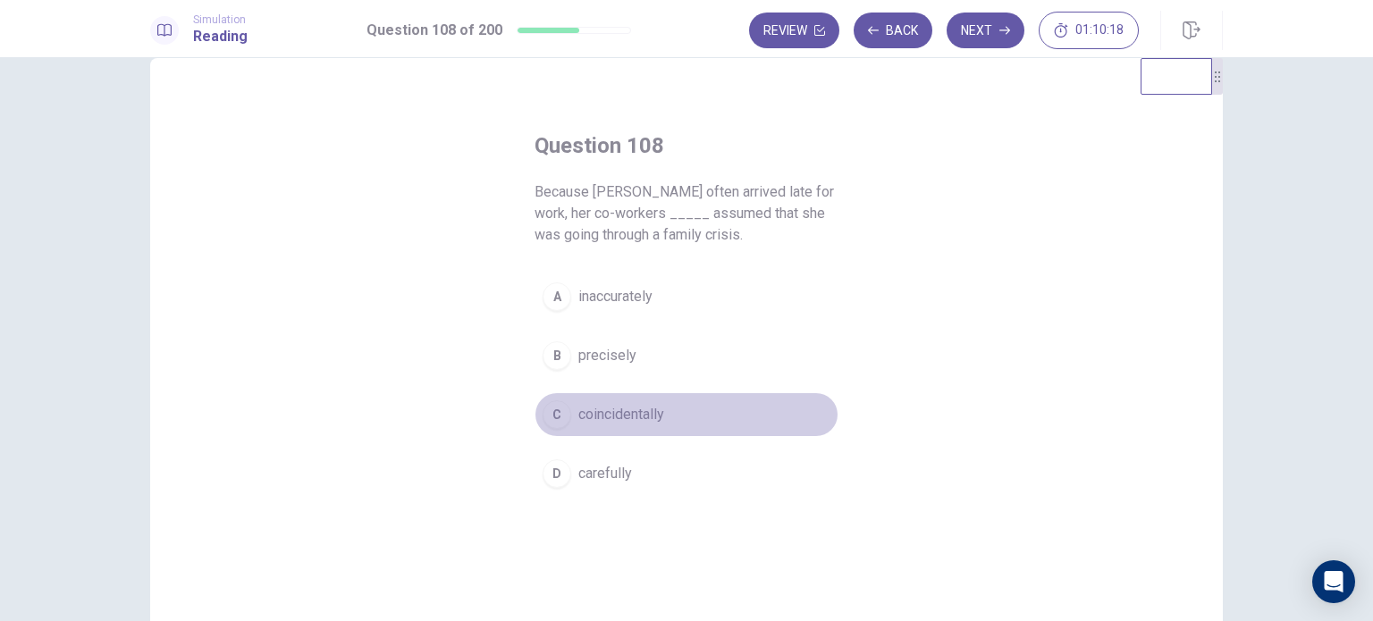
click at [635, 412] on span "coincidentally" at bounding box center [621, 414] width 86 height 21
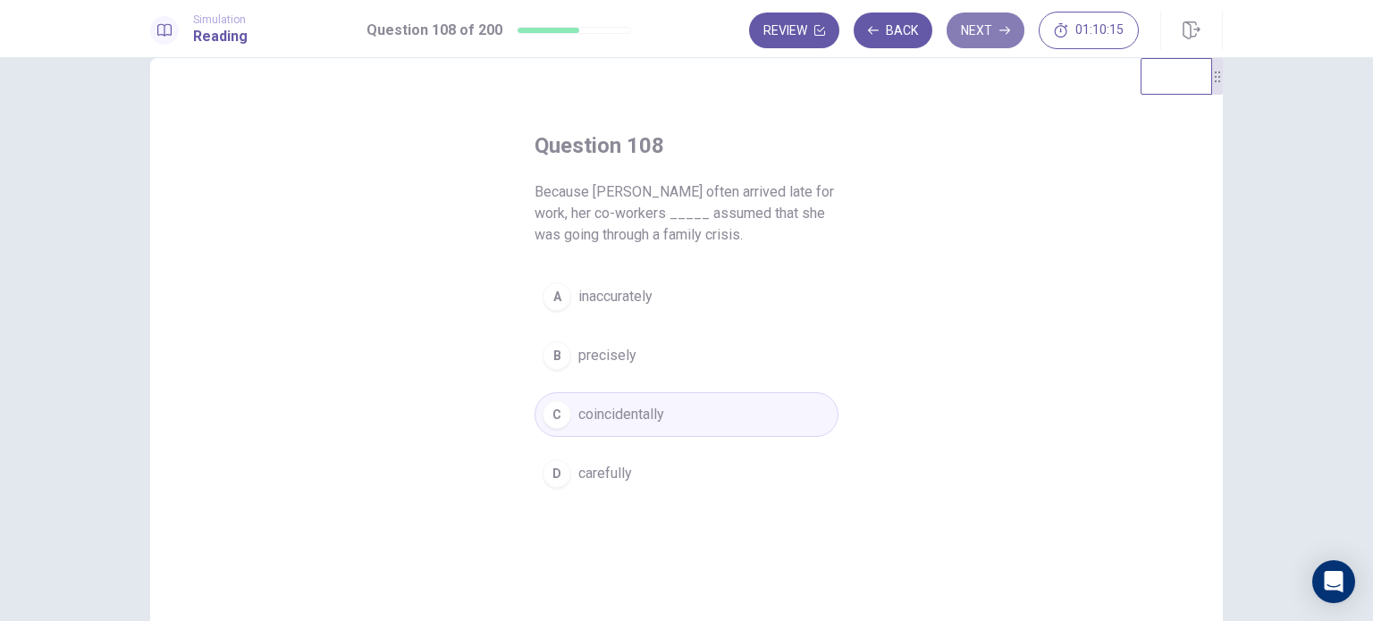
click at [983, 17] on button "Next" at bounding box center [986, 31] width 78 height 36
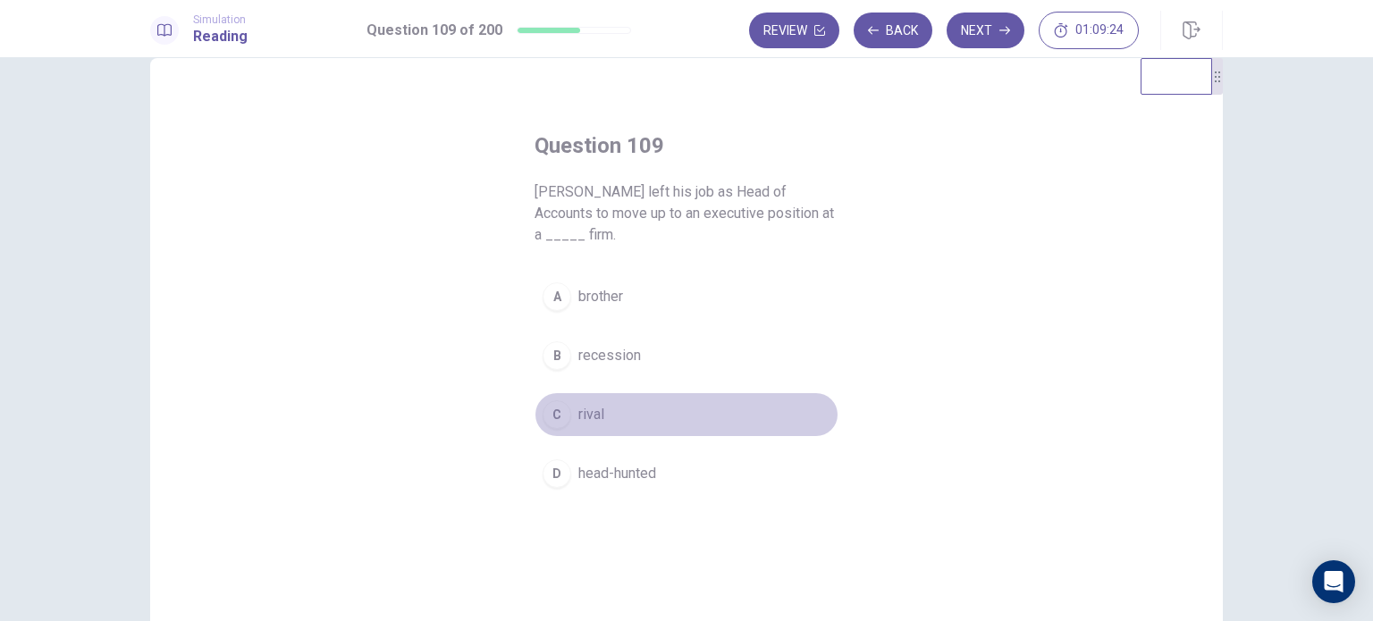
click at [594, 404] on span "rival" at bounding box center [591, 414] width 26 height 21
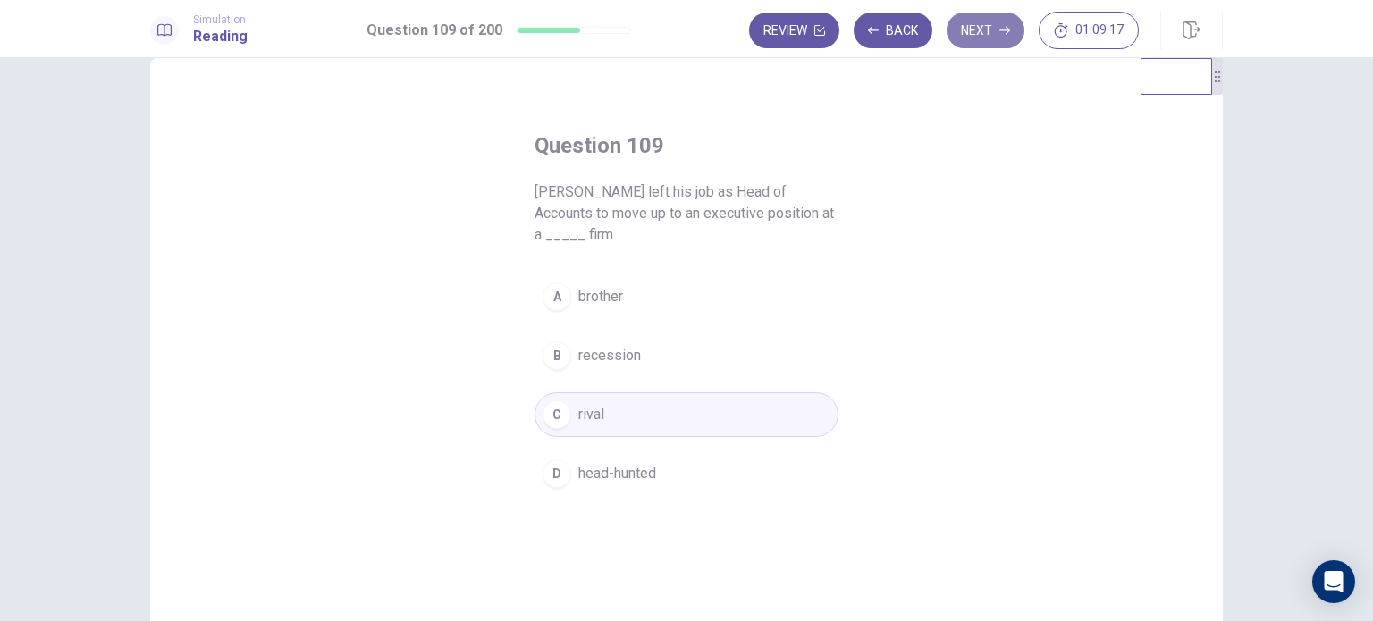
click at [1003, 31] on icon "button" at bounding box center [1005, 30] width 11 height 11
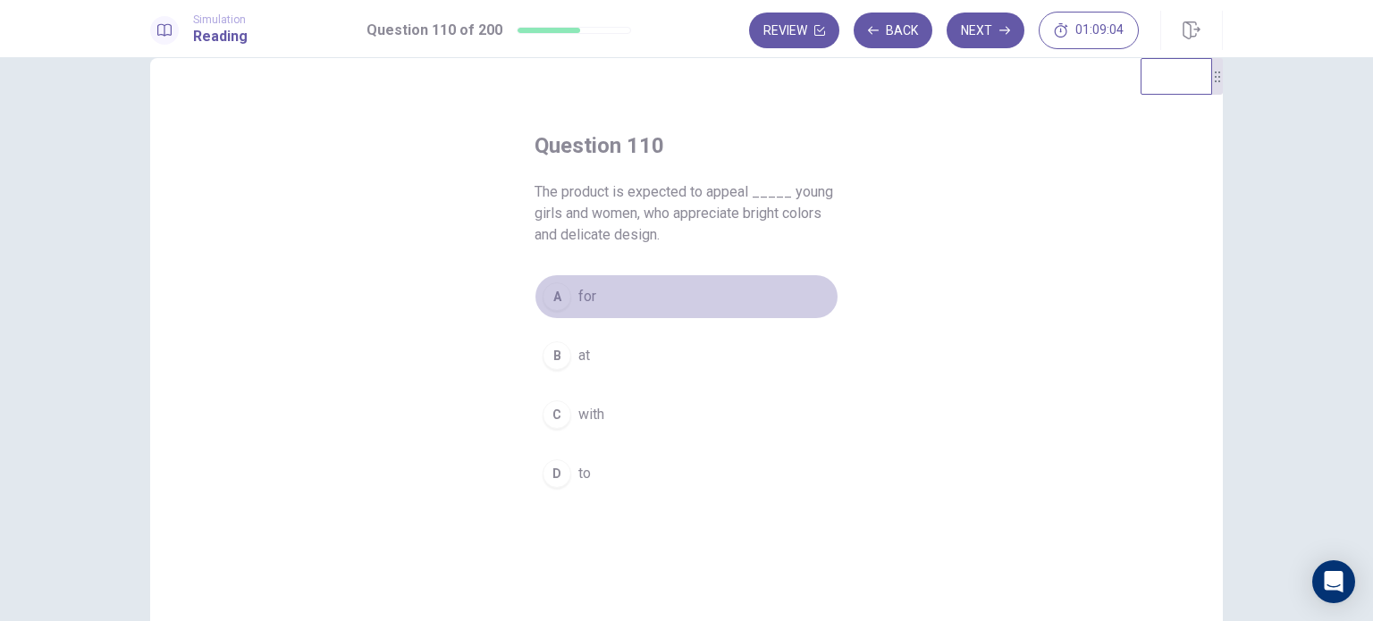
click at [578, 302] on span "for" at bounding box center [587, 296] width 18 height 21
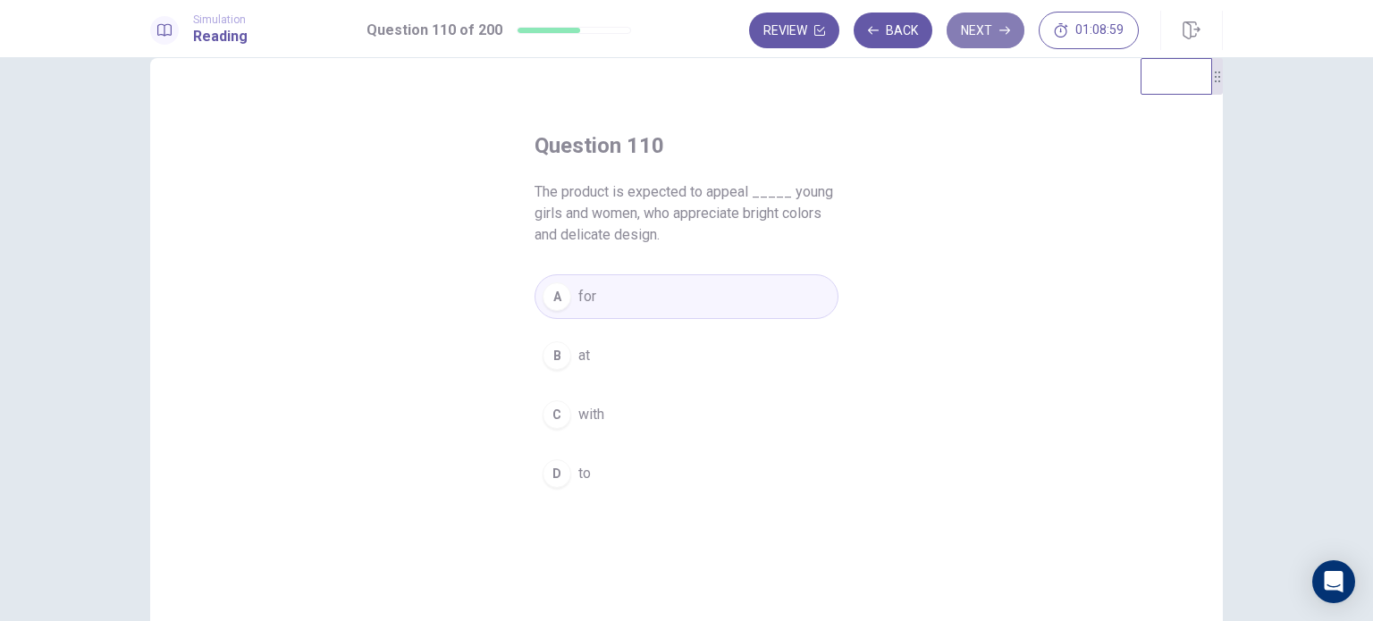
click at [1012, 21] on button "Next" at bounding box center [986, 31] width 78 height 36
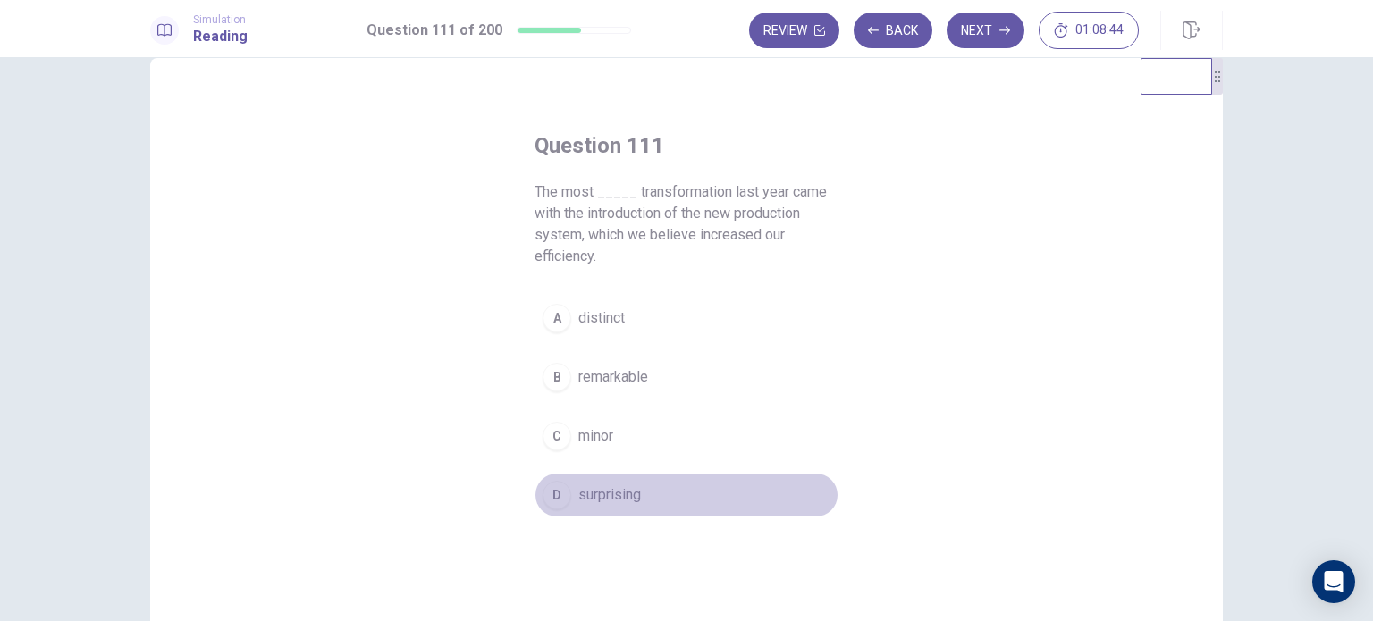
click at [629, 488] on span "surprising" at bounding box center [609, 495] width 63 height 21
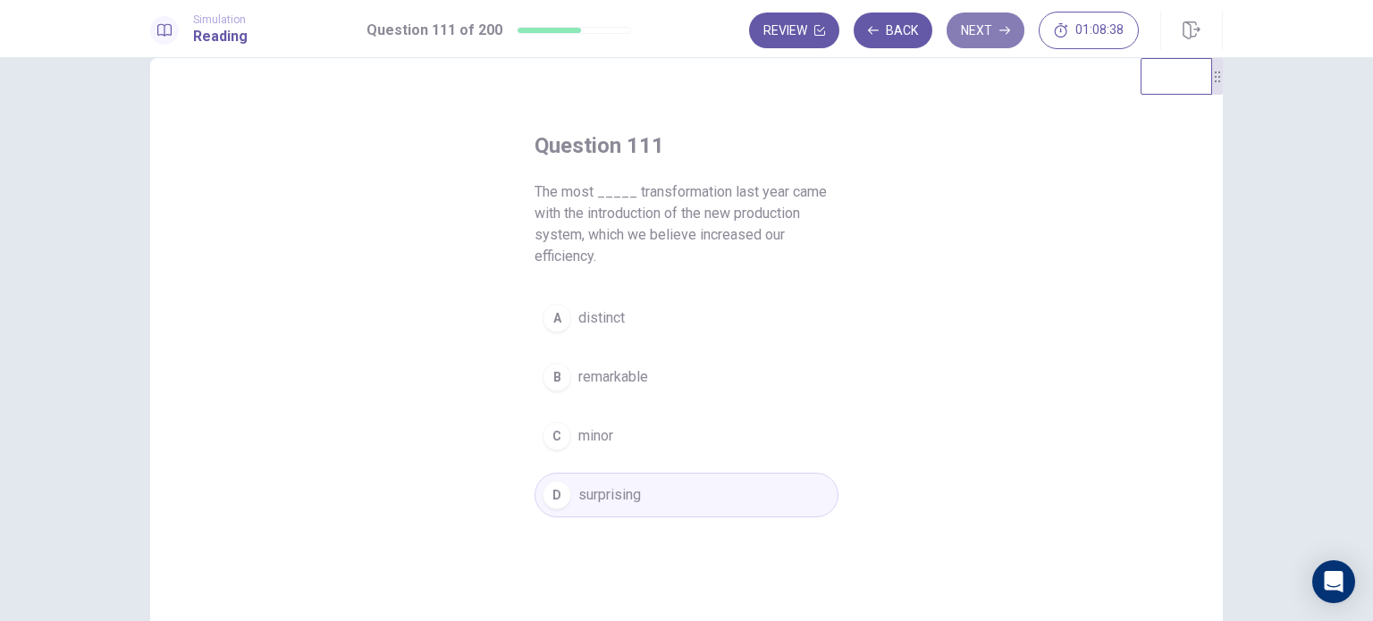
click at [992, 24] on button "Next" at bounding box center [986, 31] width 78 height 36
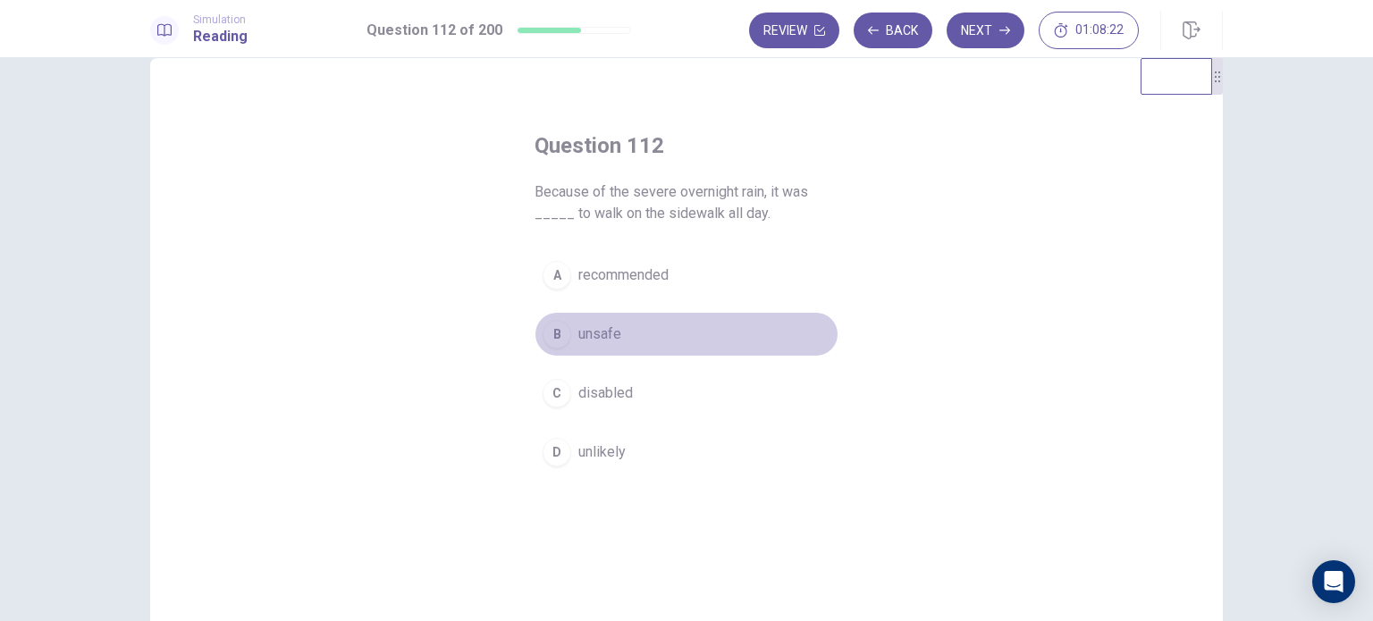
click at [634, 335] on button "B unsafe" at bounding box center [687, 334] width 304 height 45
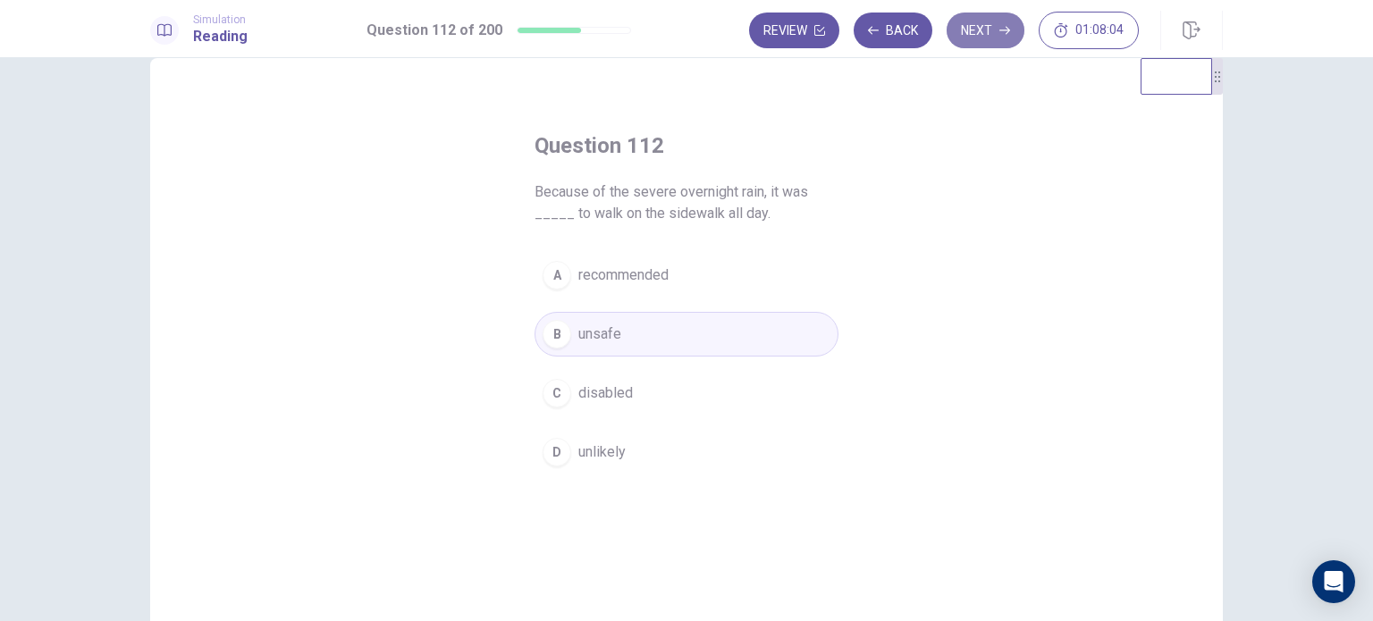
click at [991, 24] on button "Next" at bounding box center [986, 31] width 78 height 36
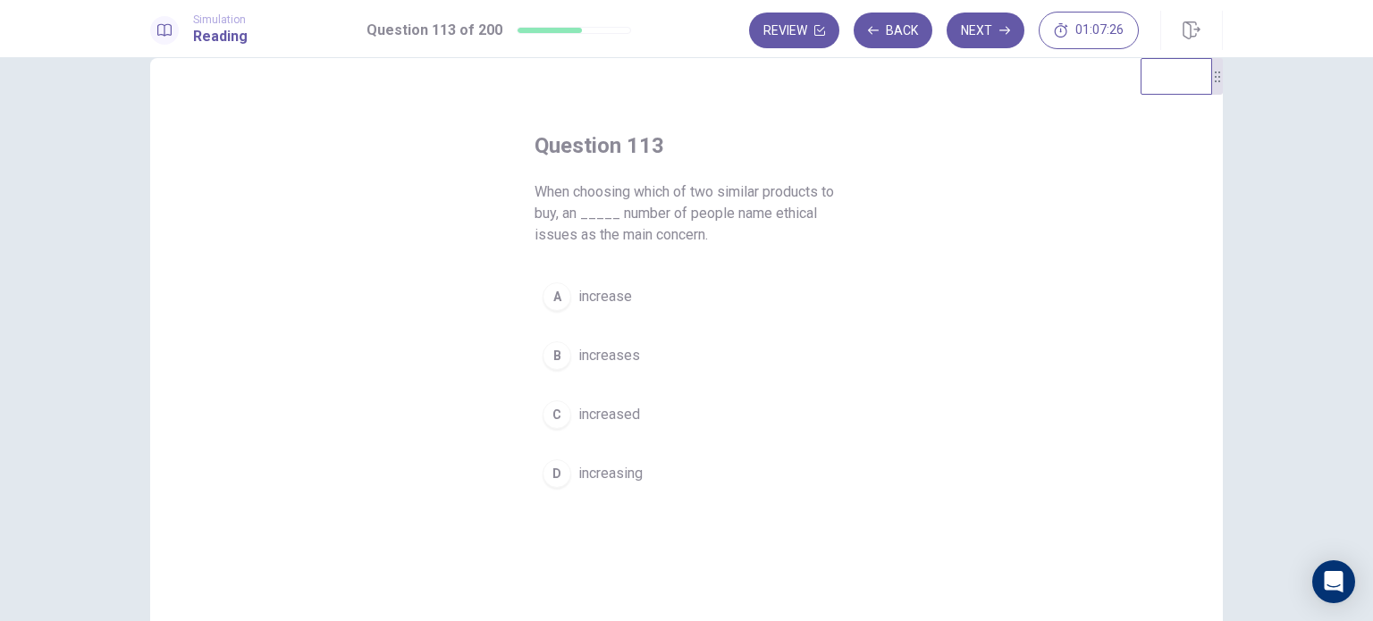
click at [606, 478] on span "increasing" at bounding box center [610, 473] width 64 height 21
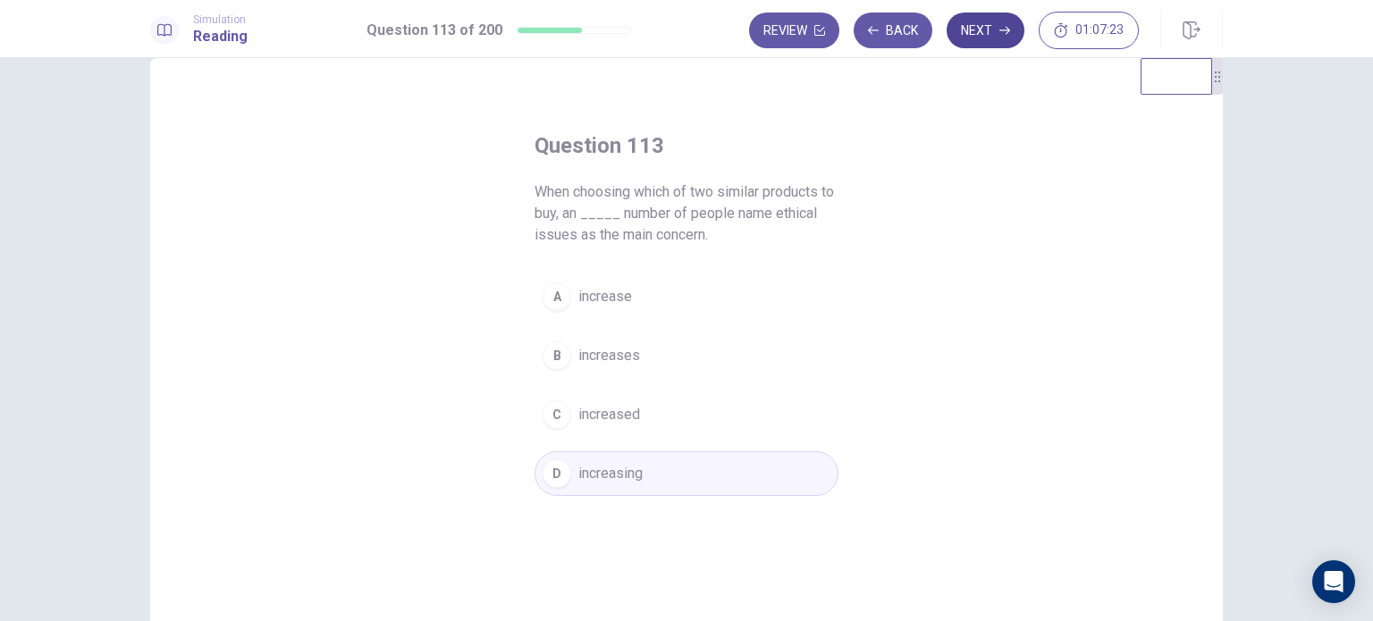
click at [973, 44] on button "Next" at bounding box center [986, 31] width 78 height 36
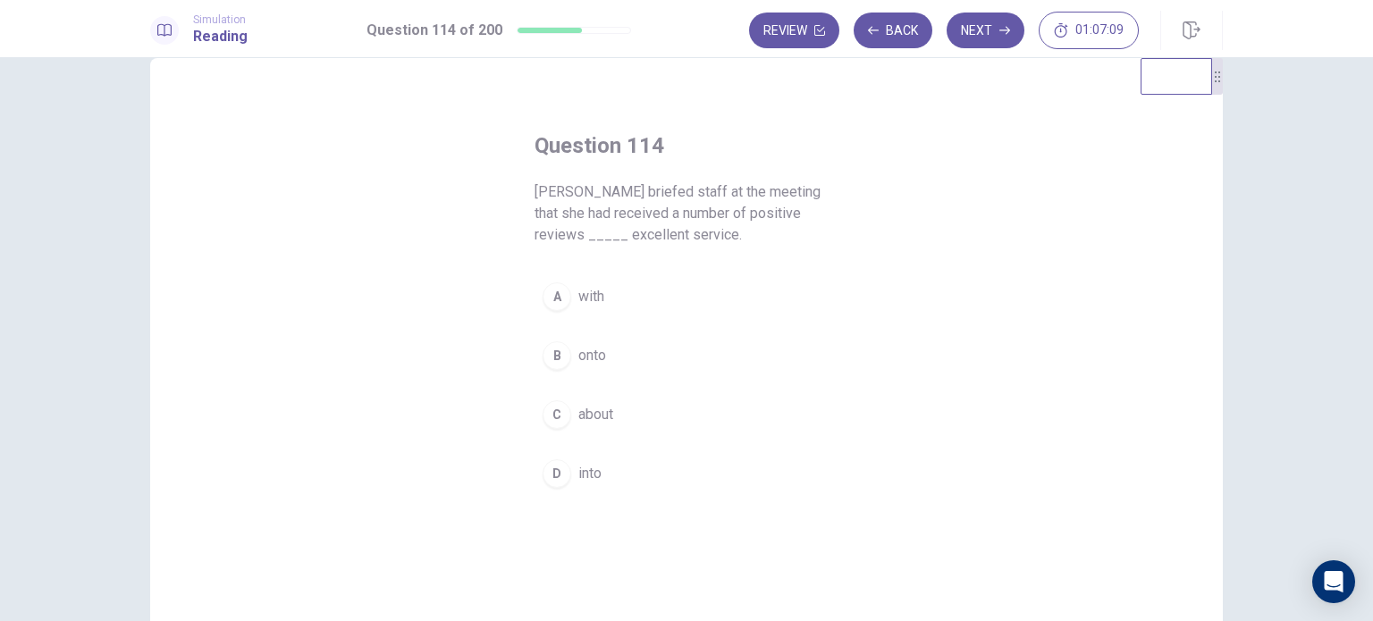
click at [637, 297] on button "A with" at bounding box center [687, 296] width 304 height 45
click at [654, 434] on button "C about" at bounding box center [687, 414] width 304 height 45
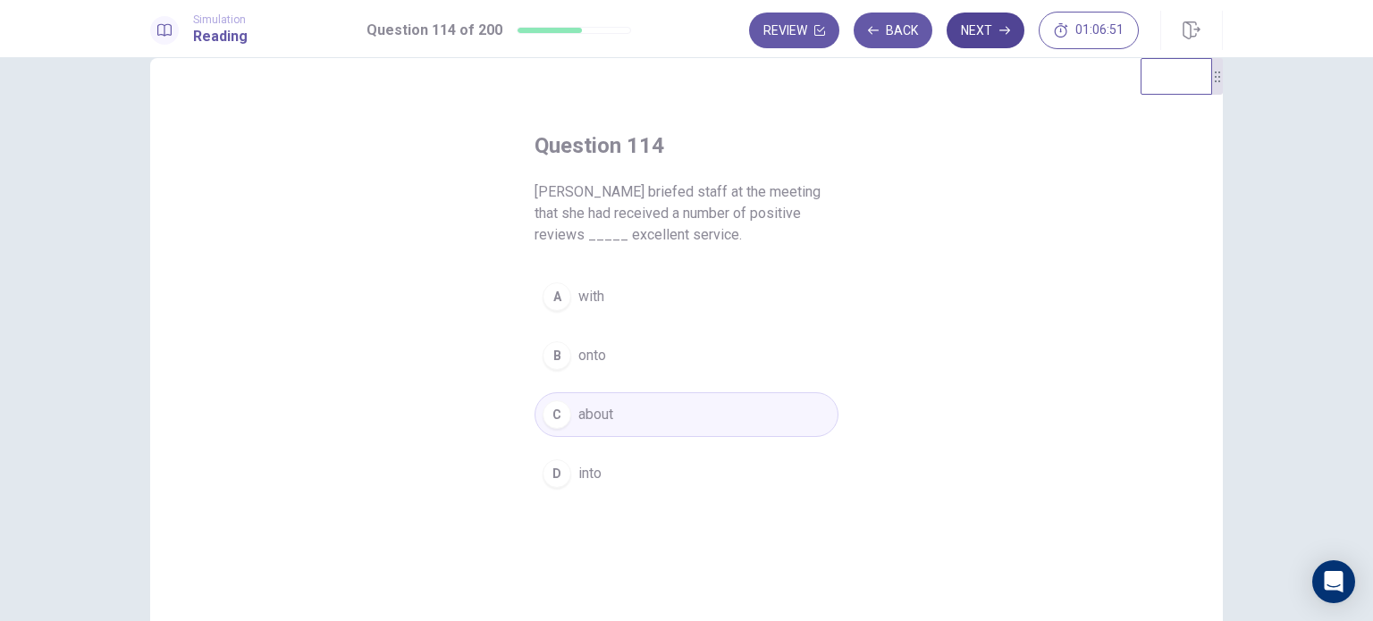
click at [987, 39] on button "Next" at bounding box center [986, 31] width 78 height 36
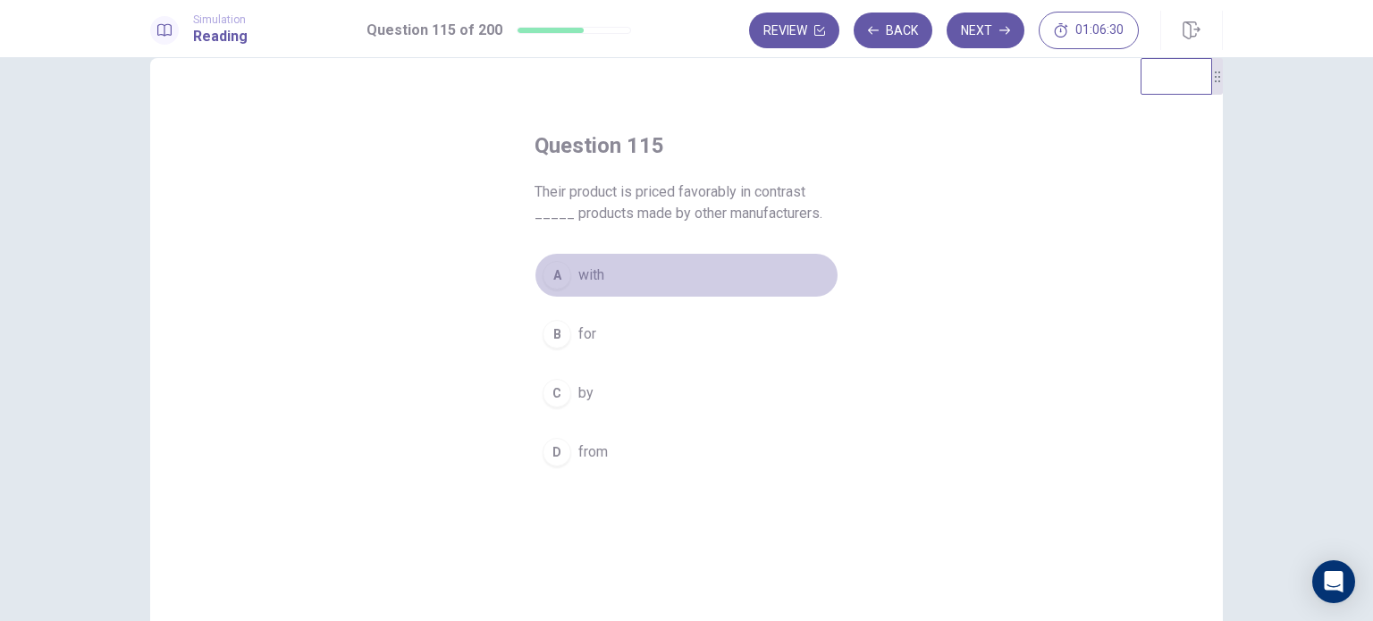
click at [570, 278] on button "A with" at bounding box center [687, 275] width 304 height 45
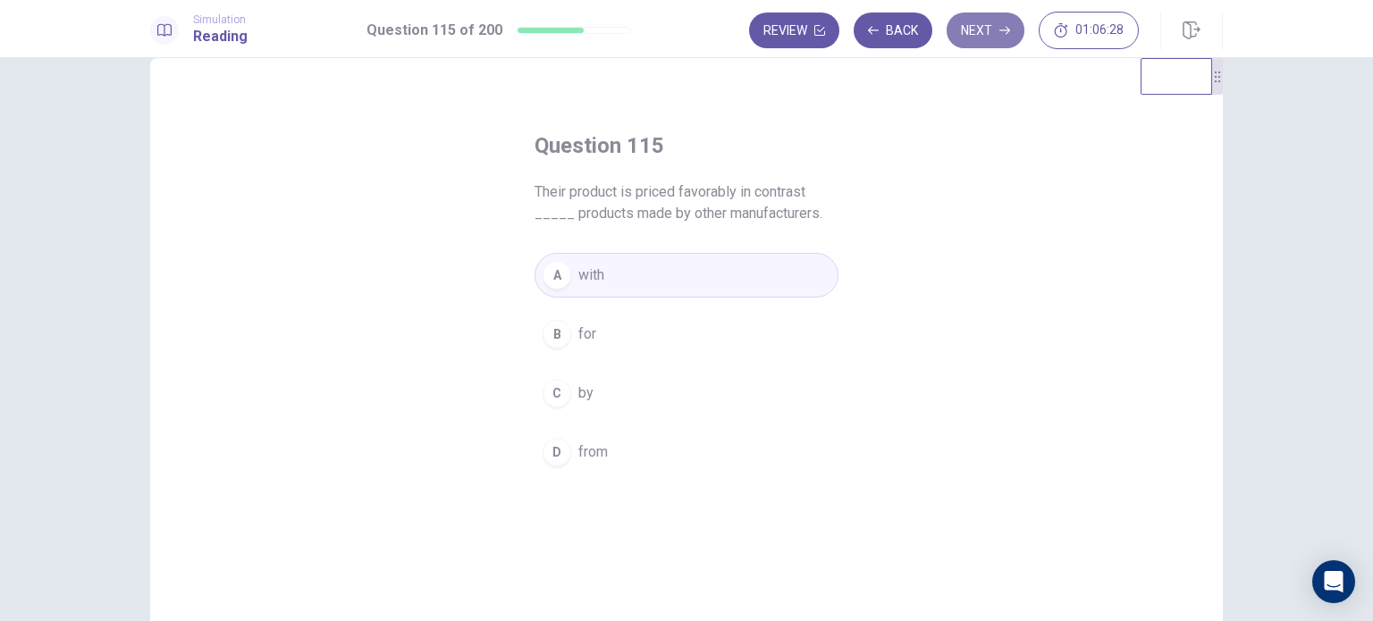
click at [988, 33] on button "Next" at bounding box center [986, 31] width 78 height 36
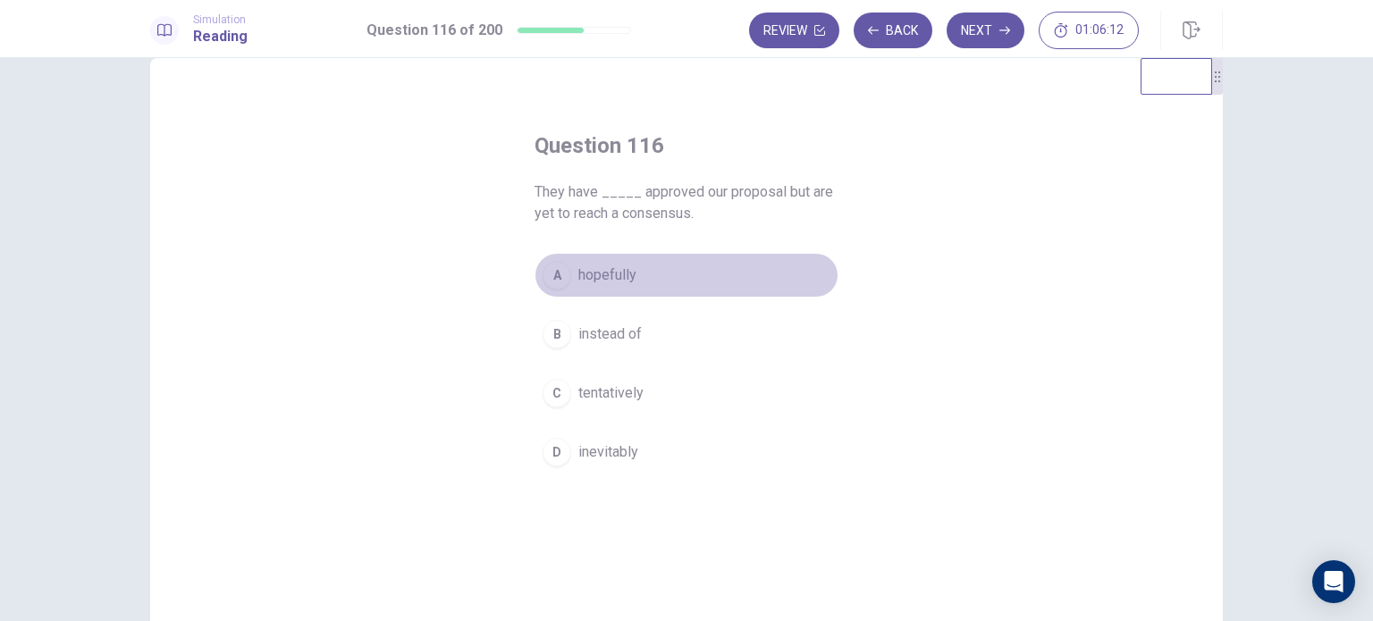
click at [578, 279] on span "hopefully" at bounding box center [607, 275] width 58 height 21
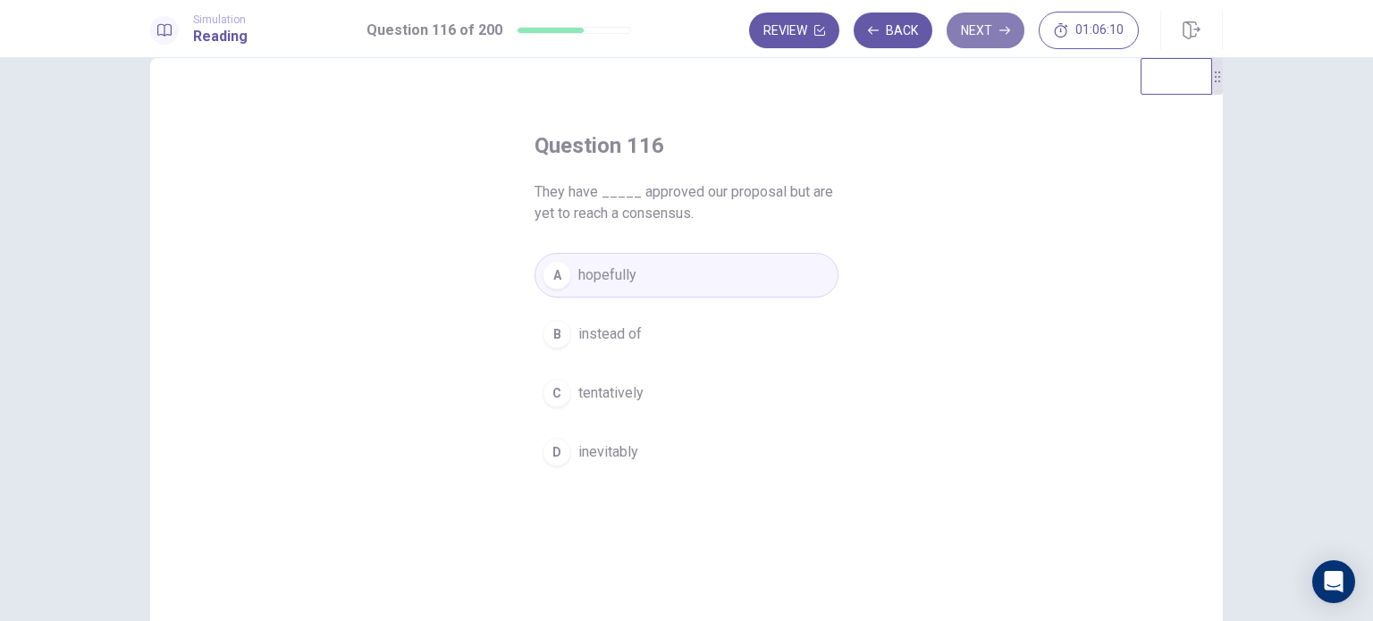
click at [970, 17] on button "Next" at bounding box center [986, 31] width 78 height 36
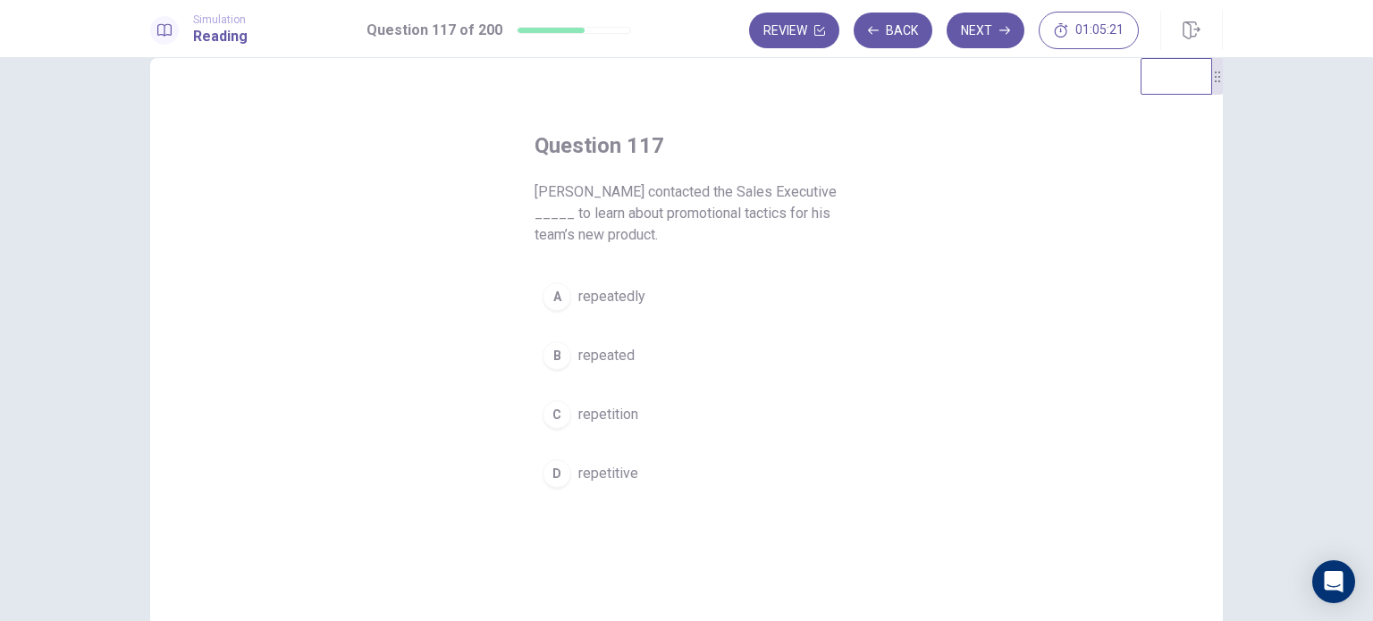
click at [626, 291] on span "repeatedly" at bounding box center [611, 296] width 67 height 21
click at [983, 37] on button "Next" at bounding box center [986, 31] width 78 height 36
click at [681, 426] on button "C responsible" at bounding box center [687, 414] width 304 height 45
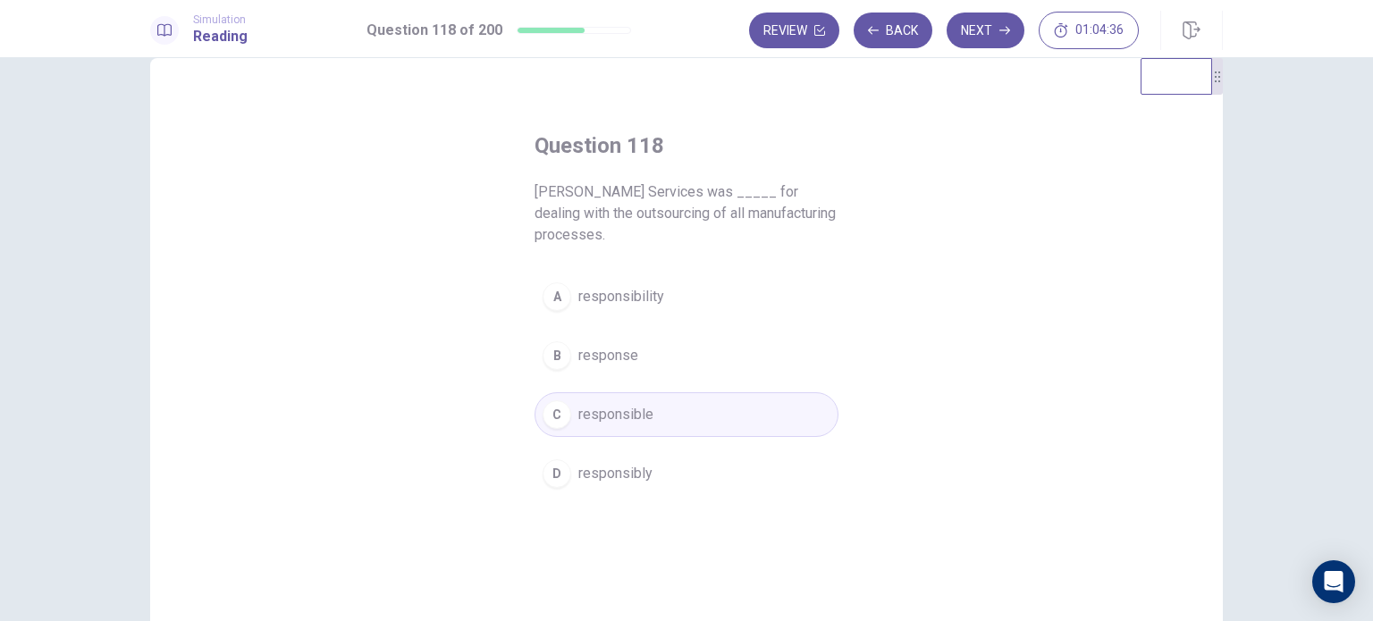
click at [706, 310] on button "A responsibility" at bounding box center [687, 296] width 304 height 45
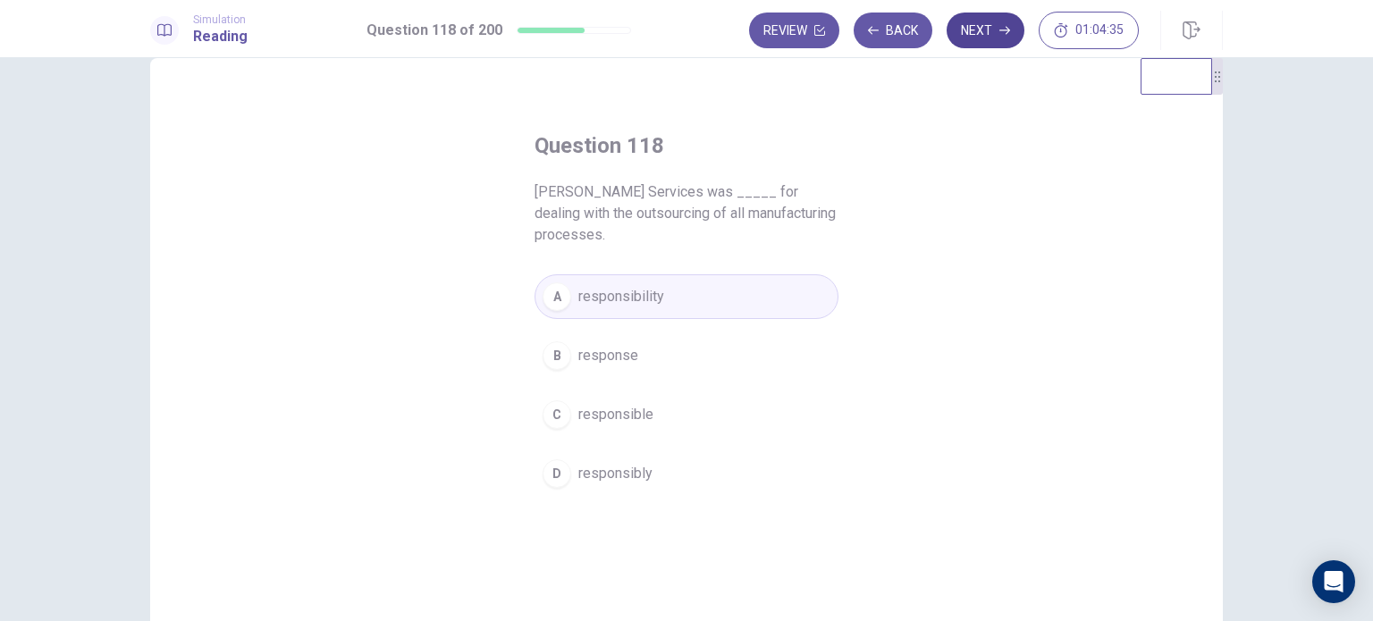
click at [992, 39] on button "Next" at bounding box center [986, 31] width 78 height 36
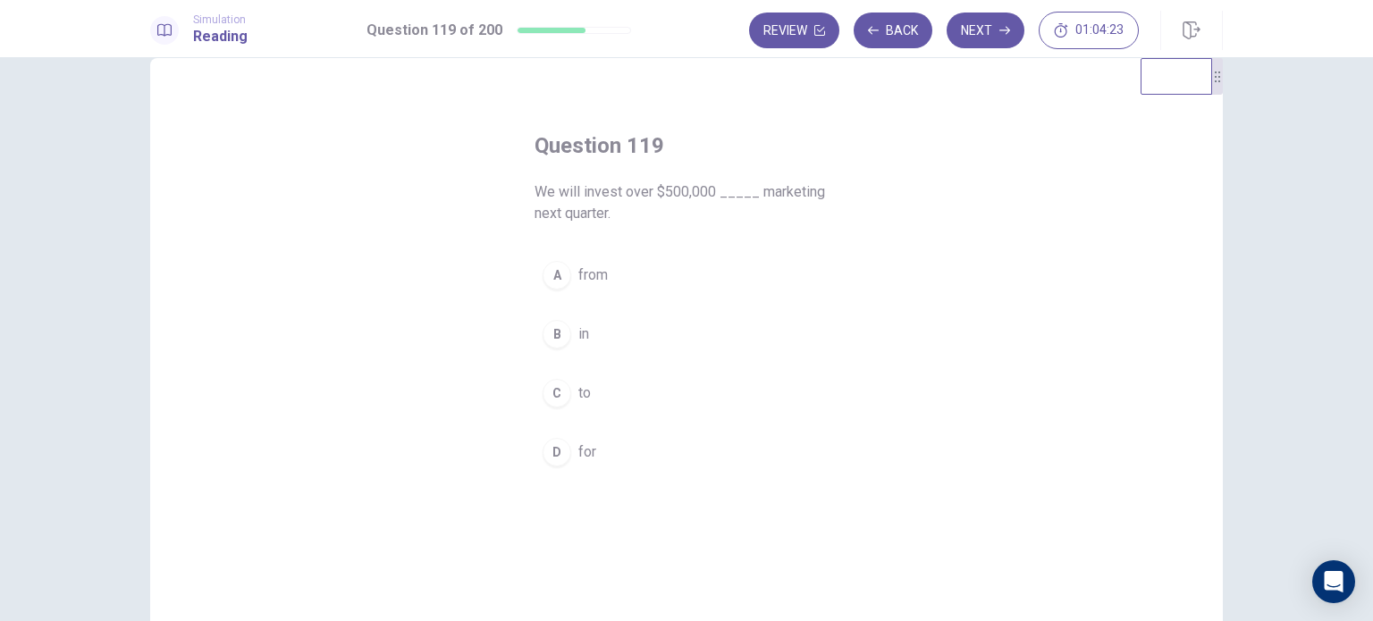
click at [609, 328] on button "B in" at bounding box center [687, 334] width 304 height 45
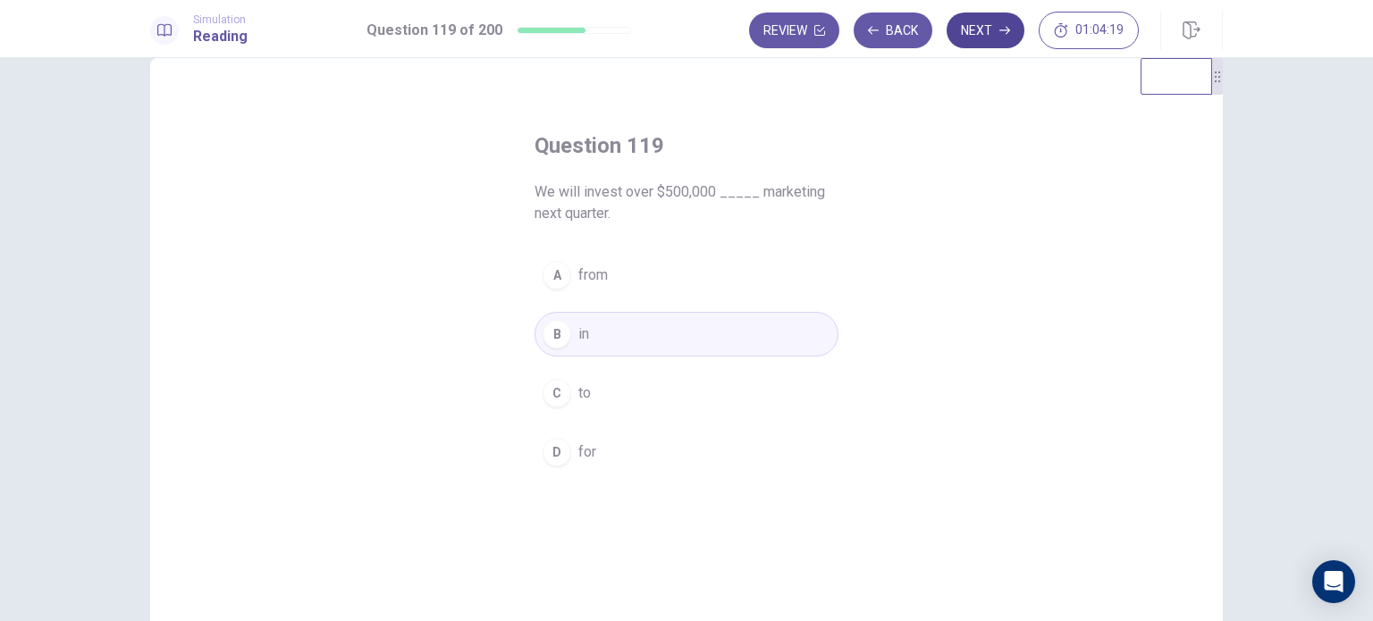
click at [994, 36] on button "Next" at bounding box center [986, 31] width 78 height 36
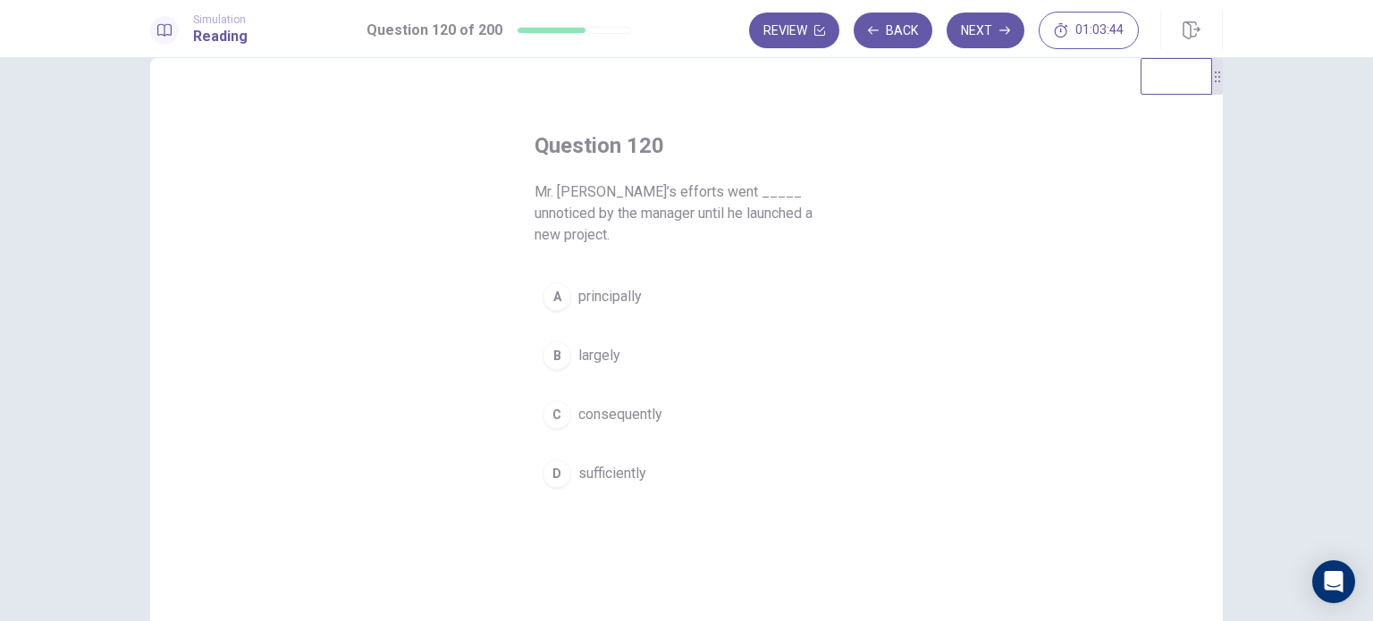
click at [603, 463] on span "sufficiently" at bounding box center [612, 473] width 68 height 21
click at [731, 404] on button "C consequently" at bounding box center [687, 414] width 304 height 45
click at [976, 42] on button "Next" at bounding box center [986, 31] width 78 height 36
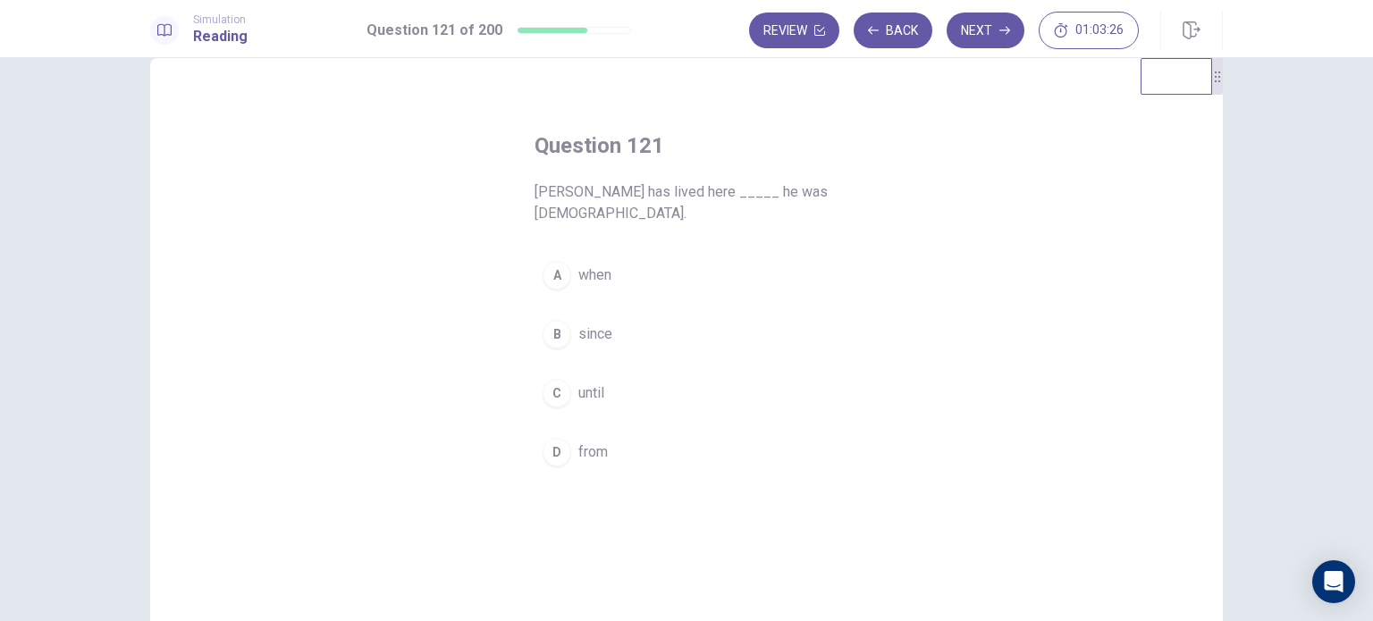
click at [691, 342] on button "B since" at bounding box center [687, 334] width 304 height 45
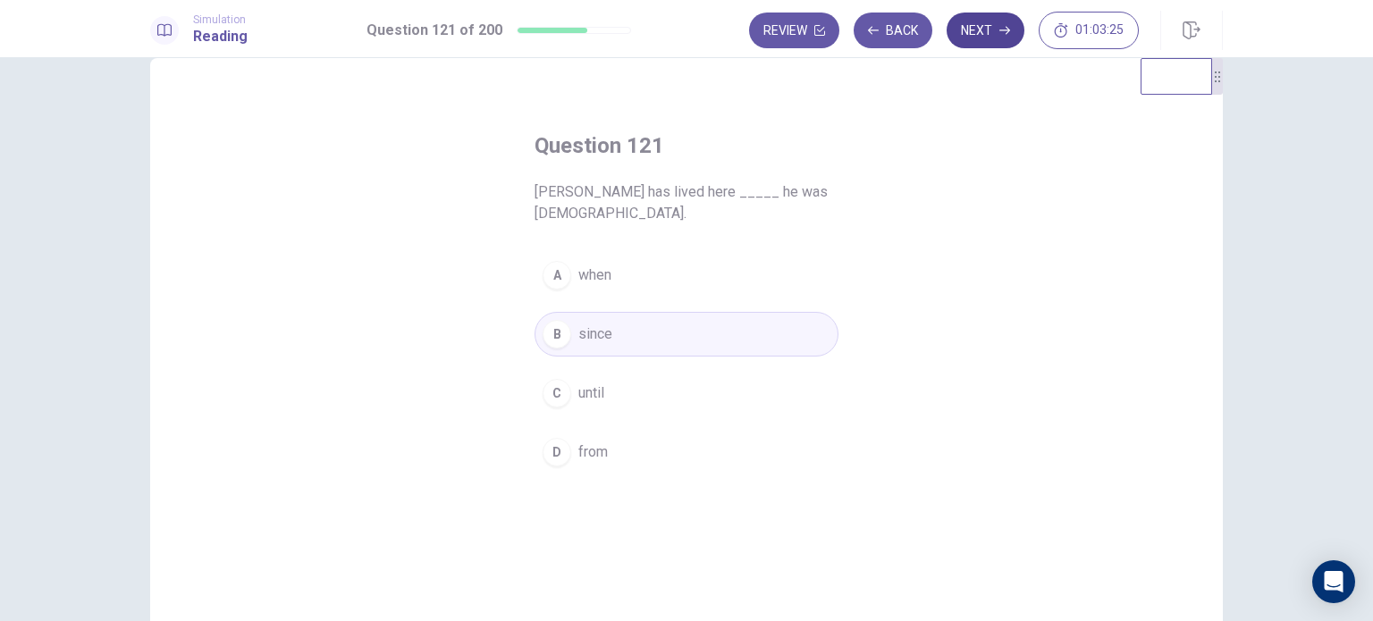
click at [976, 29] on button "Next" at bounding box center [986, 31] width 78 height 36
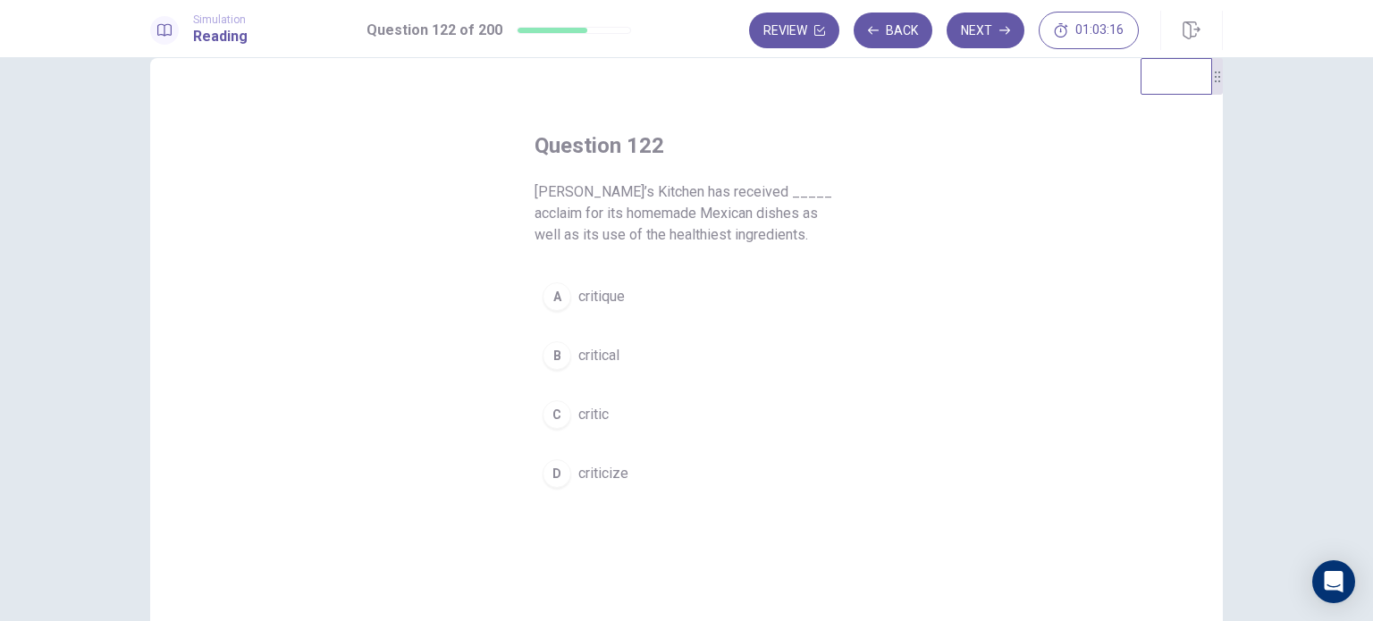
click at [725, 354] on button "B critical" at bounding box center [687, 355] width 304 height 45
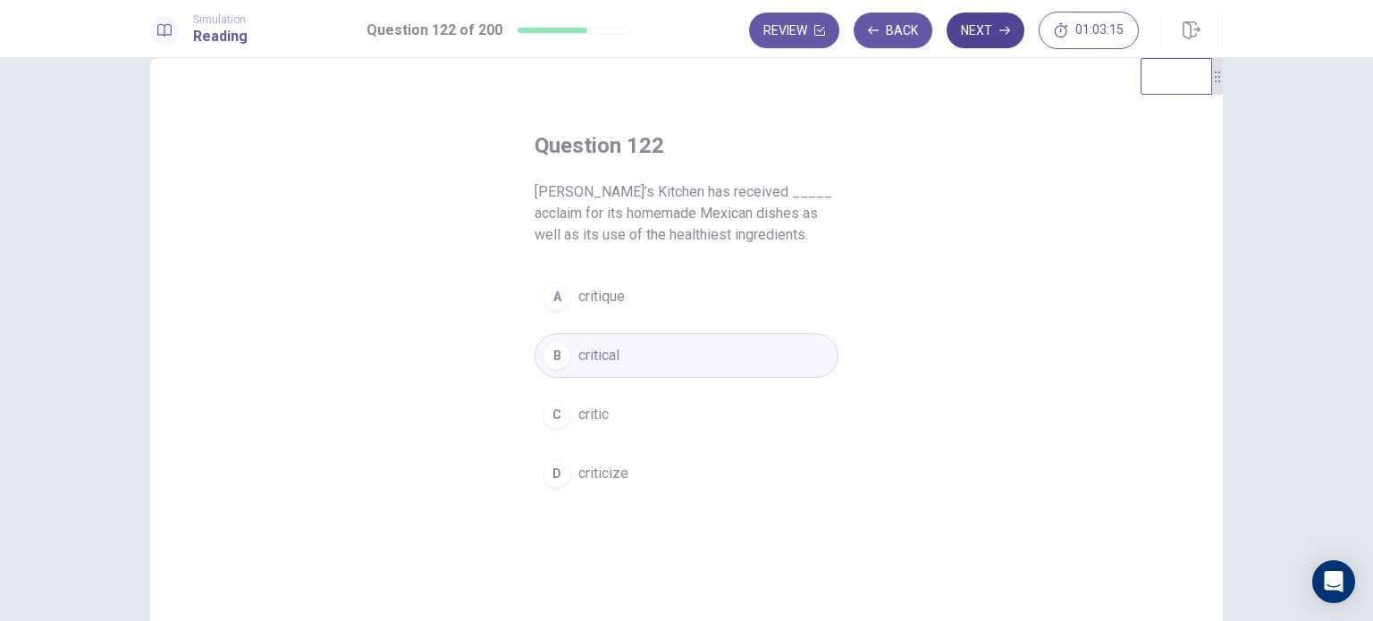
click at [983, 21] on button "Next" at bounding box center [986, 31] width 78 height 36
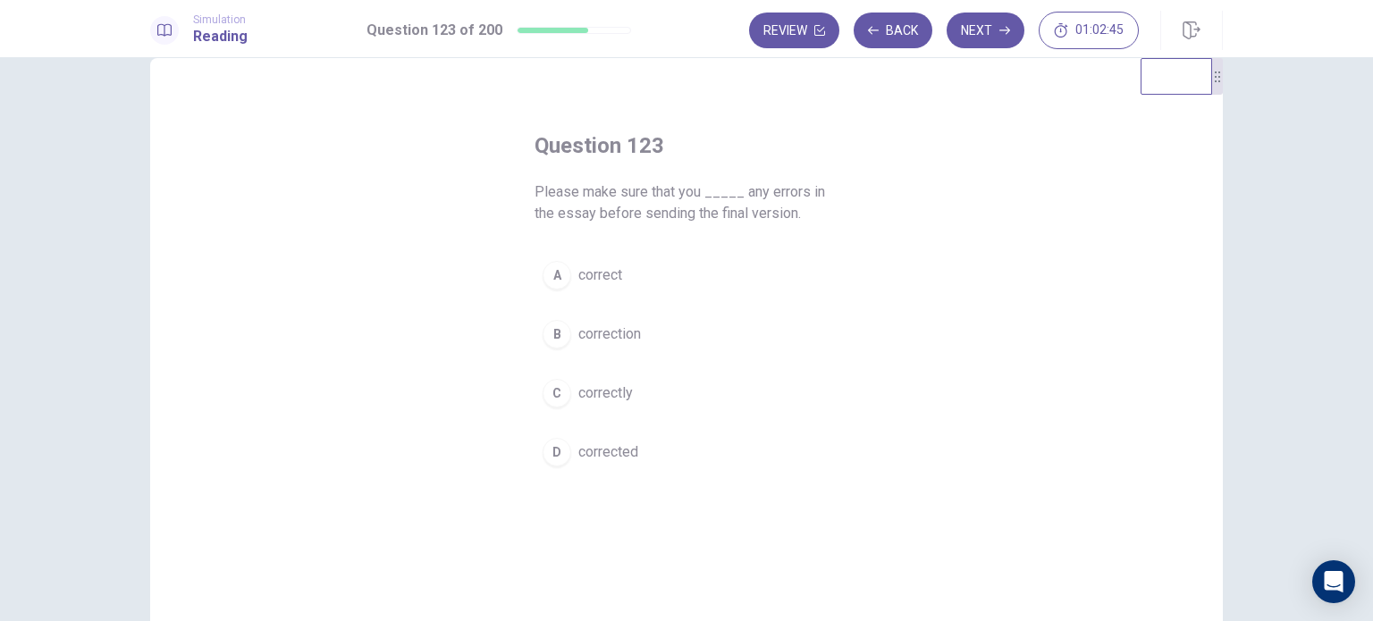
click at [585, 460] on span "corrected" at bounding box center [608, 452] width 60 height 21
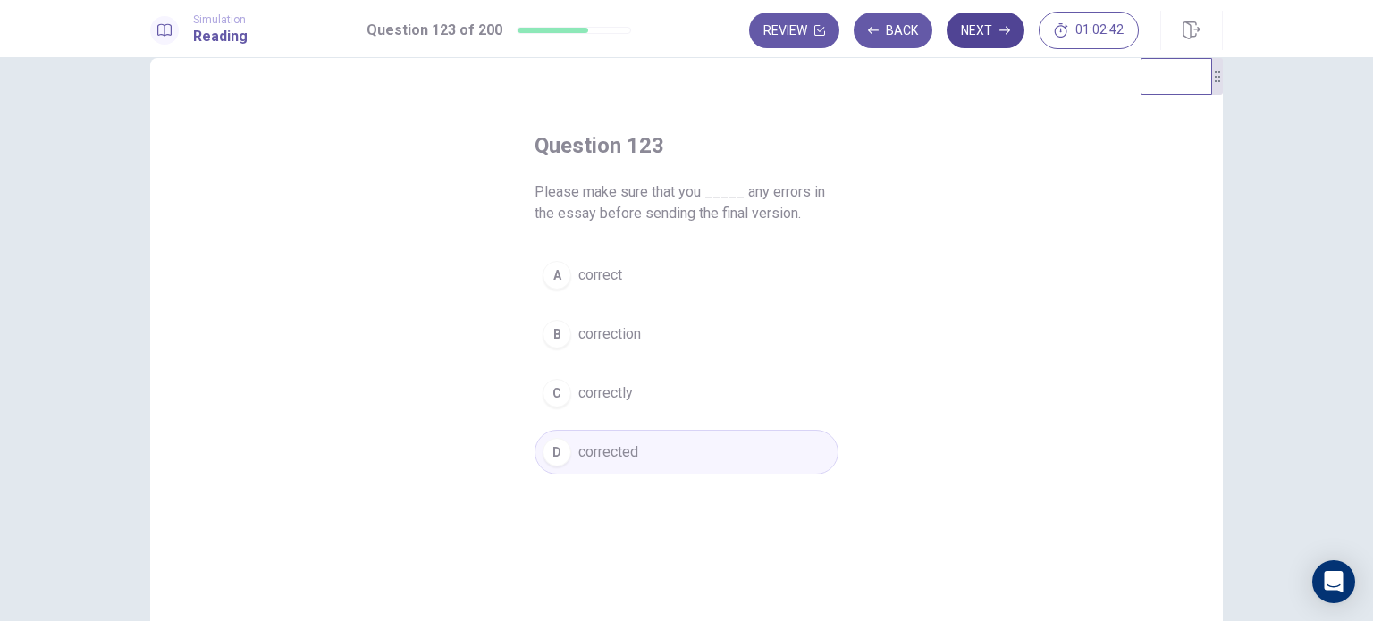
click at [998, 42] on button "Next" at bounding box center [986, 31] width 78 height 36
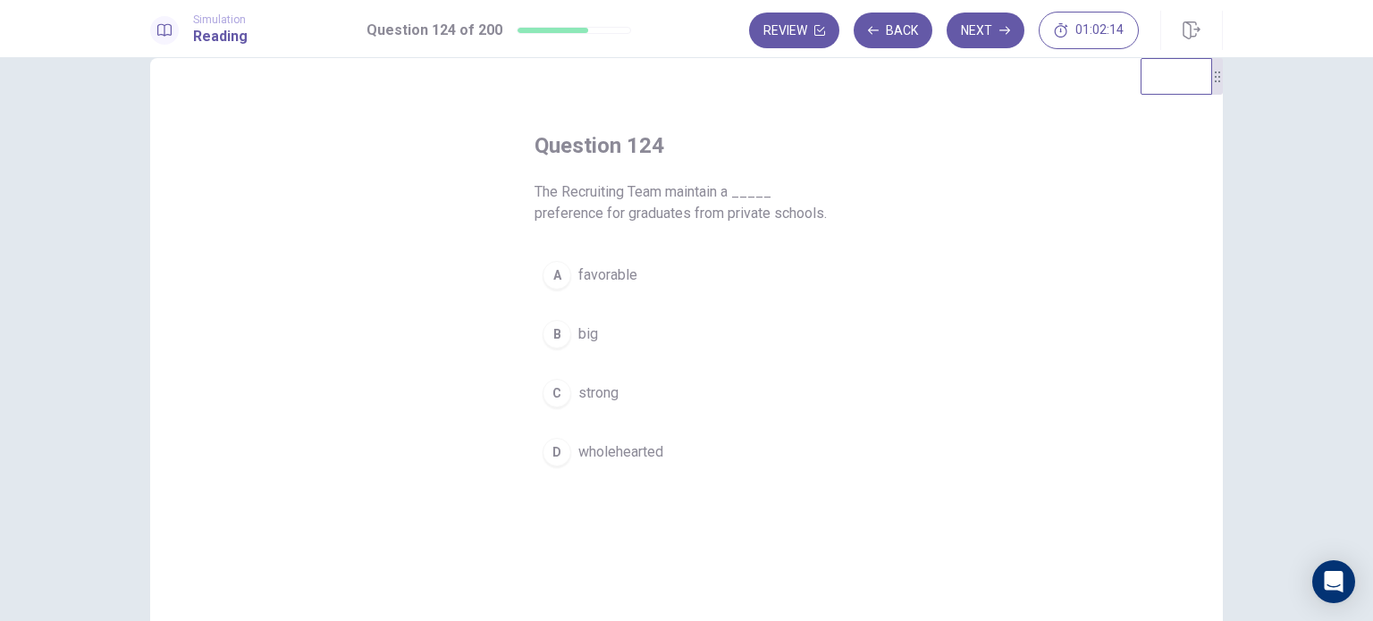
click at [636, 272] on button "A favorable" at bounding box center [687, 275] width 304 height 45
click at [1005, 30] on icon "button" at bounding box center [1005, 31] width 11 height 8
click at [643, 278] on button "A careful" at bounding box center [687, 296] width 304 height 45
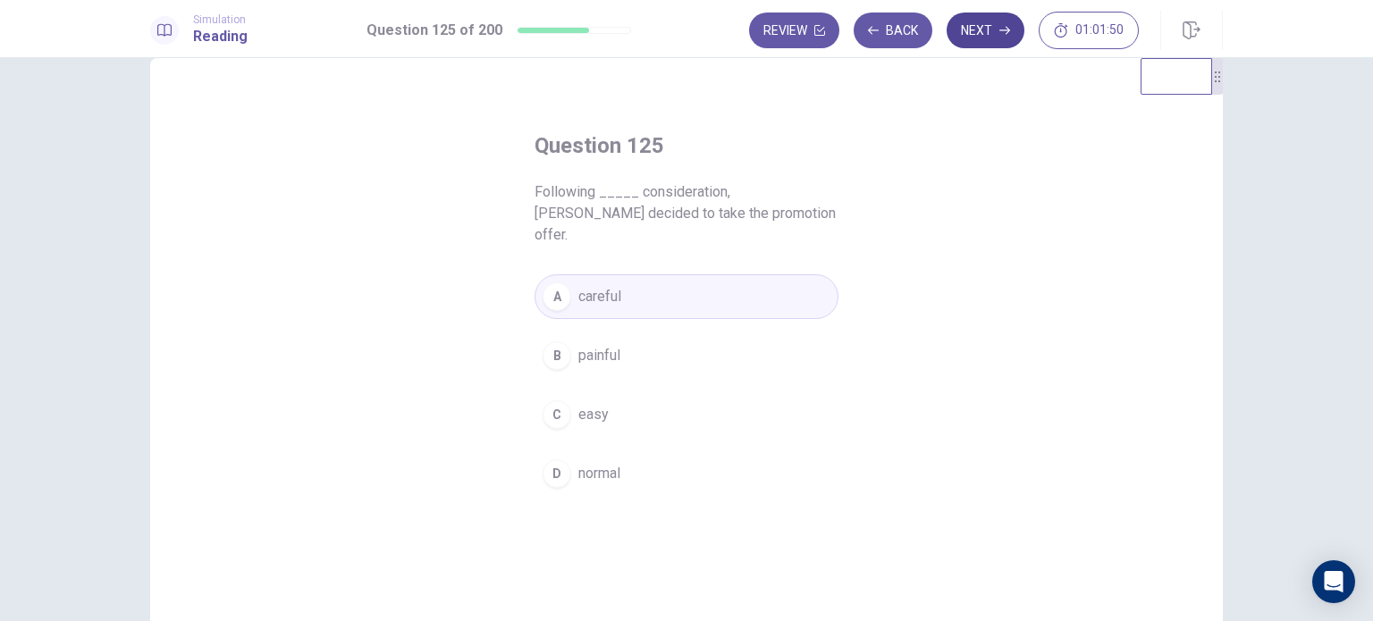
click at [982, 36] on button "Next" at bounding box center [986, 31] width 78 height 36
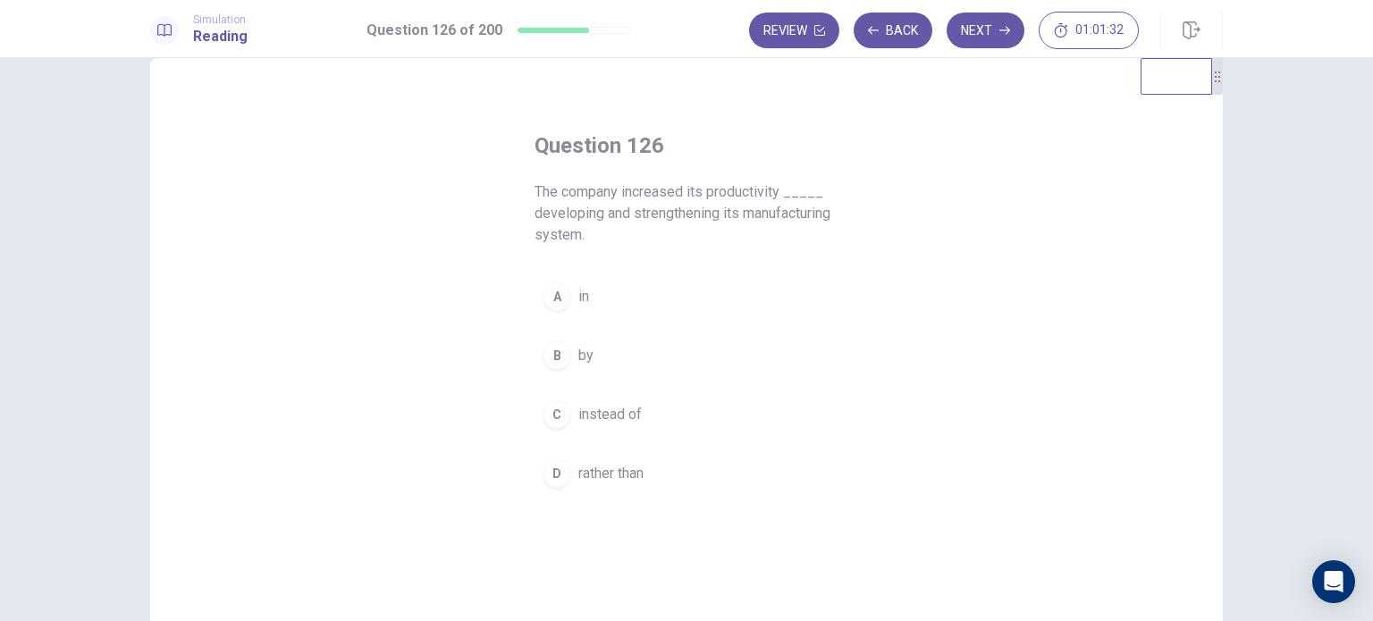
click at [633, 359] on button "B by" at bounding box center [687, 355] width 304 height 45
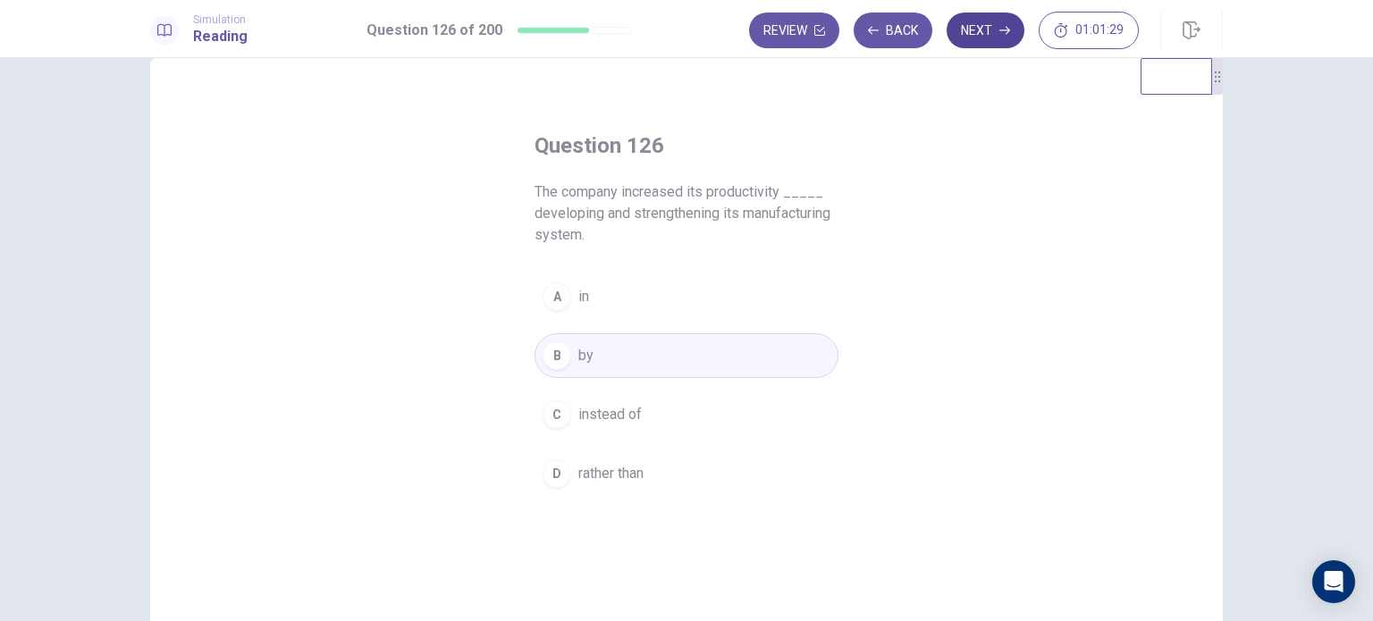
click at [983, 32] on button "Next" at bounding box center [986, 31] width 78 height 36
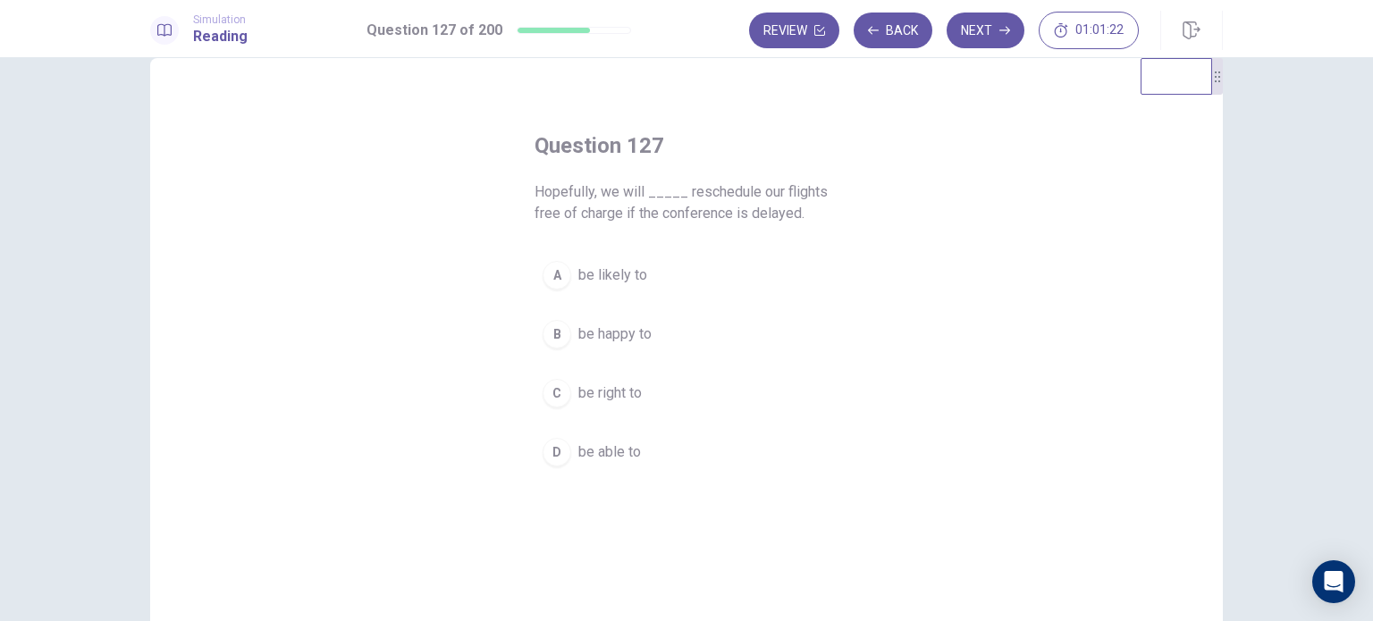
click at [643, 459] on button "D be able to" at bounding box center [687, 452] width 304 height 45
click at [1005, 30] on icon "button" at bounding box center [1005, 31] width 11 height 8
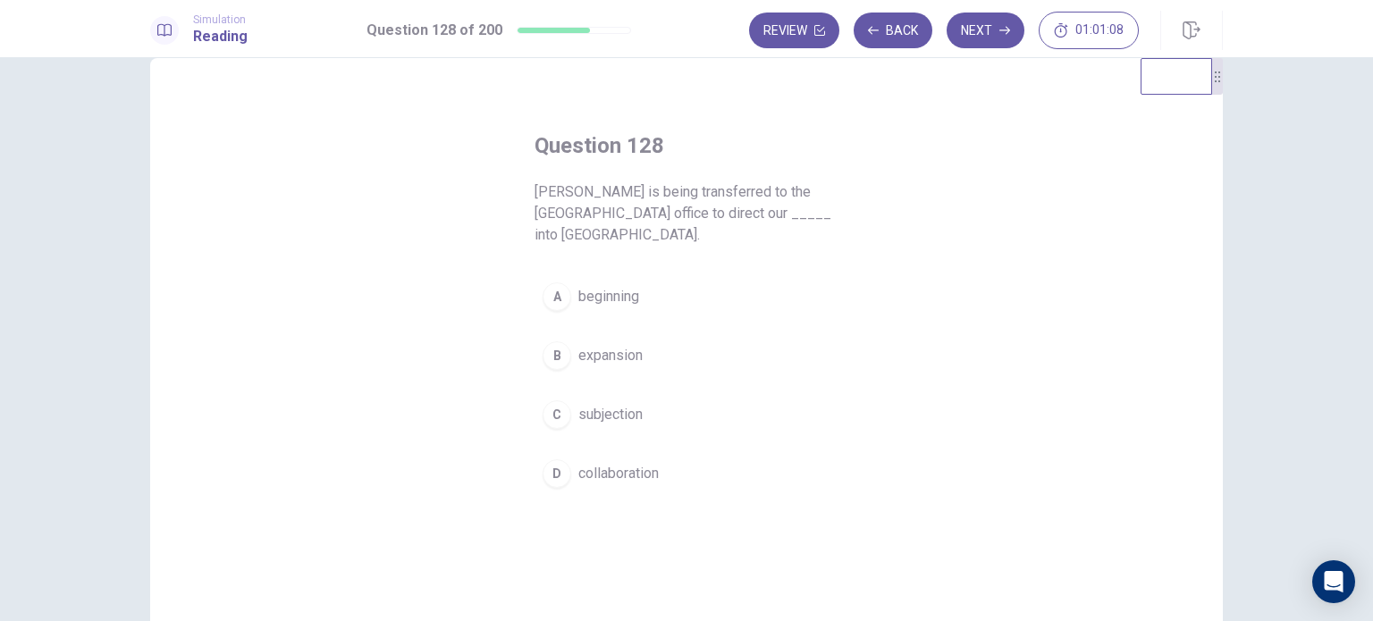
click at [640, 463] on span "collaboration" at bounding box center [618, 473] width 80 height 21
click at [685, 333] on button "B expansion" at bounding box center [687, 355] width 304 height 45
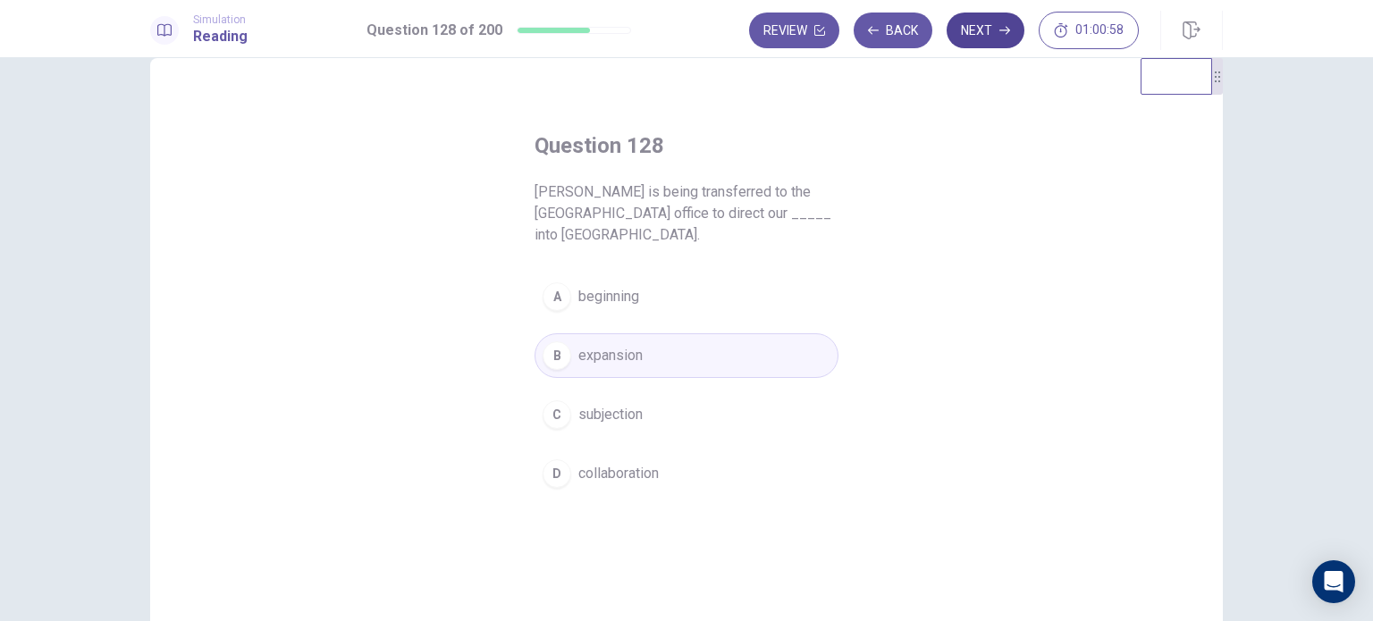
click at [1005, 30] on icon "button" at bounding box center [1005, 31] width 11 height 8
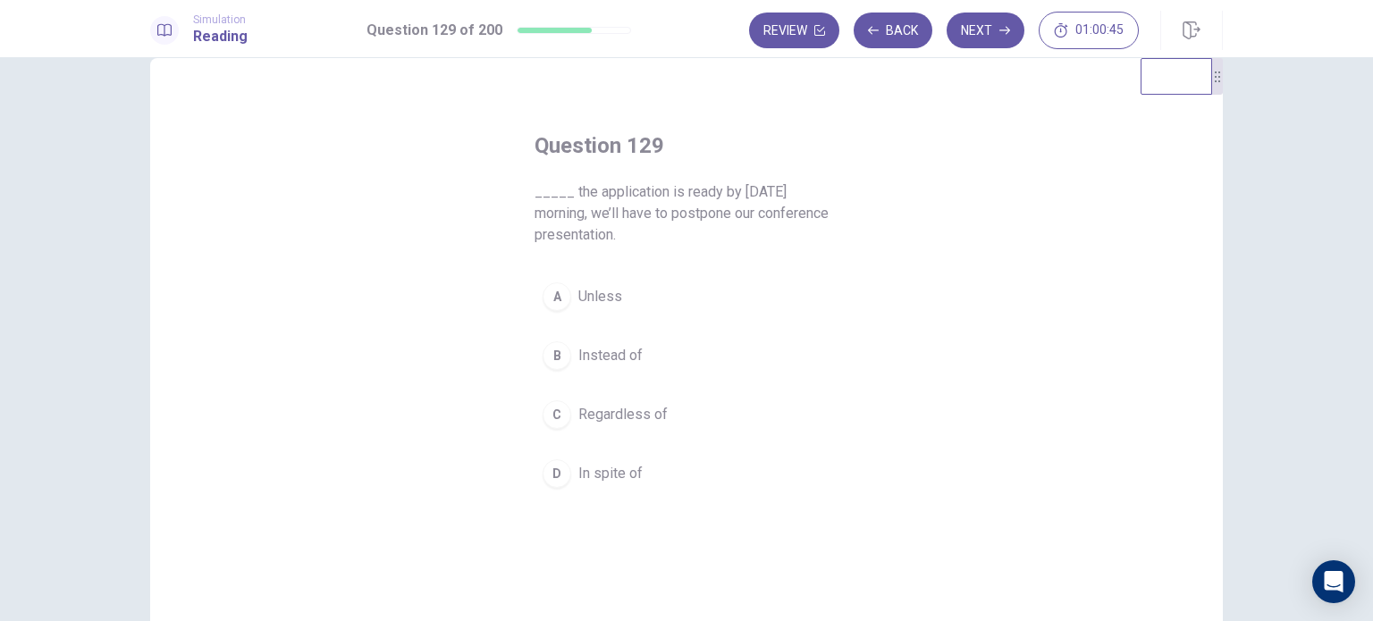
click at [633, 336] on button "B Instead of" at bounding box center [687, 355] width 304 height 45
click at [993, 46] on button "Next" at bounding box center [986, 31] width 78 height 36
click at [608, 473] on span "lengthy" at bounding box center [601, 473] width 46 height 21
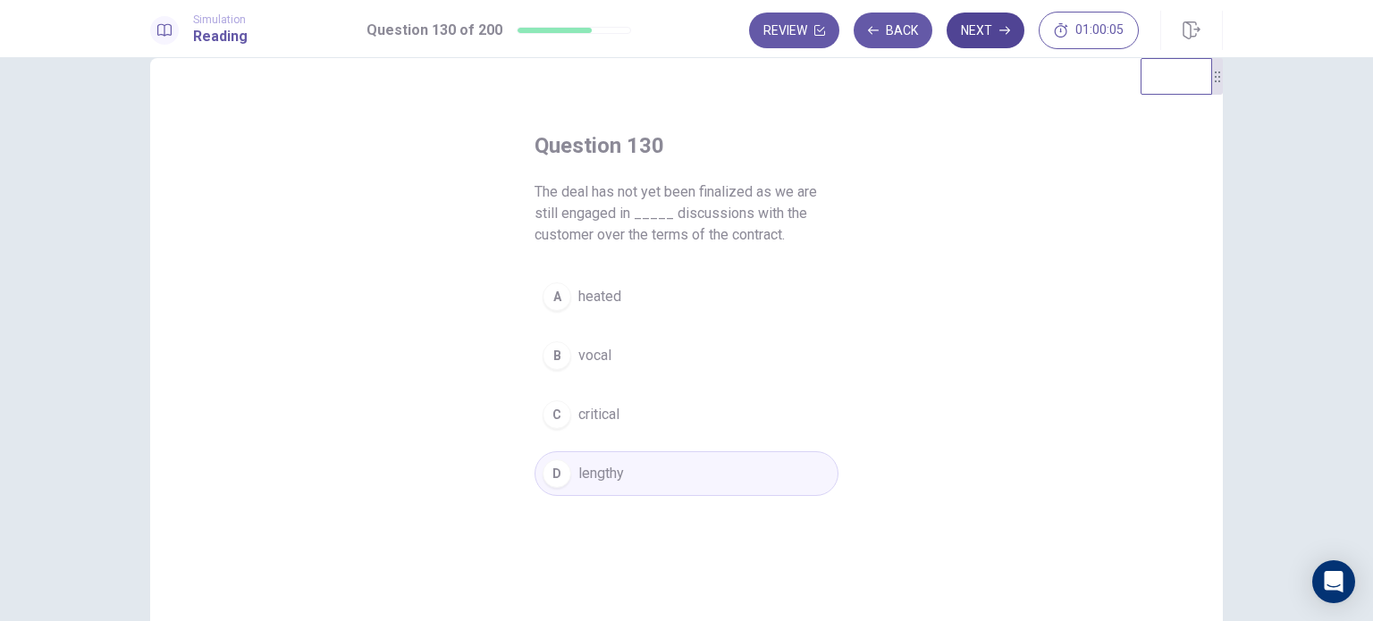
click at [987, 38] on button "Next" at bounding box center [986, 31] width 78 height 36
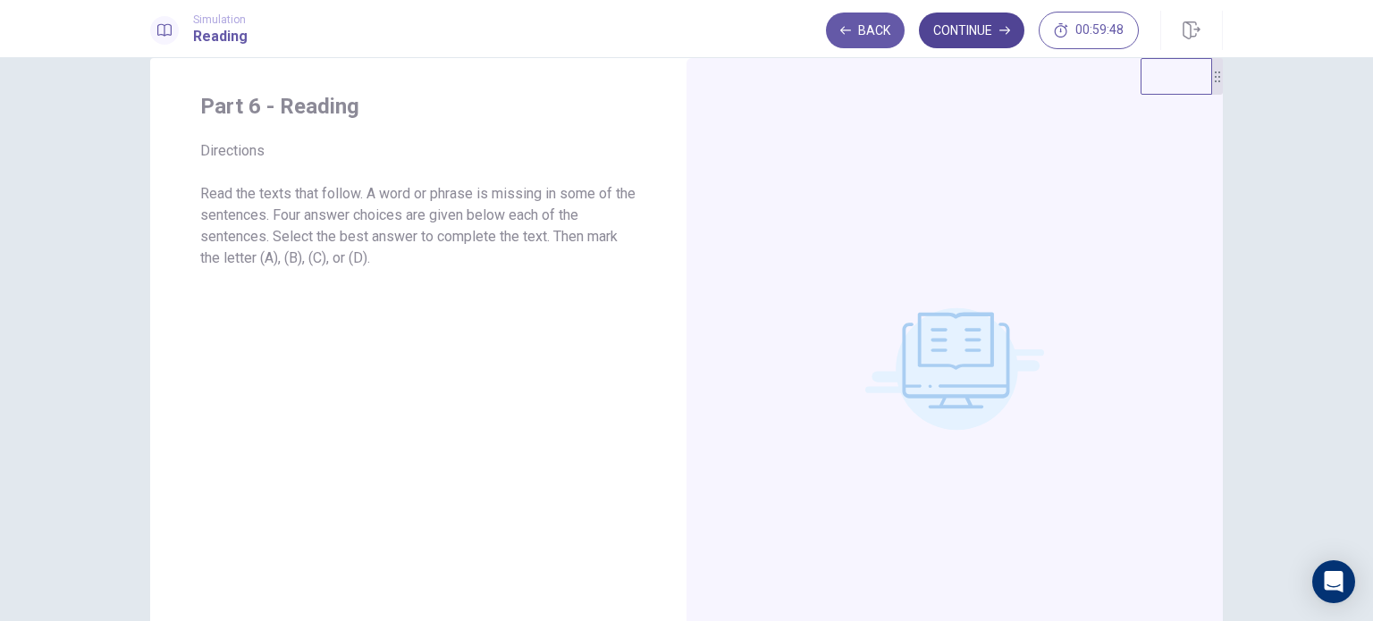
click at [952, 41] on button "Continue" at bounding box center [971, 31] width 105 height 36
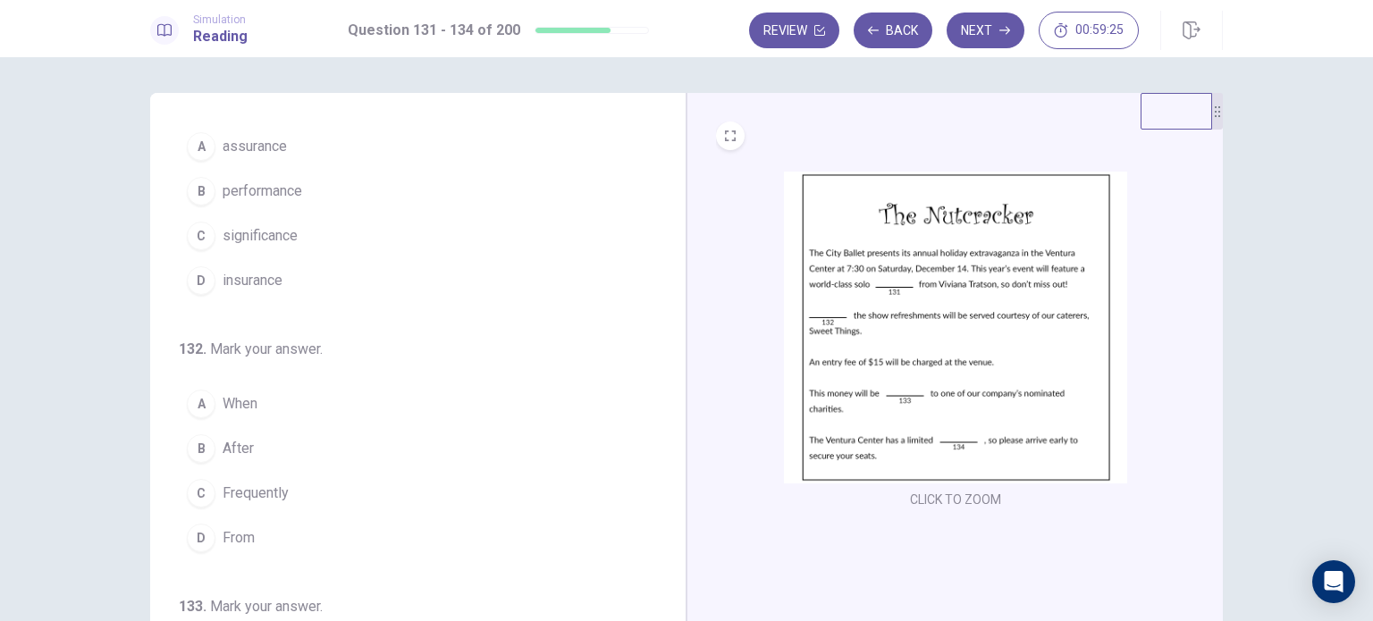
scroll to position [0, 0]
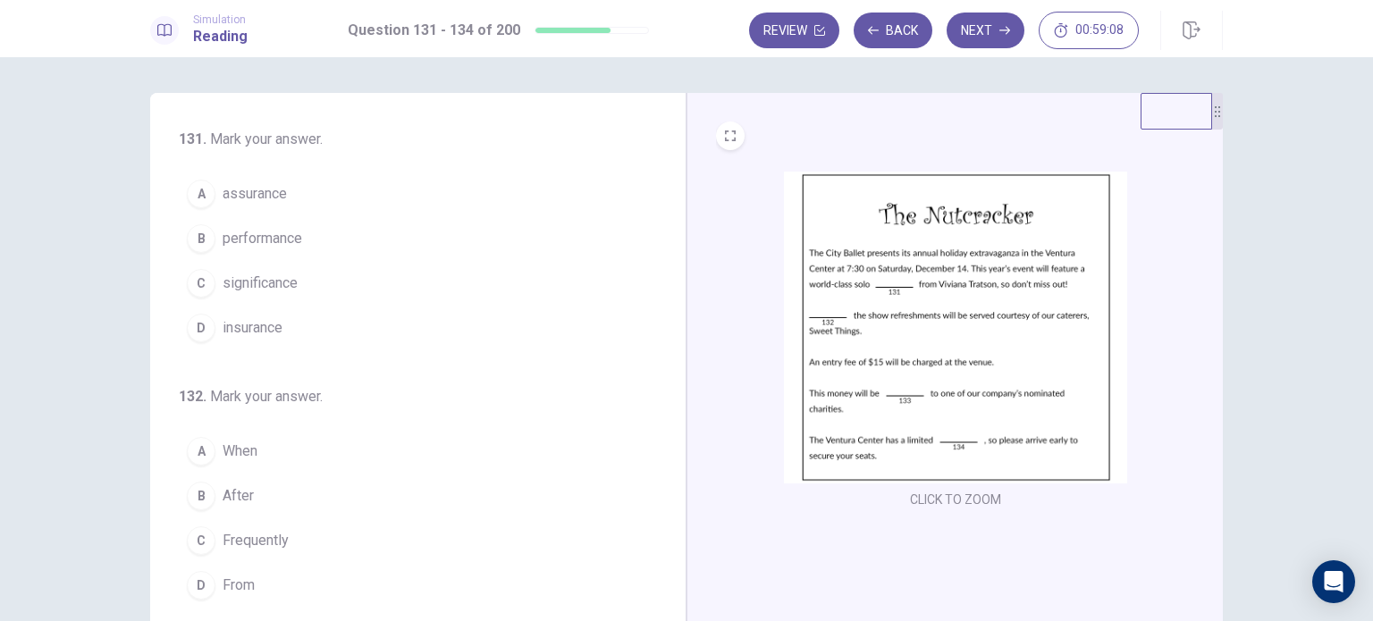
click at [291, 241] on span "performance" at bounding box center [263, 238] width 80 height 21
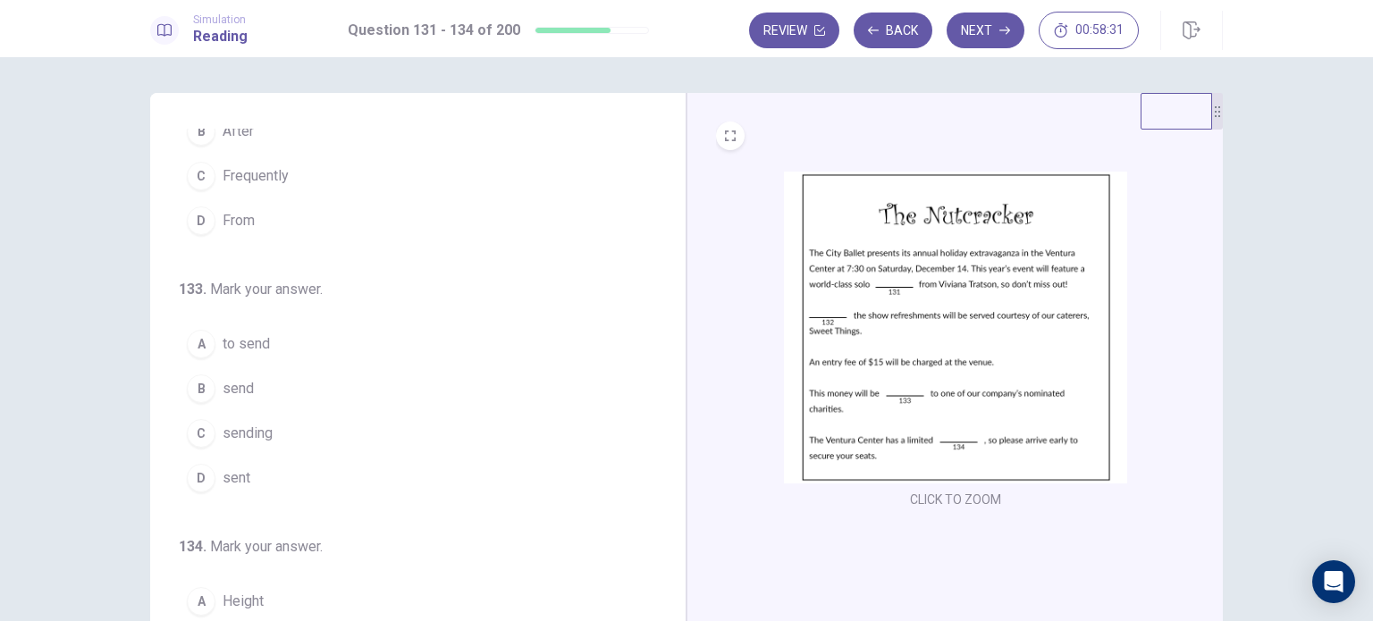
scroll to position [370, 0]
click at [392, 486] on button "D sent" at bounding box center [407, 473] width 457 height 45
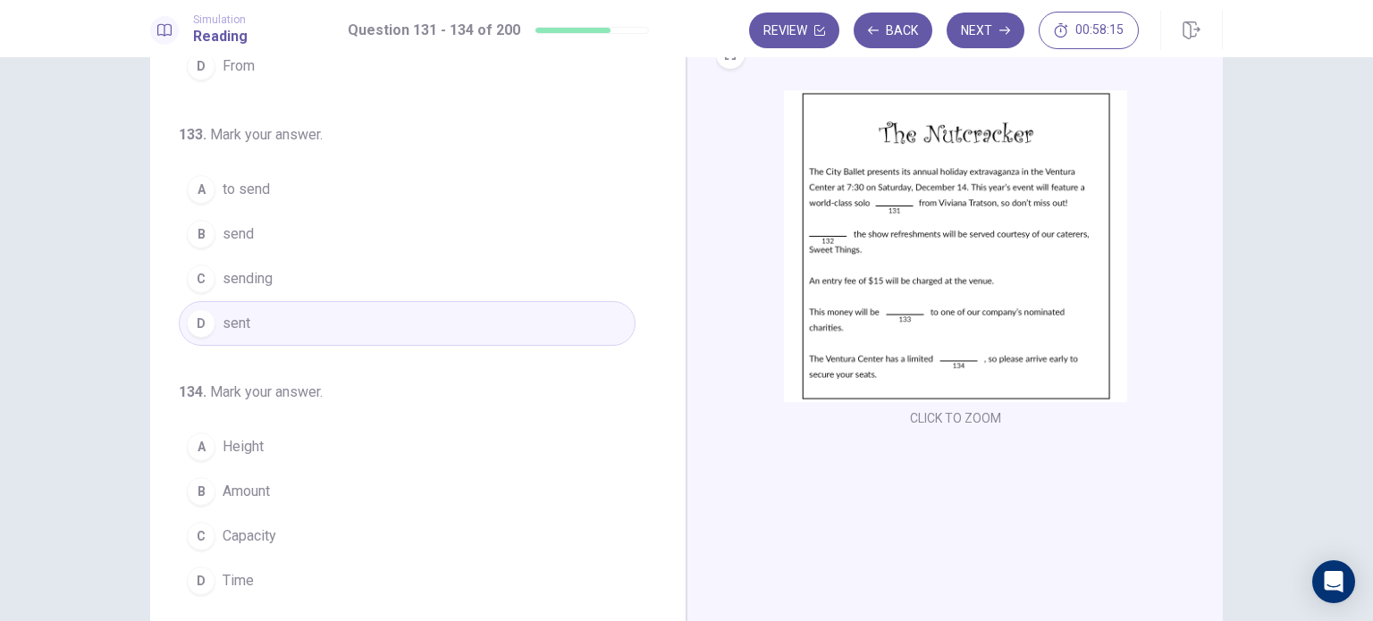
scroll to position [79, 0]
click at [247, 538] on span "Capacity" at bounding box center [250, 538] width 54 height 21
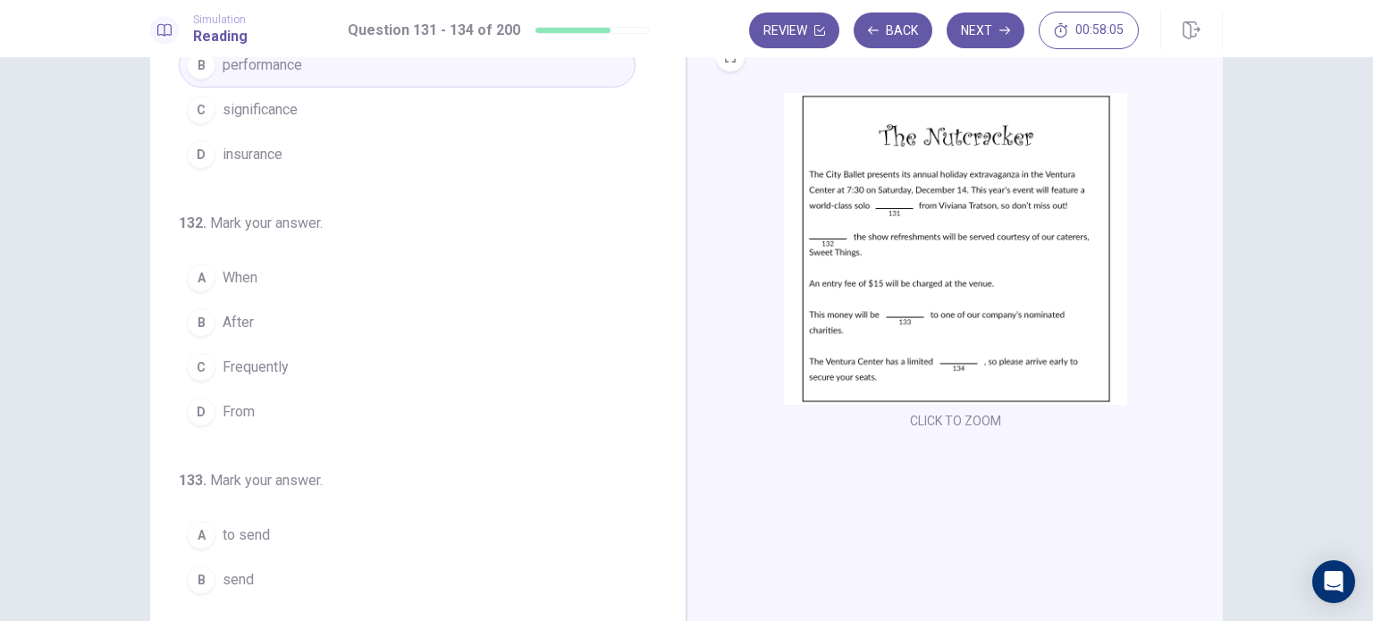
scroll to position [86, 0]
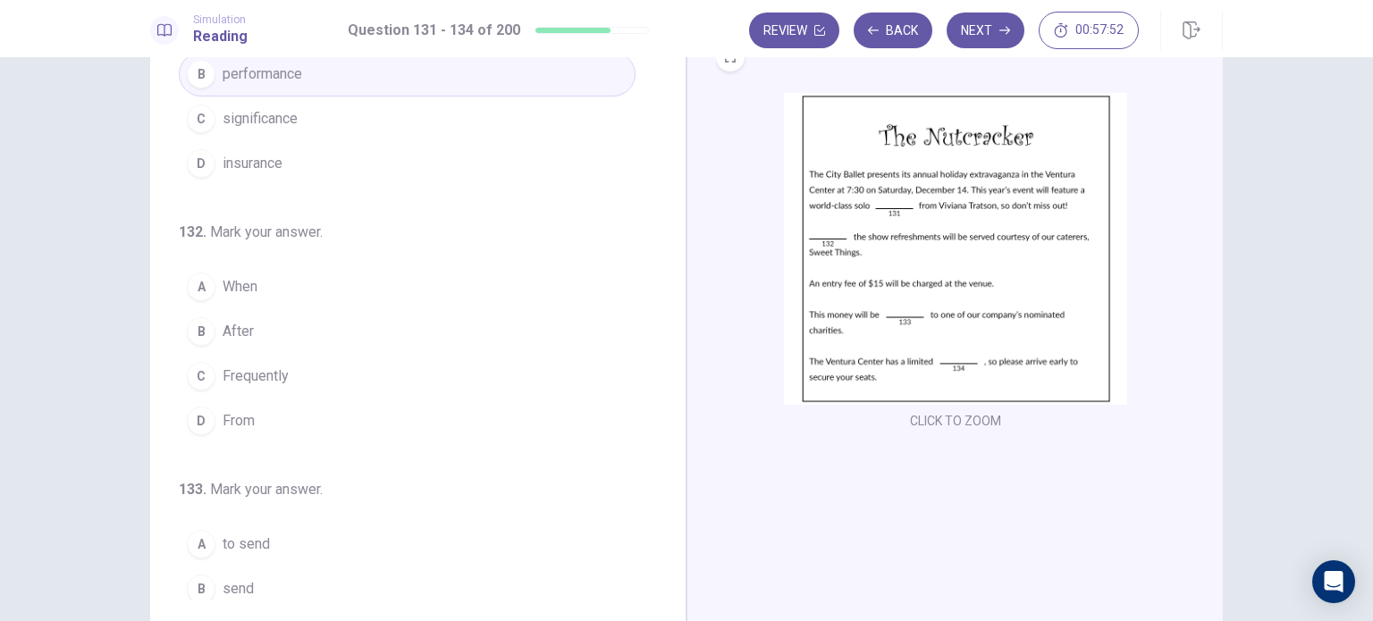
click at [238, 463] on div "131 . Mark your answer. A assurance B performance C significance D insurance 13…" at bounding box center [407, 274] width 457 height 621
click at [245, 433] on button "D From" at bounding box center [407, 421] width 457 height 45
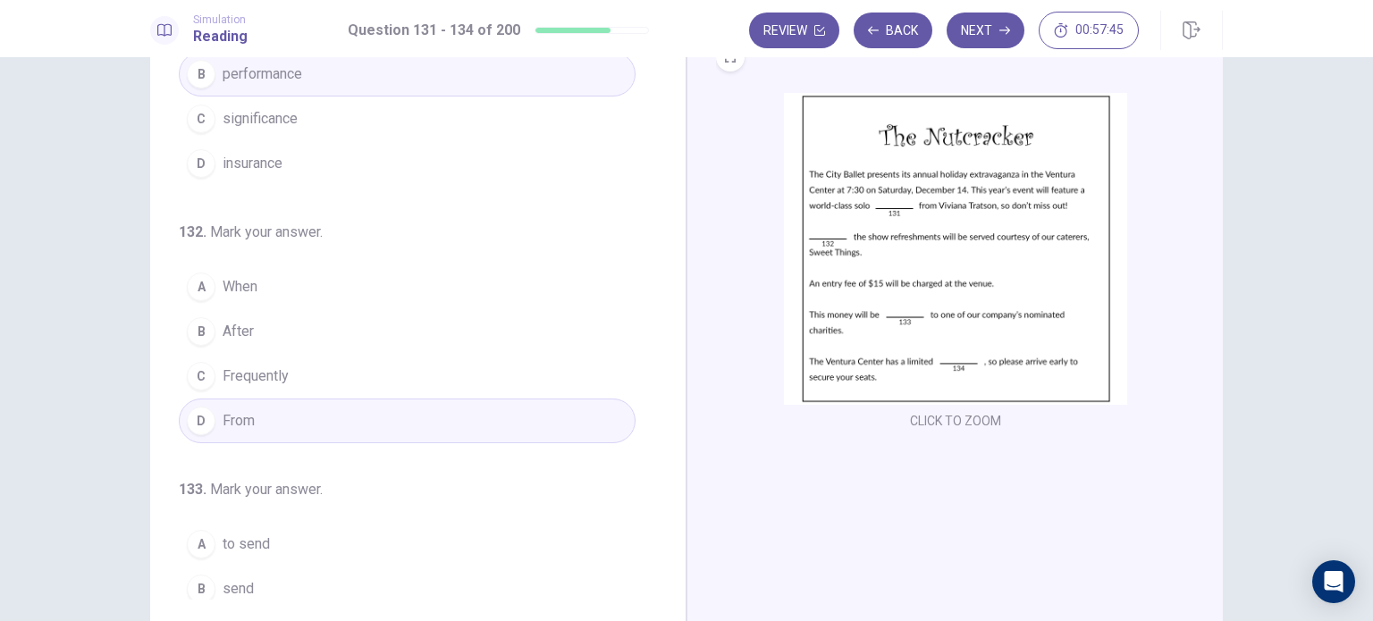
click at [280, 384] on button "C Frequently" at bounding box center [407, 376] width 457 height 45
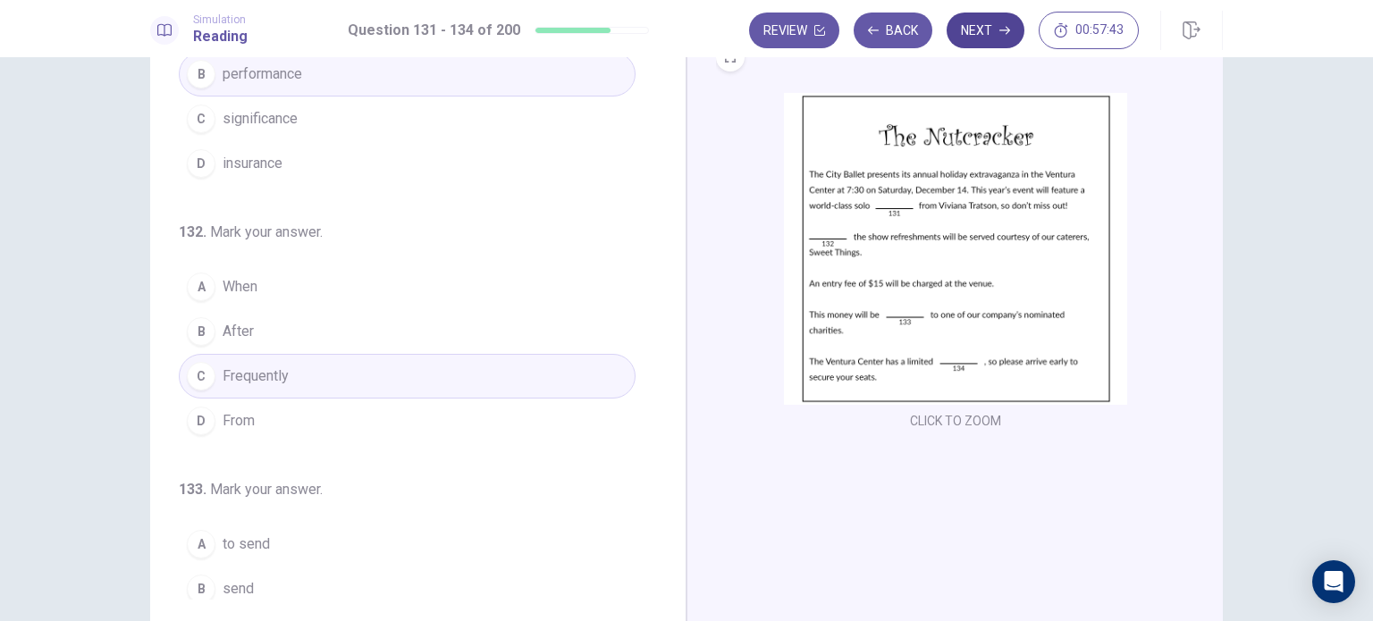
click at [980, 30] on button "Next" at bounding box center [986, 31] width 78 height 36
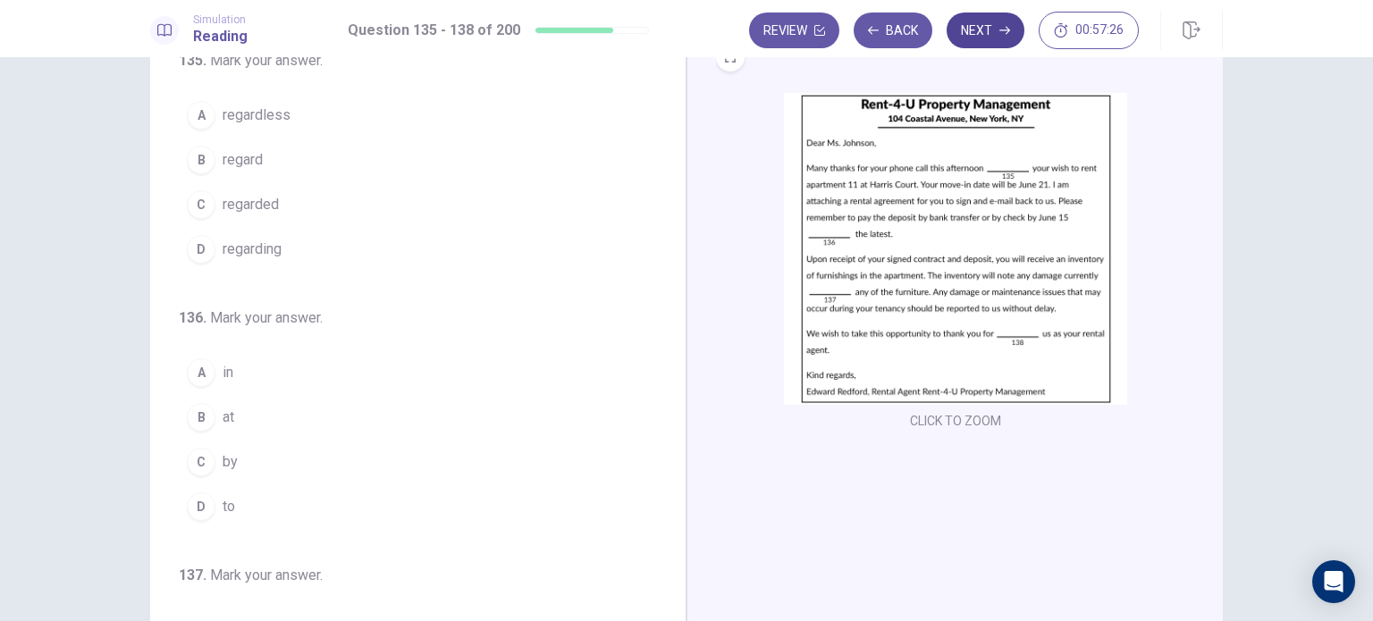
scroll to position [0, 0]
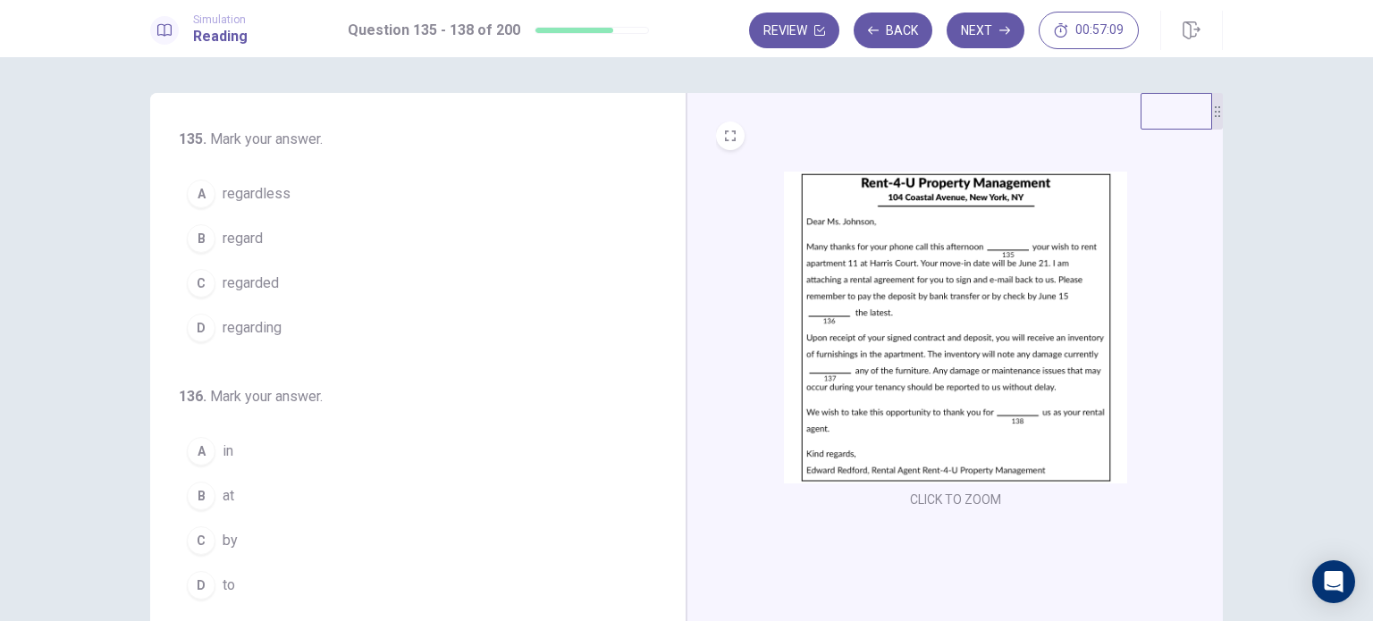
click at [354, 338] on button "D regarding" at bounding box center [407, 328] width 457 height 45
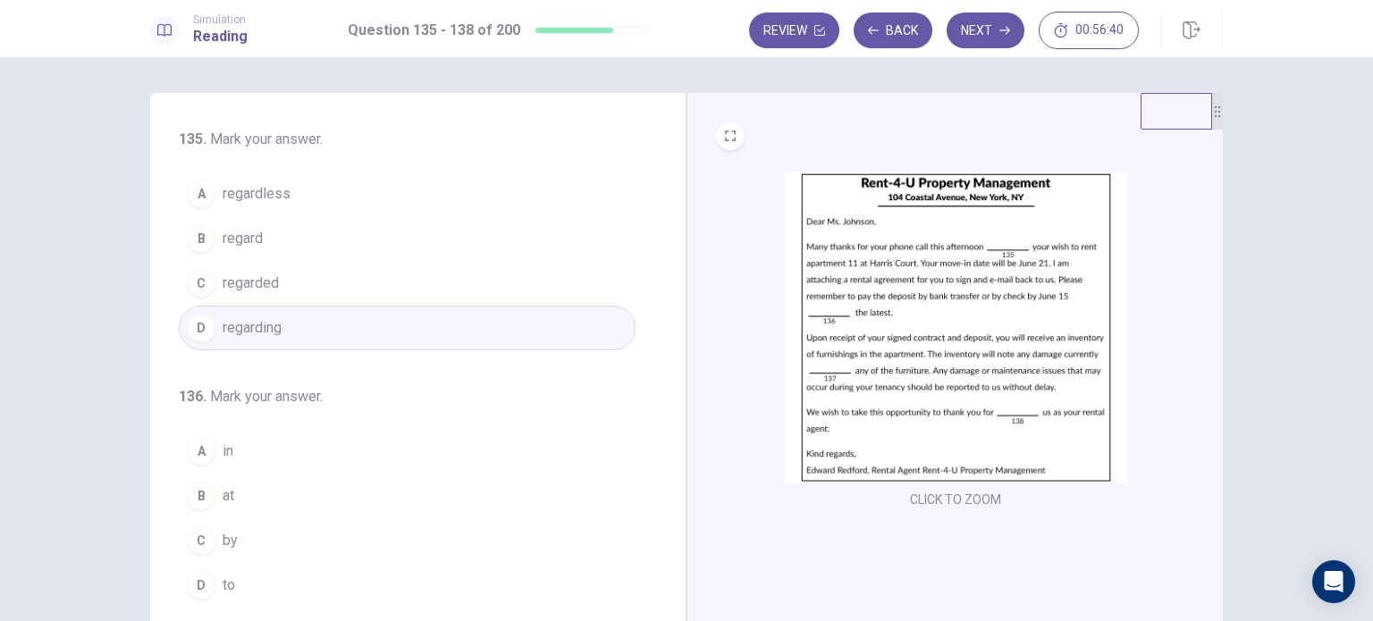
click at [276, 194] on span "regardless" at bounding box center [257, 193] width 68 height 21
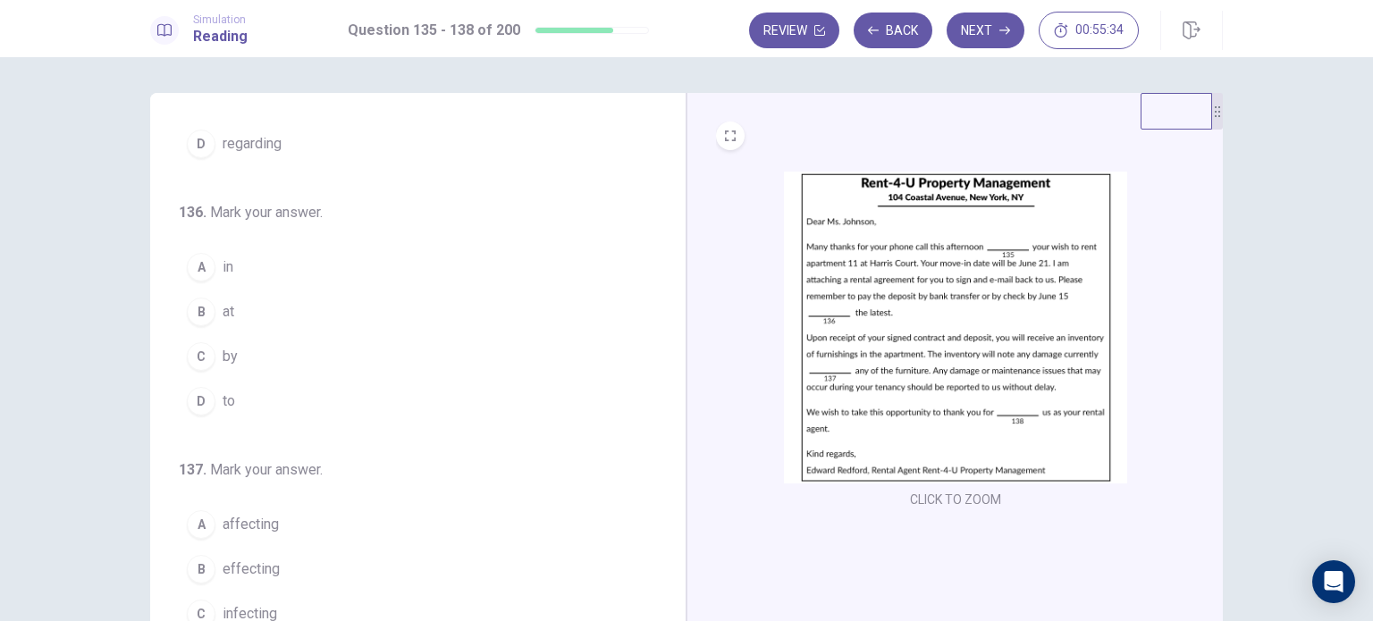
scroll to position [185, 0]
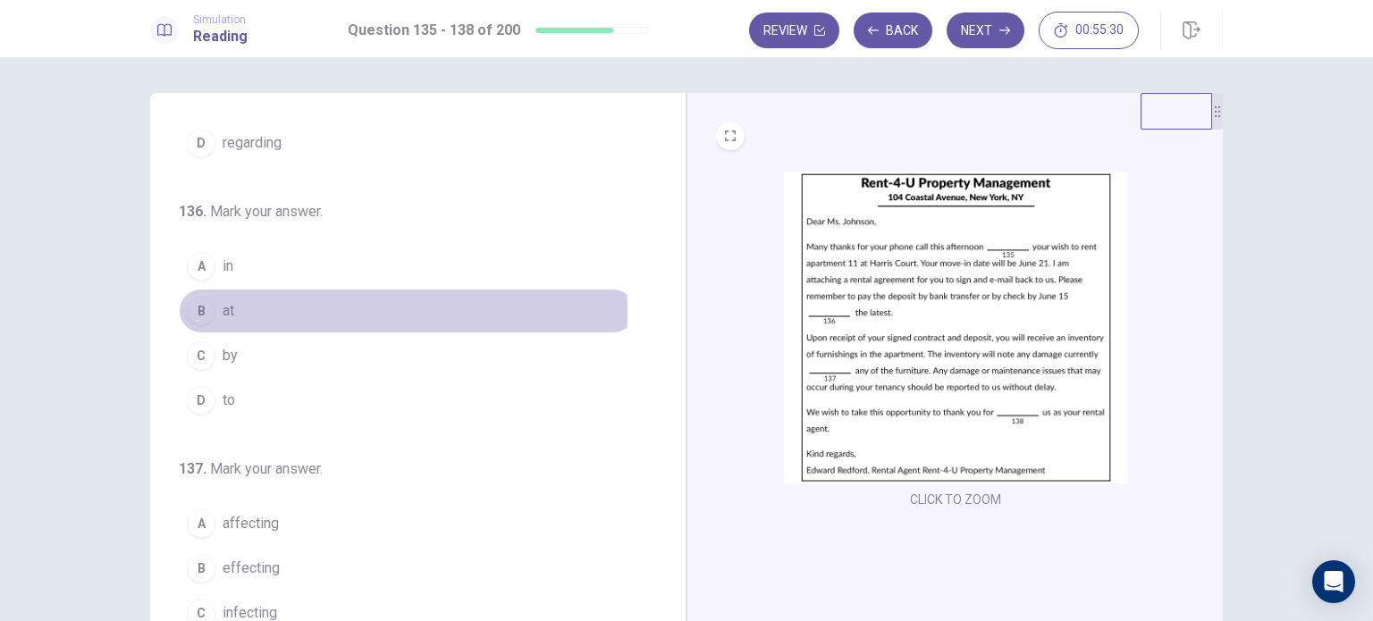
click at [233, 310] on button "B at" at bounding box center [407, 311] width 457 height 45
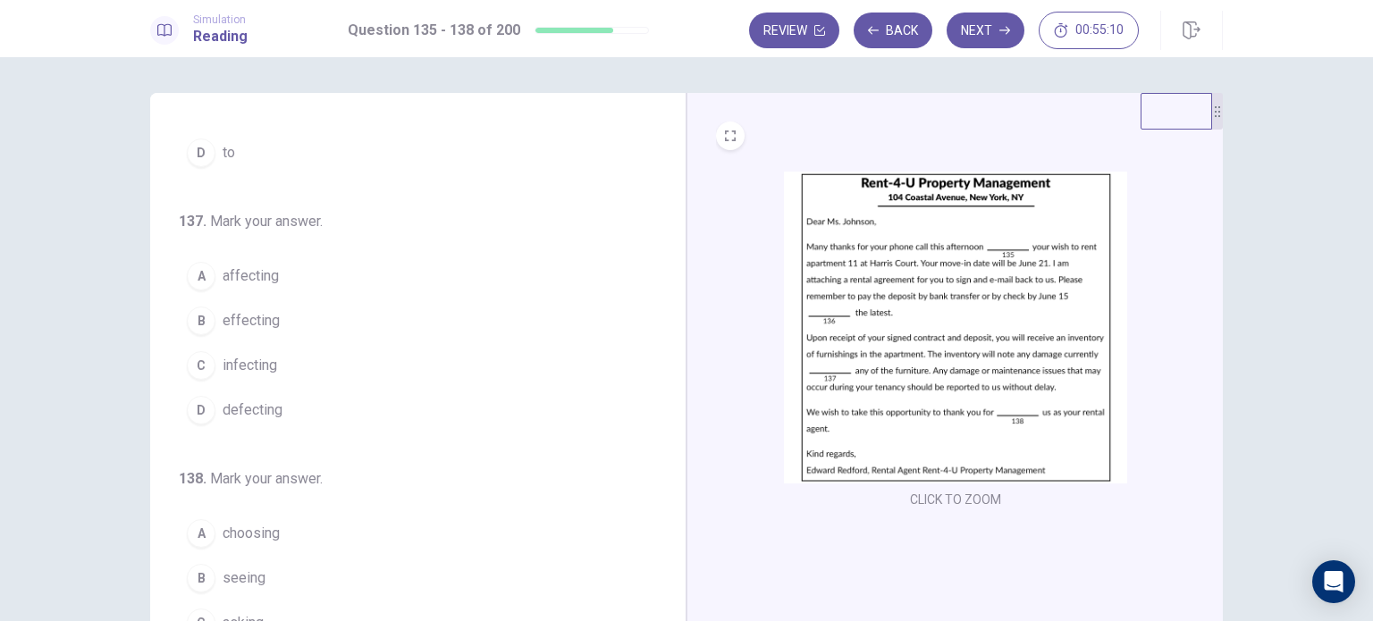
scroll to position [438, 0]
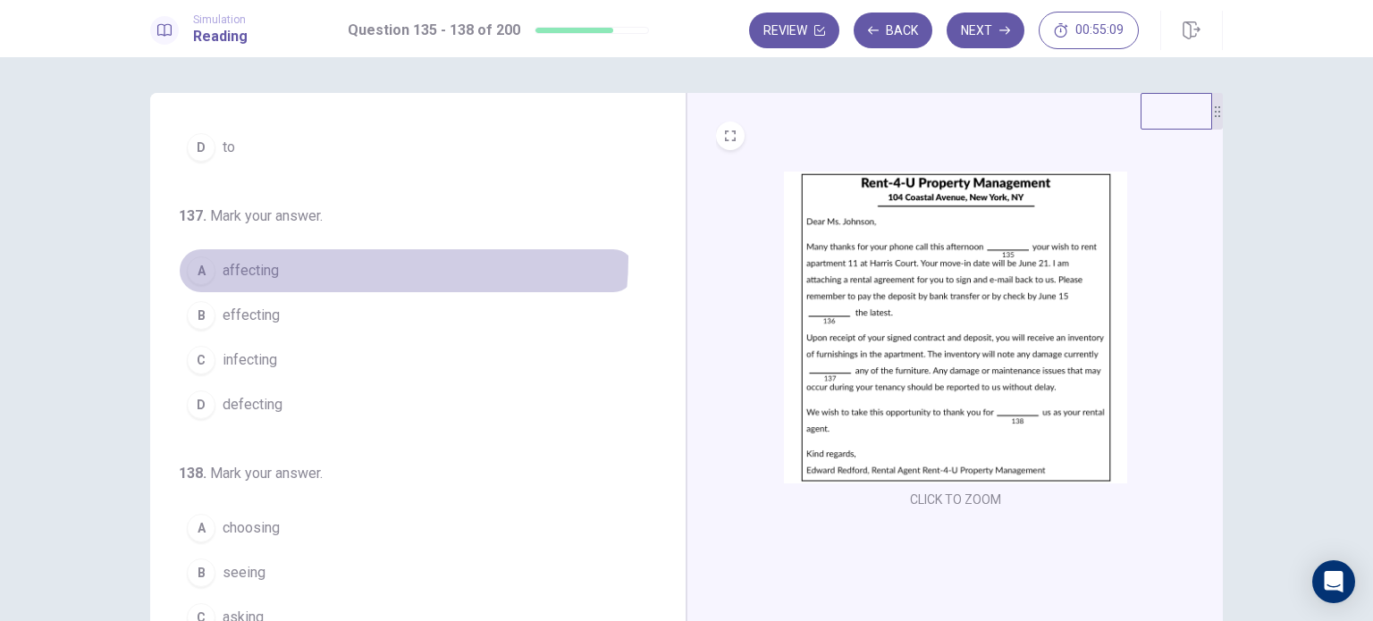
click at [293, 254] on button "A affecting" at bounding box center [407, 271] width 457 height 45
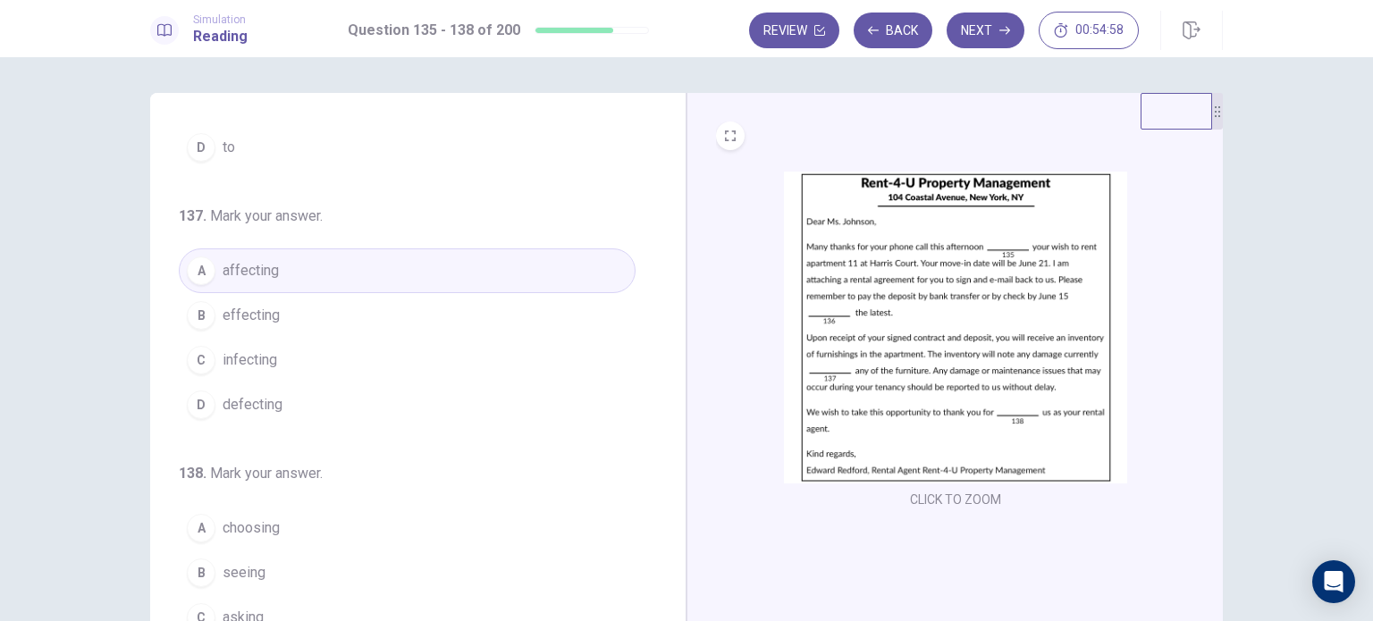
click at [1337, 482] on div "135 . Mark your answer. A regardless B regard C regarded D regarding 136 . Mark…" at bounding box center [686, 339] width 1373 height 564
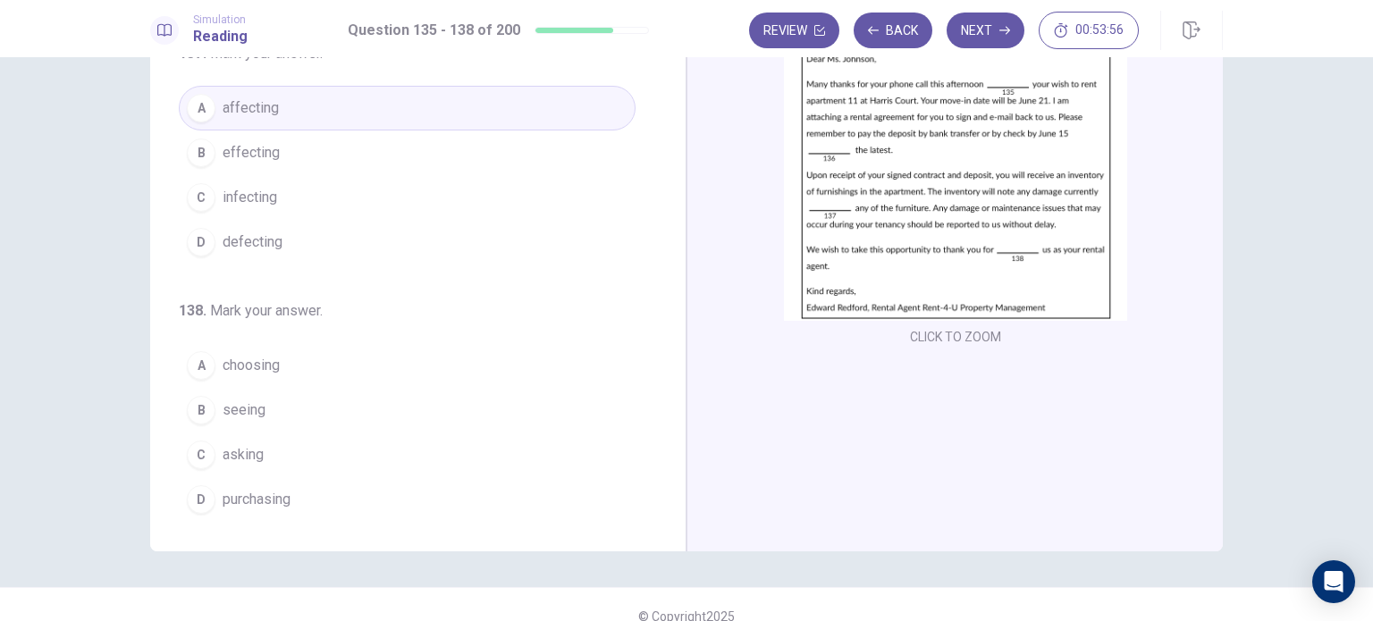
scroll to position [164, 0]
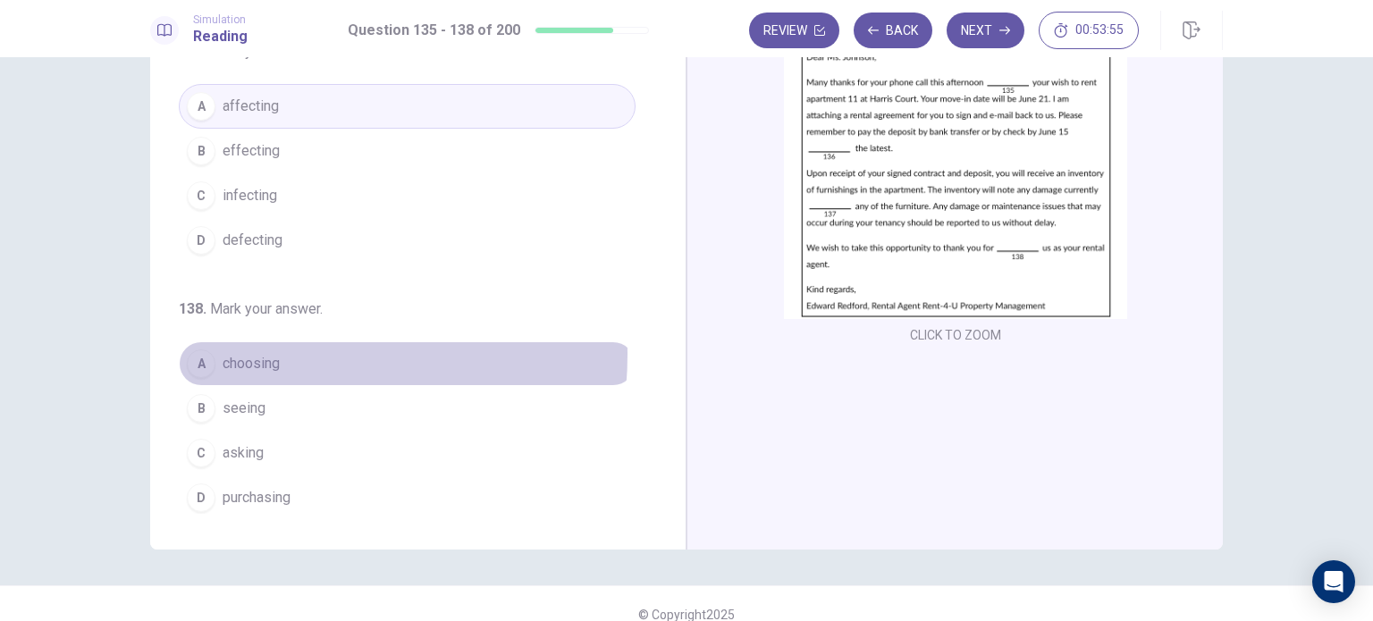
click at [232, 353] on span "choosing" at bounding box center [251, 363] width 57 height 21
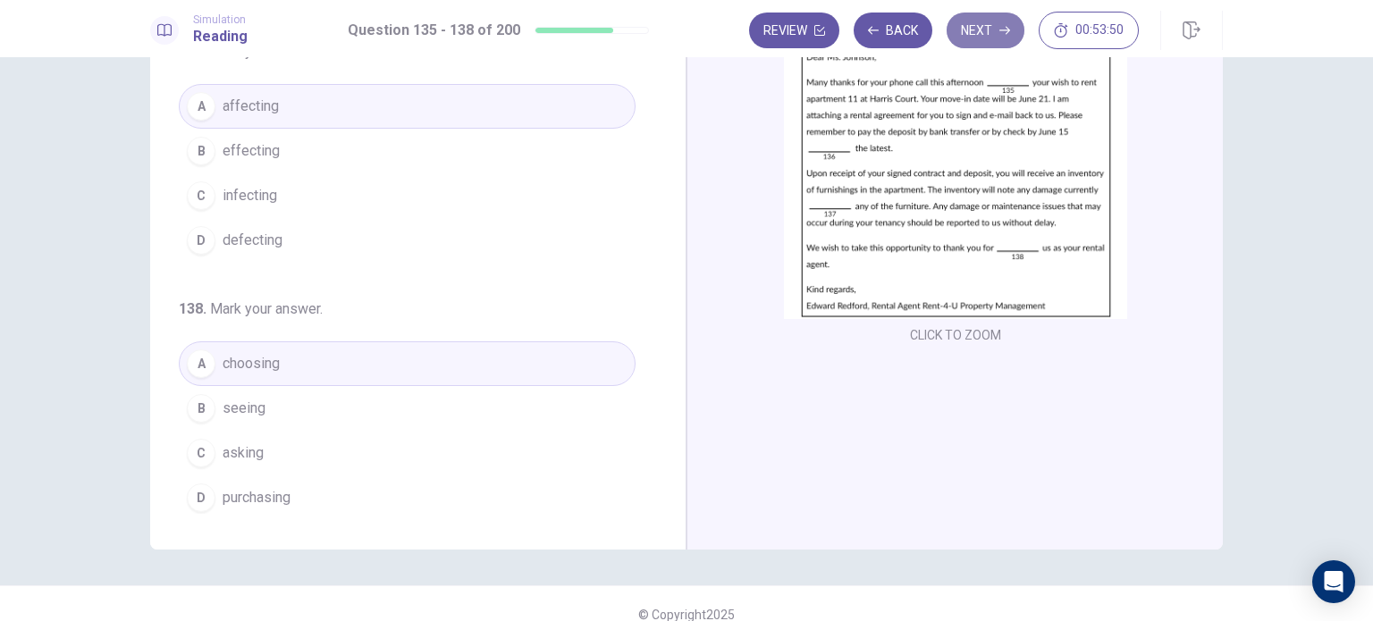
click at [974, 38] on button "Next" at bounding box center [986, 31] width 78 height 36
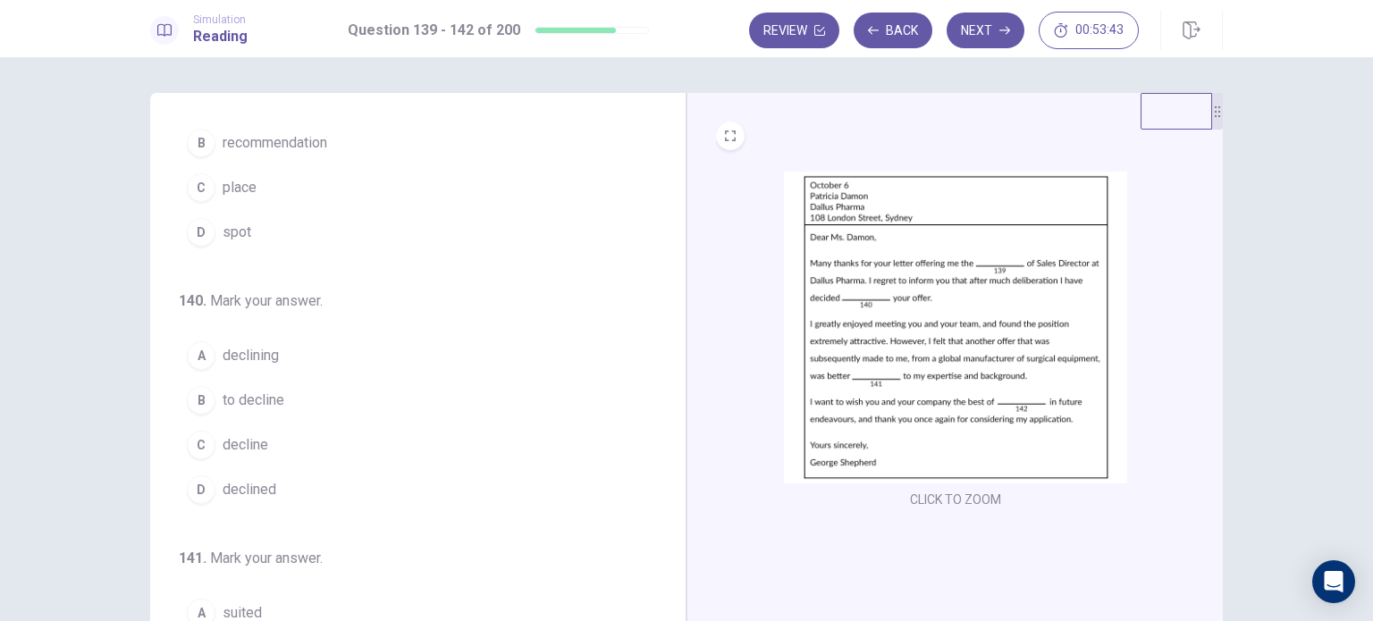
scroll to position [0, 0]
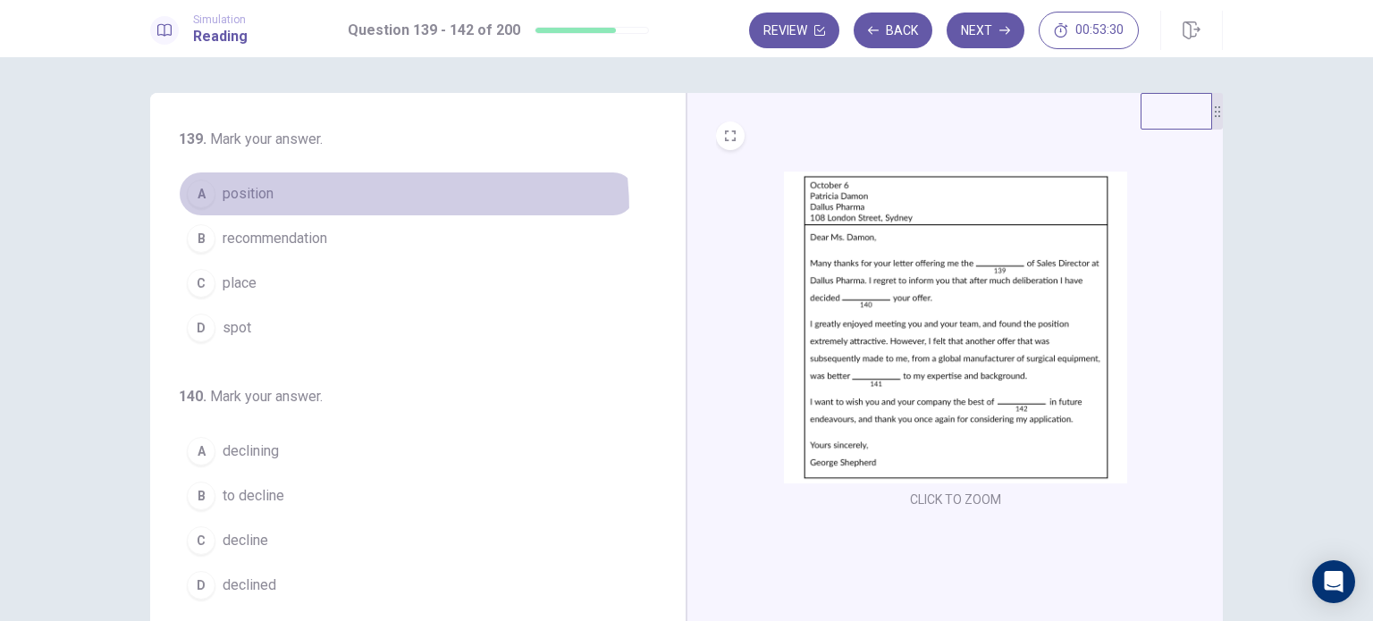
click at [295, 212] on button "A position" at bounding box center [407, 194] width 457 height 45
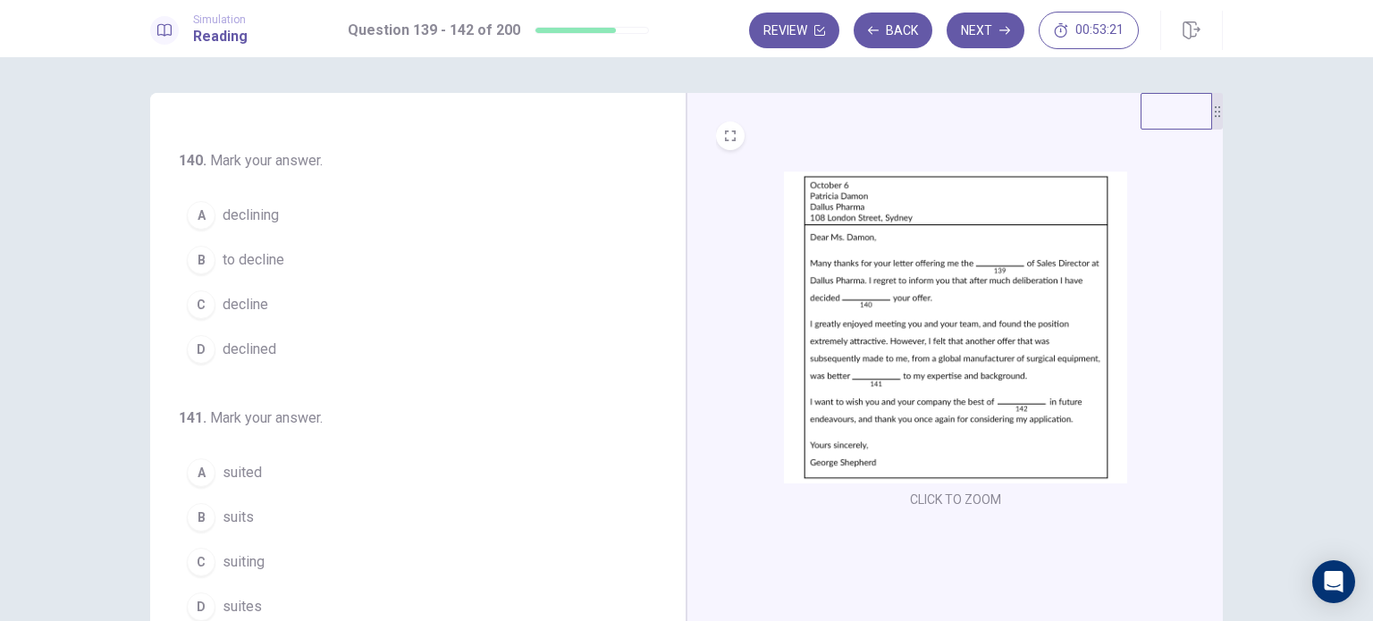
scroll to position [247, 0]
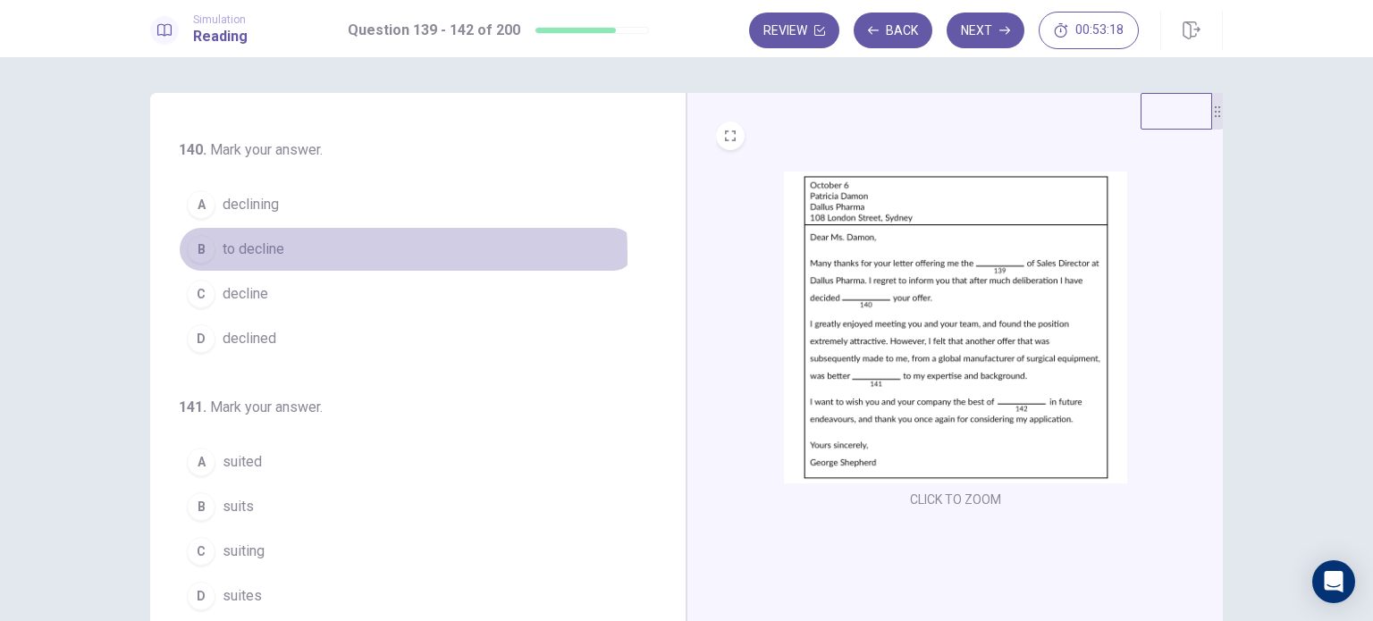
click at [261, 253] on span "to decline" at bounding box center [254, 249] width 62 height 21
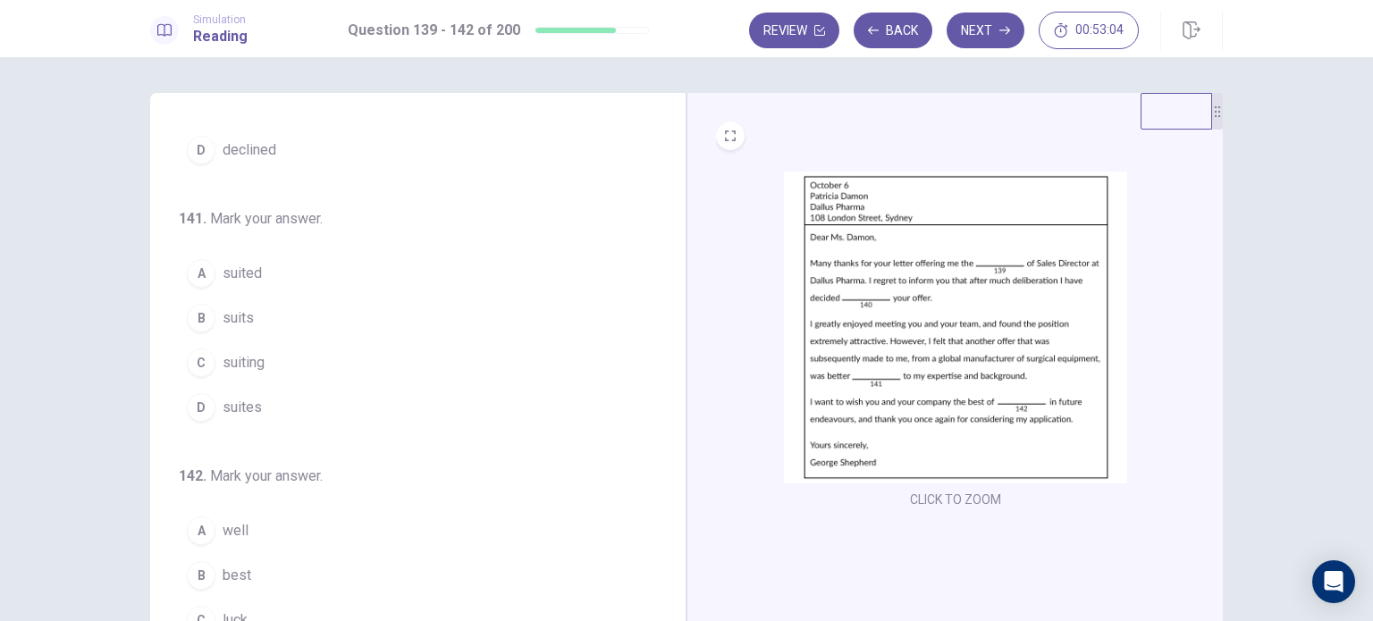
scroll to position [438, 0]
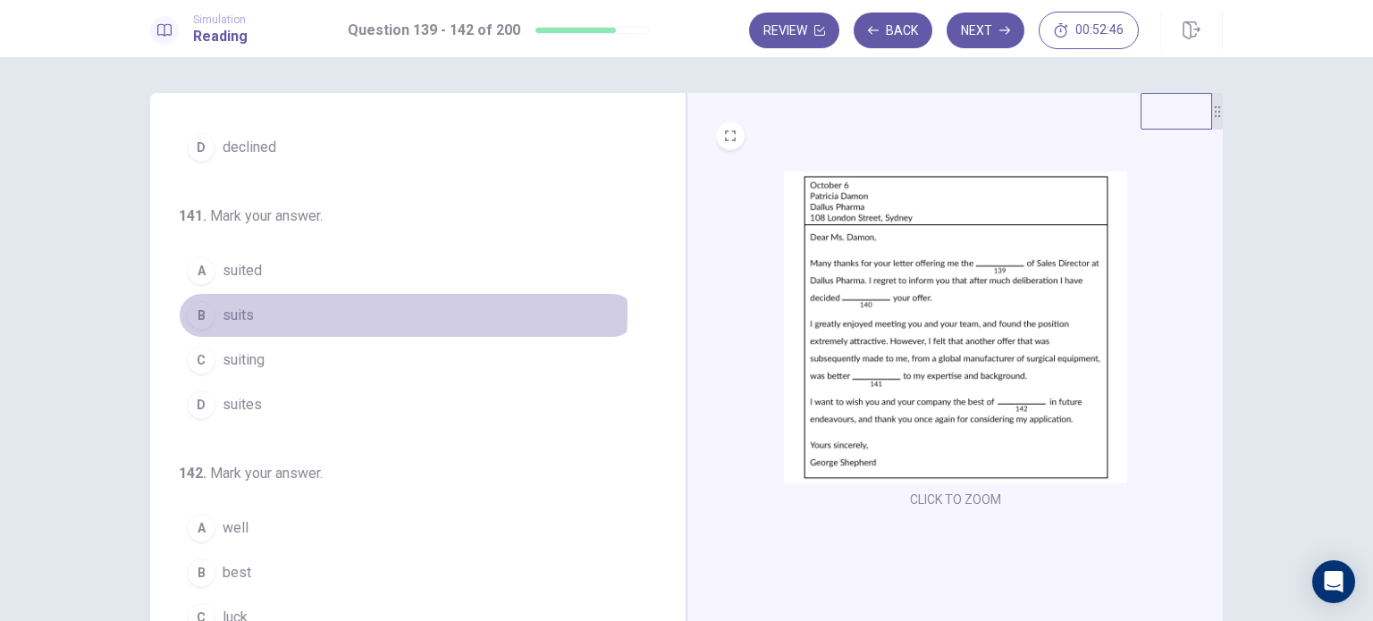
click at [248, 309] on span "suits" at bounding box center [238, 315] width 31 height 21
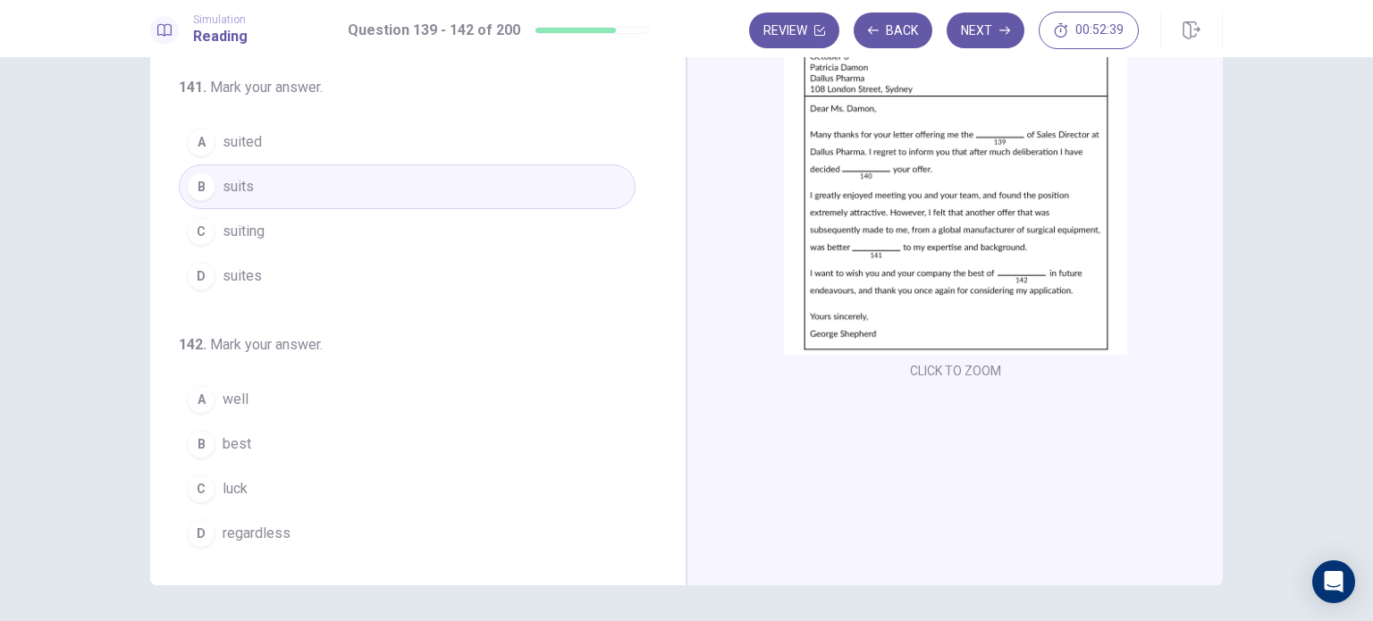
scroll to position [186, 0]
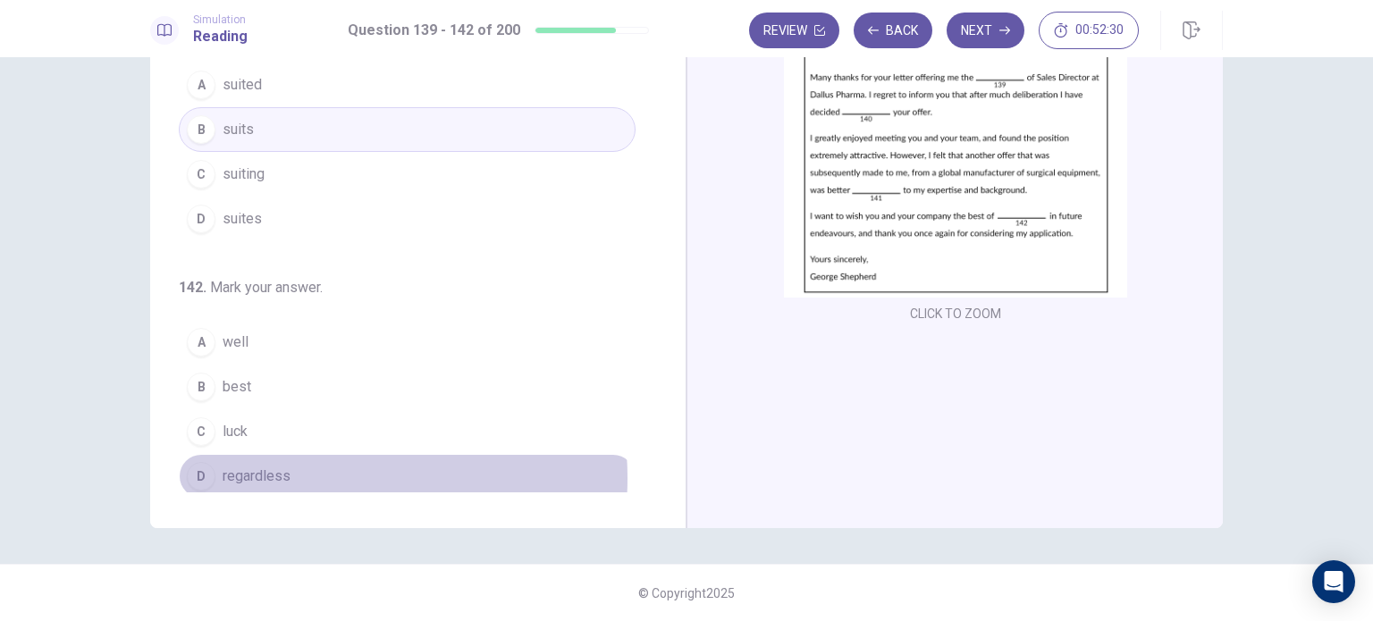
click at [283, 472] on span "regardless" at bounding box center [257, 476] width 68 height 21
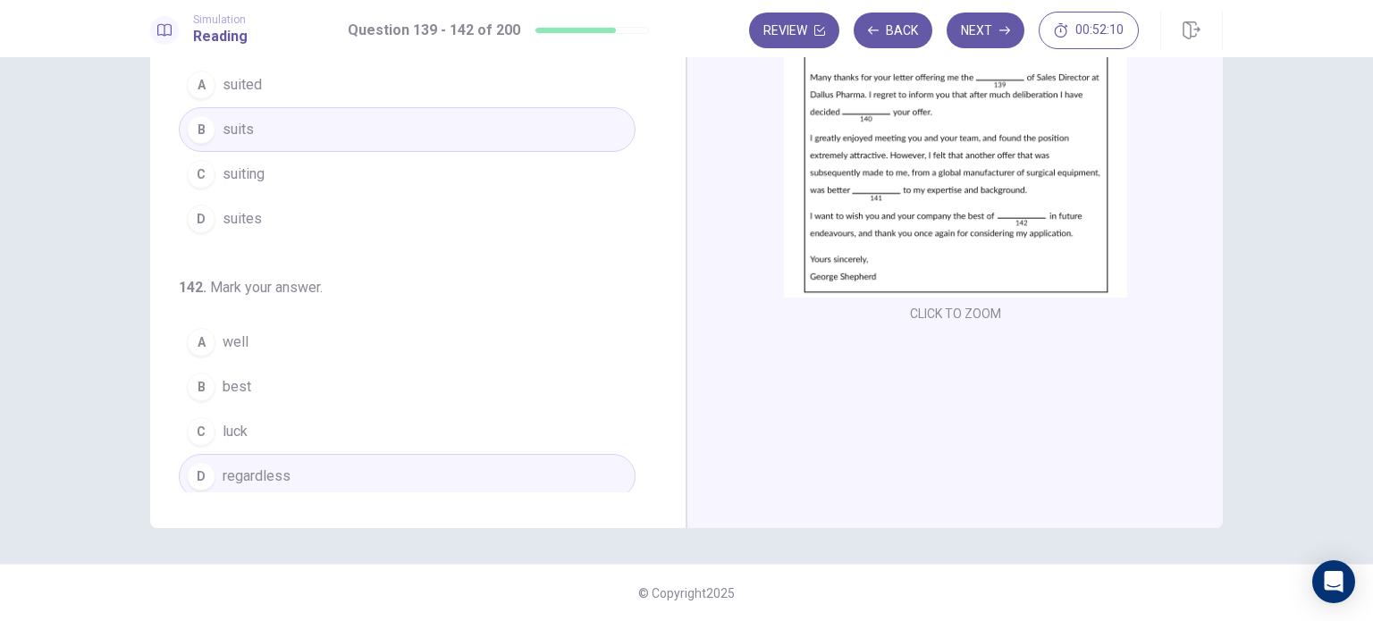
click at [250, 434] on button "C luck" at bounding box center [407, 431] width 457 height 45
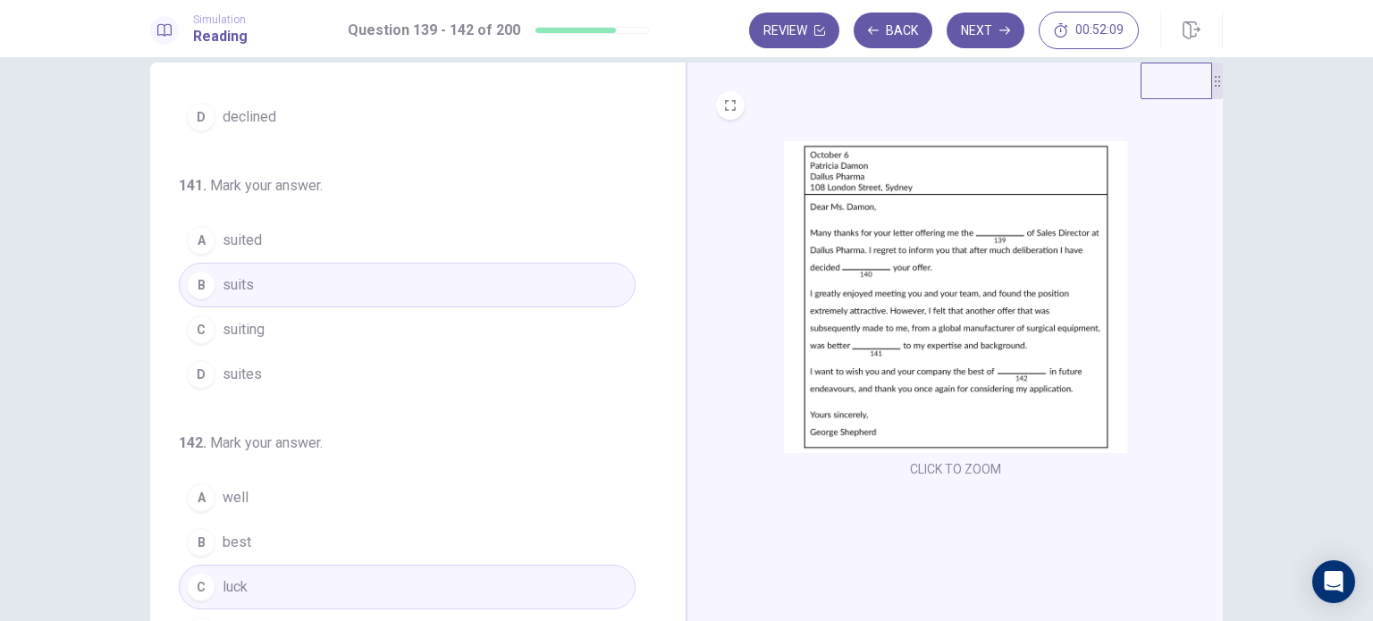
scroll to position [0, 0]
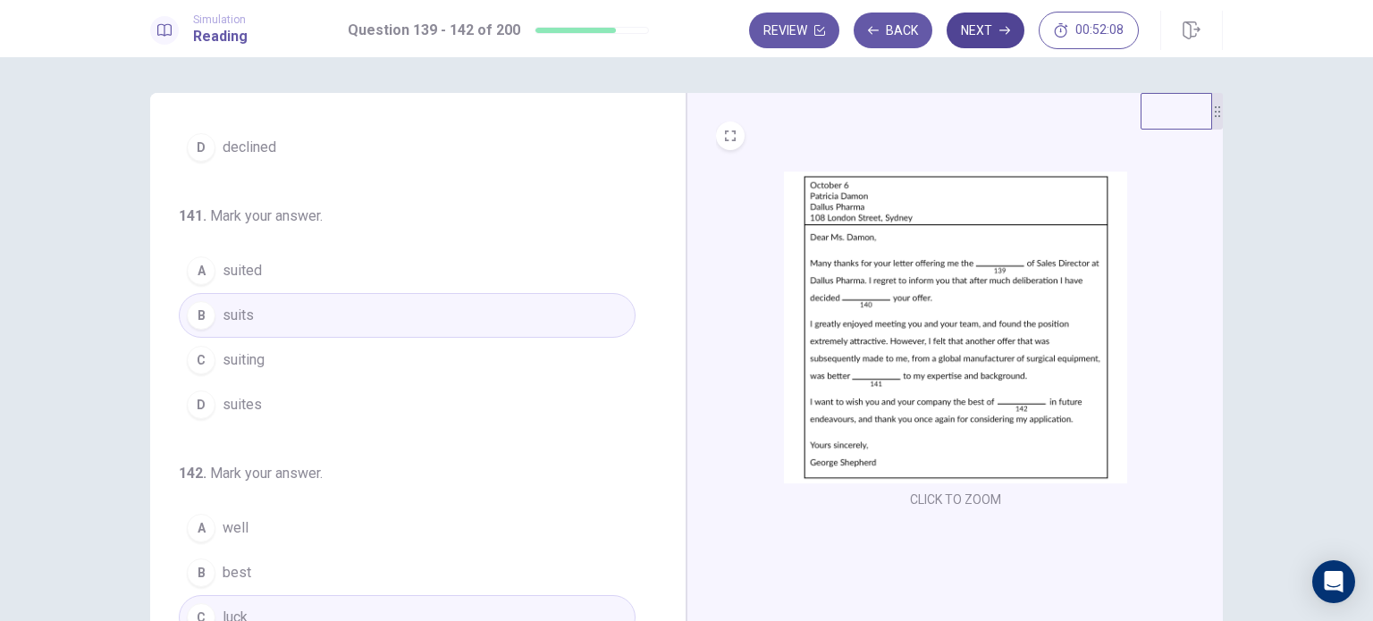
click at [978, 30] on button "Next" at bounding box center [986, 31] width 78 height 36
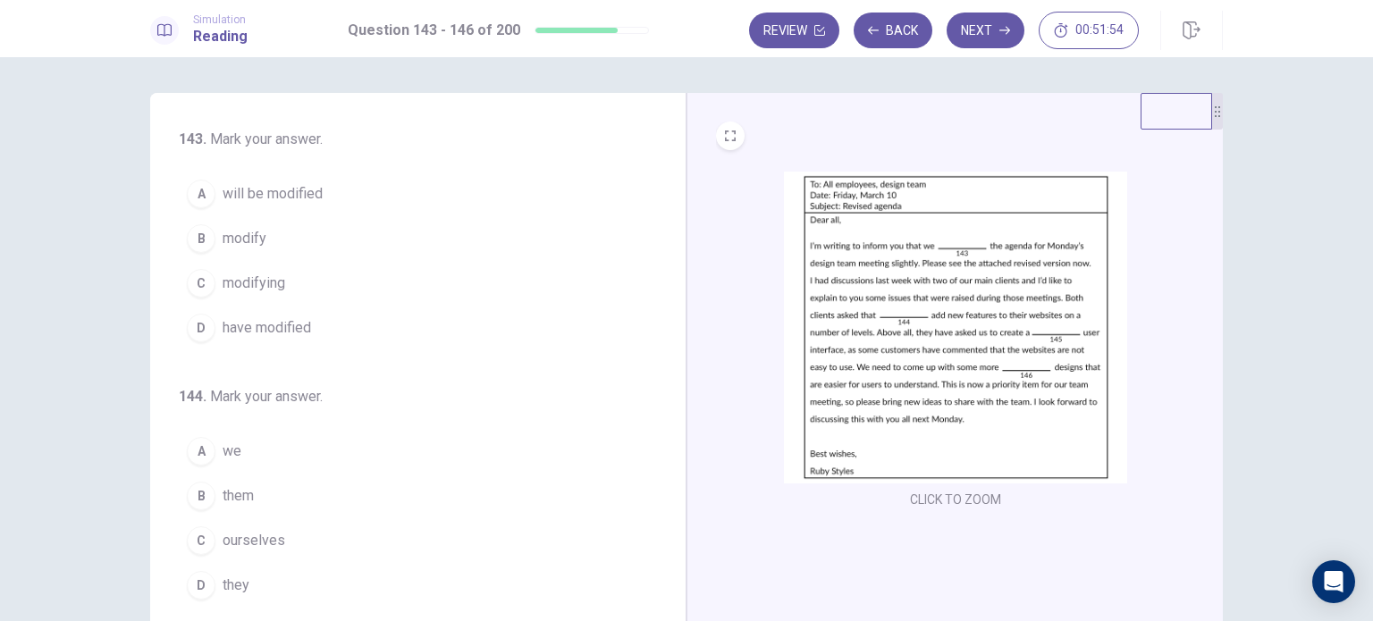
click at [302, 235] on button "B modify" at bounding box center [407, 238] width 457 height 45
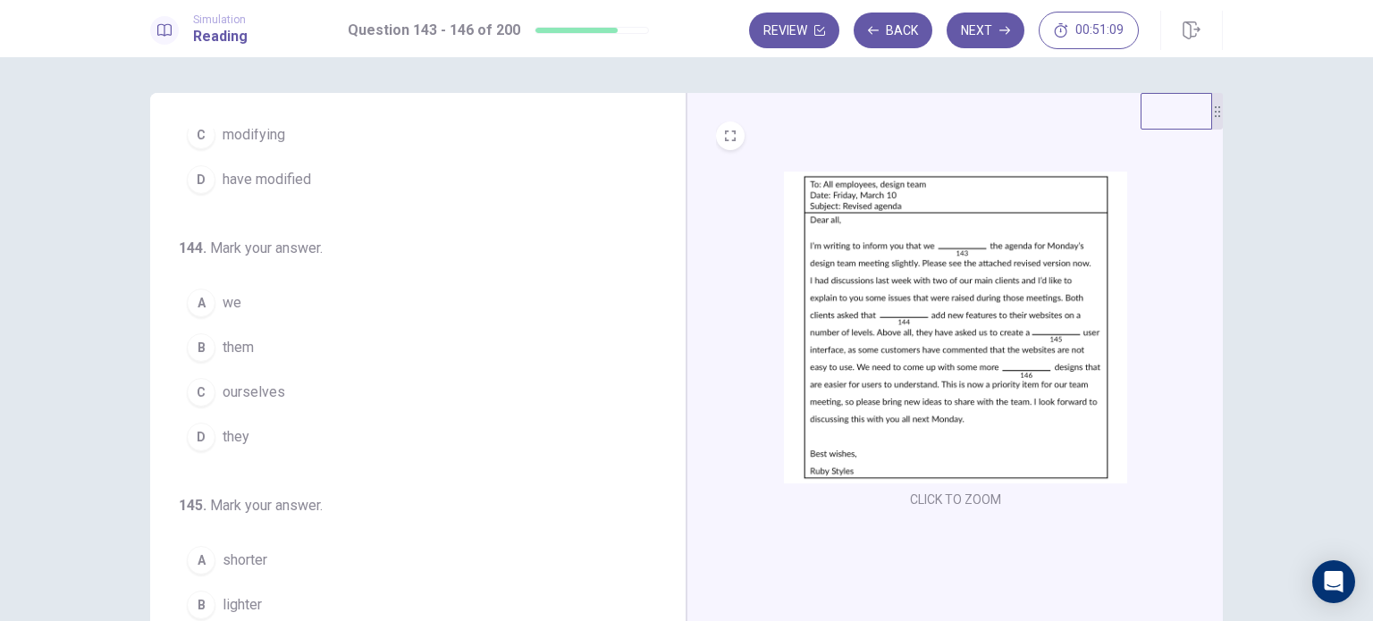
scroll to position [150, 0]
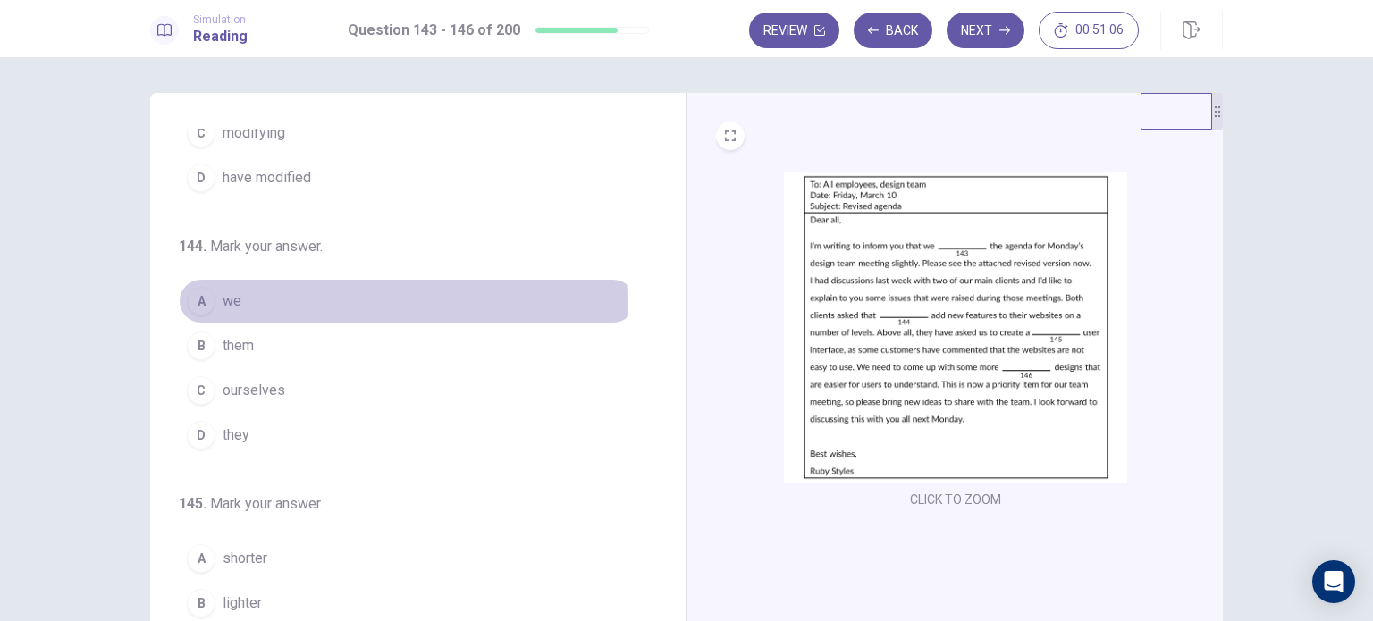
click at [241, 299] on button "A we" at bounding box center [407, 301] width 457 height 45
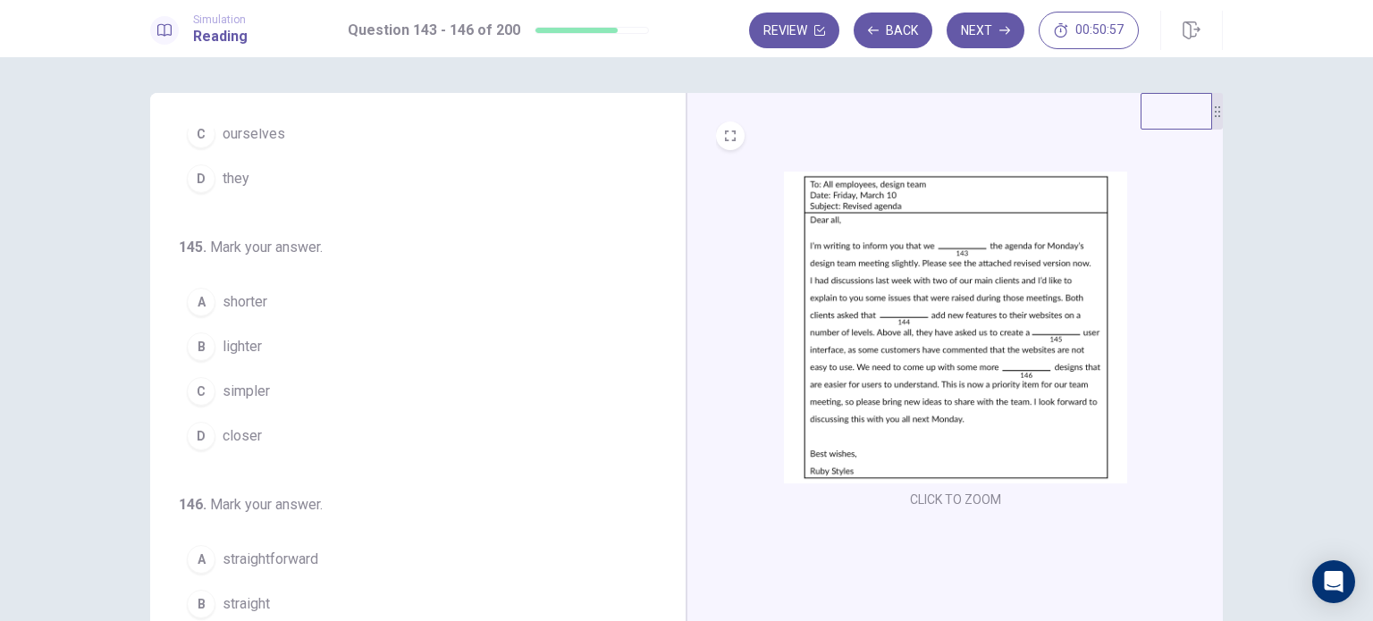
scroll to position [409, 0]
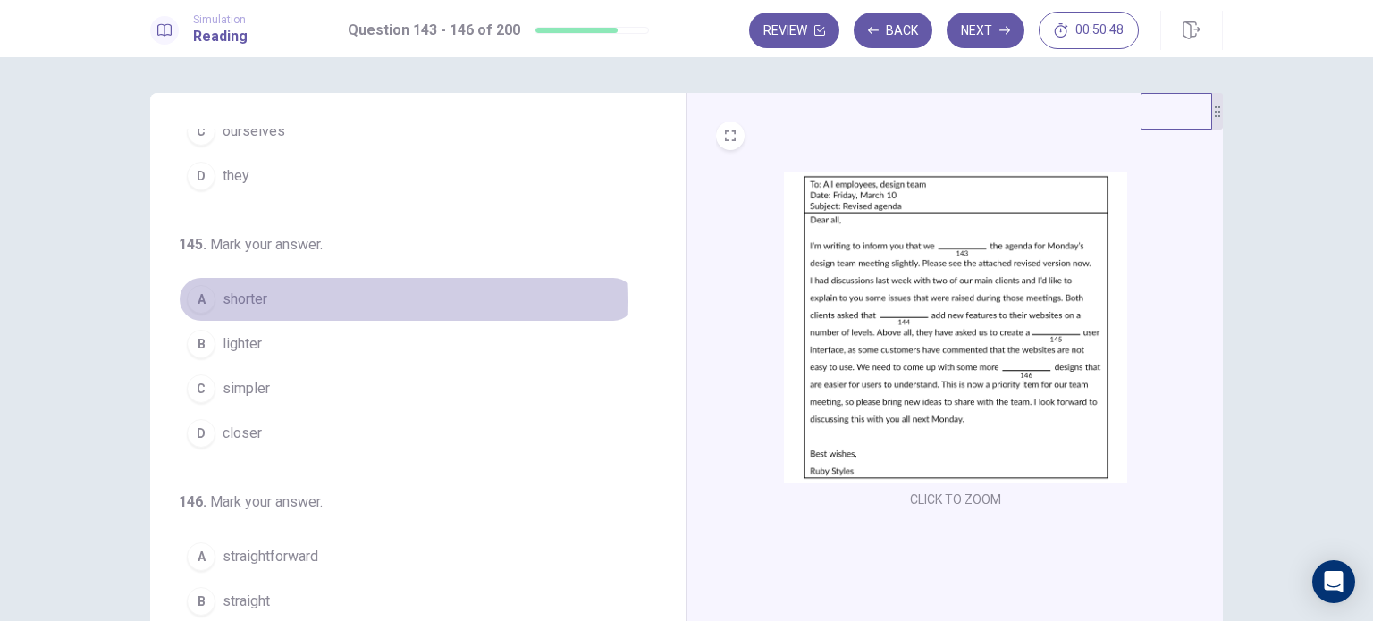
click at [261, 298] on span "shorter" at bounding box center [245, 299] width 45 height 21
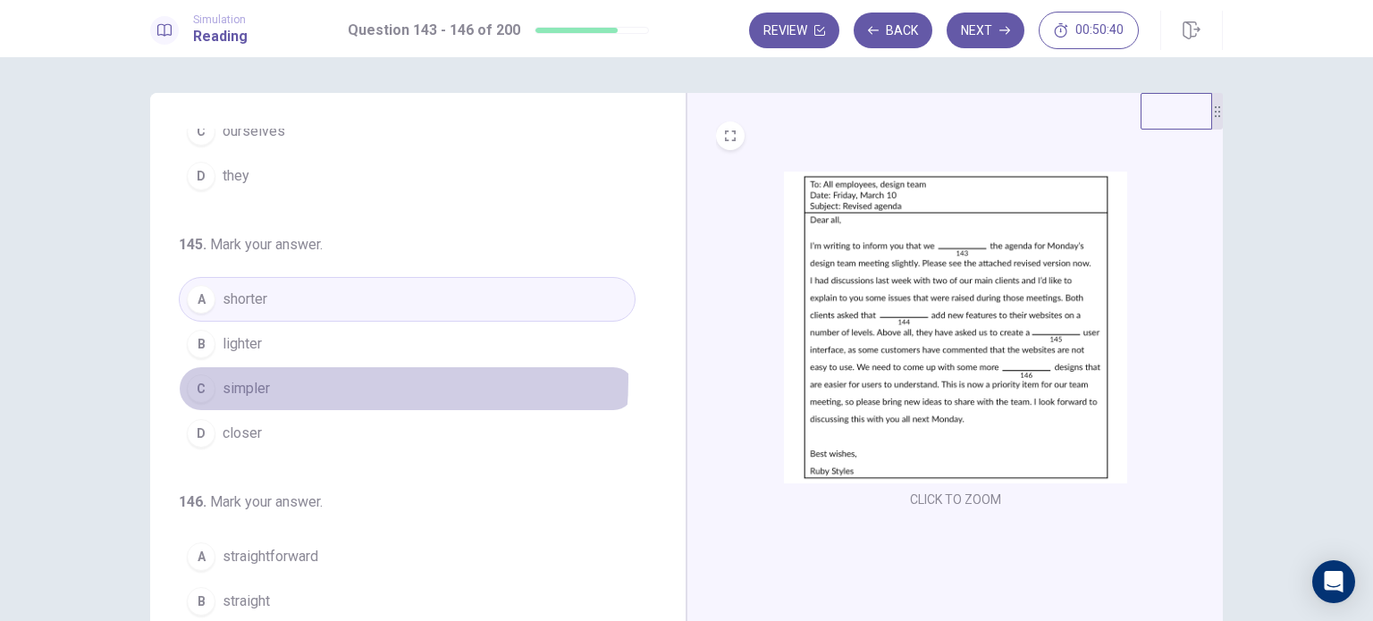
click at [277, 375] on button "C simpler" at bounding box center [407, 389] width 457 height 45
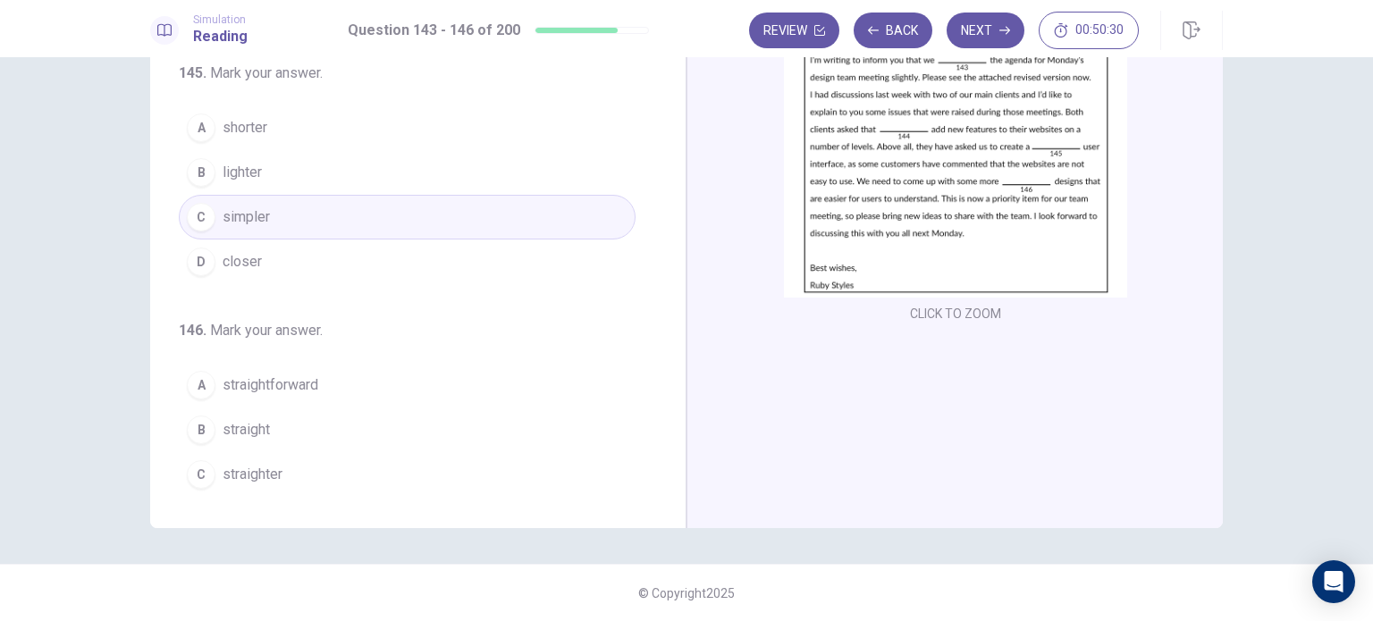
scroll to position [438, 0]
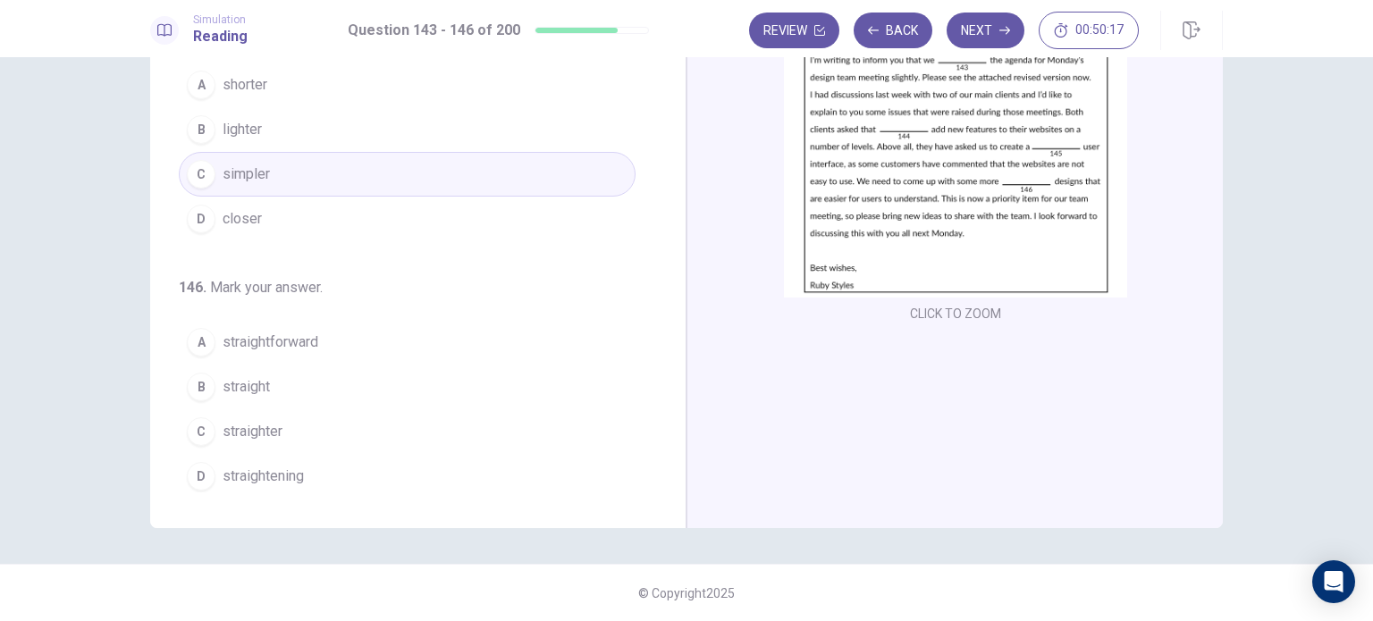
click at [969, 394] on div "CLICK TO ZOOM" at bounding box center [955, 217] width 536 height 621
click at [1179, 494] on div "CLICK TO ZOOM" at bounding box center [955, 217] width 536 height 621
click at [204, 349] on div "A" at bounding box center [201, 342] width 29 height 29
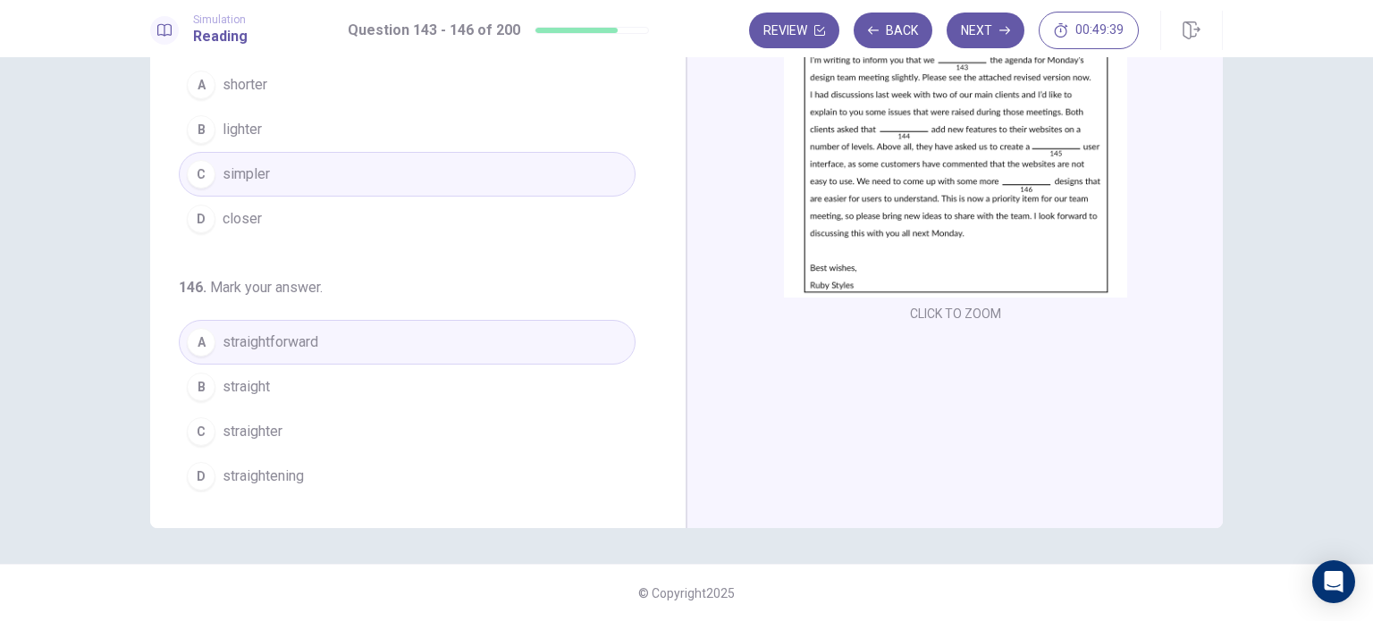
click at [1025, 80] on img at bounding box center [955, 142] width 343 height 312
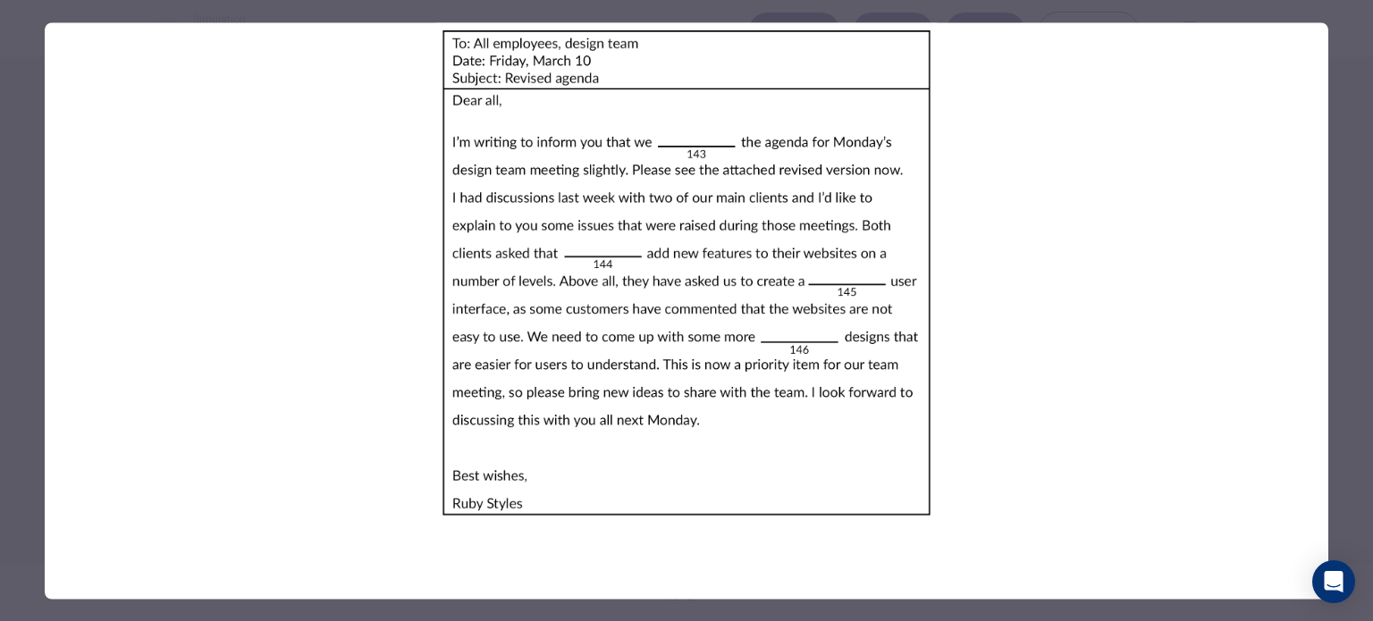
click at [1231, 183] on img at bounding box center [687, 272] width 1284 height 501
click at [1348, 120] on div at bounding box center [686, 310] width 1373 height 621
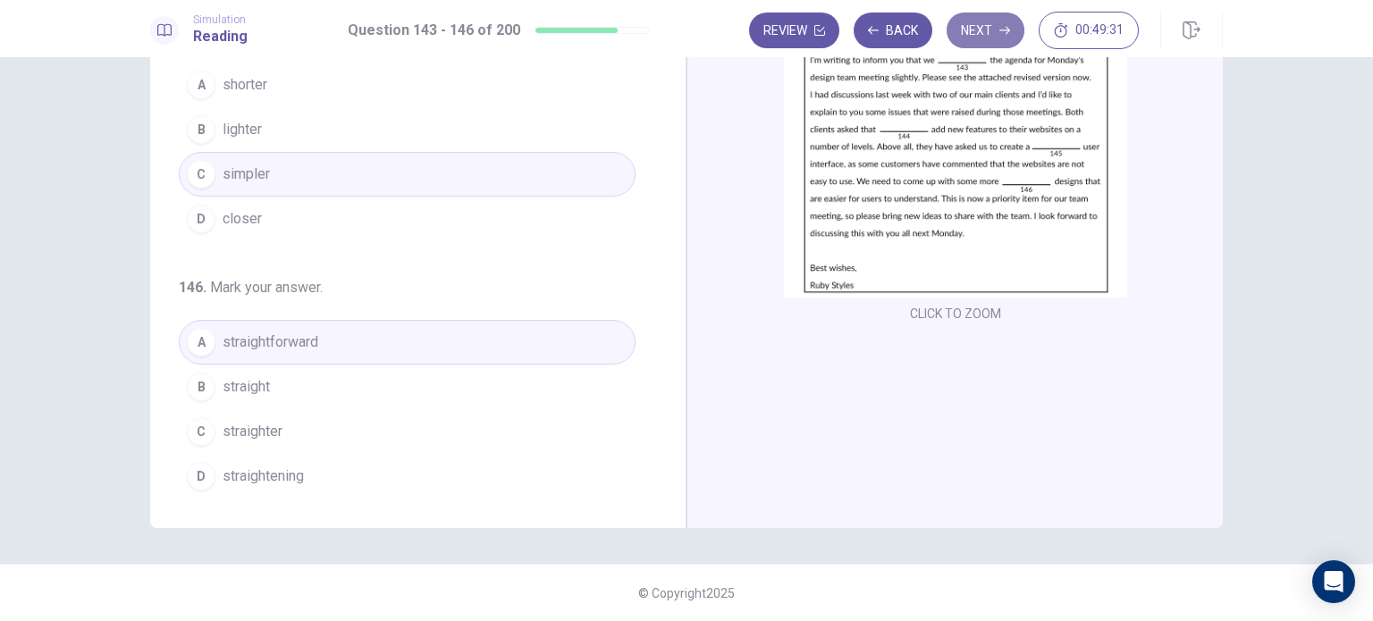
click at [990, 26] on button "Next" at bounding box center [986, 31] width 78 height 36
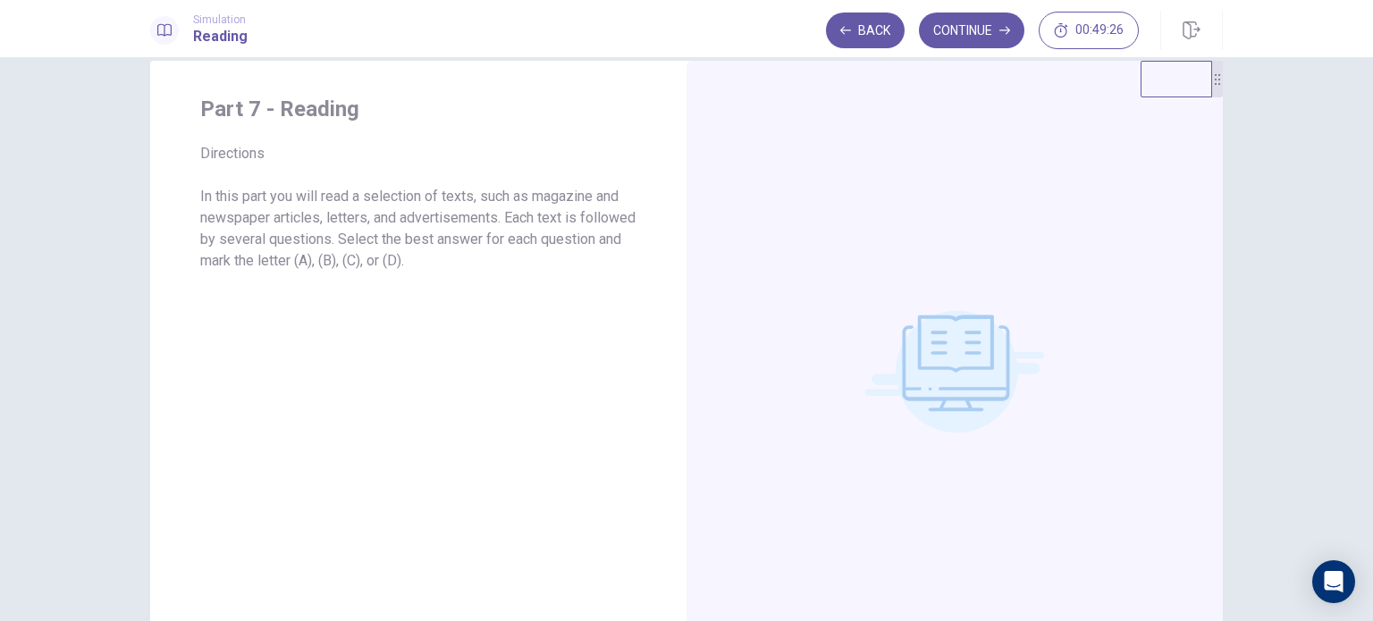
scroll to position [0, 0]
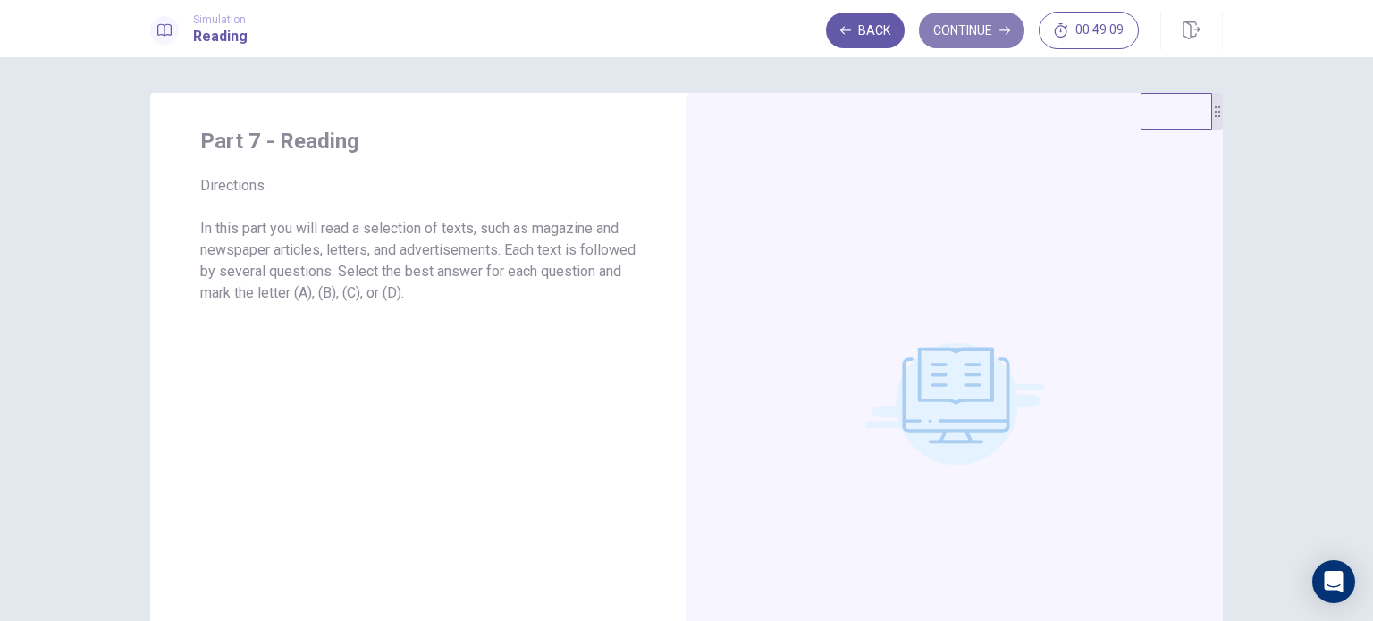
click at [1002, 33] on icon "button" at bounding box center [1005, 30] width 11 height 11
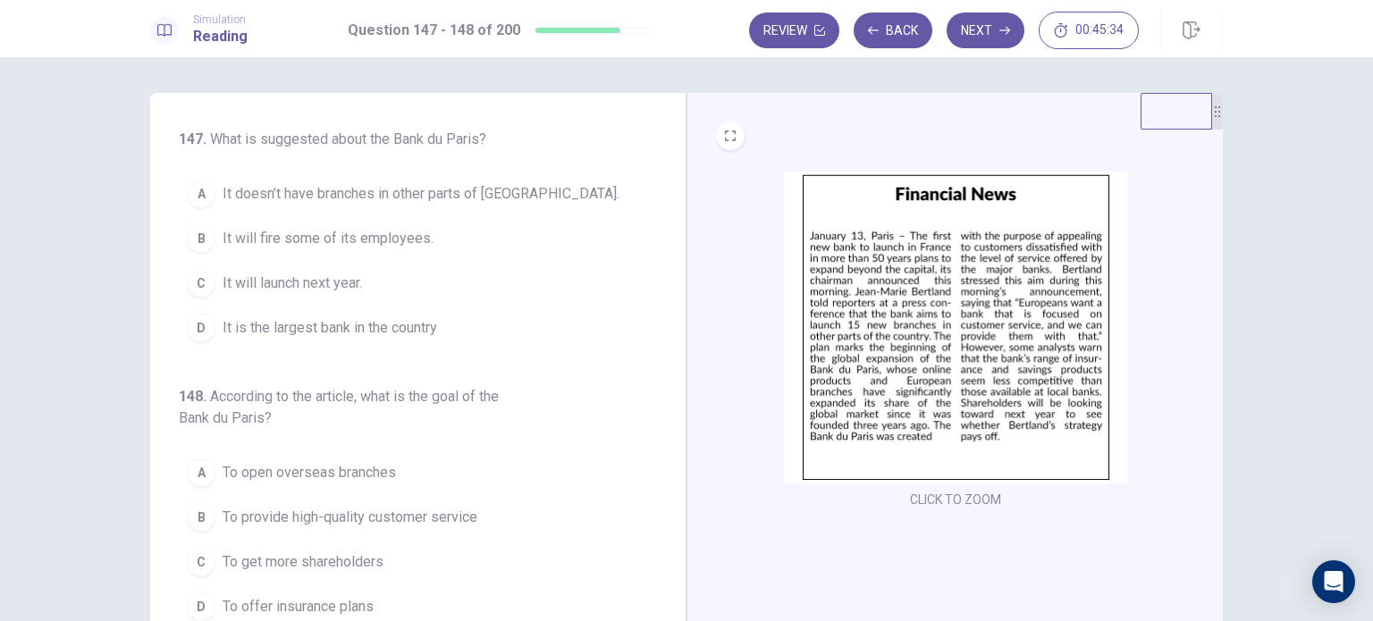
click at [501, 204] on button "A It doesn’t have branches in other parts of [GEOGRAPHIC_DATA]." at bounding box center [407, 194] width 457 height 45
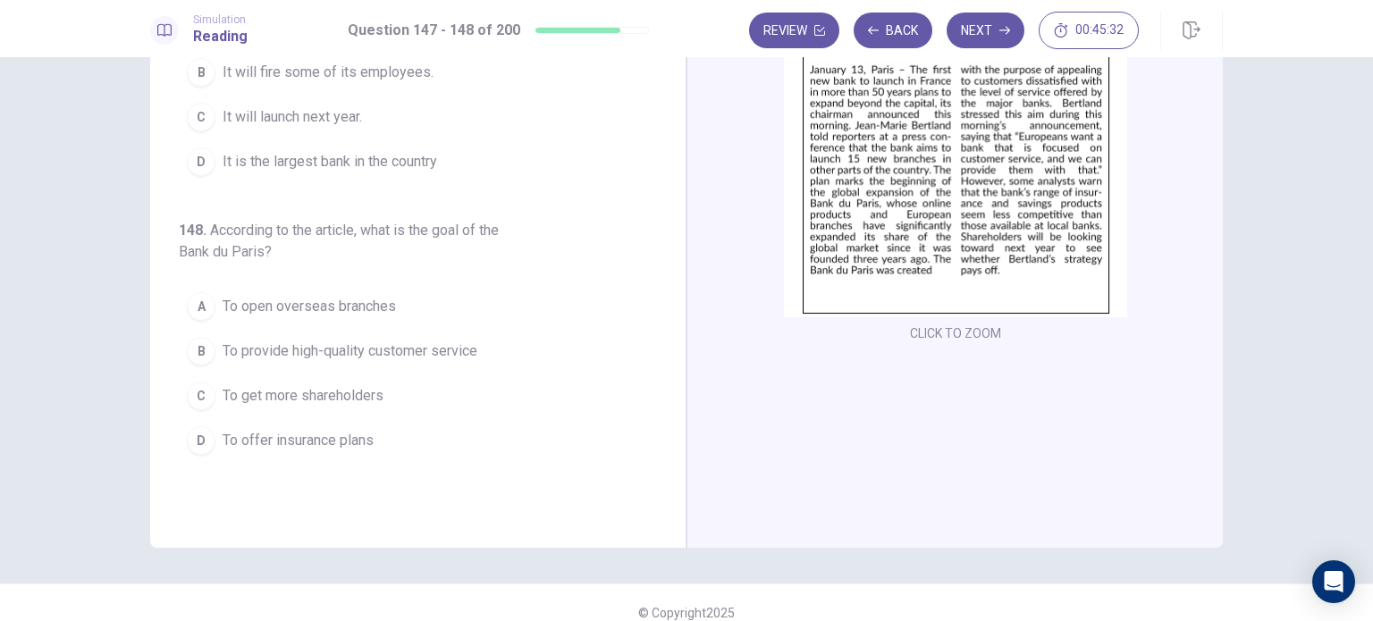
scroll to position [186, 0]
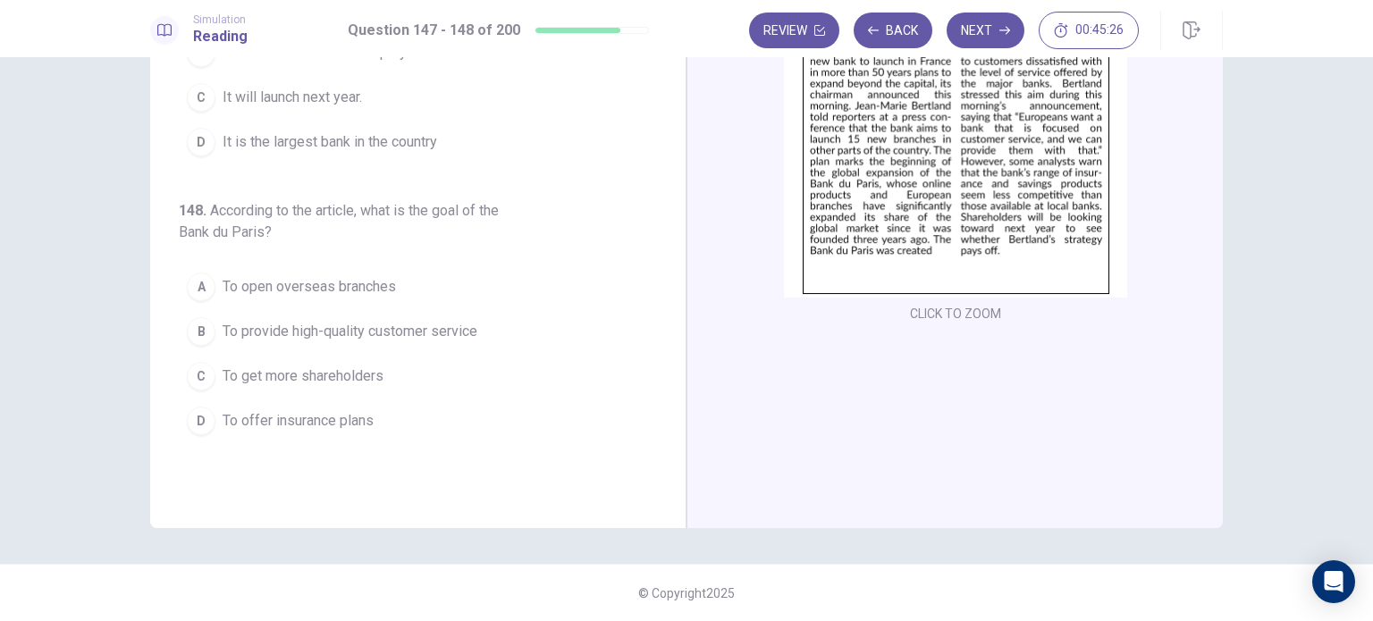
click at [423, 321] on span "To provide high-quality customer service" at bounding box center [350, 331] width 255 height 21
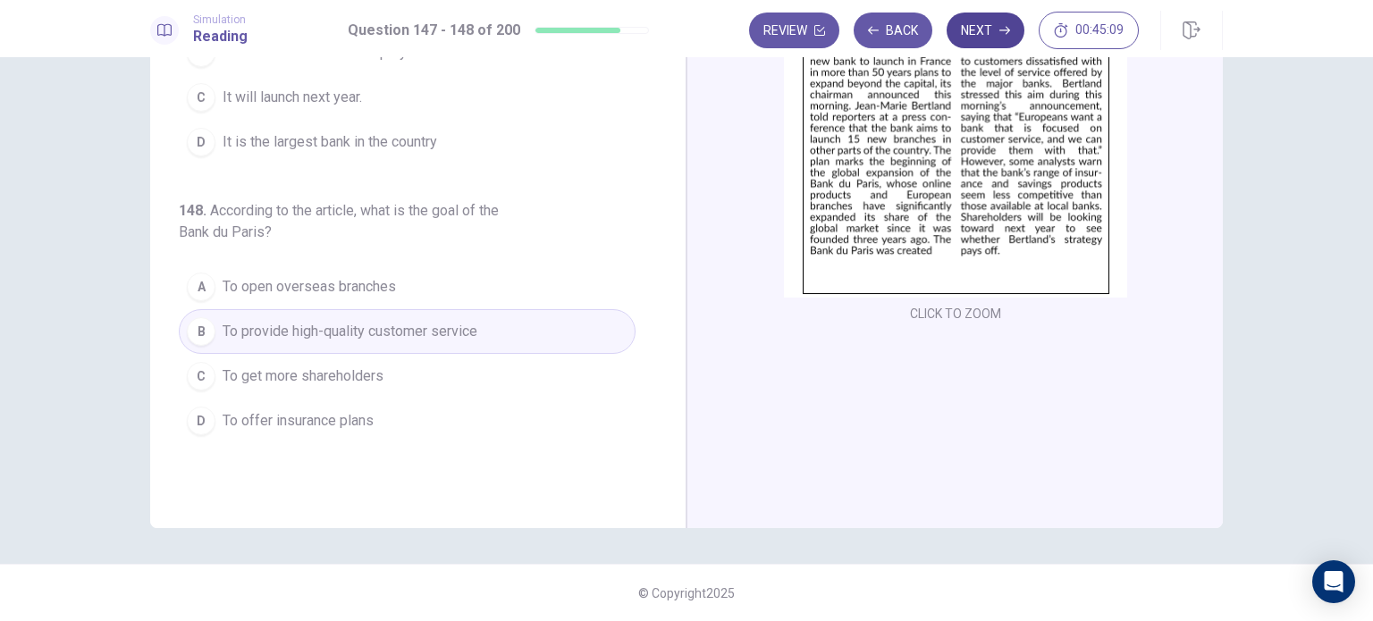
click at [979, 47] on button "Next" at bounding box center [986, 31] width 78 height 36
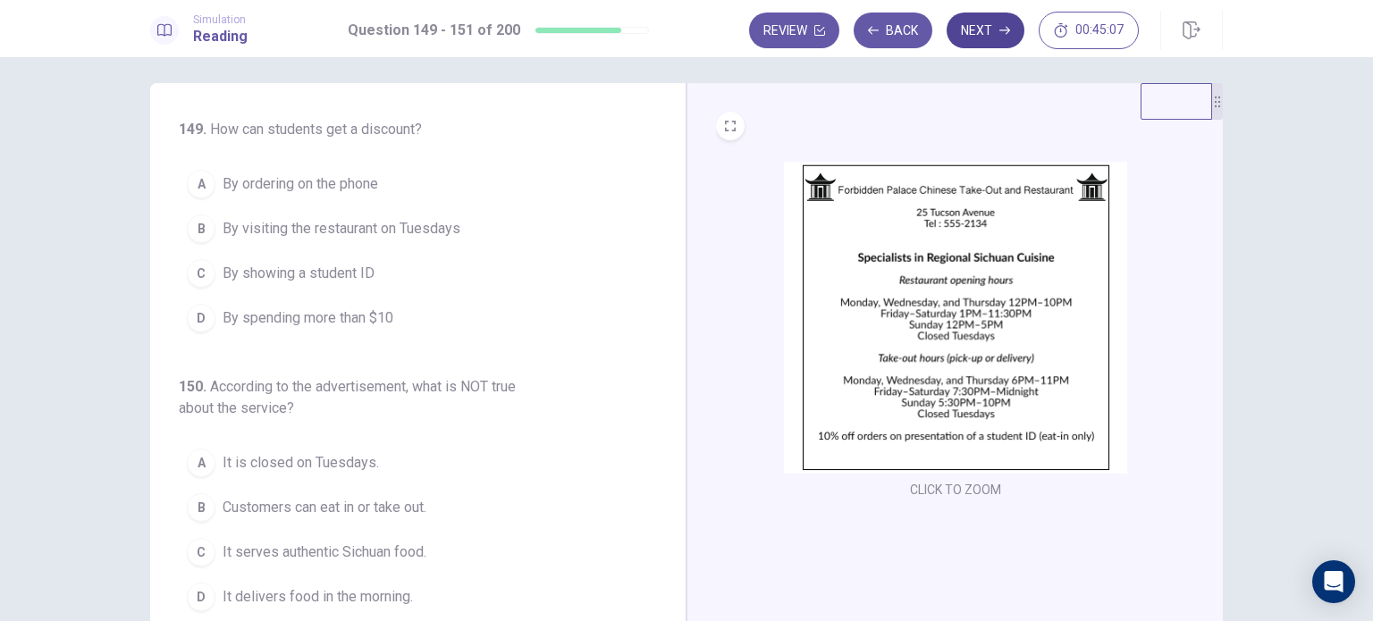
scroll to position [7, 0]
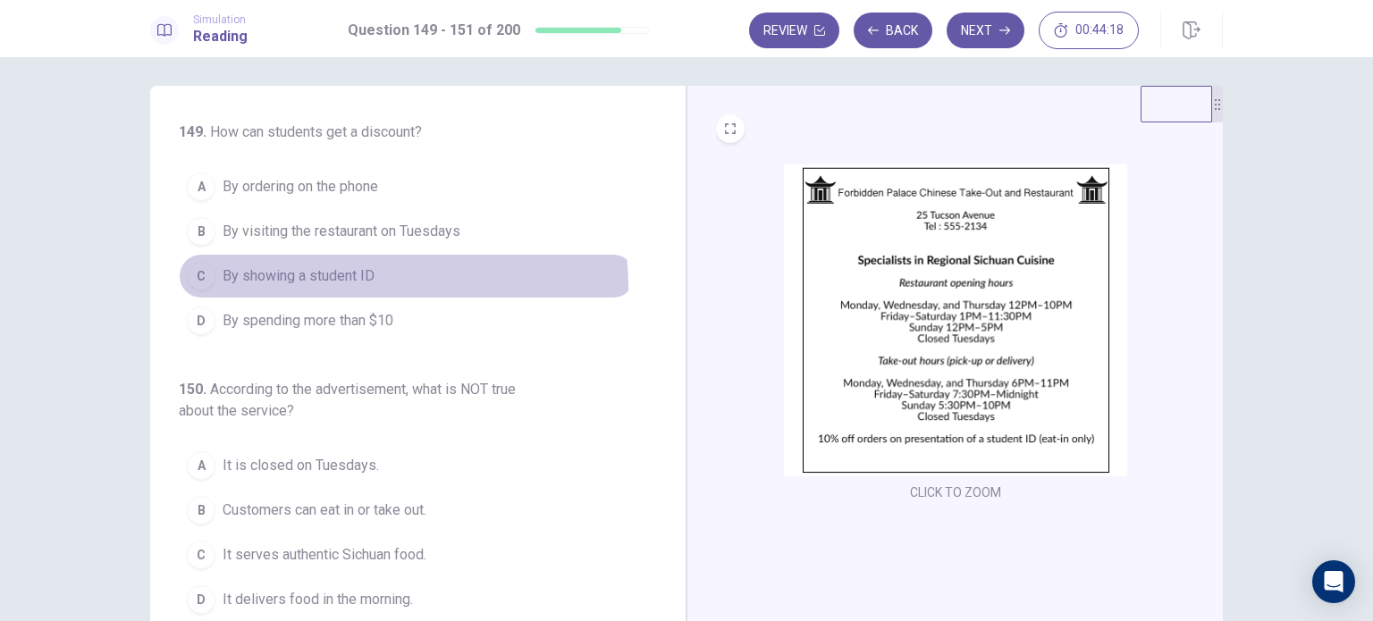
click at [335, 287] on button "C By showing a student ID" at bounding box center [407, 276] width 457 height 45
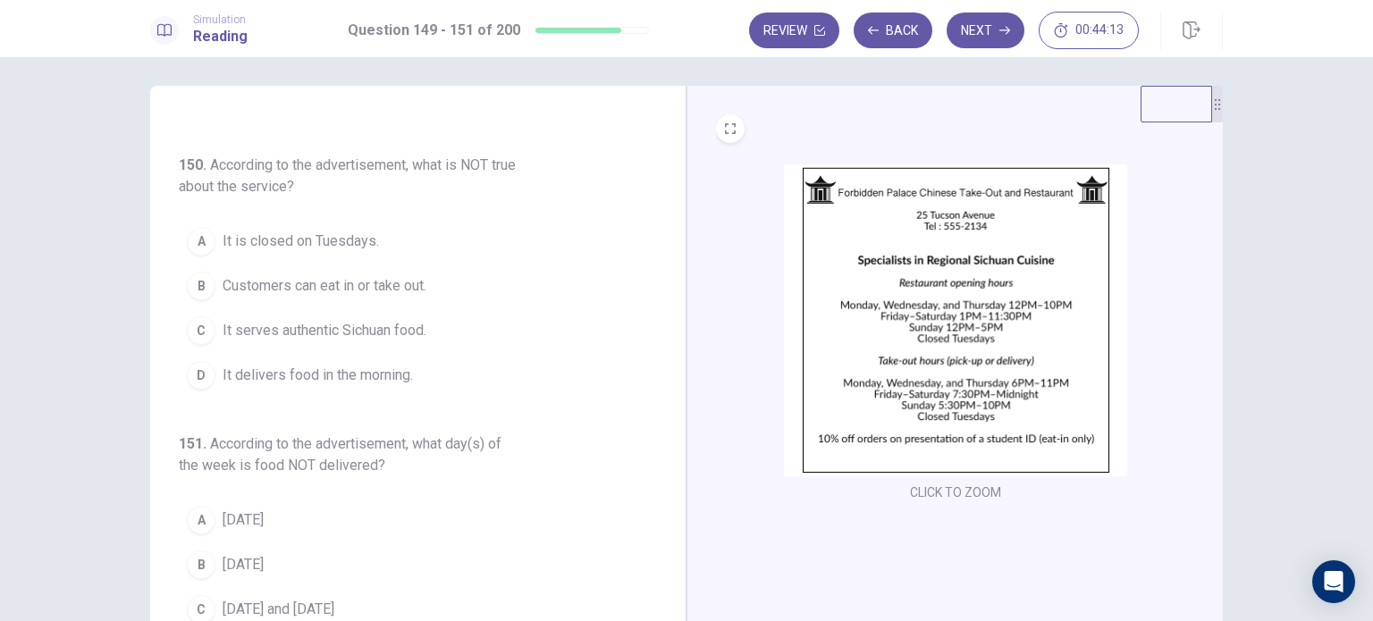
scroll to position [225, 0]
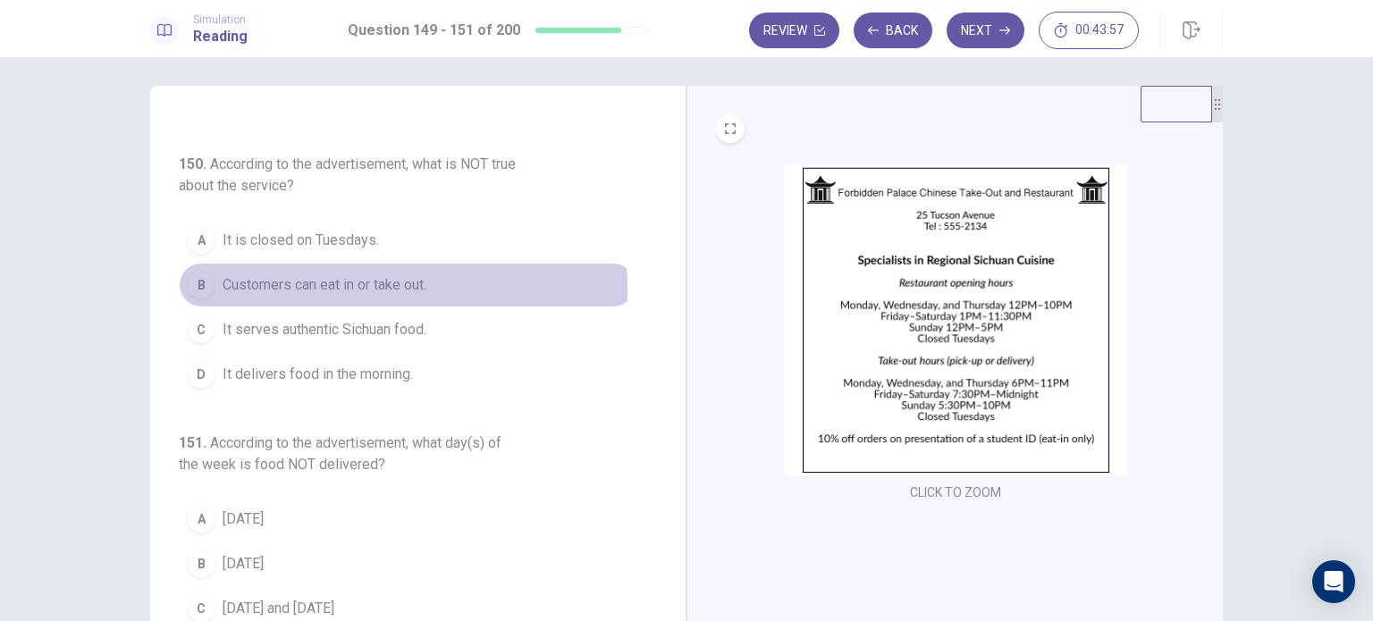
click at [350, 287] on span "Customers can eat in or take out." at bounding box center [325, 284] width 204 height 21
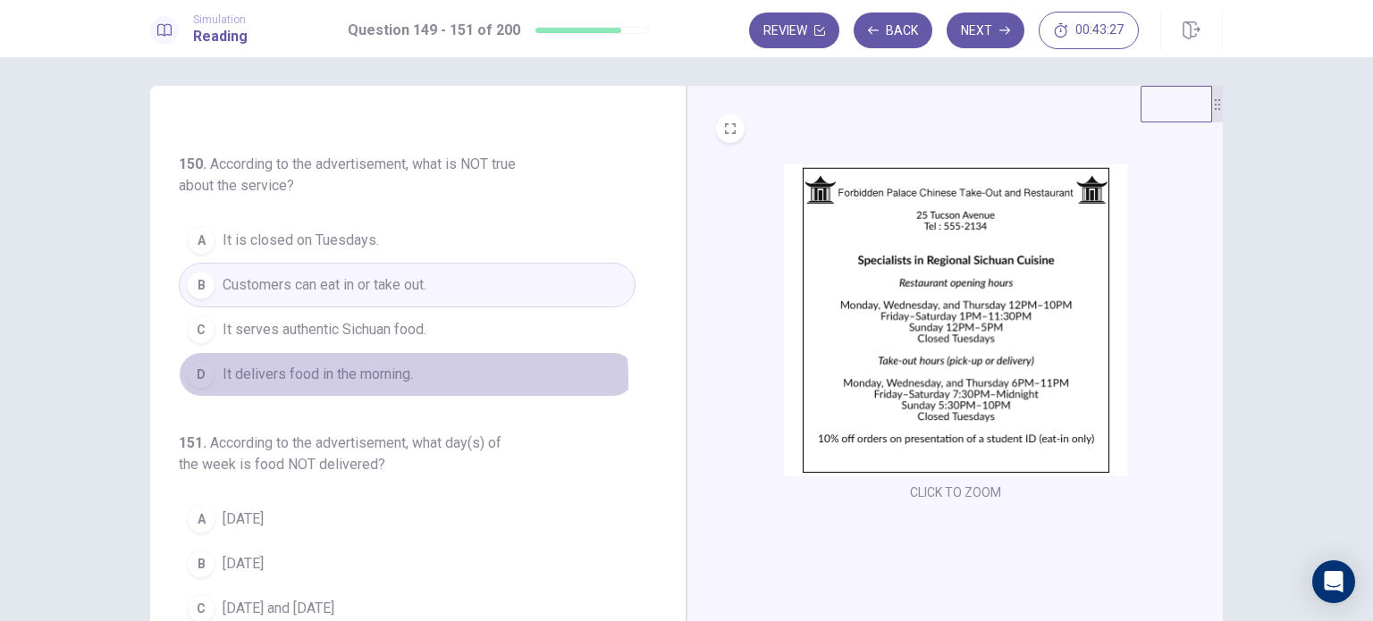
click at [358, 377] on span "It delivers food in the morning." at bounding box center [318, 374] width 190 height 21
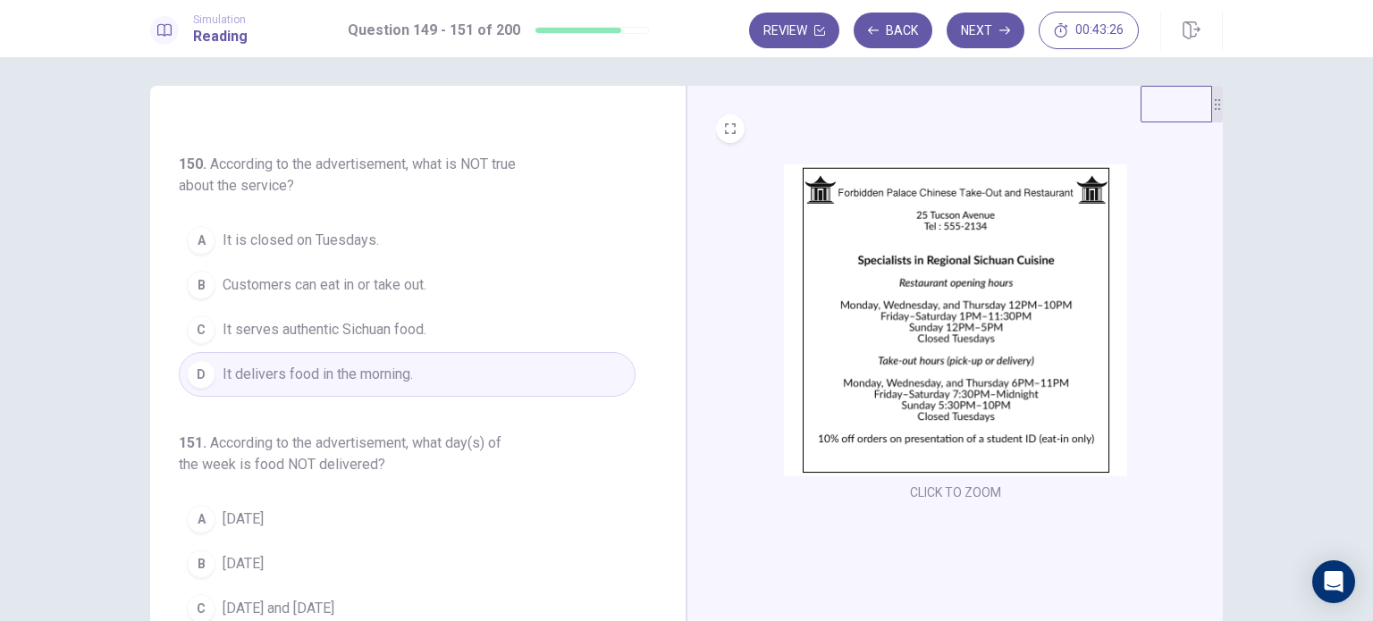
scroll to position [186, 0]
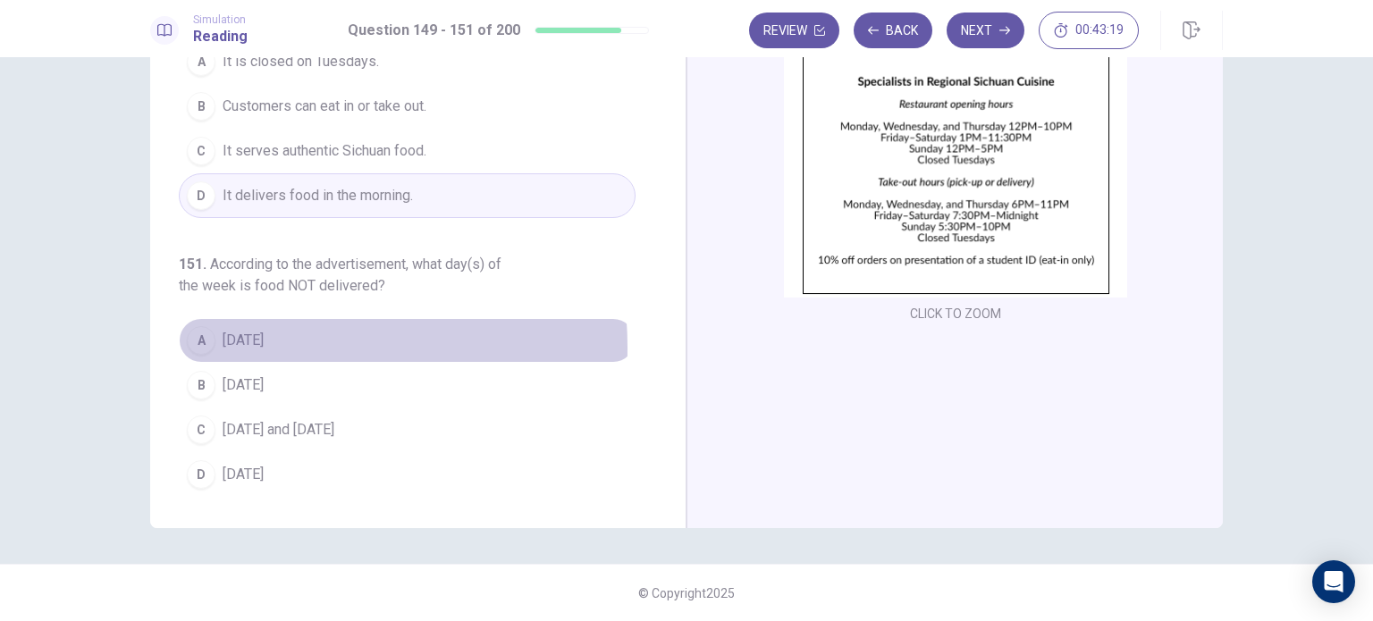
click at [245, 345] on span "[DATE]" at bounding box center [243, 340] width 41 height 21
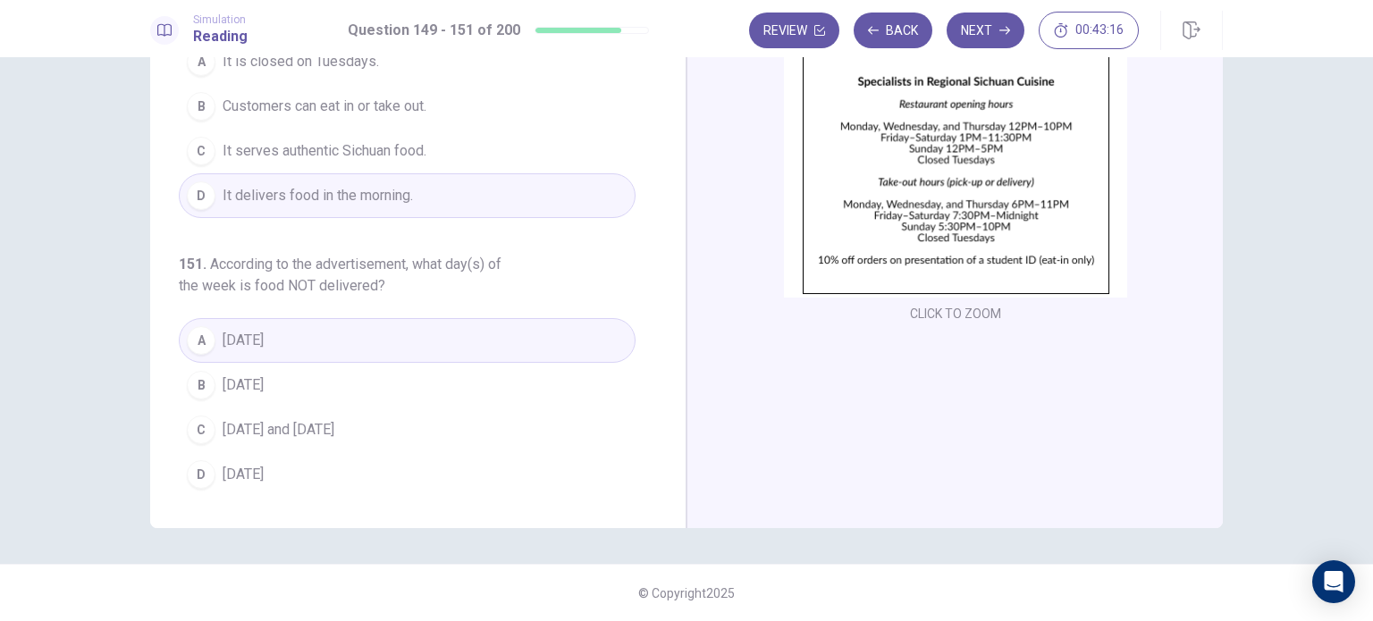
scroll to position [0, 0]
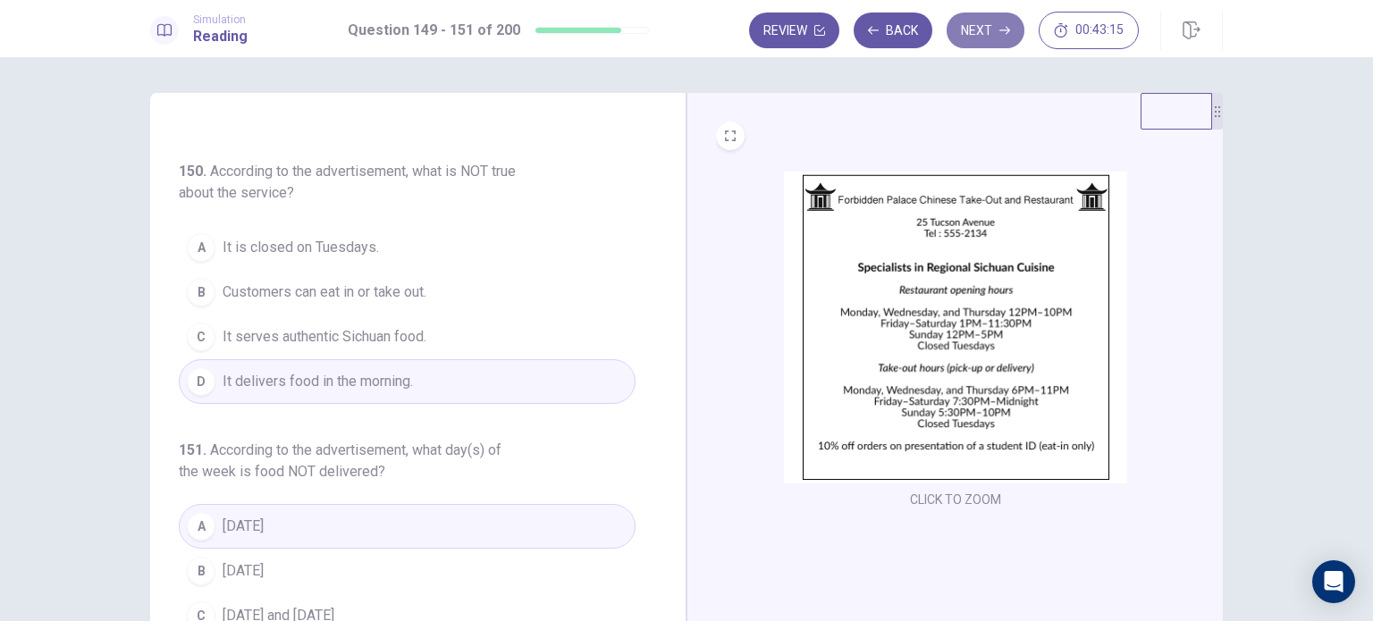
click at [994, 19] on button "Next" at bounding box center [986, 31] width 78 height 36
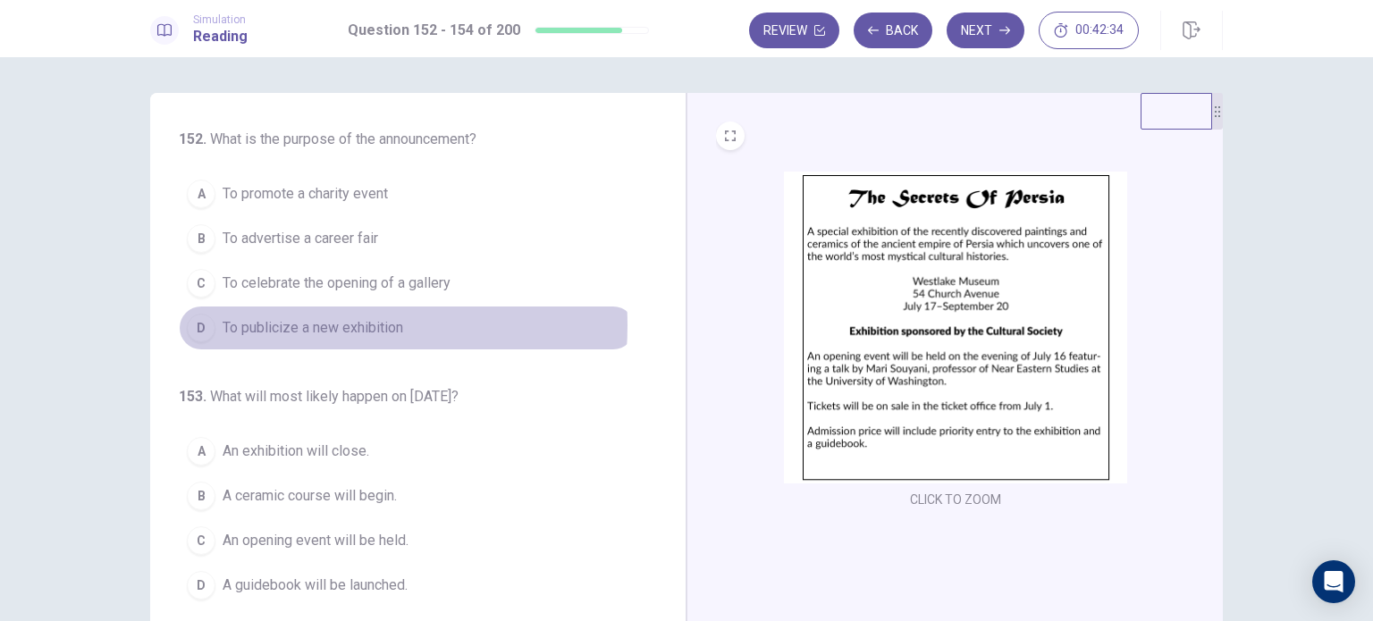
click at [310, 325] on span "To publicize a new exhibition" at bounding box center [313, 327] width 181 height 21
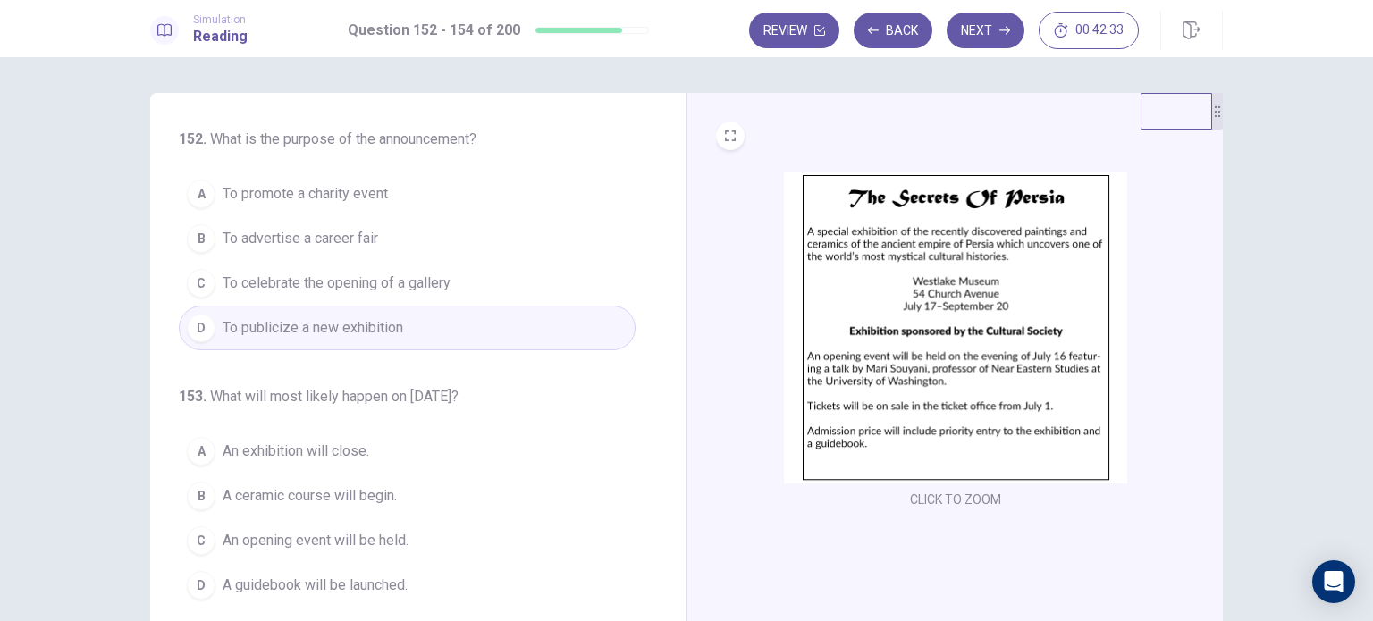
scroll to position [182, 0]
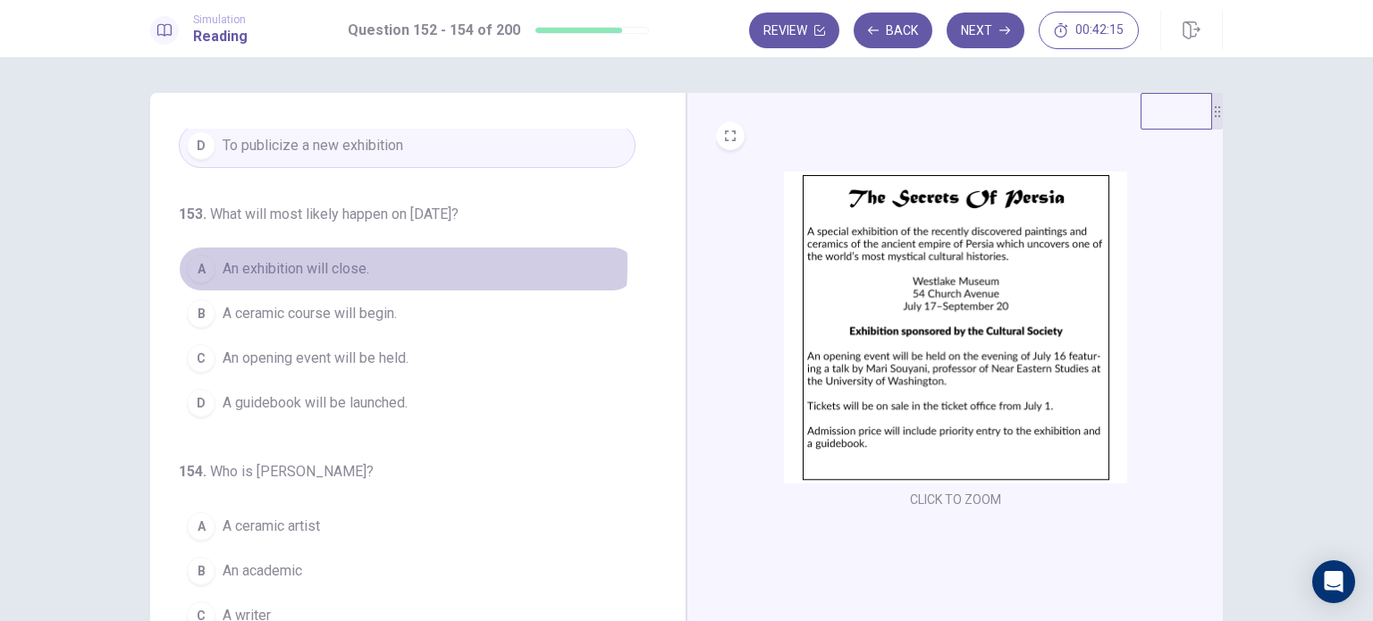
click at [297, 263] on span "An exhibition will close." at bounding box center [296, 268] width 147 height 21
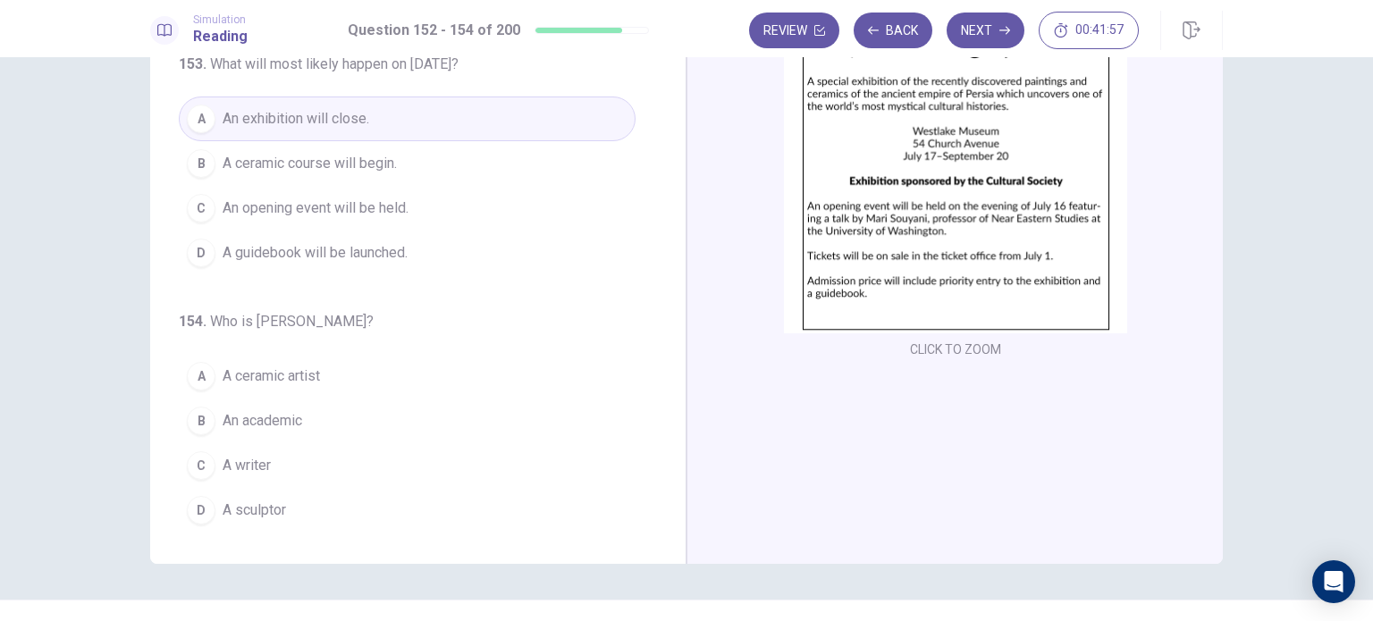
scroll to position [186, 0]
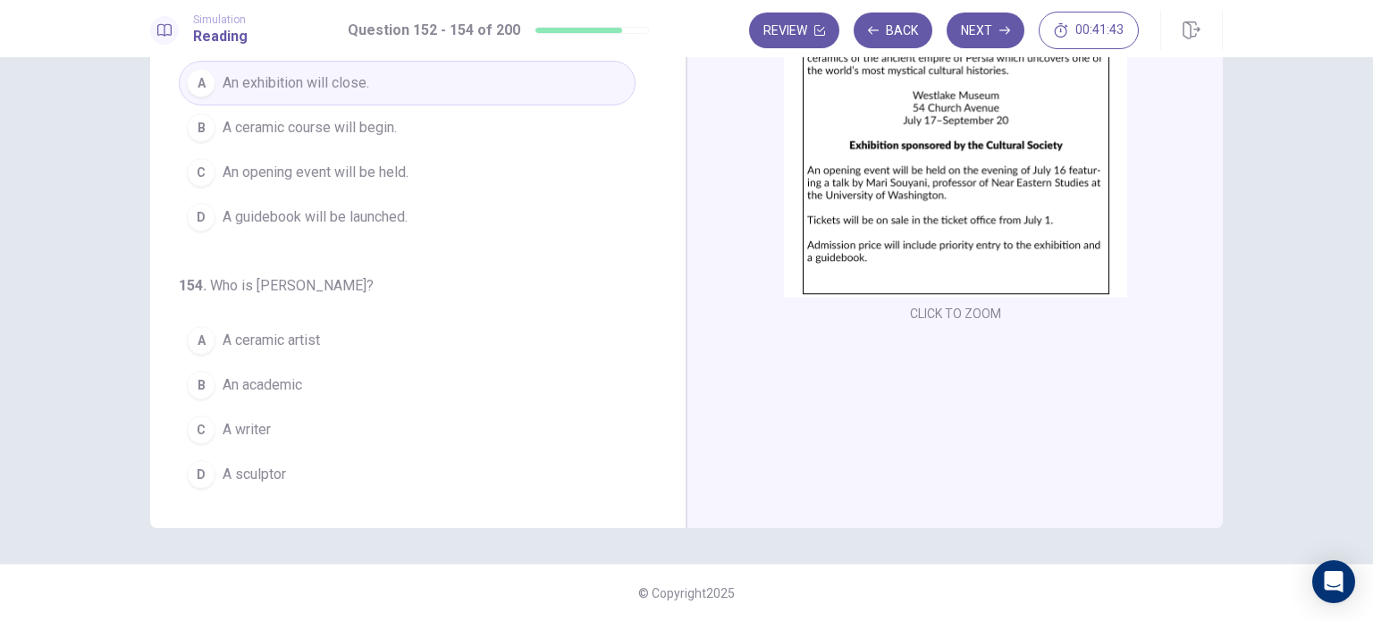
click at [510, 342] on button "A A ceramic artist" at bounding box center [407, 340] width 457 height 45
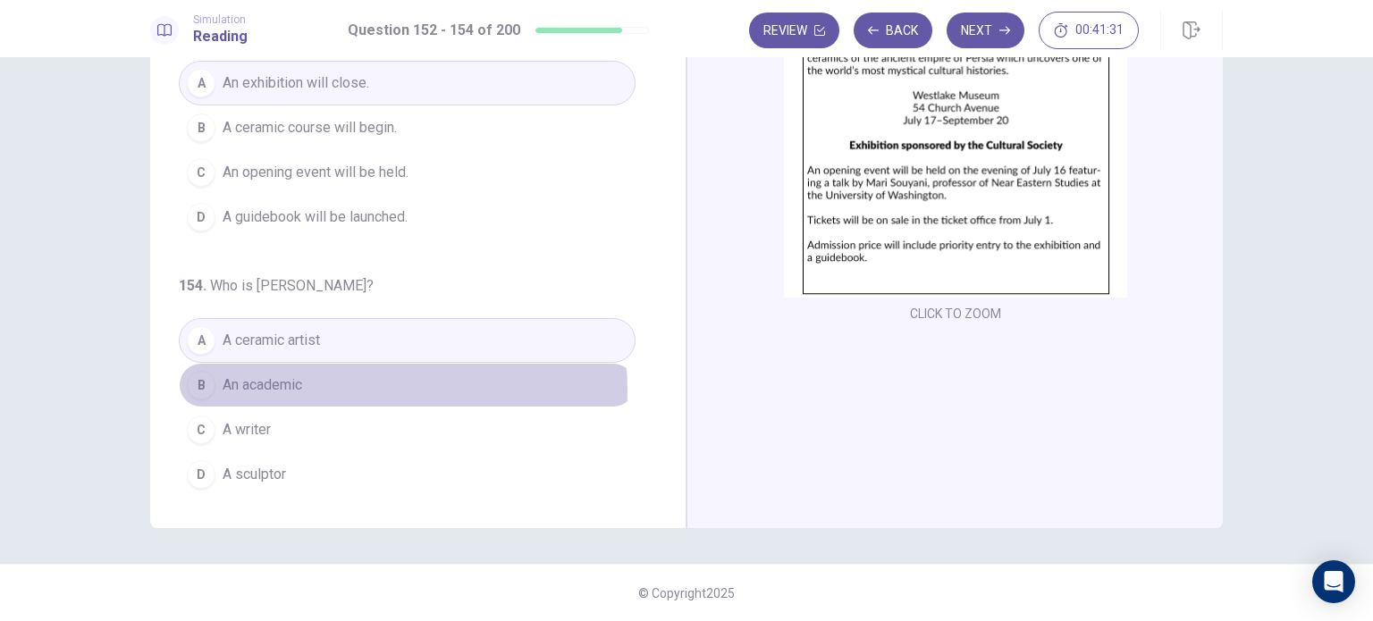
click at [315, 388] on button "B An academic" at bounding box center [407, 385] width 457 height 45
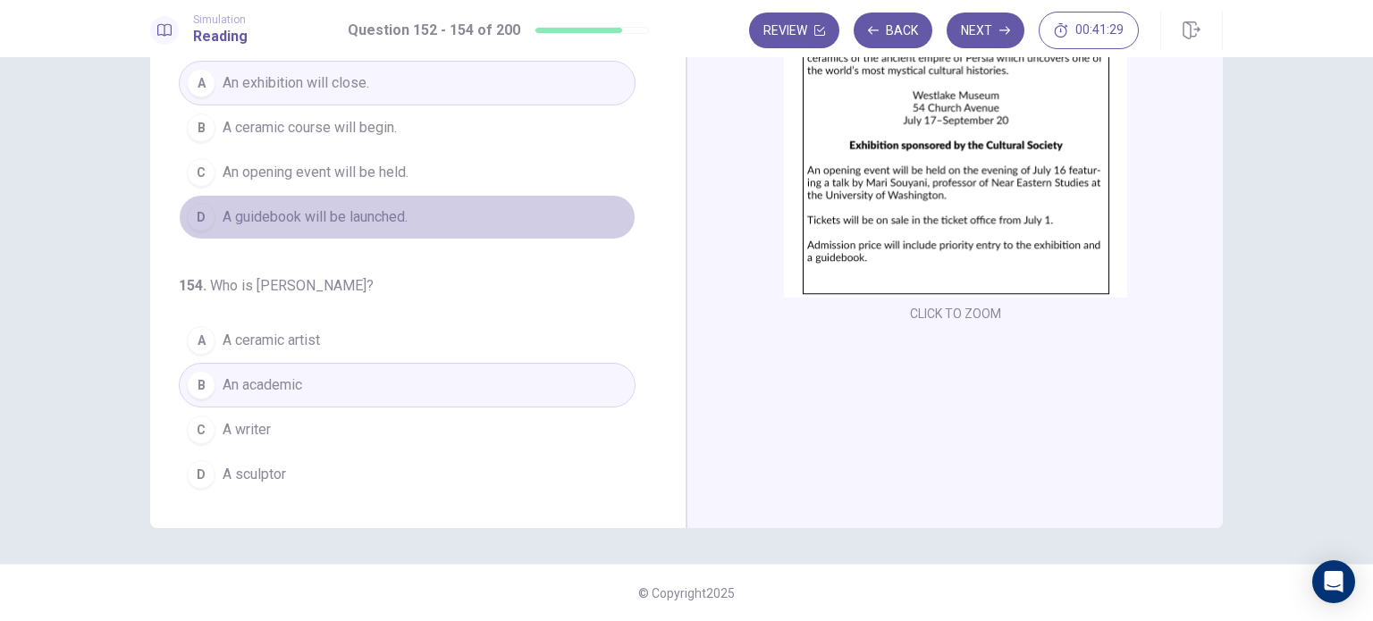
click at [569, 201] on button "D A guidebook will be launched." at bounding box center [407, 217] width 457 height 45
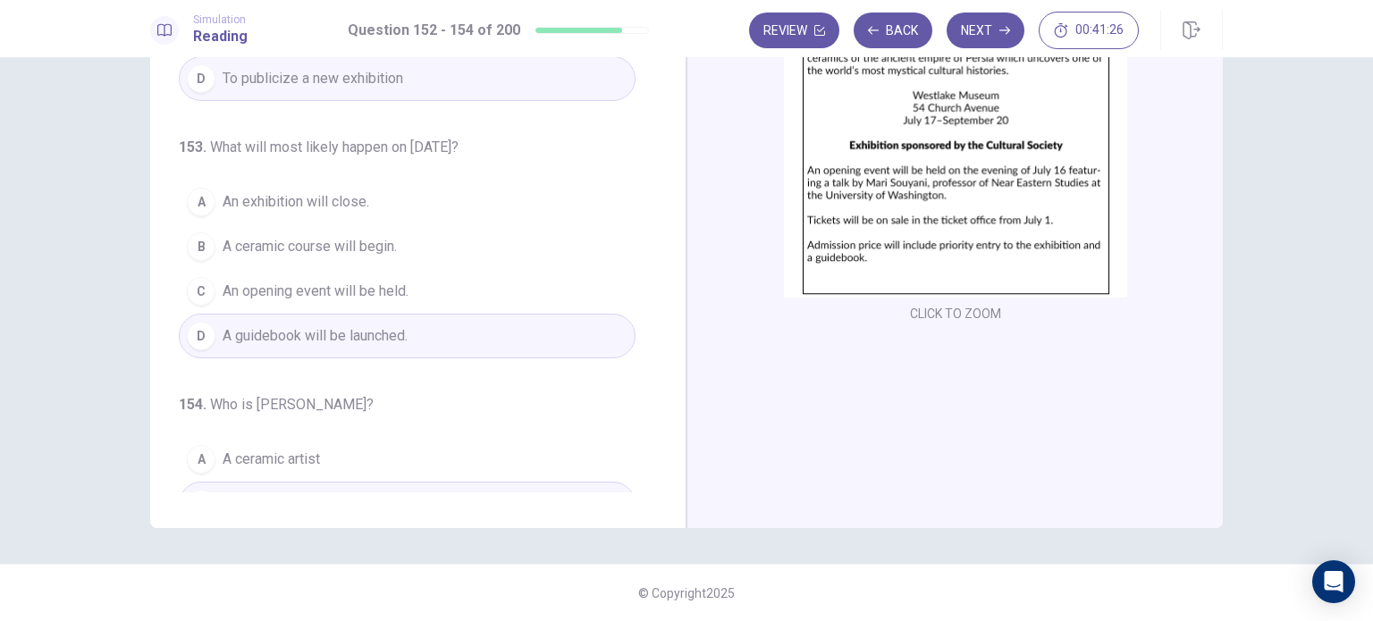
scroll to position [63, 0]
click at [340, 207] on span "An exhibition will close." at bounding box center [296, 202] width 147 height 21
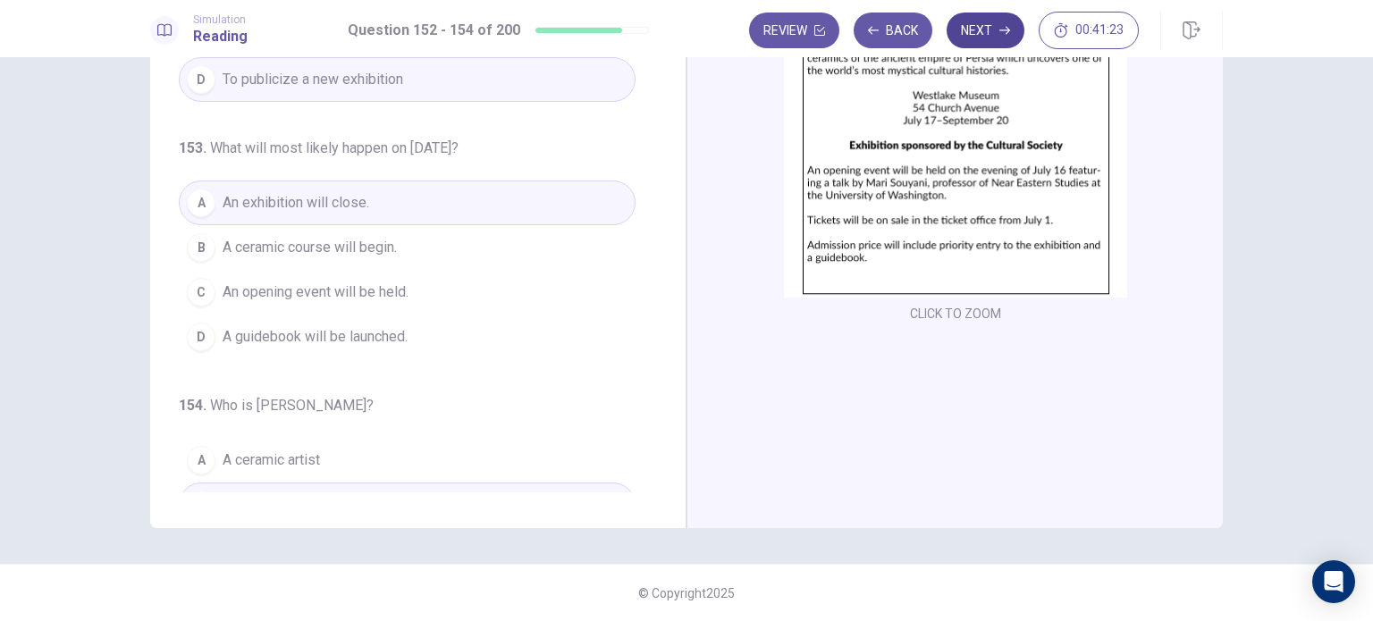
click at [991, 46] on button "Next" at bounding box center [986, 31] width 78 height 36
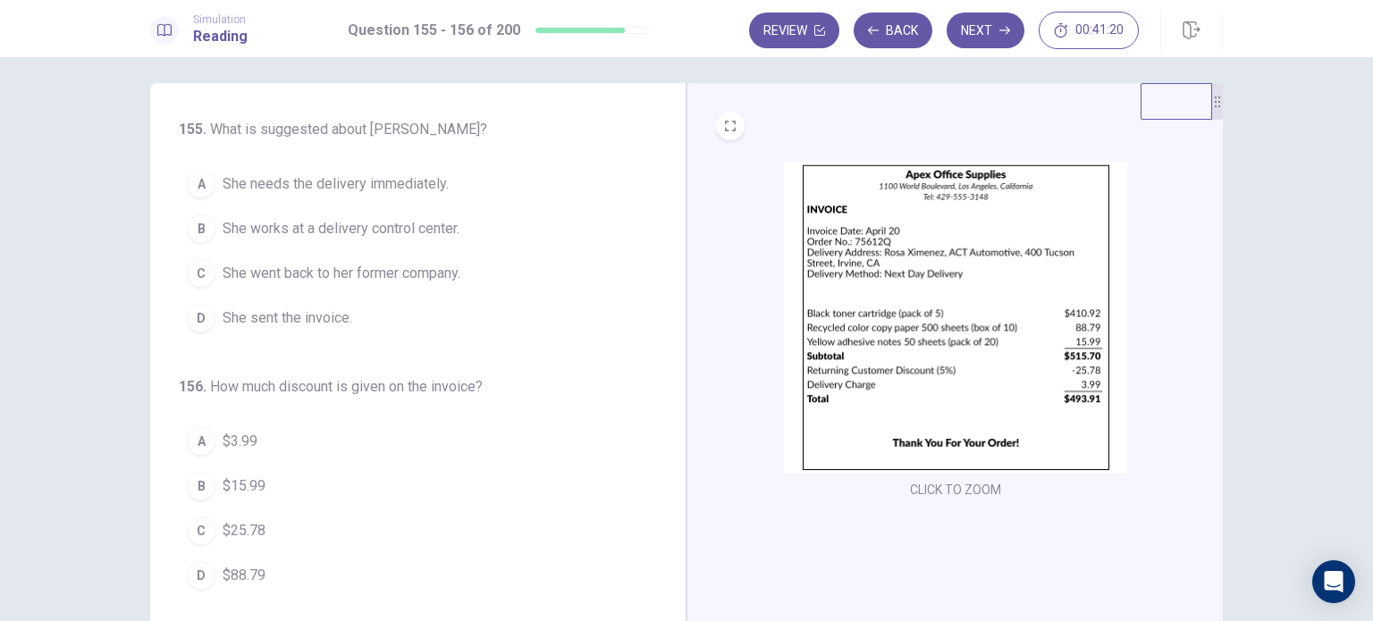
scroll to position [0, 0]
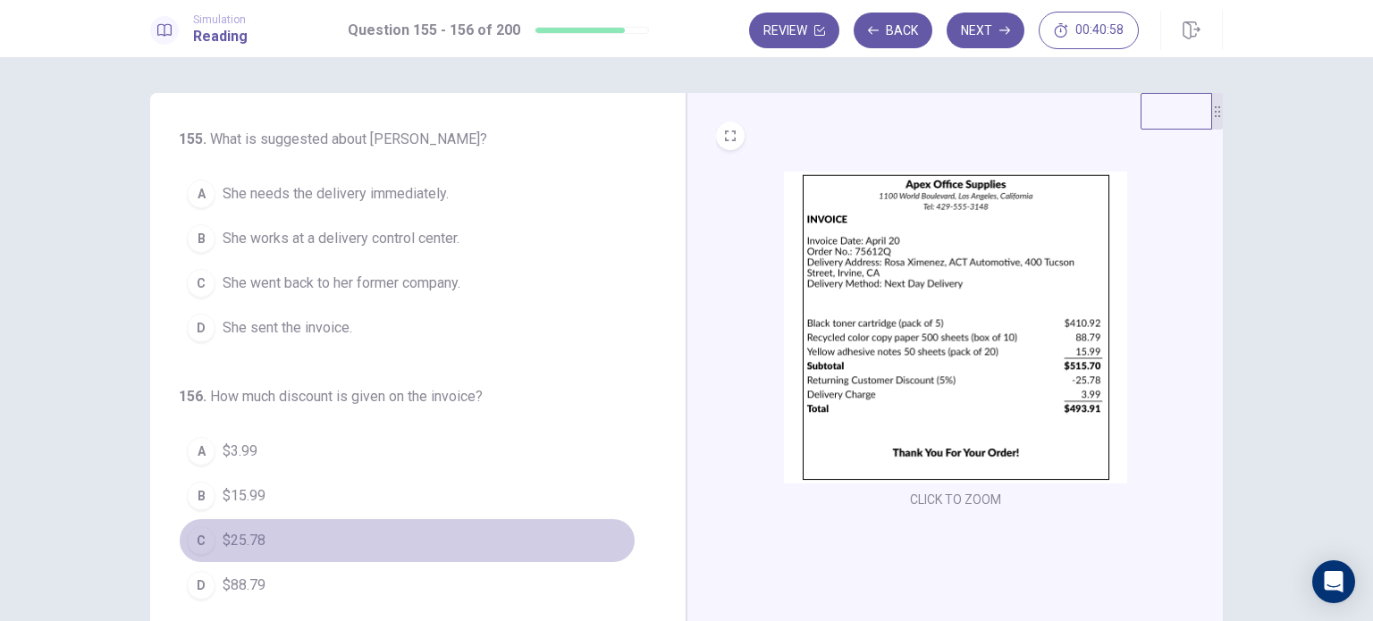
click at [252, 536] on span "$25.78" at bounding box center [244, 540] width 43 height 21
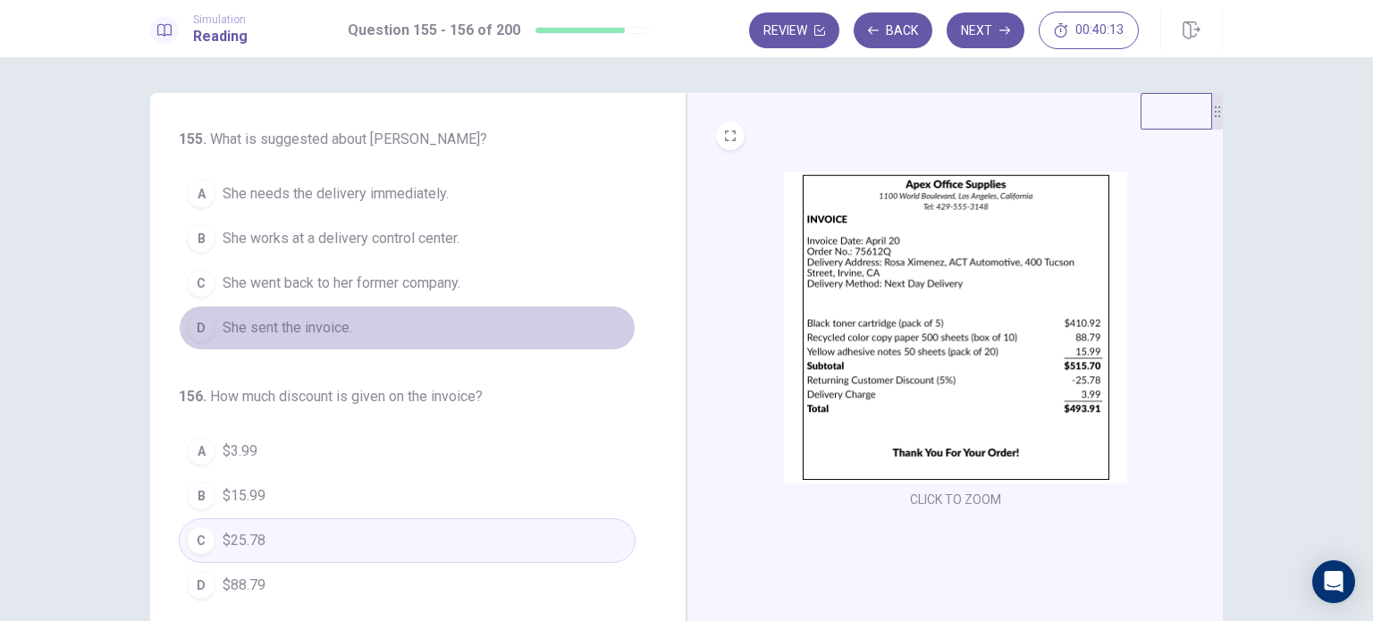
click at [376, 341] on button "D She sent the invoice." at bounding box center [407, 328] width 457 height 45
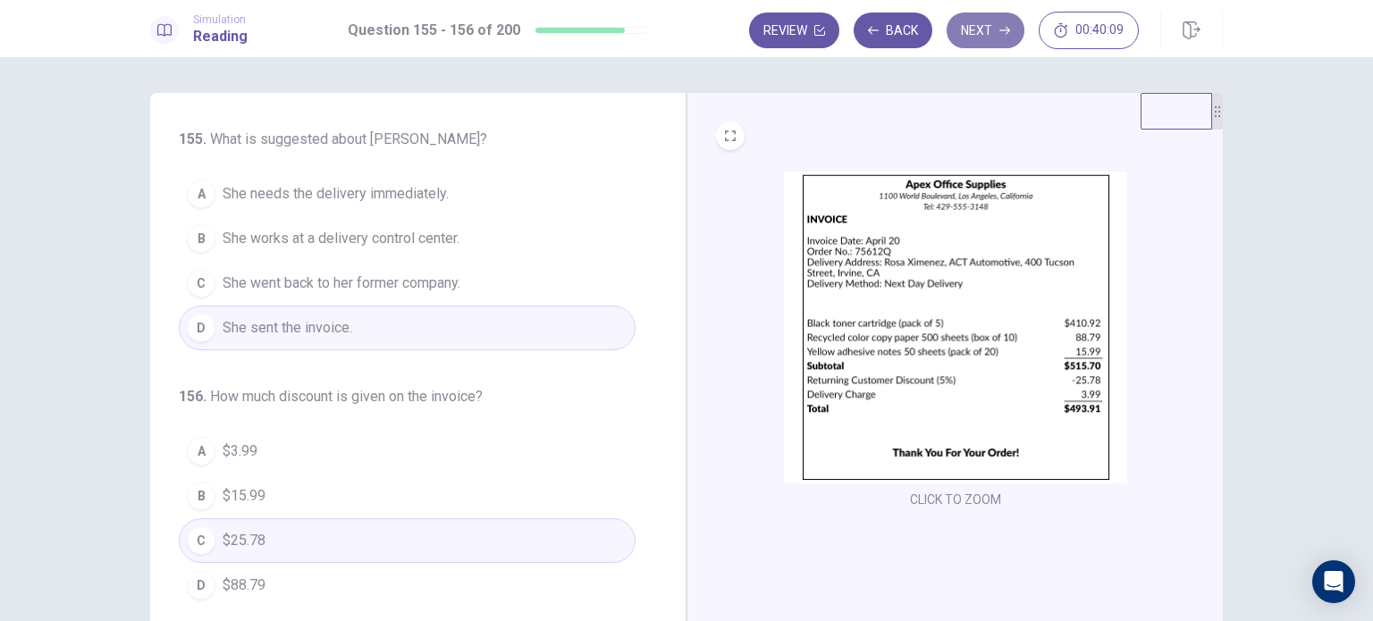
click at [1001, 40] on button "Next" at bounding box center [986, 31] width 78 height 36
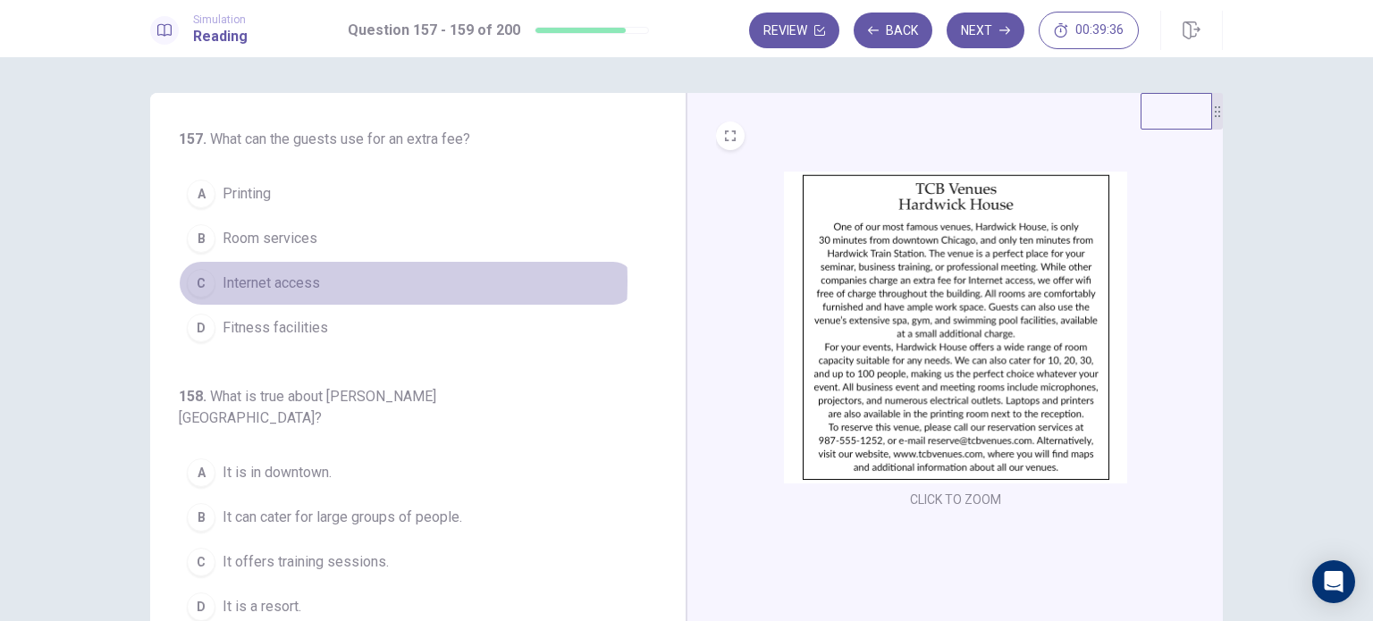
click at [257, 281] on span "Internet access" at bounding box center [271, 283] width 97 height 21
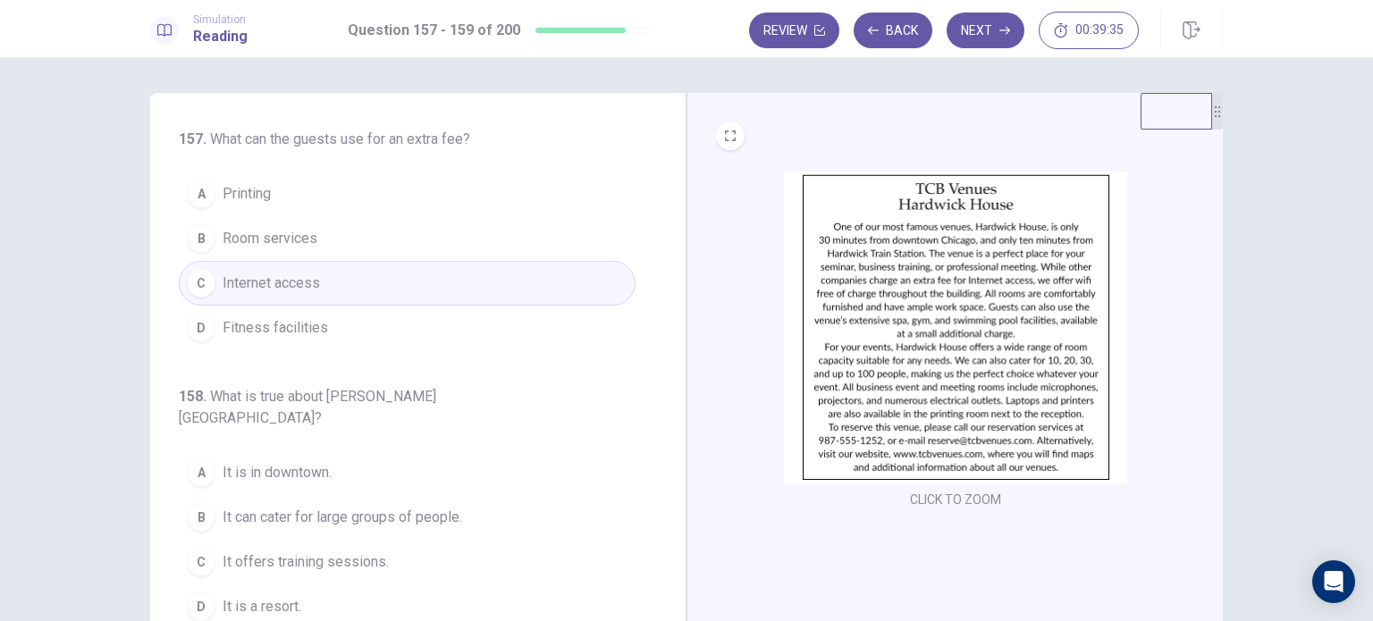
scroll to position [204, 0]
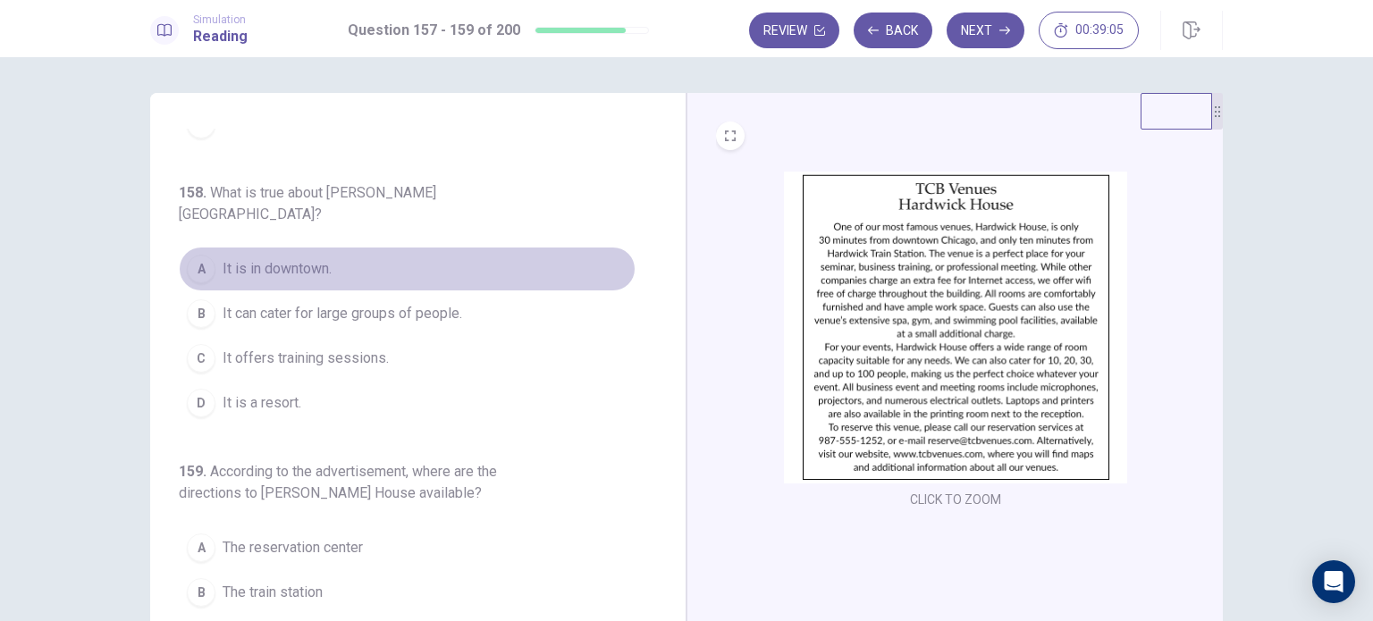
click at [402, 247] on button "A It is in downtown." at bounding box center [407, 269] width 457 height 45
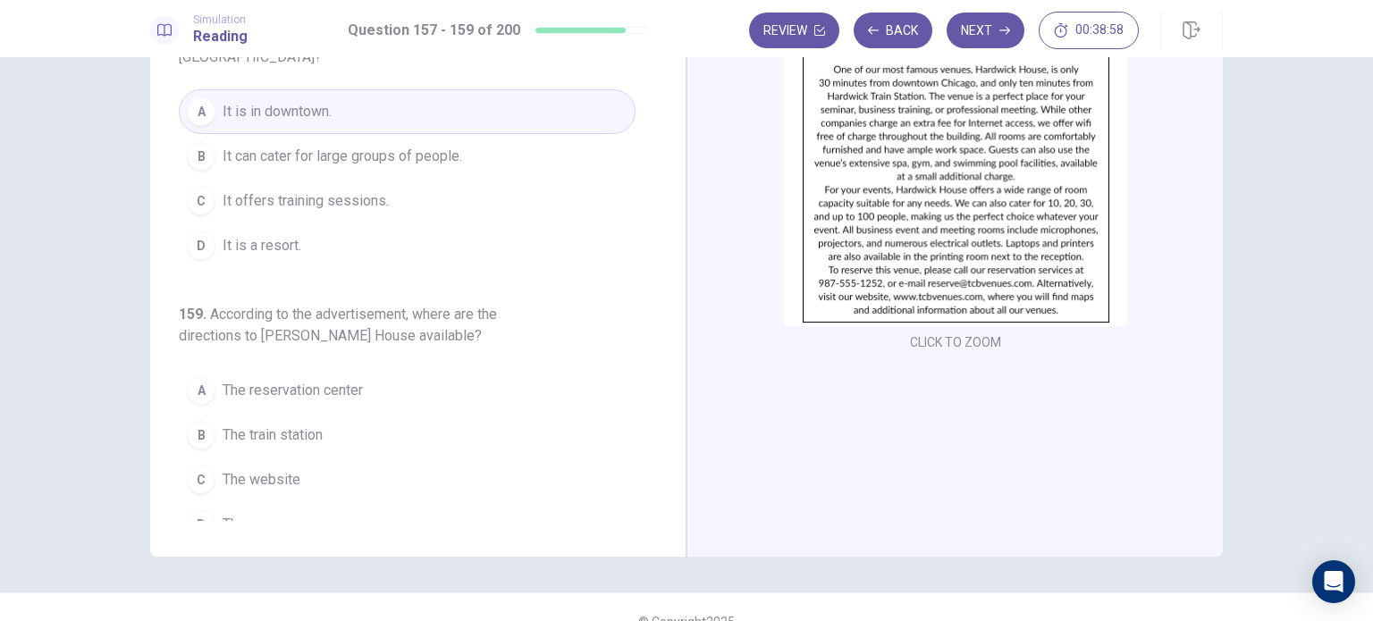
scroll to position [156, 0]
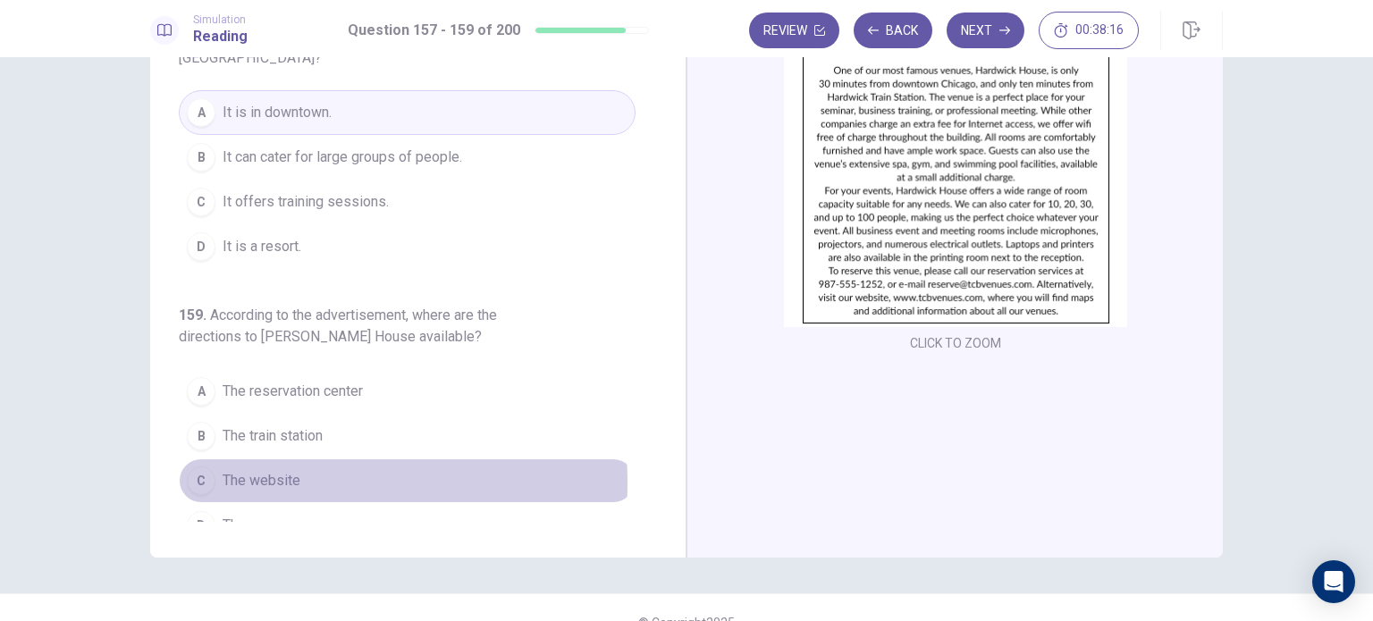
click at [260, 470] on span "The website" at bounding box center [262, 480] width 78 height 21
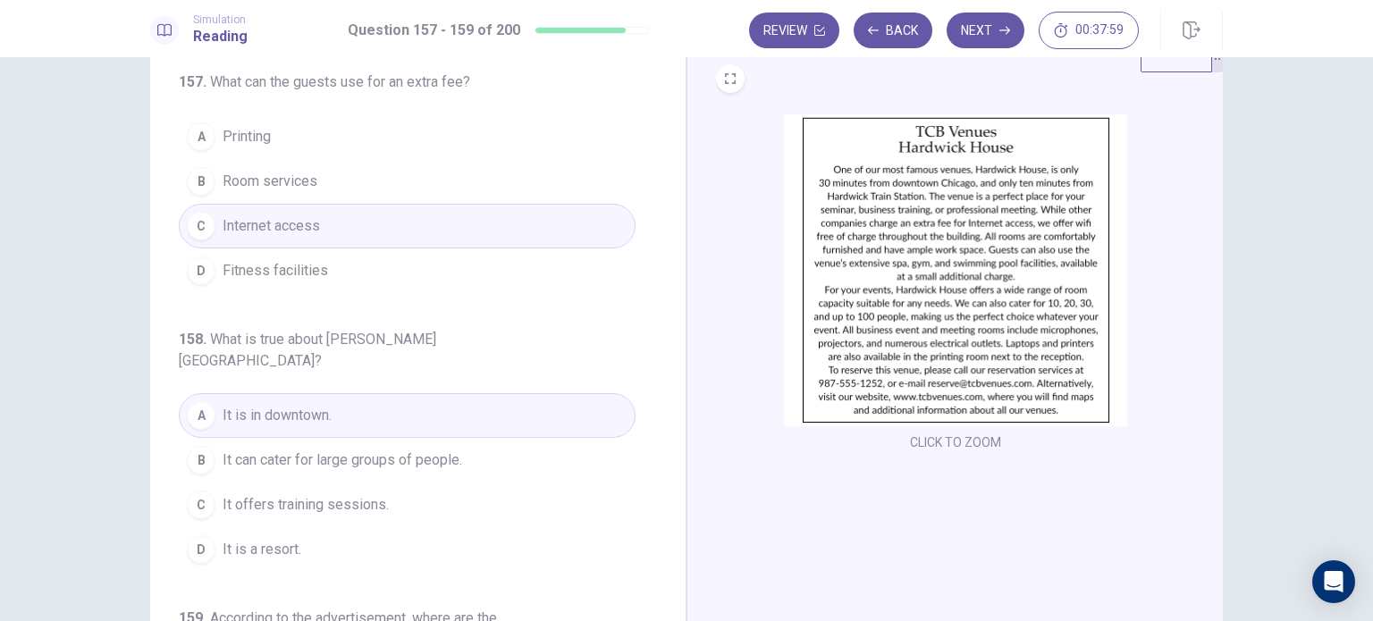
scroll to position [54, 0]
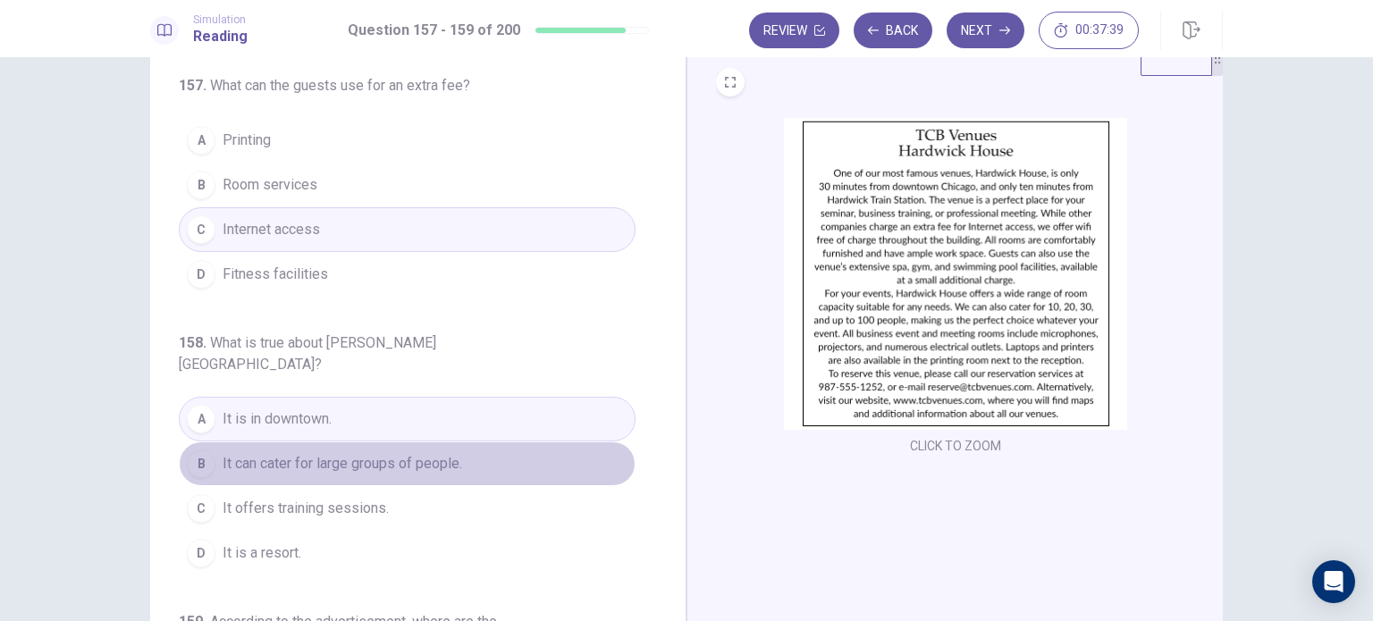
click at [401, 453] on span "It can cater for large groups of people." at bounding box center [343, 463] width 240 height 21
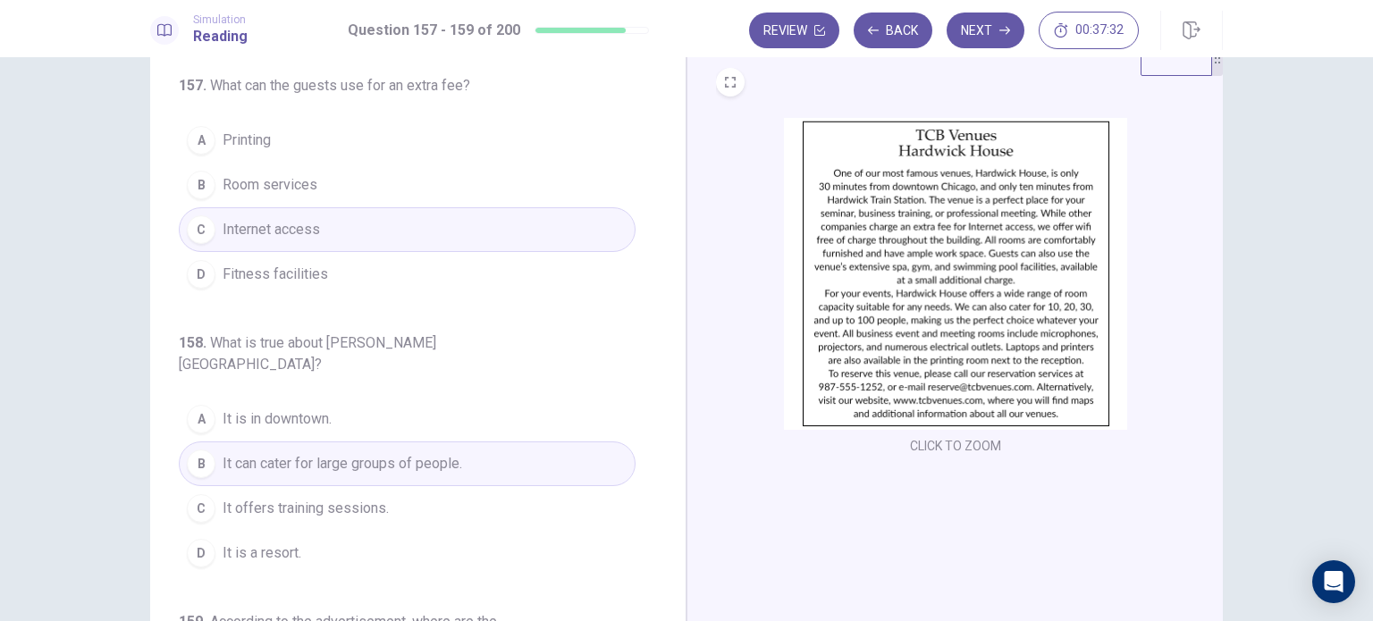
click at [358, 498] on span "It offers training sessions." at bounding box center [306, 508] width 166 height 21
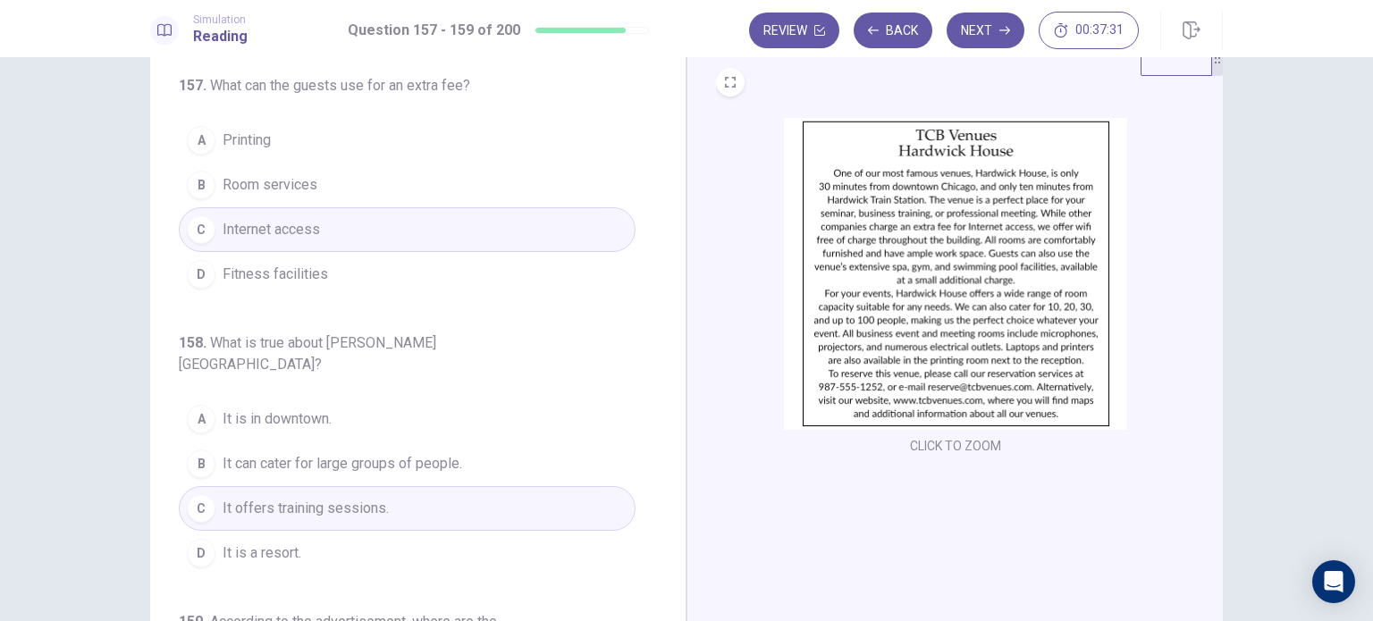
click at [358, 498] on span "It offers training sessions." at bounding box center [306, 508] width 166 height 21
click at [980, 38] on button "Next" at bounding box center [986, 31] width 78 height 36
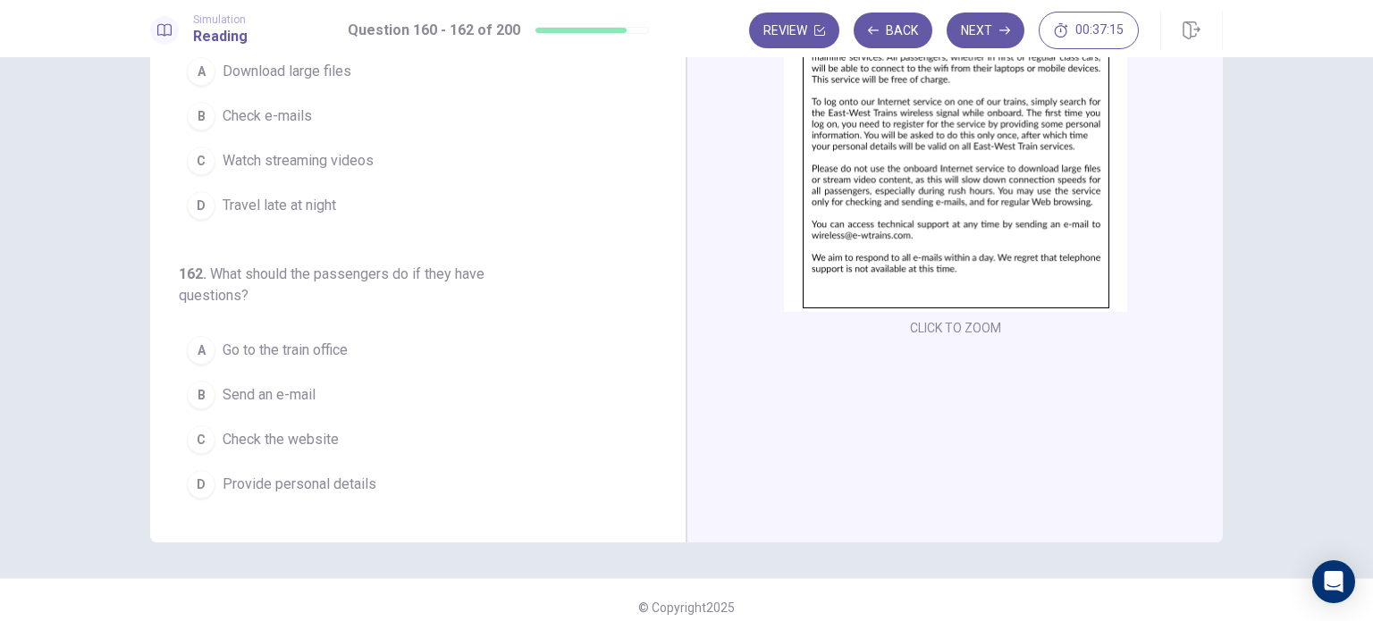
scroll to position [0, 0]
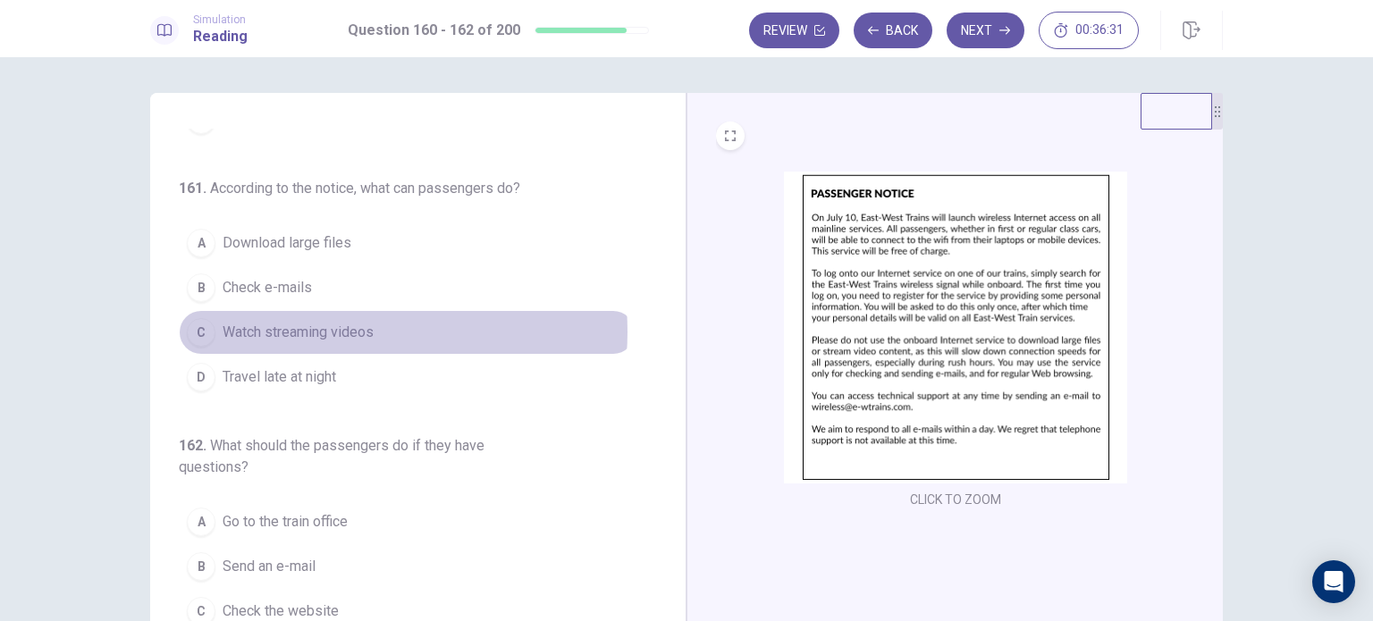
click at [335, 333] on span "Watch streaming videos" at bounding box center [298, 332] width 151 height 21
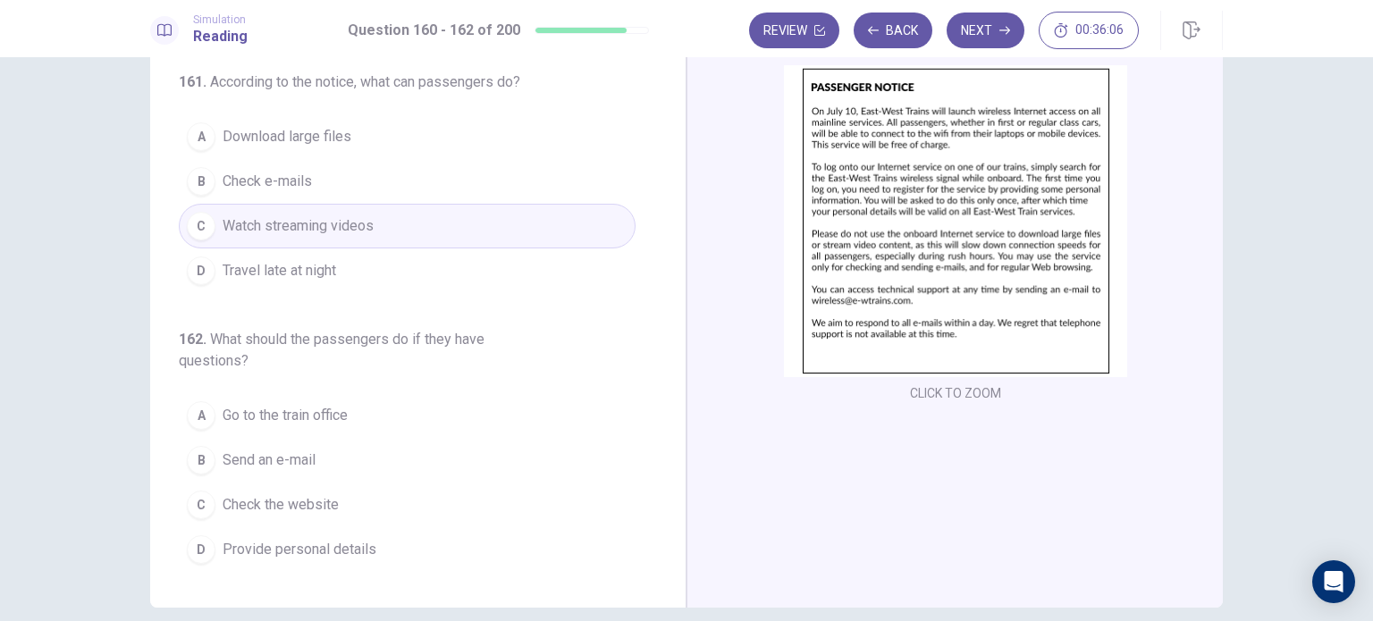
scroll to position [107, 0]
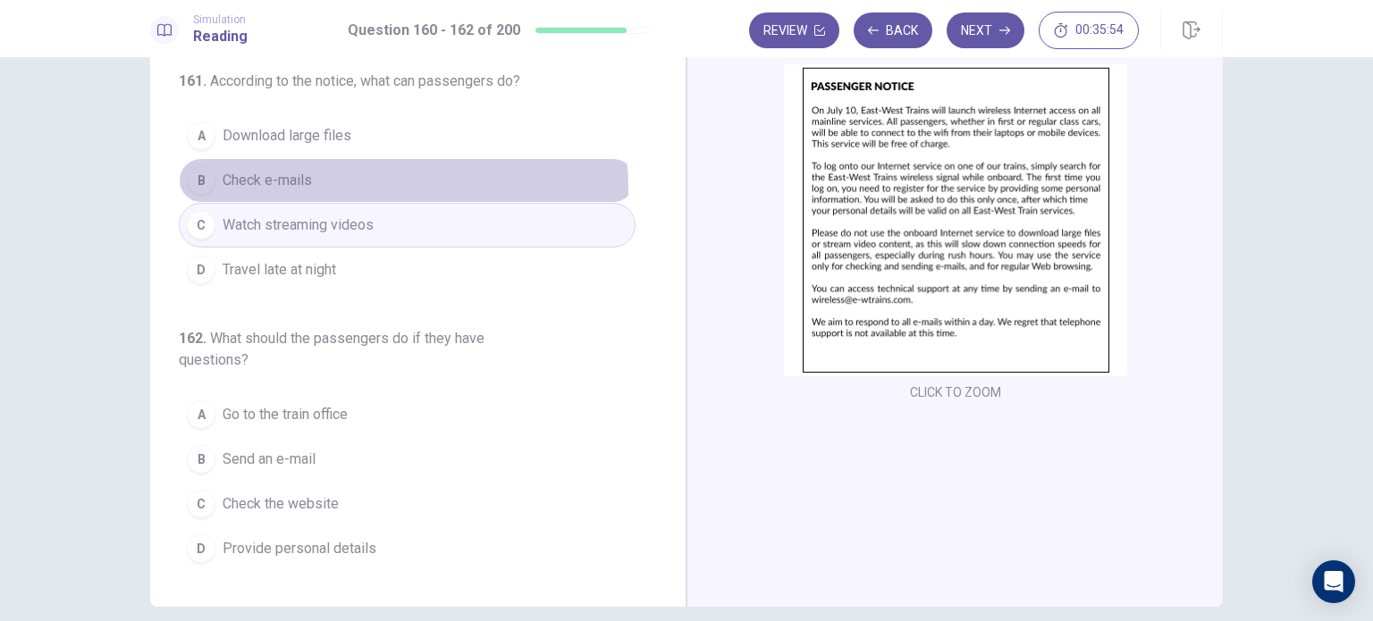
click at [333, 191] on button "B Check e-mails" at bounding box center [407, 180] width 457 height 45
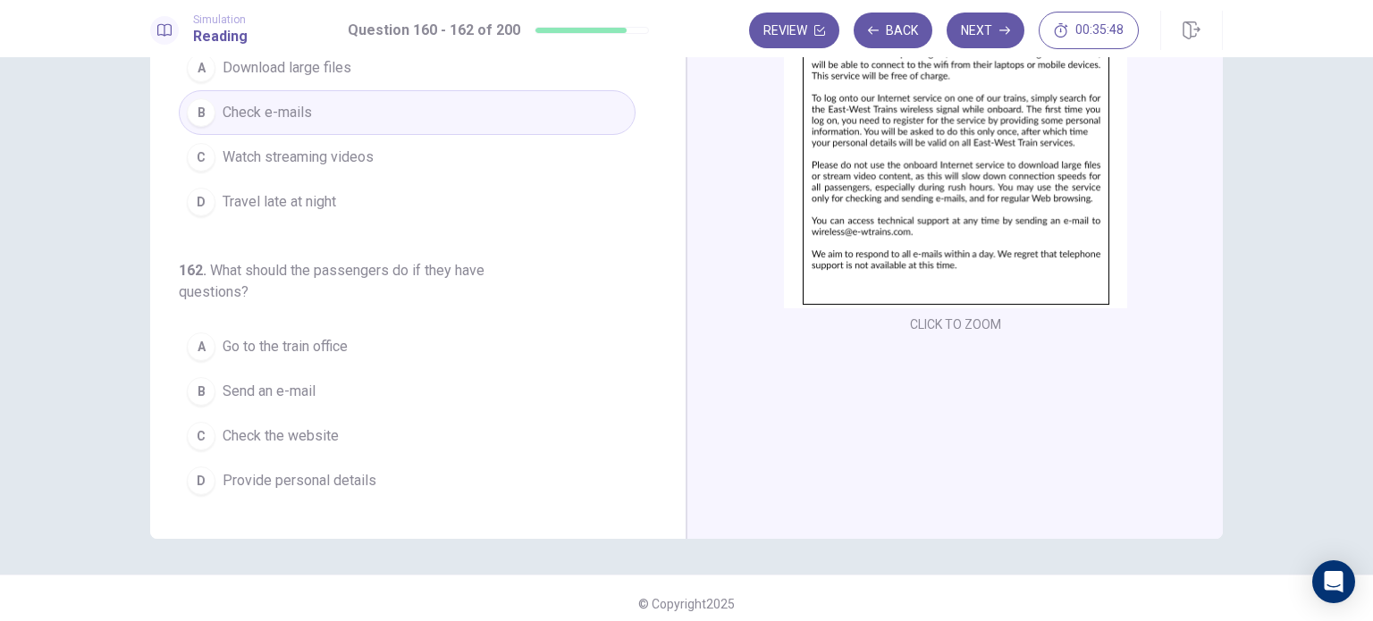
scroll to position [177, 0]
click at [526, 256] on div "160 . What does this notice aim to promote? A A new train line B A new service …" at bounding box center [407, 53] width 457 height 621
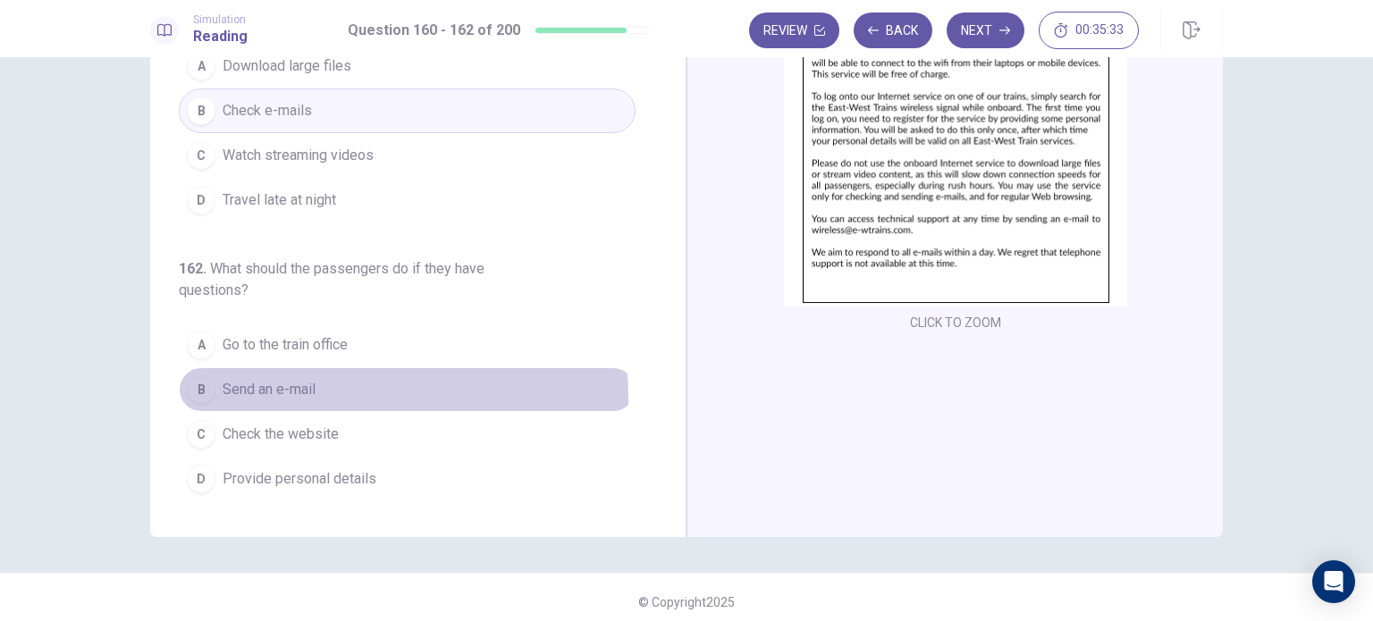
click at [283, 400] on span "Send an e-mail" at bounding box center [269, 389] width 93 height 21
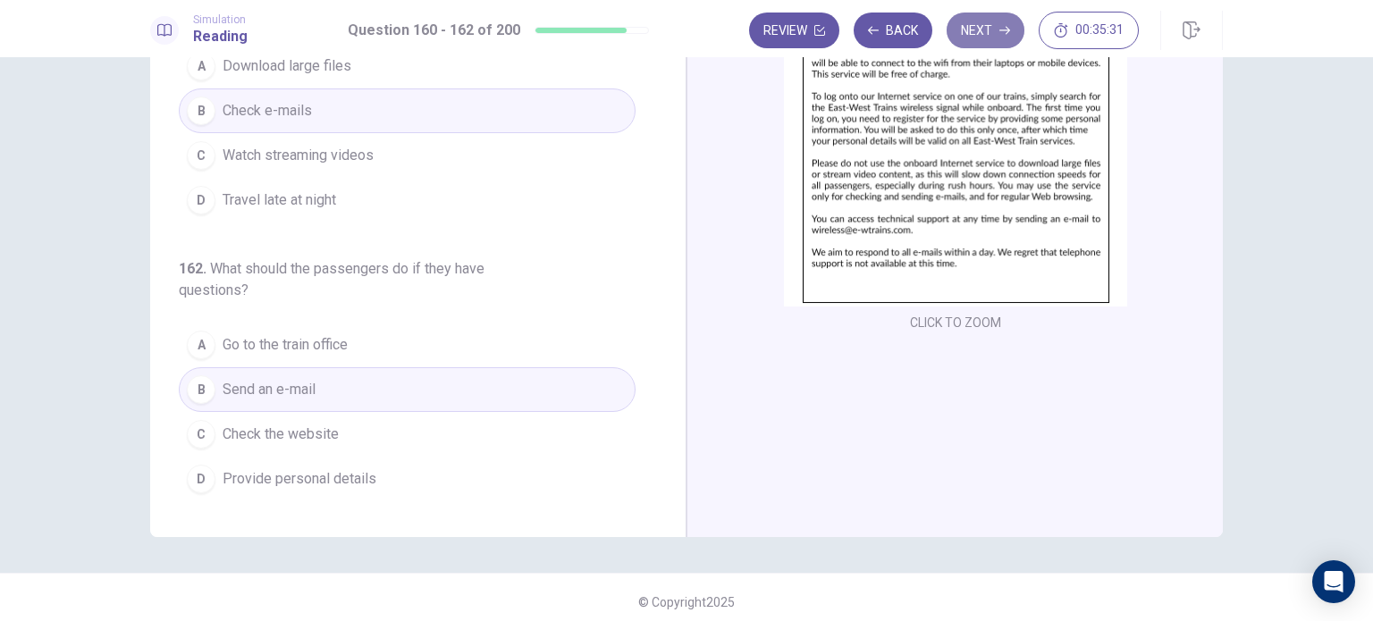
click at [971, 41] on button "Next" at bounding box center [986, 31] width 78 height 36
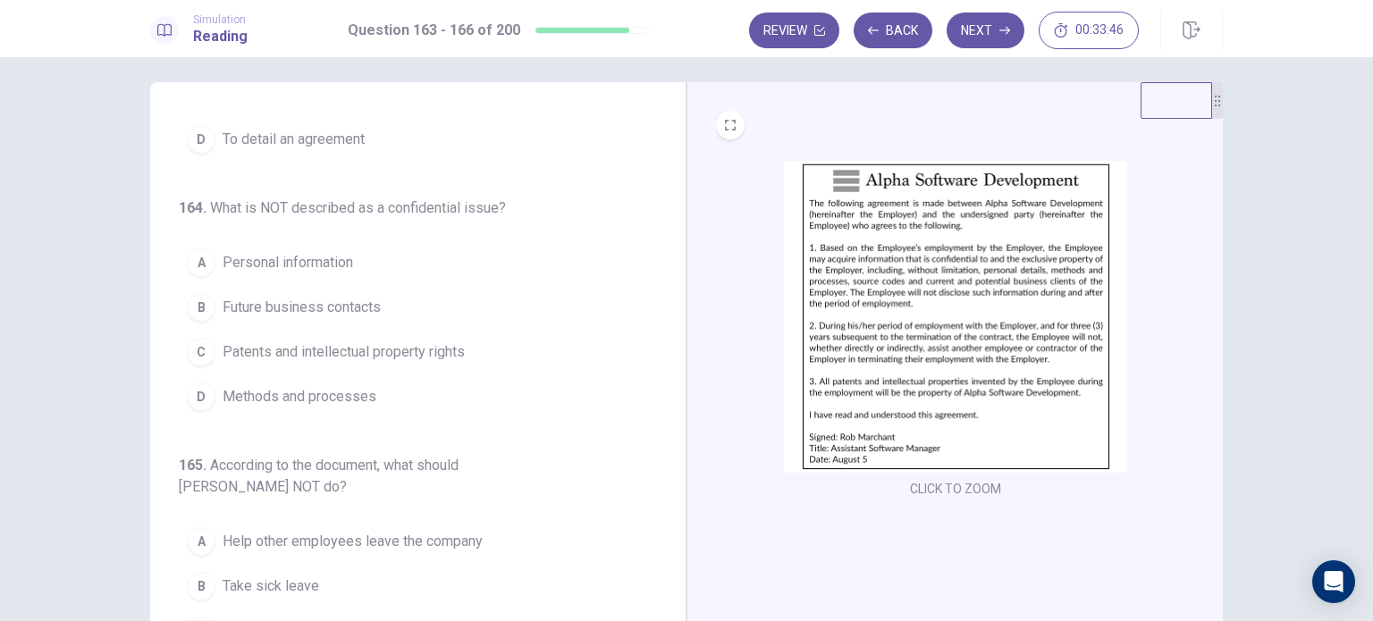
scroll to position [0, 0]
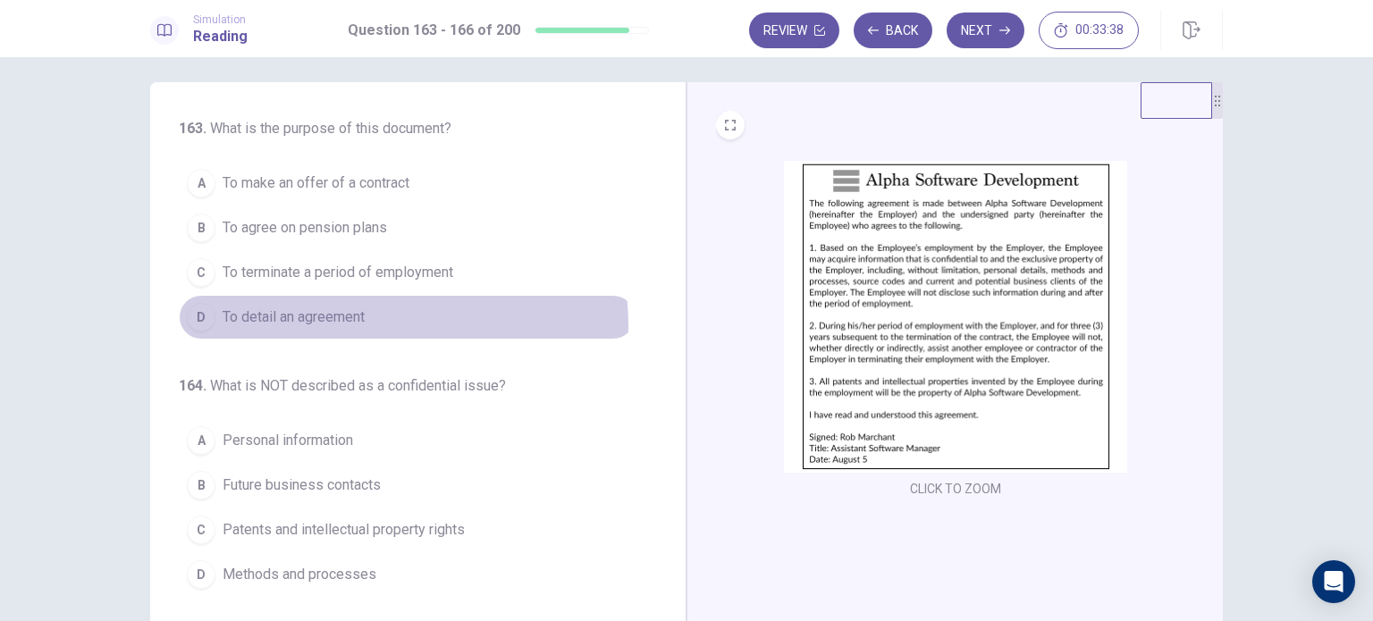
click at [360, 325] on span "To detail an agreement" at bounding box center [294, 317] width 142 height 21
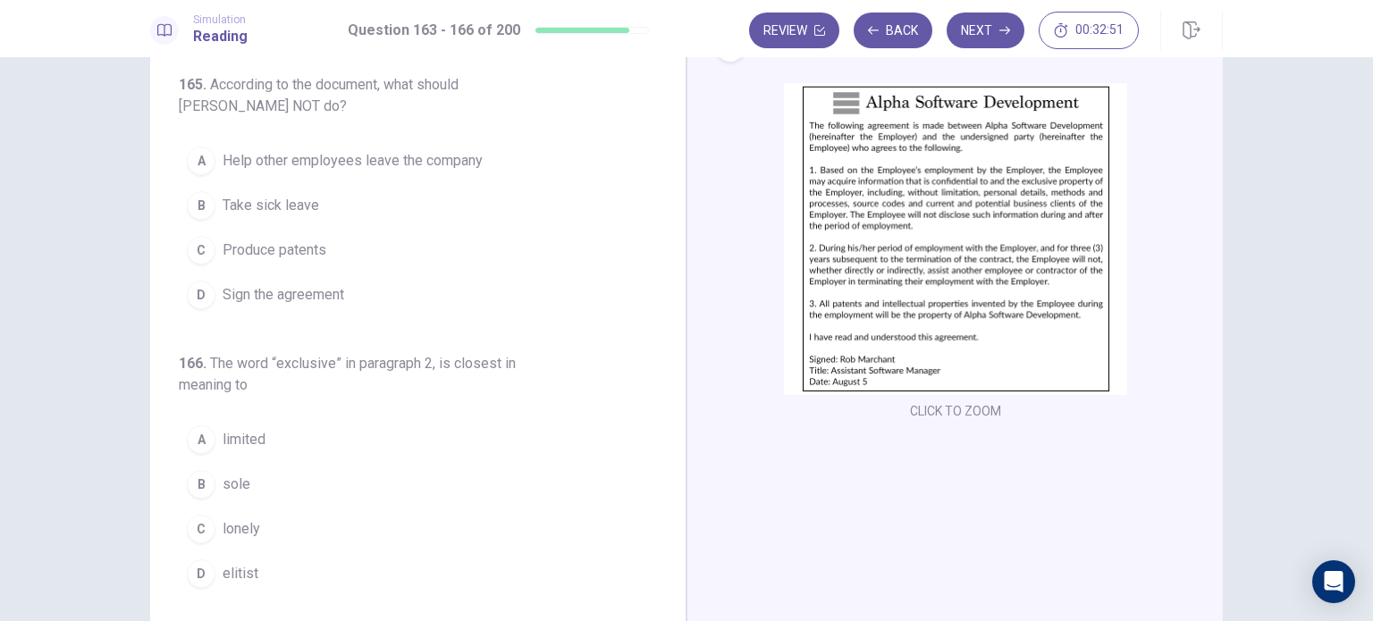
scroll to position [92, 0]
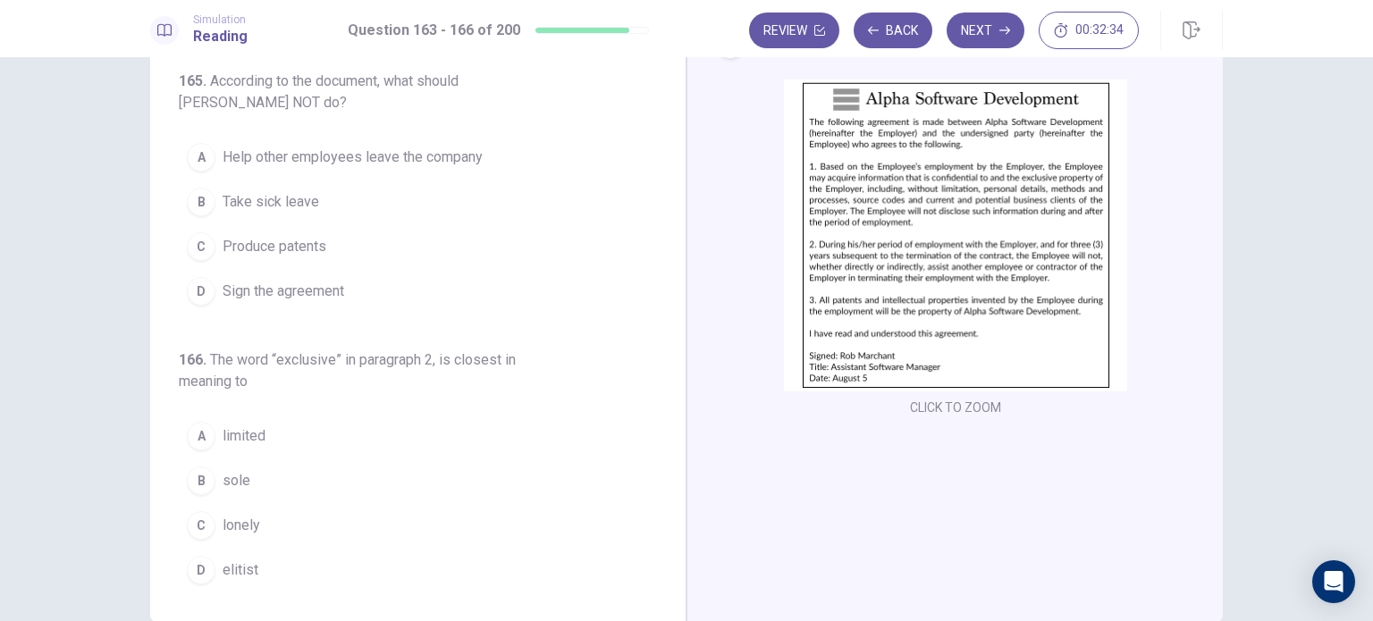
click at [226, 434] on span "limited" at bounding box center [244, 436] width 43 height 21
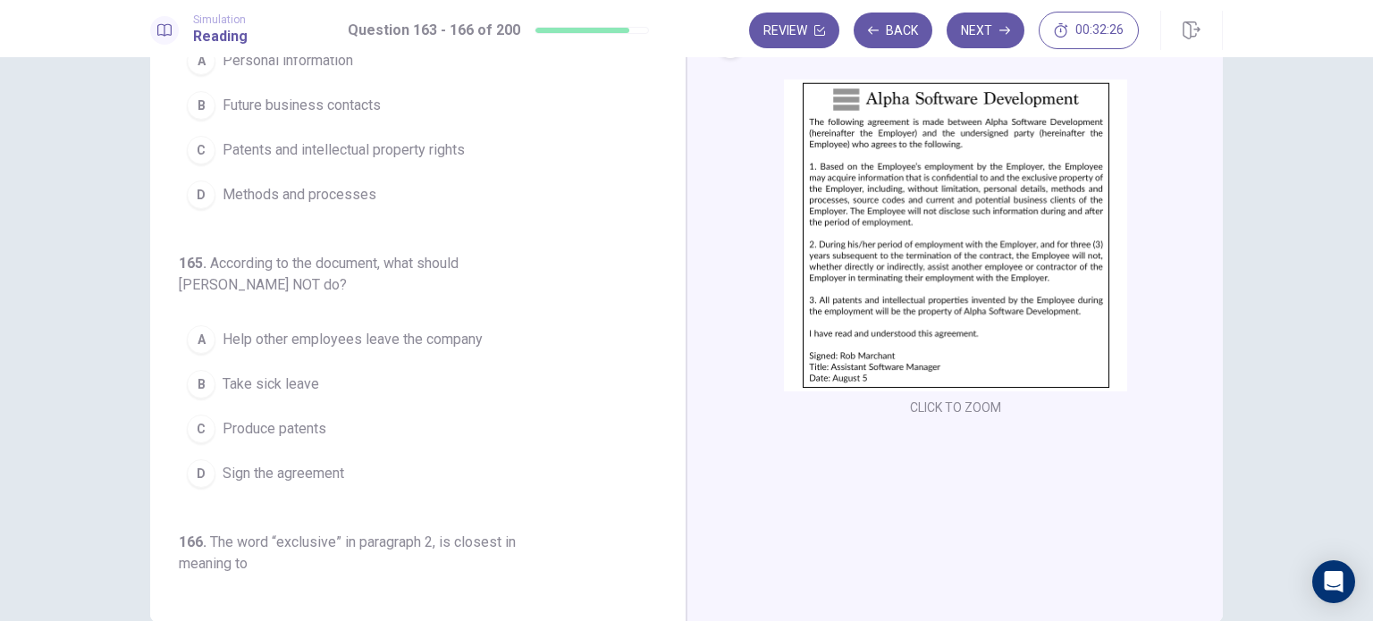
scroll to position [299, 0]
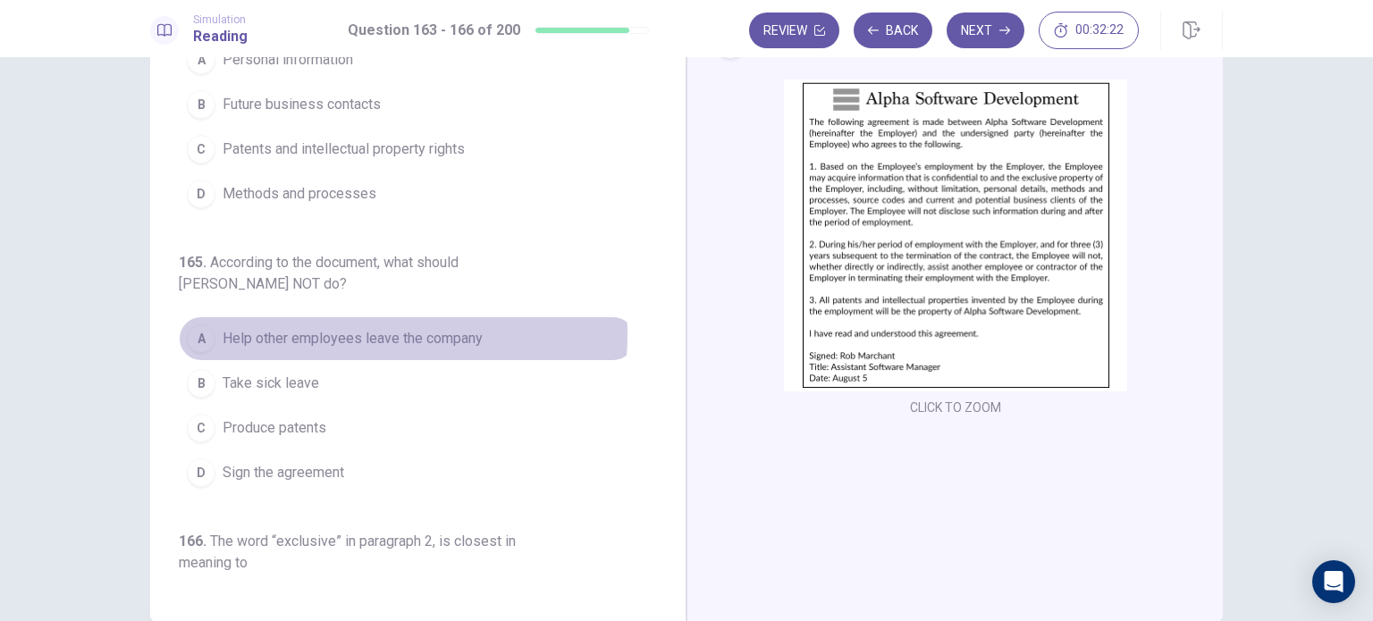
click at [346, 331] on span "Help other employees leave the company" at bounding box center [353, 338] width 260 height 21
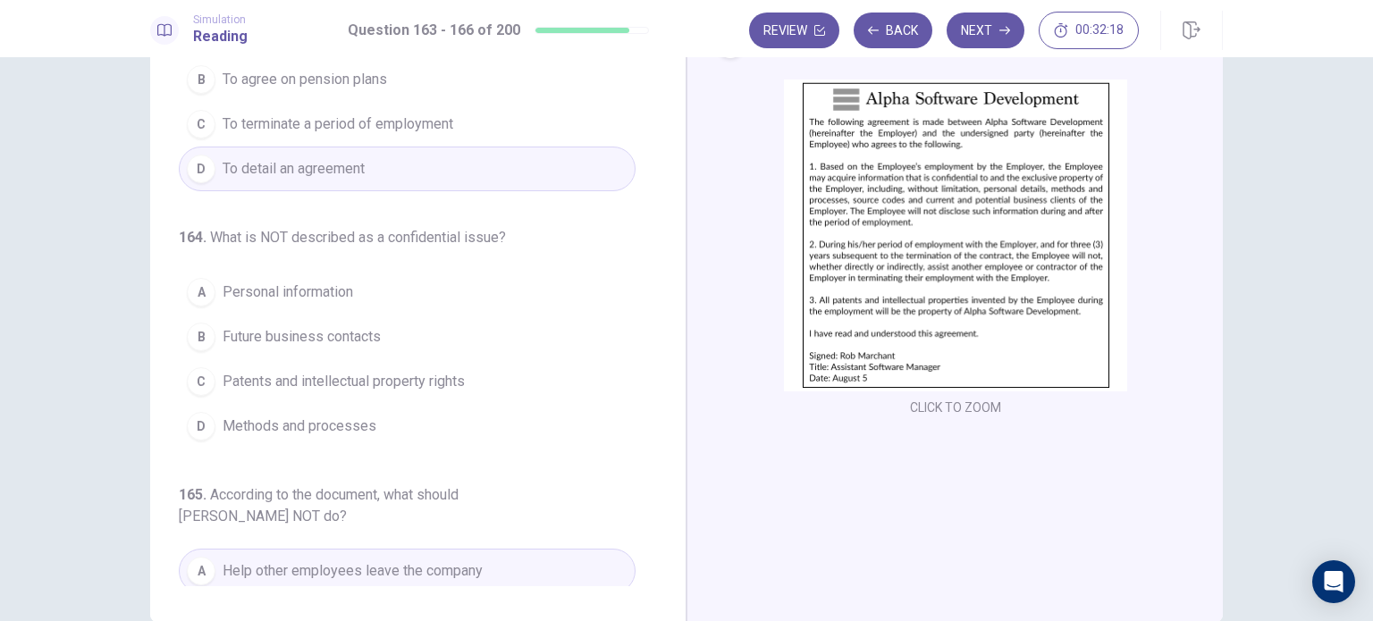
scroll to position [52, 0]
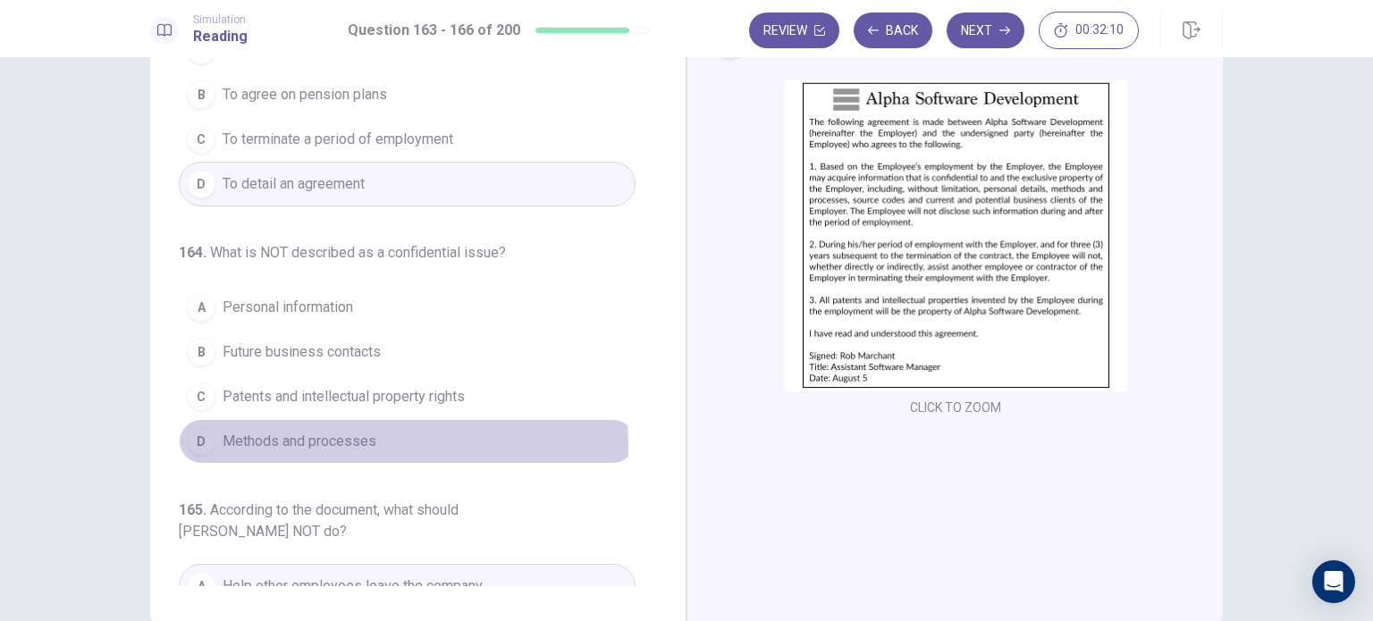
click at [368, 443] on span "Methods and processes" at bounding box center [300, 441] width 154 height 21
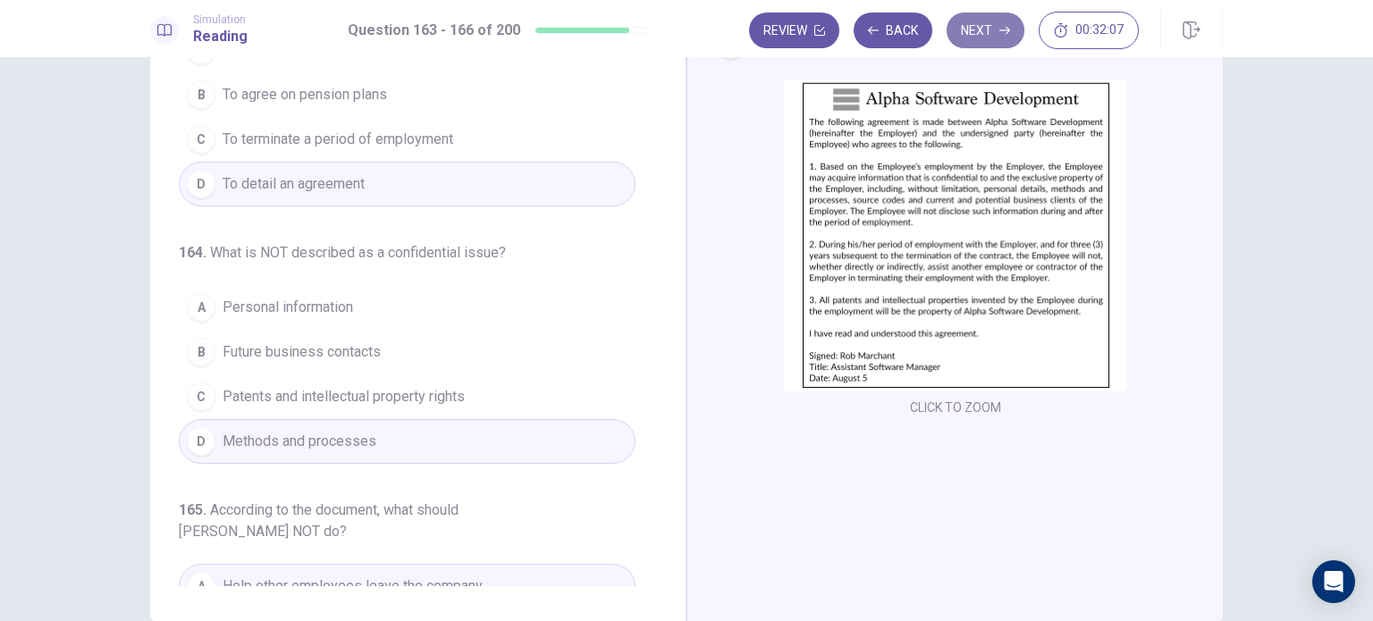
click at [991, 42] on button "Next" at bounding box center [986, 31] width 78 height 36
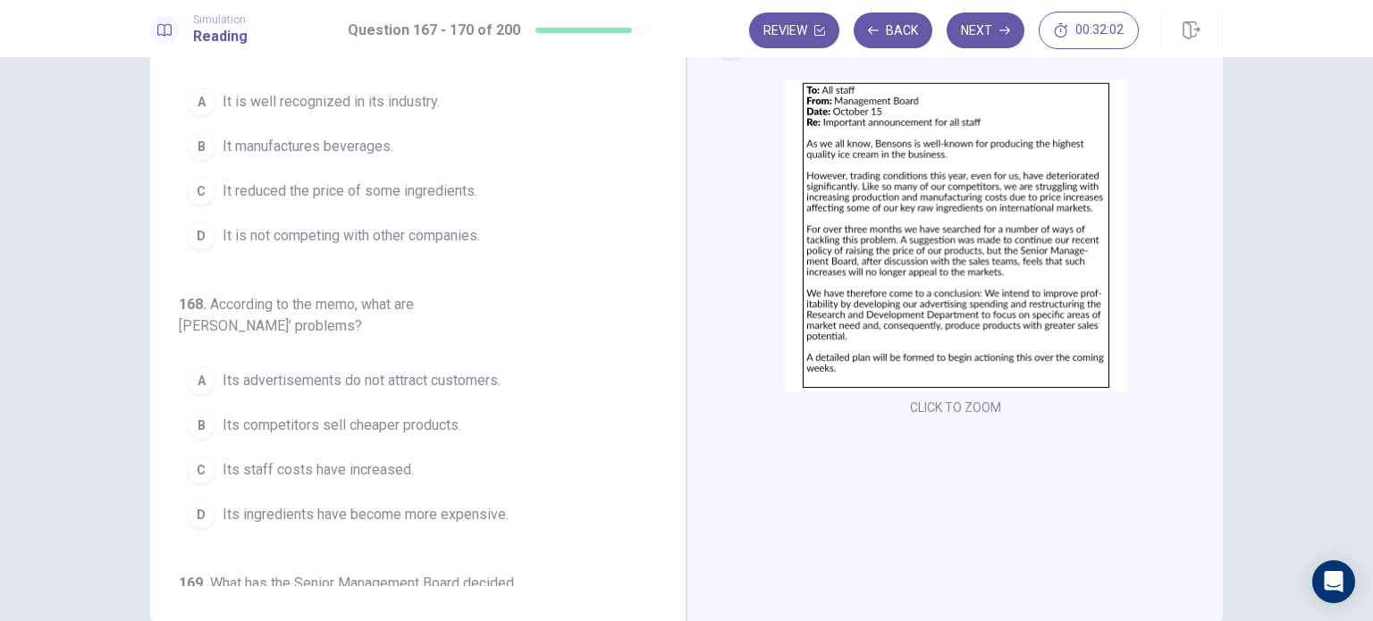
scroll to position [0, 0]
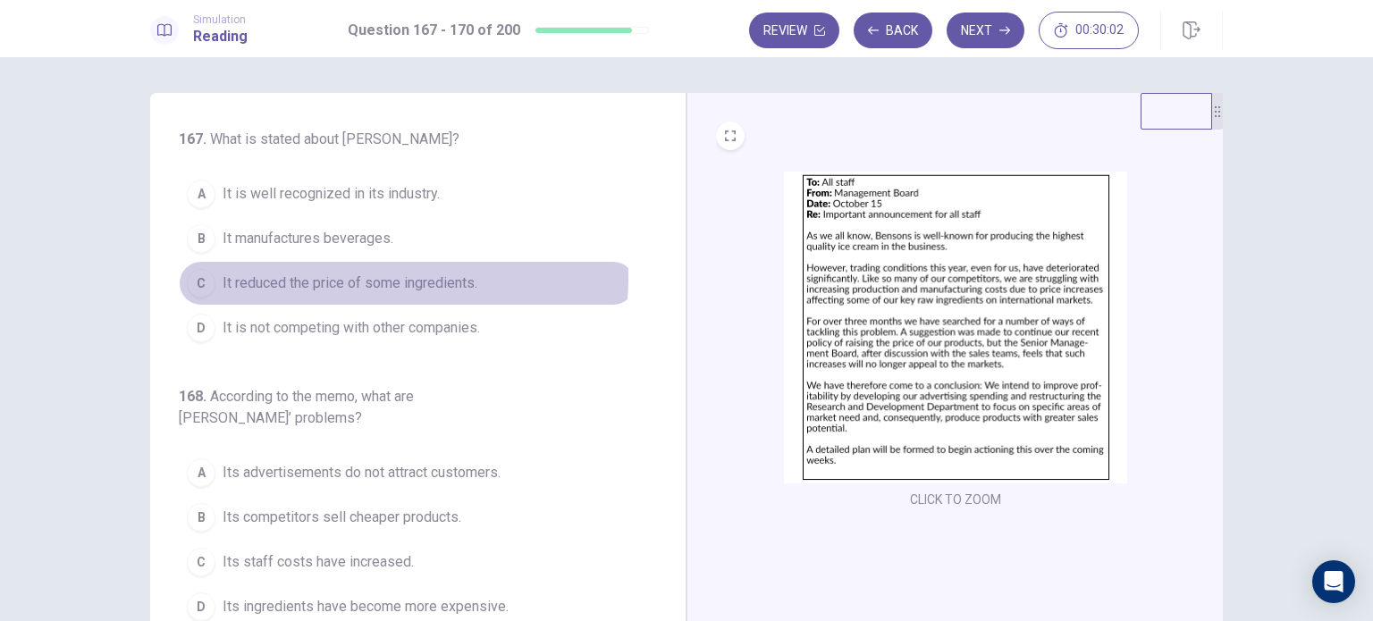
click at [397, 278] on span "It reduced the price of some ingredients." at bounding box center [350, 283] width 255 height 21
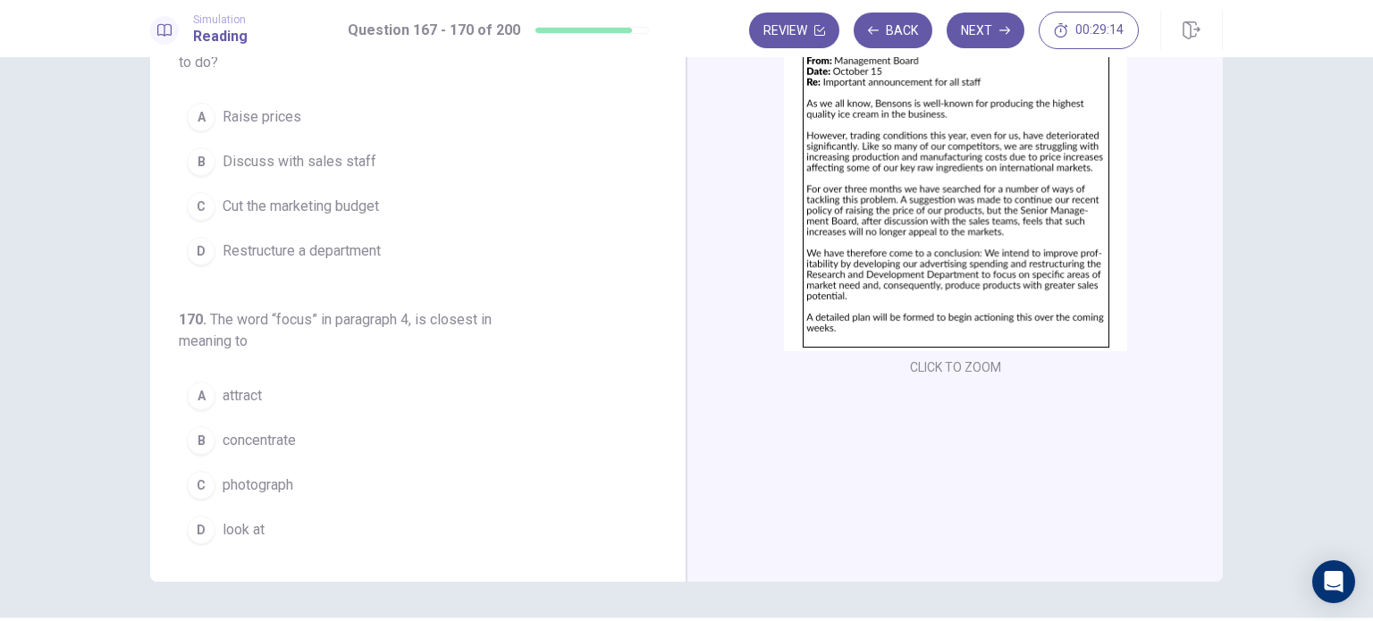
scroll to position [131, 0]
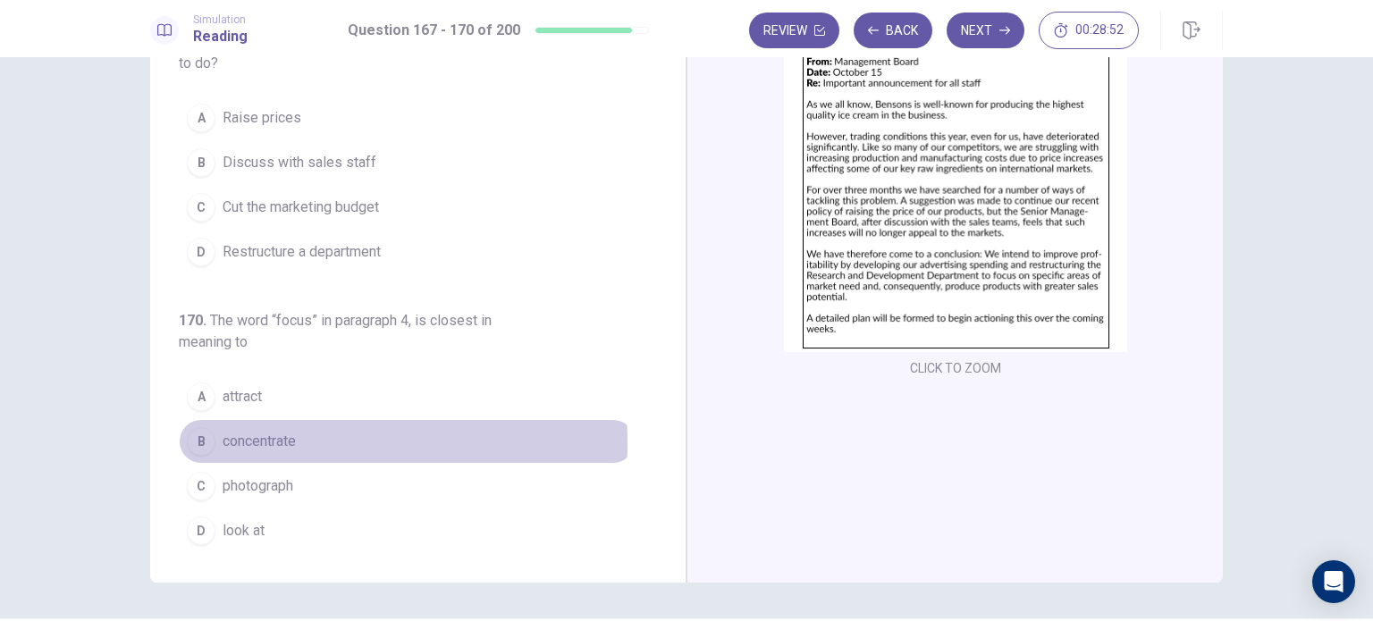
click at [232, 438] on span "concentrate" at bounding box center [259, 441] width 73 height 21
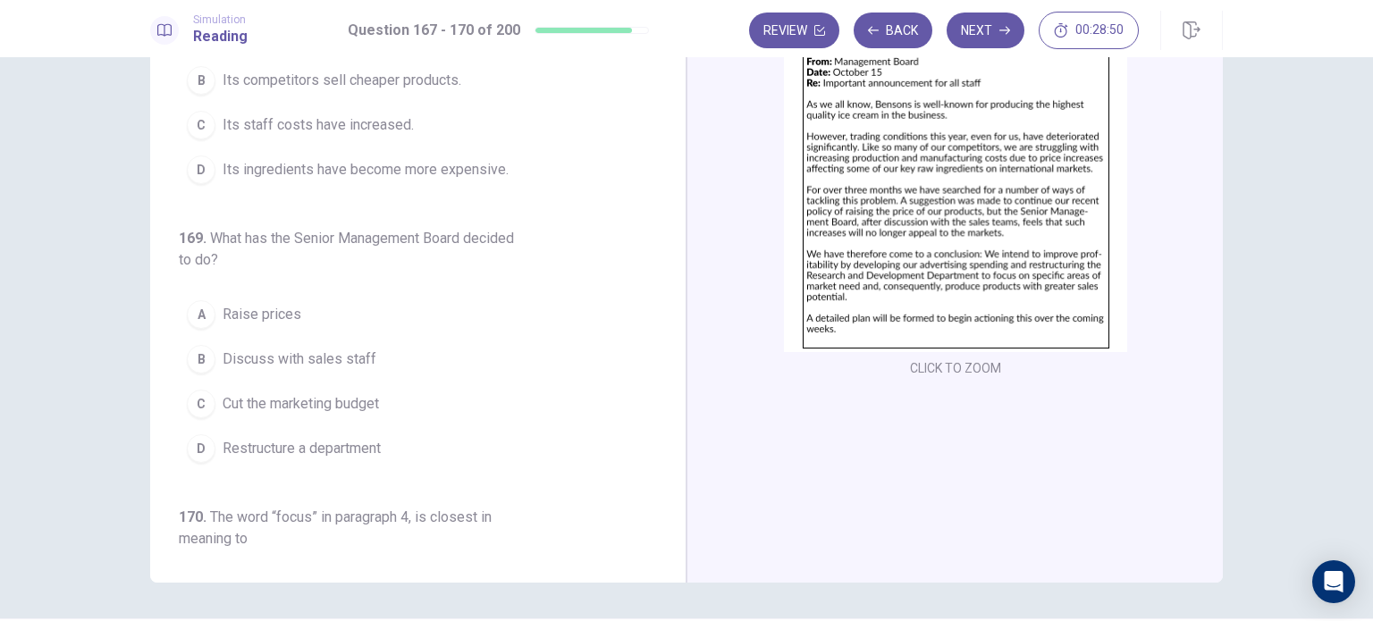
scroll to position [305, 0]
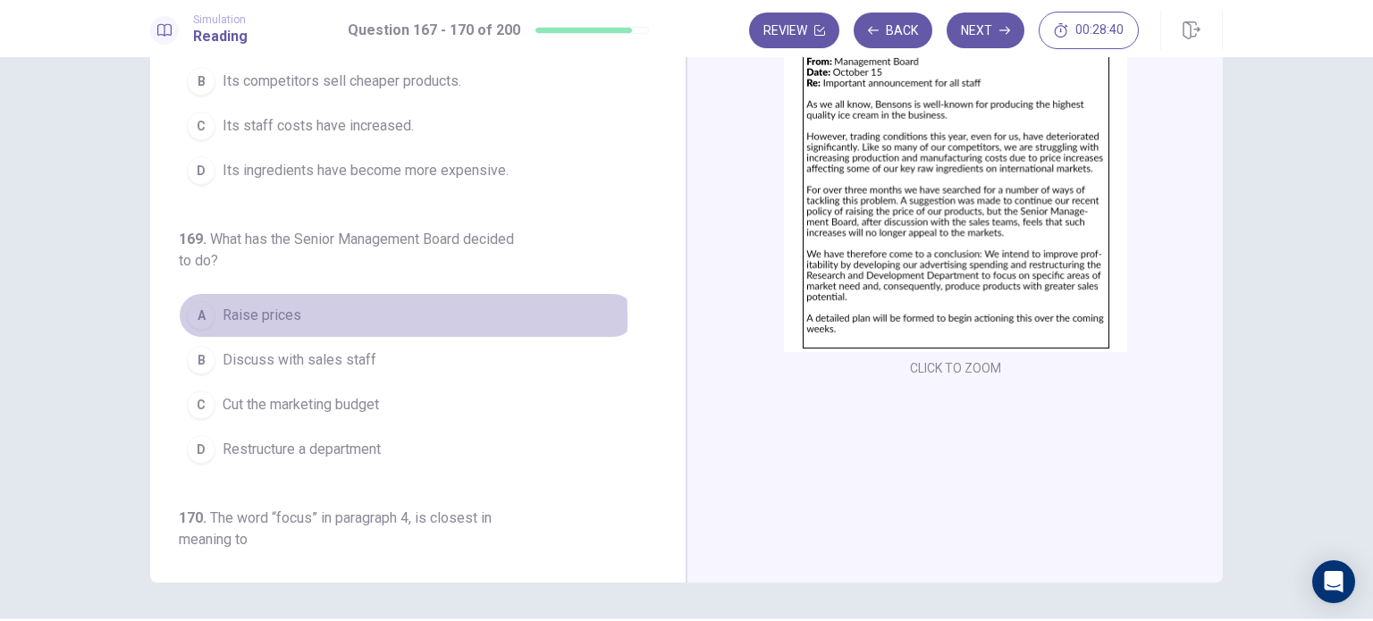
click at [246, 313] on span "Raise prices" at bounding box center [262, 315] width 79 height 21
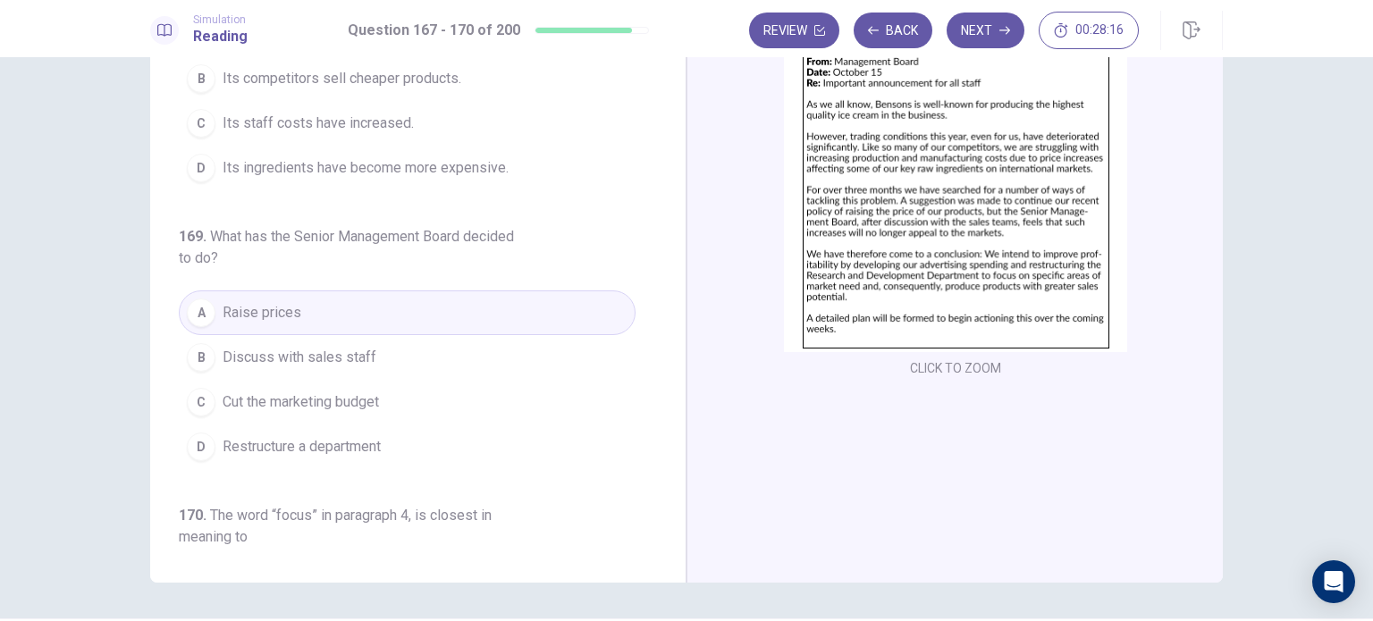
scroll to position [317, 0]
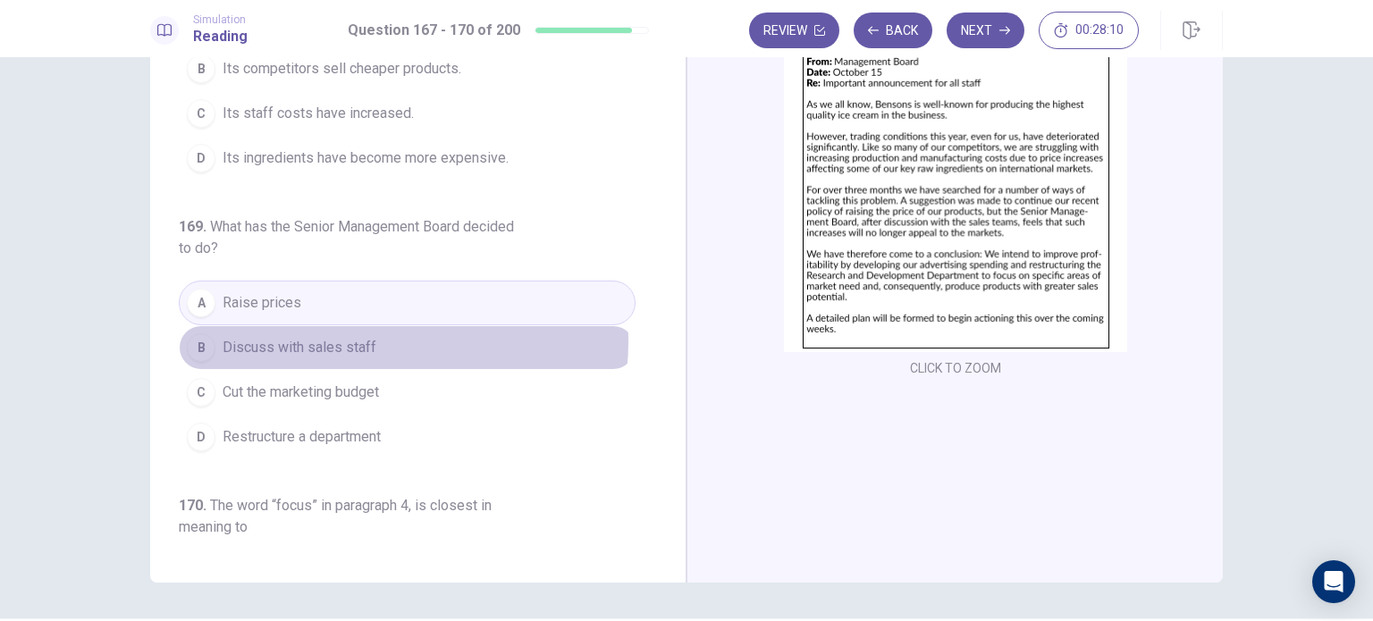
click at [363, 338] on span "Discuss with sales staff" at bounding box center [300, 347] width 154 height 21
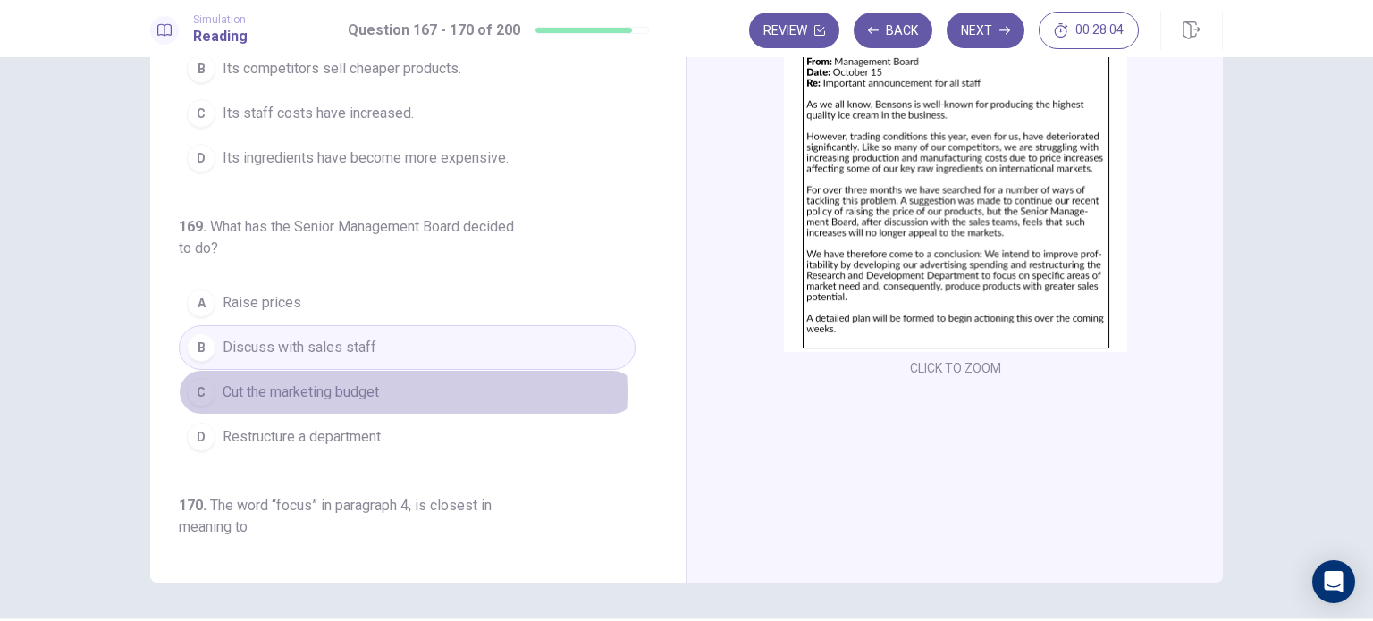
click at [368, 388] on span "Cut the marketing budget" at bounding box center [301, 392] width 156 height 21
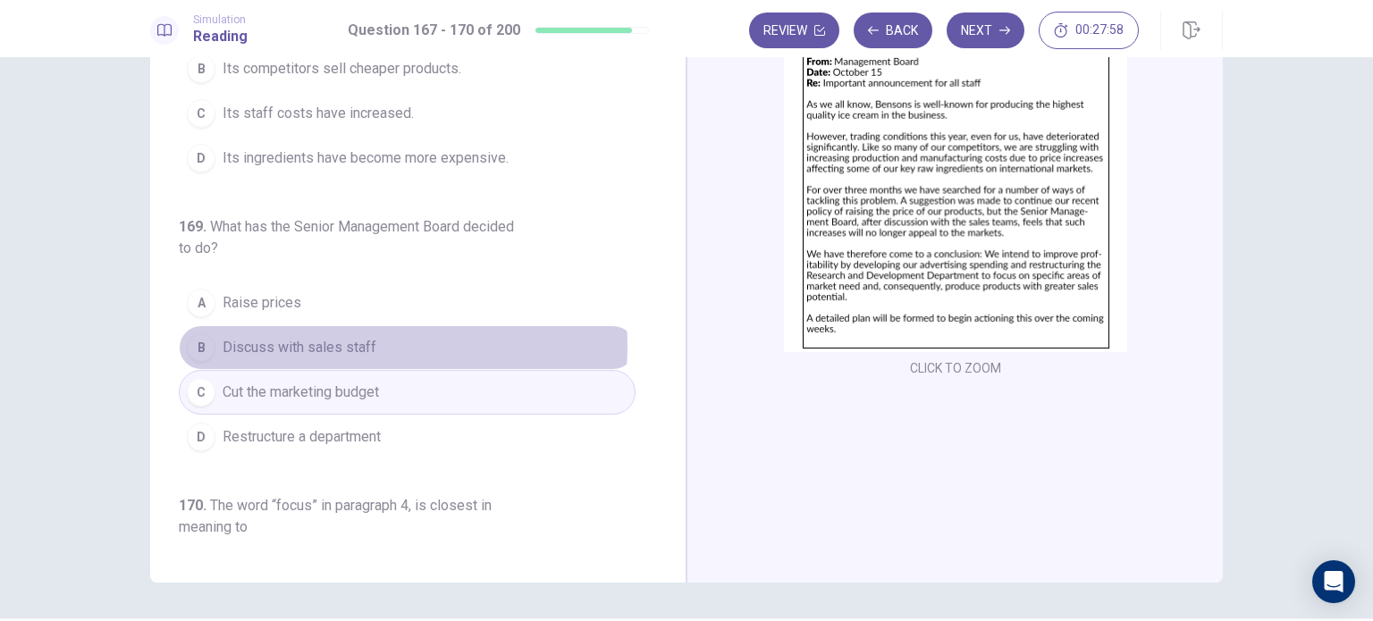
click at [350, 342] on span "Discuss with sales staff" at bounding box center [300, 347] width 154 height 21
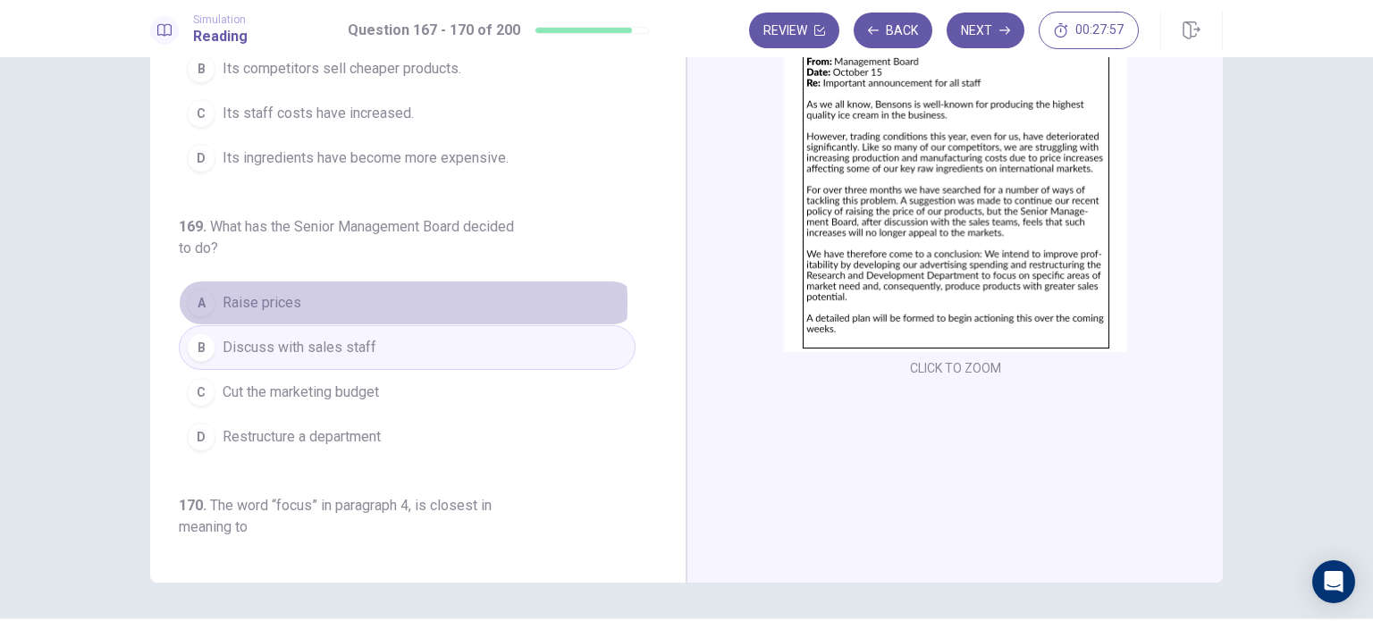
click at [347, 299] on button "A Raise prices" at bounding box center [407, 303] width 457 height 45
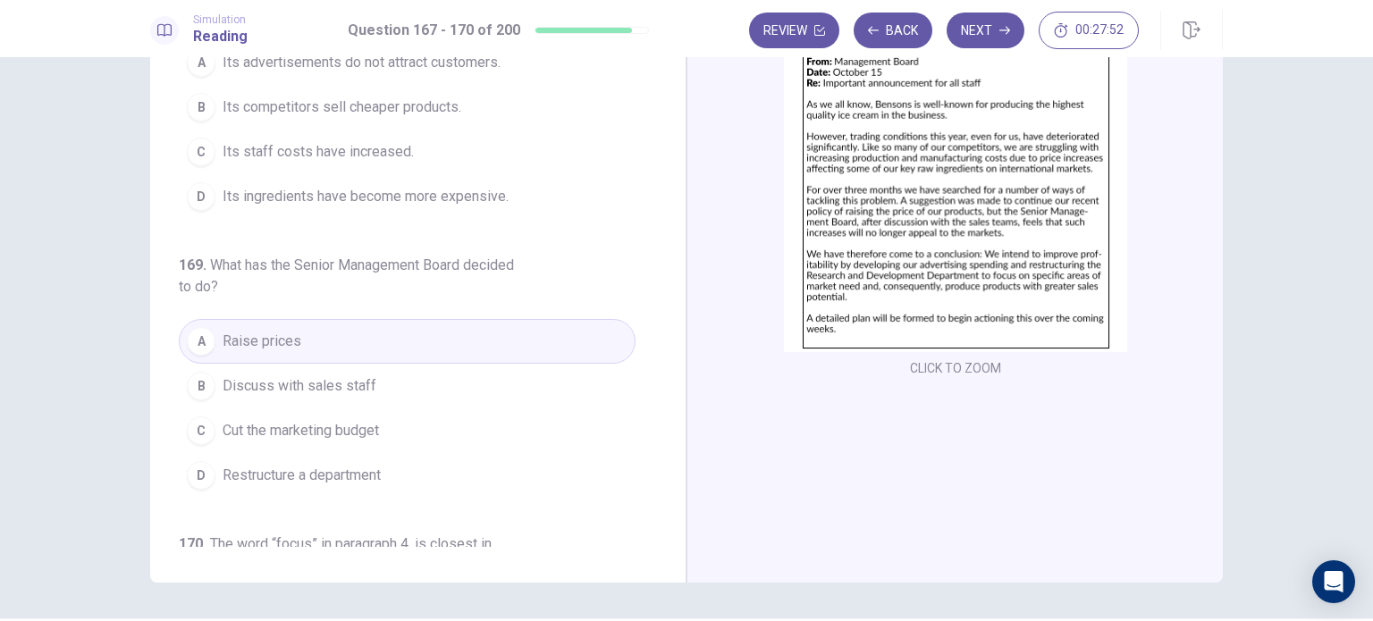
scroll to position [294, 0]
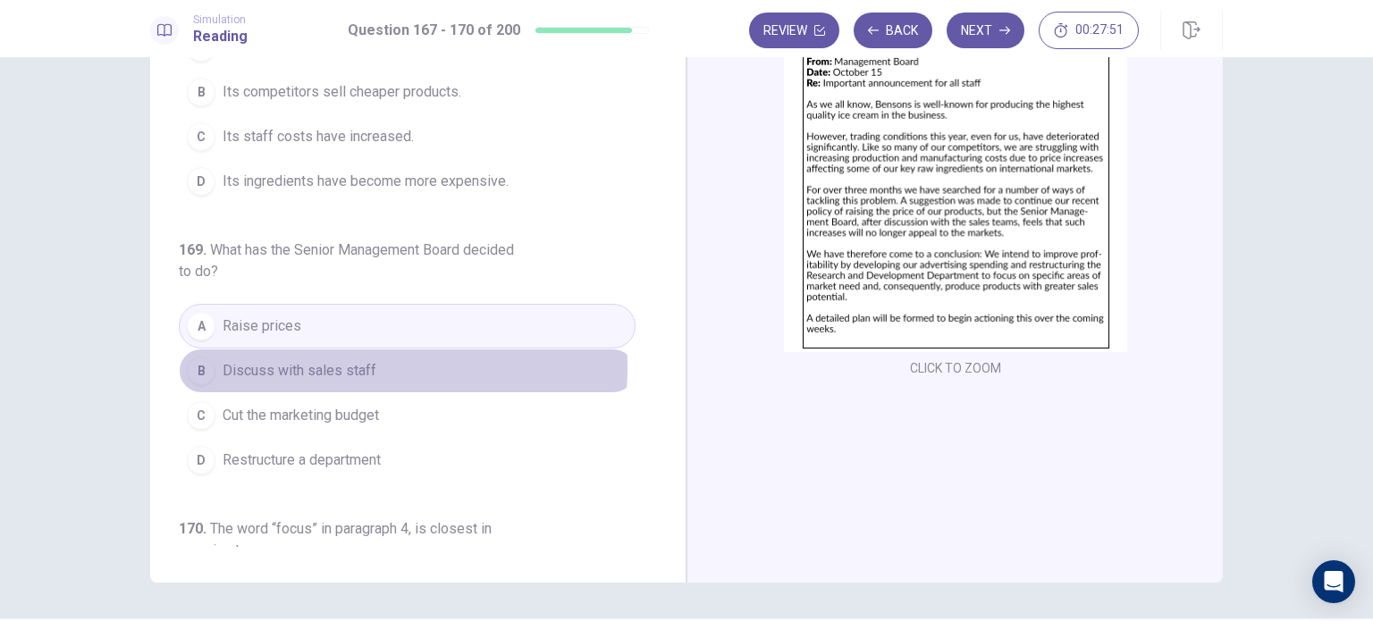
click at [344, 363] on span "Discuss with sales staff" at bounding box center [300, 370] width 154 height 21
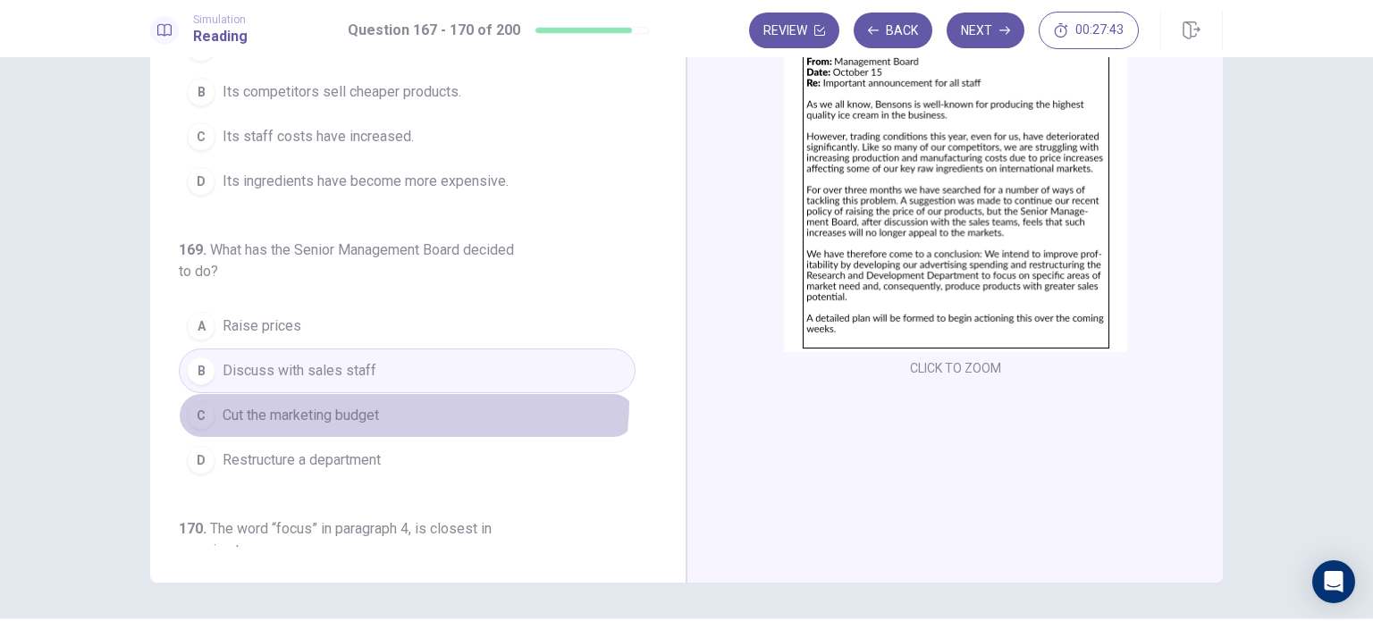
click at [363, 396] on button "C Cut the marketing budget" at bounding box center [407, 415] width 457 height 45
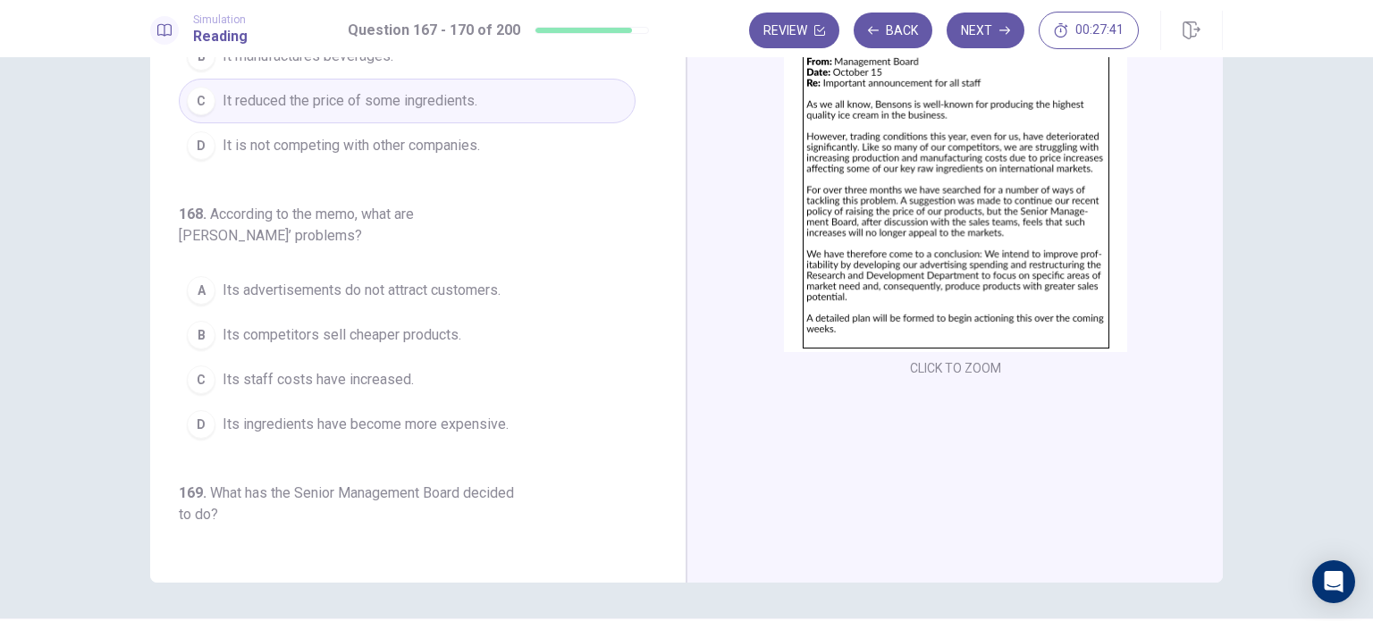
scroll to position [46, 0]
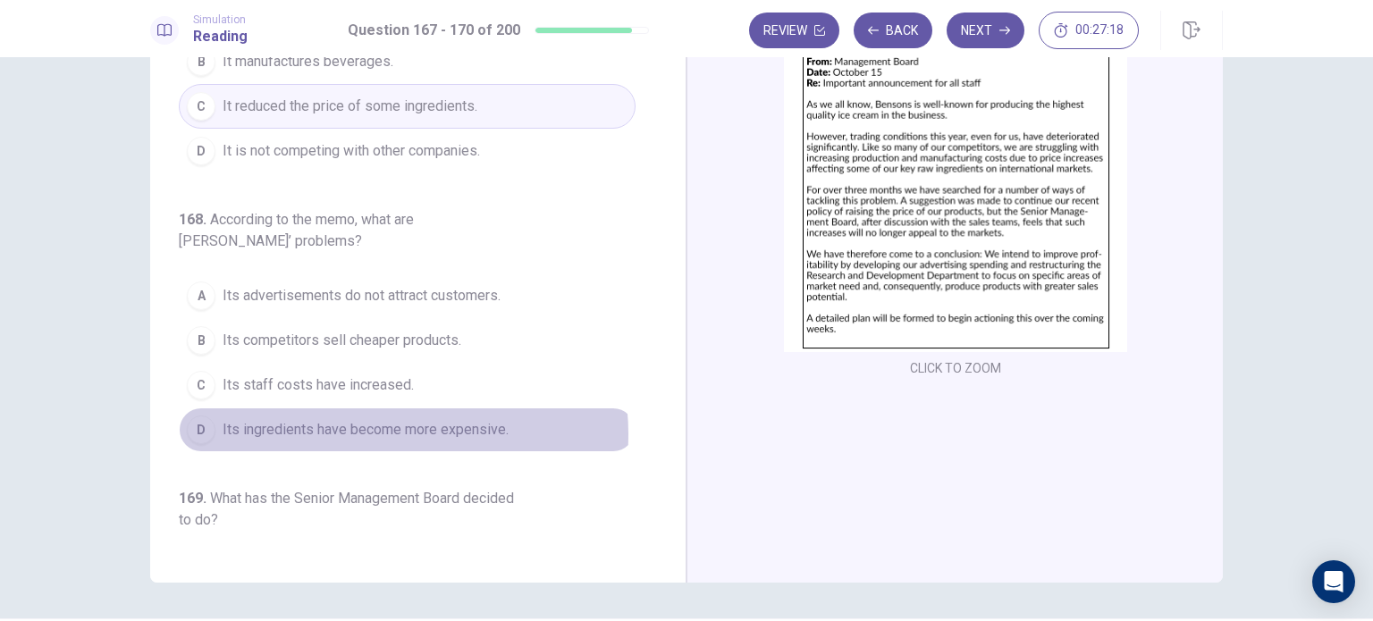
click at [380, 432] on span "Its ingredients have become more expensive." at bounding box center [366, 429] width 286 height 21
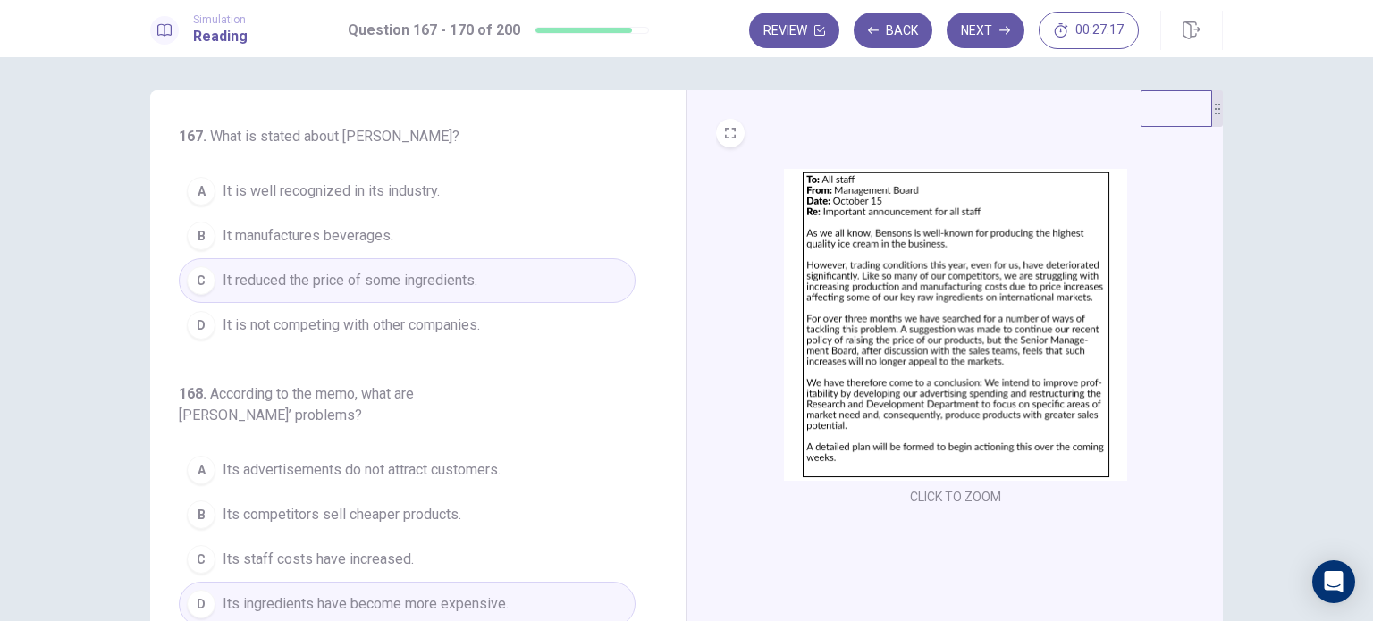
scroll to position [0, 0]
click at [338, 235] on span "It manufactures beverages." at bounding box center [308, 238] width 171 height 21
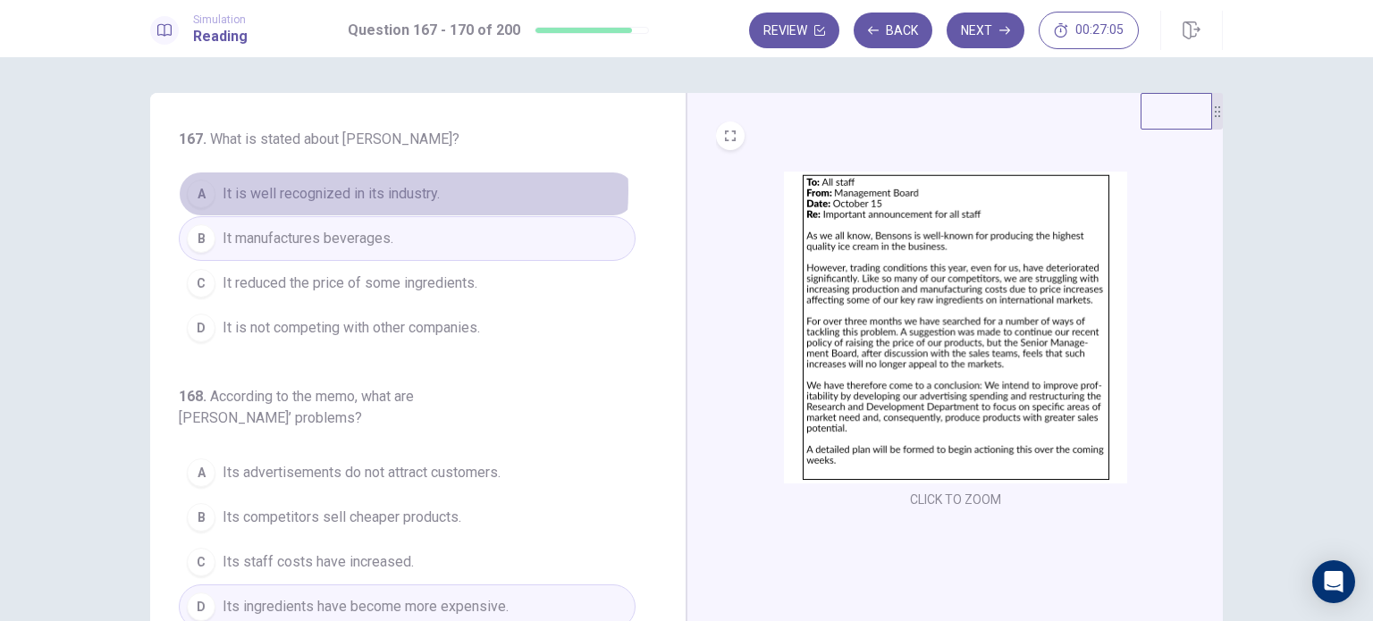
click at [371, 190] on span "It is well recognized in its industry." at bounding box center [331, 193] width 217 height 21
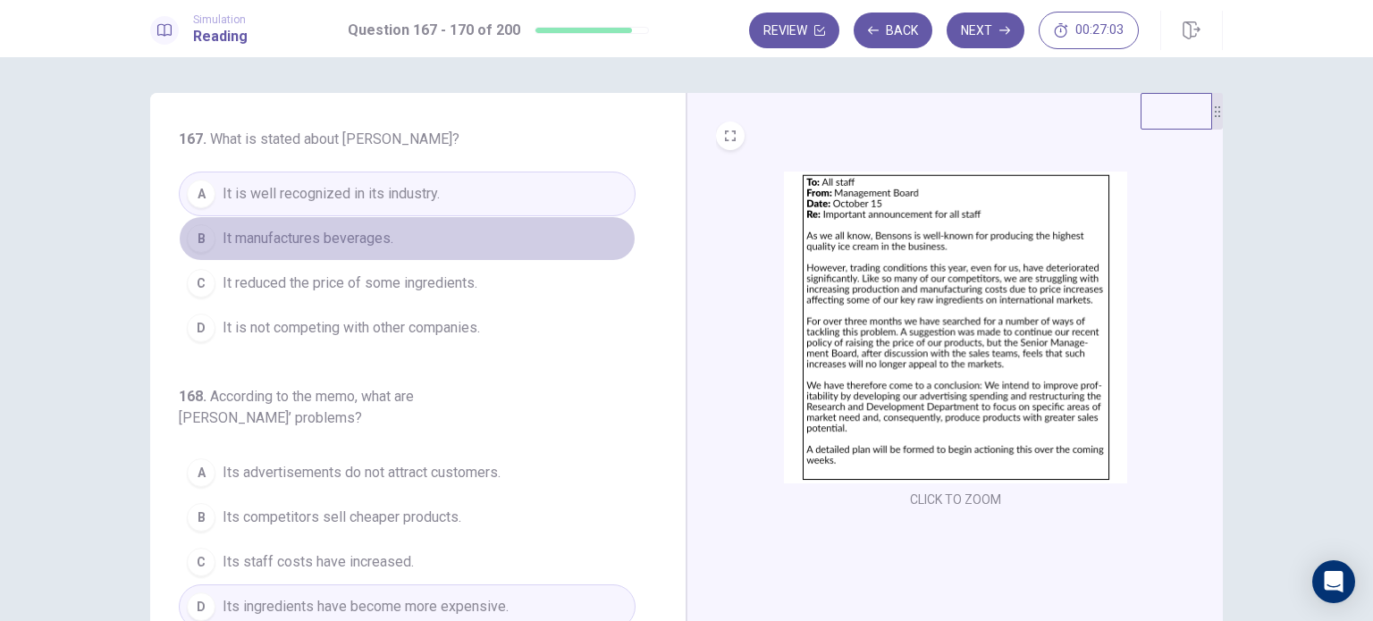
click at [443, 250] on button "B It manufactures beverages." at bounding box center [407, 238] width 457 height 45
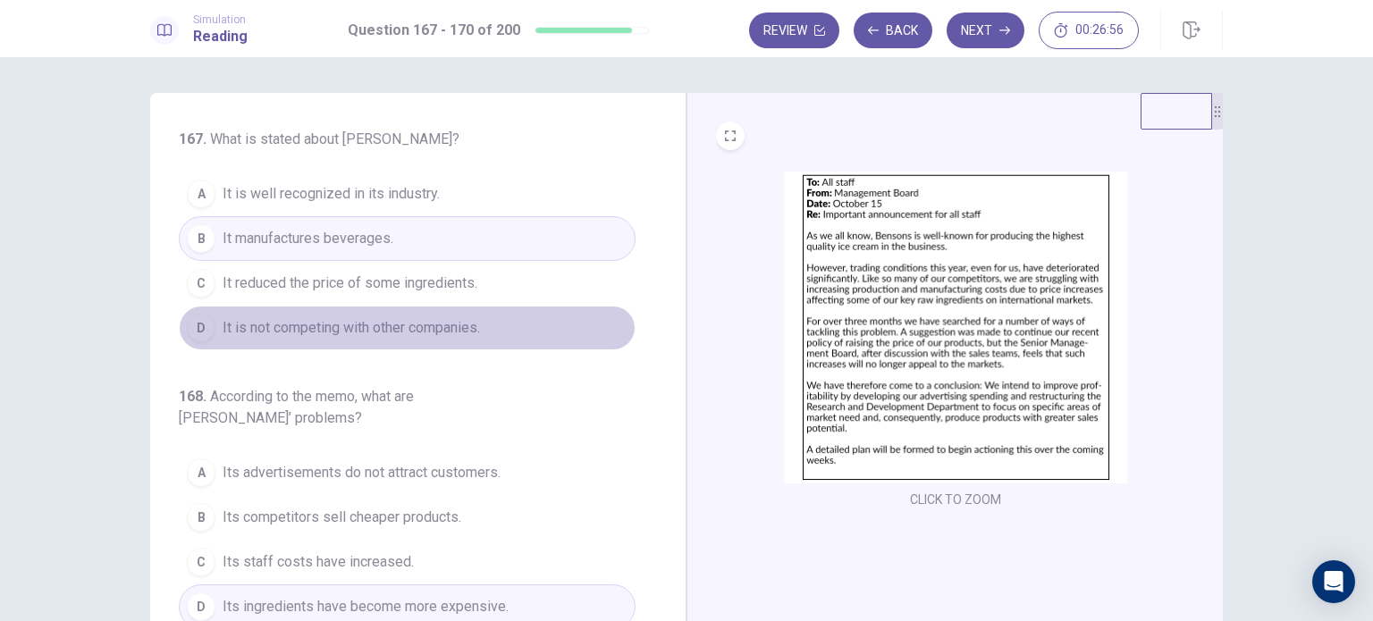
click at [478, 335] on span "It is not competing with other companies." at bounding box center [351, 327] width 257 height 21
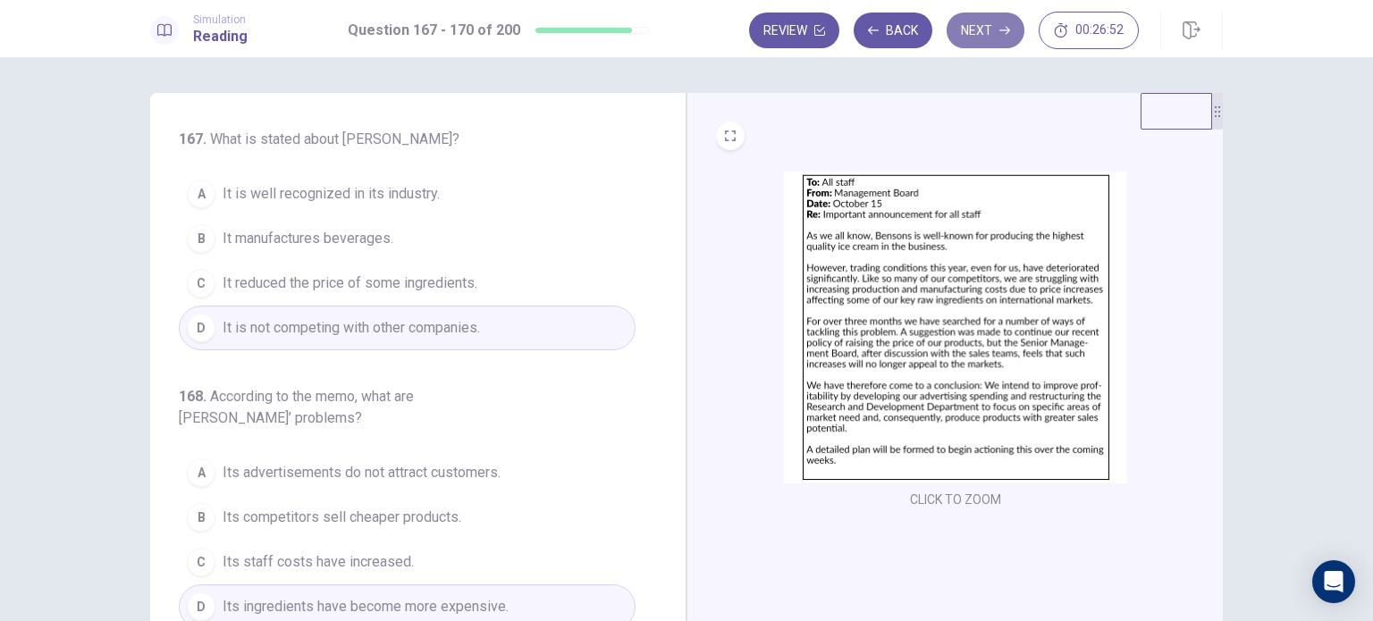
click at [1010, 30] on icon "button" at bounding box center [1005, 31] width 11 height 8
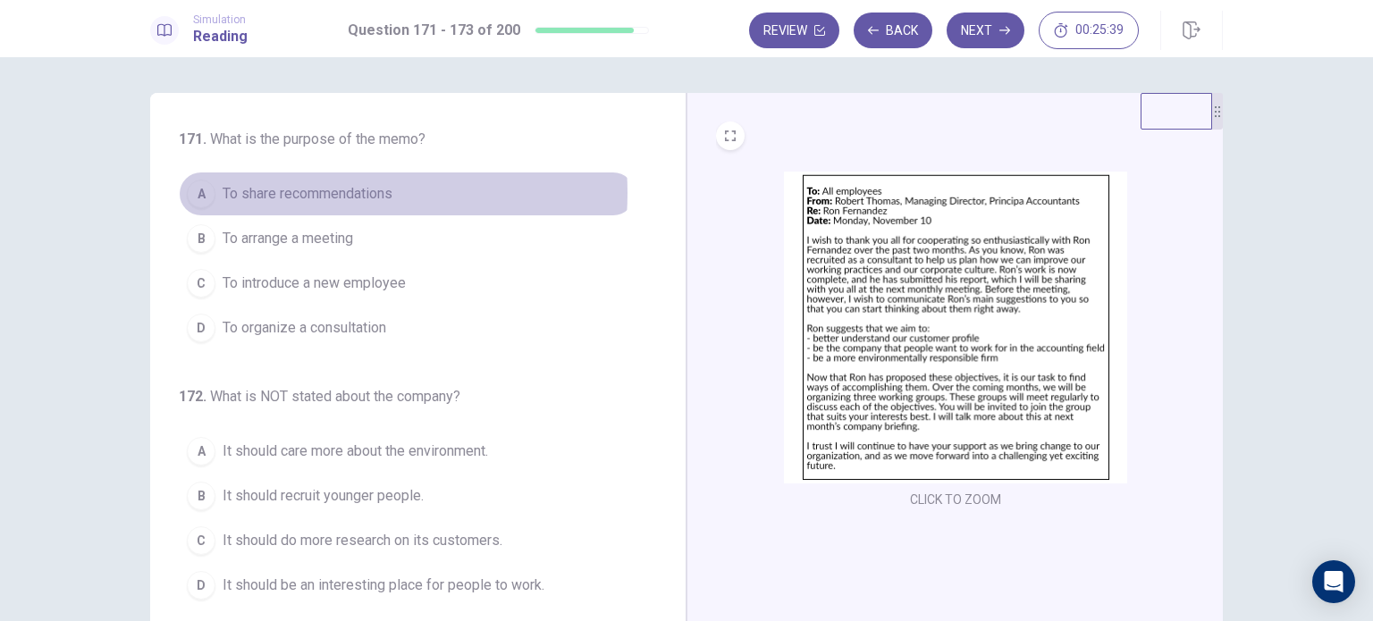
click at [296, 193] on span "To share recommendations" at bounding box center [308, 193] width 170 height 21
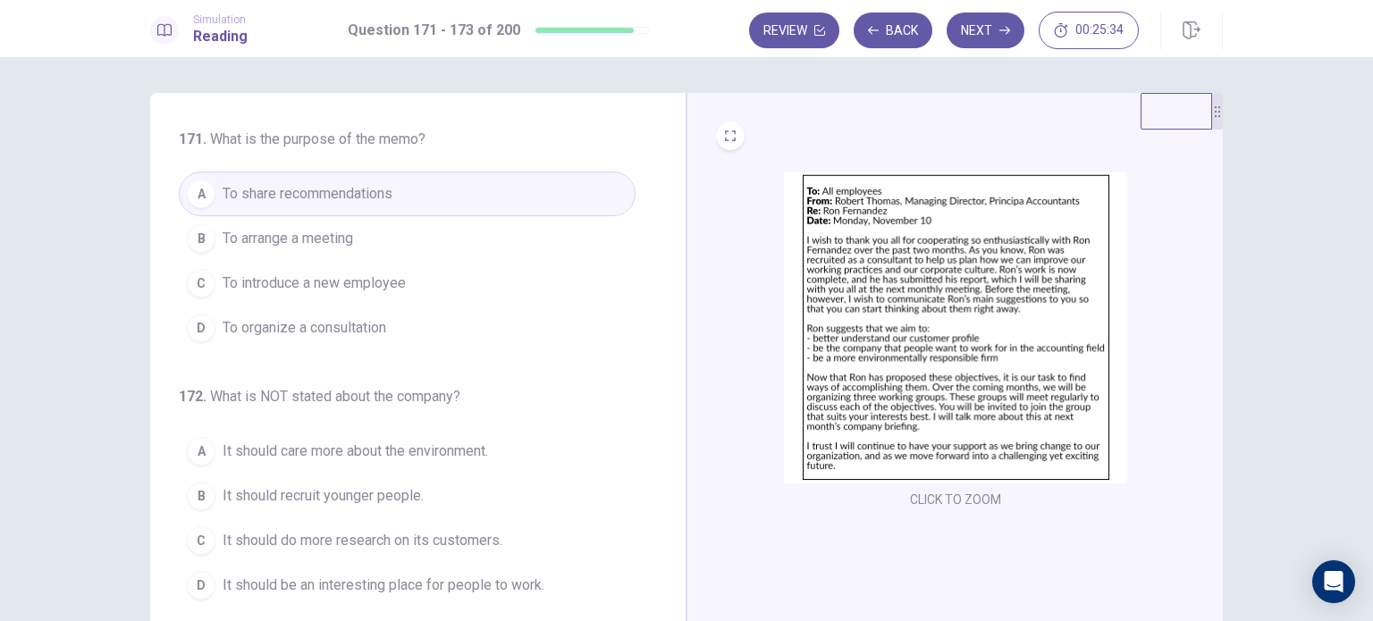
click at [286, 290] on span "To introduce a new employee" at bounding box center [314, 283] width 183 height 21
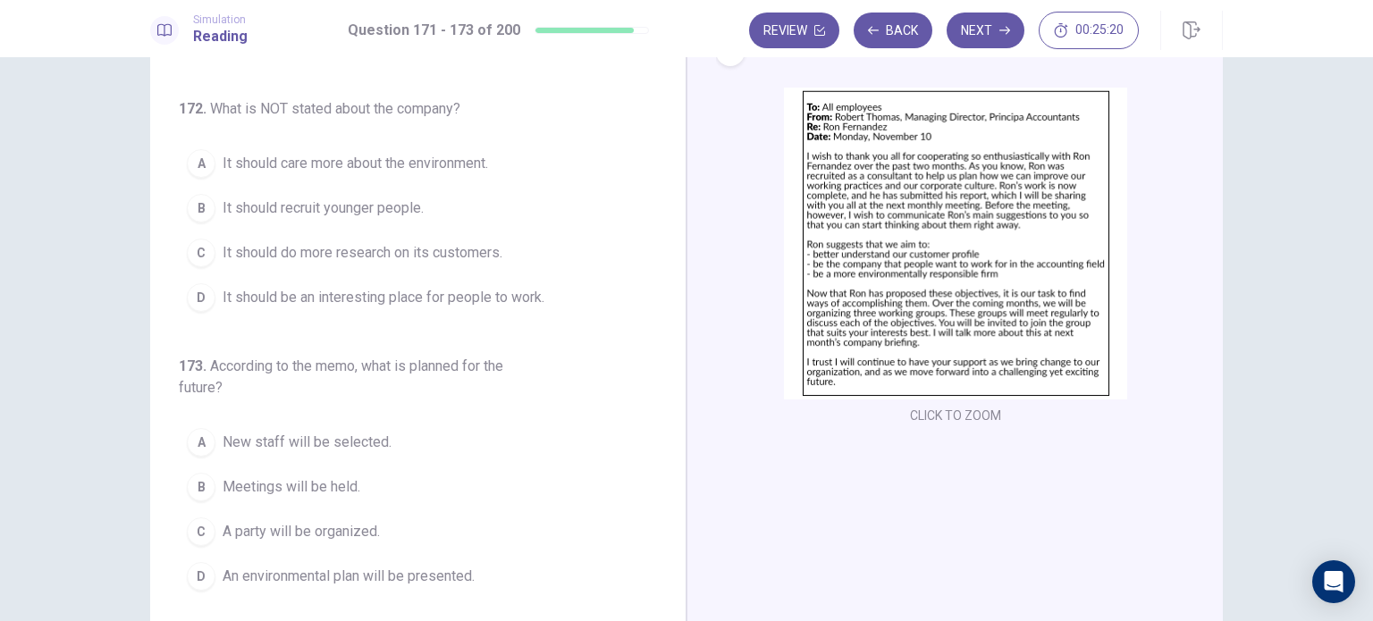
scroll to position [92, 0]
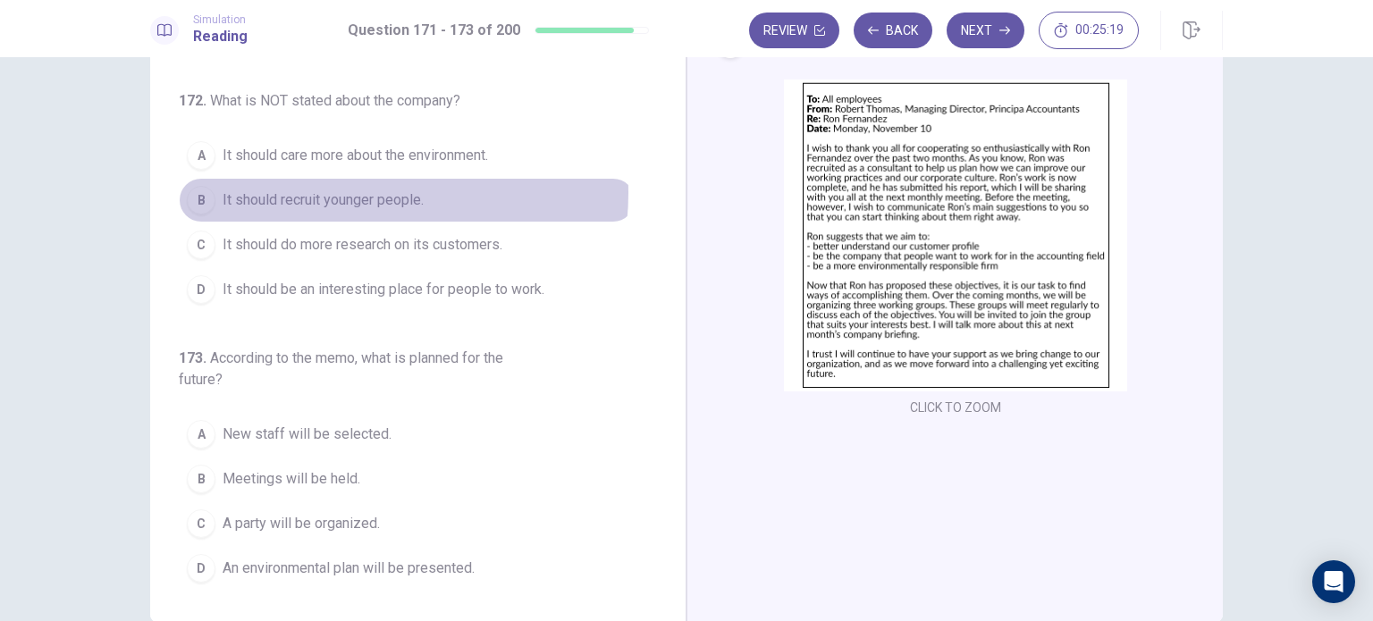
click at [355, 191] on span "It should recruit younger people." at bounding box center [323, 200] width 201 height 21
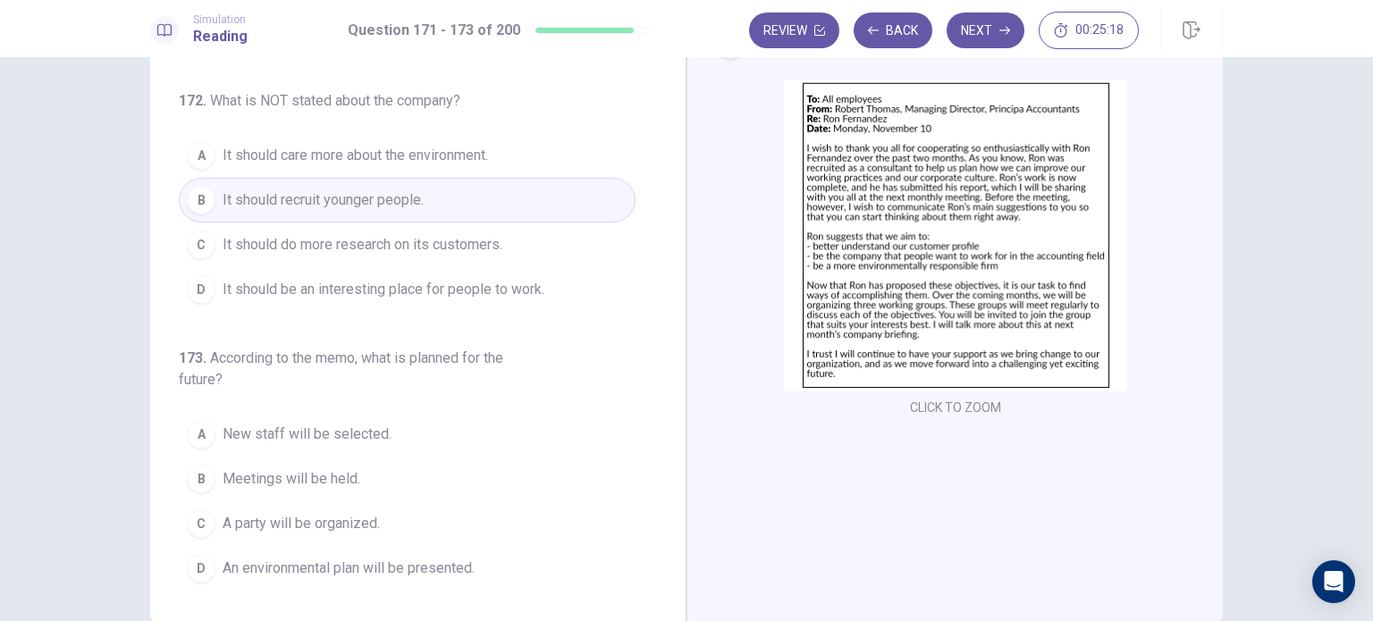
scroll to position [186, 0]
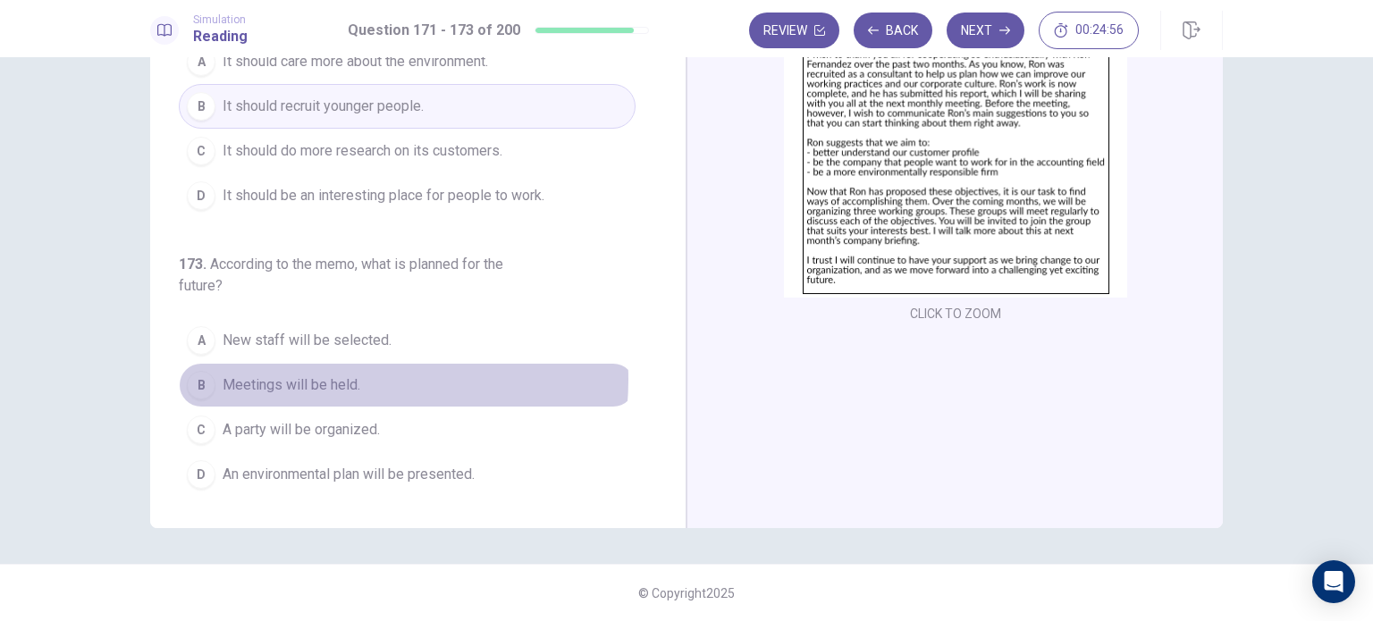
click at [348, 376] on span "Meetings will be held." at bounding box center [292, 385] width 138 height 21
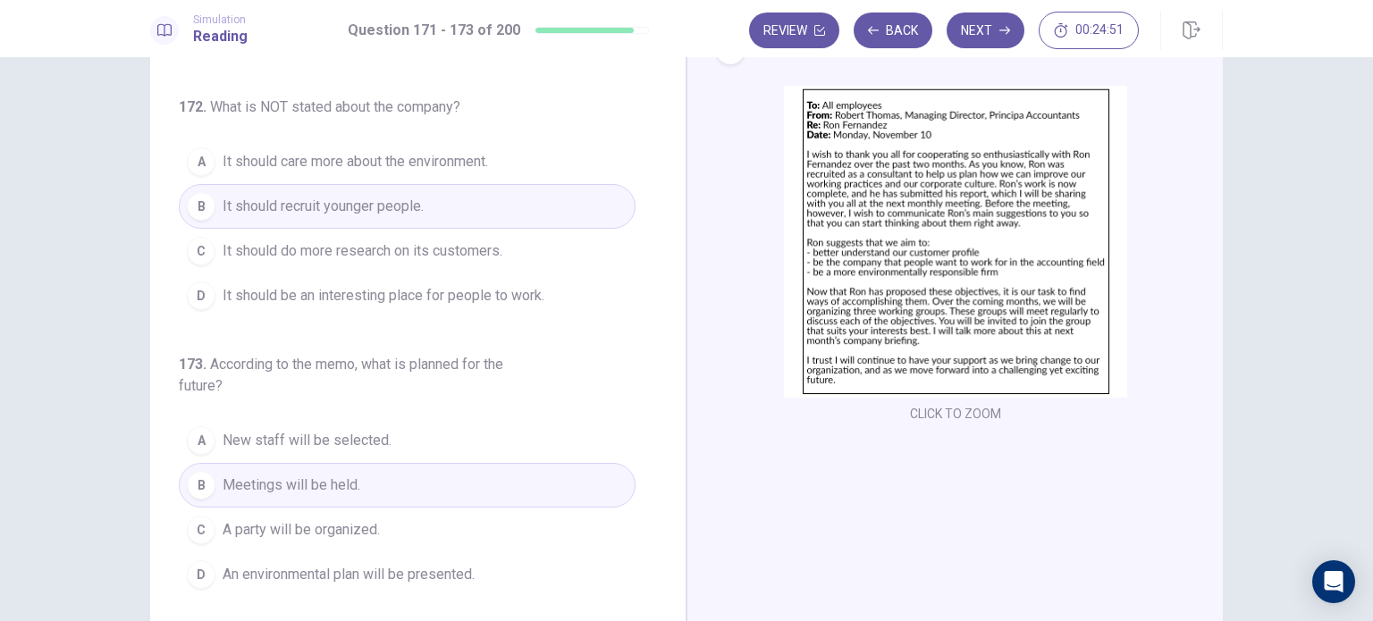
scroll to position [0, 0]
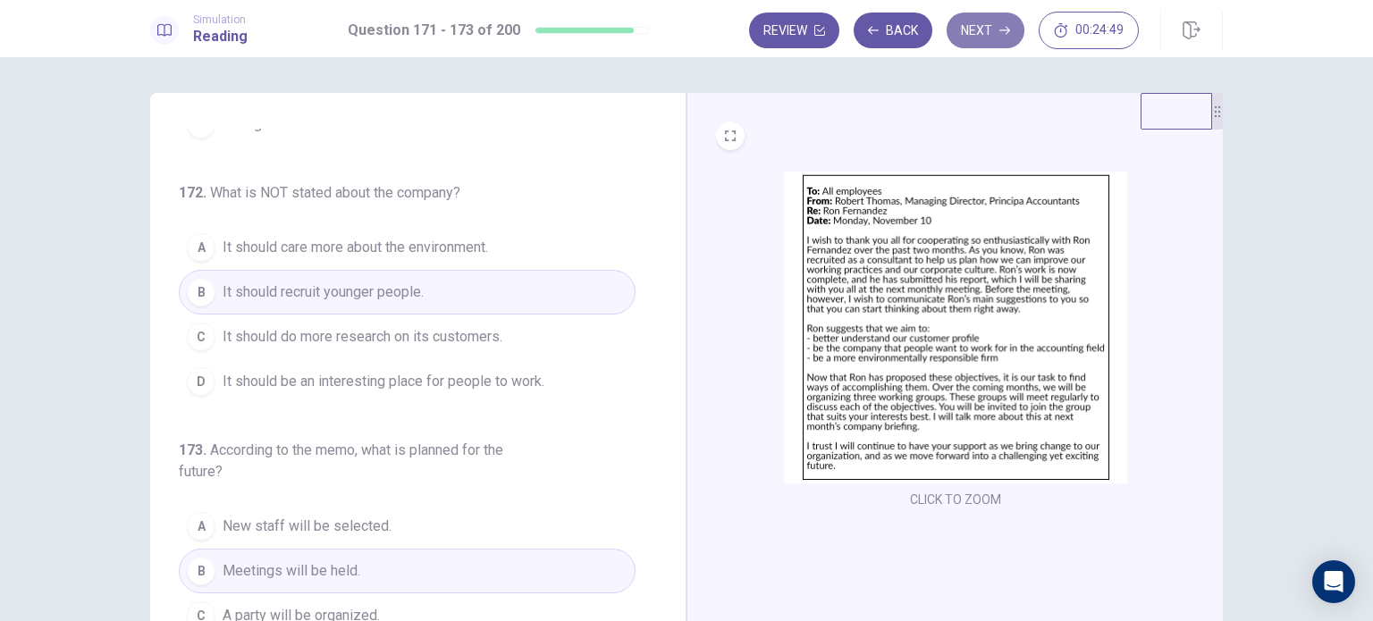
click at [982, 21] on button "Next" at bounding box center [986, 31] width 78 height 36
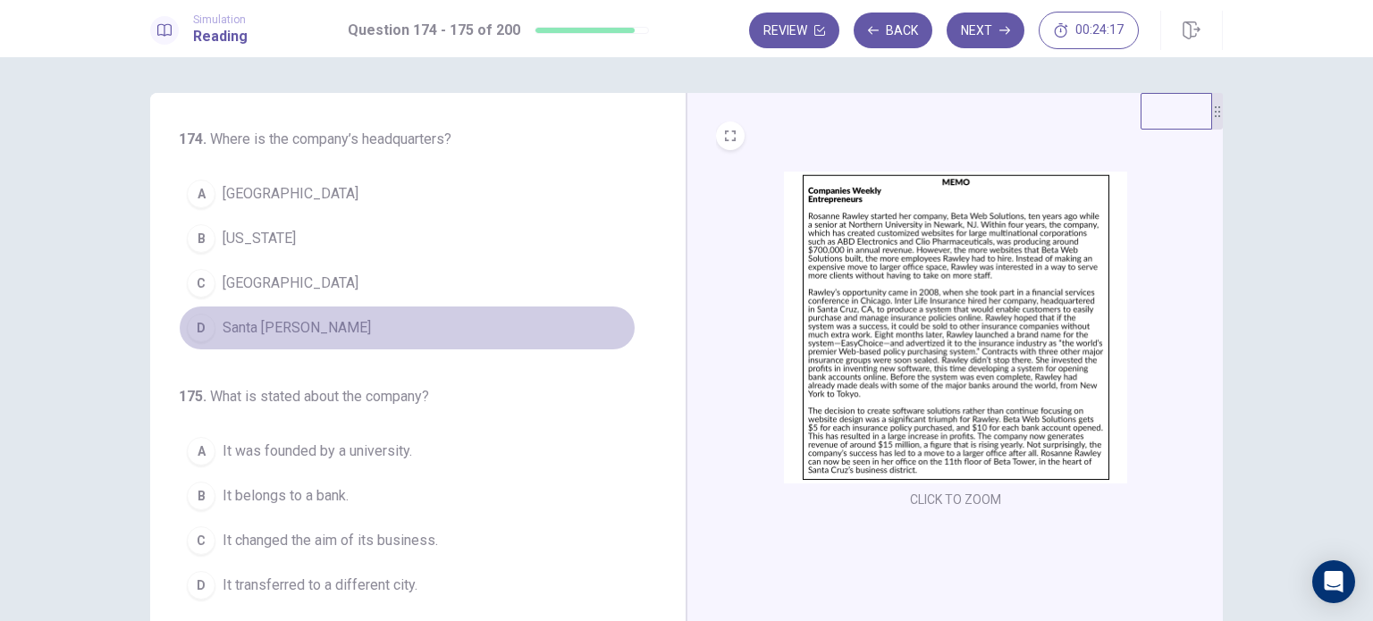
click at [274, 326] on span "Santa [PERSON_NAME]" at bounding box center [297, 327] width 148 height 21
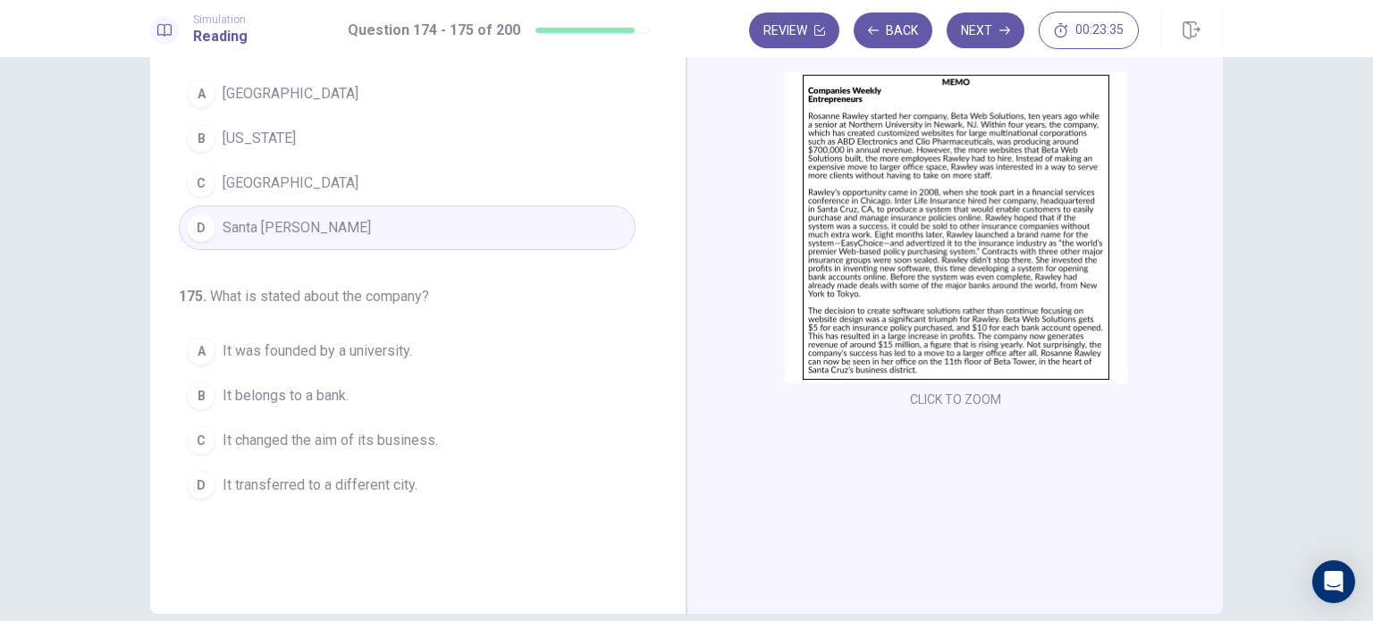
scroll to position [129, 0]
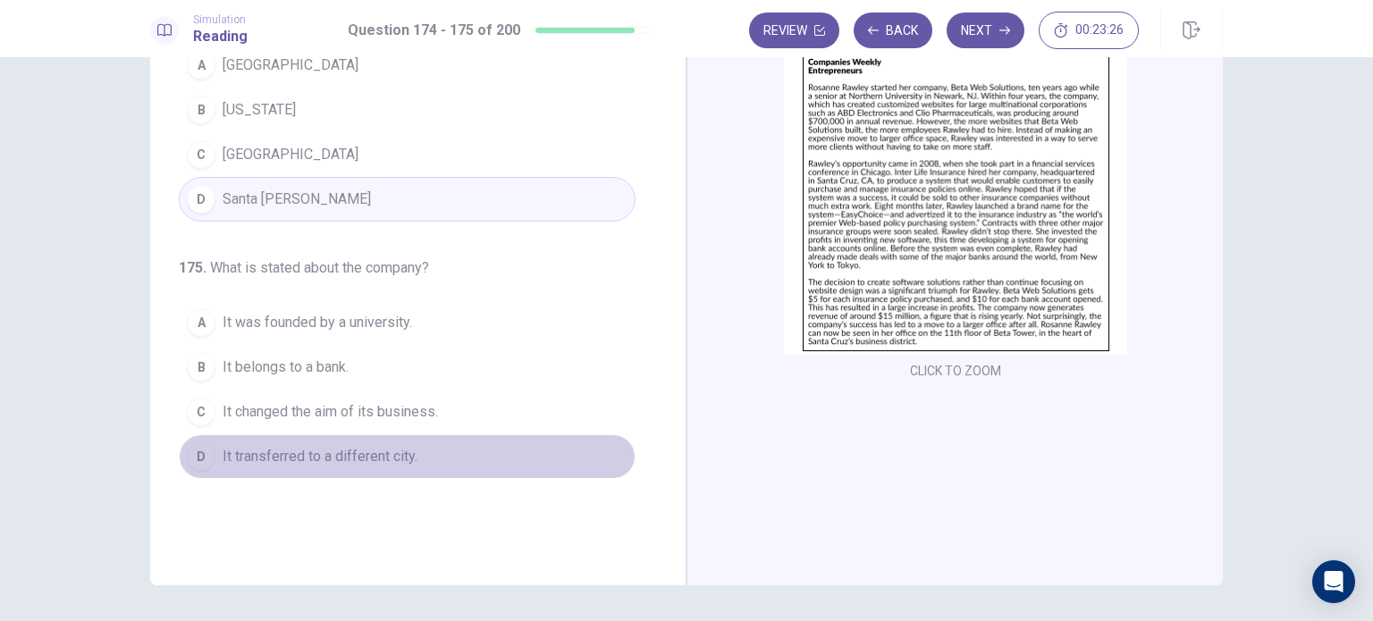
click at [378, 464] on span "It transferred to a different city." at bounding box center [320, 456] width 195 height 21
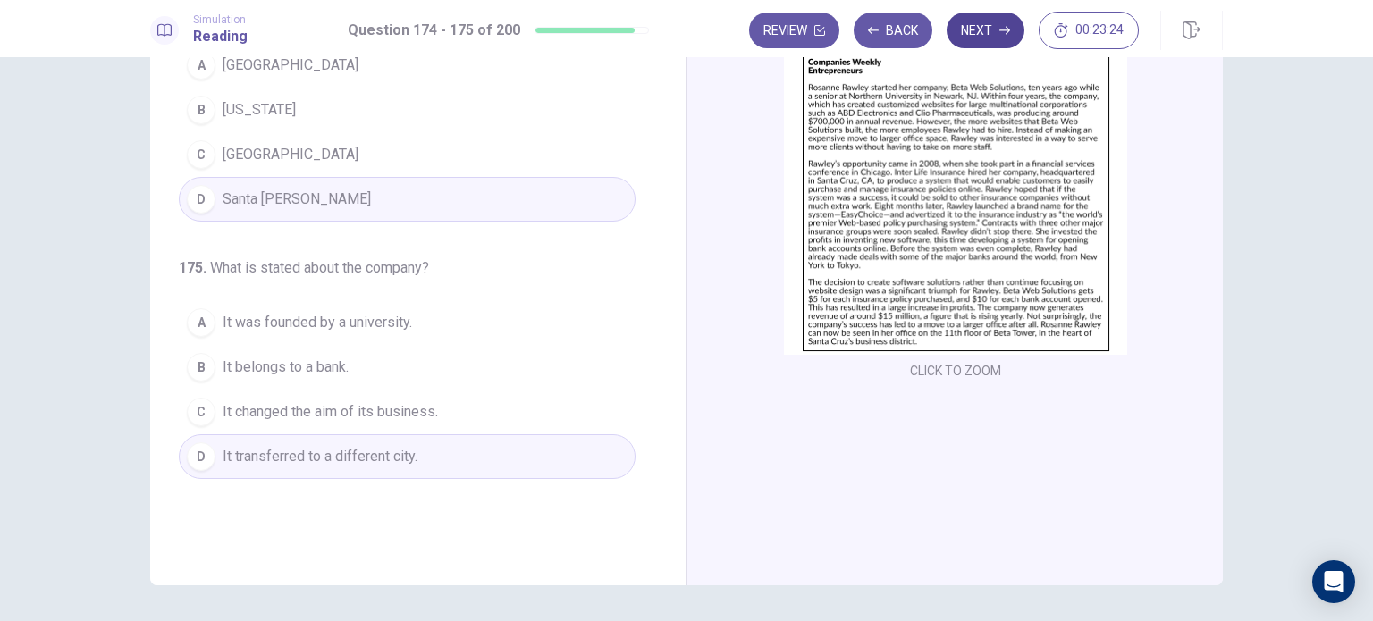
click at [998, 32] on button "Next" at bounding box center [986, 31] width 78 height 36
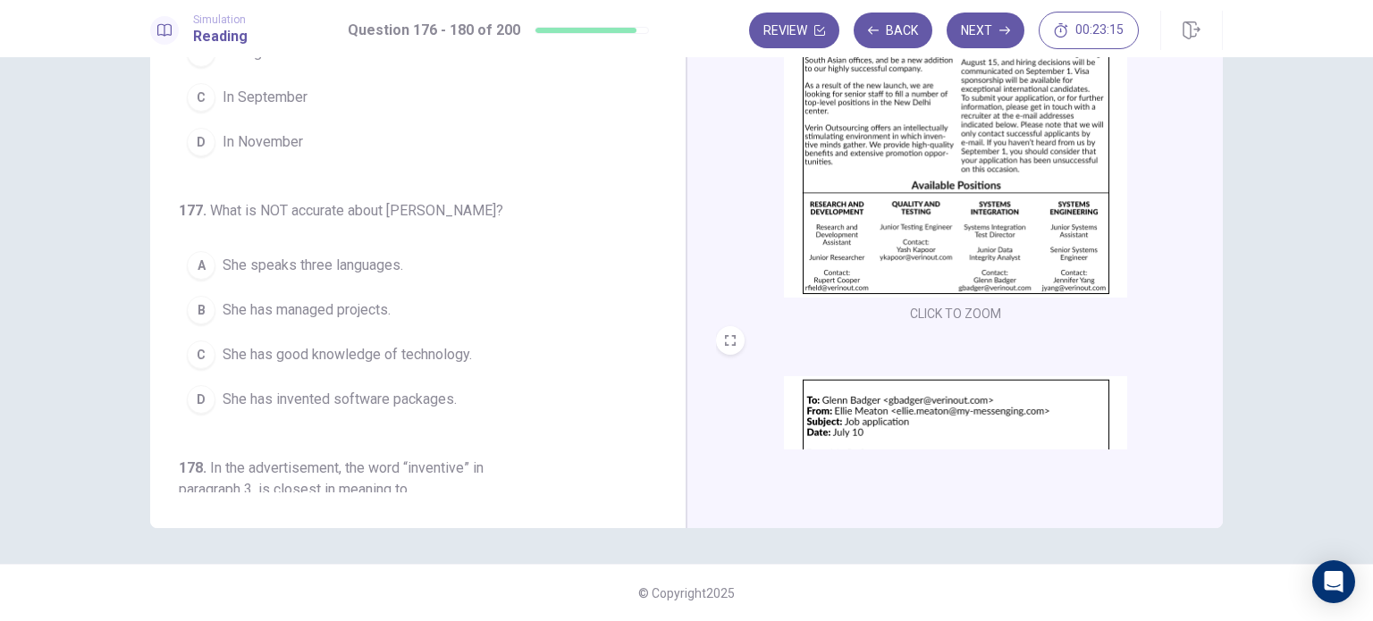
scroll to position [0, 0]
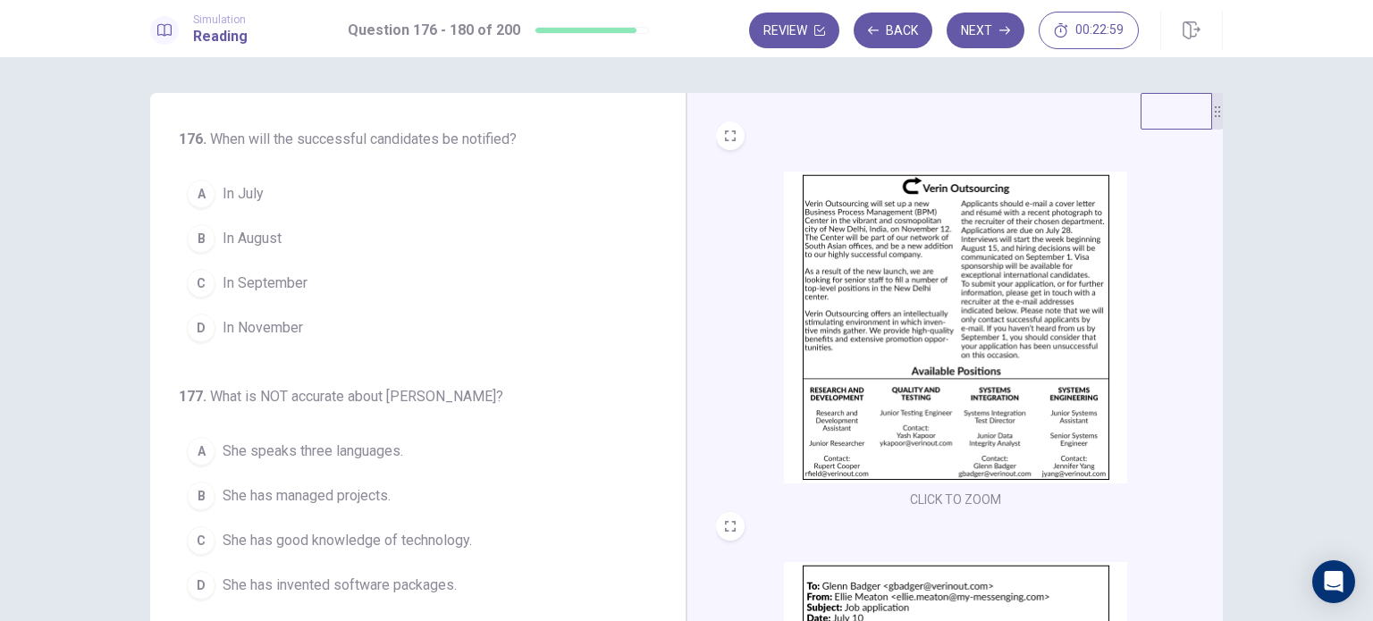
click at [270, 300] on button "C In September" at bounding box center [407, 283] width 457 height 45
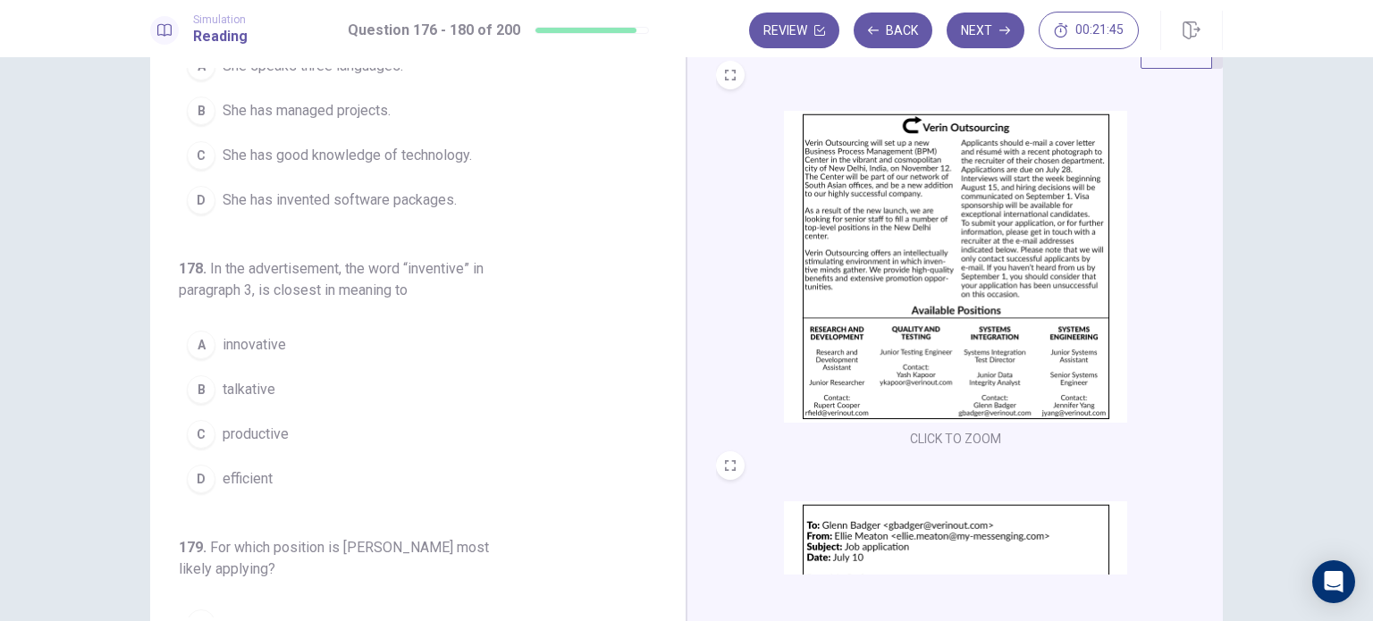
scroll to position [60, 0]
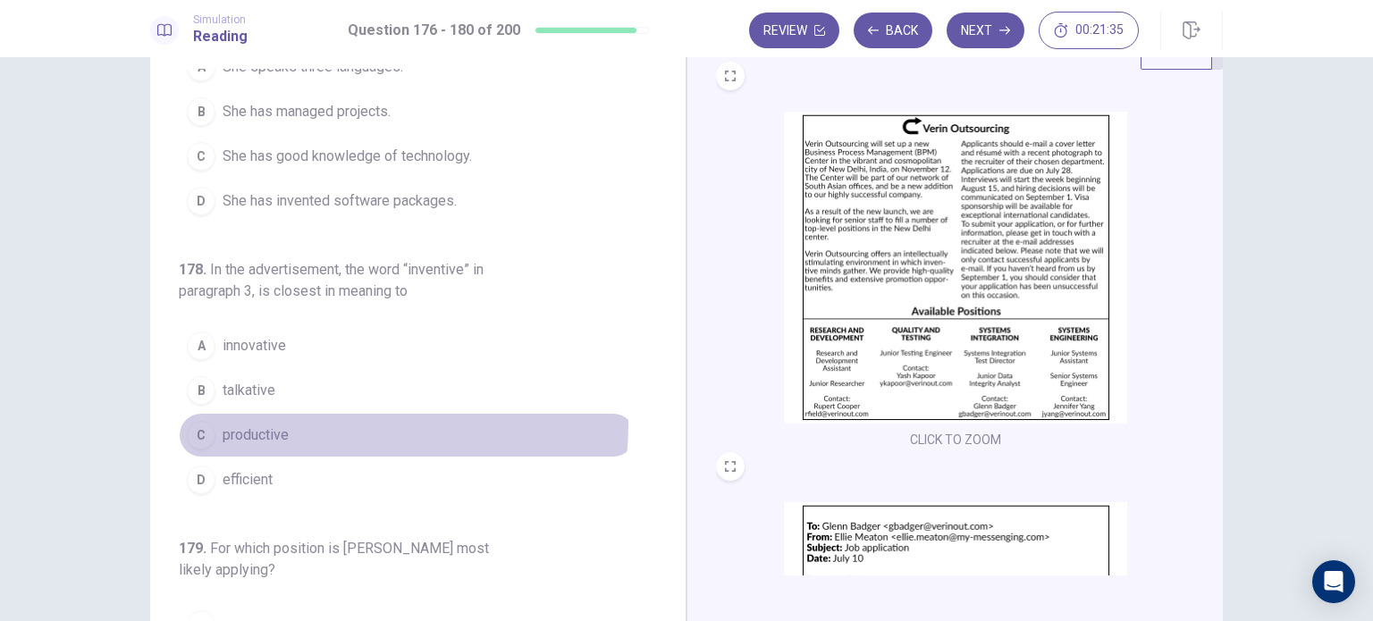
click at [304, 419] on button "C productive" at bounding box center [407, 435] width 457 height 45
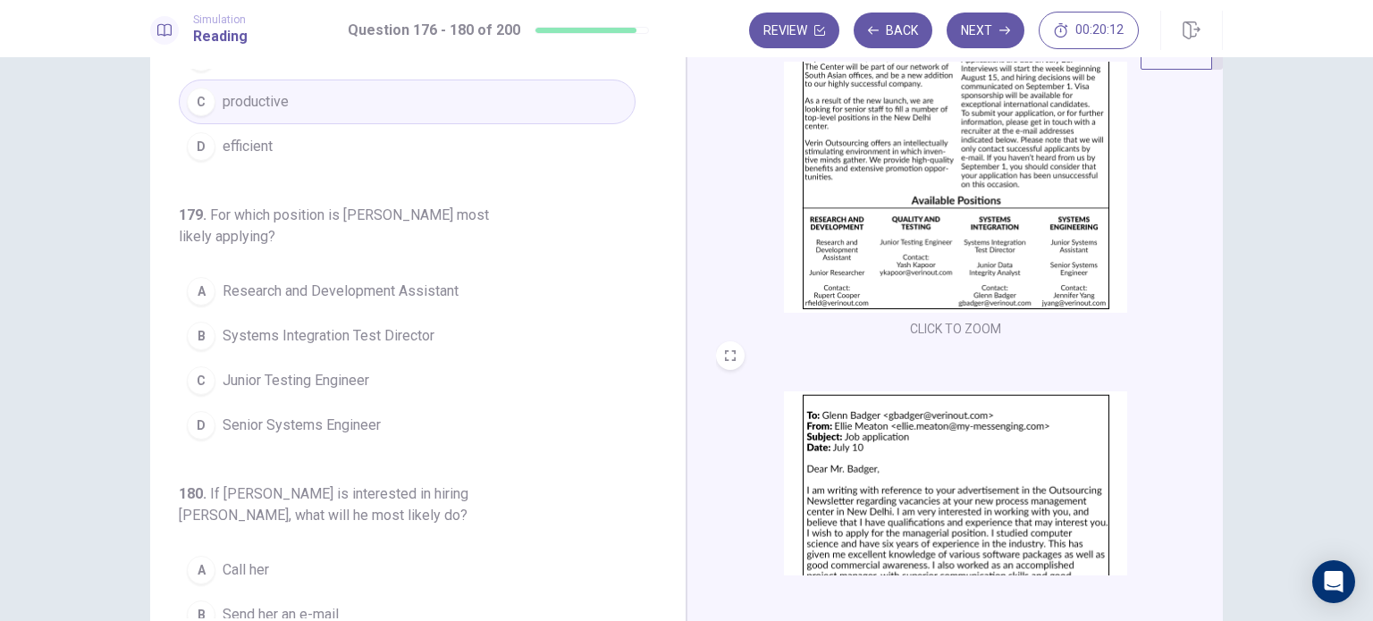
scroll to position [110, 0]
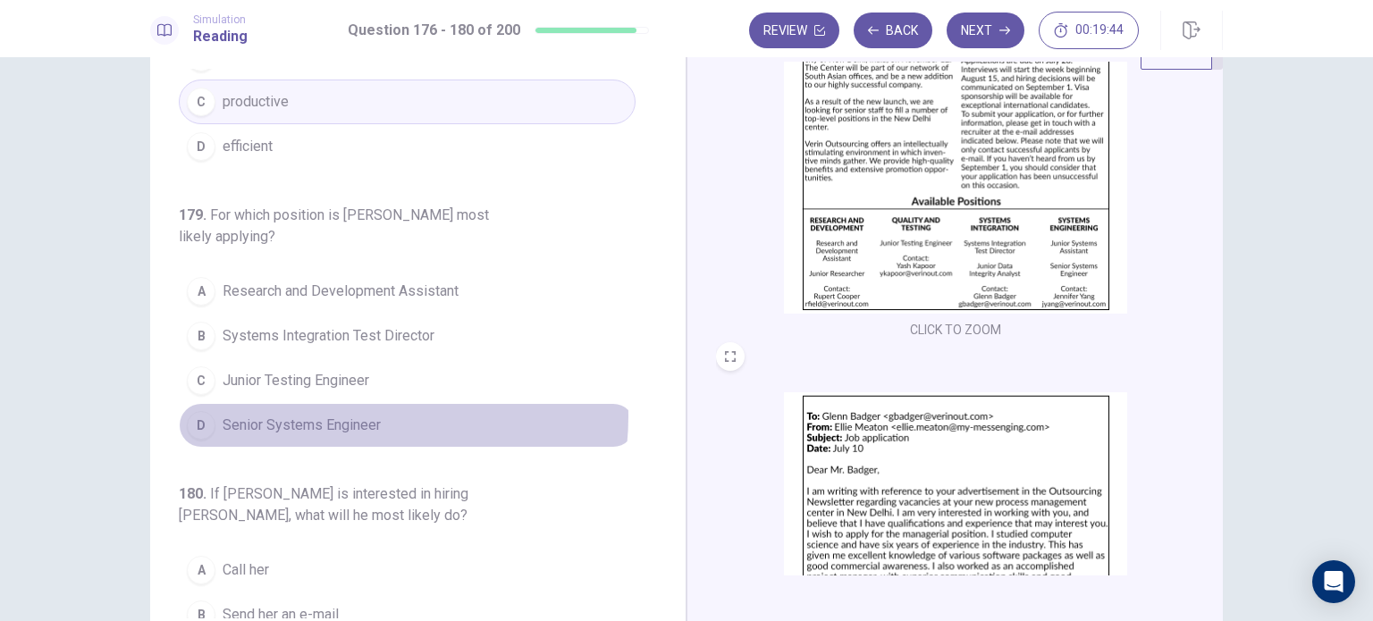
click at [350, 415] on span "Senior Systems Engineer" at bounding box center [302, 425] width 158 height 21
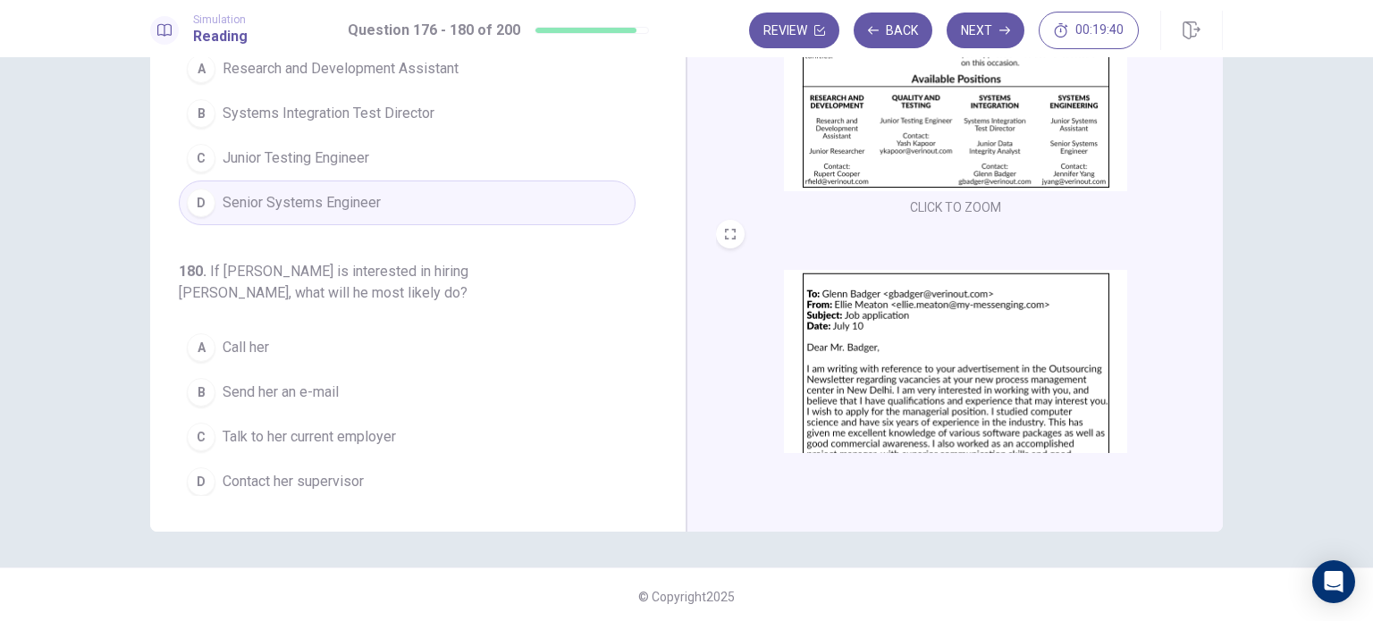
scroll to position [185, 0]
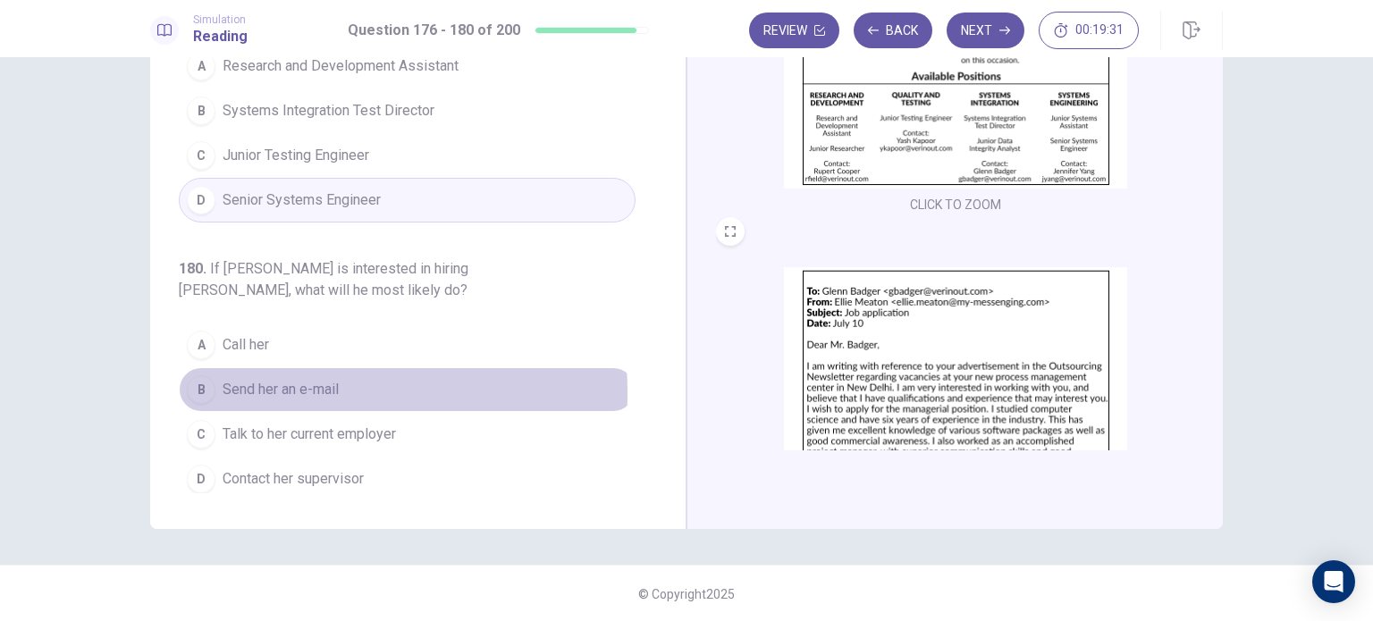
click at [297, 385] on span "Send her an e-mail" at bounding box center [281, 389] width 116 height 21
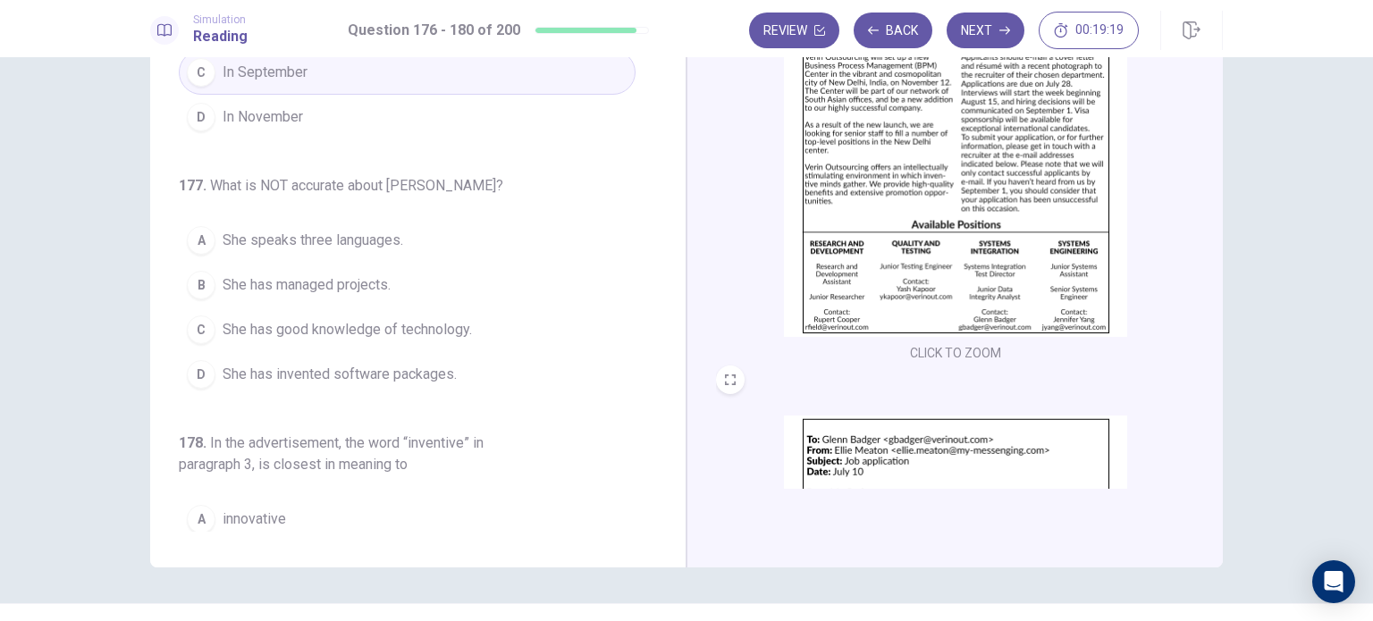
scroll to position [0, 0]
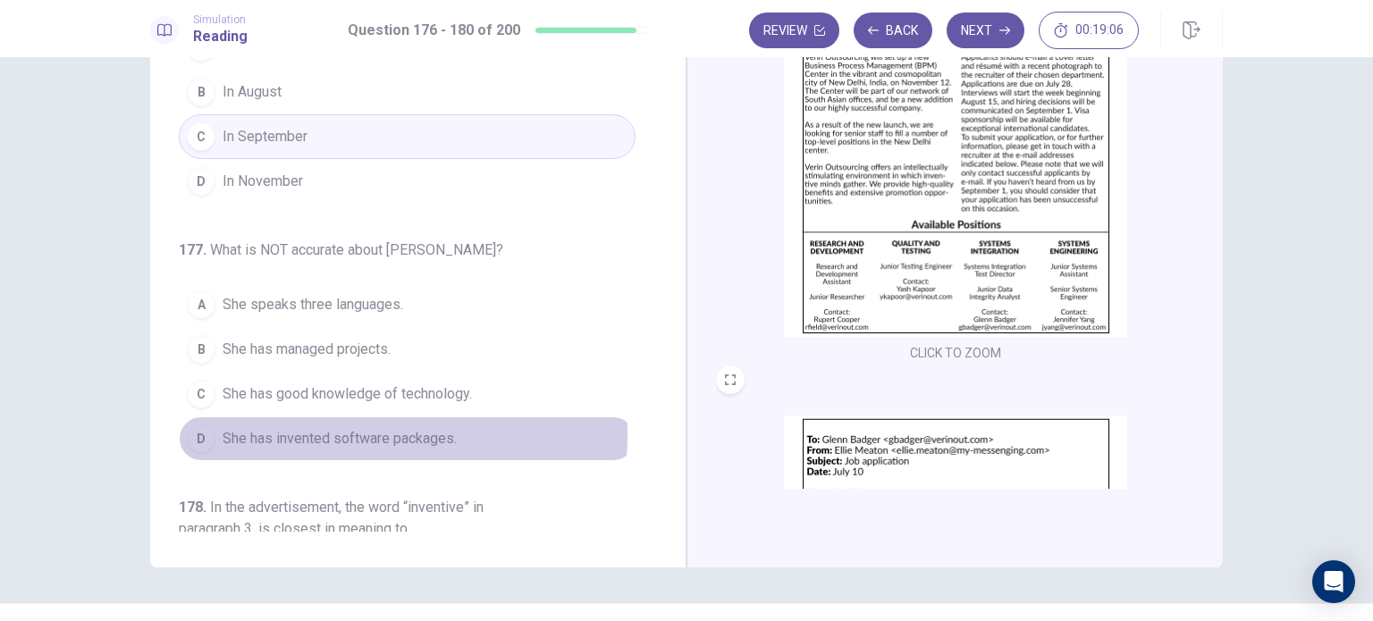
click at [325, 432] on span "She has invented software packages." at bounding box center [340, 438] width 234 height 21
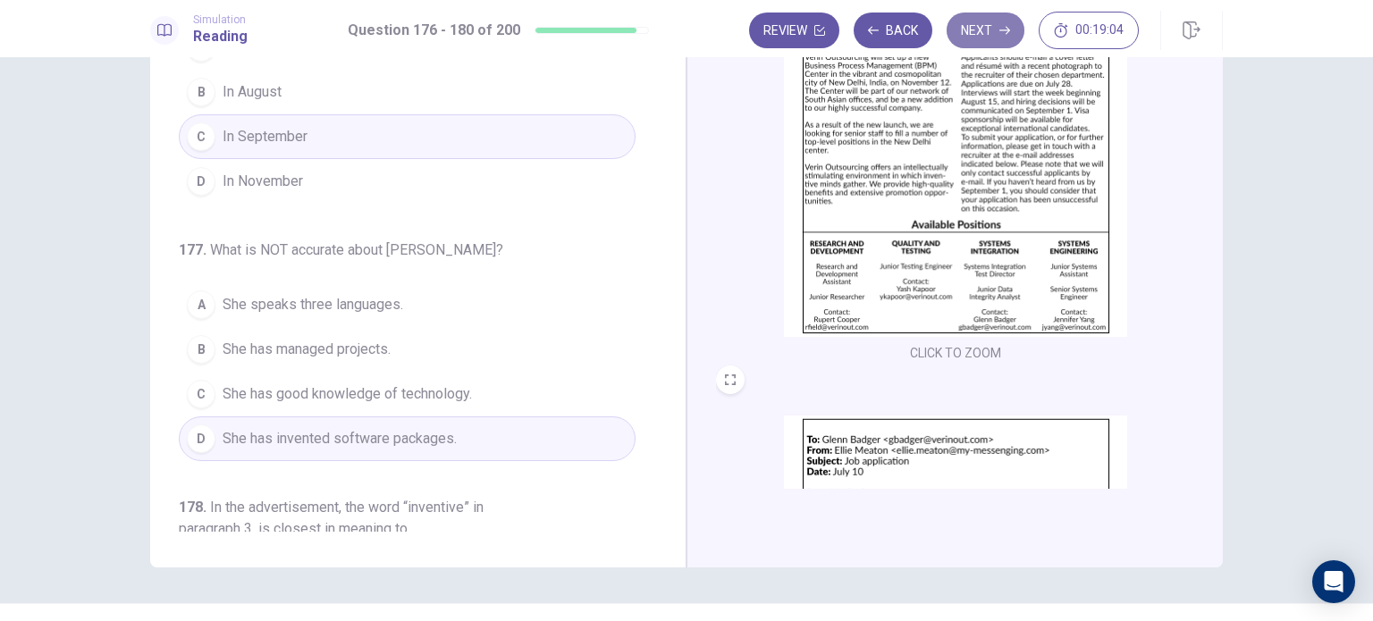
click at [983, 31] on button "Next" at bounding box center [986, 31] width 78 height 36
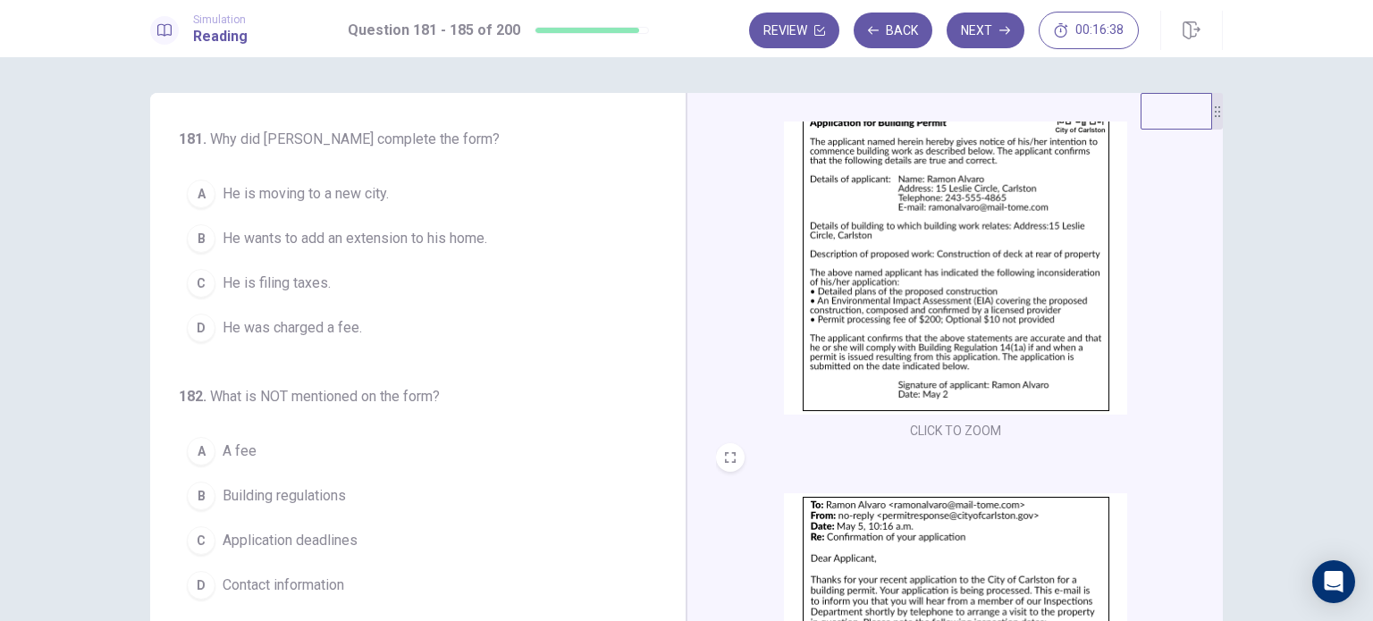
scroll to position [67, 0]
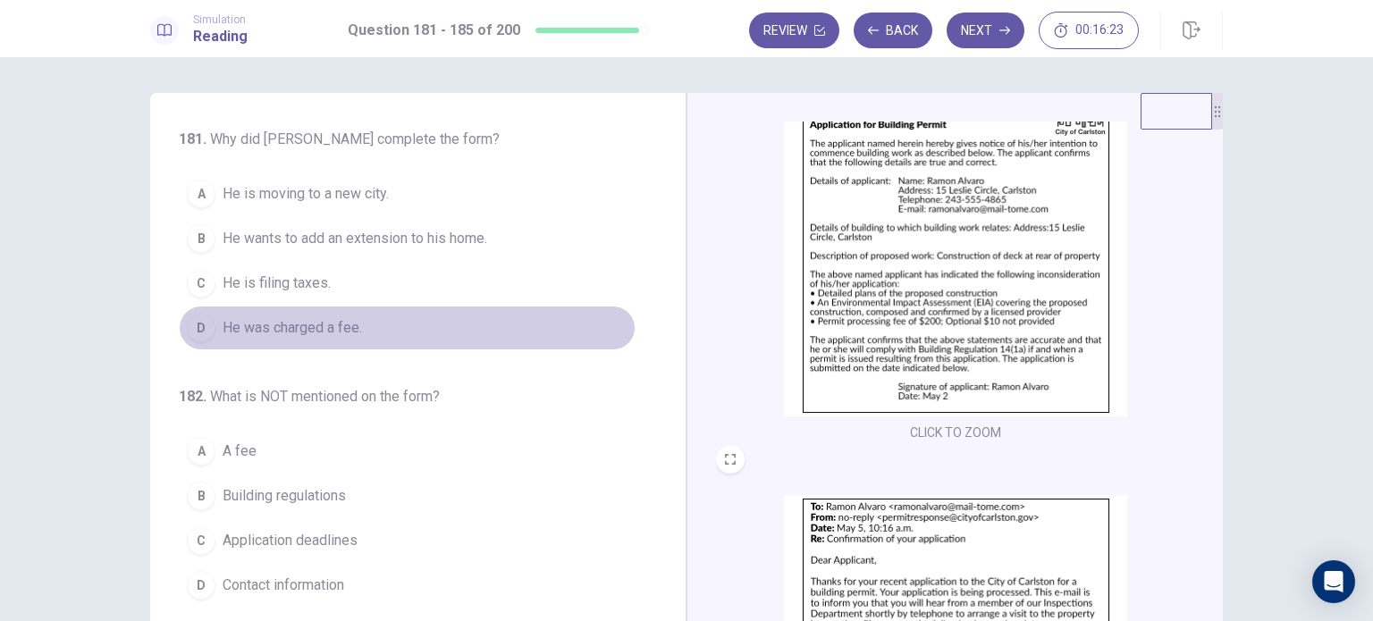
click at [418, 328] on button "D He was charged a fee." at bounding box center [407, 328] width 457 height 45
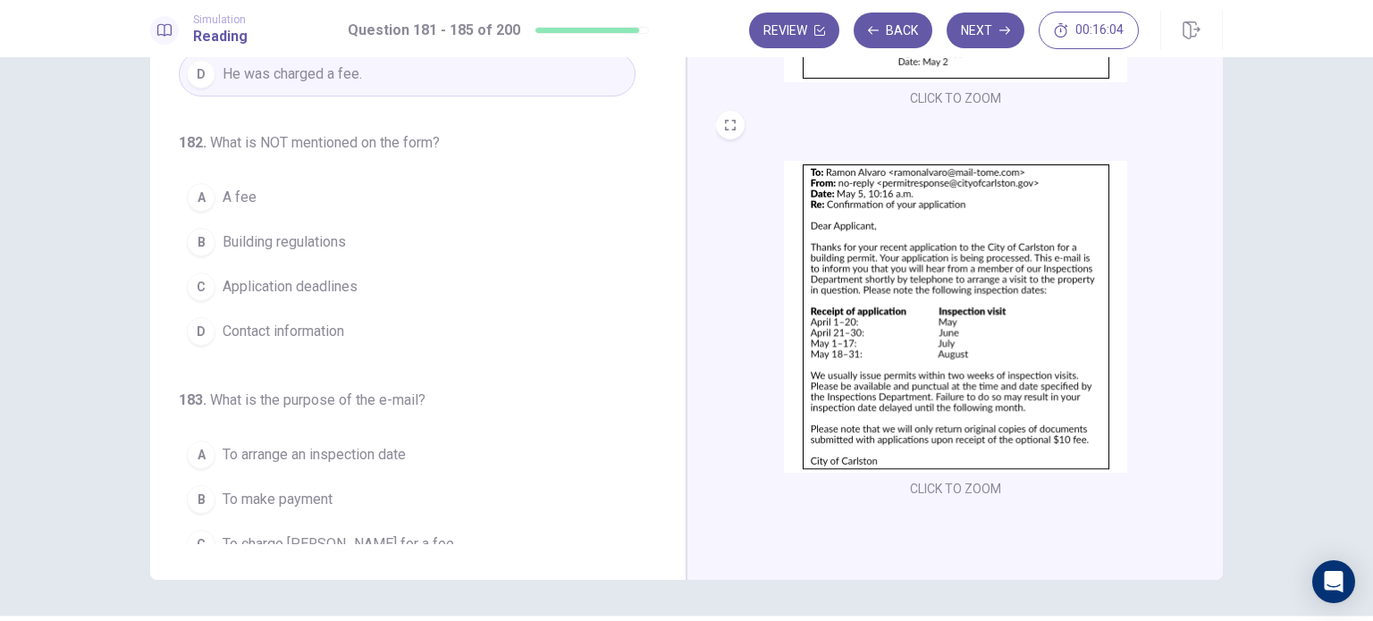
scroll to position [121, 0]
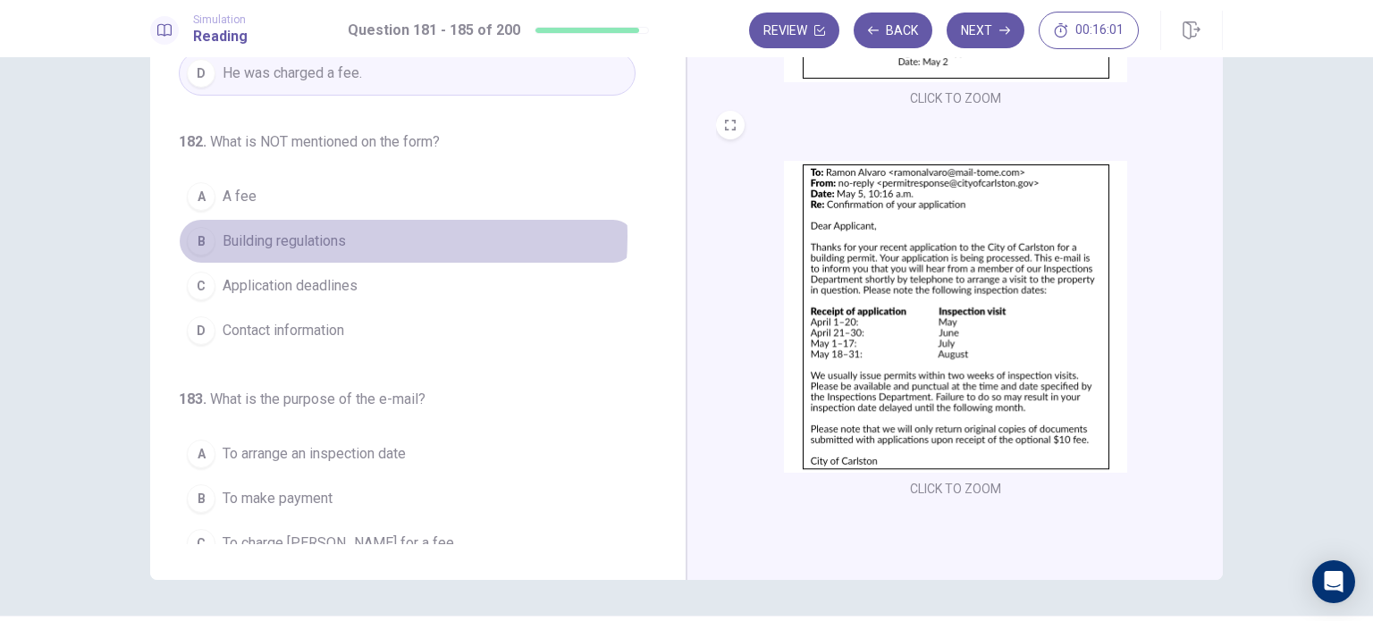
click at [324, 234] on span "Building regulations" at bounding box center [284, 241] width 123 height 21
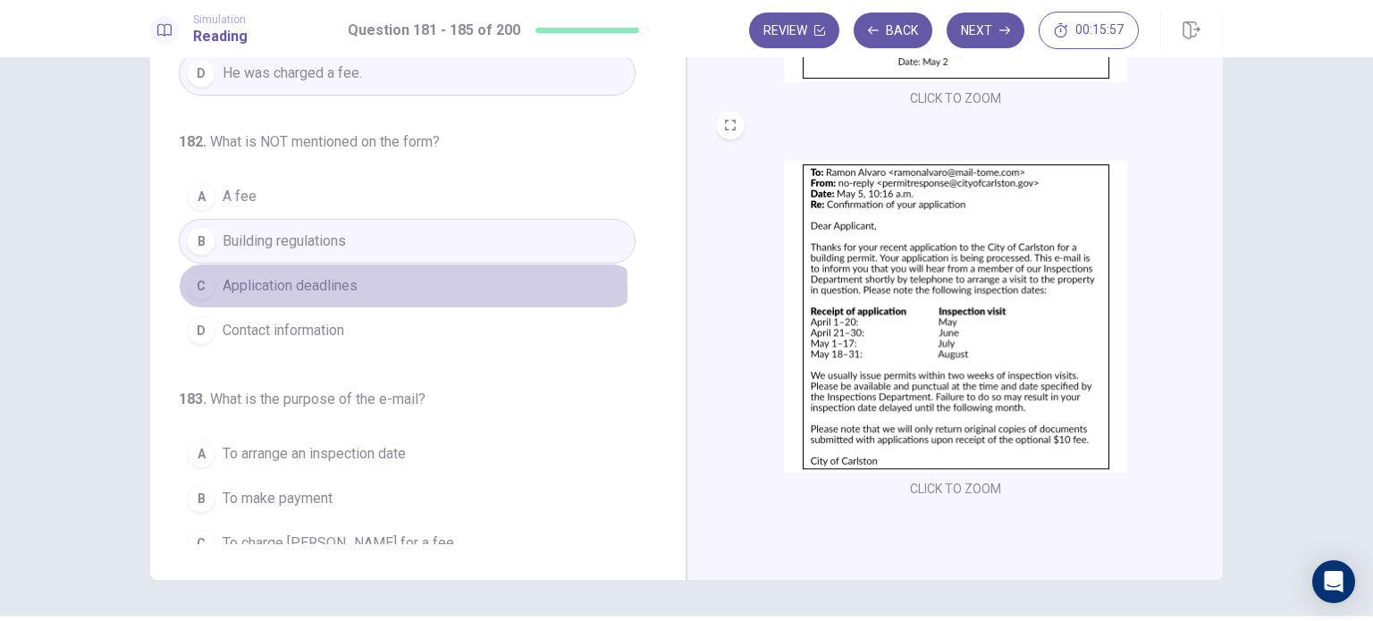
click at [328, 286] on span "Application deadlines" at bounding box center [290, 285] width 135 height 21
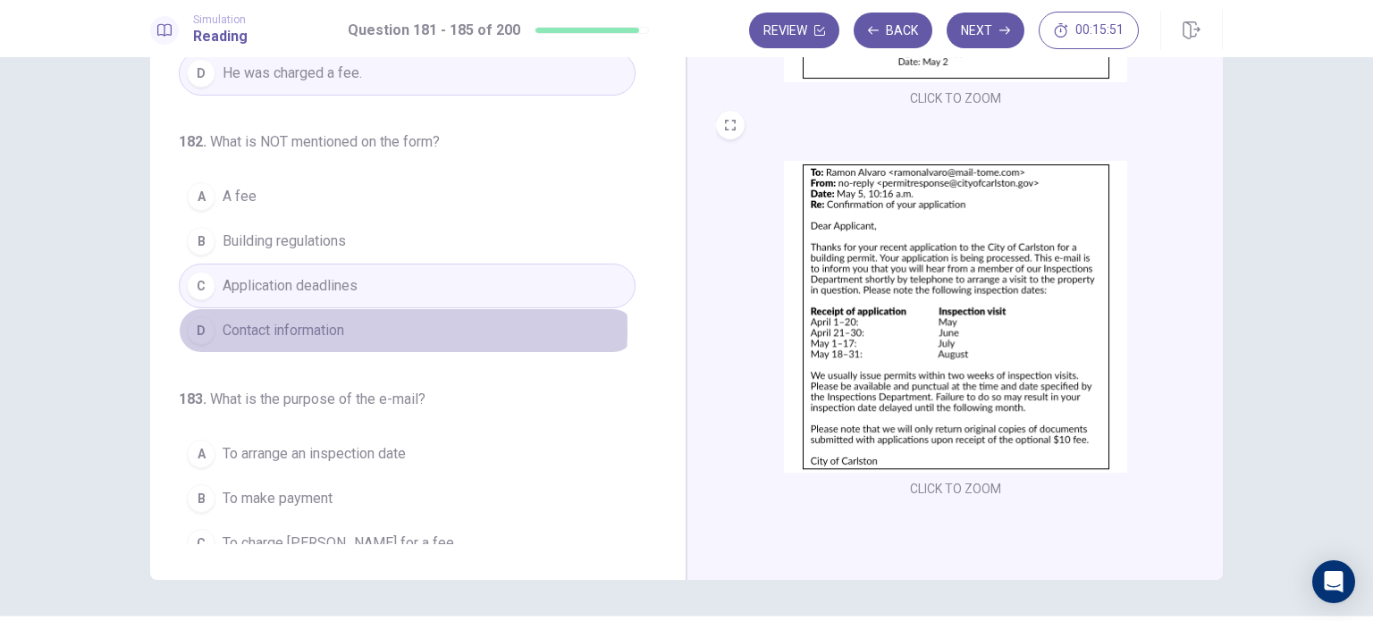
click at [308, 326] on span "Contact information" at bounding box center [284, 330] width 122 height 21
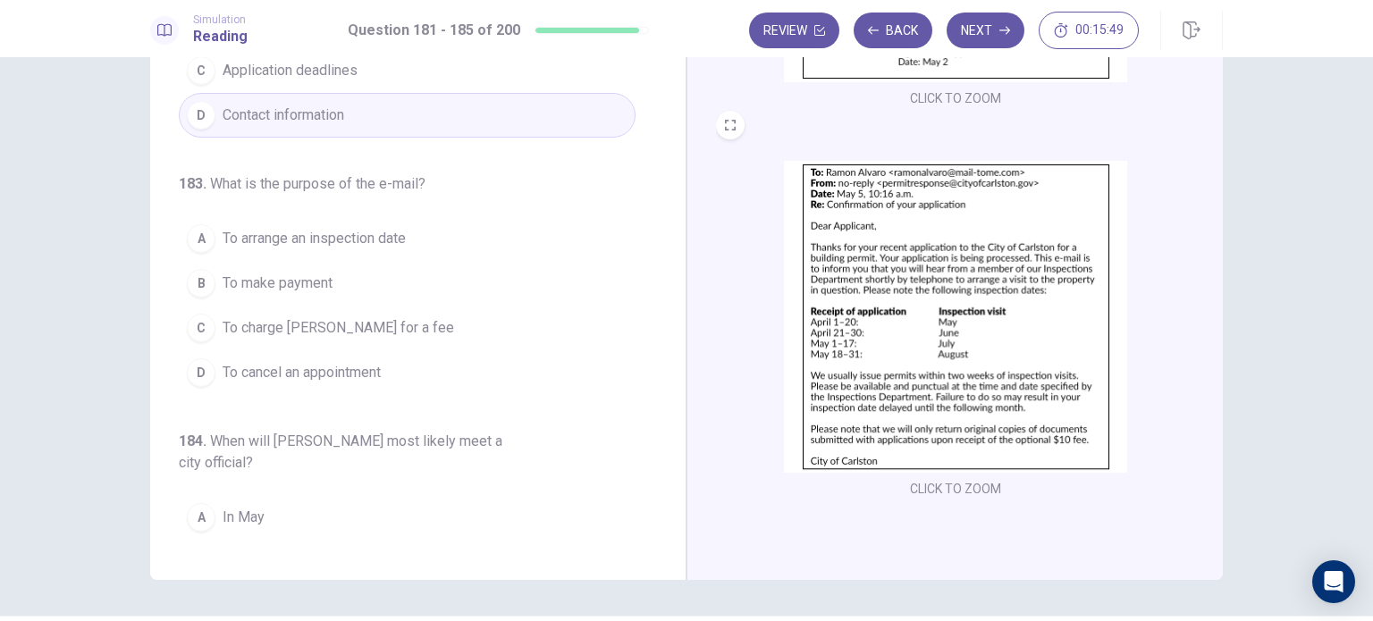
scroll to position [339, 0]
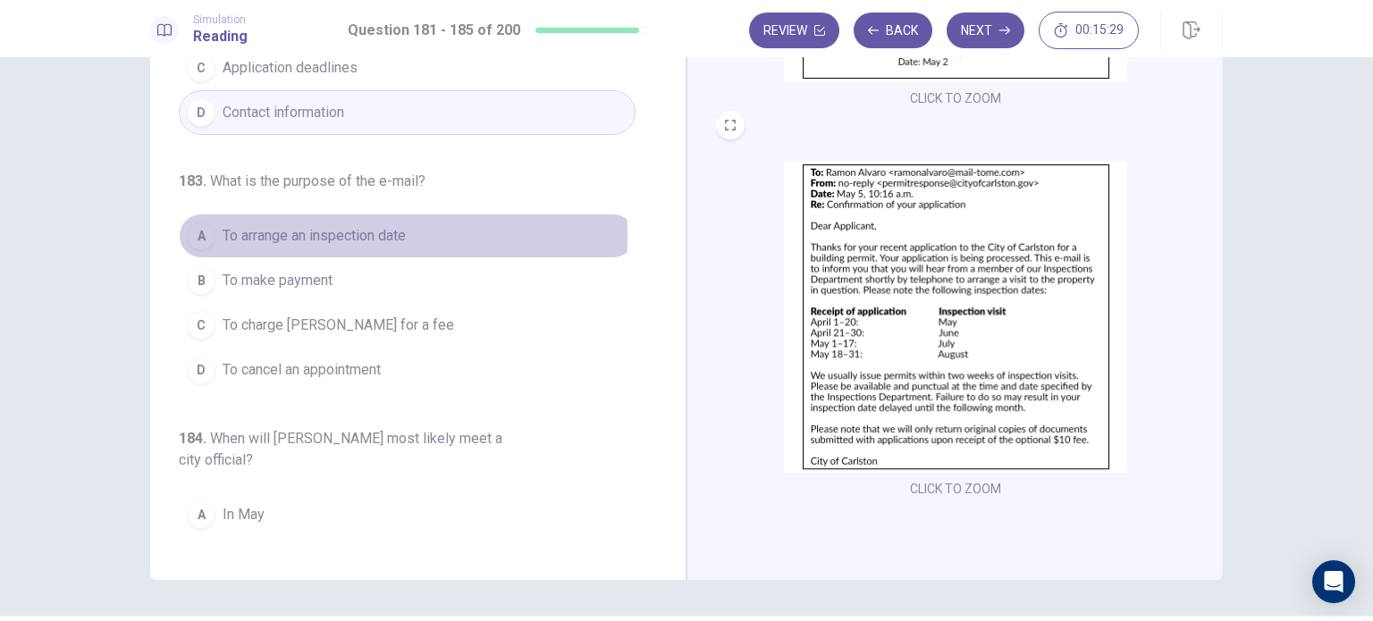
click at [336, 233] on span "To arrange an inspection date" at bounding box center [314, 235] width 183 height 21
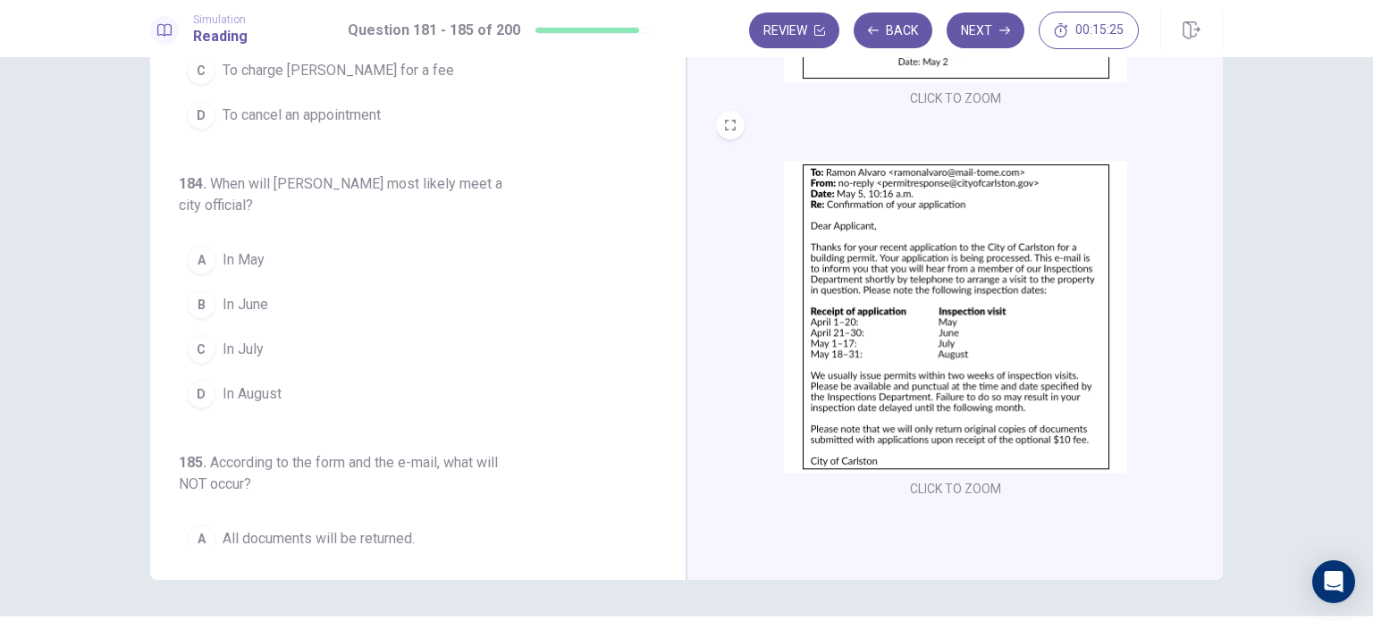
scroll to position [596, 0]
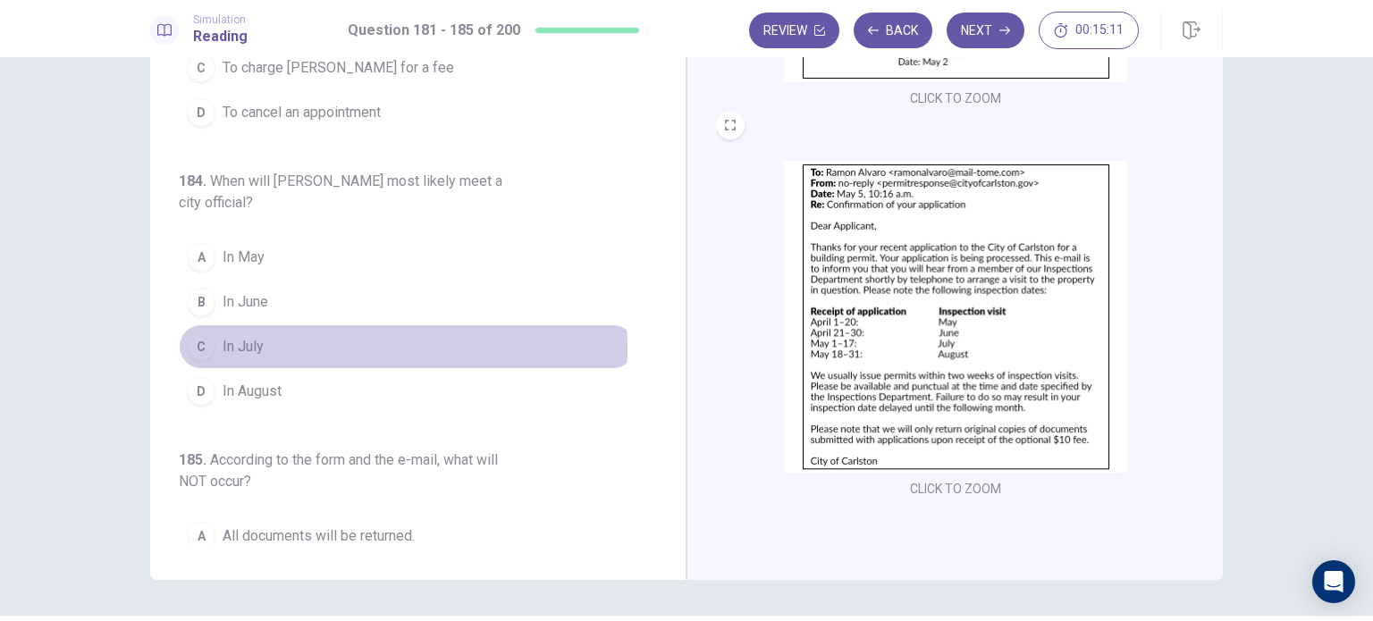
click at [265, 344] on button "C In July" at bounding box center [407, 347] width 457 height 45
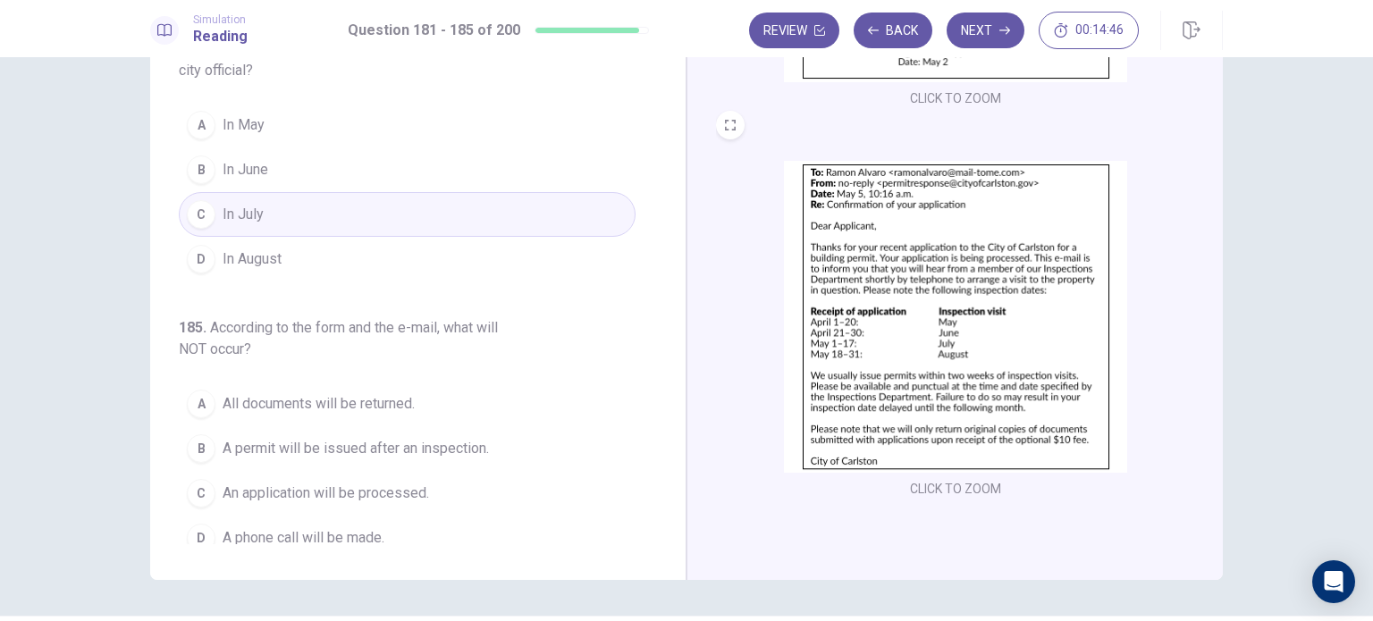
scroll to position [737, 0]
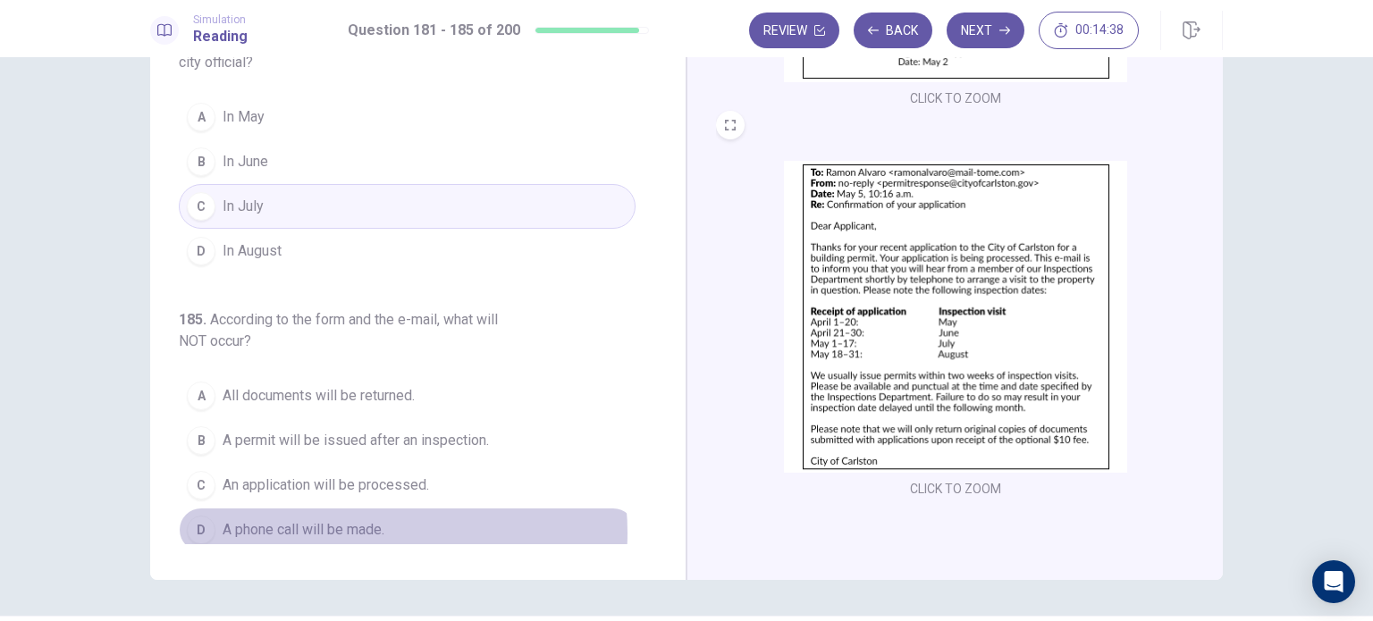
click at [354, 525] on span "A phone call will be made." at bounding box center [304, 529] width 162 height 21
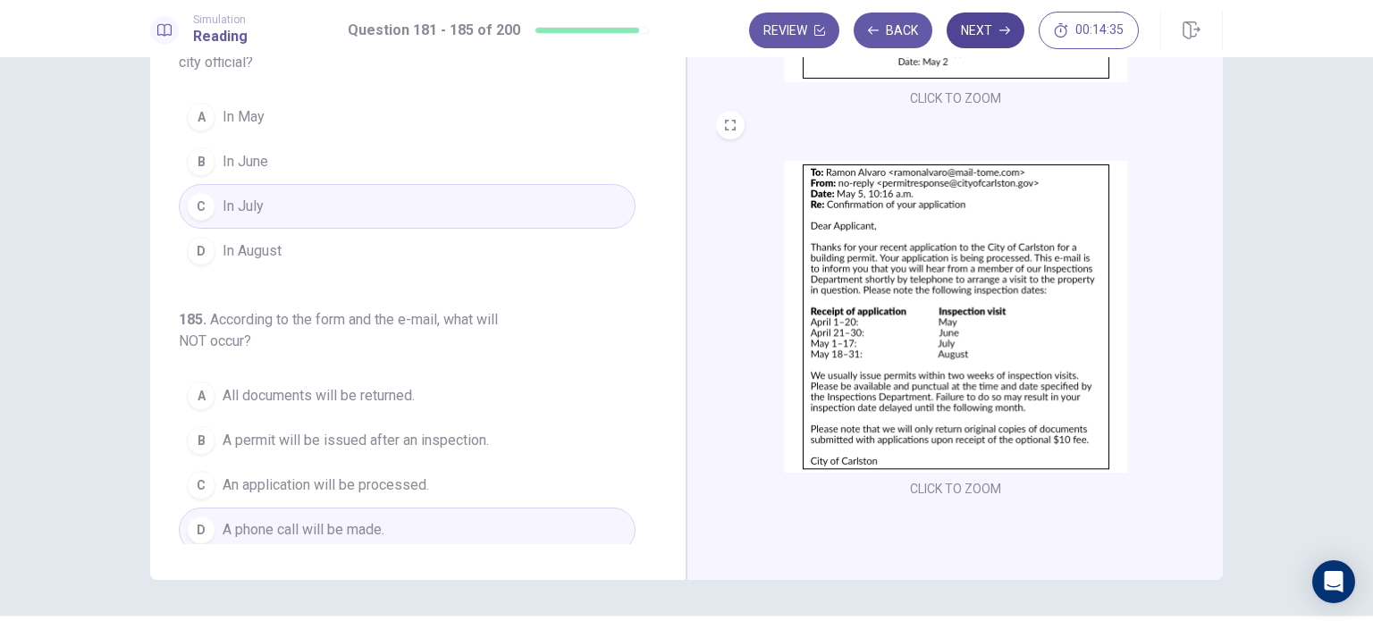
click at [987, 32] on button "Next" at bounding box center [986, 31] width 78 height 36
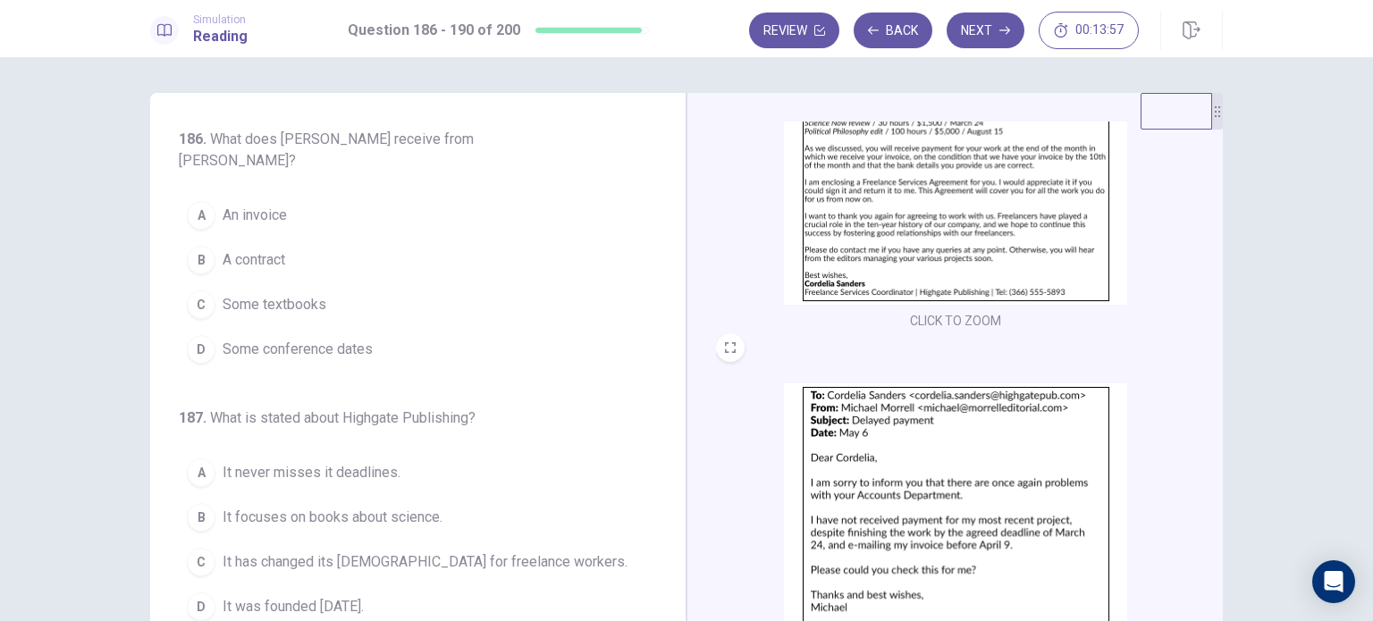
scroll to position [184, 0]
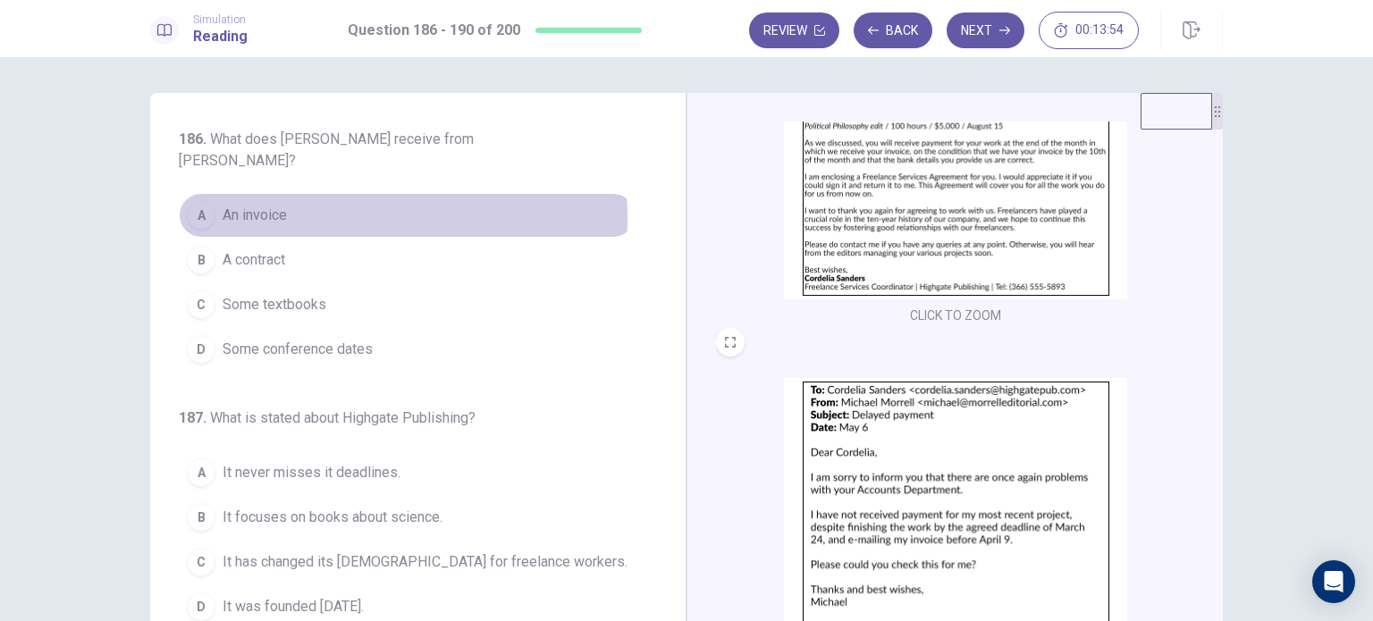
click at [325, 217] on button "A An invoice" at bounding box center [407, 215] width 457 height 45
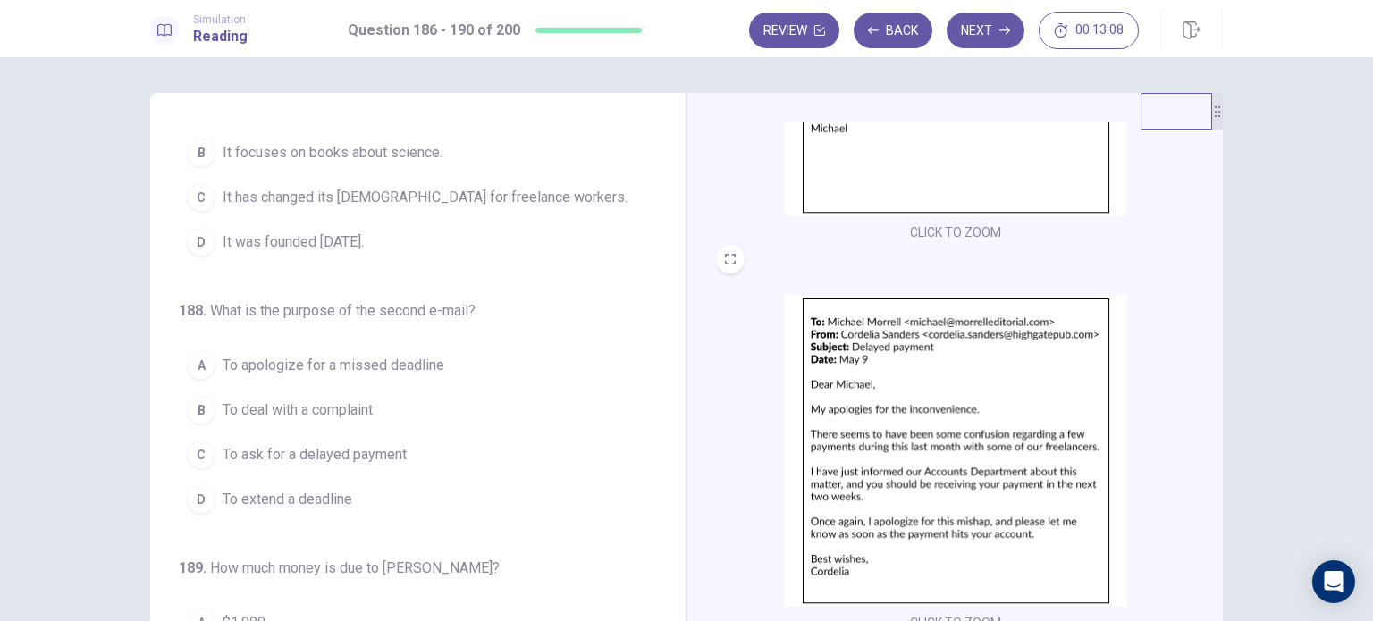
scroll to position [365, 0]
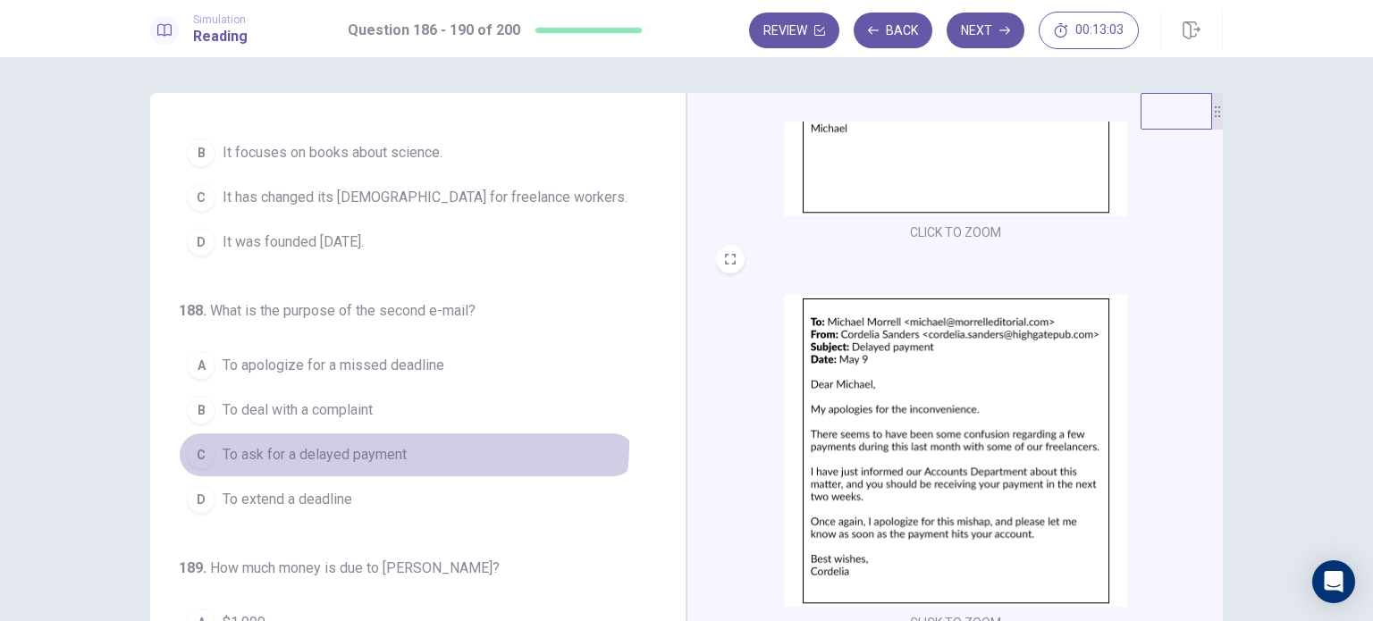
click at [394, 439] on button "C To ask for a delayed payment" at bounding box center [407, 455] width 457 height 45
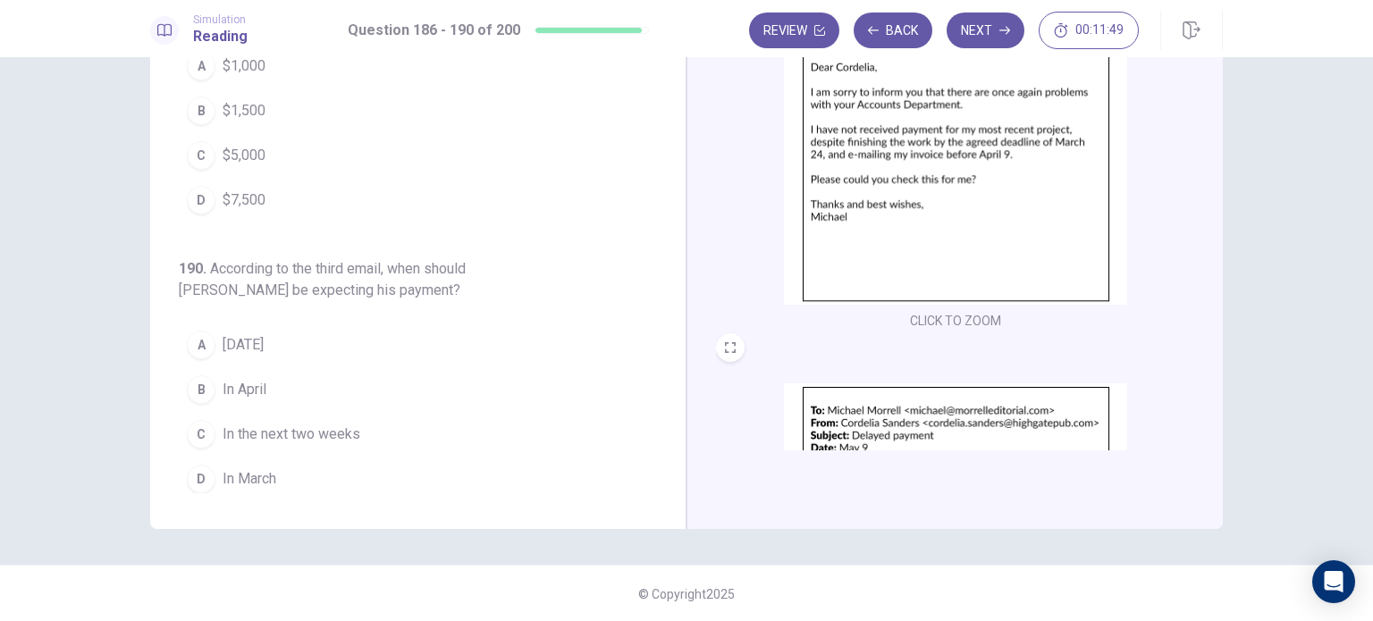
scroll to position [658, 0]
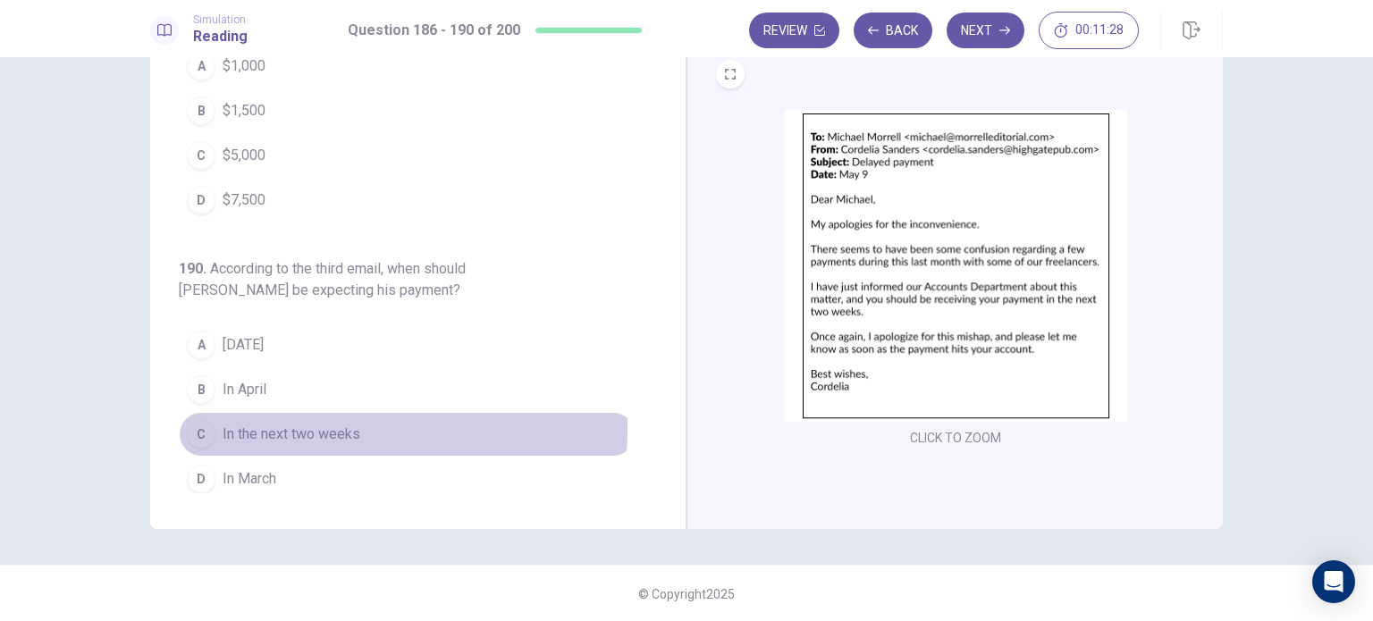
click at [293, 424] on span "In the next two weeks" at bounding box center [292, 434] width 138 height 21
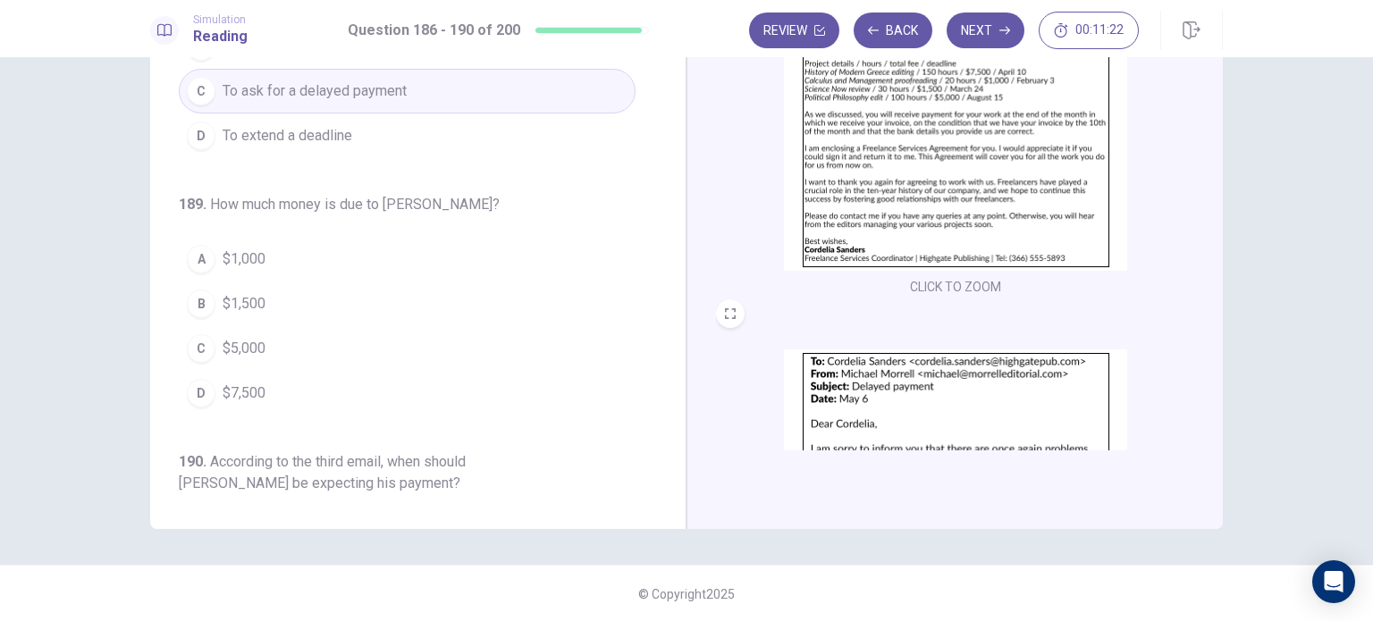
scroll to position [0, 0]
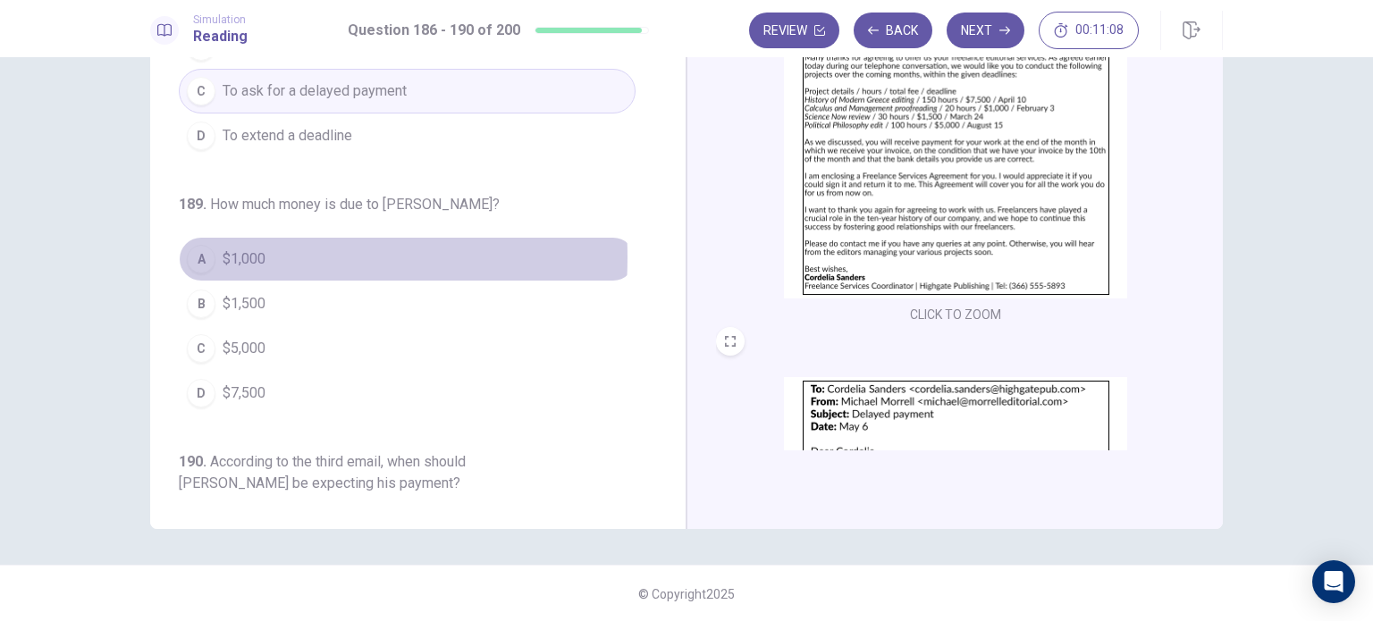
click at [223, 252] on span "$1,000" at bounding box center [244, 259] width 43 height 21
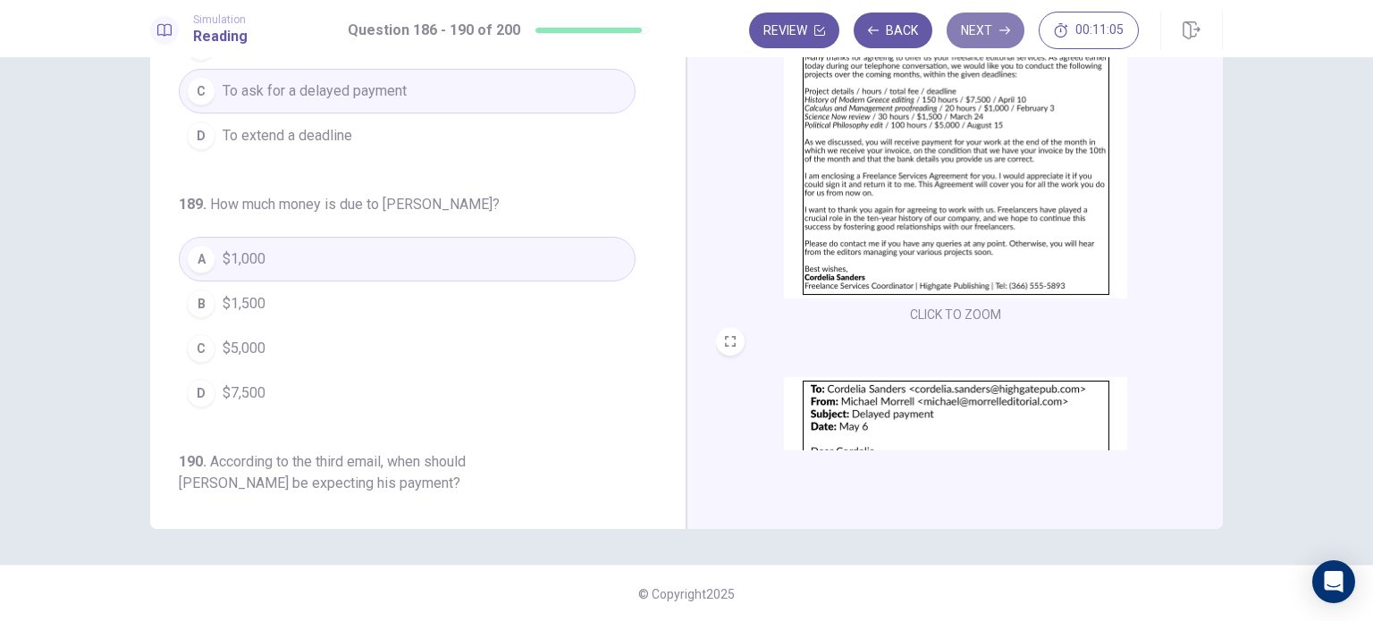
click at [1002, 26] on icon "button" at bounding box center [1005, 30] width 11 height 11
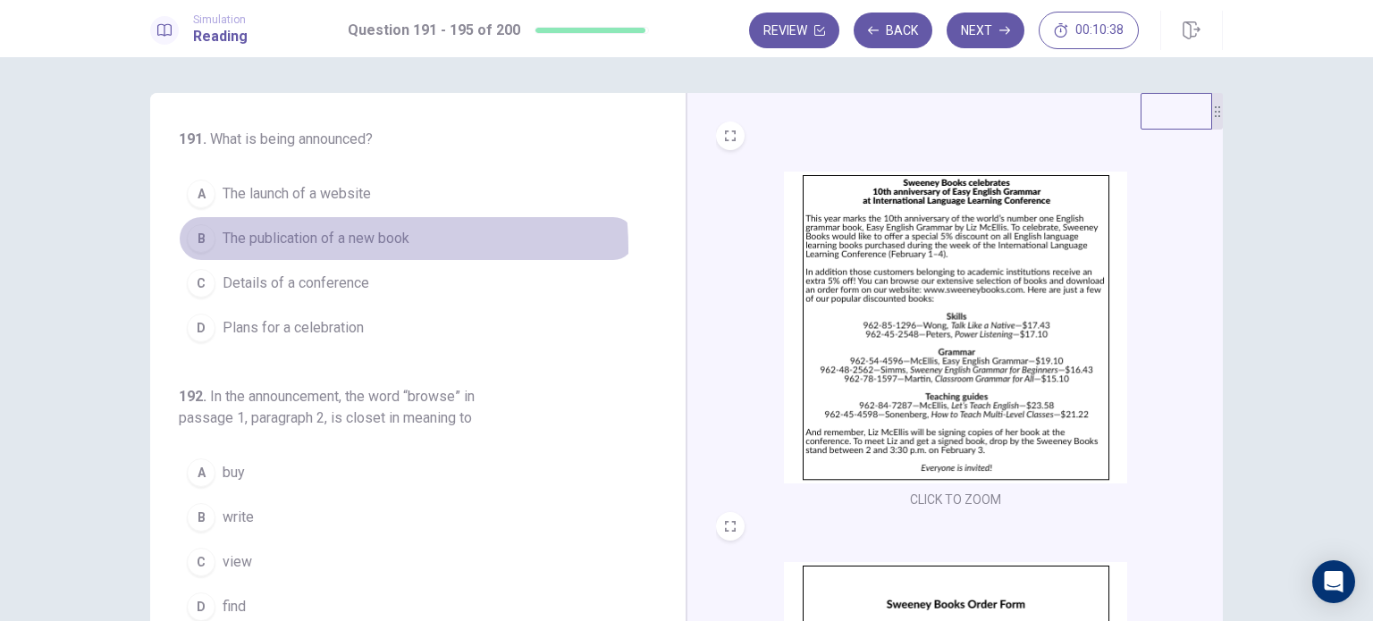
click at [329, 248] on span "The publication of a new book" at bounding box center [316, 238] width 187 height 21
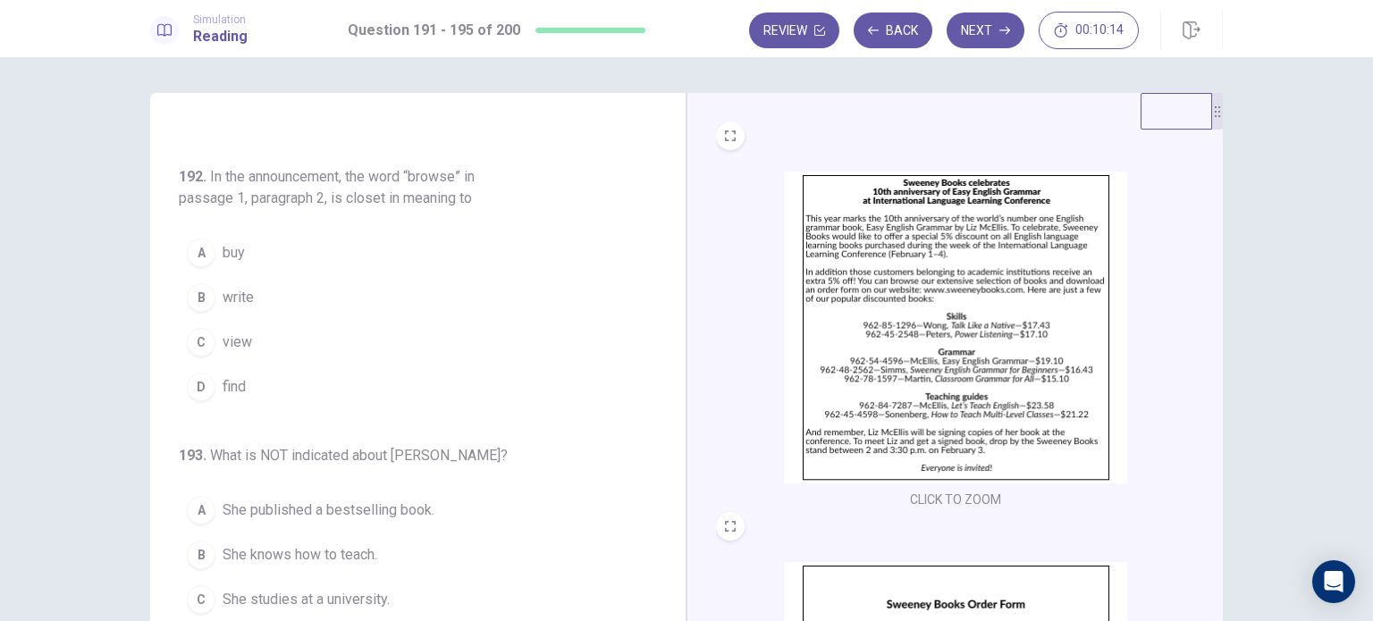
scroll to position [221, 0]
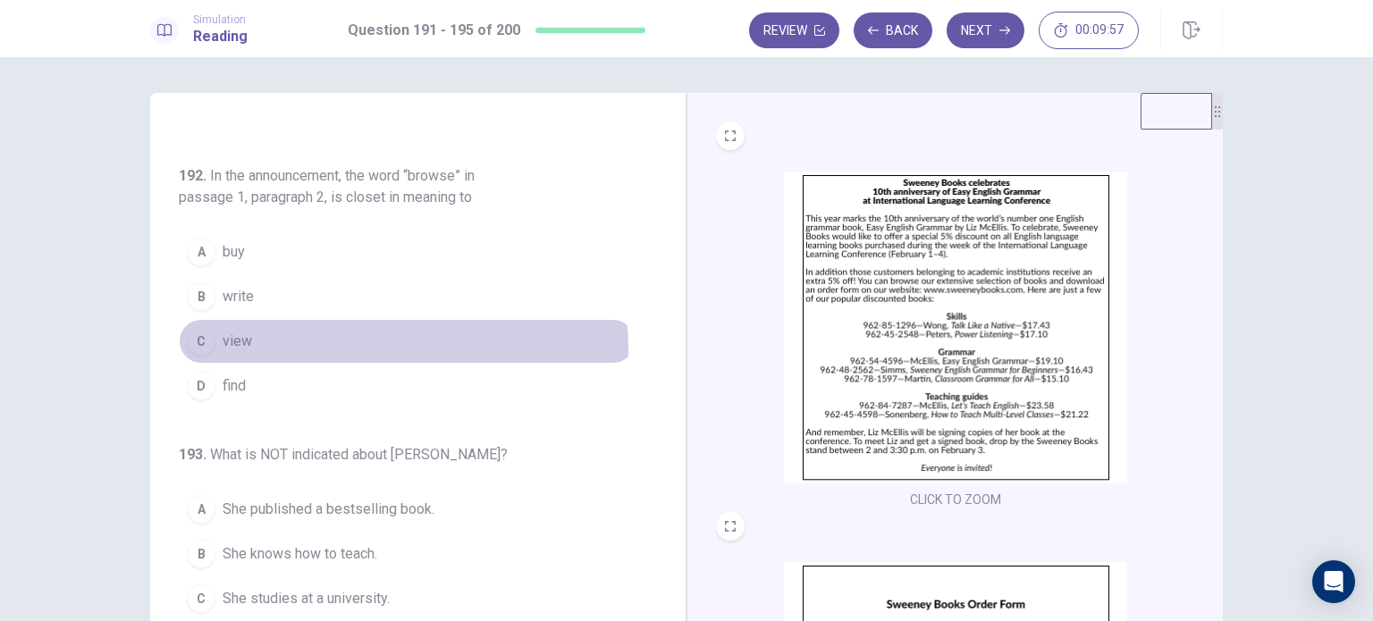
click at [240, 349] on span "view" at bounding box center [238, 341] width 30 height 21
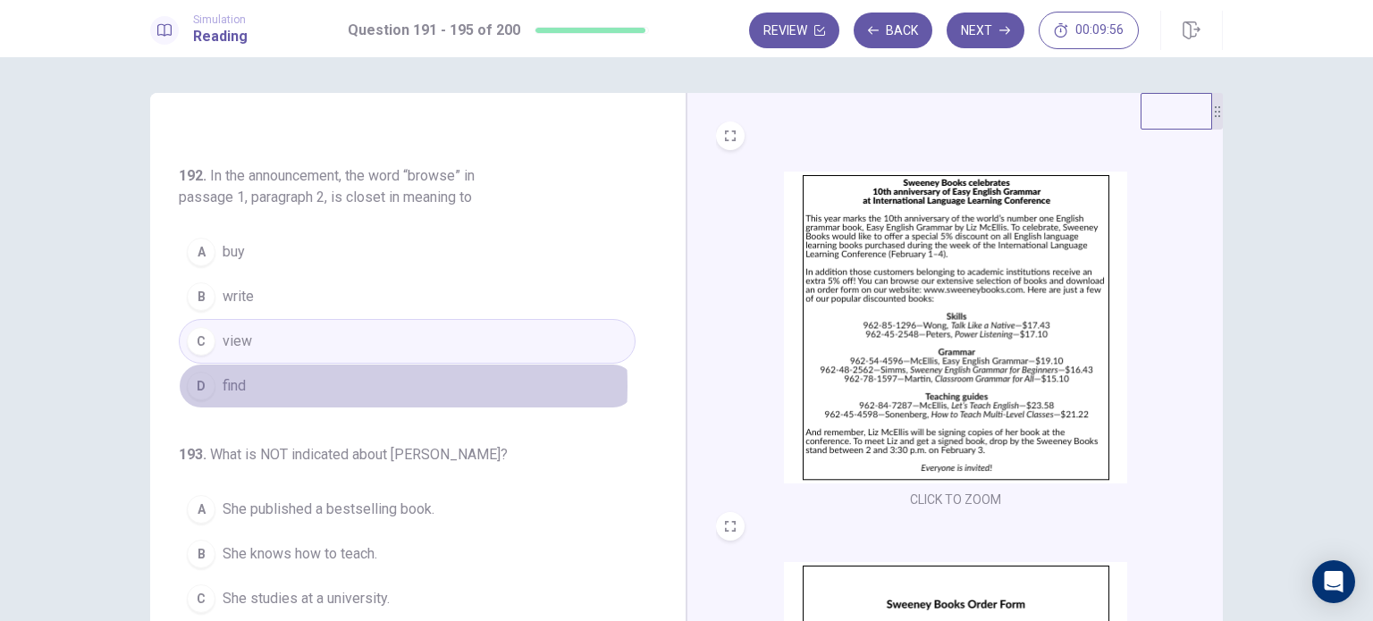
click at [260, 384] on button "D find" at bounding box center [407, 386] width 457 height 45
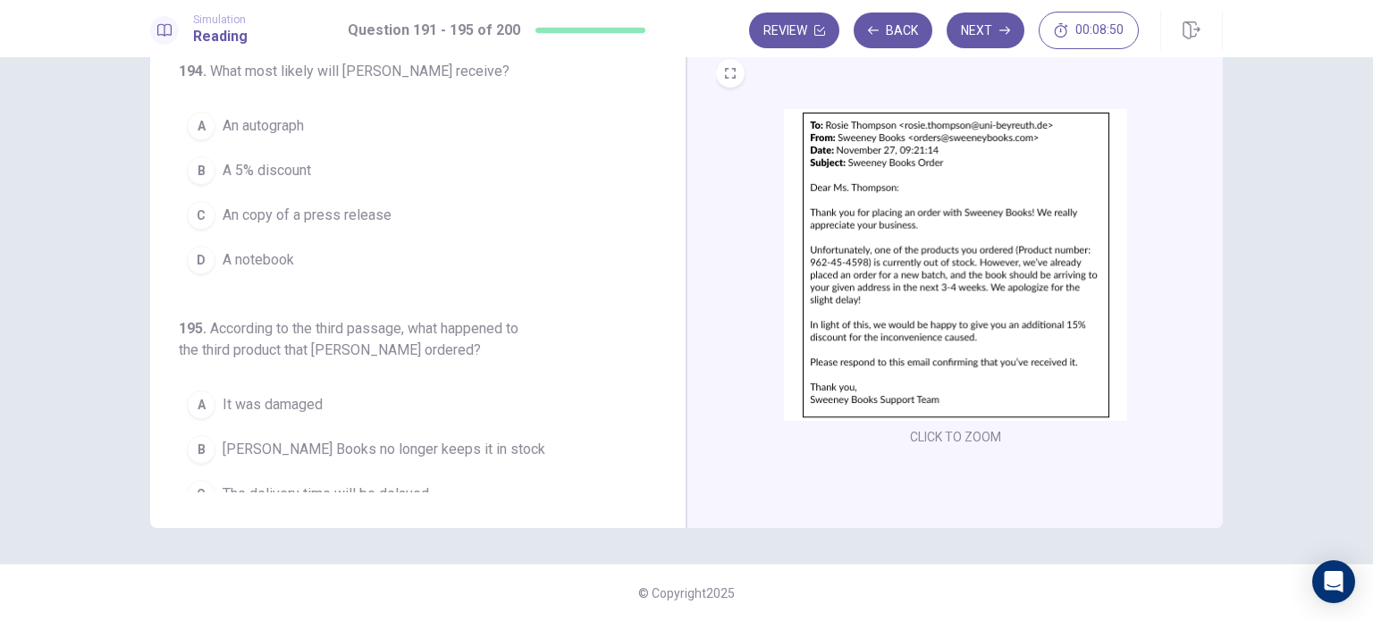
scroll to position [682, 0]
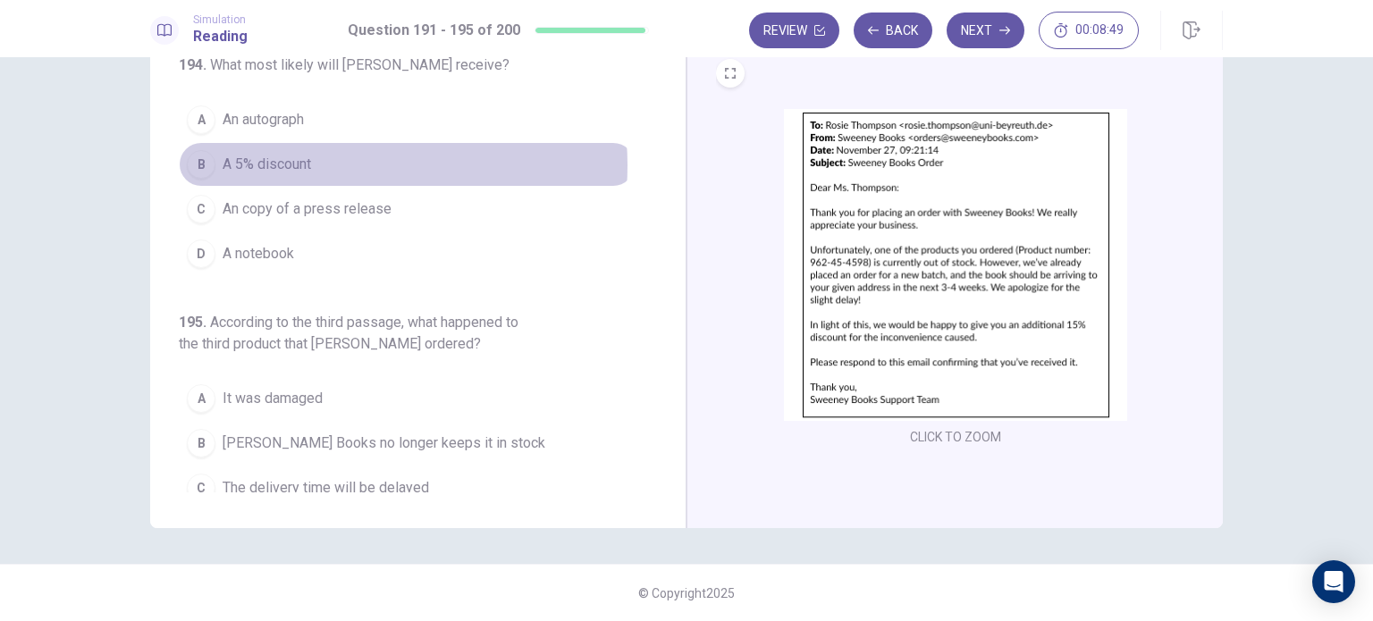
click at [336, 160] on button "B A 5% discount" at bounding box center [407, 164] width 457 height 45
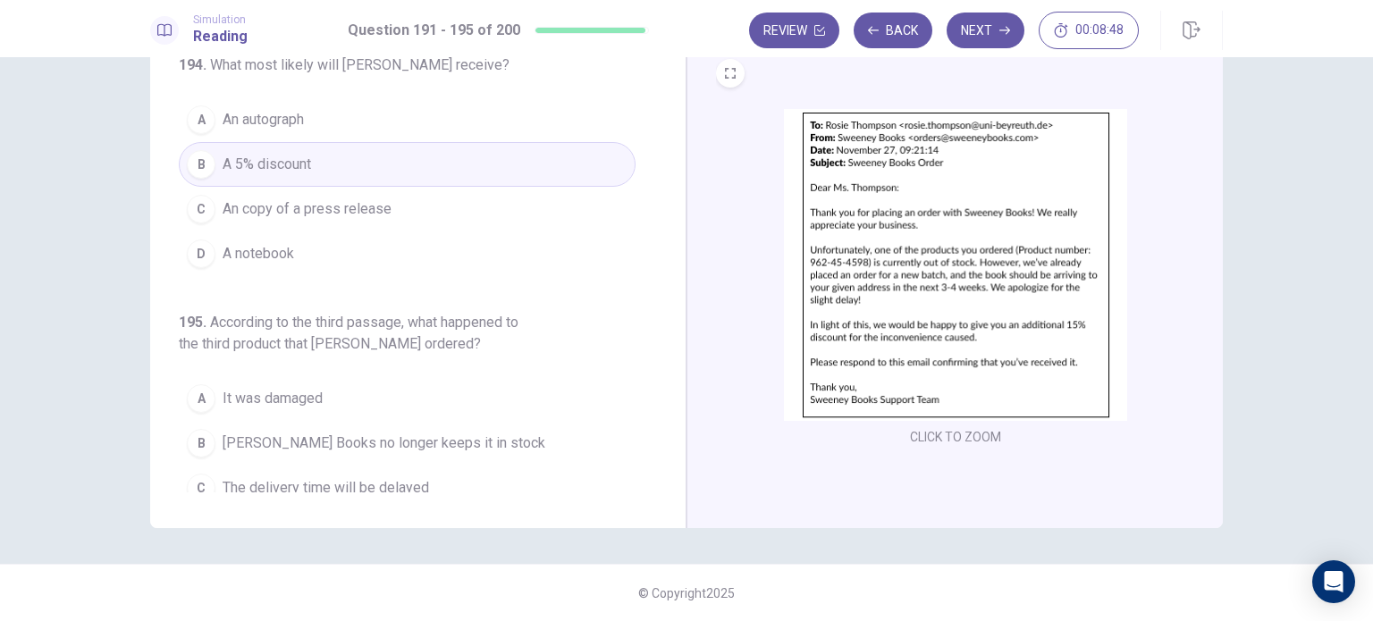
scroll to position [737, 0]
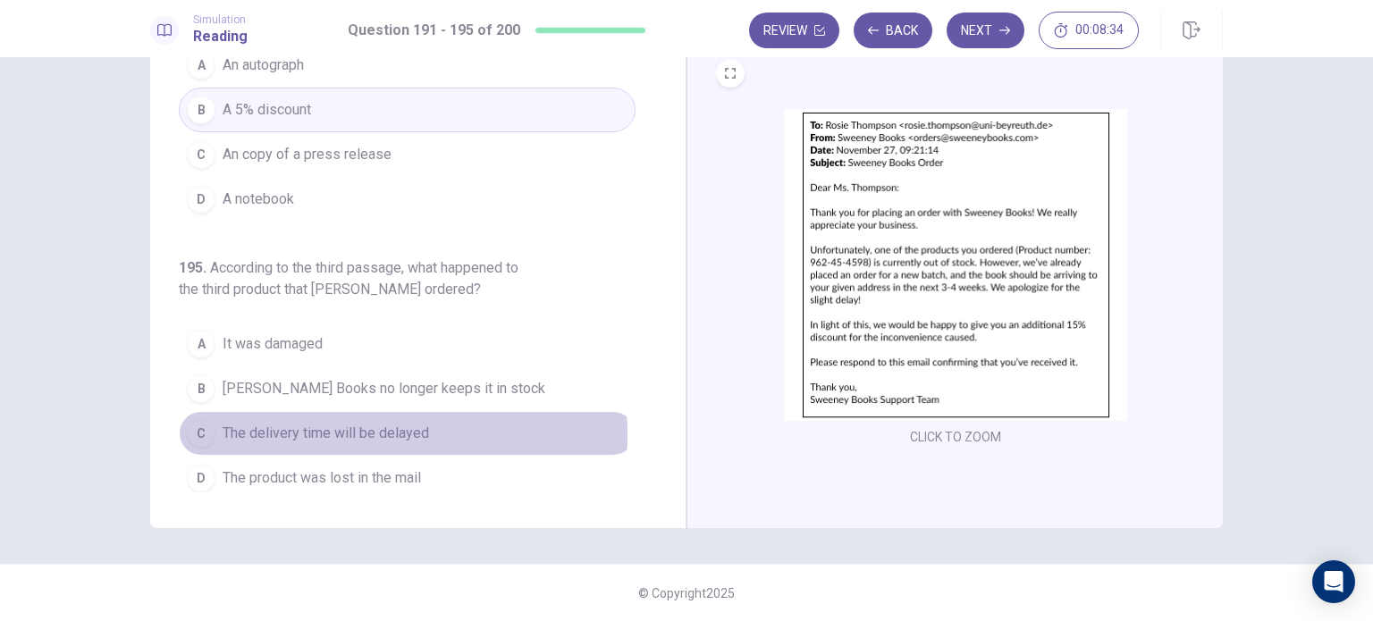
click at [332, 428] on span "The delivery time will be delayed" at bounding box center [326, 433] width 207 height 21
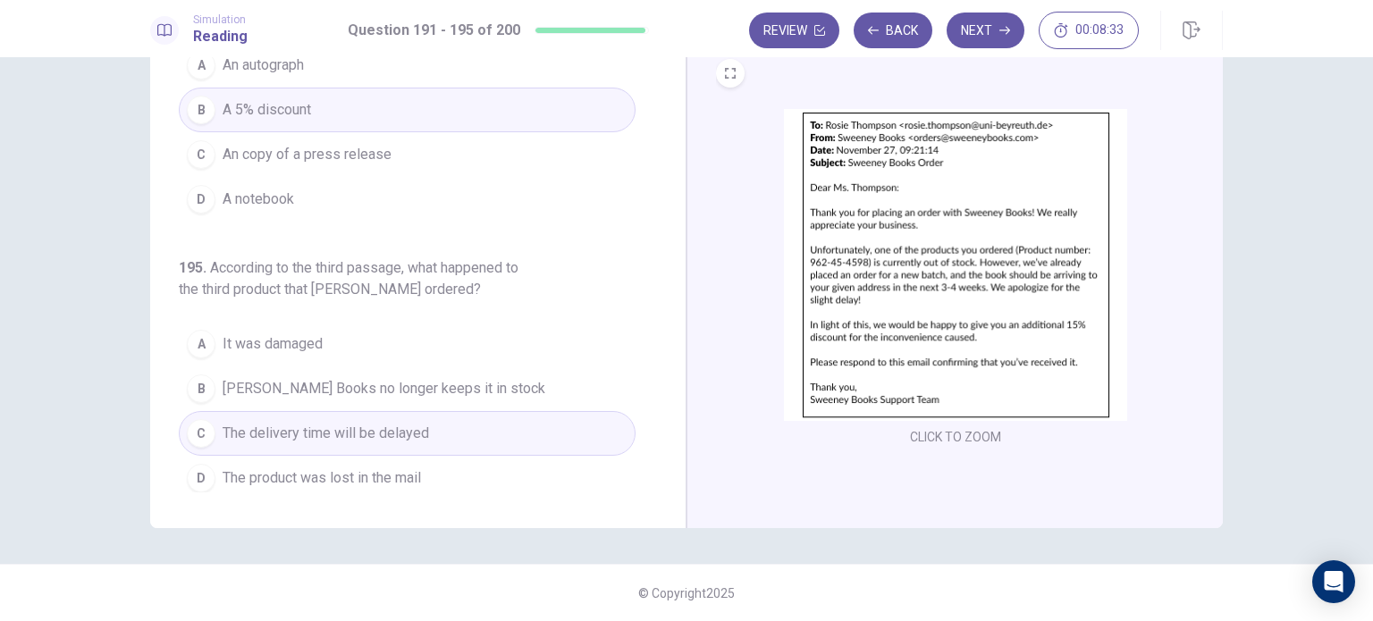
click at [379, 390] on span "[PERSON_NAME] Books no longer keeps it in stock" at bounding box center [384, 388] width 323 height 21
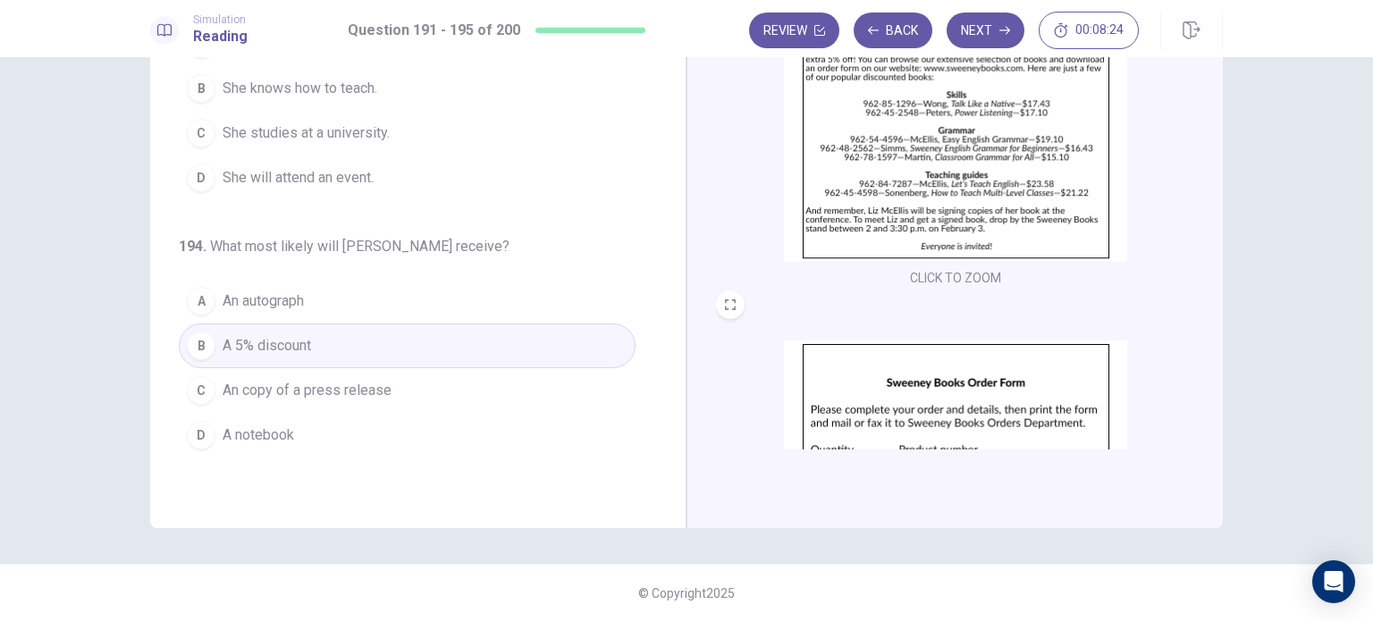
scroll to position [0, 0]
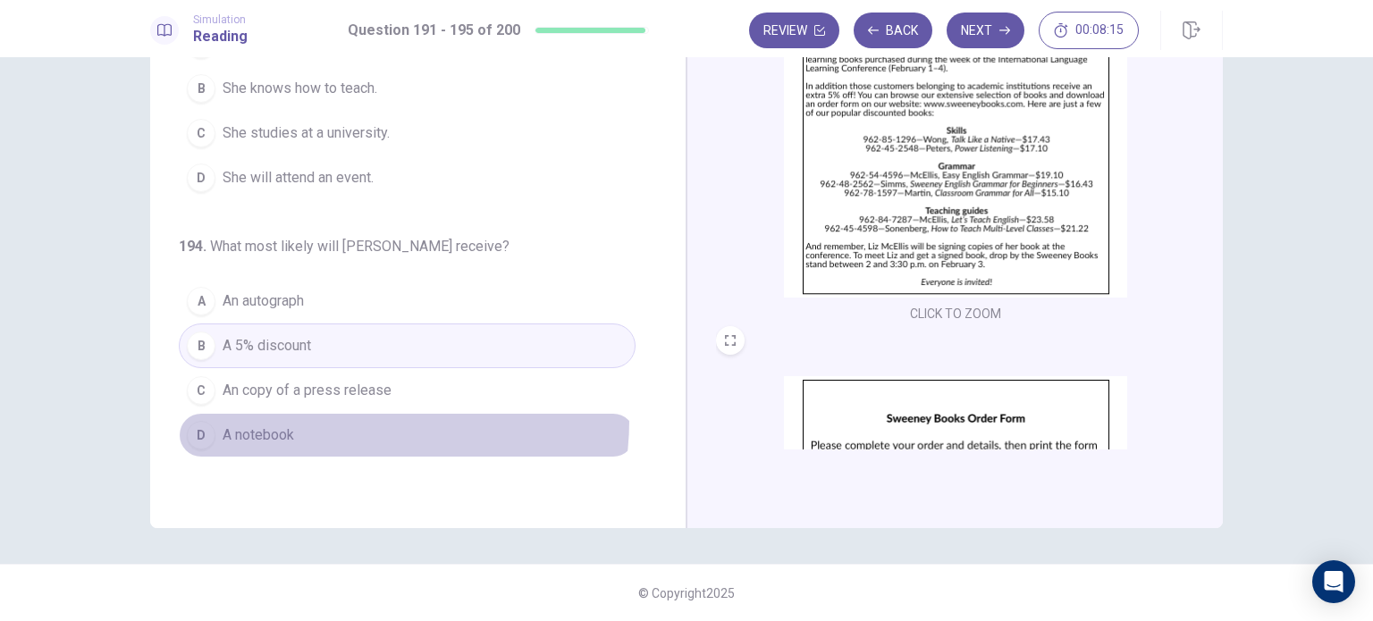
click at [337, 414] on button "D A notebook" at bounding box center [407, 435] width 457 height 45
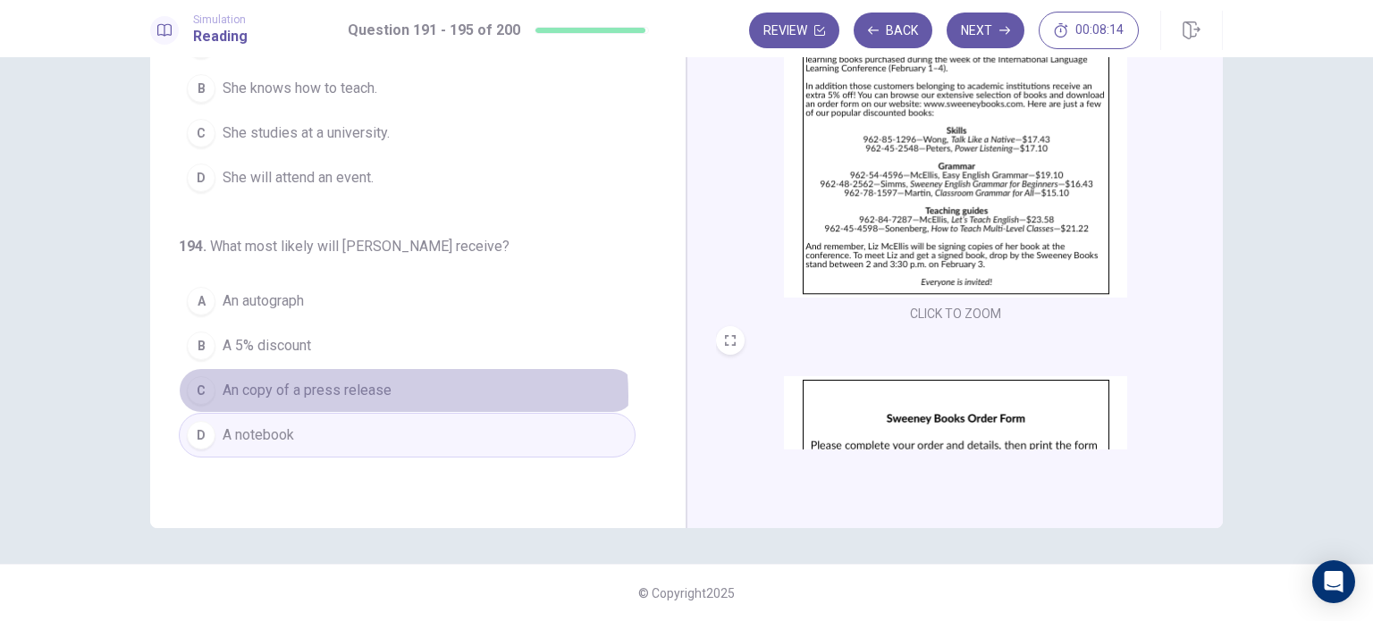
click at [376, 390] on span "An copy of a press release" at bounding box center [307, 390] width 169 height 21
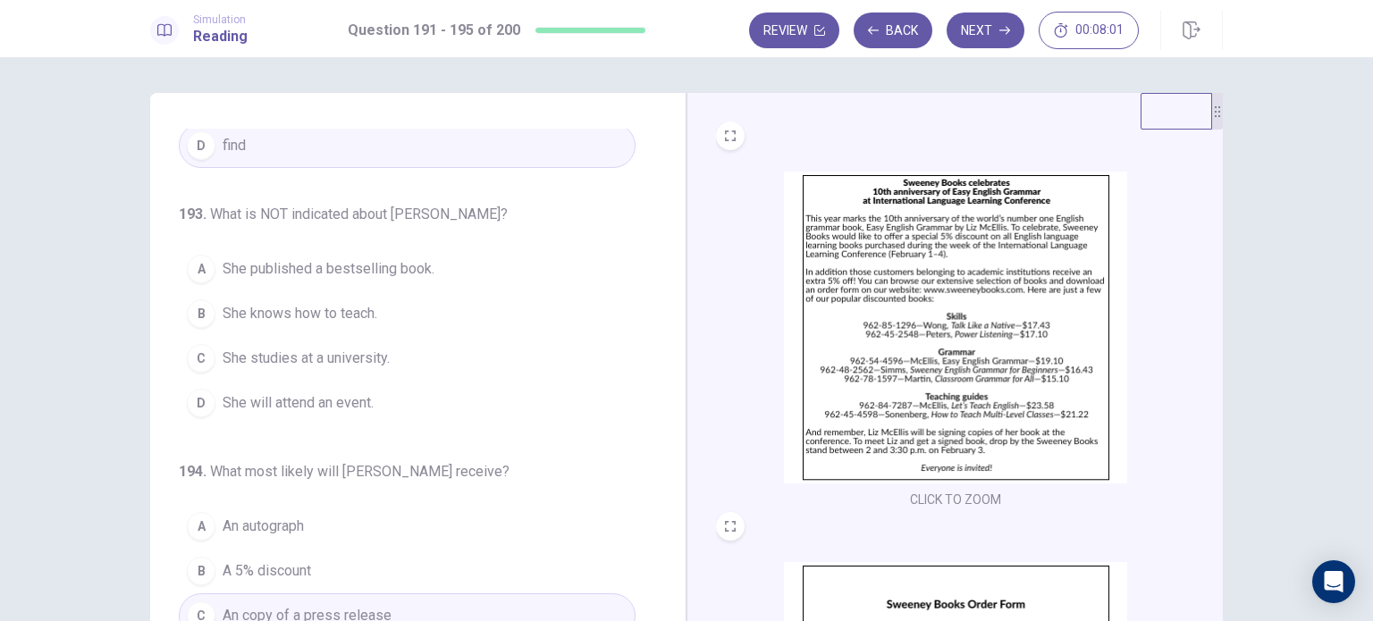
scroll to position [461, 0]
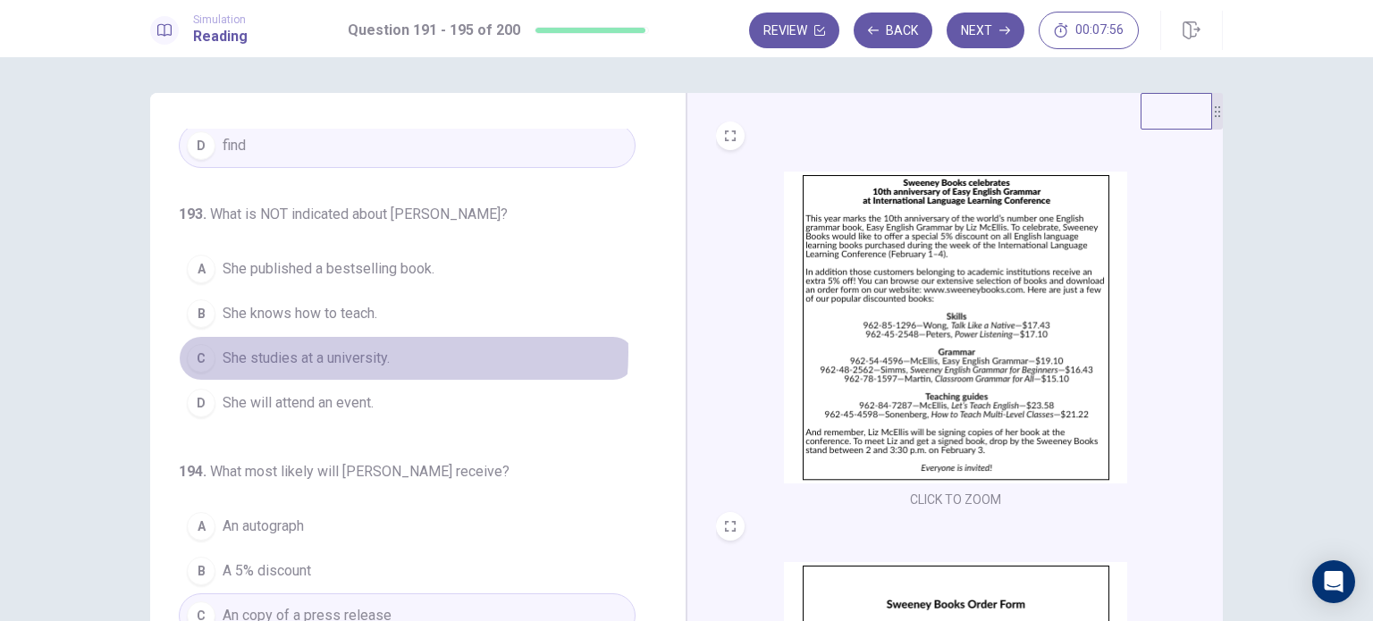
click at [360, 349] on span "She studies at a university." at bounding box center [306, 358] width 167 height 21
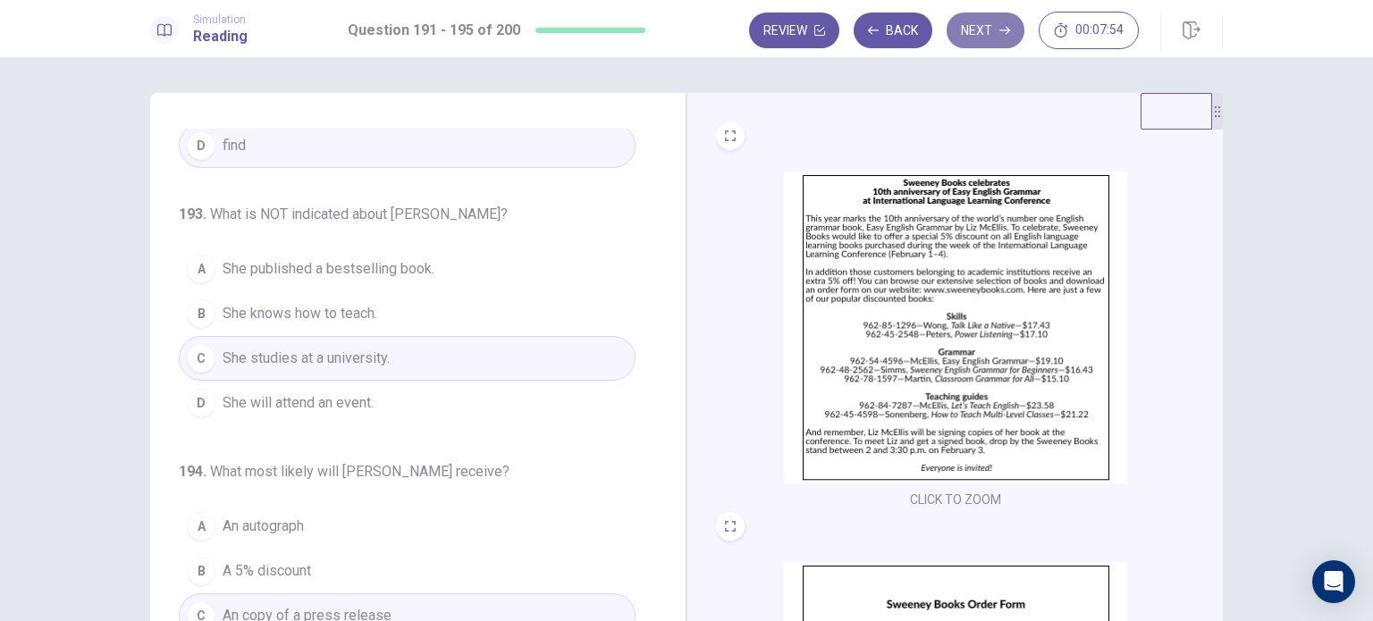
click at [1000, 35] on icon "button" at bounding box center [1005, 30] width 11 height 11
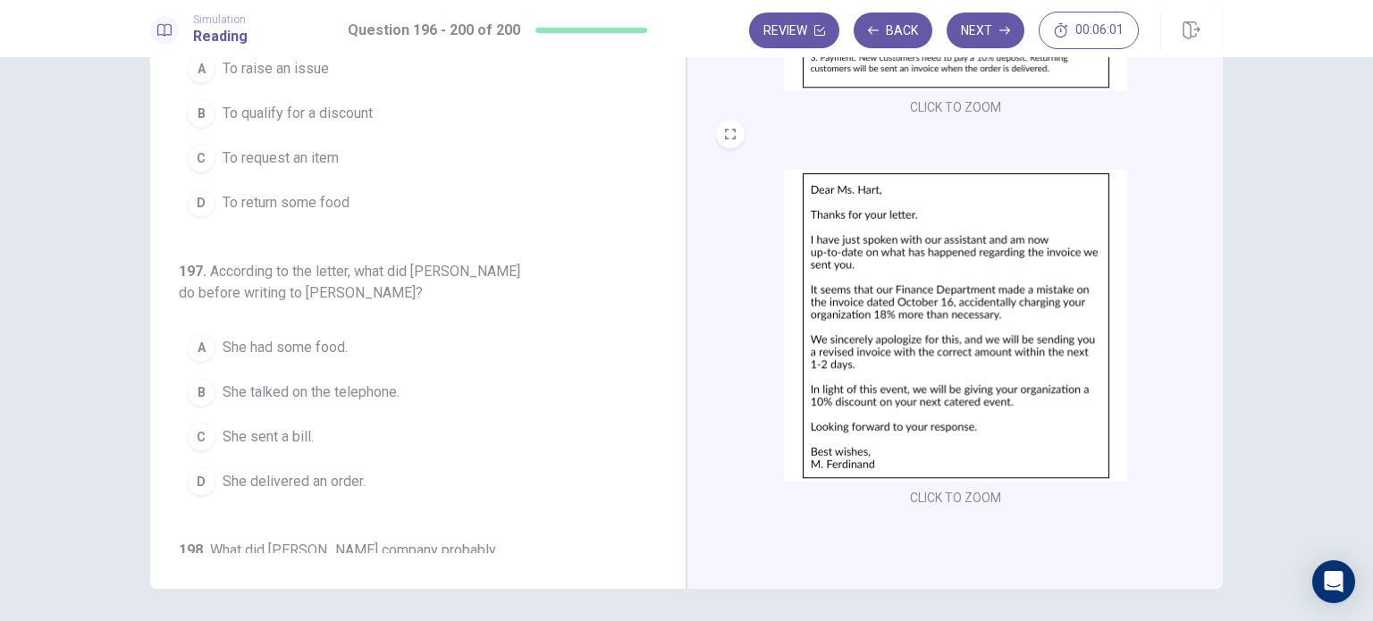
scroll to position [0, 0]
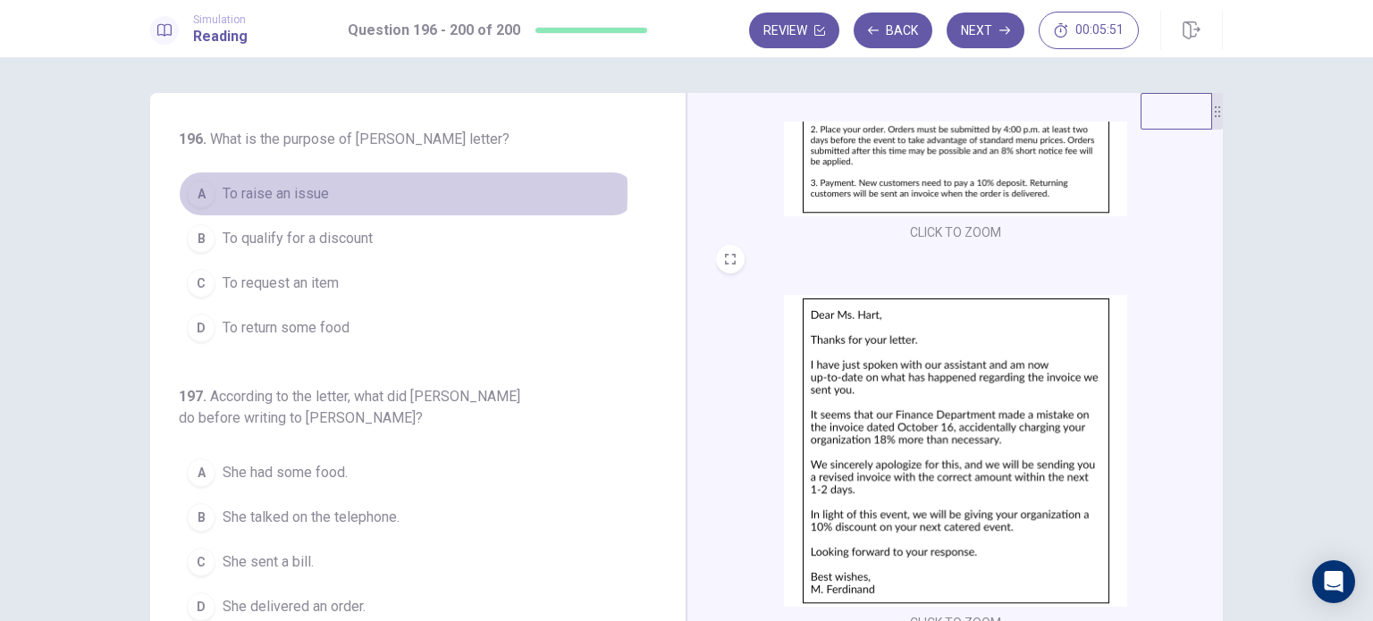
click at [298, 192] on span "To raise an issue" at bounding box center [276, 193] width 106 height 21
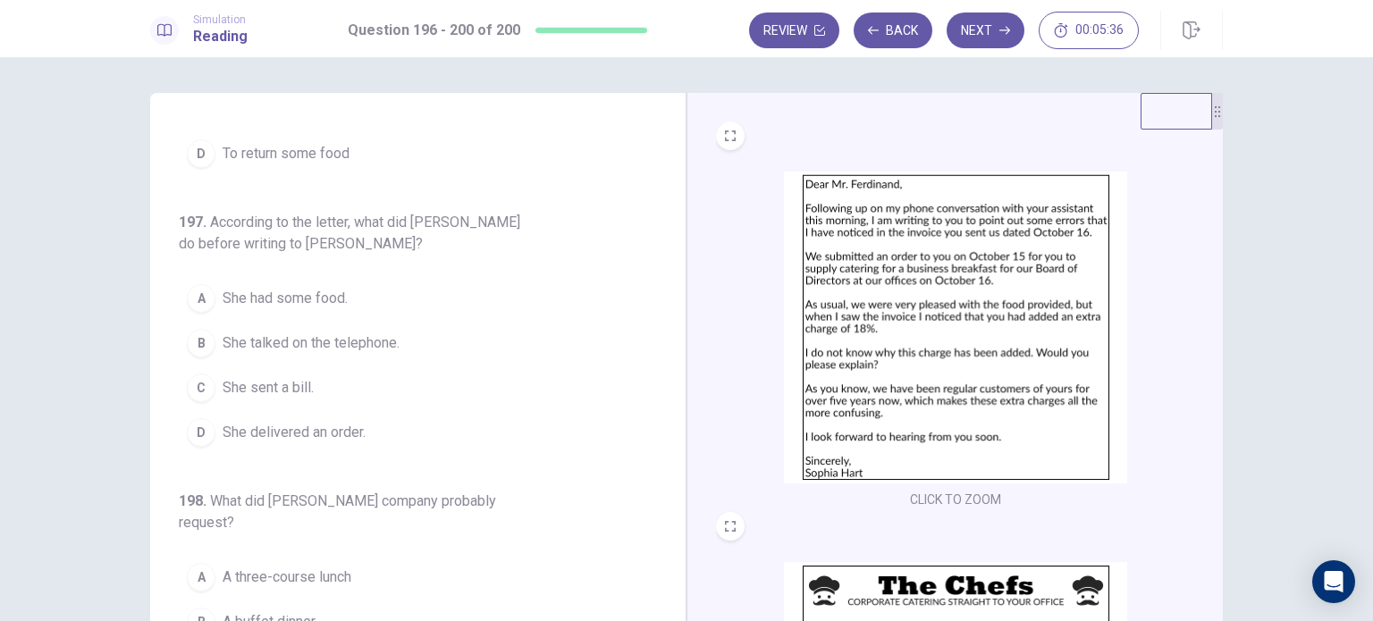
scroll to position [175, 0]
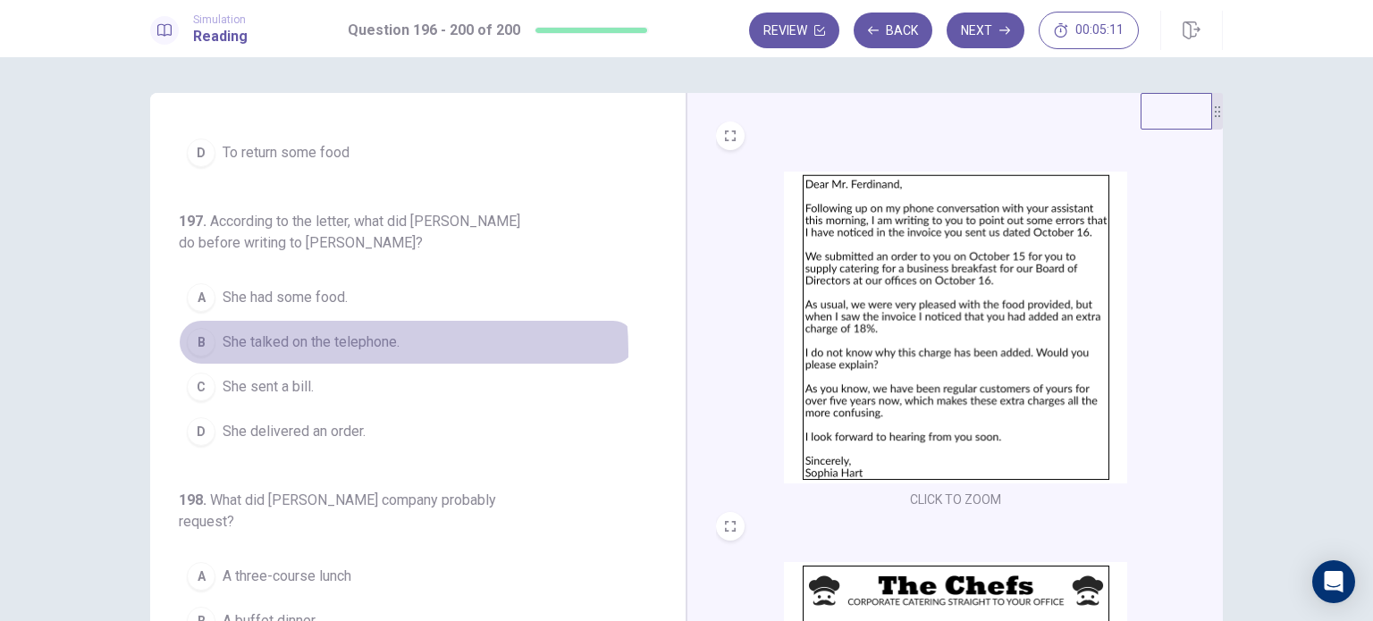
click at [315, 350] on span "She talked on the telephone." at bounding box center [311, 342] width 177 height 21
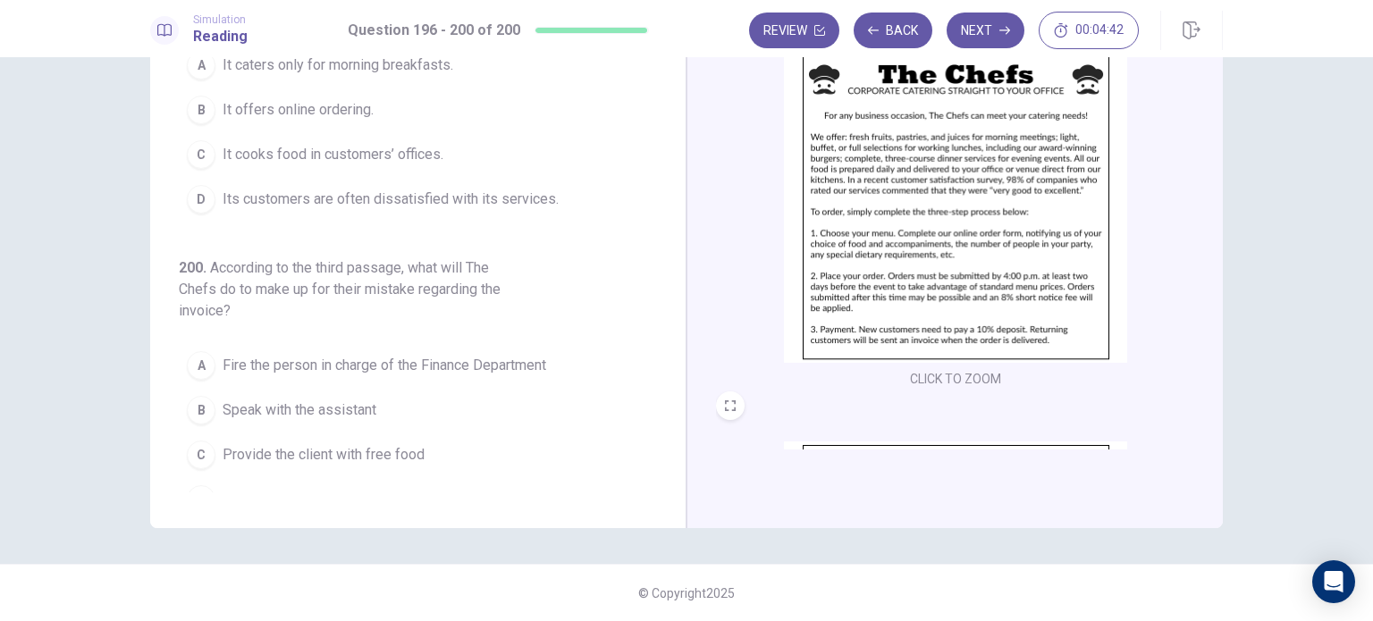
scroll to position [350, 0]
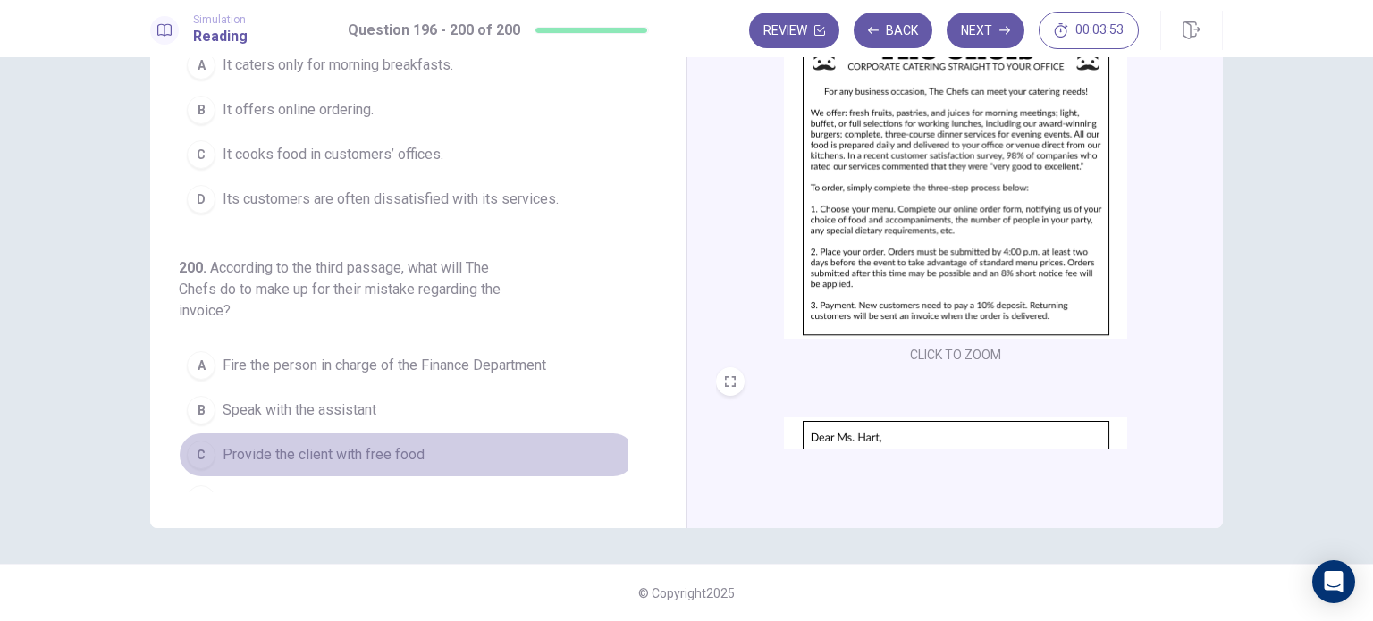
click at [354, 444] on span "Provide the client with free food" at bounding box center [324, 454] width 202 height 21
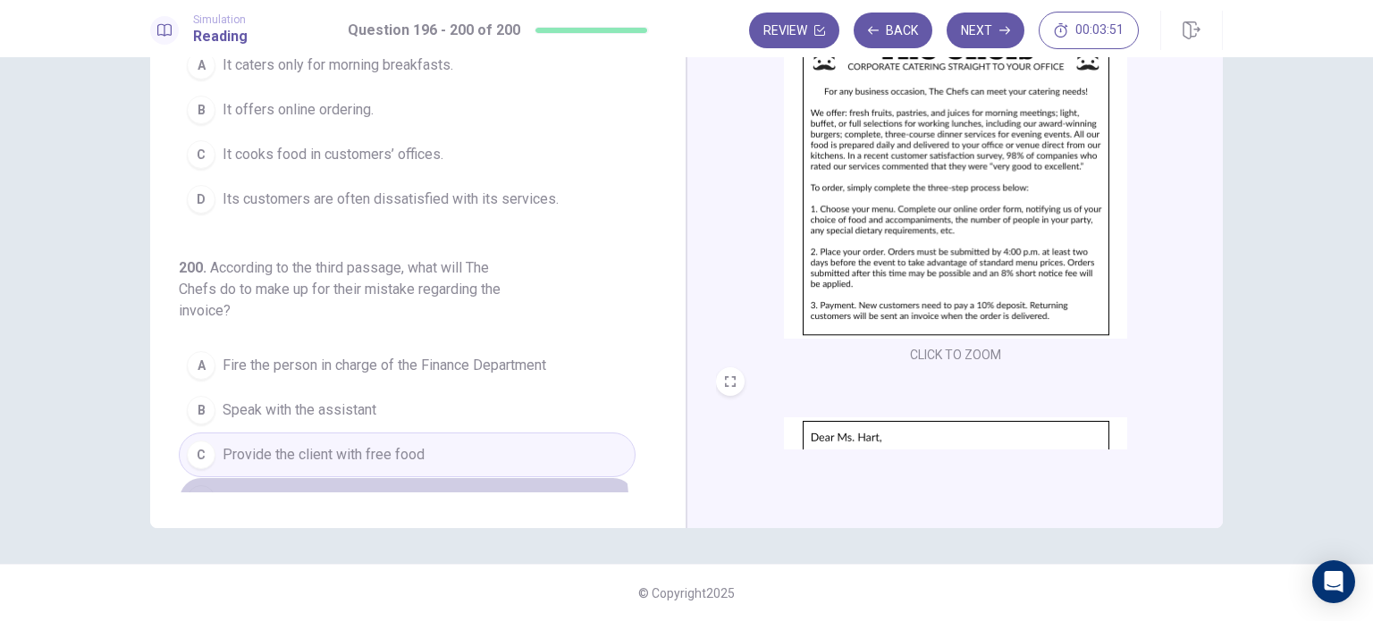
click at [367, 485] on button "D Give the client a 10% discount on their next purchase" at bounding box center [407, 499] width 457 height 45
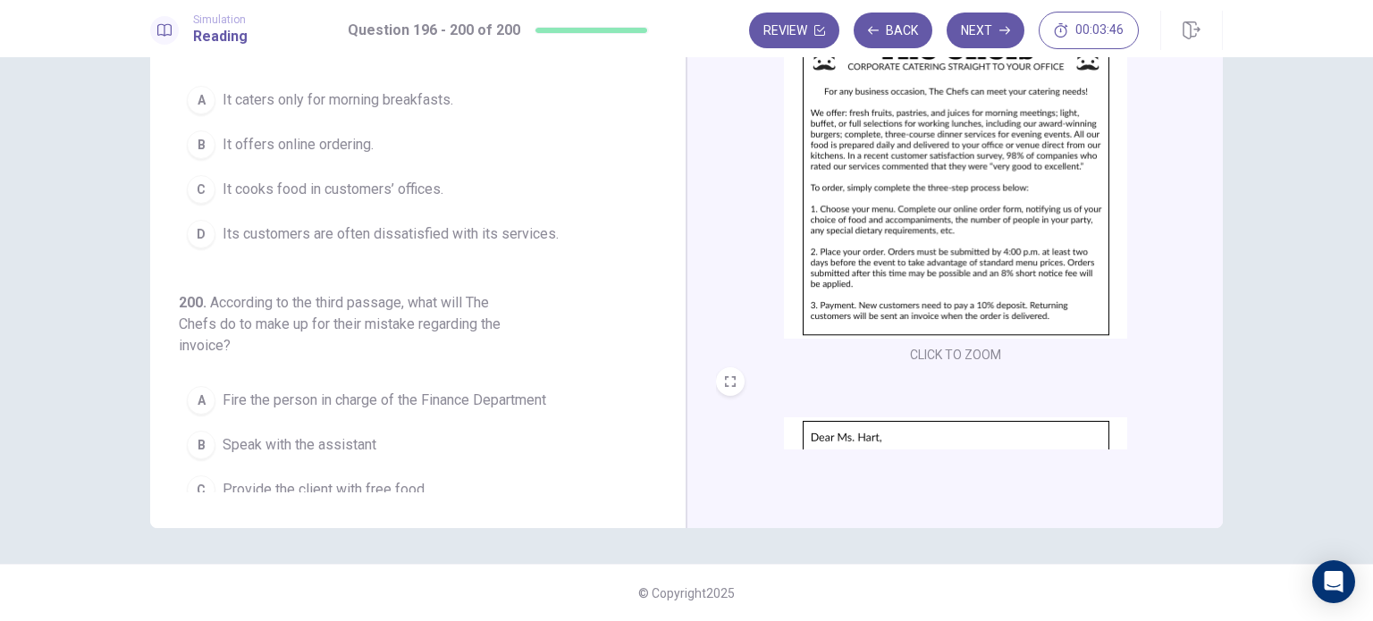
scroll to position [758, 0]
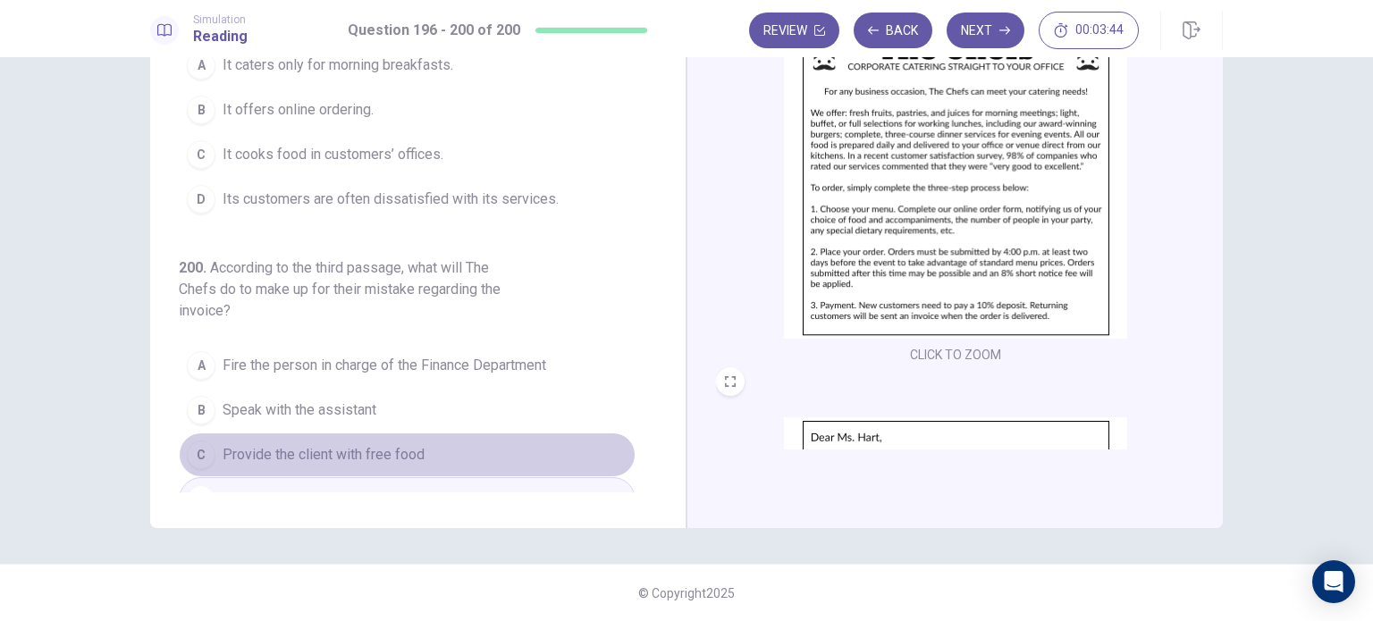
click at [407, 444] on span "Provide the client with free food" at bounding box center [324, 454] width 202 height 21
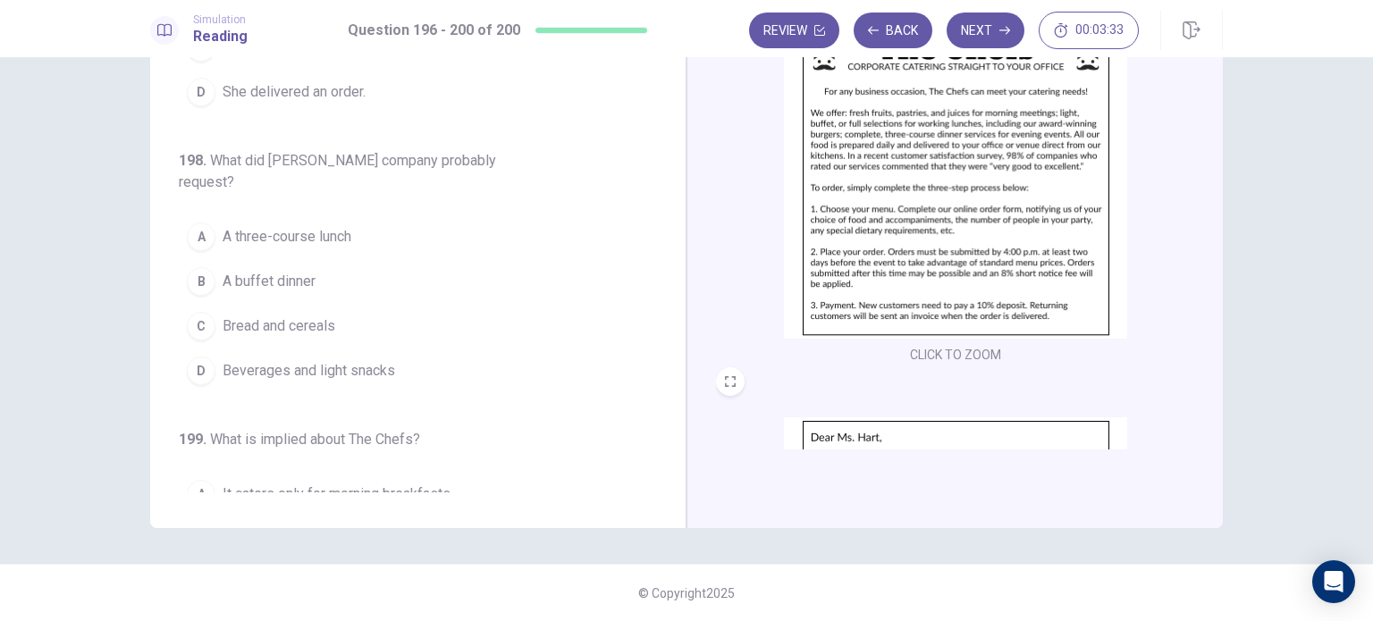
scroll to position [329, 0]
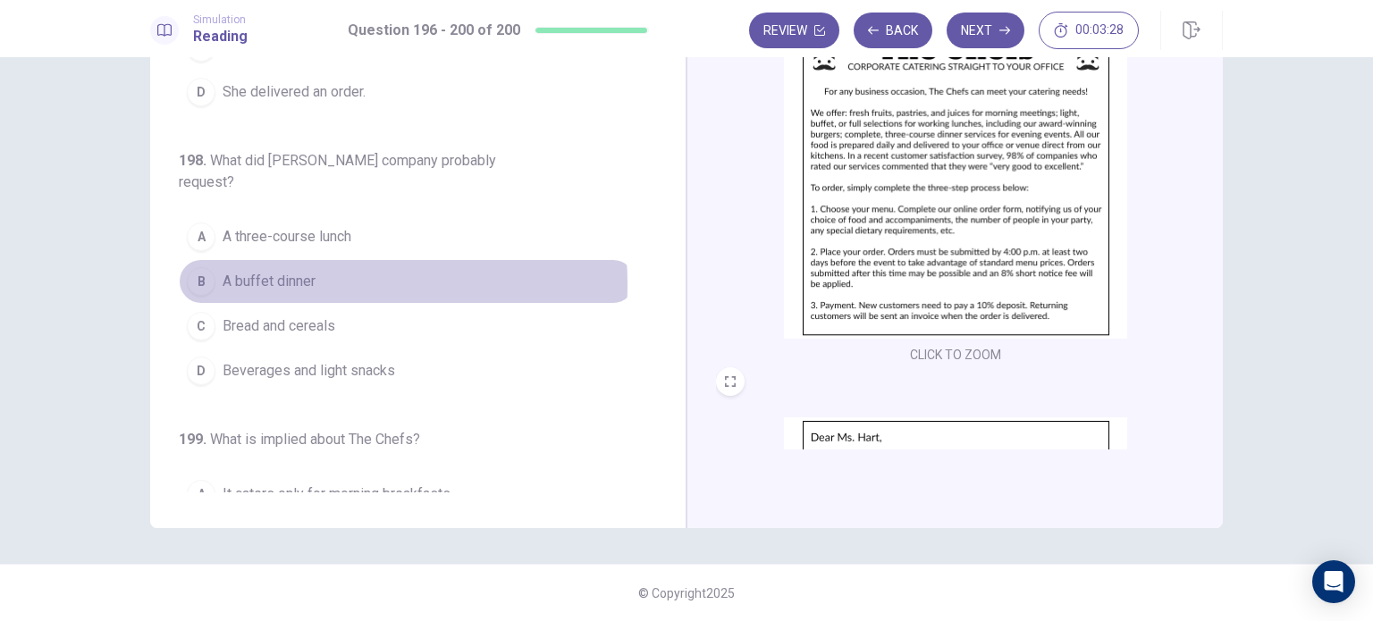
click at [304, 271] on span "A buffet dinner" at bounding box center [269, 281] width 93 height 21
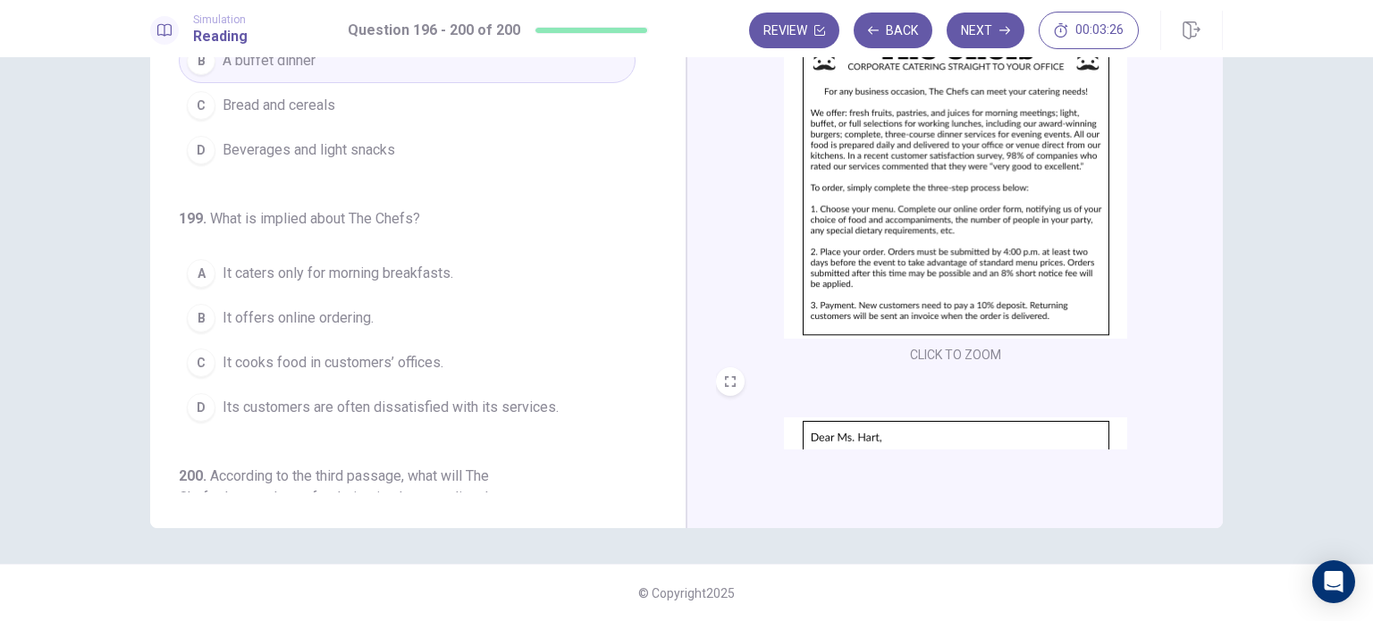
scroll to position [551, 0]
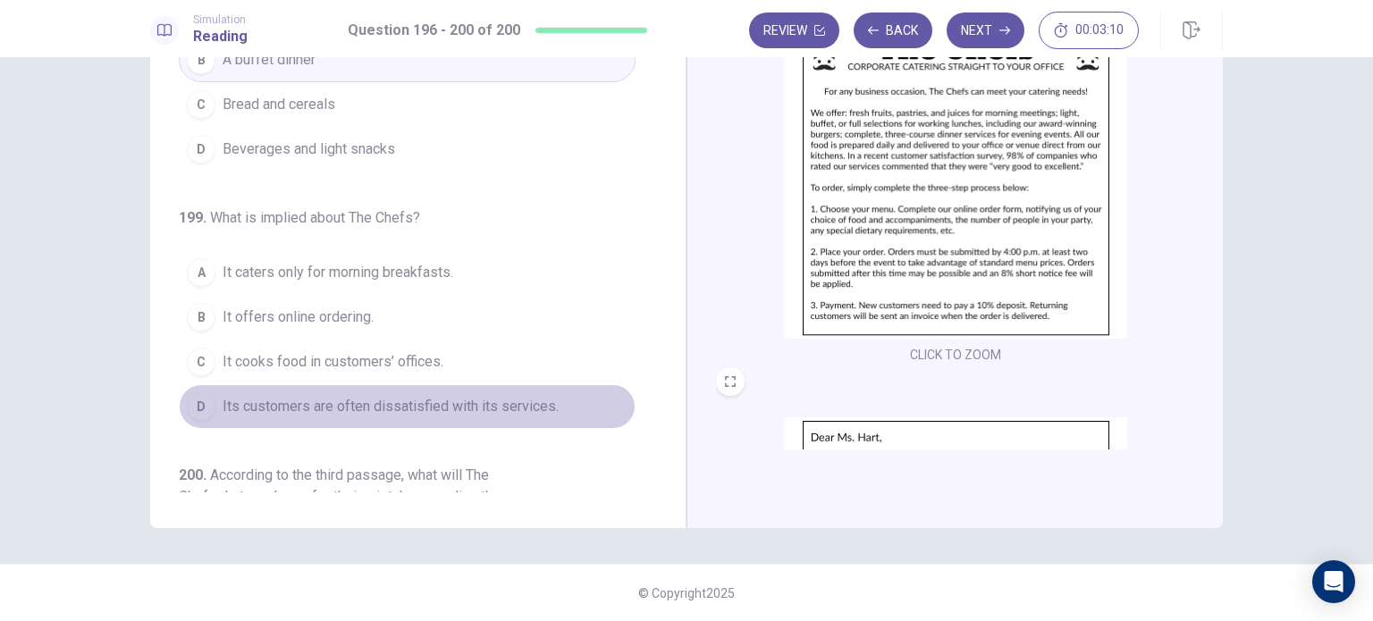
click at [443, 396] on span "Its customers are often dissatisfied with its services." at bounding box center [391, 406] width 336 height 21
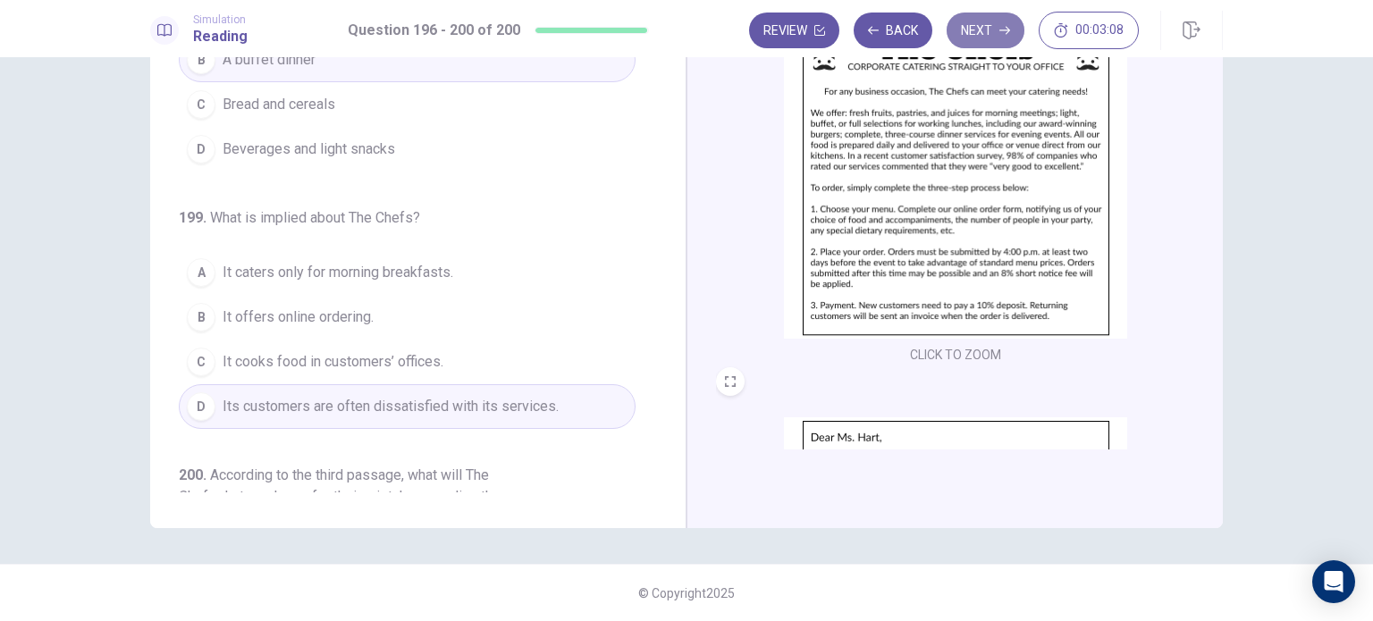
click at [974, 14] on button "Next" at bounding box center [986, 31] width 78 height 36
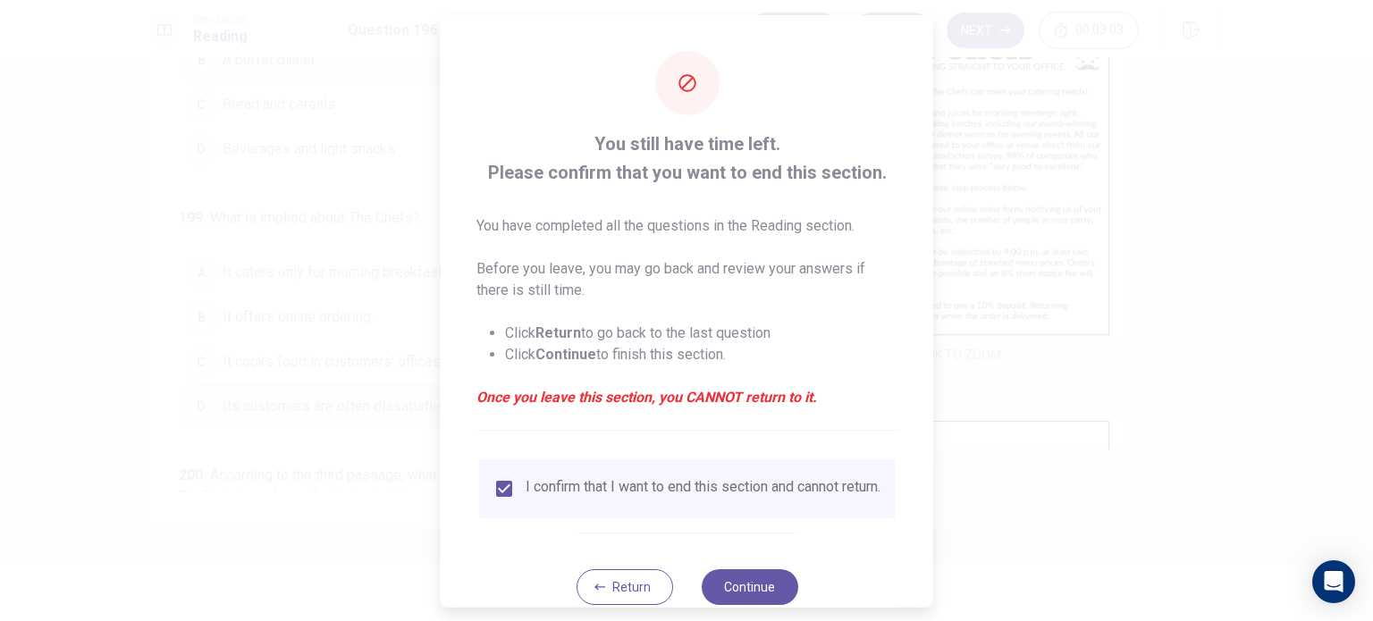
scroll to position [45, 0]
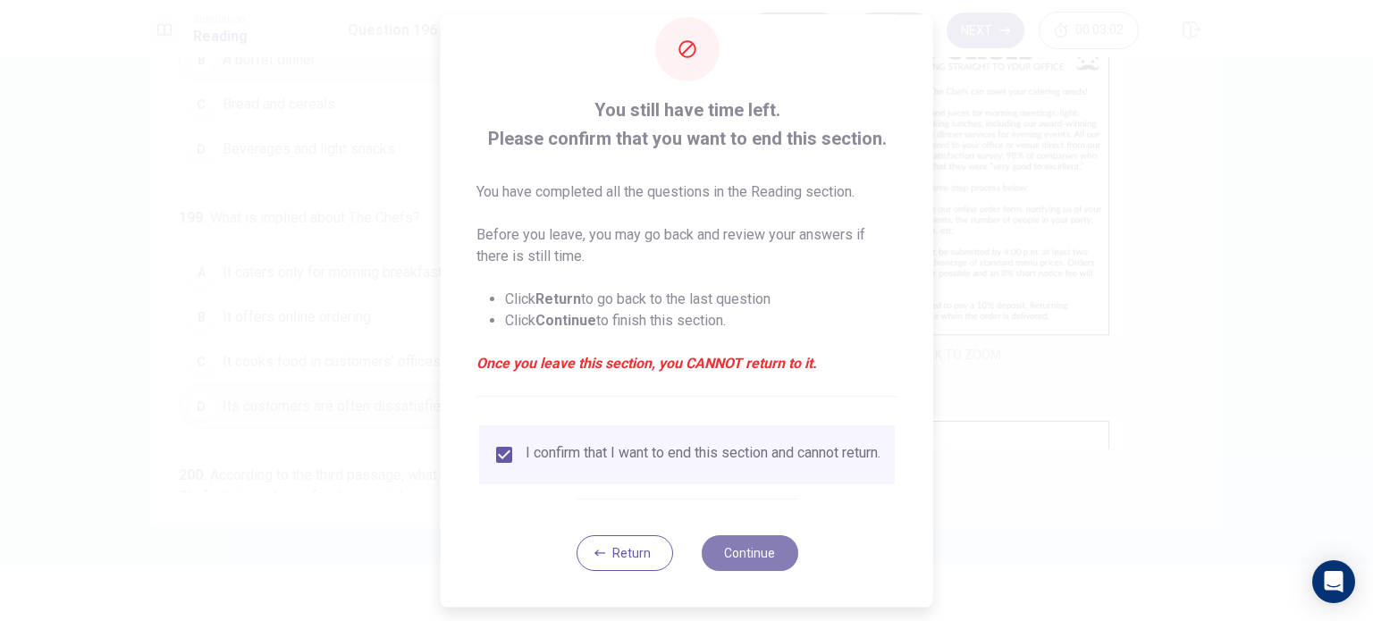
click at [731, 550] on button "Continue" at bounding box center [749, 554] width 97 height 36
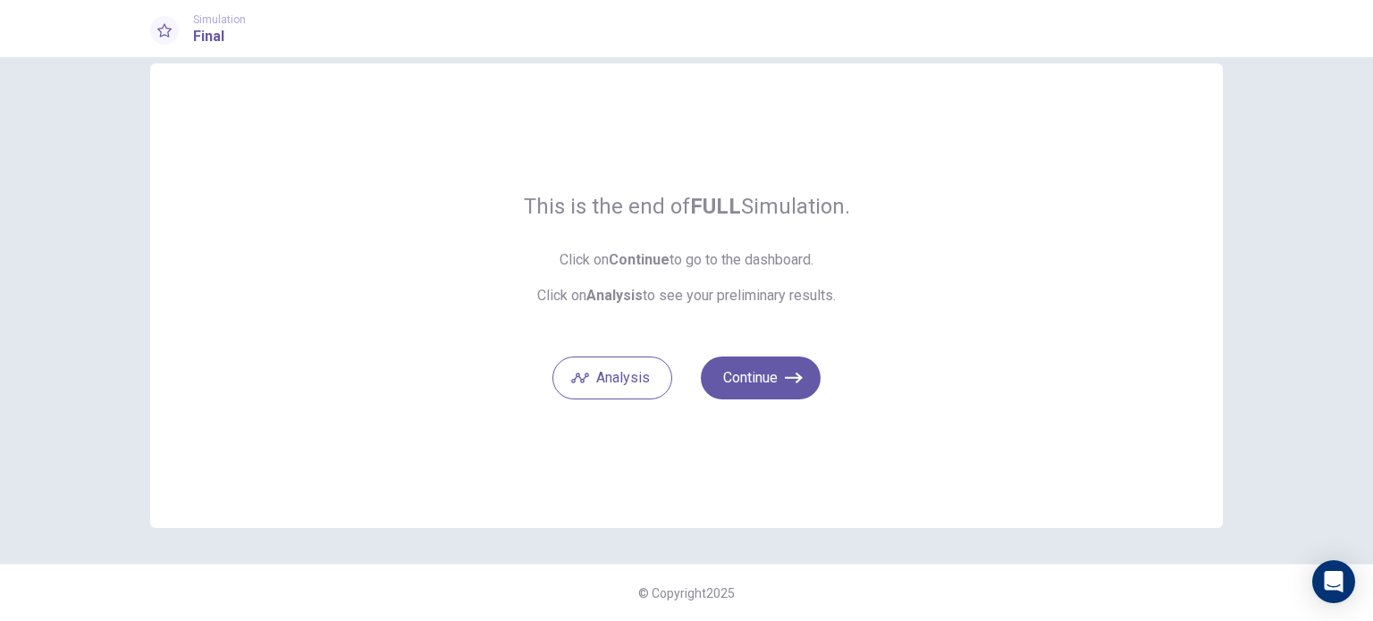
scroll to position [29, 0]
click at [767, 380] on button "Continue" at bounding box center [761, 379] width 120 height 43
